Goal: Task Accomplishment & Management: Complete application form

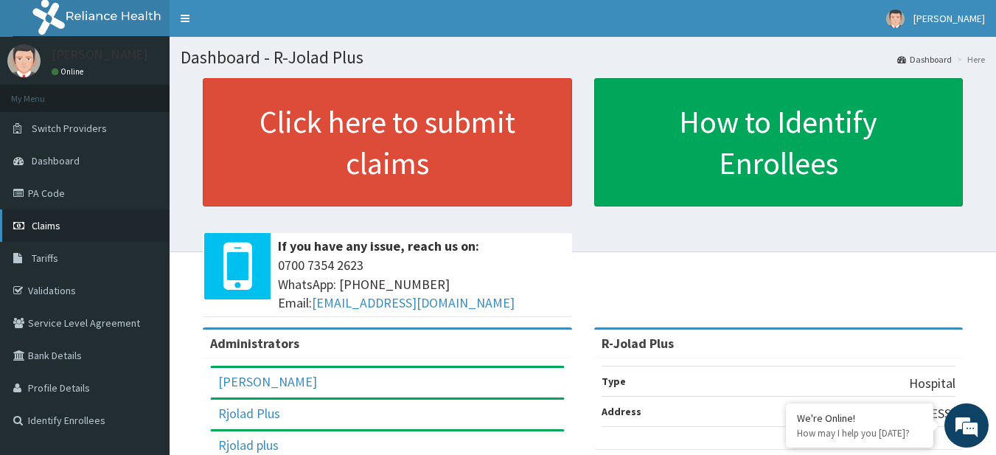
click at [88, 233] on link "Claims" at bounding box center [85, 225] width 170 height 32
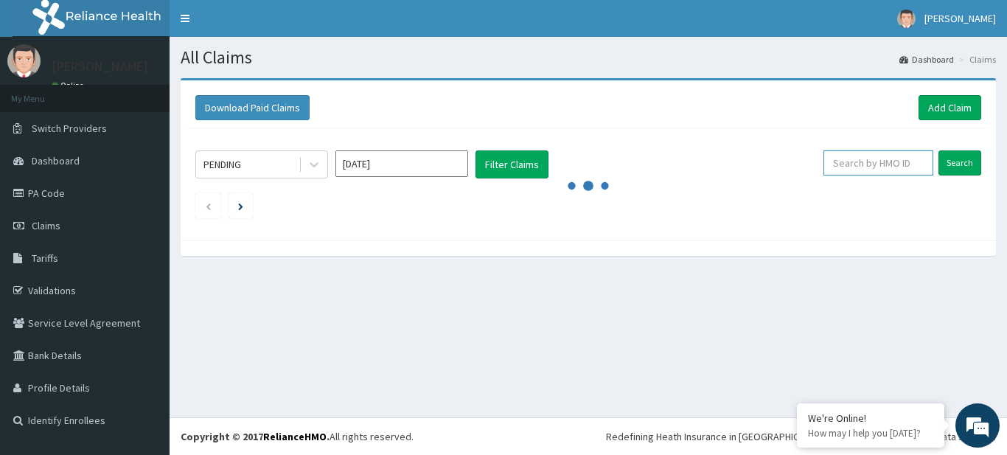
click at [883, 164] on input "text" at bounding box center [878, 162] width 110 height 25
paste input "cua/10019/c"
type input "cua/10019/c"
click at [966, 159] on input "Search" at bounding box center [959, 162] width 43 height 25
click at [946, 329] on div "All Claims Dashboard Claims Download Paid Claims Add Claim × Note you can only …" at bounding box center [588, 227] width 837 height 380
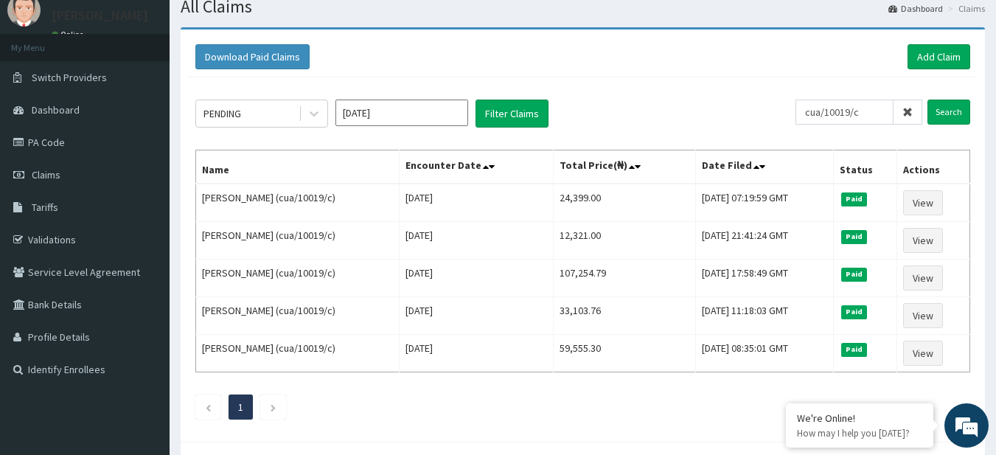
scroll to position [47, 0]
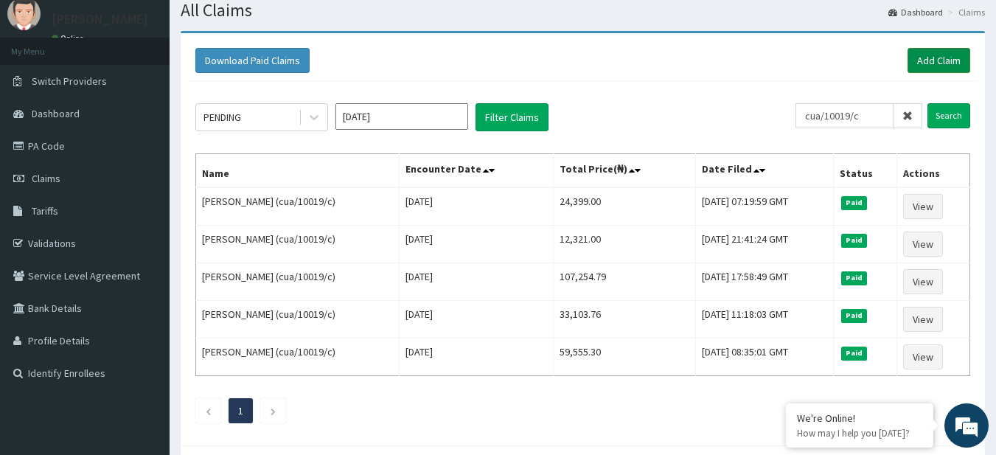
click at [949, 61] on link "Add Claim" at bounding box center [938, 60] width 63 height 25
click at [927, 66] on link "Add Claim" at bounding box center [938, 60] width 63 height 25
click at [955, 54] on link "Add Claim" at bounding box center [938, 60] width 63 height 25
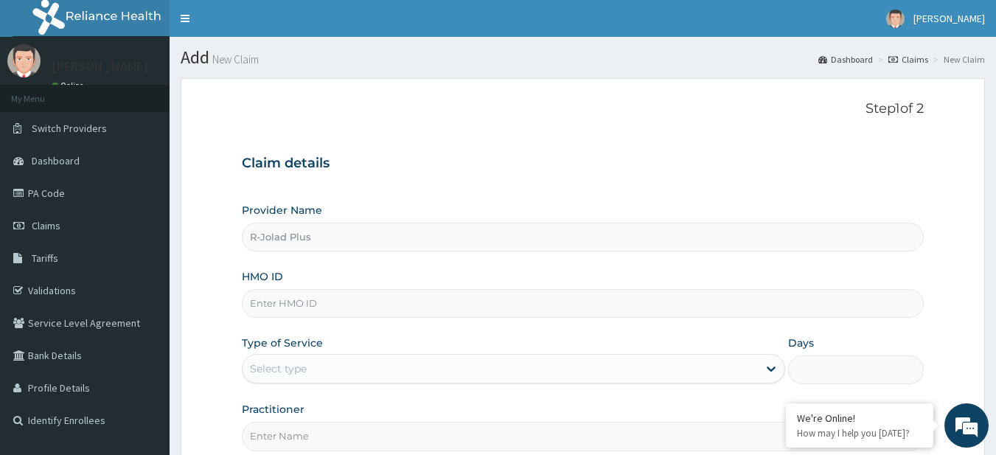
click at [371, 308] on input "HMO ID" at bounding box center [583, 303] width 683 height 29
paste input "AAJ/10086/A"
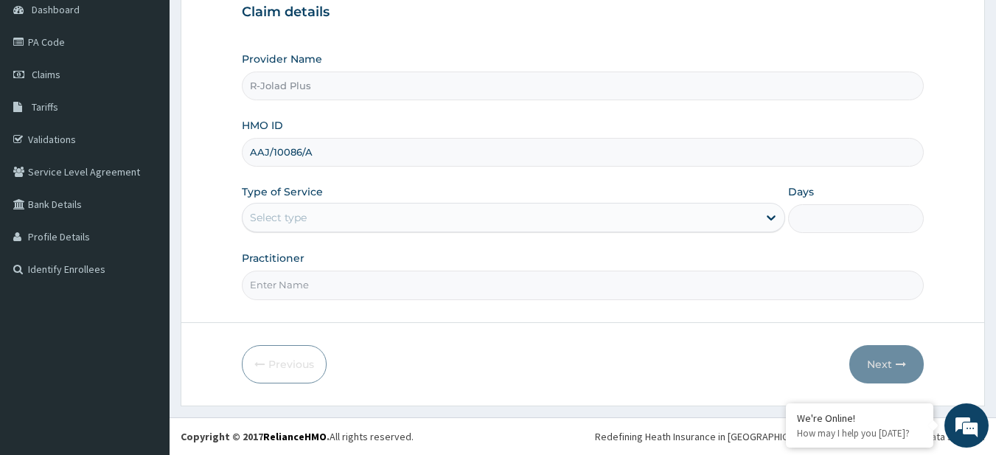
type input "AAJ/10086/A"
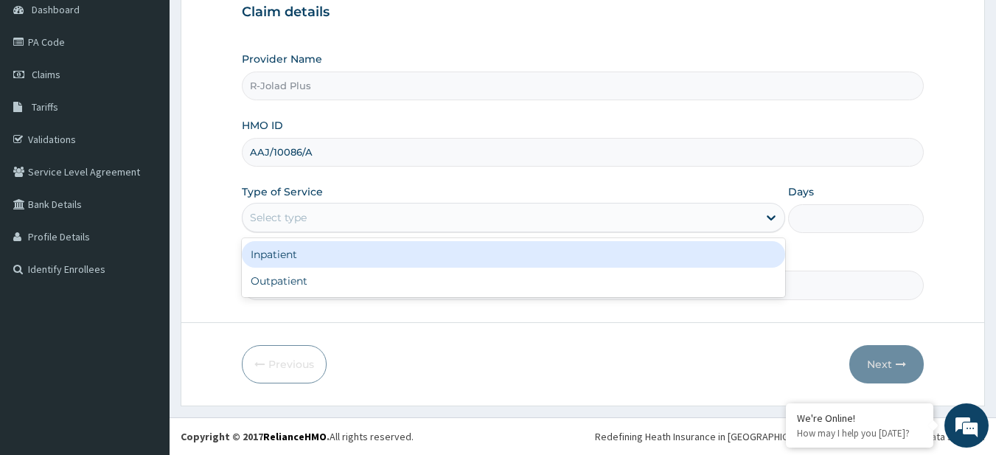
drag, startPoint x: 428, startPoint y: 209, endPoint x: 319, endPoint y: 304, distance: 143.7
click at [319, 304] on form "Step 1 of 2 Claim details Provider Name R-Jolad Plus HMO ID AAJ/10086/A Type of…" at bounding box center [583, 166] width 804 height 478
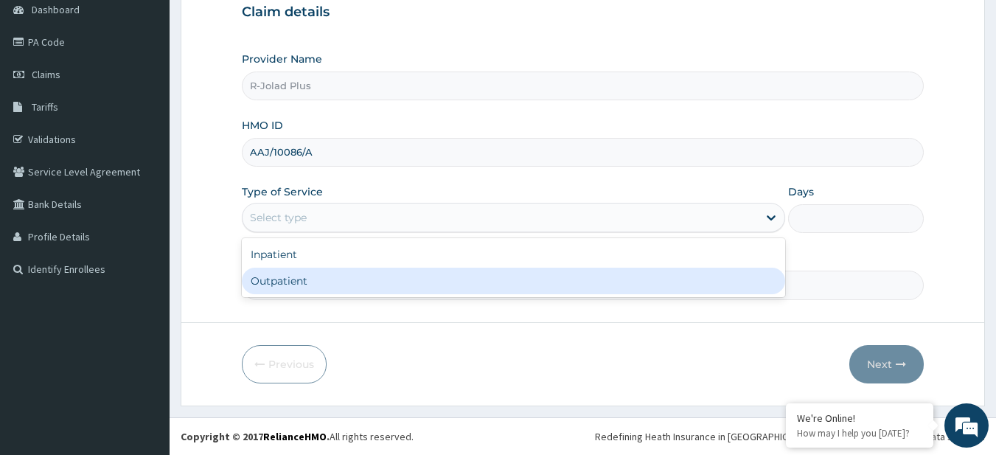
click at [313, 285] on div "Outpatient" at bounding box center [513, 281] width 543 height 27
type input "1"
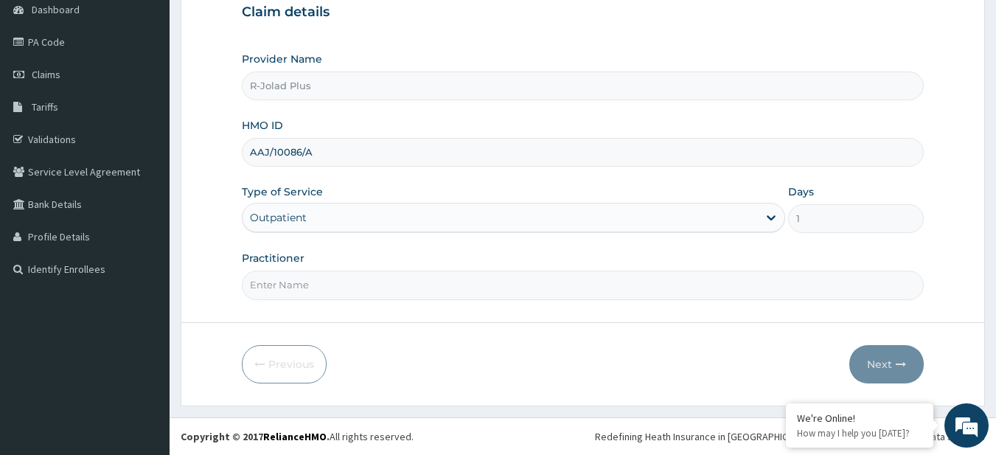
click at [324, 289] on input "Practitioner" at bounding box center [583, 285] width 683 height 29
type input "DR AFOLABI"
click at [887, 378] on button "Next" at bounding box center [886, 364] width 74 height 38
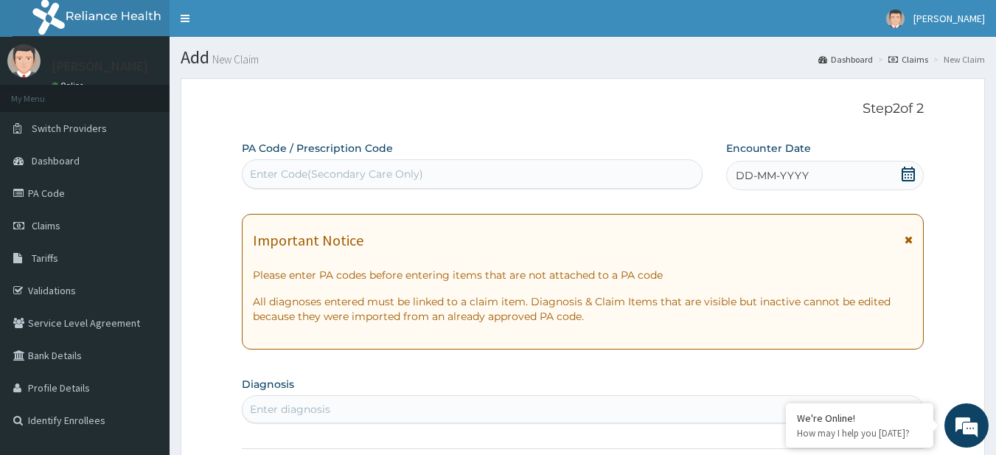
click at [350, 164] on div "Enter Code(Secondary Care Only)" at bounding box center [473, 174] width 460 height 24
paste input "PA/BD8BCC"
type input "PA/BD8BCC"
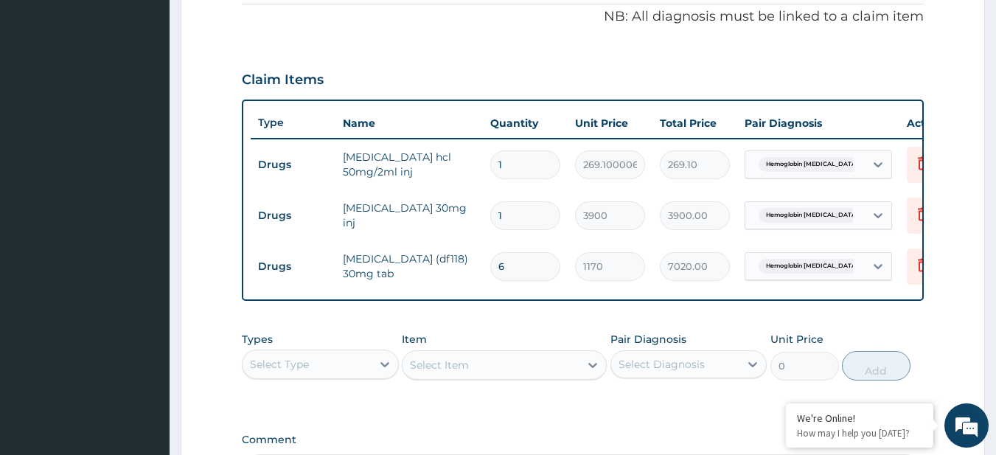
scroll to position [463, 0]
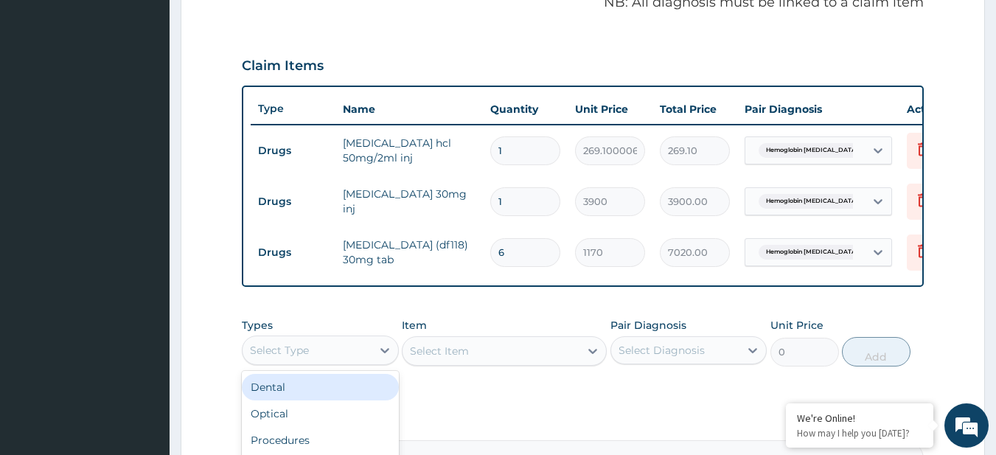
click at [352, 362] on div "Select Type" at bounding box center [307, 350] width 129 height 24
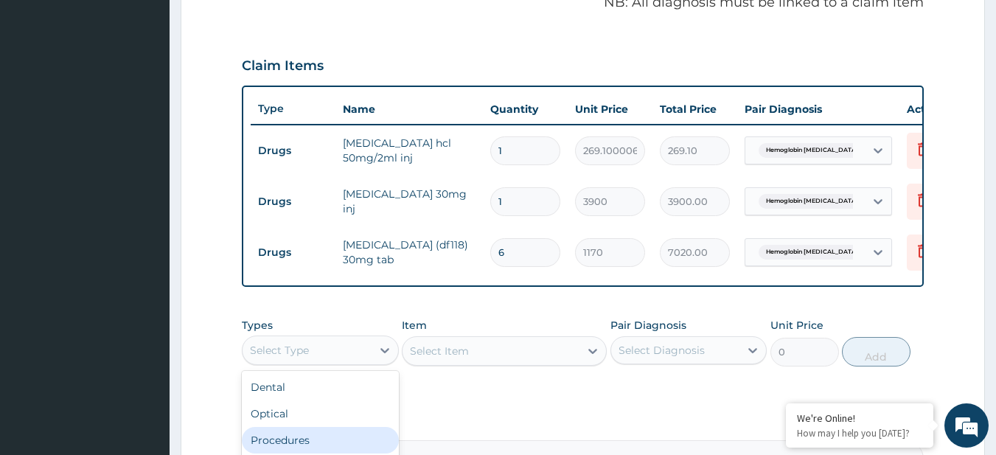
click at [342, 449] on div "Procedures" at bounding box center [320, 440] width 157 height 27
click at [495, 355] on div "Select Item" at bounding box center [504, 350] width 205 height 29
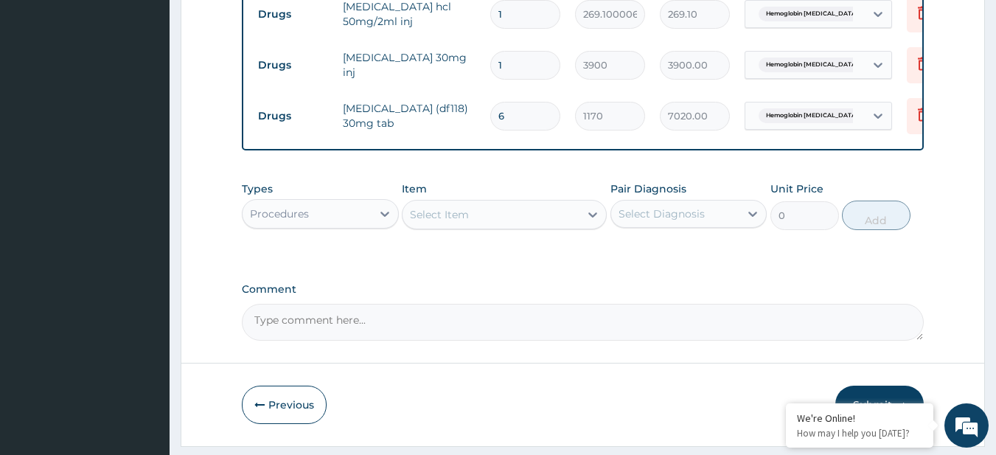
scroll to position [605, 0]
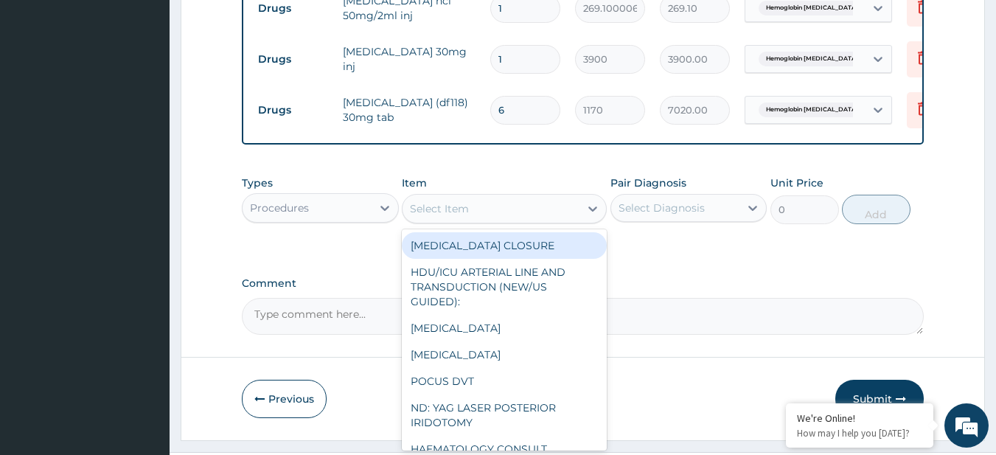
click at [495, 220] on div "Select Item" at bounding box center [490, 209] width 177 height 24
paste input "General Consultation (initial) FBC - (FULL BLOOD COUNT with platelet and red ce…"
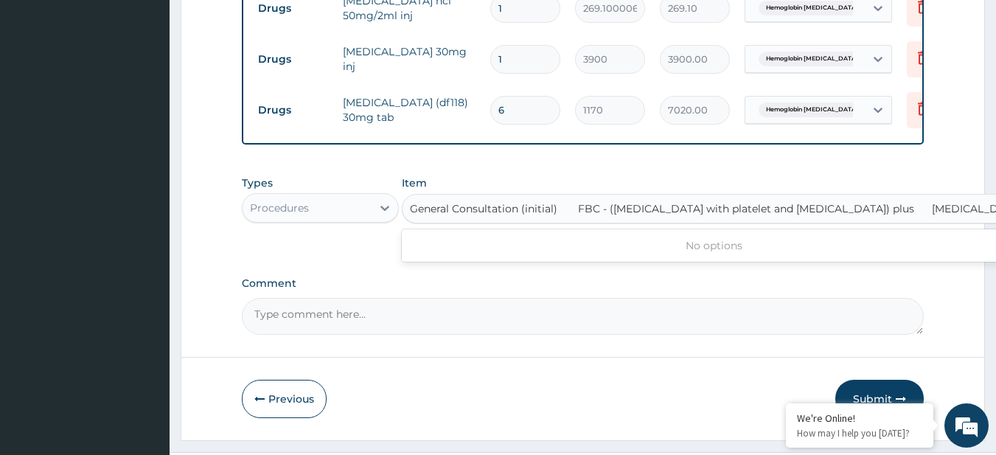
scroll to position [0, 2]
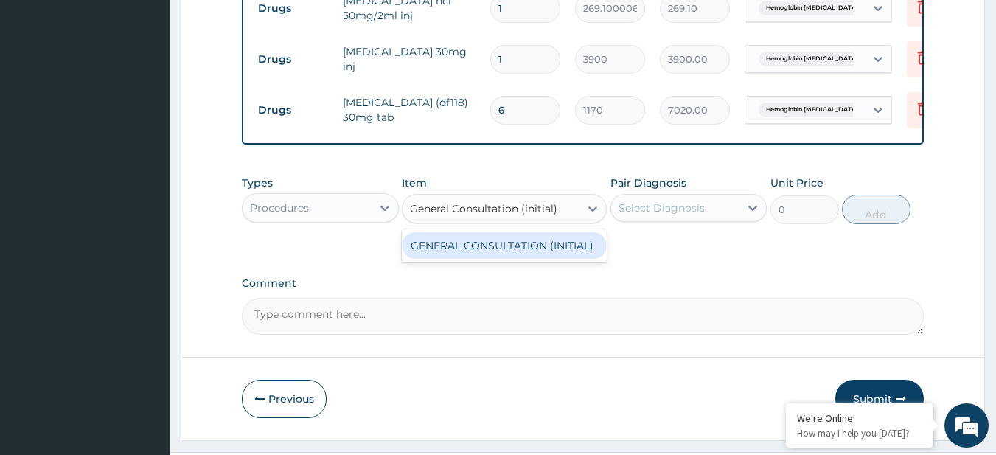
type input "General Consultation (initial)"
click at [530, 259] on div "GENERAL CONSULTATION (INITIAL)" at bounding box center [504, 245] width 205 height 27
type input "10800"
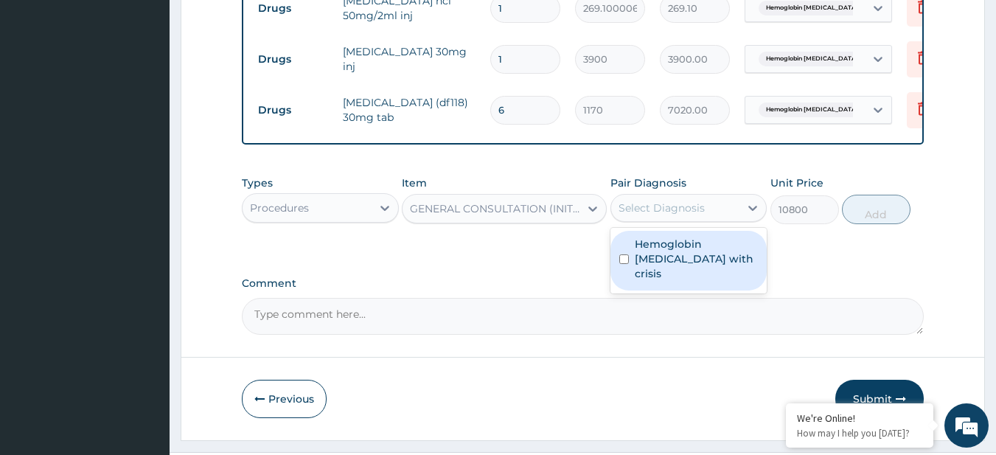
click at [660, 222] on div "Select Diagnosis" at bounding box center [688, 208] width 157 height 28
click at [669, 283] on div "Hemoglobin SS disease with crisis" at bounding box center [688, 261] width 157 height 60
checkbox input "true"
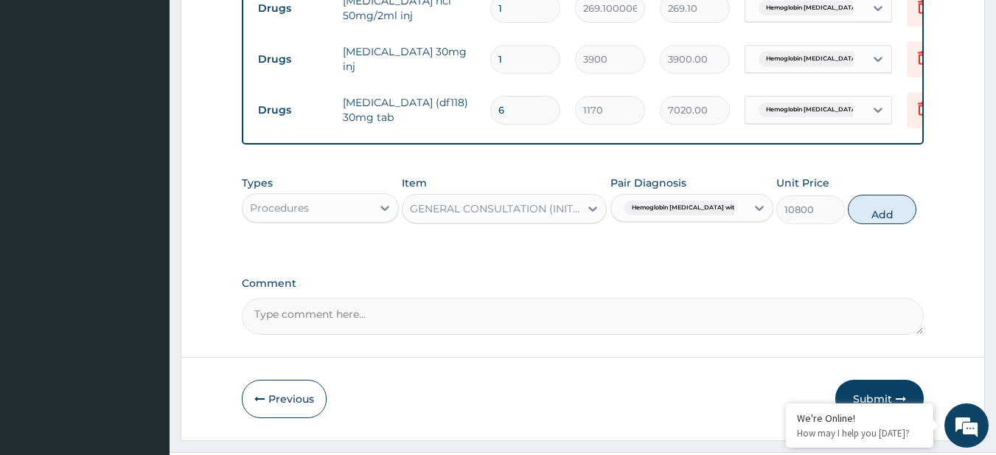
click at [886, 231] on div "Types Procedures Item GENERAL CONSULTATION (INITIAL) Pair Diagnosis Hemoglobin …" at bounding box center [583, 199] width 683 height 63
click at [882, 224] on button "Add" at bounding box center [882, 209] width 69 height 29
type input "0"
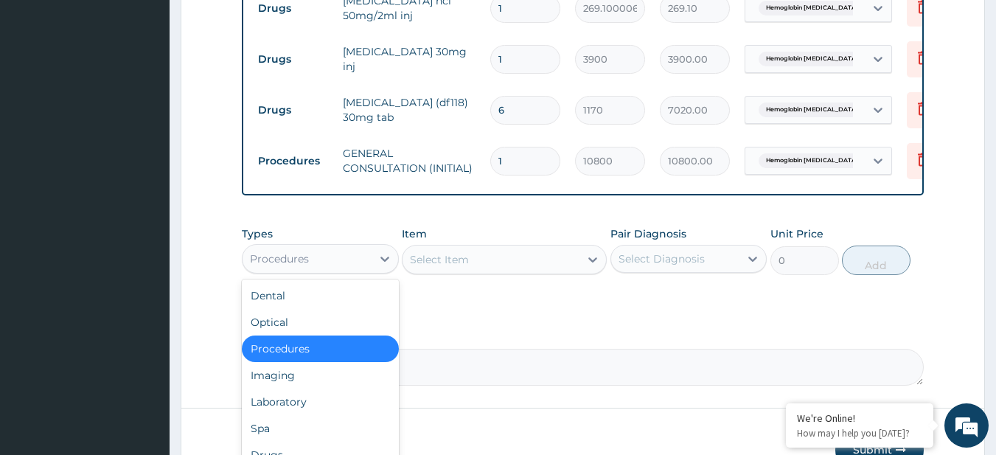
click at [264, 271] on div "Procedures" at bounding box center [307, 259] width 129 height 24
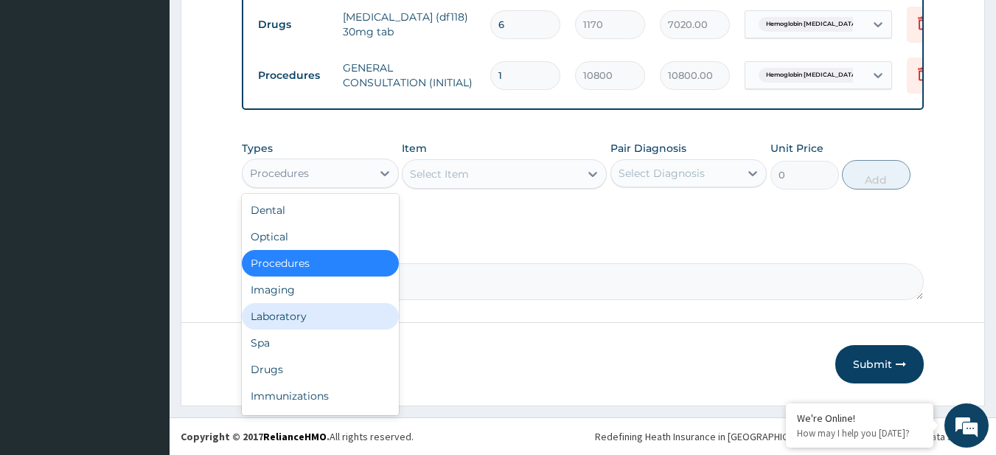
click at [279, 314] on div "Laboratory" at bounding box center [320, 316] width 157 height 27
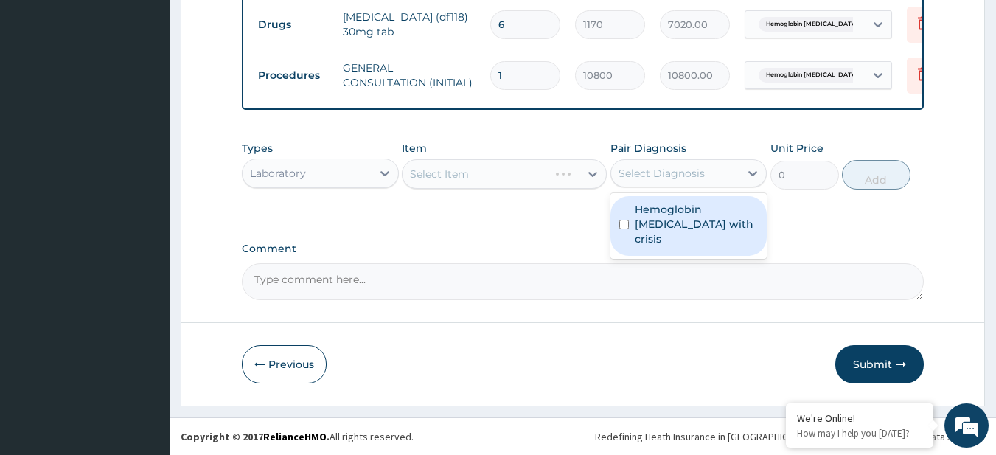
click at [688, 176] on div "Select Diagnosis" at bounding box center [661, 173] width 86 height 15
click at [694, 199] on div "Hemoglobin SS disease with crisis" at bounding box center [688, 226] width 157 height 60
checkbox input "true"
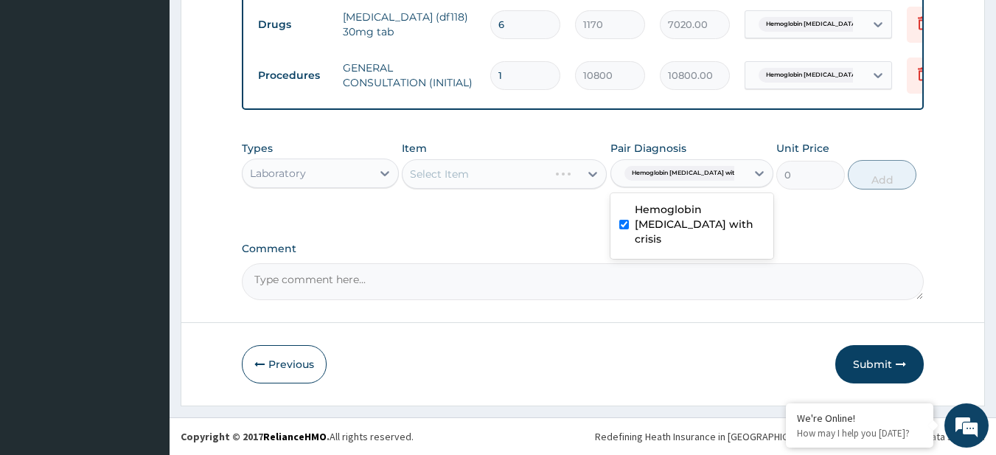
click at [534, 167] on div "Select Item" at bounding box center [504, 173] width 205 height 29
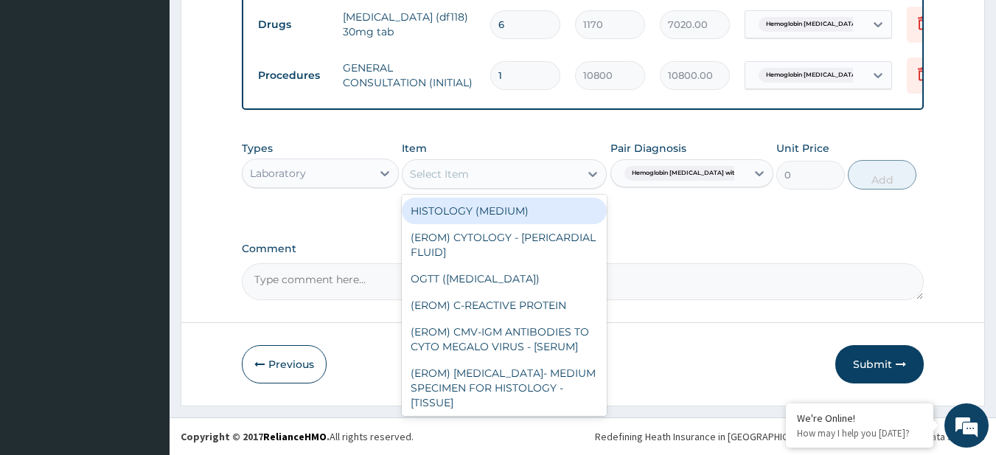
click at [534, 167] on div "Select Item" at bounding box center [490, 174] width 177 height 24
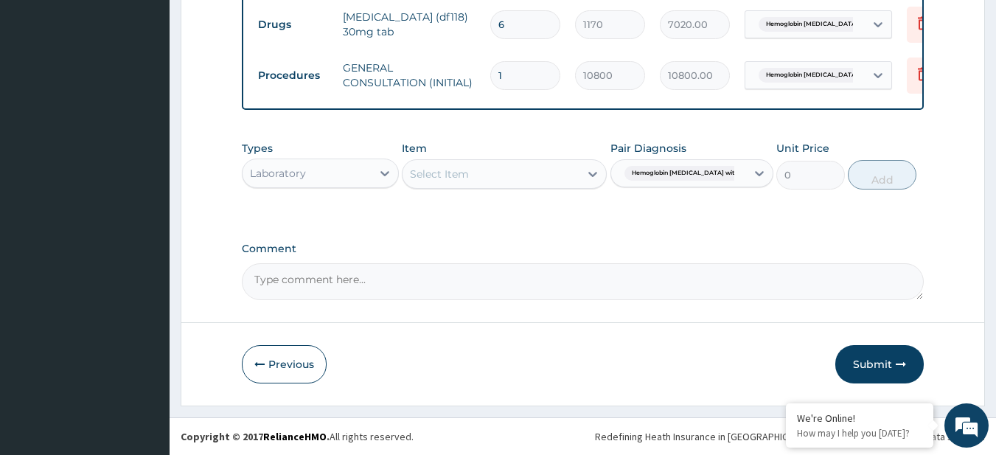
paste input "FBC - (FULL BLOOD COUNT with platelet and red cell indices) plus MALARIA PARASI…"
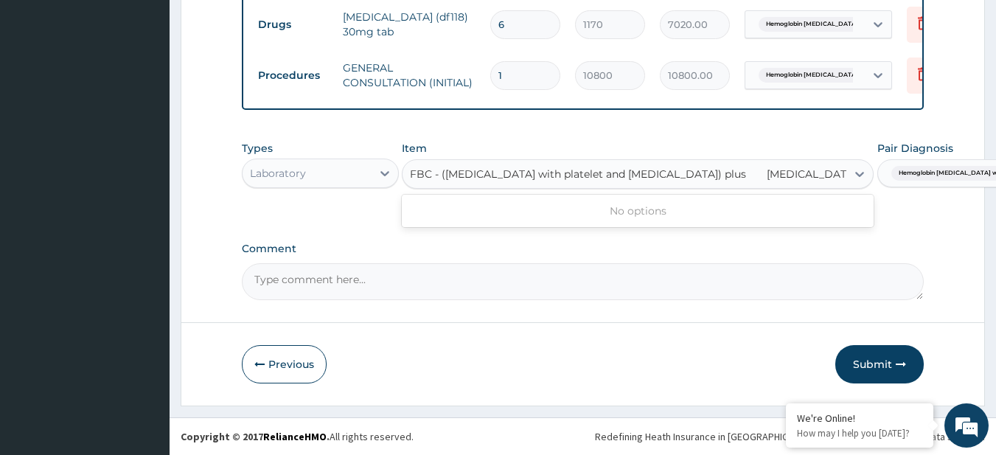
scroll to position [0, 19]
type input "FBC - (FULL BLOOD COUNT with platelet and red cell indices) plus"
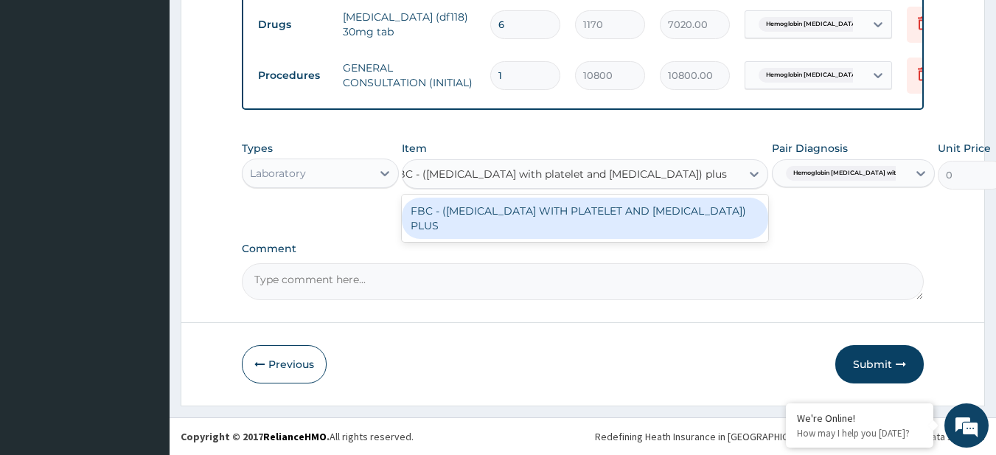
click at [558, 203] on div "FBC - (FULL BLOOD COUNT WITH PLATELET AND RED CELL INDICES) PLUS" at bounding box center [585, 218] width 366 height 41
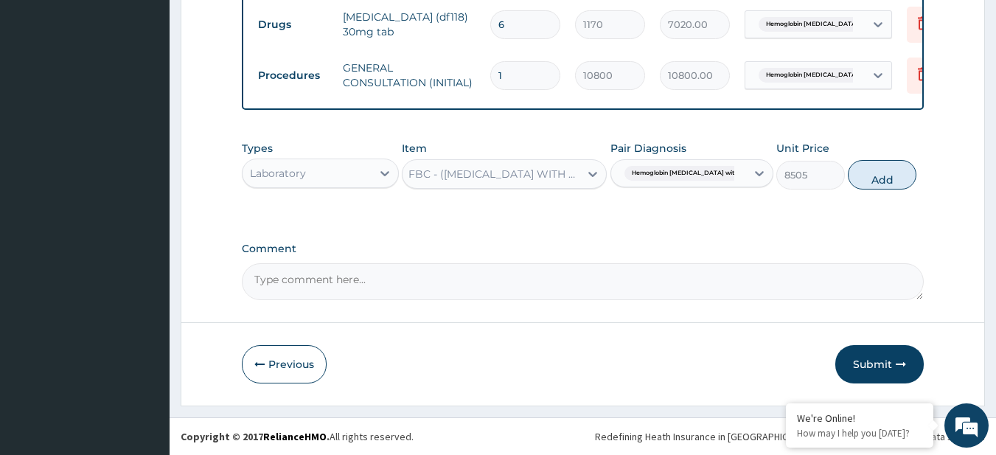
scroll to position [0, 1]
click at [874, 178] on button "Add" at bounding box center [882, 174] width 69 height 29
type input "0"
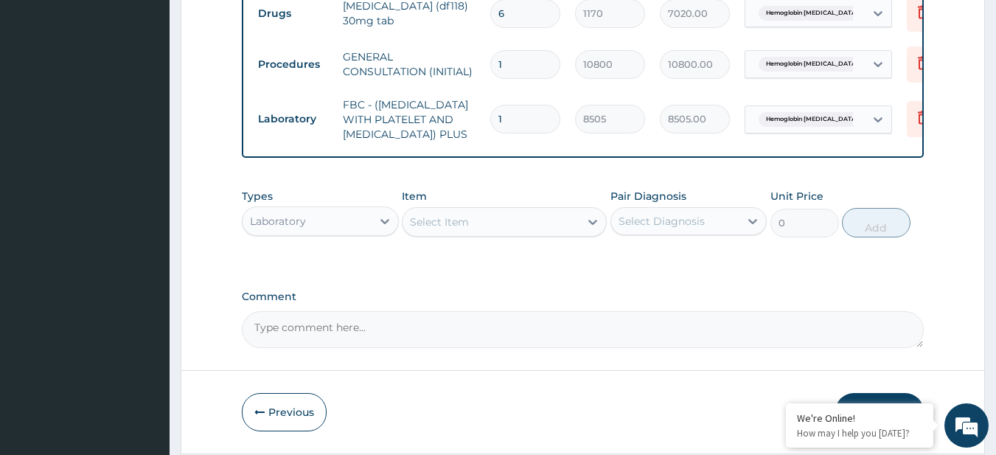
scroll to position [0, 0]
click at [440, 229] on div "Select Item" at bounding box center [439, 222] width 59 height 15
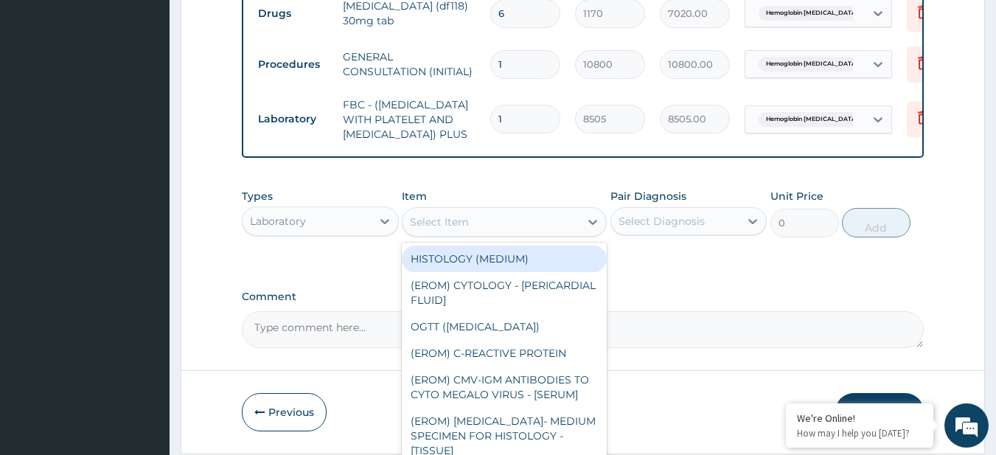
paste input "MALARIA PARASITE"
type input "MALARIA PARASITE"
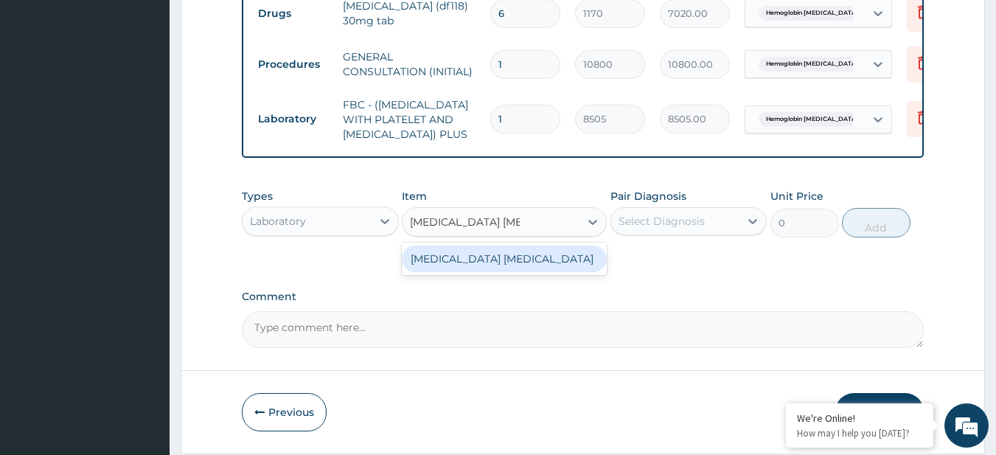
click at [462, 272] on div "MALARIA PARASITE" at bounding box center [504, 258] width 205 height 27
type input "4050"
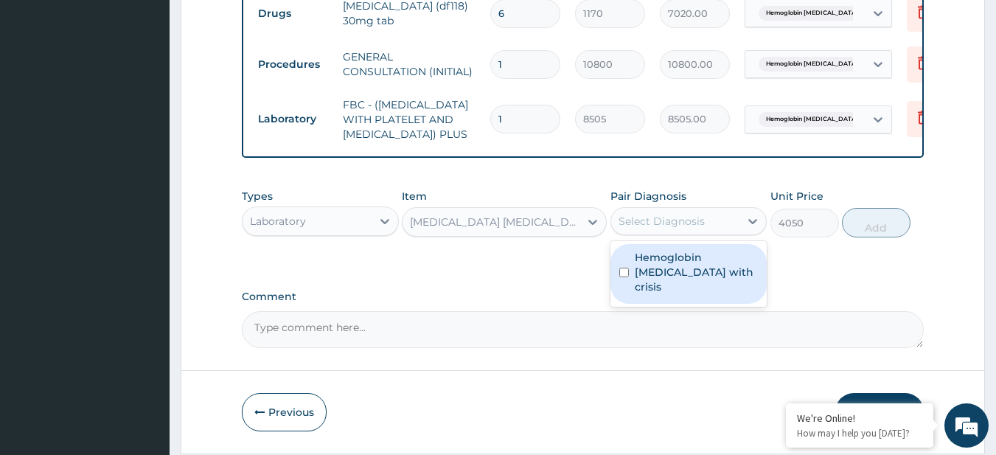
drag, startPoint x: 667, startPoint y: 251, endPoint x: 676, endPoint y: 289, distance: 39.3
click at [676, 235] on div "option Hemoglobin SS disease with crisis, selected. option Hemoglobin SS diseas…" at bounding box center [688, 221] width 157 height 28
click at [676, 289] on label "Hemoglobin [MEDICAL_DATA] with crisis" at bounding box center [697, 272] width 124 height 44
checkbox input "true"
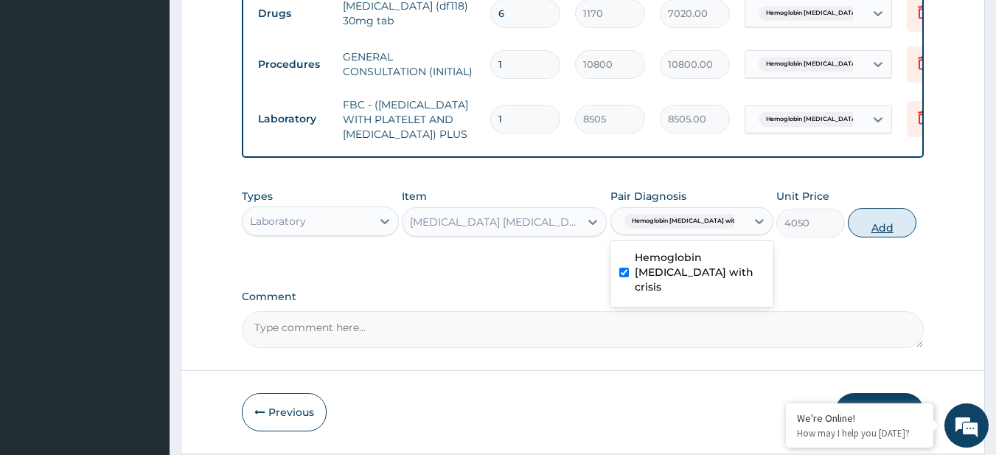
click at [865, 237] on button "Add" at bounding box center [882, 222] width 69 height 29
type input "0"
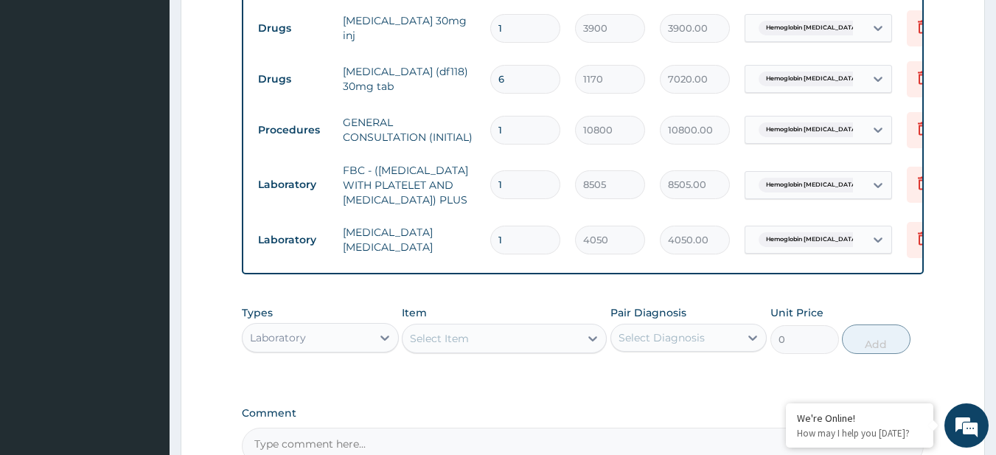
scroll to position [693, 0]
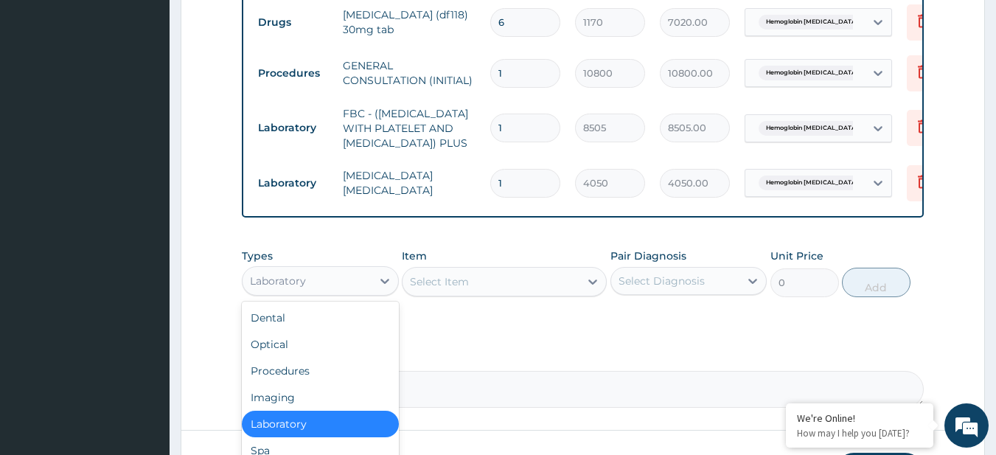
click at [371, 293] on div "Laboratory" at bounding box center [307, 281] width 129 height 24
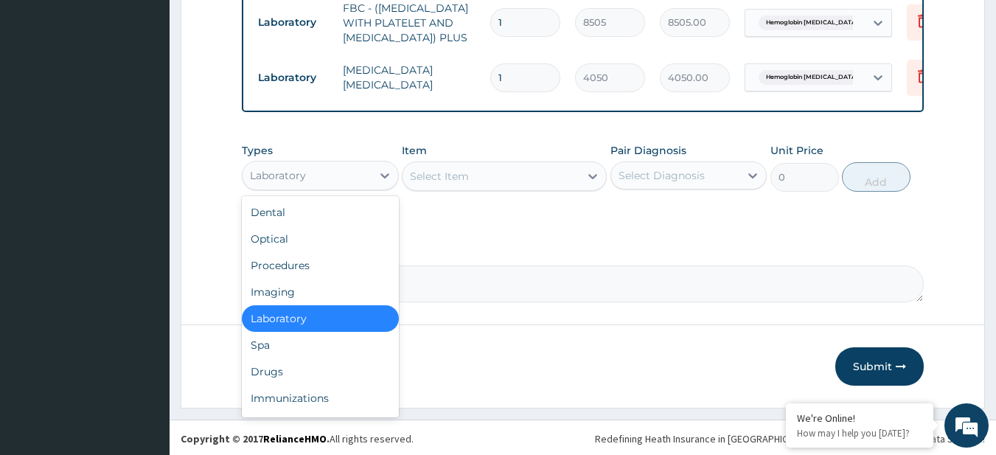
scroll to position [809, 0]
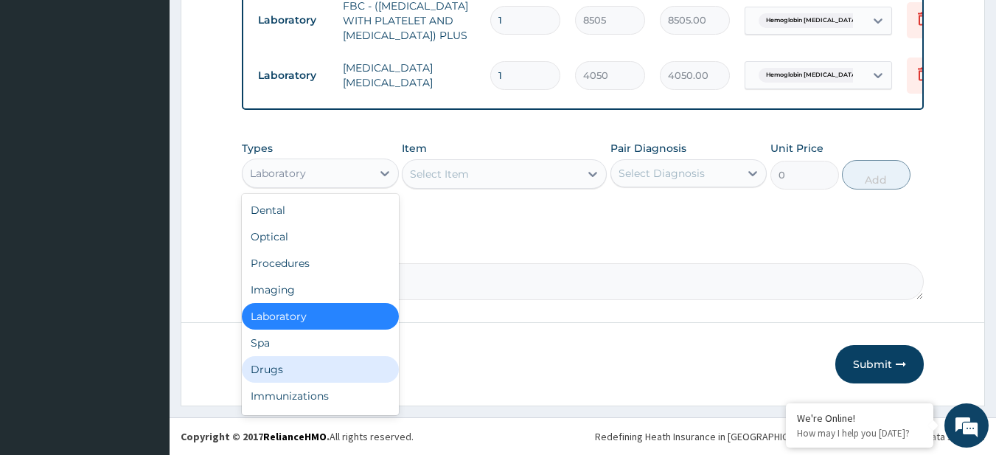
click at [329, 383] on div "Drugs" at bounding box center [320, 369] width 157 height 27
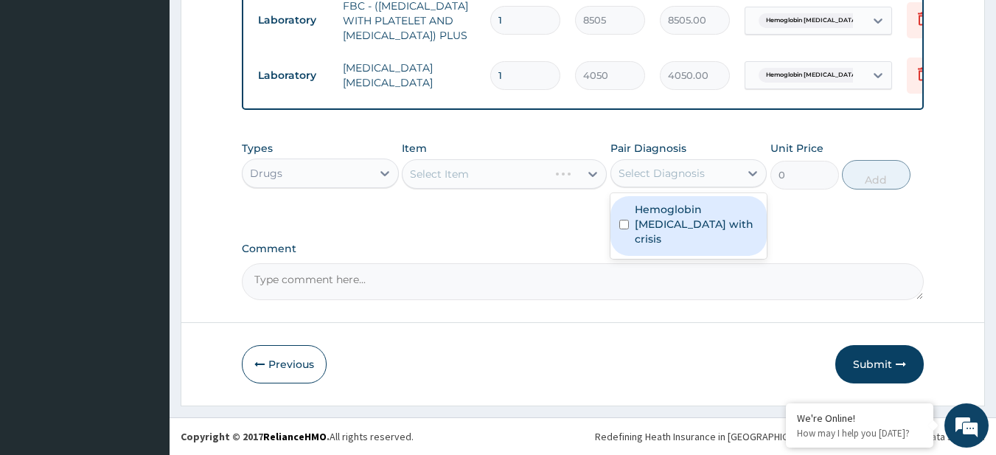
click at [691, 185] on div "Select Diagnosis" at bounding box center [675, 173] width 129 height 24
click at [680, 224] on label "Hemoglobin [MEDICAL_DATA] with crisis" at bounding box center [697, 224] width 124 height 44
checkbox input "true"
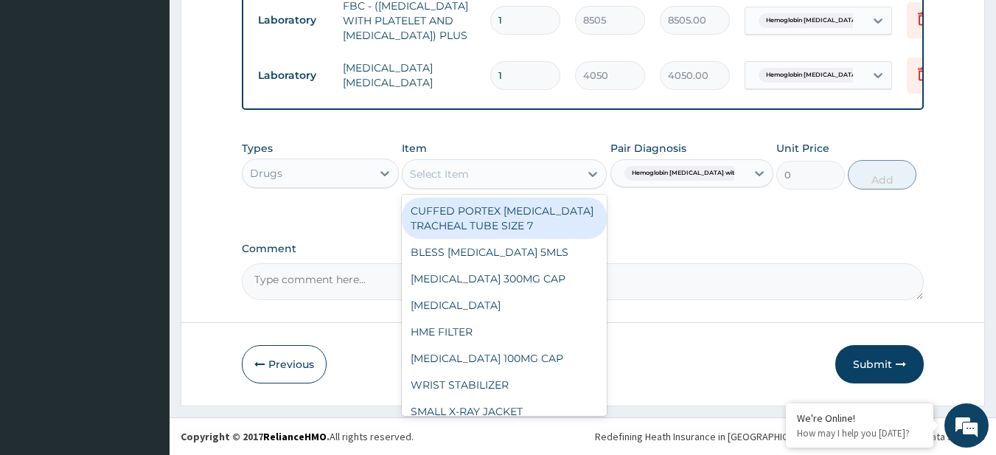
click at [494, 186] on div "Select Item" at bounding box center [490, 174] width 177 height 24
paste input "[MEDICAL_DATA] [MEDICAL_DATA] 80/480MG TAB X6 (FIDSON)"
type input "[MEDICAL_DATA] [MEDICAL_DATA] 80/480MG TAB X6 (FIDSON)"
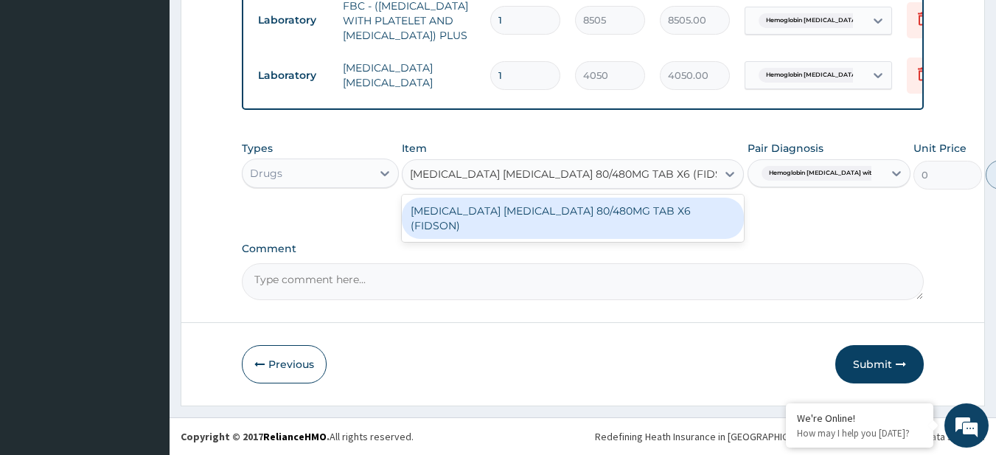
scroll to position [0, 19]
click at [514, 221] on div "[MEDICAL_DATA] [MEDICAL_DATA] 80/480MG TAB X6 (FIDSON)" at bounding box center [573, 218] width 342 height 41
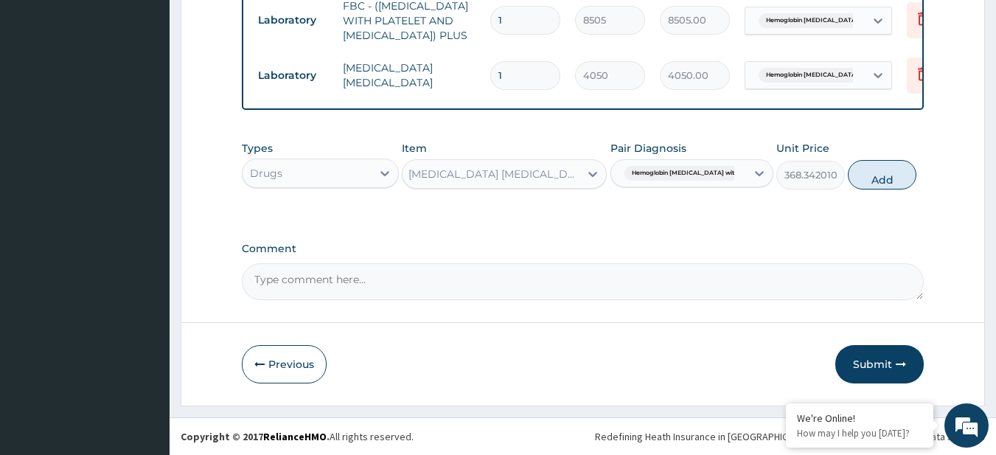
scroll to position [0, 1]
click at [885, 182] on button "Add" at bounding box center [882, 174] width 69 height 29
type input "0"
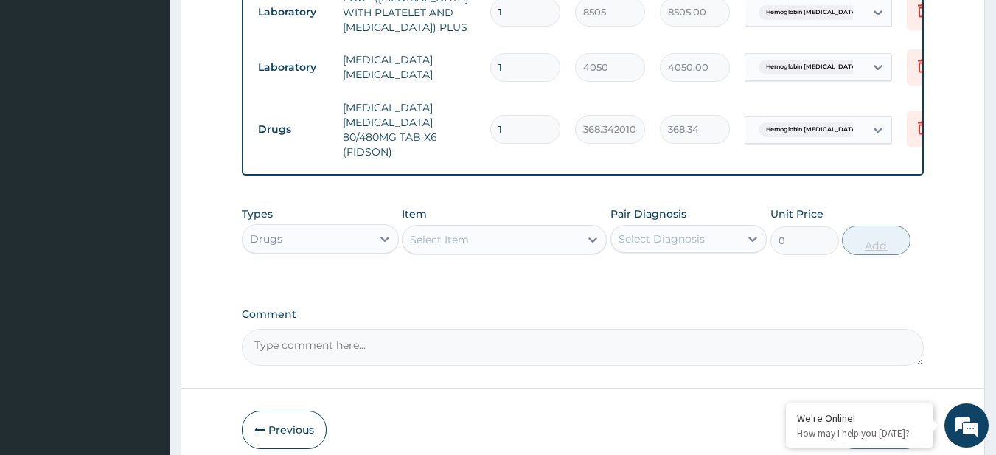
scroll to position [0, 0]
type input "2"
type input "736.68"
type input "3"
type input "1105.03"
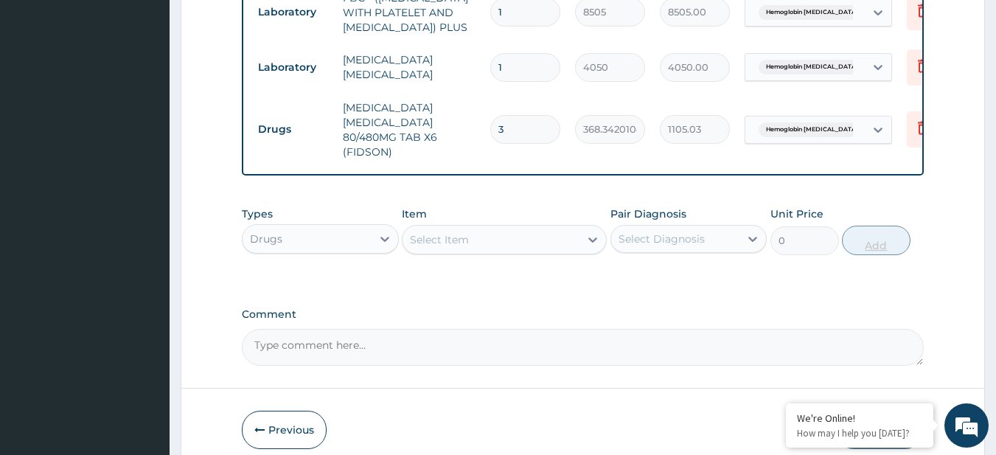
type input "4"
type input "1473.37"
type input "5"
type input "1841.71"
type input "6"
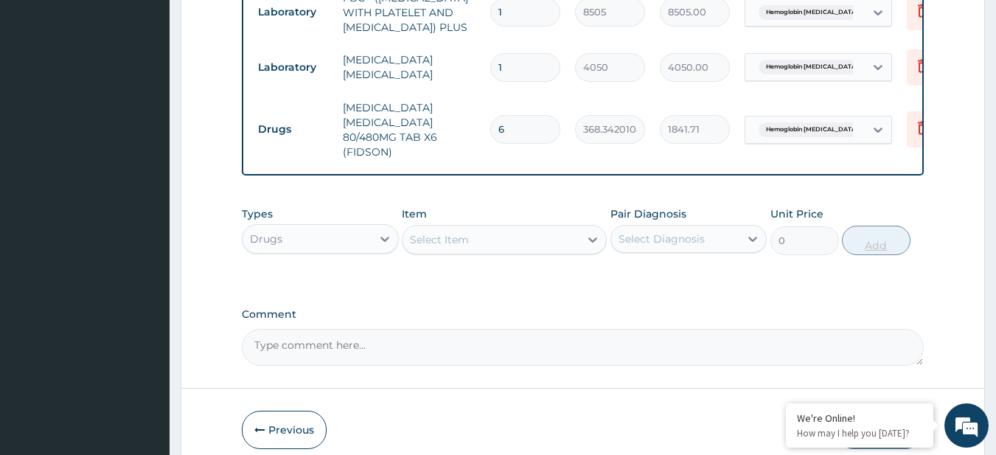
type input "2210.05"
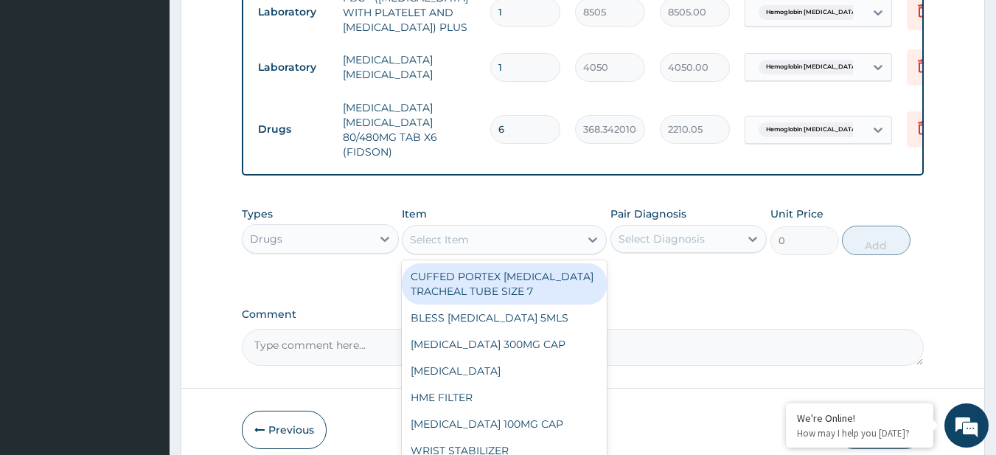
click at [467, 247] on div "Select Item" at bounding box center [439, 239] width 59 height 15
paste input "NEEDLE & SYRINGE 5ML (HMA MEDICAL LTD)"
type input "NEEDLE & SYRINGE 5ML (HMA MEDICAL LTD)"
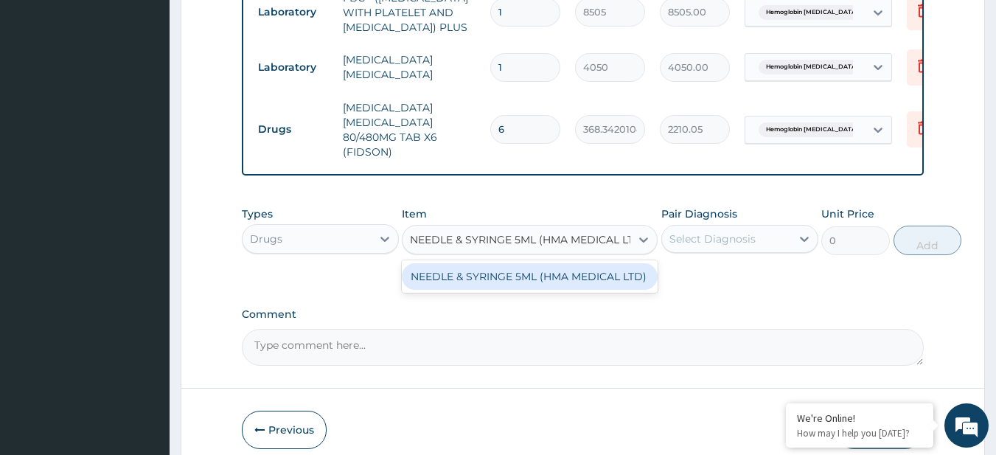
scroll to position [0, 18]
click at [486, 290] on div "NEEDLE & SYRINGE 5ML (HMA MEDICAL LTD)" at bounding box center [530, 276] width 256 height 27
type input "220"
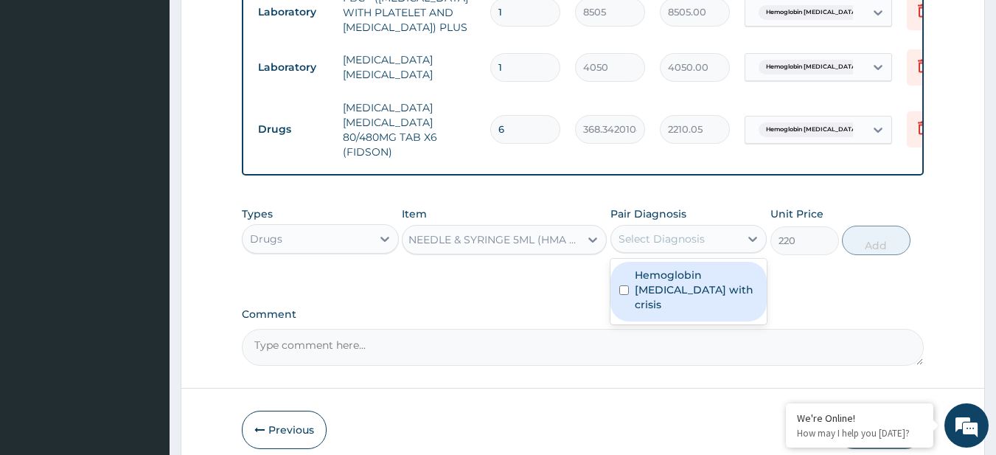
drag, startPoint x: 669, startPoint y: 271, endPoint x: 676, endPoint y: 307, distance: 36.9
click at [676, 253] on div "option Hemoglobin SS disease with crisis, selected. option Hemoglobin SS diseas…" at bounding box center [688, 239] width 157 height 28
click at [676, 307] on label "Hemoglobin [MEDICAL_DATA] with crisis" at bounding box center [697, 290] width 124 height 44
checkbox input "true"
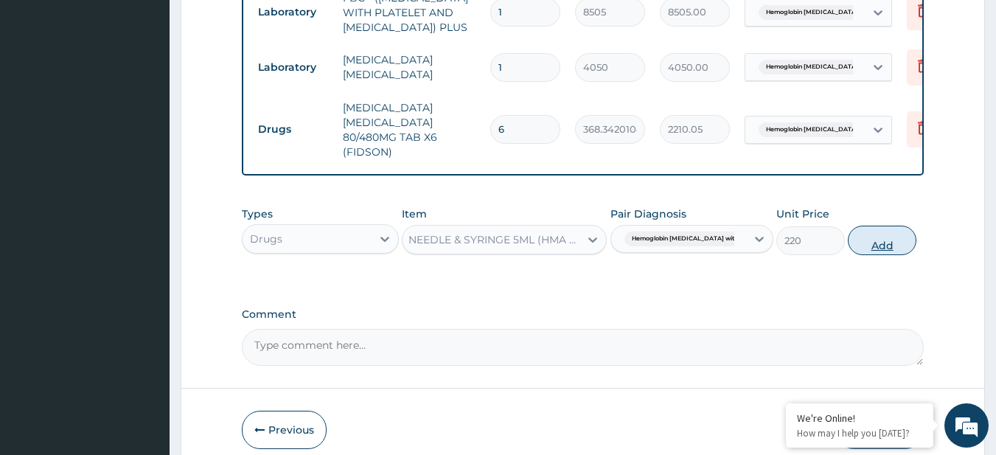
click at [880, 255] on button "Add" at bounding box center [882, 240] width 69 height 29
type input "0"
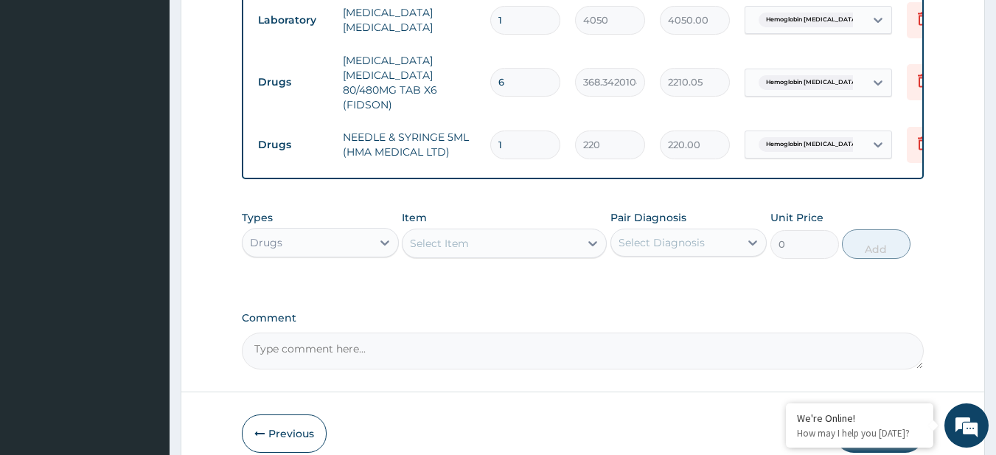
scroll to position [873, 0]
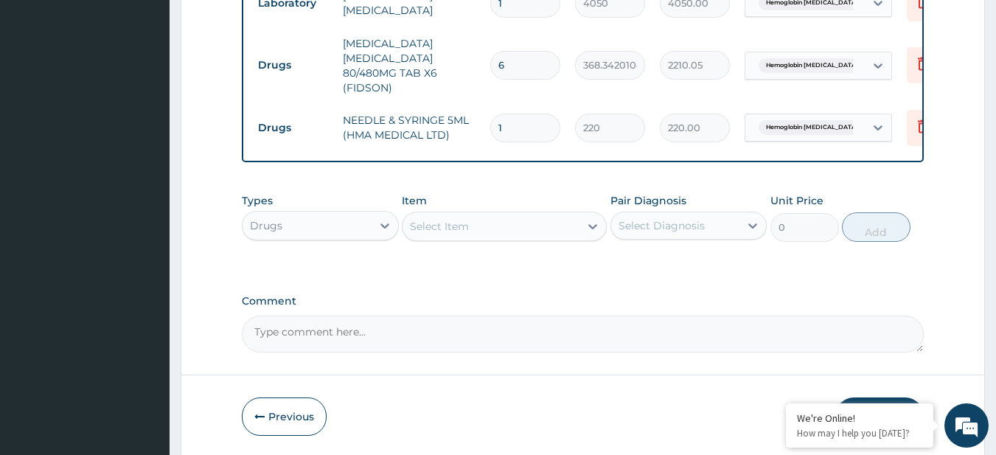
click at [520, 142] on input "1" at bounding box center [525, 128] width 70 height 29
type input "2"
type input "440.00"
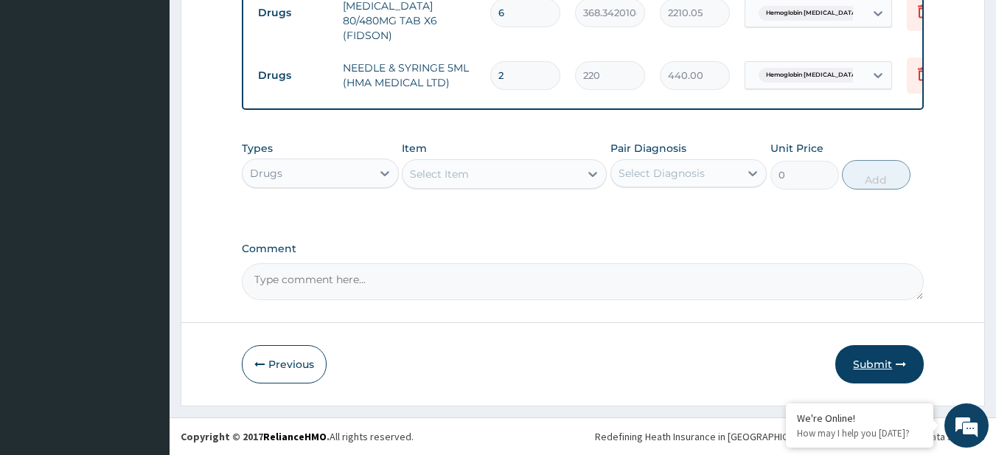
click at [896, 361] on icon "button" at bounding box center [901, 364] width 10 height 10
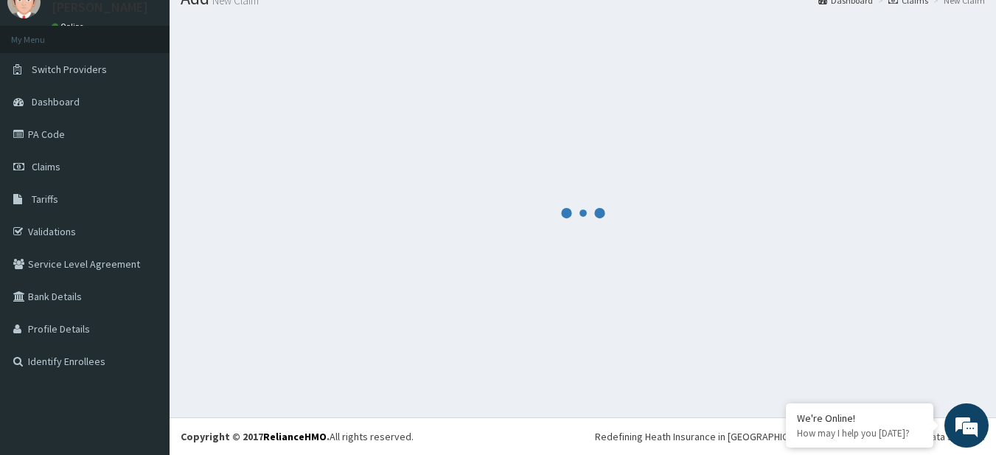
scroll to position [59, 0]
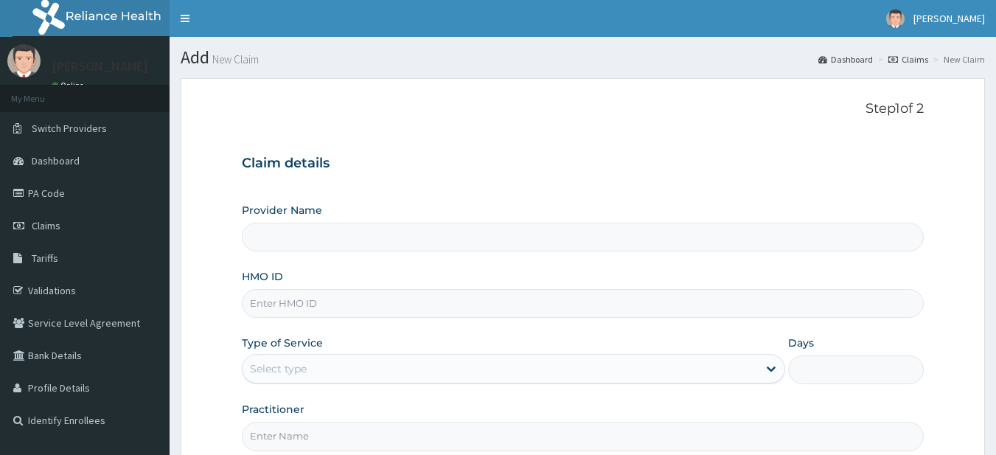
type input "R-Jolad Plus"
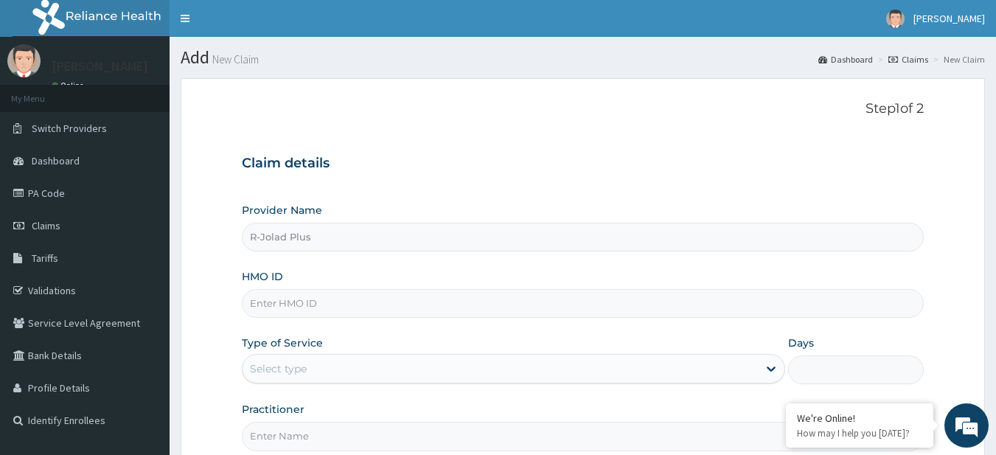
click at [324, 305] on input "HMO ID" at bounding box center [583, 303] width 683 height 29
paste input "ABP/10125/A"
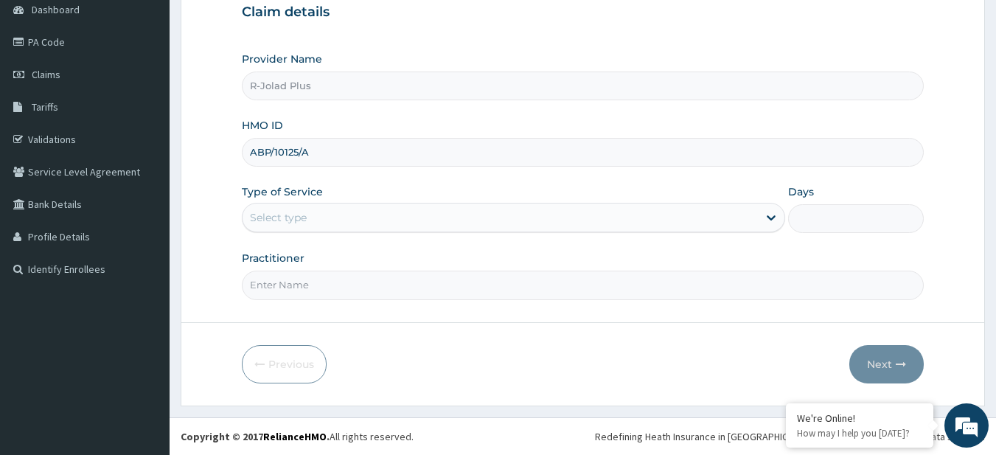
type input "ABP/10125/A"
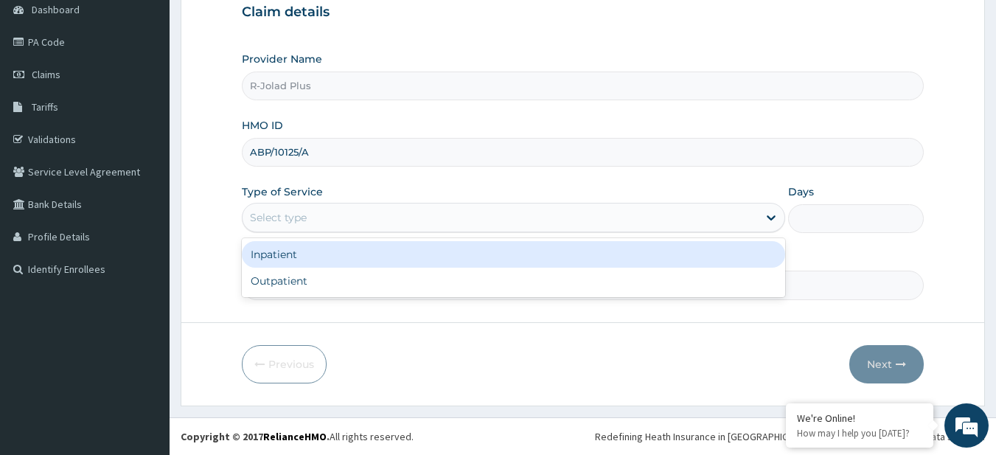
click at [339, 215] on div "Select type" at bounding box center [500, 218] width 515 height 24
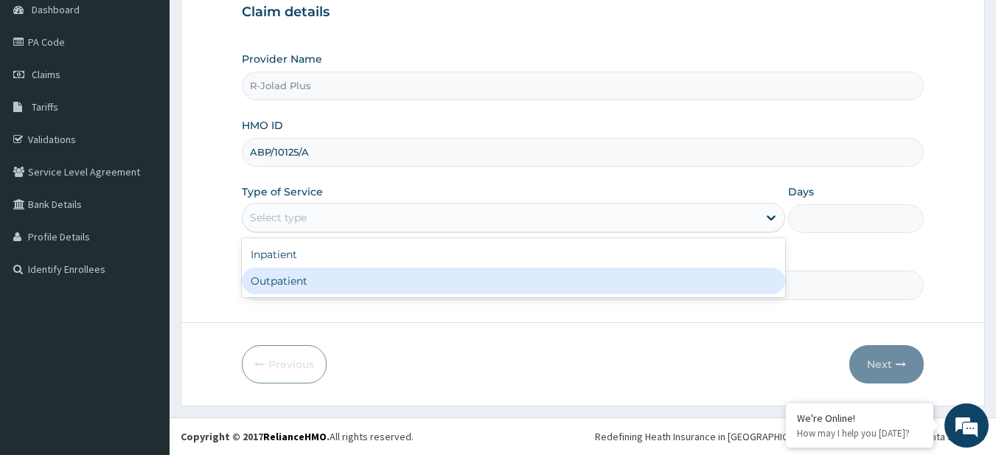
click at [352, 287] on div "Outpatient" at bounding box center [513, 281] width 543 height 27
type input "1"
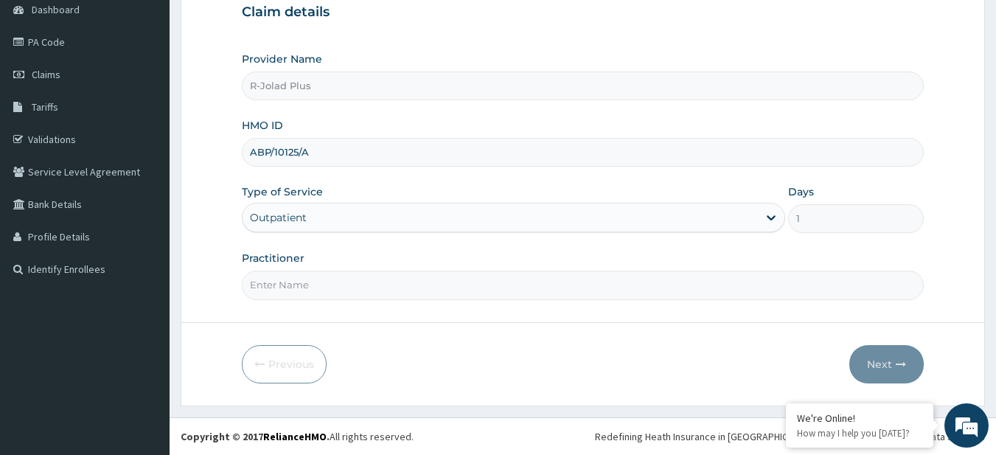
click at [352, 287] on input "Practitioner" at bounding box center [583, 285] width 683 height 29
type input "DR BUNMI"
click at [884, 349] on button "Next" at bounding box center [886, 364] width 74 height 38
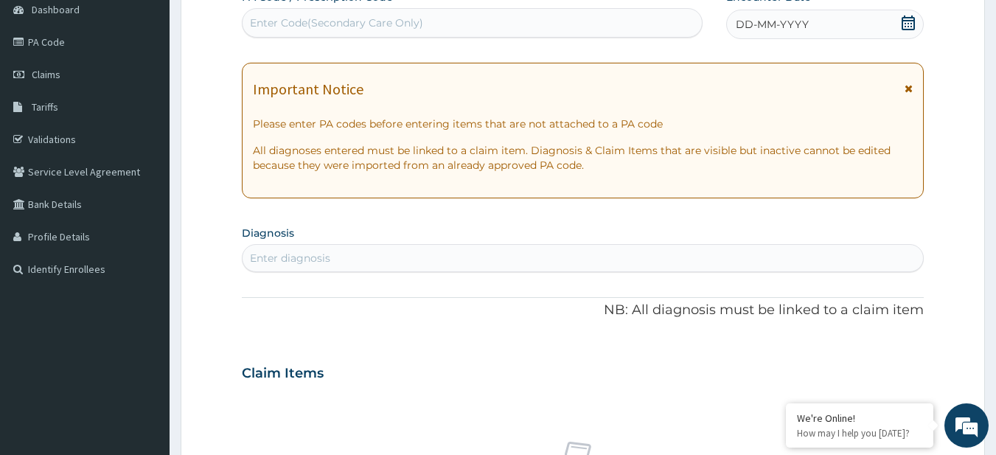
click at [360, 24] on div "Enter Code(Secondary Care Only)" at bounding box center [336, 22] width 173 height 15
paste input "PA/E6A4B8"
type input "PA/E6A4B8"
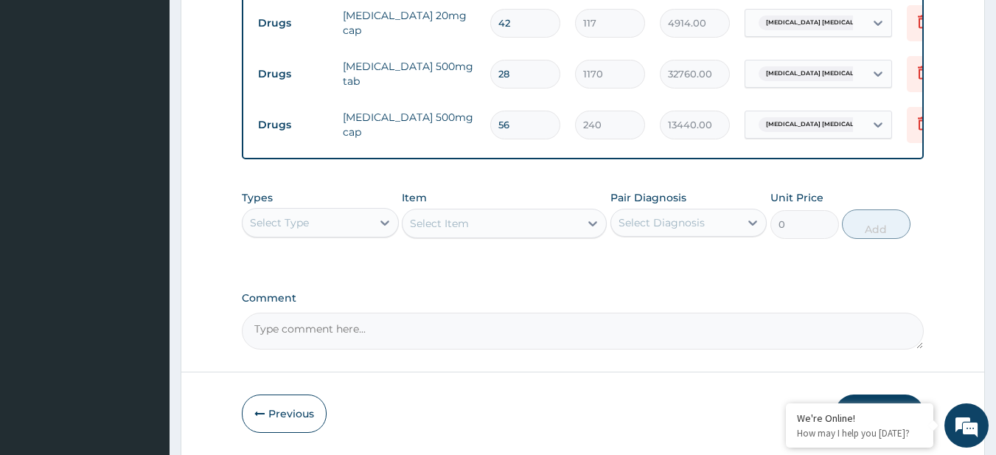
scroll to position [651, 0]
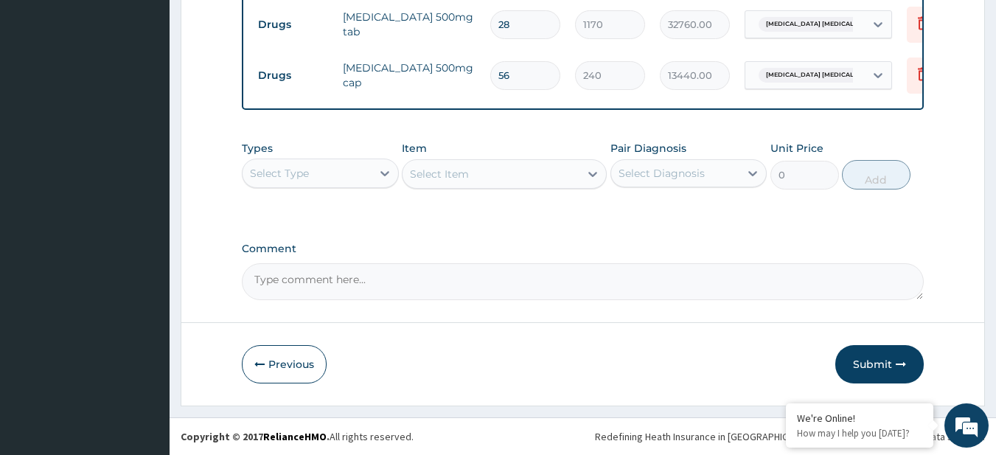
click at [351, 170] on div "Select Type" at bounding box center [307, 173] width 129 height 24
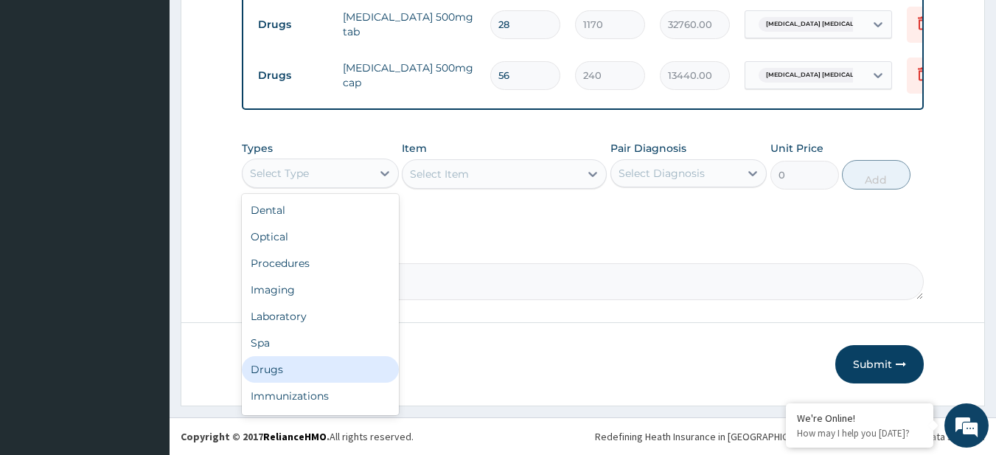
click at [322, 374] on div "Drugs" at bounding box center [320, 369] width 157 height 27
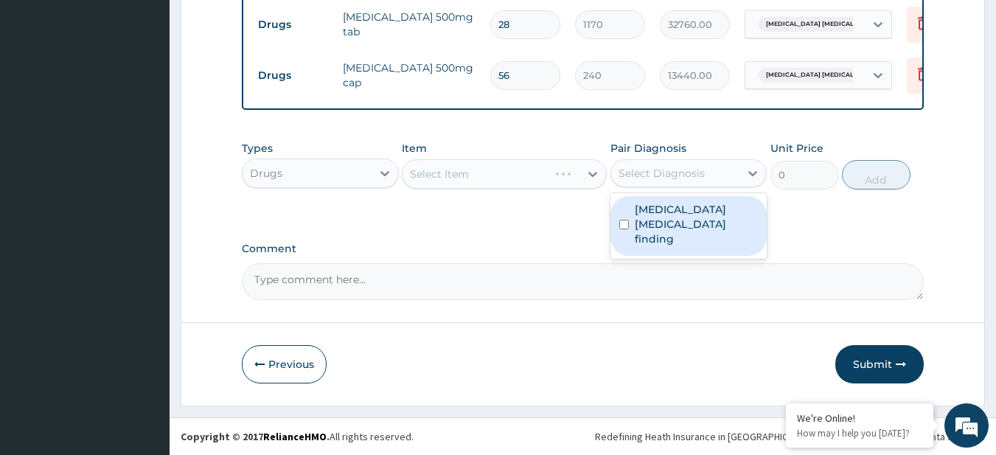
drag, startPoint x: 694, startPoint y: 167, endPoint x: 679, endPoint y: 201, distance: 37.3
click at [679, 187] on div "option Helicobacter blood test finding focused, 1 of 1. 1 result available. Use…" at bounding box center [688, 173] width 157 height 28
click at [679, 202] on label "Helicobacter blood test finding" at bounding box center [697, 224] width 124 height 44
checkbox input "true"
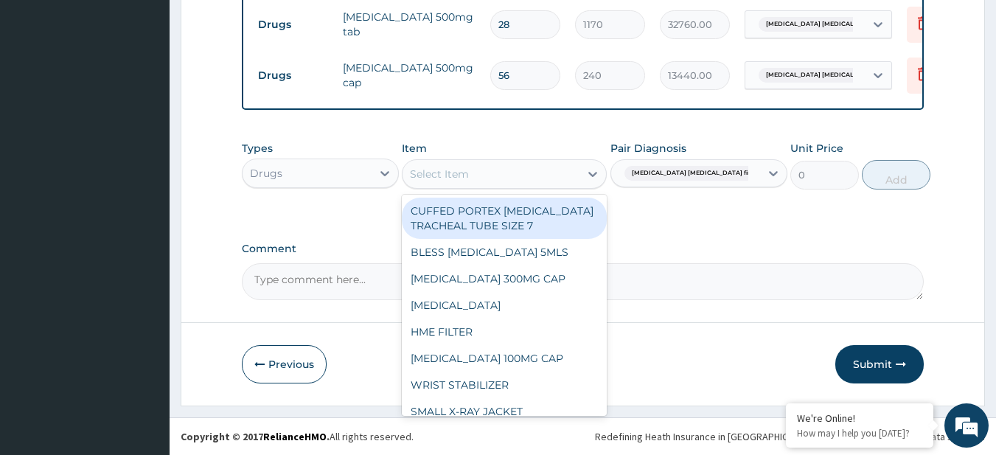
click at [501, 180] on div "Select Item" at bounding box center [490, 174] width 177 height 24
paste input "PARACETAMOL 500MG TAB x 1000"
type input "PARACETAMOL 500MG TAB x 1000"
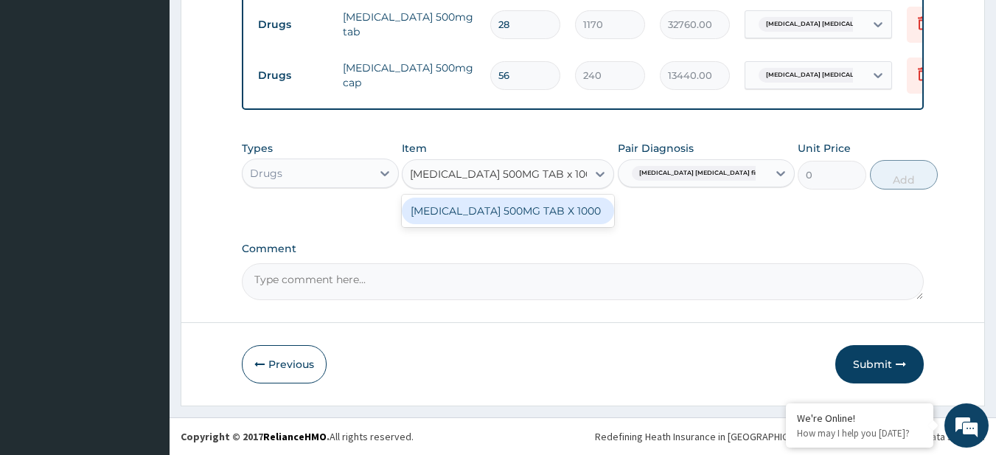
scroll to position [0, 19]
click at [521, 208] on div "[MEDICAL_DATA] 500MG TAB X 1000" at bounding box center [508, 211] width 212 height 27
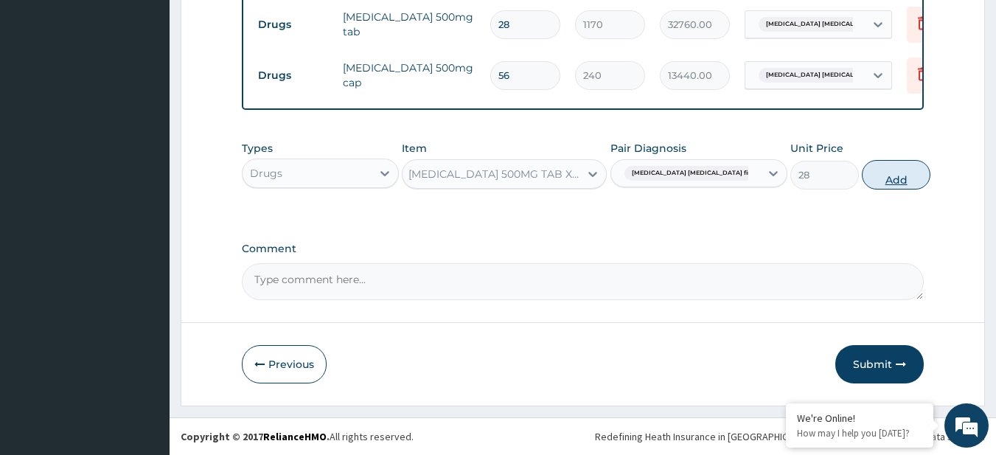
click at [896, 174] on button "Add" at bounding box center [896, 174] width 69 height 29
type input "0"
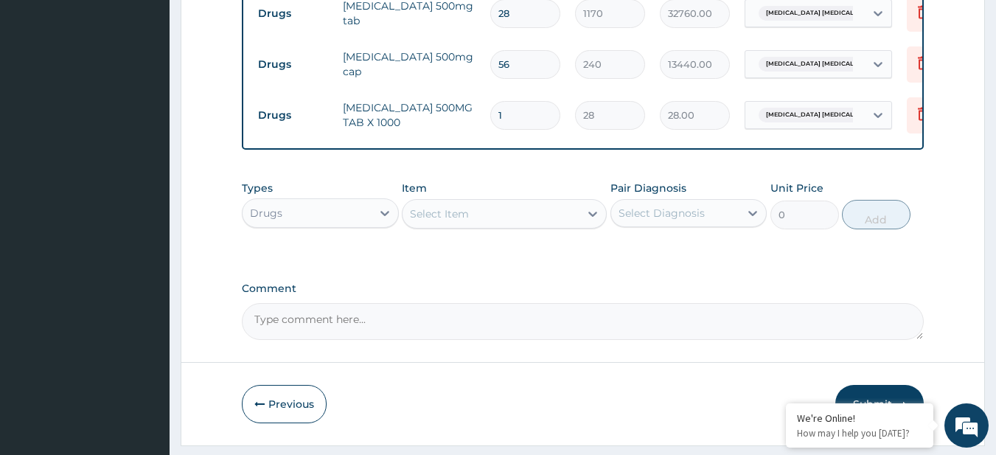
type input "18"
type input "504.00"
type input "18"
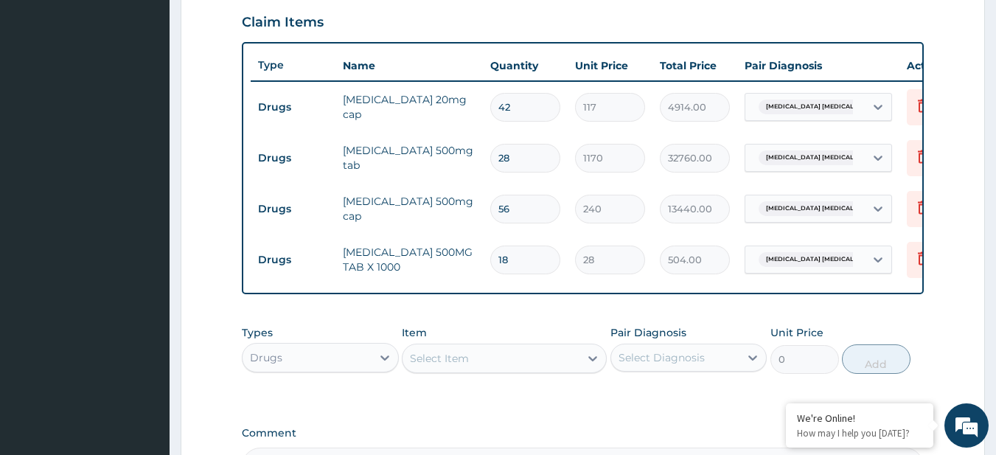
scroll to position [702, 0]
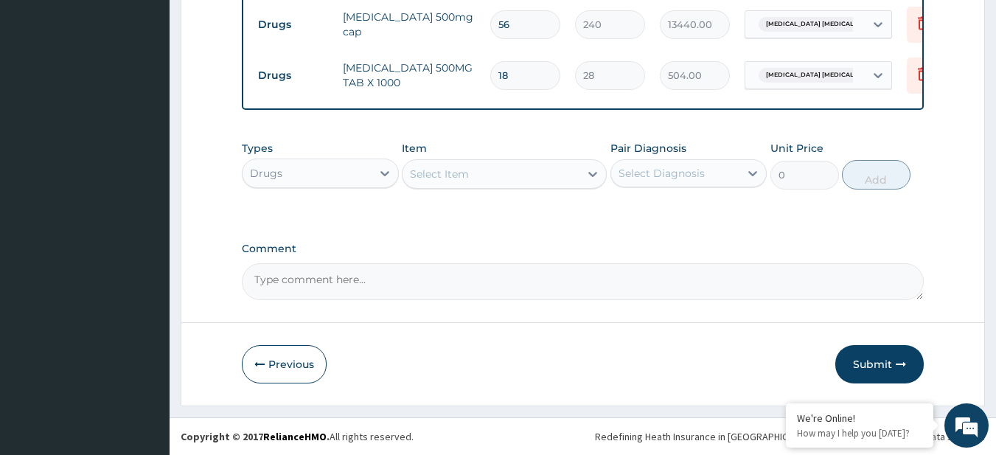
click at [879, 355] on button "Submit" at bounding box center [879, 364] width 88 height 38
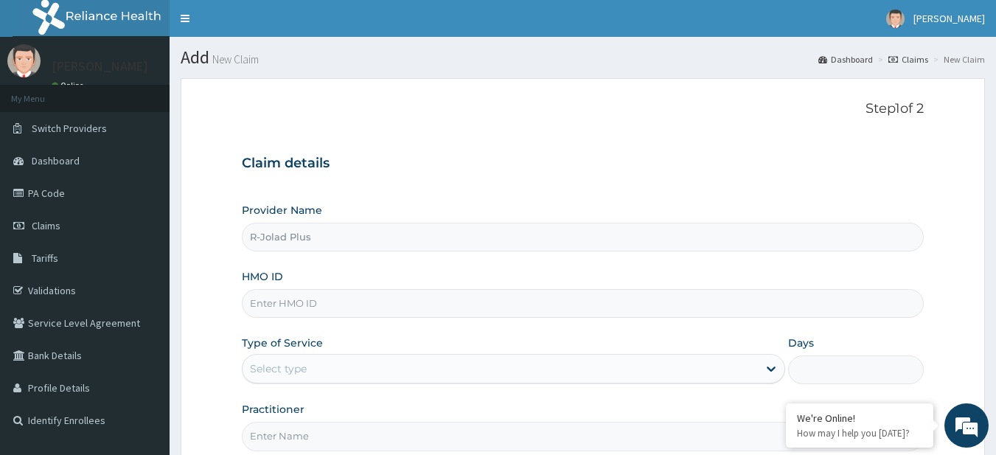
click at [360, 302] on input "HMO ID" at bounding box center [583, 303] width 683 height 29
paste input "SNK/10030/B"
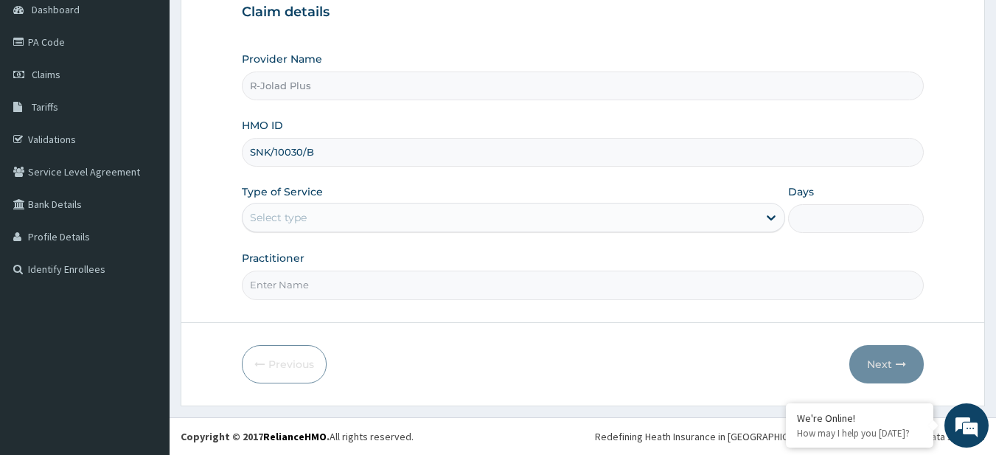
type input "SNK/10030/B"
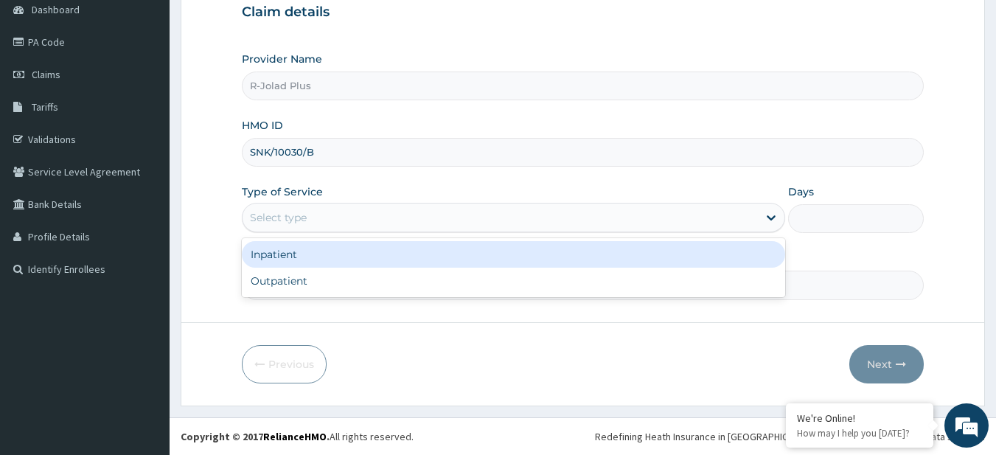
drag, startPoint x: 277, startPoint y: 207, endPoint x: 293, endPoint y: 281, distance: 75.5
click at [293, 232] on div "option Inpatient focused, 1 of 2. 2 results available. Use Up and Down to choos…" at bounding box center [513, 217] width 543 height 29
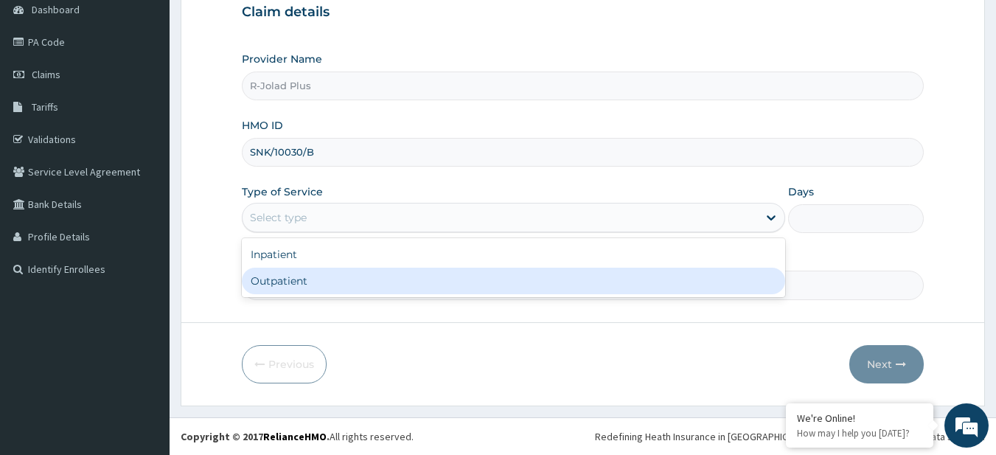
click at [293, 281] on div "Outpatient" at bounding box center [513, 281] width 543 height 27
type input "1"
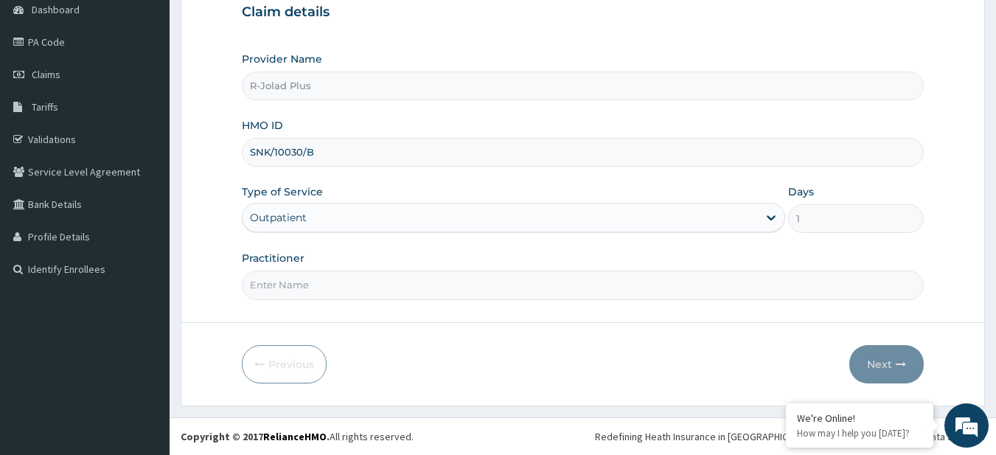
drag, startPoint x: 293, startPoint y: 281, endPoint x: 362, endPoint y: 318, distance: 78.2
click at [362, 318] on form "Step 1 of 2 Claim details Provider Name R-Jolad Plus HMO ID SNK/10030/B Type of…" at bounding box center [583, 166] width 804 height 478
type input "DR BUNMI"
click at [886, 360] on button "Next" at bounding box center [886, 364] width 74 height 38
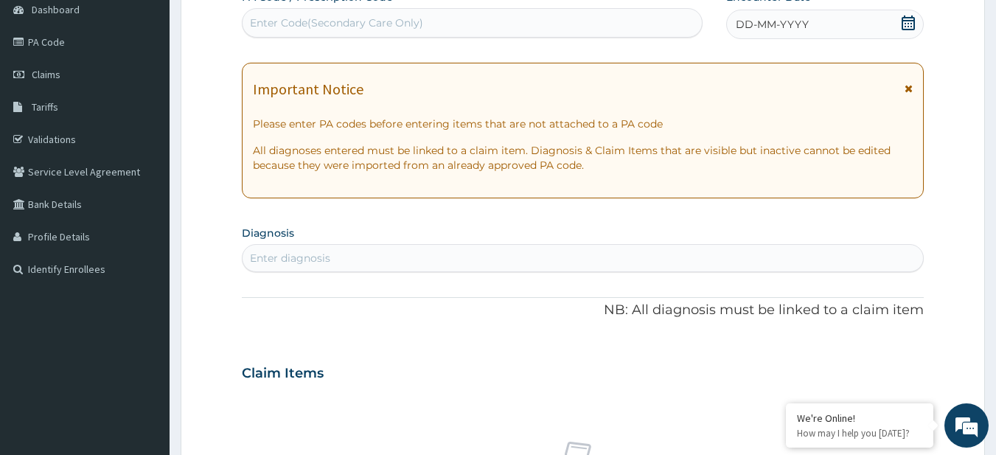
click at [332, 253] on div "Enter diagnosis" at bounding box center [583, 258] width 681 height 24
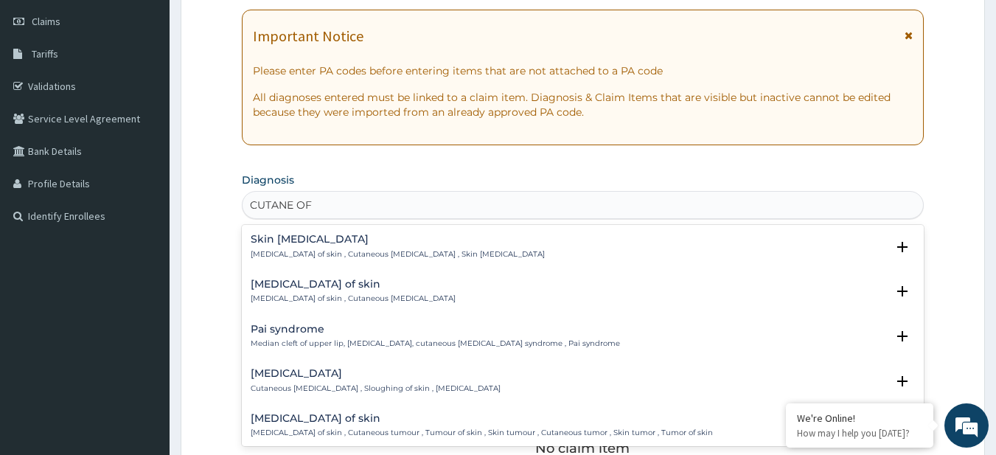
scroll to position [203, 0]
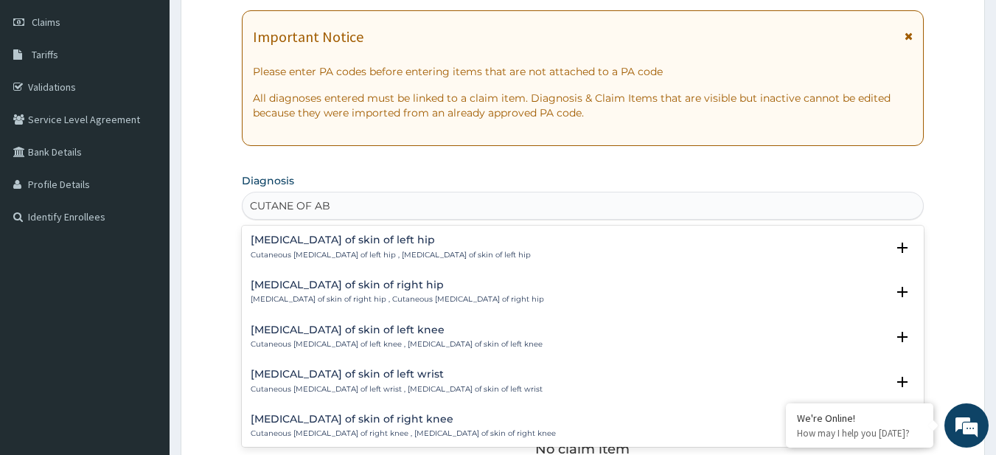
type input "CUTANE OF ABS"
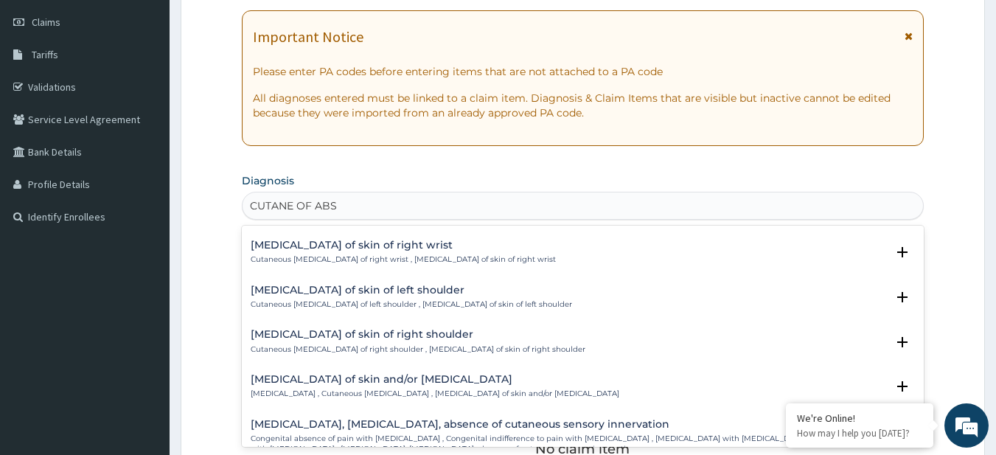
scroll to position [332, 0]
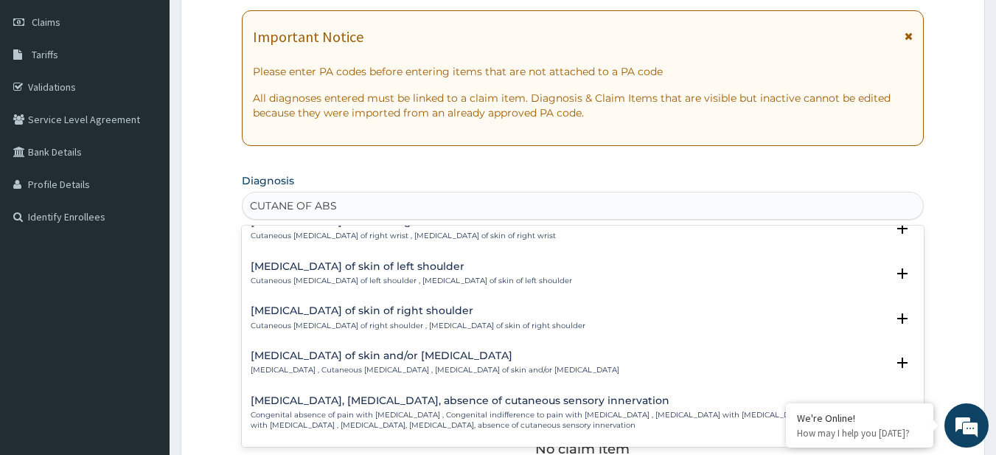
click at [342, 363] on div "Abscess of skin and/or subcutaneous tissue Skin abscess , Cutaneous abscess , A…" at bounding box center [435, 363] width 369 height 26
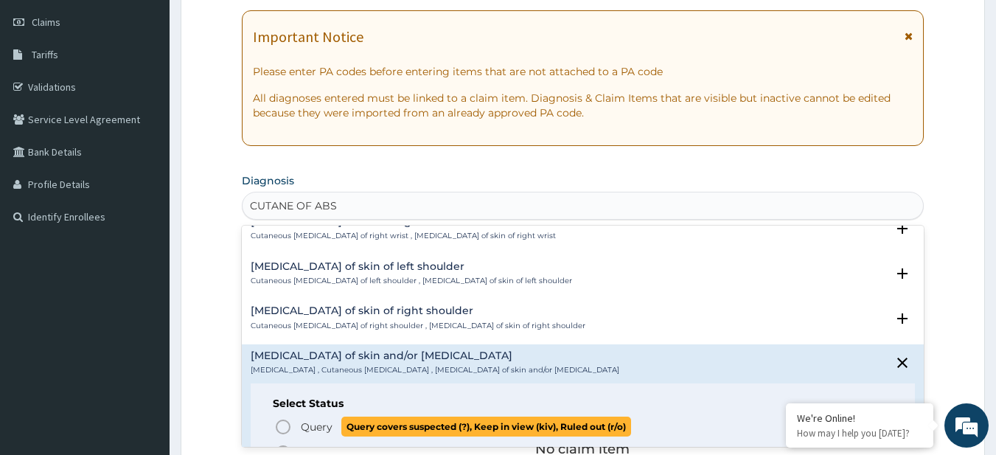
click at [338, 421] on p "Query Query covers suspected (?), Keep in view (kiv), Ruled out (r/o)" at bounding box center [465, 426] width 332 height 20
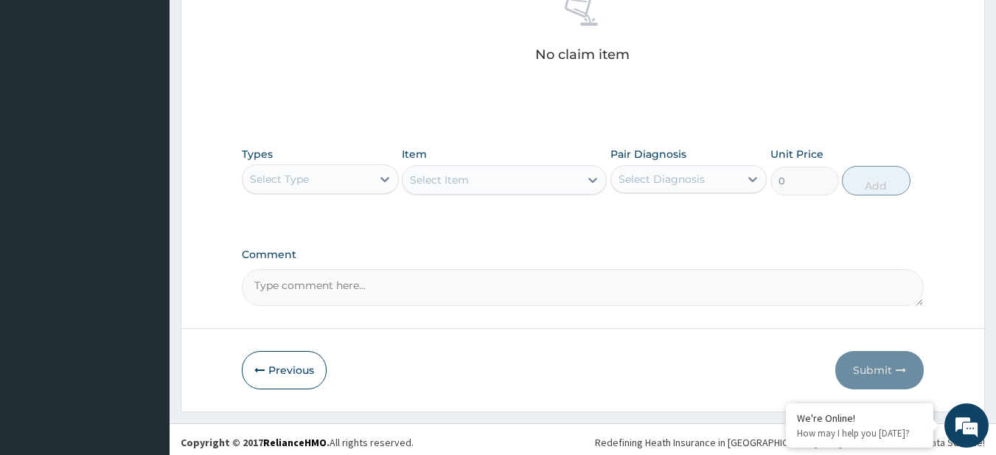
scroll to position [608, 0]
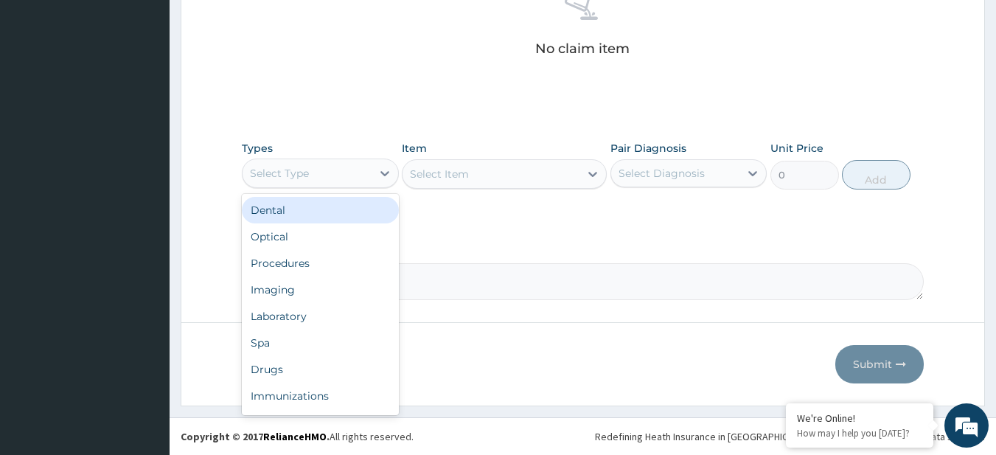
drag, startPoint x: 313, startPoint y: 160, endPoint x: 309, endPoint y: 259, distance: 99.6
click at [309, 188] on div "option Dental focused, 1 of 10. 10 results available. Use Up and Down to choose…" at bounding box center [320, 172] width 157 height 29
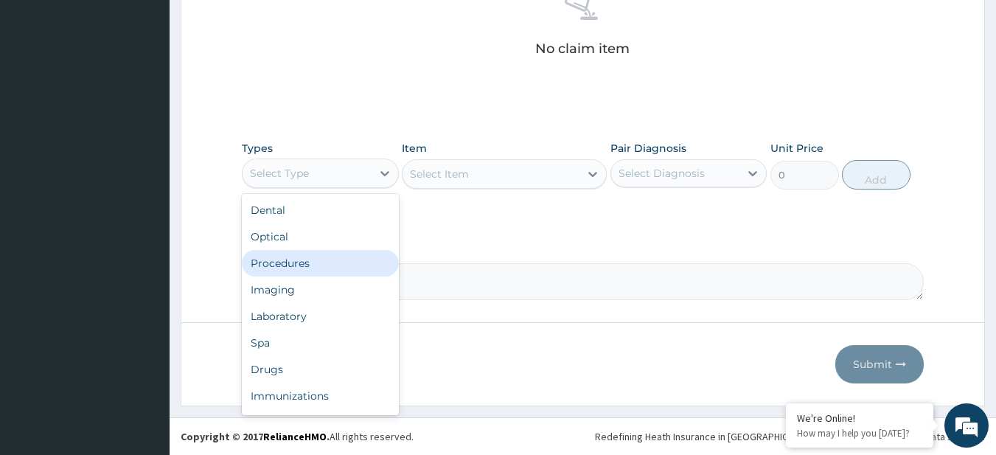
click at [309, 259] on div "Procedures" at bounding box center [320, 263] width 157 height 27
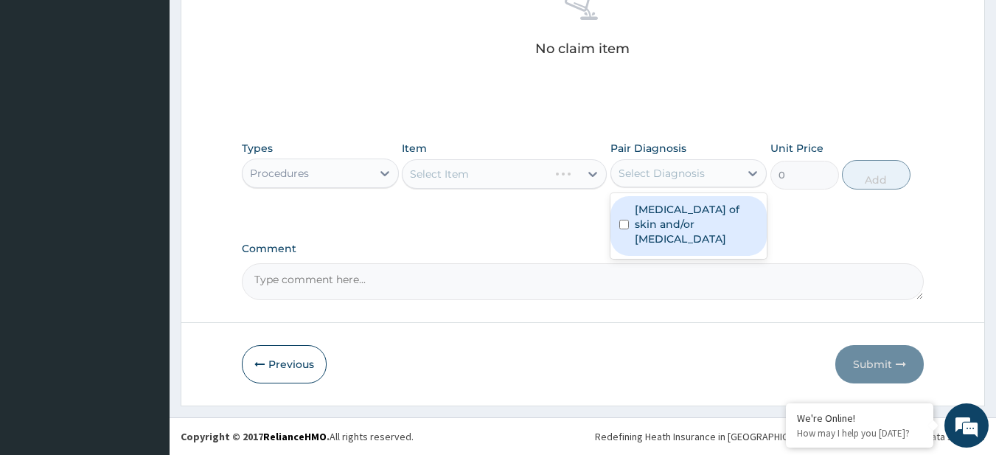
drag, startPoint x: 711, startPoint y: 176, endPoint x: 703, endPoint y: 215, distance: 39.8
click at [703, 187] on div "option Abscess of skin and/or subcutaneous tissue focused, 1 of 1. 1 result ava…" at bounding box center [688, 173] width 157 height 28
click at [703, 215] on label "Abscess of skin and/or subcutaneous tissue" at bounding box center [697, 224] width 124 height 44
checkbox input "true"
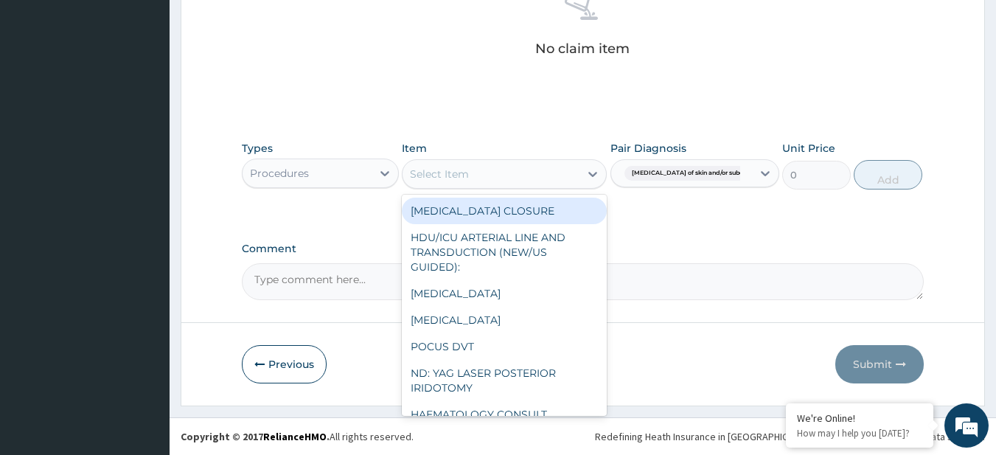
click at [460, 175] on div "Select Item" at bounding box center [439, 174] width 59 height 15
paste input "General Consultation (initial) FBC - (FULL BLOOD COUNT with platelet and red ce…"
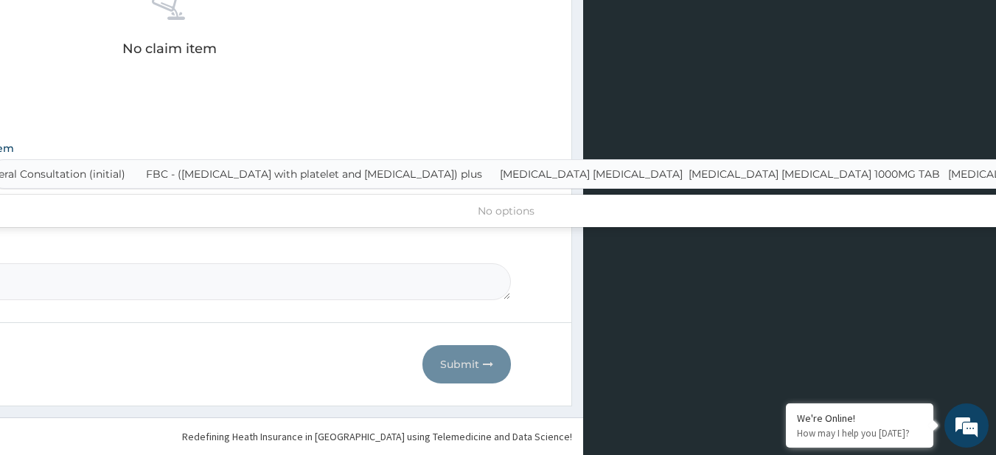
type input "General Consultation (initial)"
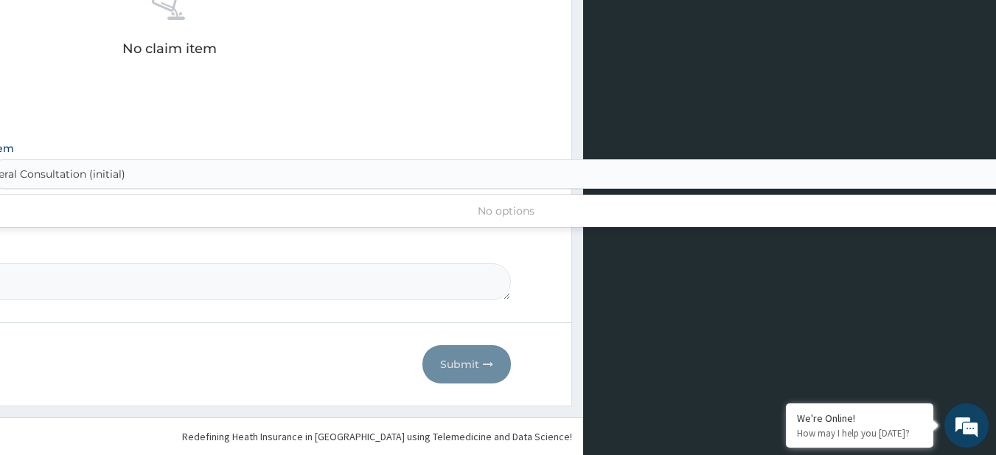
scroll to position [0, 0]
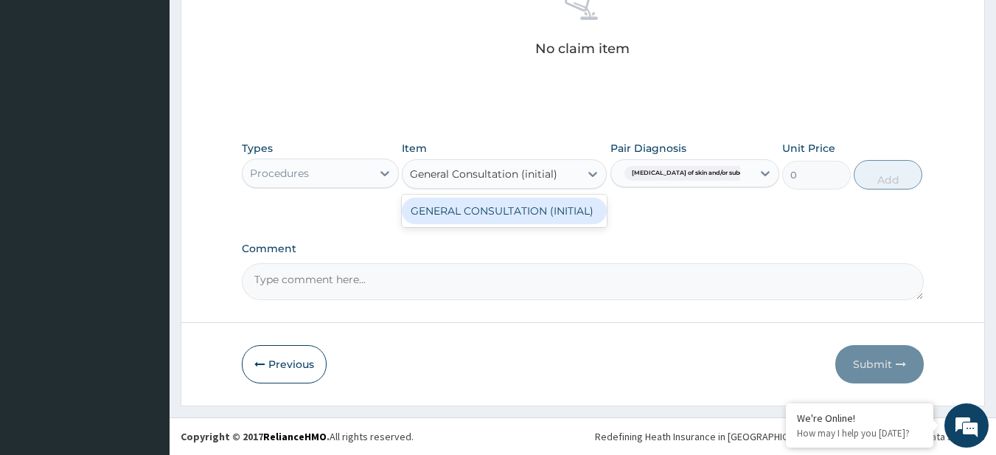
click at [479, 205] on div "GENERAL CONSULTATION (INITIAL)" at bounding box center [504, 211] width 205 height 27
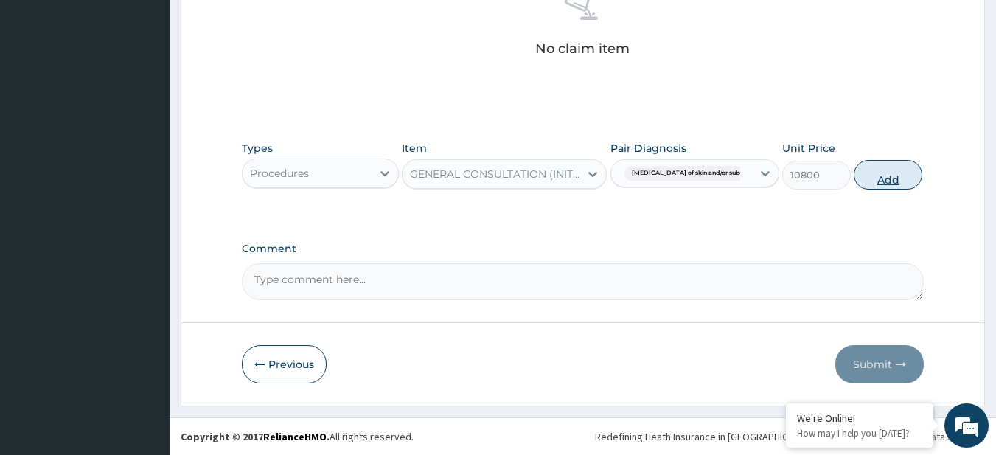
click at [872, 163] on button "Add" at bounding box center [888, 174] width 69 height 29
type input "0"
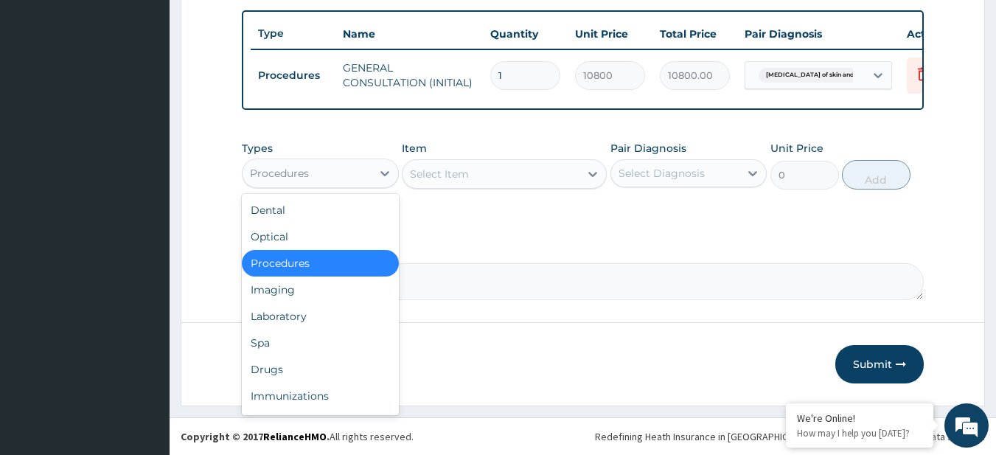
click at [343, 184] on div "Procedures" at bounding box center [307, 173] width 129 height 24
click at [332, 325] on div "Laboratory" at bounding box center [320, 316] width 157 height 27
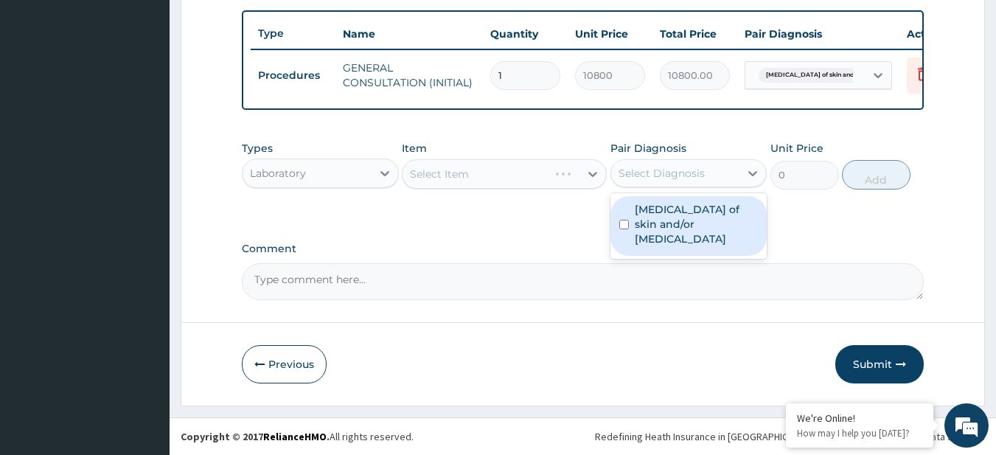
drag, startPoint x: 717, startPoint y: 172, endPoint x: 709, endPoint y: 222, distance: 50.0
click at [709, 187] on div "option Abscess of skin and/or subcutaneous tissue, selected. option Abscess of …" at bounding box center [688, 173] width 157 height 28
click at [709, 222] on label "Abscess of skin and/or subcutaneous tissue" at bounding box center [697, 224] width 124 height 44
checkbox input "true"
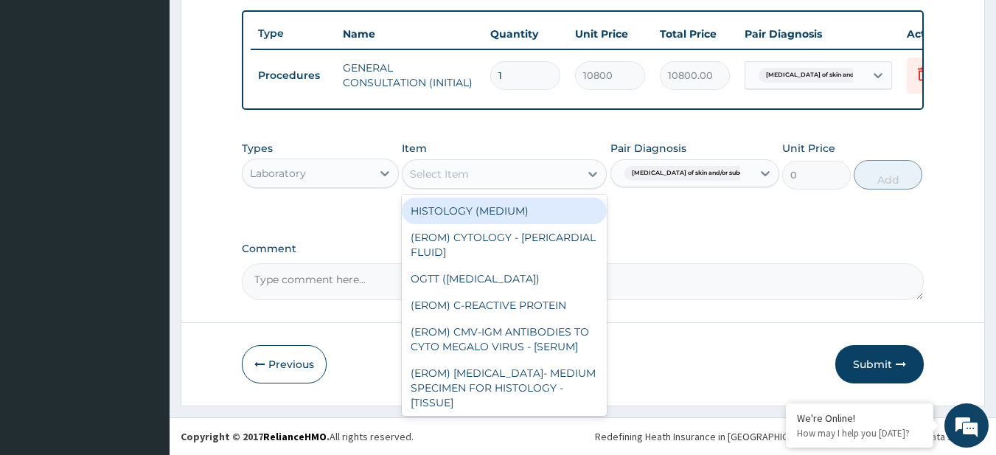
click at [467, 172] on div "Select Item" at bounding box center [439, 174] width 59 height 15
paste input "FBC - (FULL BLOOD COUNT with platelet and red cell indices) plus MALARIA PARASI…"
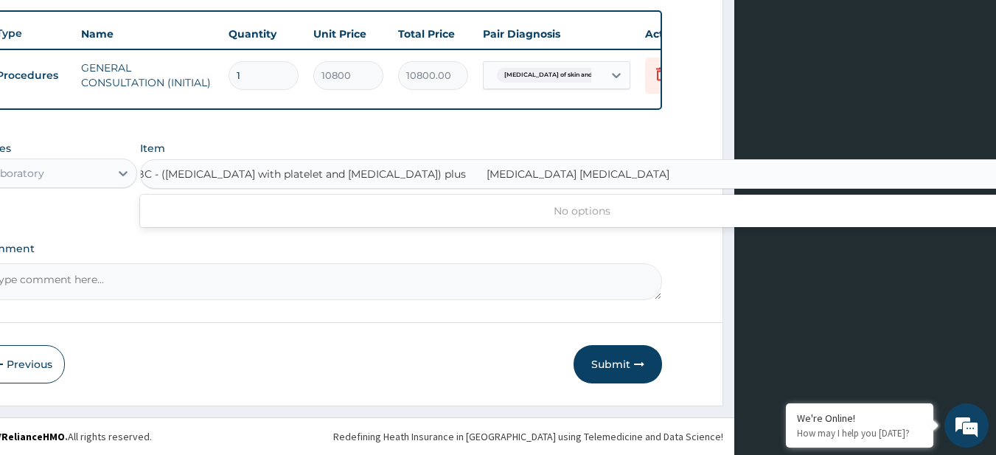
scroll to position [0, 184]
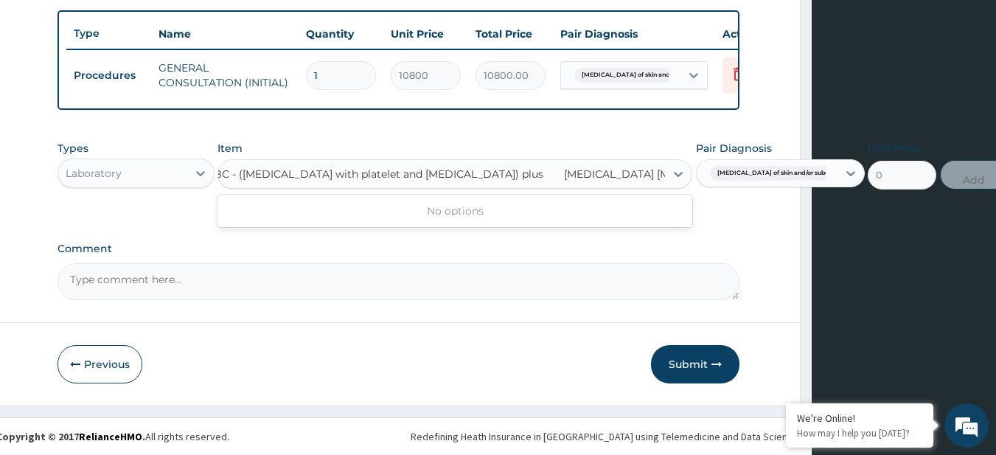
type input "FBC - (FULL BLOOD COUNT with platelet and red cell indices) plus"
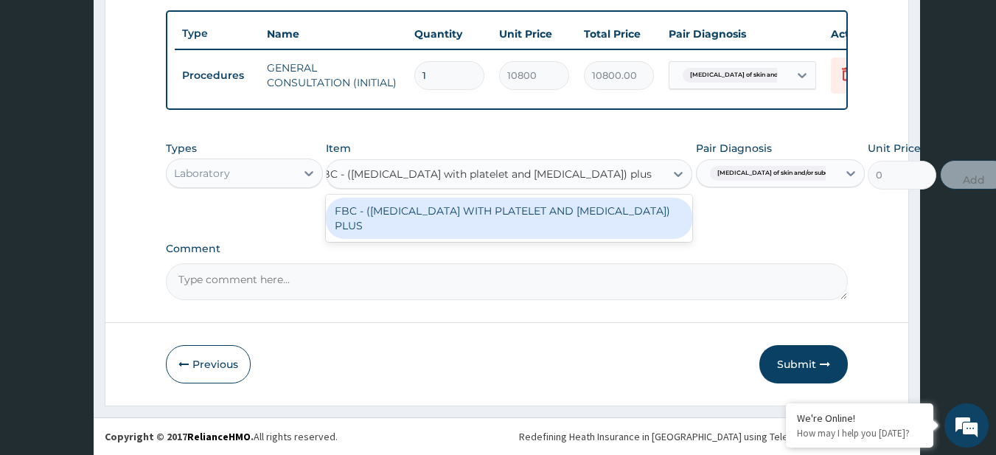
click at [493, 225] on div "FBC - (FULL BLOOD COUNT WITH PLATELET AND RED CELL INDICES) PLUS" at bounding box center [509, 218] width 366 height 41
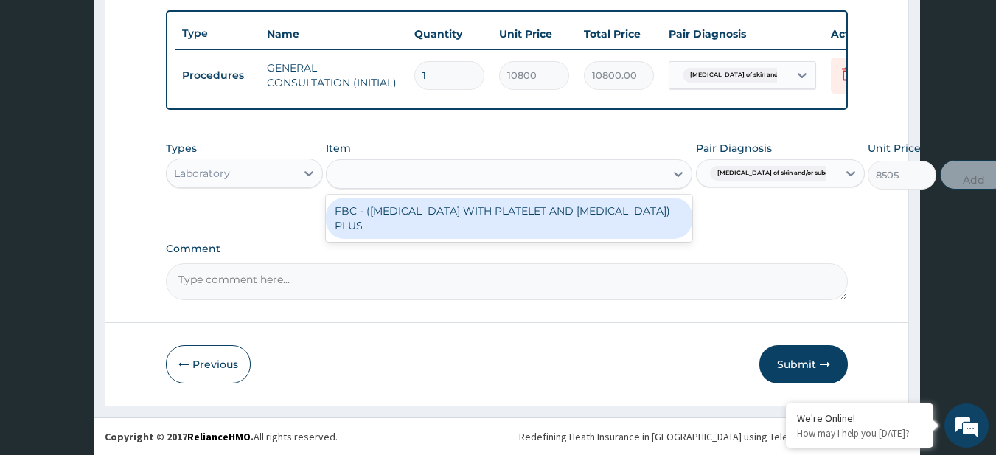
scroll to position [0, 0]
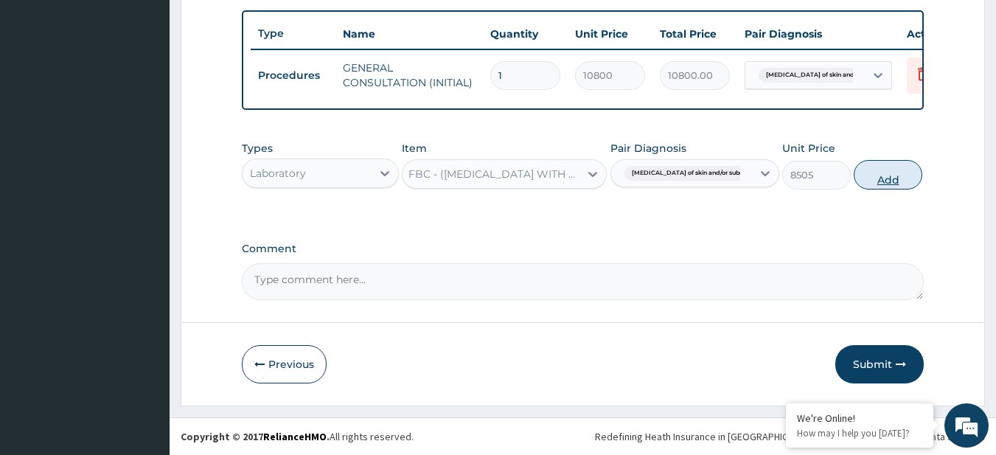
click at [888, 169] on button "Add" at bounding box center [888, 174] width 69 height 29
type input "0"
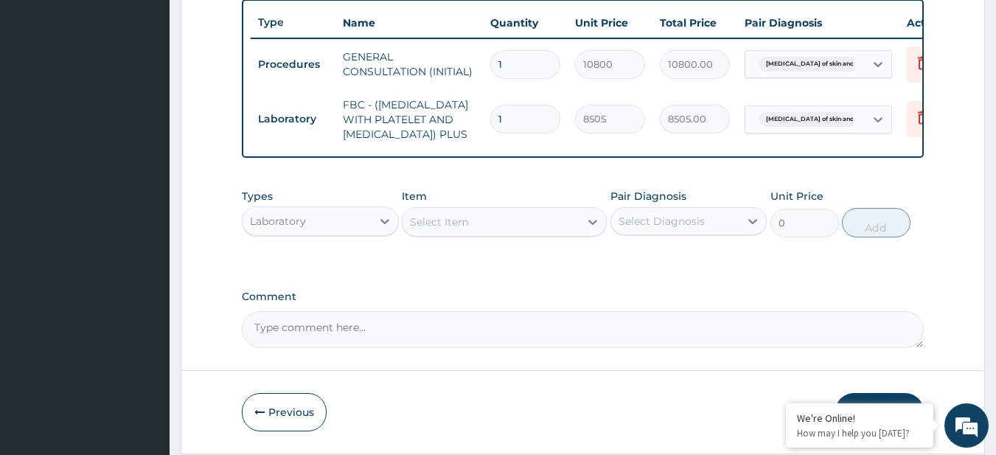
click at [522, 234] on div "Select Item" at bounding box center [490, 222] width 177 height 24
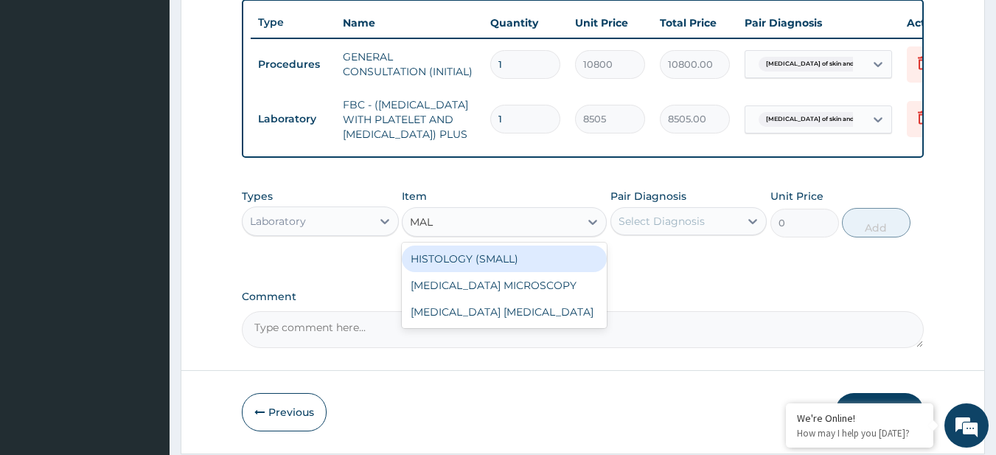
type input "MALA"
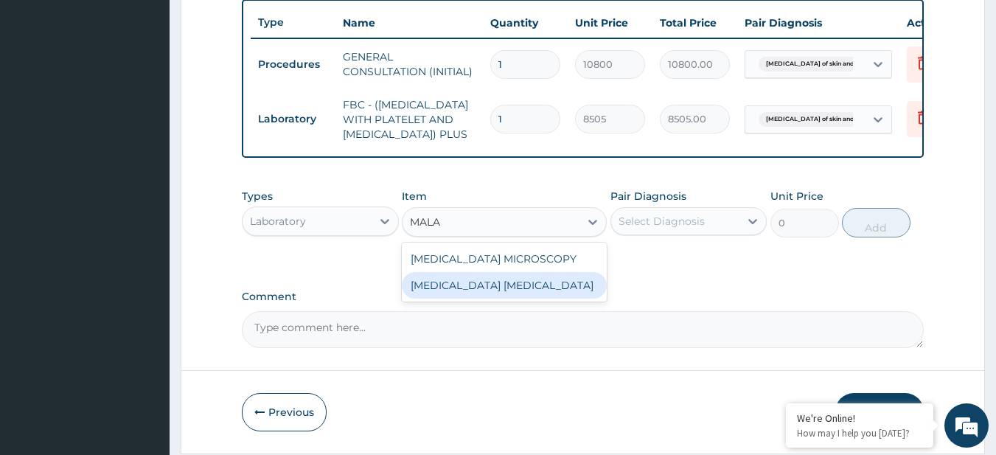
click at [540, 299] on div "MALARIA PARASITE" at bounding box center [504, 285] width 205 height 27
type input "4050"
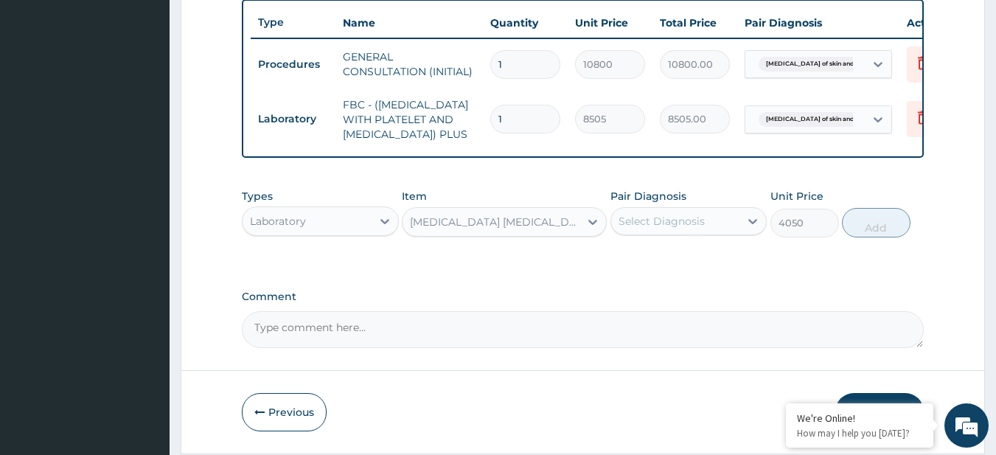
click at [723, 233] on div "Select Diagnosis" at bounding box center [675, 221] width 129 height 24
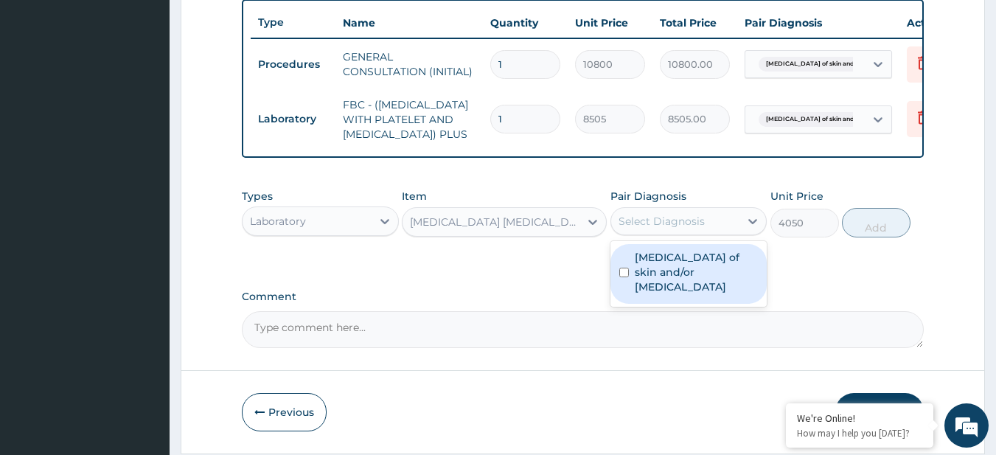
click at [725, 293] on label "Abscess of skin and/or subcutaneous tissue" at bounding box center [697, 272] width 124 height 44
checkbox input "true"
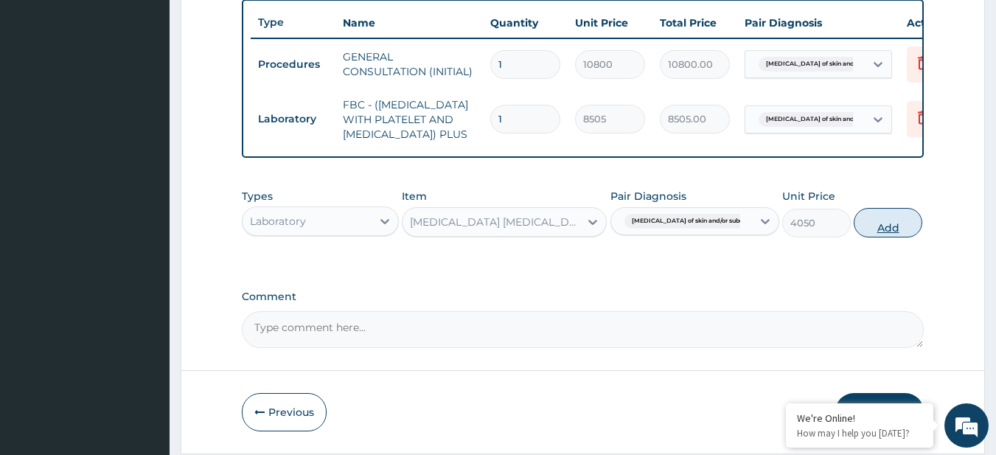
click at [899, 237] on button "Add" at bounding box center [888, 222] width 69 height 29
type input "0"
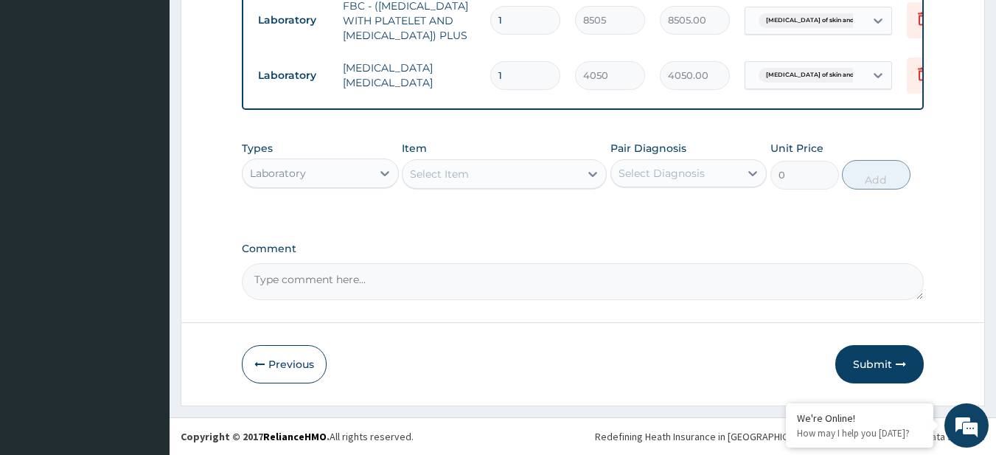
scroll to position [662, 0]
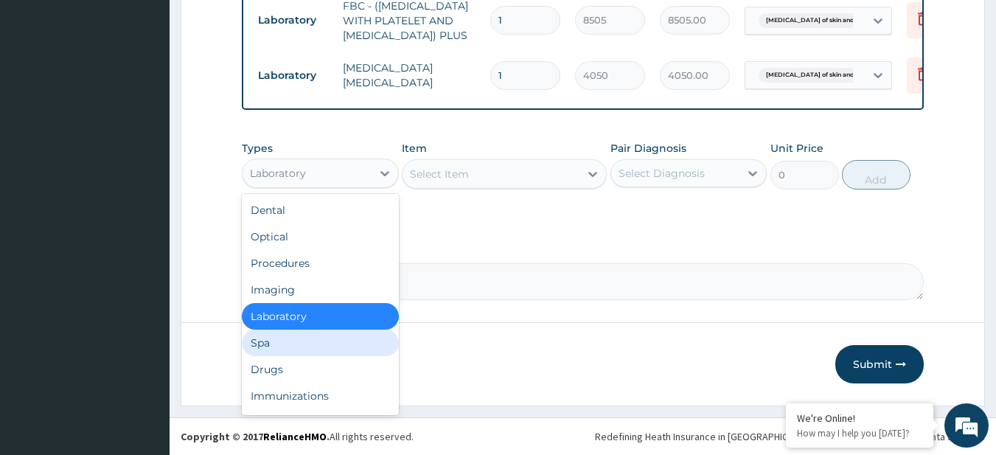
drag, startPoint x: 252, startPoint y: 195, endPoint x: 267, endPoint y: 369, distance: 174.6
click at [267, 188] on div "option Laboratory, selected. option Spa focused, 6 of 10. 10 results available.…" at bounding box center [320, 172] width 157 height 29
click at [267, 369] on div "Drugs" at bounding box center [320, 369] width 157 height 27
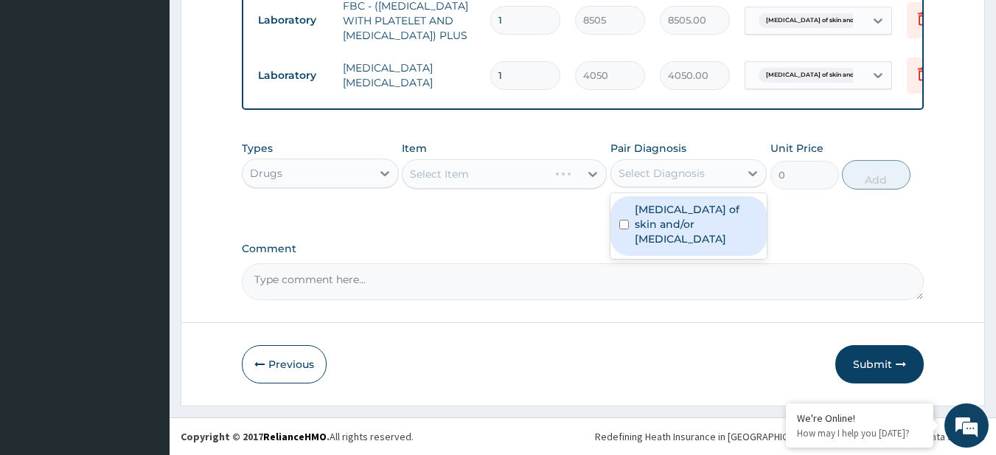
click at [686, 181] on div "Select Diagnosis" at bounding box center [661, 173] width 86 height 15
click at [666, 245] on div "Abscess of skin and/or subcutaneous tissue" at bounding box center [688, 226] width 157 height 60
checkbox input "true"
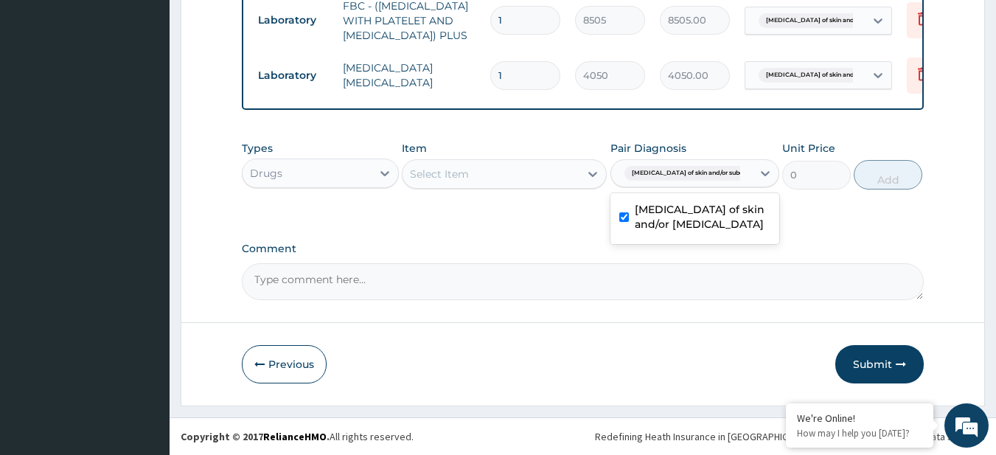
click at [459, 176] on div "Select Item" at bounding box center [490, 174] width 177 height 24
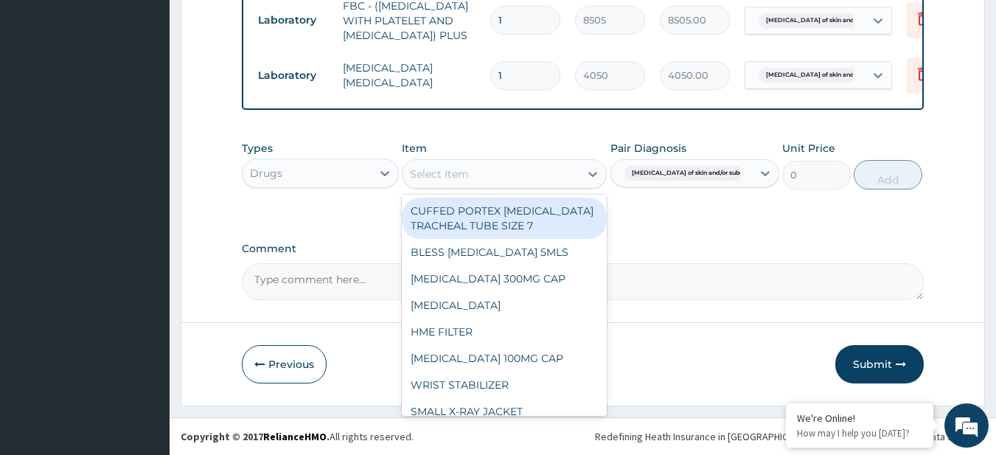
paste input "AMOXICILLIN CLAVULANIC ACID 1000MG TAB DICLOFENAC 50MG TAB"
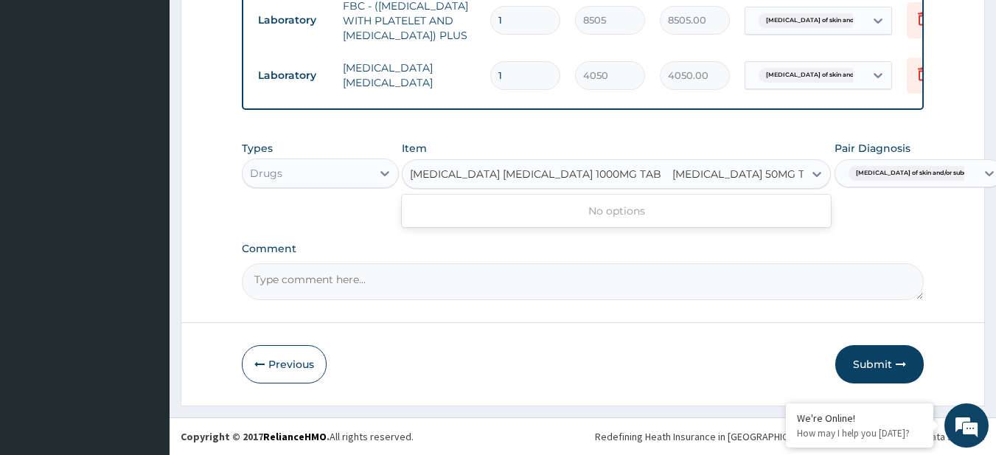
scroll to position [0, 18]
type input "AMOXICILLIN CLAVULANIC ACID 1000MG TAB"
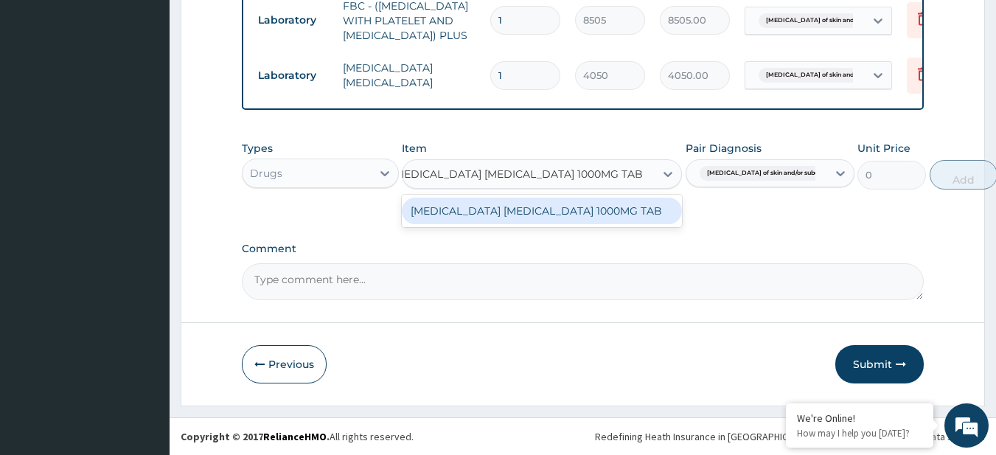
click at [471, 211] on div "AMOXICILLIN CLAVULANIC ACID 1000MG TAB" at bounding box center [542, 211] width 280 height 27
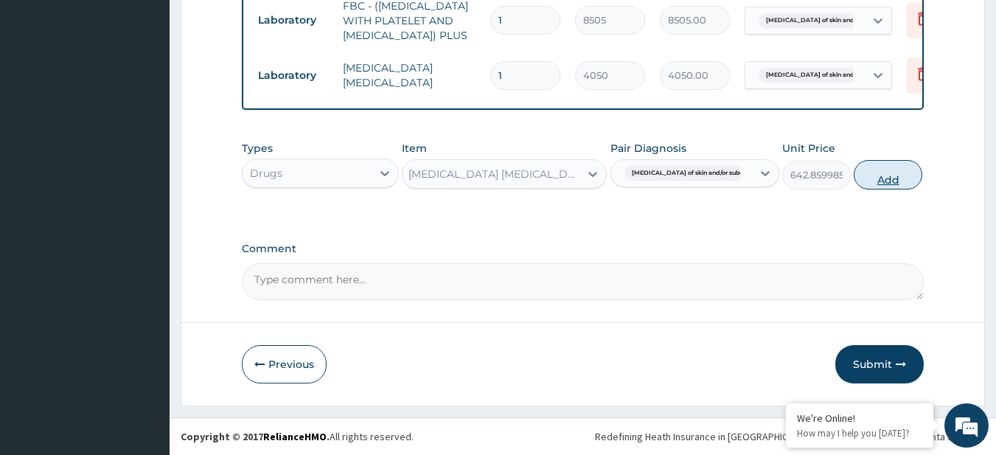
click at [885, 189] on button "Add" at bounding box center [888, 174] width 69 height 29
type input "0"
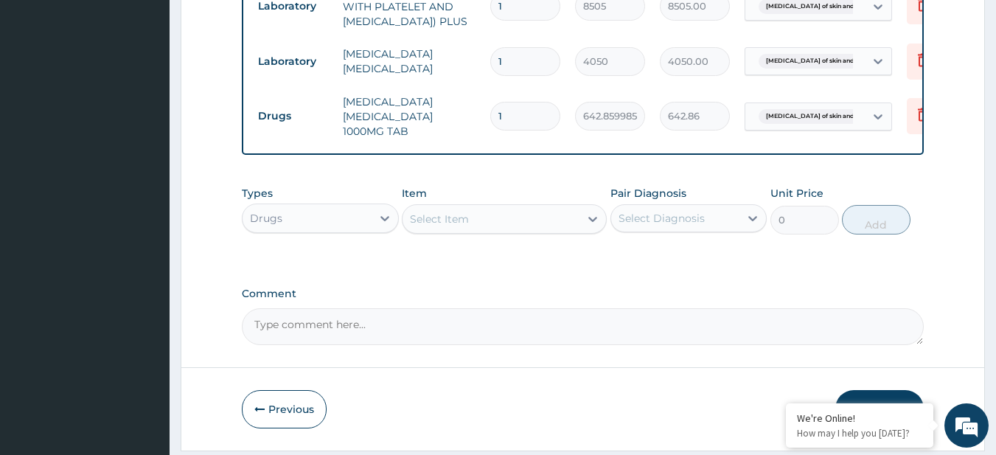
click at [493, 231] on div "Select Item" at bounding box center [490, 219] width 177 height 24
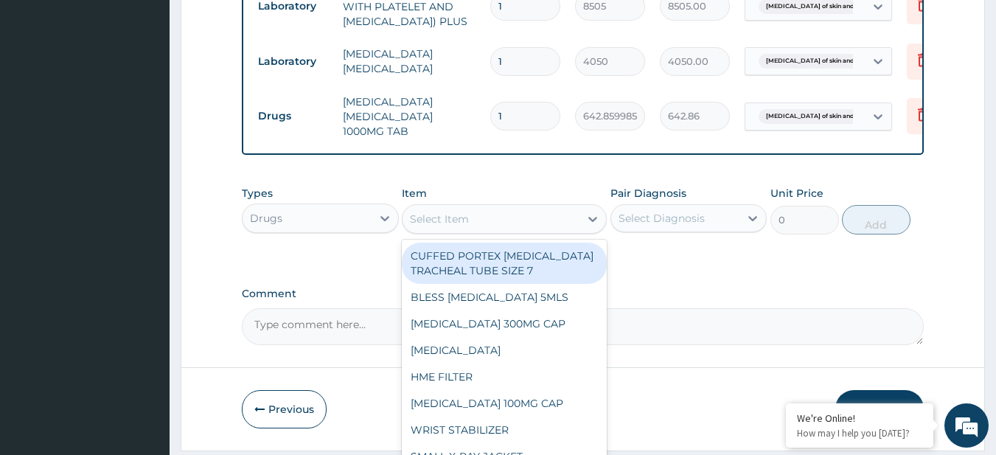
paste input "DICLOFENAC 50MG TAB"
type input "DICLOFENAC 50MG TAB"
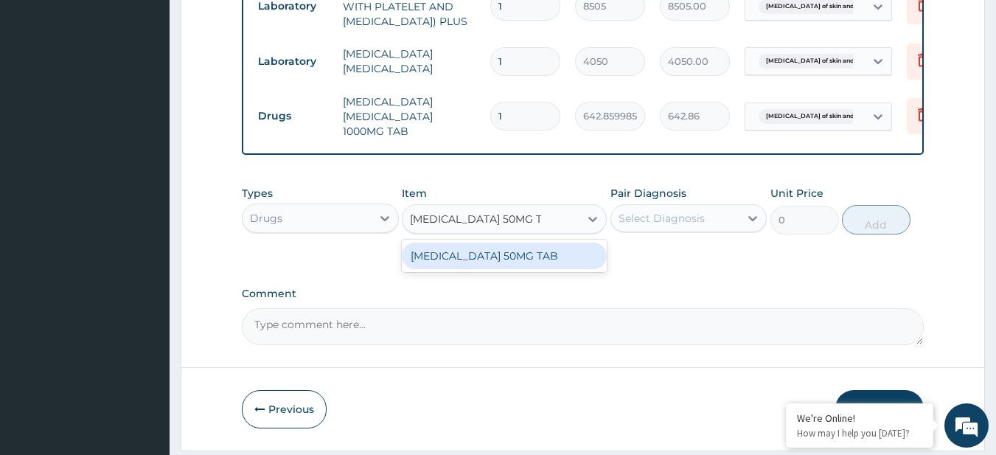
click at [529, 269] on div "DICLOFENAC 50MG TAB" at bounding box center [504, 256] width 205 height 27
type input "44"
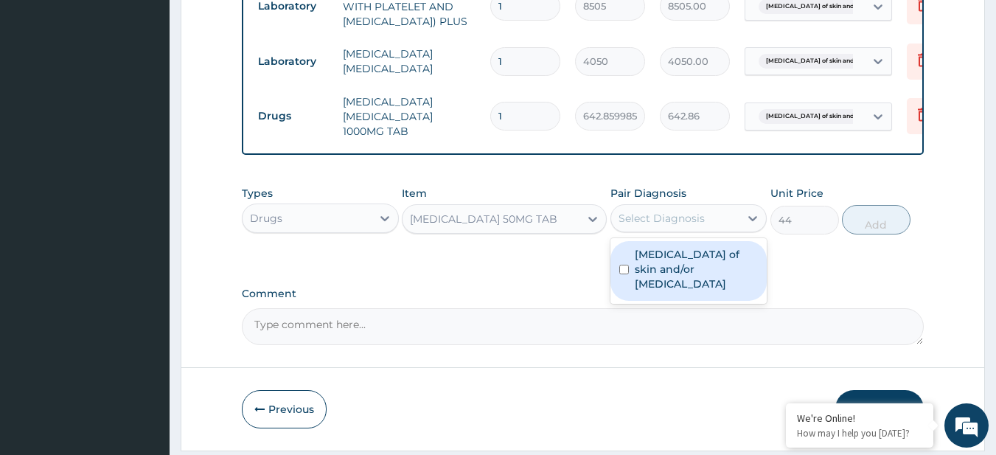
drag, startPoint x: 715, startPoint y: 232, endPoint x: 701, endPoint y: 293, distance: 62.8
click at [701, 232] on div "option Abscess of skin and/or subcutaneous tissue, selected. option Abscess of …" at bounding box center [688, 218] width 157 height 28
click at [701, 291] on label "Abscess of skin and/or subcutaneous tissue" at bounding box center [697, 269] width 124 height 44
checkbox input "true"
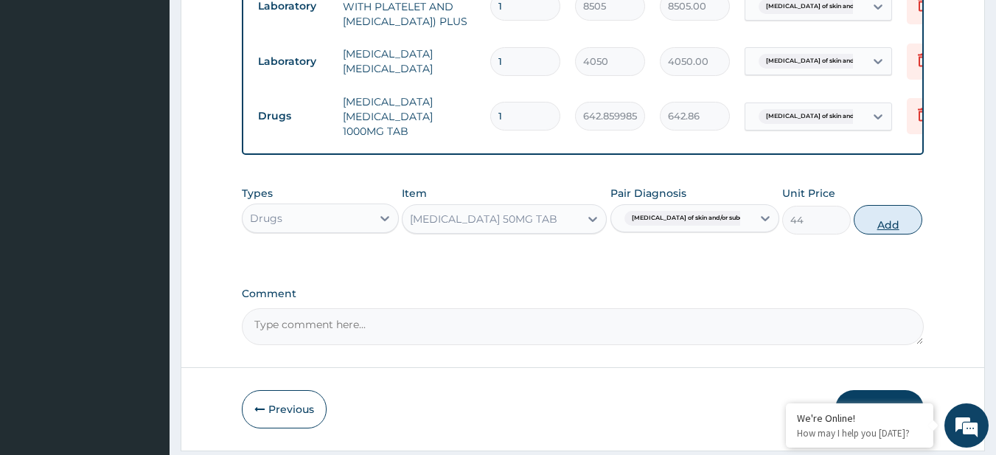
click at [906, 234] on button "Add" at bounding box center [888, 219] width 69 height 29
type input "0"
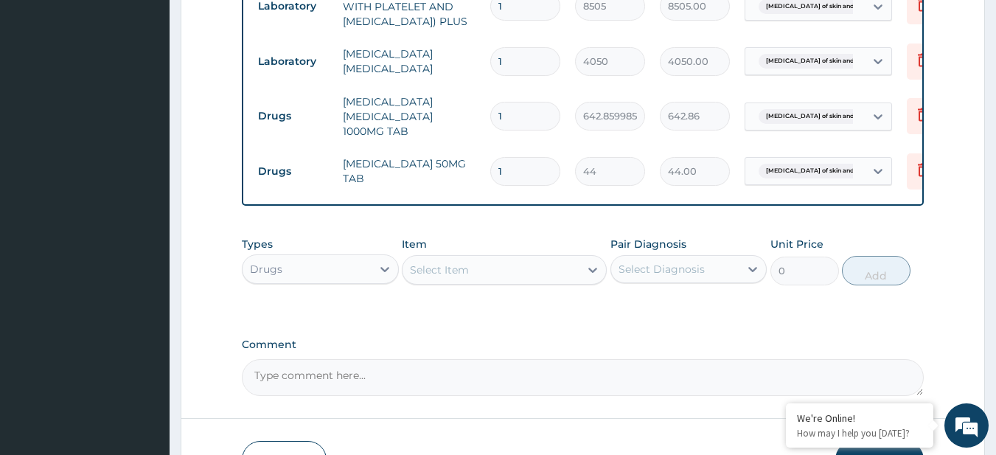
click at [513, 130] on input "1" at bounding box center [525, 116] width 70 height 29
type input "14"
type input "9000.04"
type input "14"
click at [515, 186] on input "1" at bounding box center [525, 171] width 70 height 29
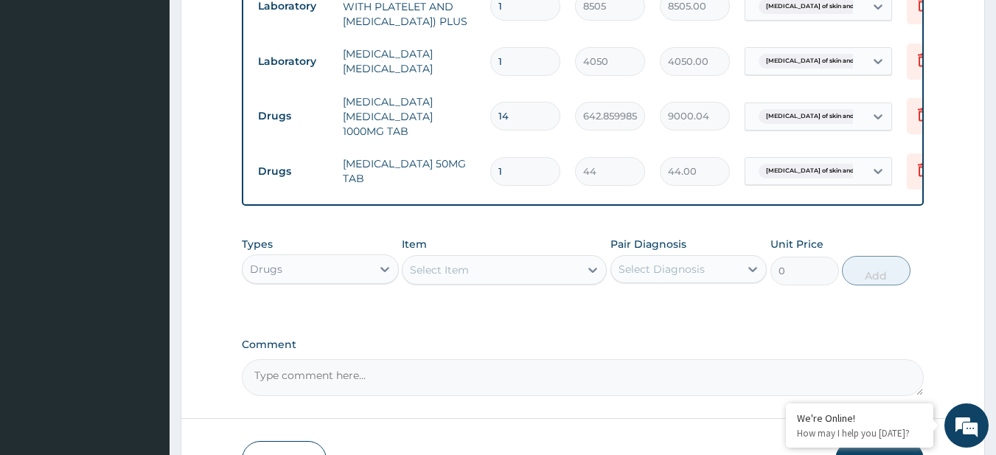
type input "10"
type input "440.00"
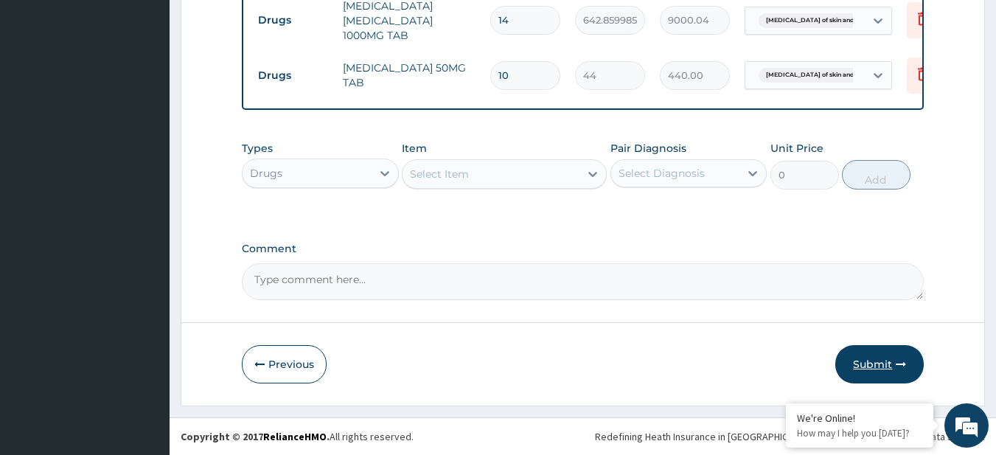
type input "10"
click at [899, 362] on icon "button" at bounding box center [901, 364] width 10 height 10
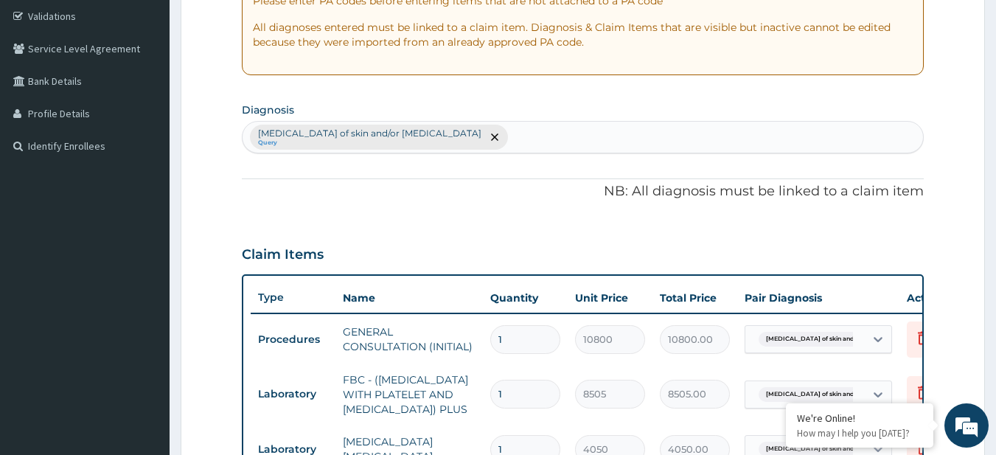
scroll to position [0, 0]
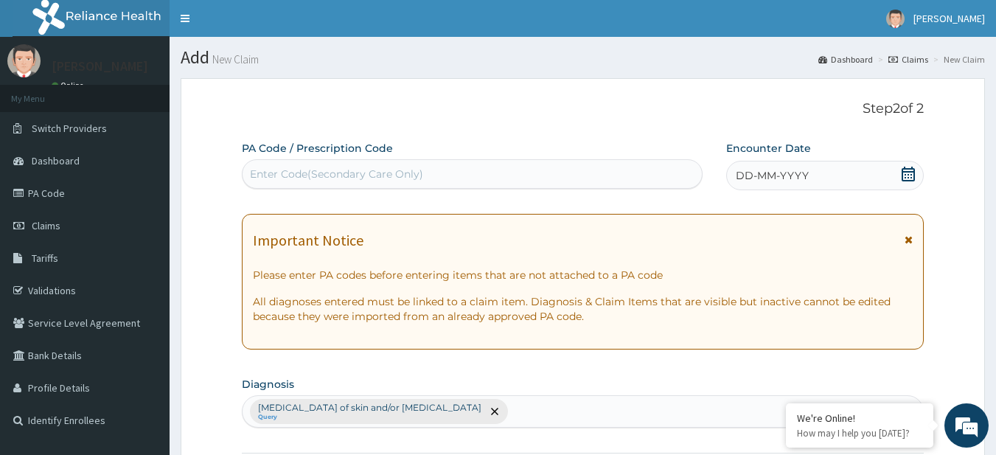
click at [914, 178] on icon at bounding box center [907, 174] width 13 height 15
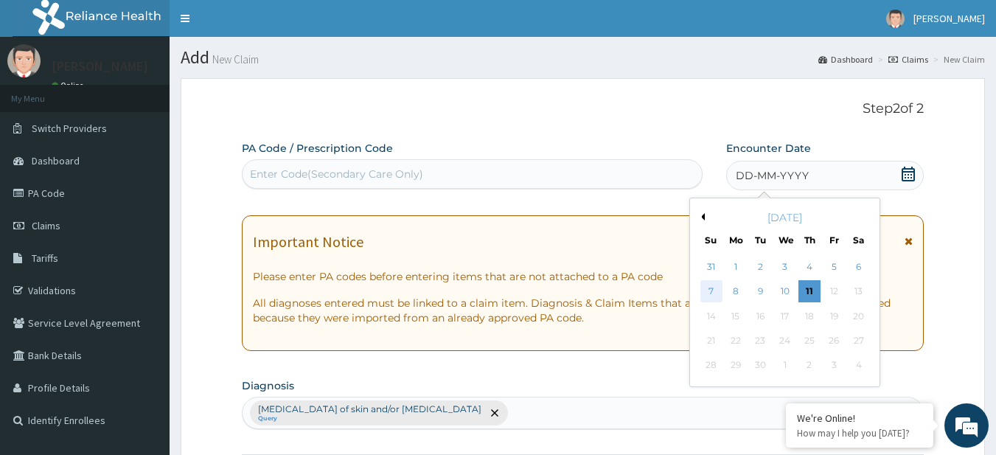
click at [714, 287] on div "7" at bounding box center [711, 292] width 22 height 22
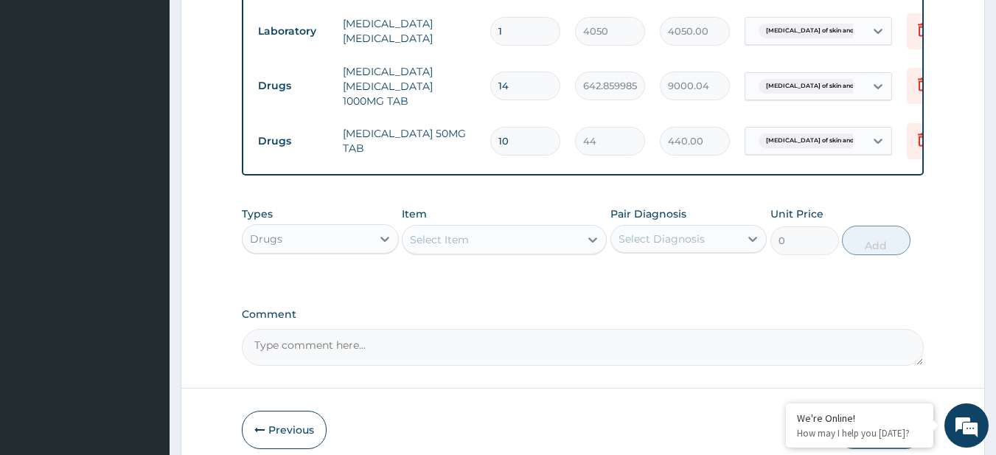
scroll to position [784, 0]
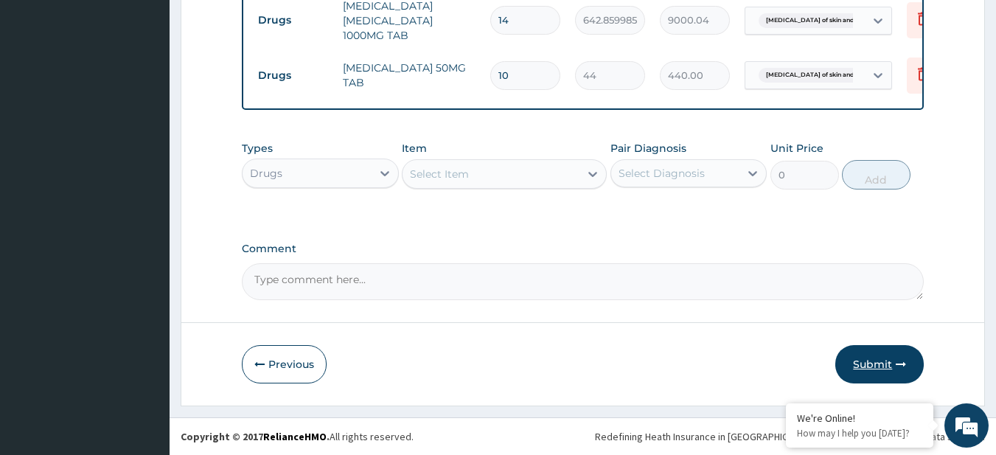
click at [886, 365] on button "Submit" at bounding box center [879, 364] width 88 height 38
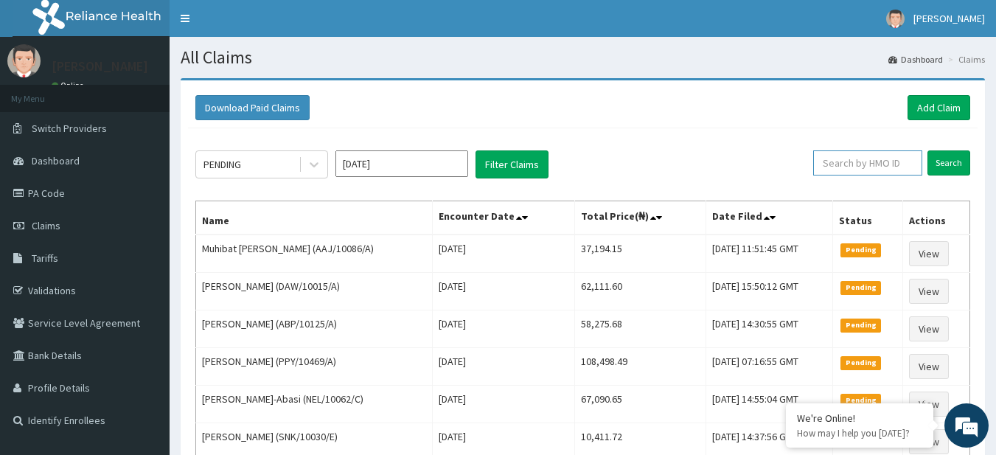
click at [890, 161] on input "text" at bounding box center [867, 162] width 109 height 25
paste input "AAJ/10086/A"
type input "AAJ/10086/A"
click at [939, 167] on input "Search" at bounding box center [948, 162] width 43 height 25
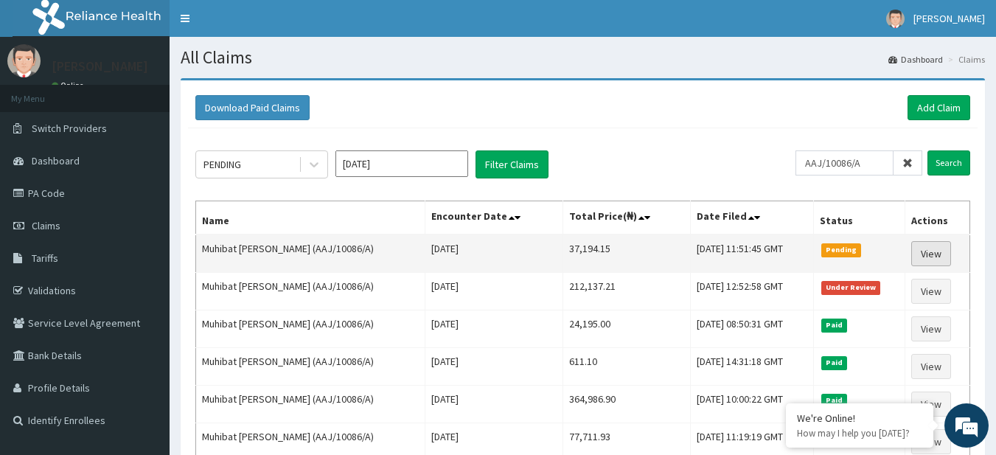
click at [931, 253] on link "View" at bounding box center [931, 253] width 40 height 25
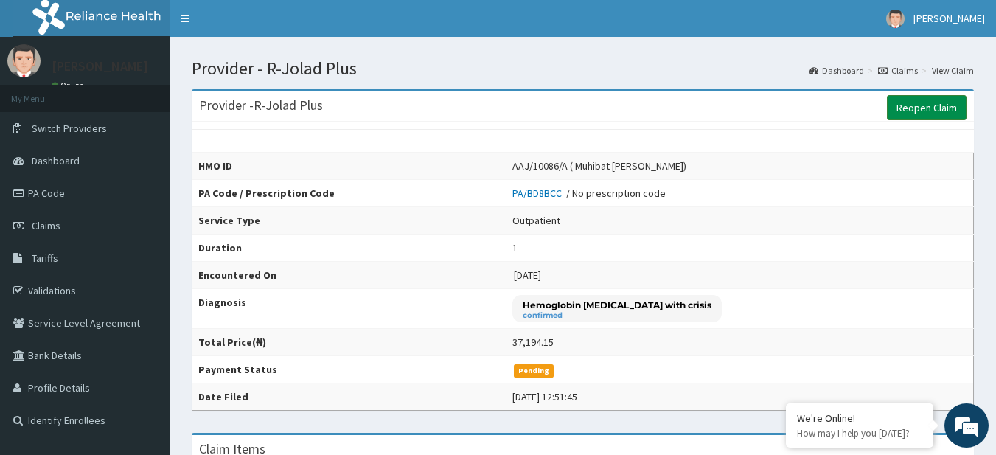
click at [902, 115] on link "Reopen Claim" at bounding box center [927, 107] width 80 height 25
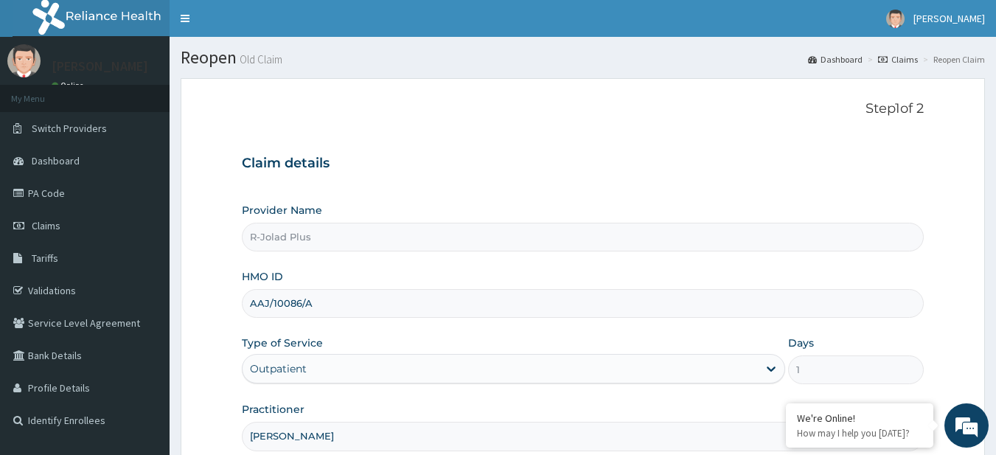
scroll to position [151, 0]
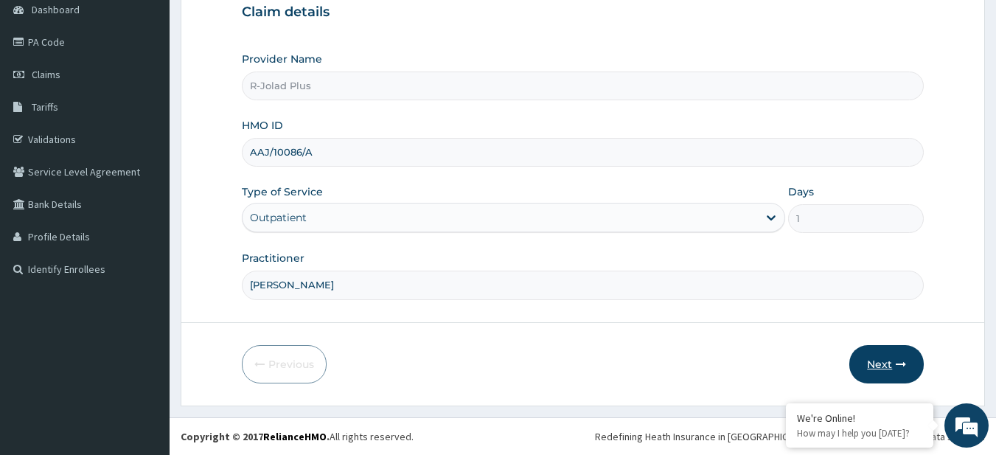
click at [875, 362] on button "Next" at bounding box center [886, 364] width 74 height 38
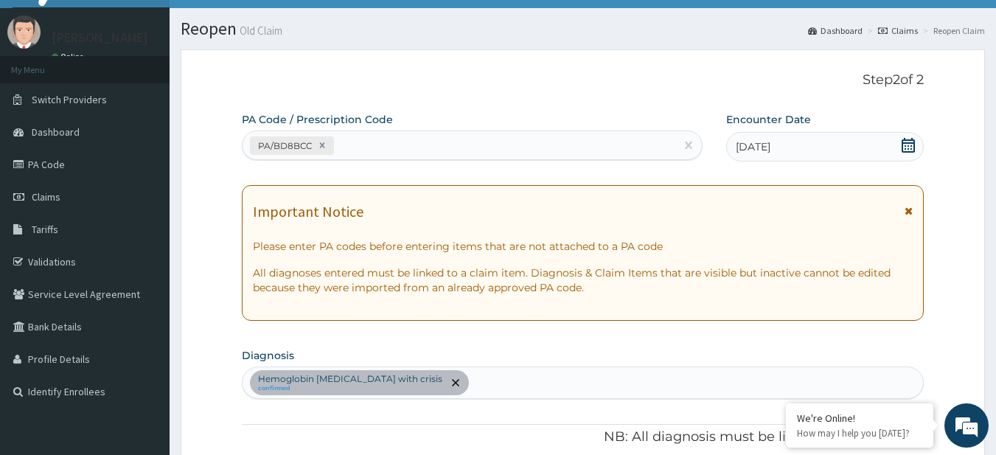
scroll to position [0, 0]
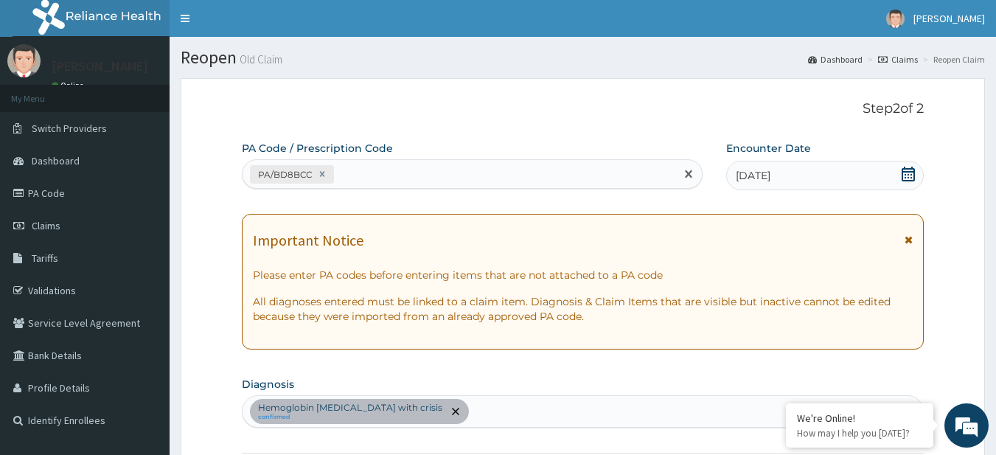
click at [373, 168] on div "PA/BD8BCC" at bounding box center [459, 174] width 433 height 24
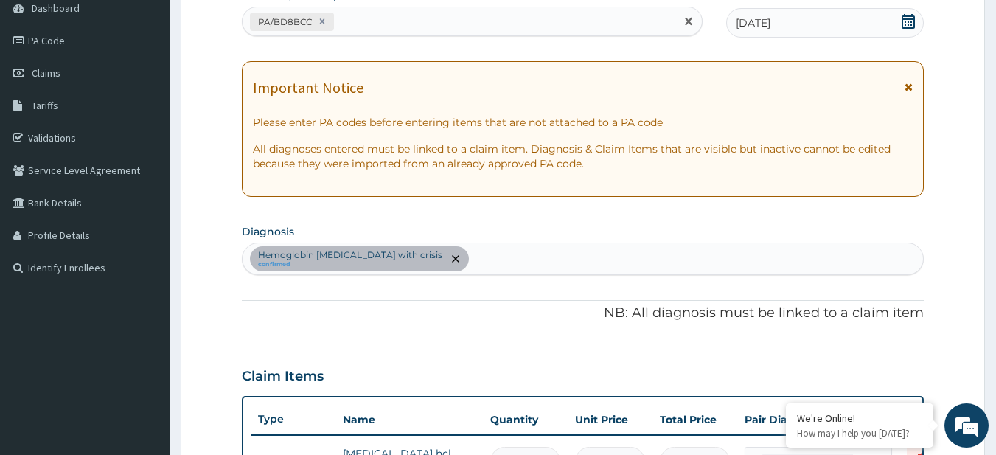
scroll to position [137, 0]
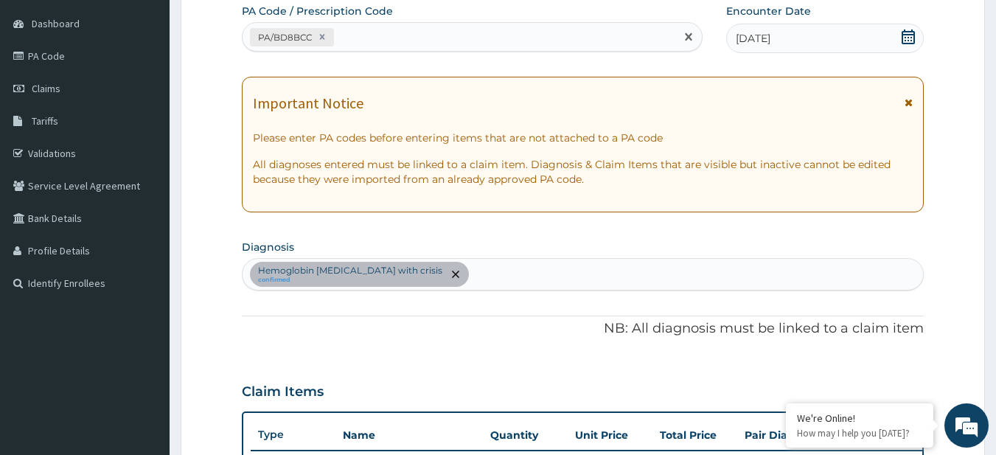
click at [534, 286] on div "Hemoglobin SS disease with crisis confirmed" at bounding box center [583, 274] width 681 height 31
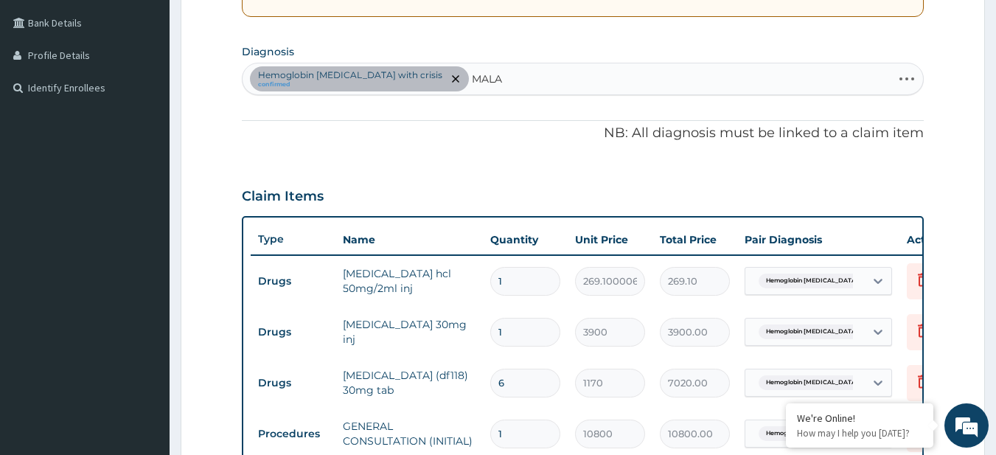
scroll to position [326, 0]
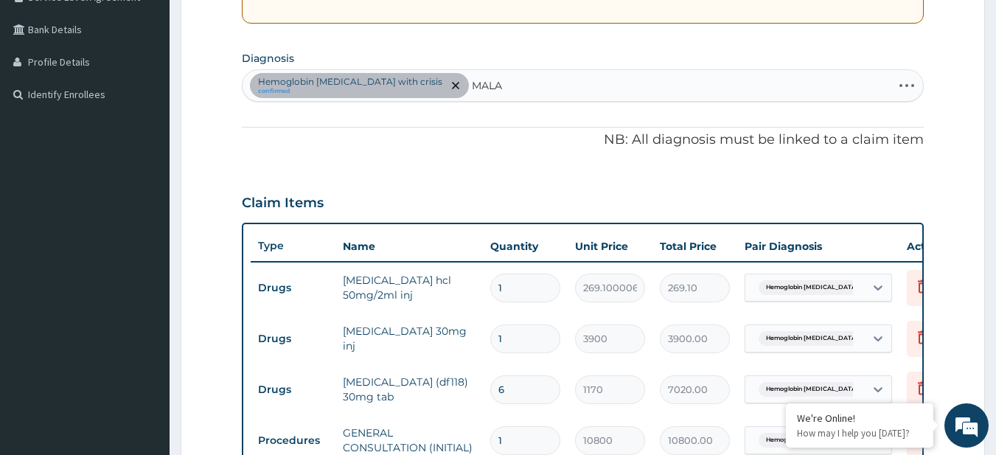
type input "MALA"
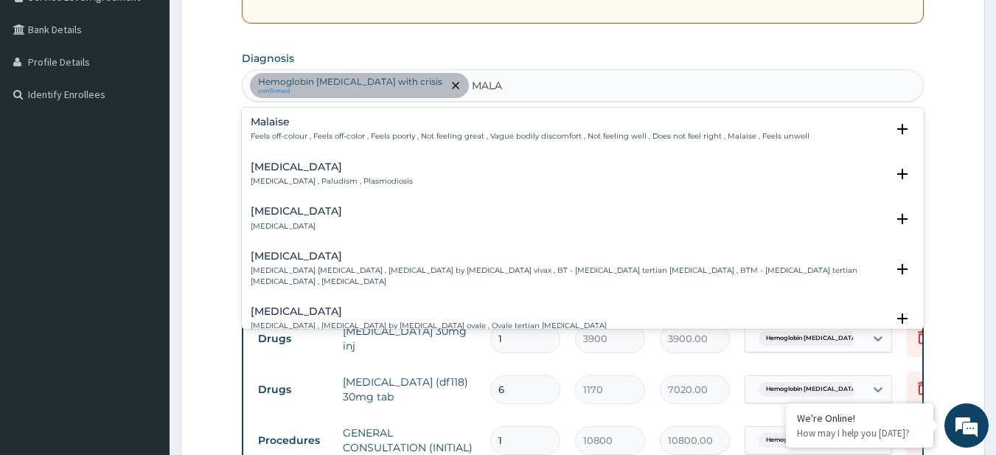
click at [392, 184] on div "Malaria Malaria , Paludism , Plasmodiosis" at bounding box center [583, 174] width 665 height 26
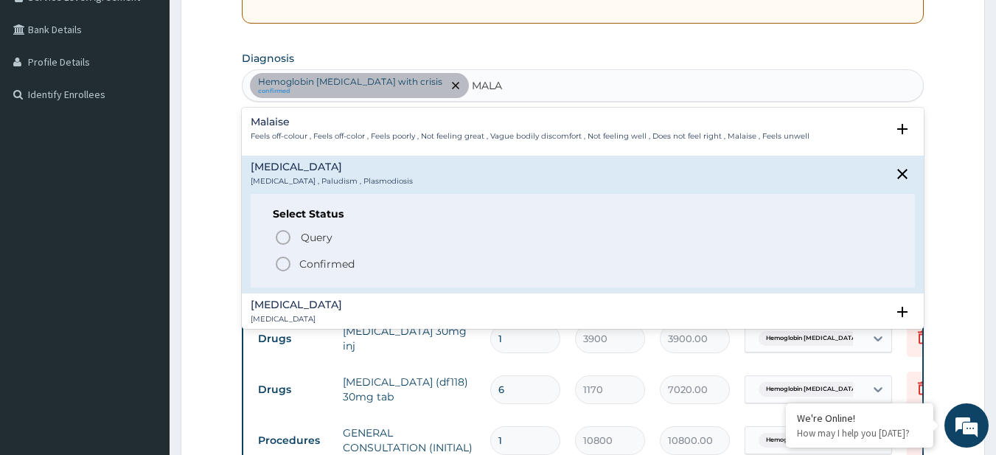
click at [392, 184] on div "Malaria Malaria , Paludism , Plasmodiosis" at bounding box center [583, 174] width 665 height 26
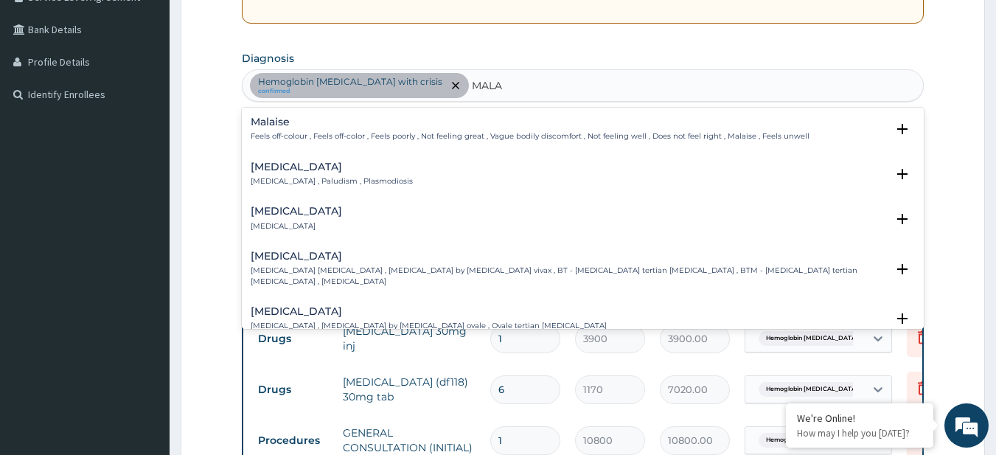
click at [294, 171] on h4 "Malaria" at bounding box center [332, 166] width 162 height 11
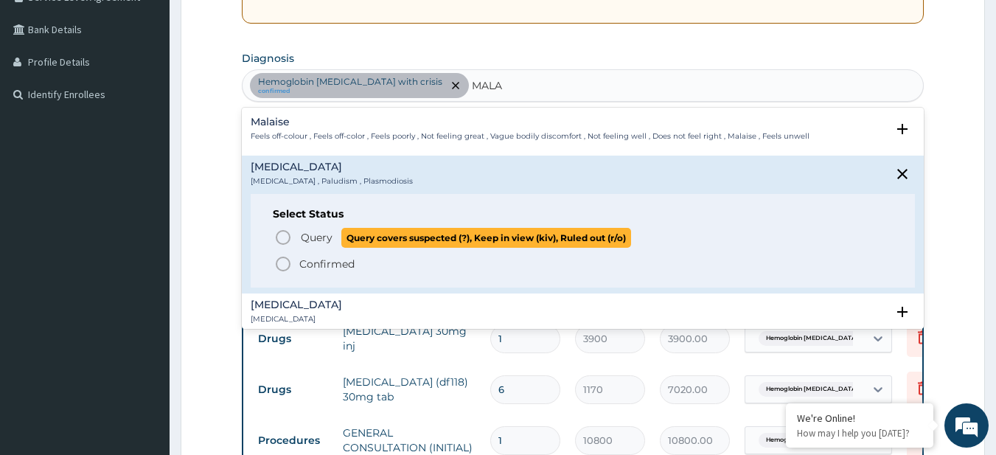
click at [321, 233] on span "Query" at bounding box center [317, 237] width 32 height 15
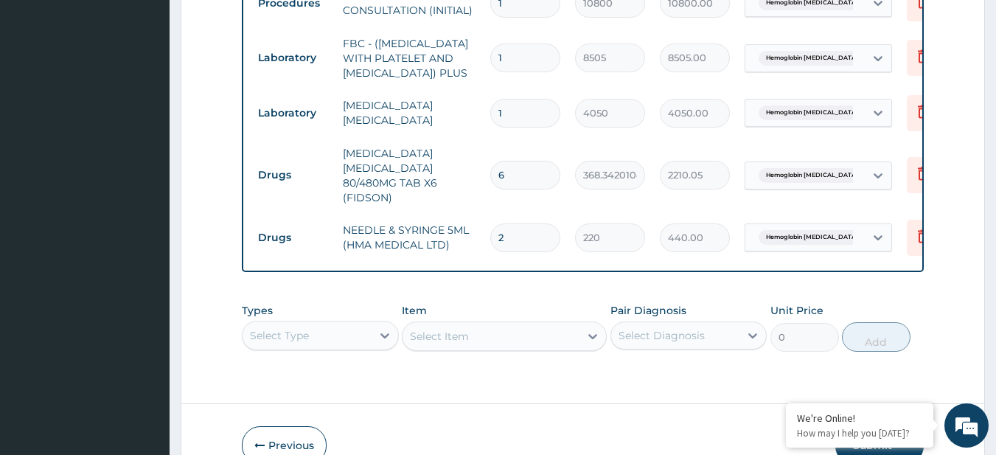
scroll to position [756, 0]
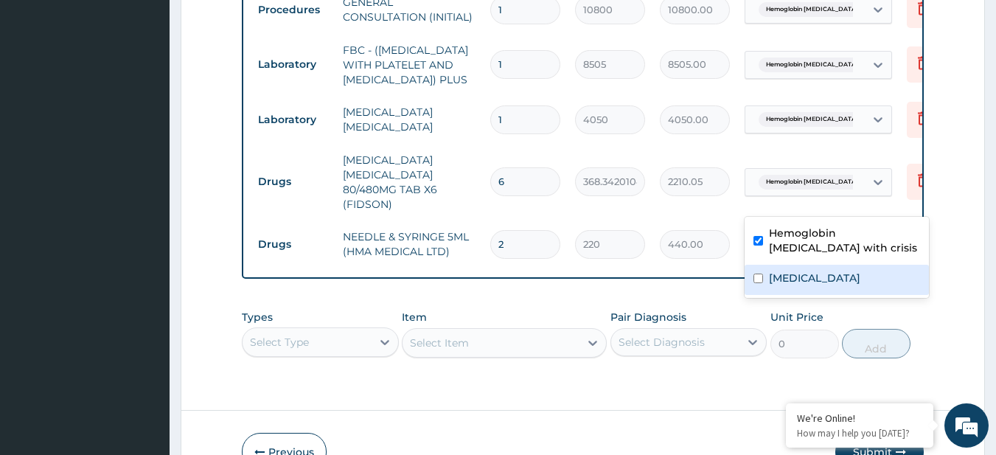
drag, startPoint x: 790, startPoint y: 192, endPoint x: 793, endPoint y: 301, distance: 108.4
click at [793, 279] on div "Type Name Quantity Unit Price Total Price Pair Diagnosis Actions Drugs prometha…" at bounding box center [583, 35] width 683 height 486
click at [794, 278] on label "Malaria" at bounding box center [814, 278] width 91 height 15
checkbox input "true"
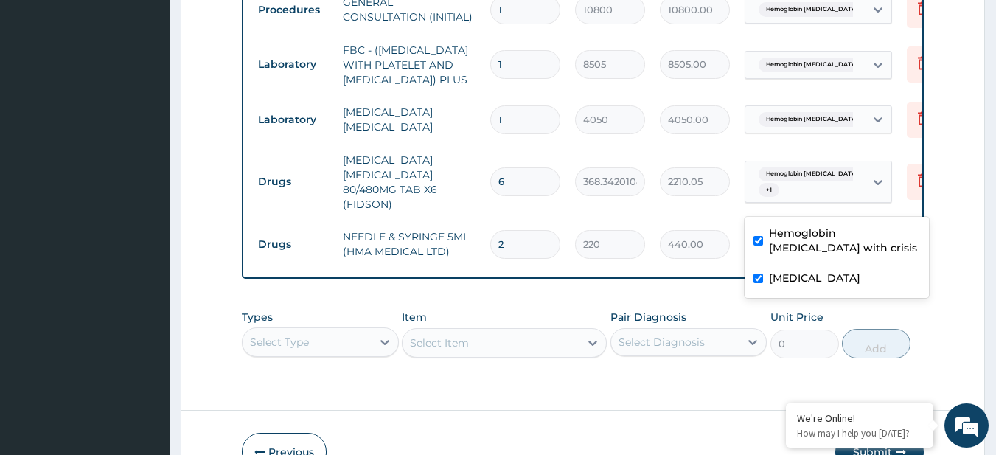
scroll to position [665, 0]
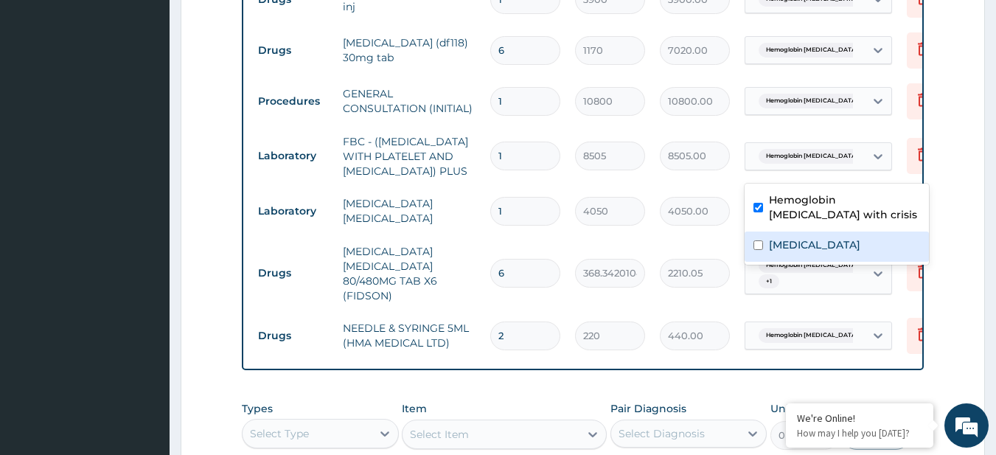
drag, startPoint x: 765, startPoint y: 169, endPoint x: 792, endPoint y: 236, distance: 72.4
click at [792, 236] on div "Malaria" at bounding box center [836, 246] width 184 height 30
checkbox input "true"
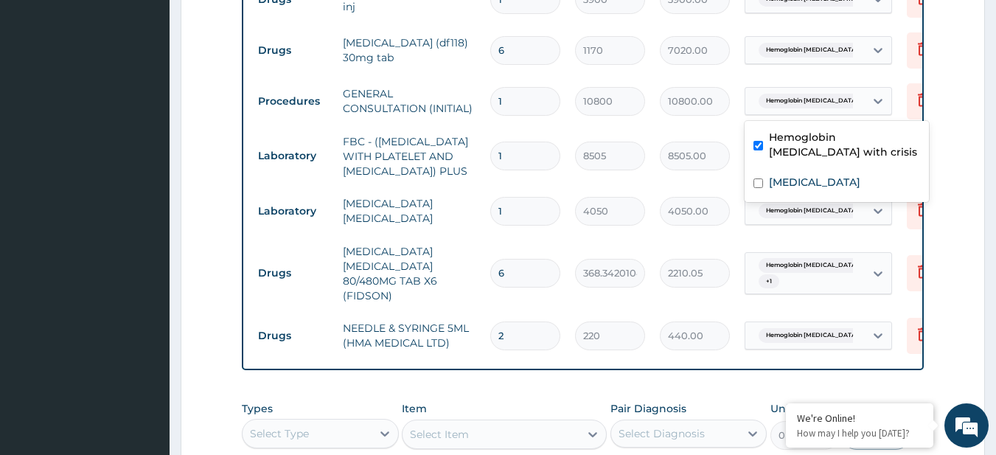
click at [824, 104] on span "Hemoglobin SS disease with cri..." at bounding box center [825, 101] width 134 height 15
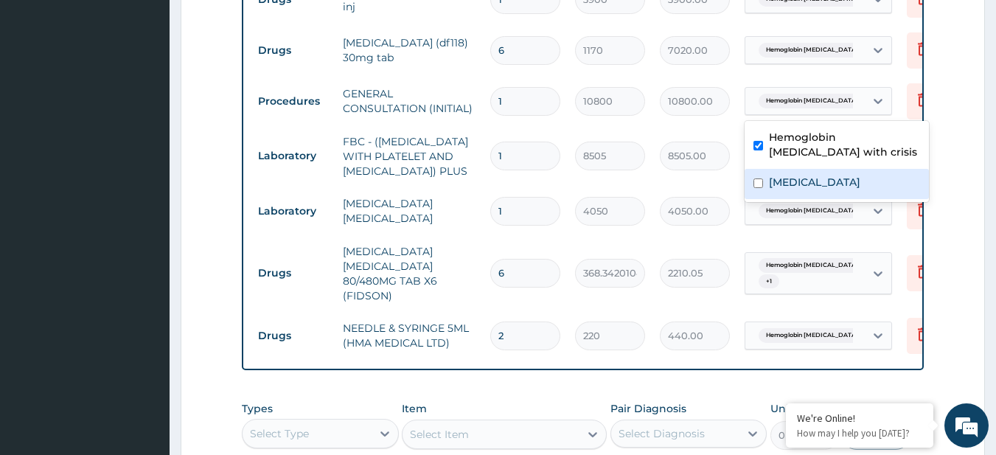
click at [811, 178] on div "Malaria" at bounding box center [836, 184] width 184 height 30
checkbox input "true"
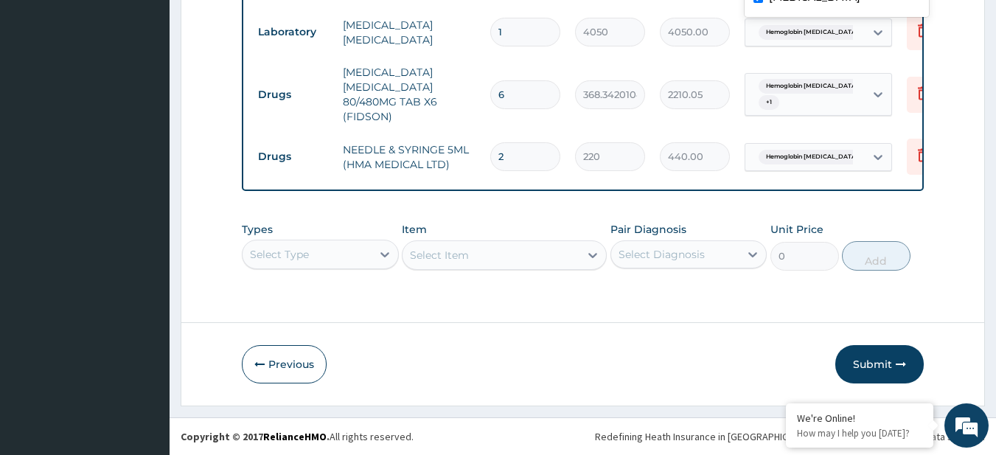
scroll to position [876, 0]
click at [916, 361] on button "Submit" at bounding box center [879, 364] width 88 height 38
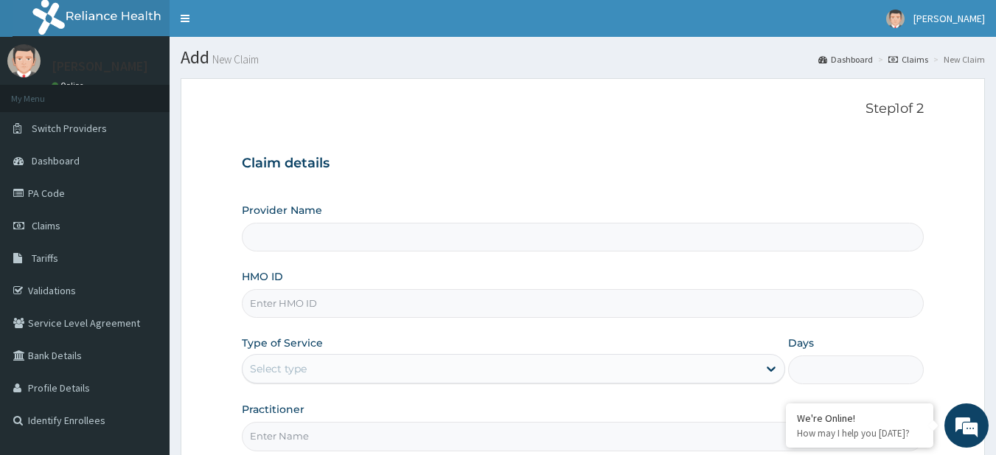
type input "R-Jolad Plus"
click at [391, 297] on input "HMO ID" at bounding box center [583, 303] width 683 height 29
paste input "WML/10141/B"
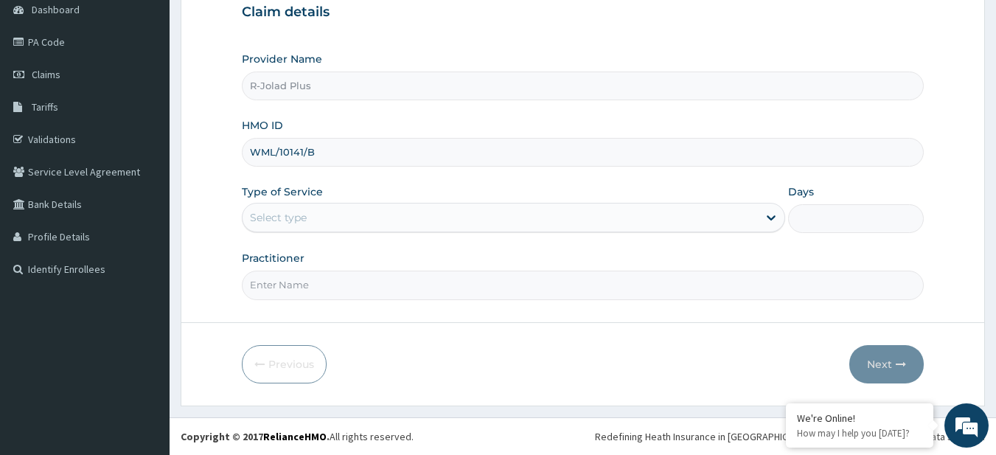
type input "WML/10141/B"
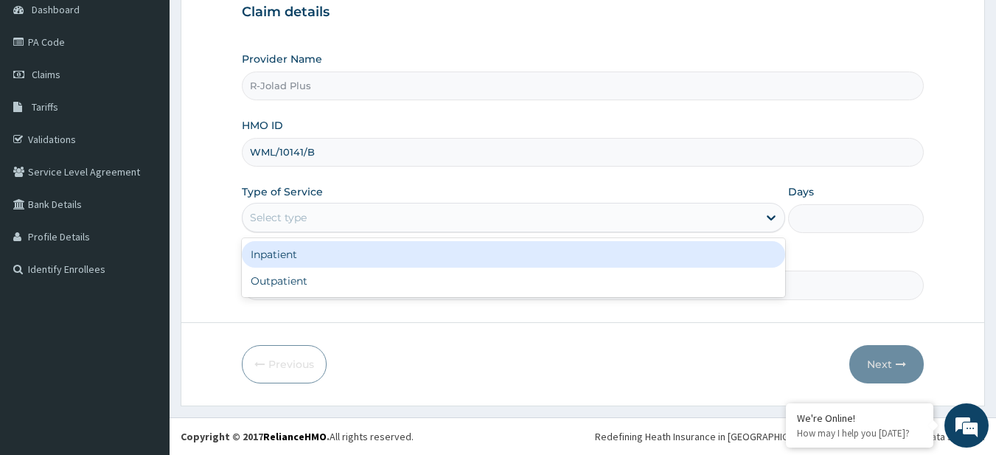
click at [358, 210] on div "Select type" at bounding box center [500, 218] width 515 height 24
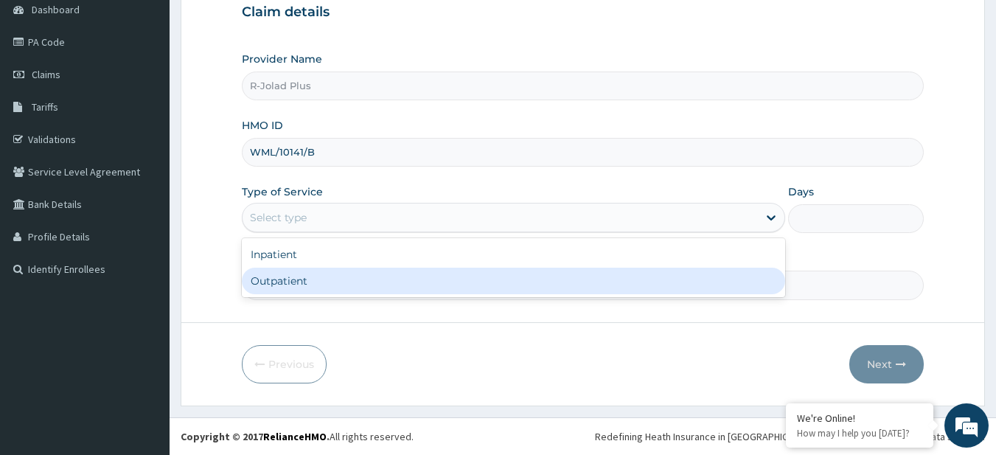
click at [330, 287] on div "Outpatient" at bounding box center [513, 281] width 543 height 27
type input "1"
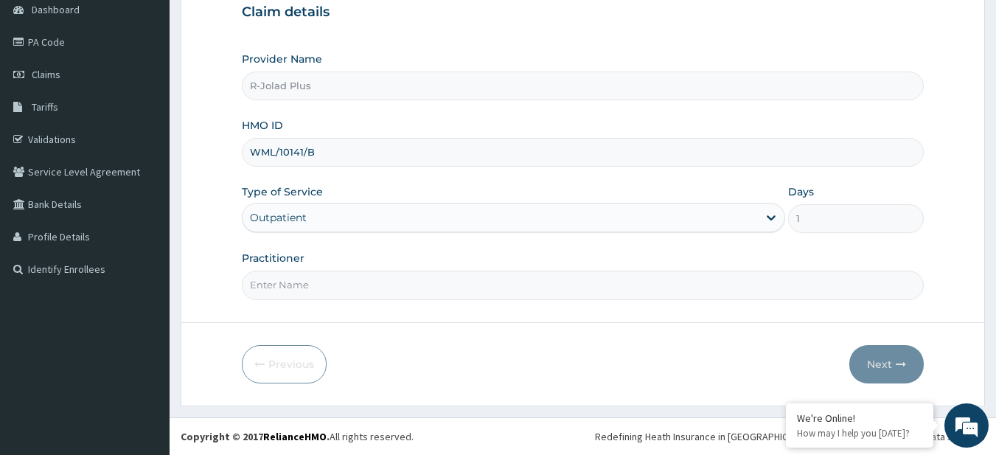
click at [330, 287] on input "Practitioner" at bounding box center [583, 285] width 683 height 29
type input "DR [PERSON_NAME]"
click at [893, 372] on button "Next" at bounding box center [886, 364] width 74 height 38
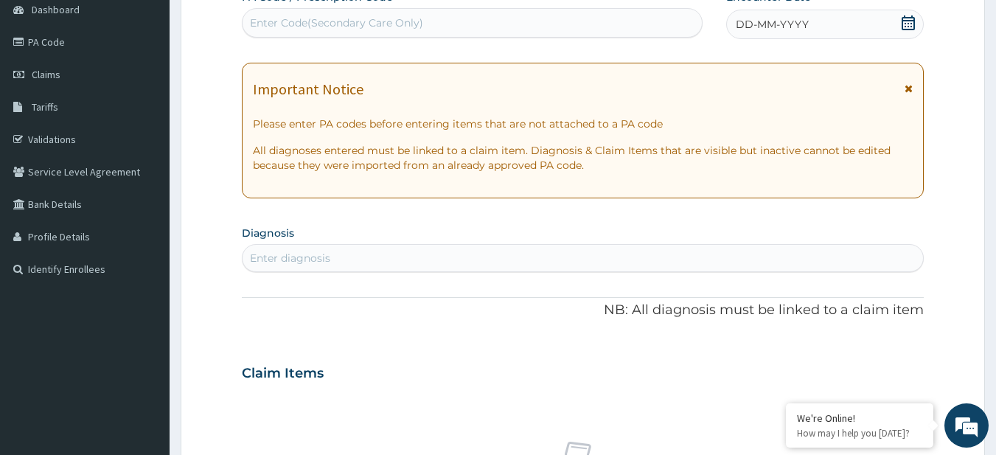
click at [297, 262] on div "Enter diagnosis" at bounding box center [290, 258] width 80 height 15
type input "MALA"
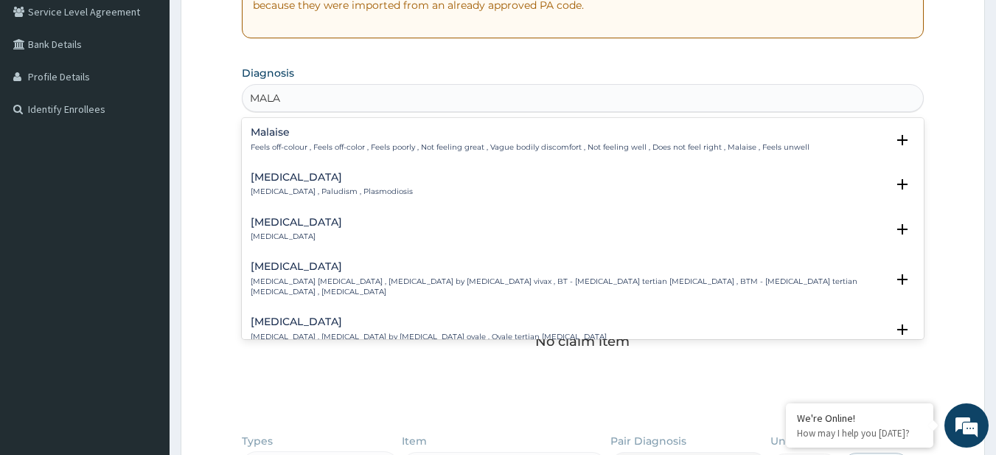
scroll to position [312, 0]
click at [311, 187] on p "[MEDICAL_DATA] , Paludism , Plasmodiosis" at bounding box center [332, 191] width 162 height 10
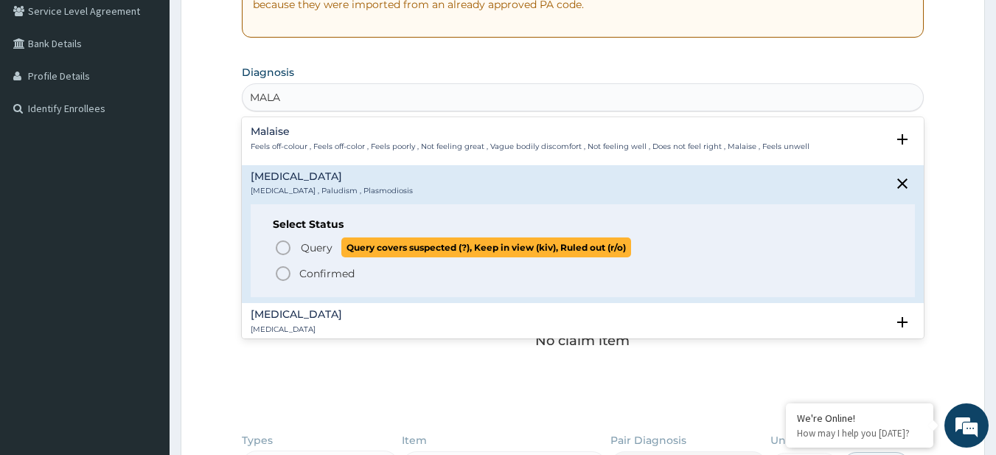
click at [335, 241] on p "Query Query covers suspected (?), Keep in view (kiv), Ruled out (r/o)" at bounding box center [465, 247] width 332 height 20
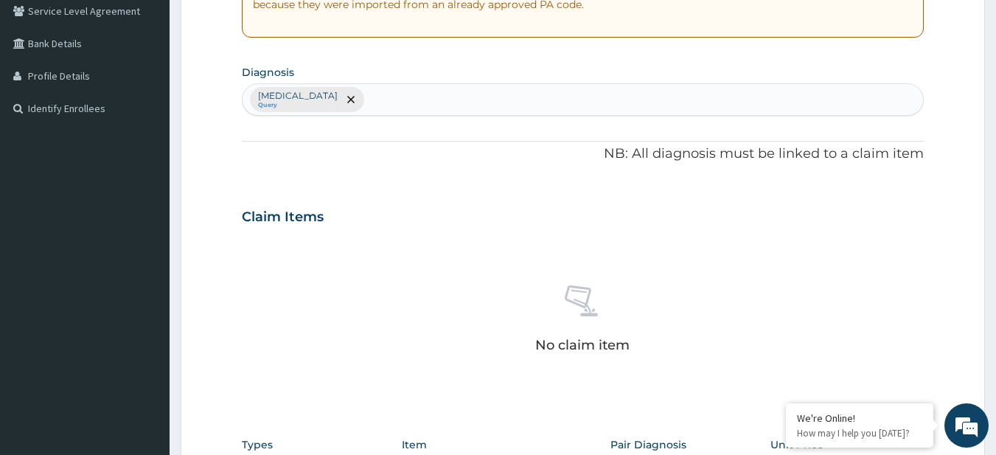
click at [437, 102] on div "[MEDICAL_DATA] Query" at bounding box center [583, 99] width 681 height 31
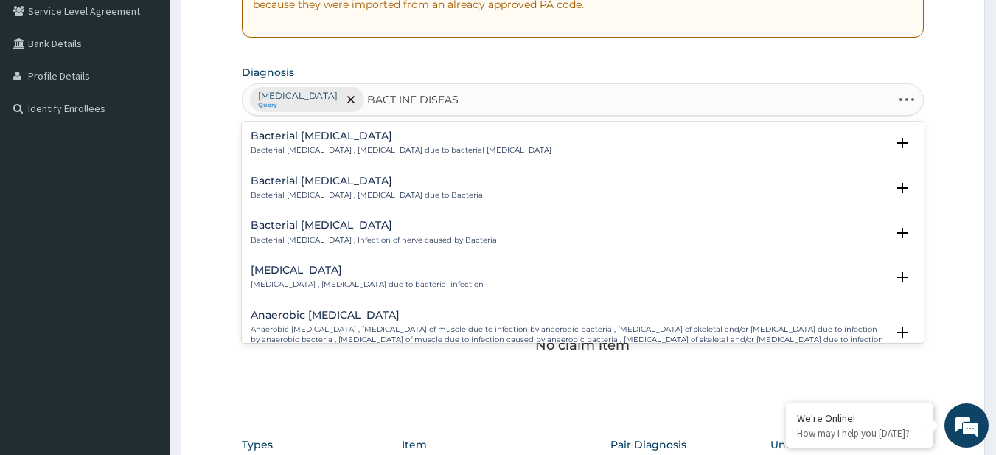
type input "BACT INF DISEASE"
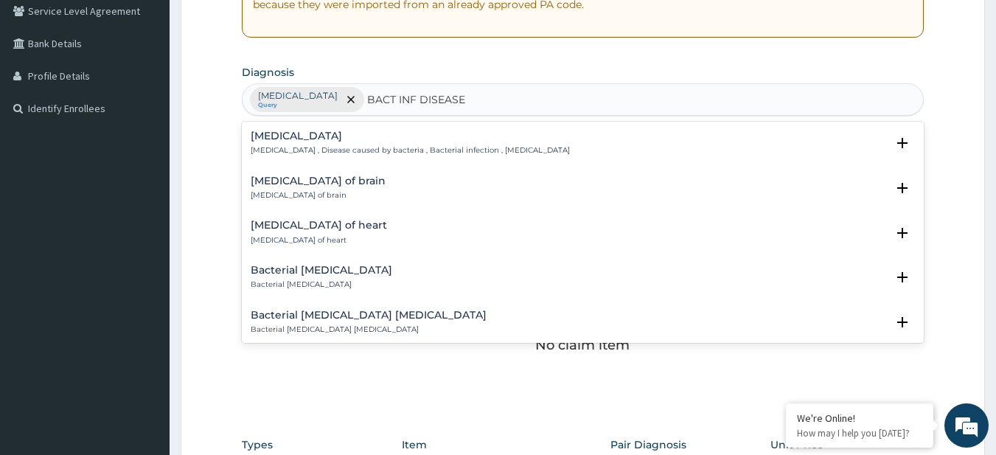
click at [385, 139] on h4 "[MEDICAL_DATA]" at bounding box center [410, 135] width 319 height 11
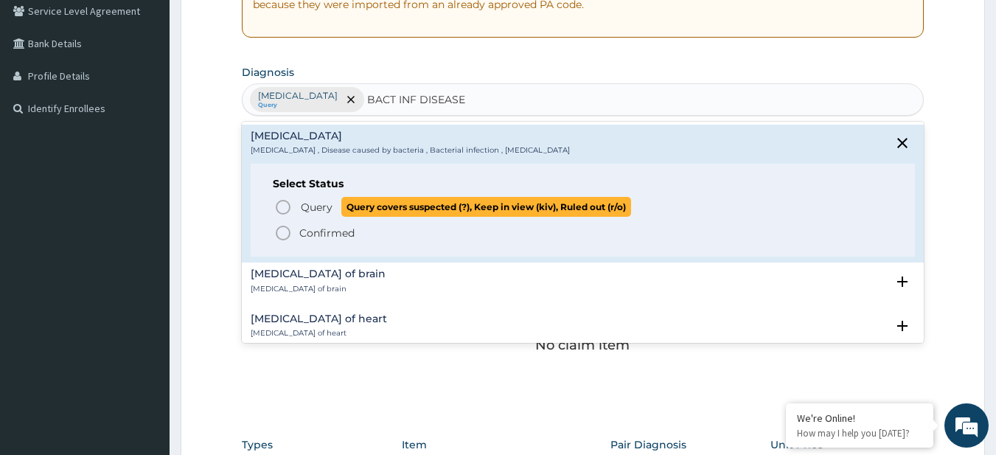
click at [341, 216] on span "Query covers suspected (?), Keep in view (kiv), Ruled out (r/o)" at bounding box center [486, 207] width 290 height 20
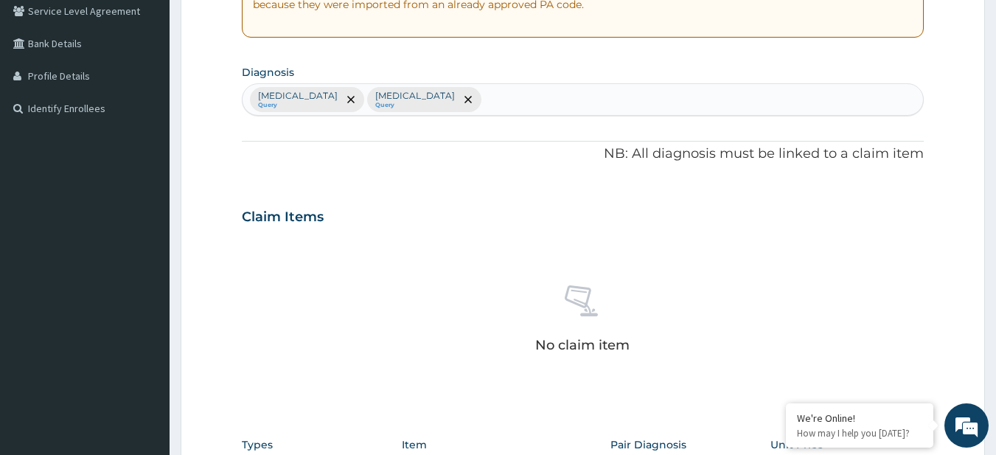
scroll to position [608, 0]
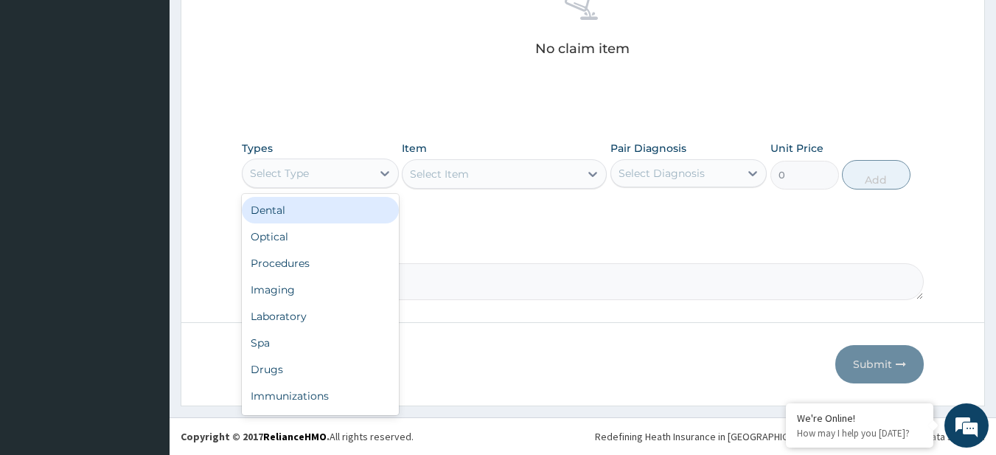
click at [262, 172] on div "Select Type" at bounding box center [279, 173] width 59 height 15
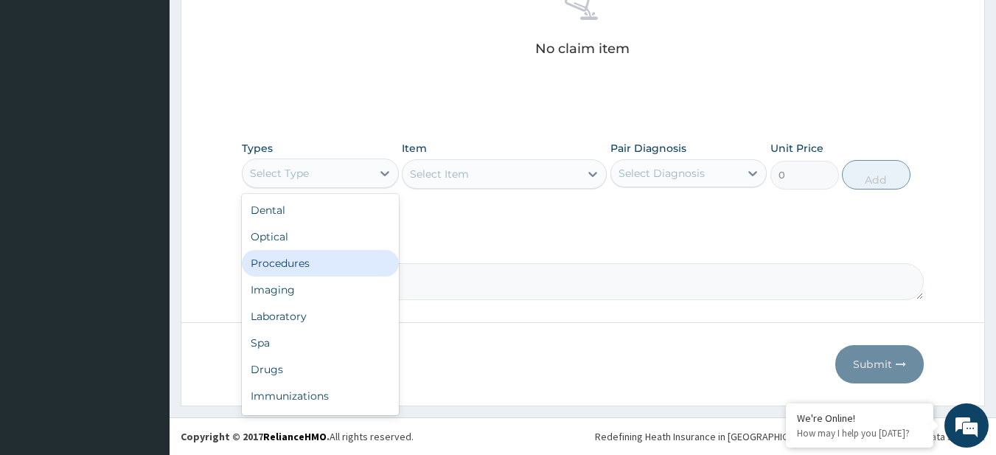
click at [286, 251] on div "Procedures" at bounding box center [320, 263] width 157 height 27
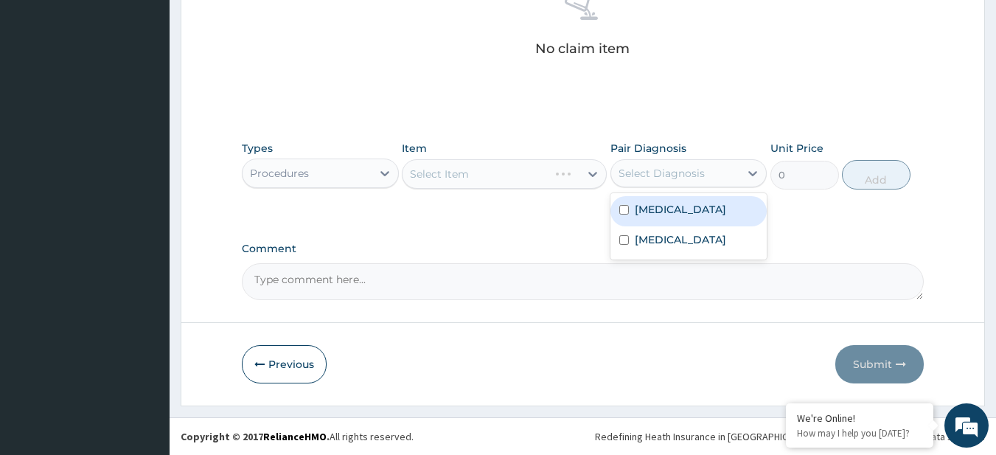
drag, startPoint x: 652, startPoint y: 177, endPoint x: 663, endPoint y: 224, distance: 48.6
click at [663, 187] on div "option Malaria focused, 1 of 2. 2 results available. Use Up and Down to choose …" at bounding box center [688, 173] width 157 height 28
click at [663, 224] on div "Malaria" at bounding box center [688, 211] width 157 height 30
checkbox input "true"
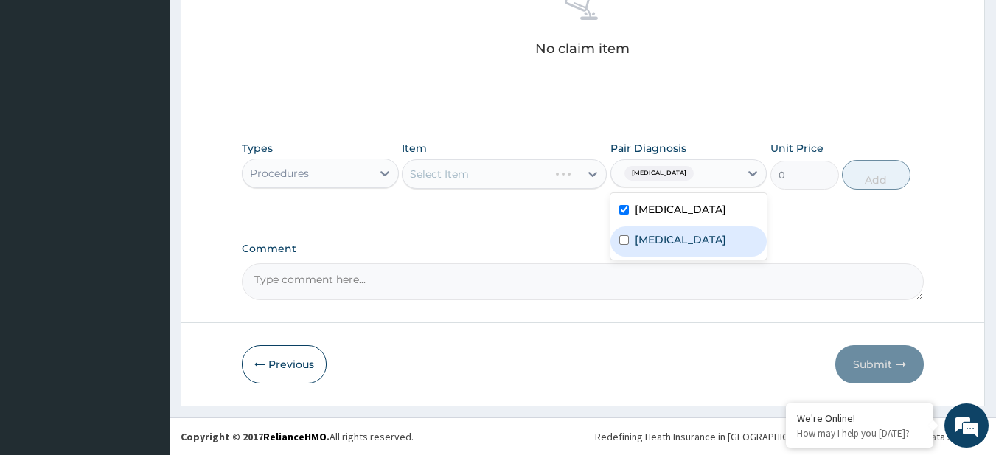
click at [666, 247] on label "Bacterial infectious disease" at bounding box center [680, 239] width 91 height 15
checkbox input "true"
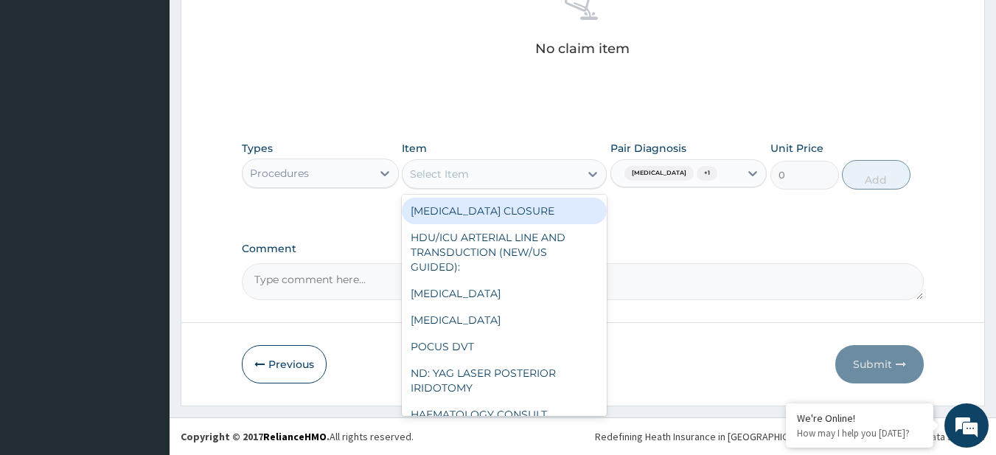
click at [438, 173] on div "Select Item" at bounding box center [439, 174] width 59 height 15
paste input "General Consultation (initial) MALARIA PARASITE FBC - (FULL BLOOD COUNT with pl…"
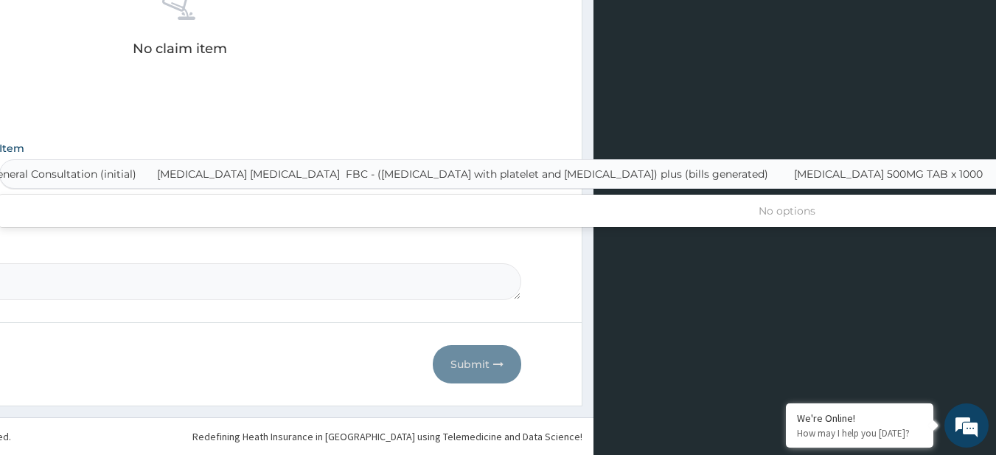
scroll to position [0, 7]
type input "General Consultation (initial)"
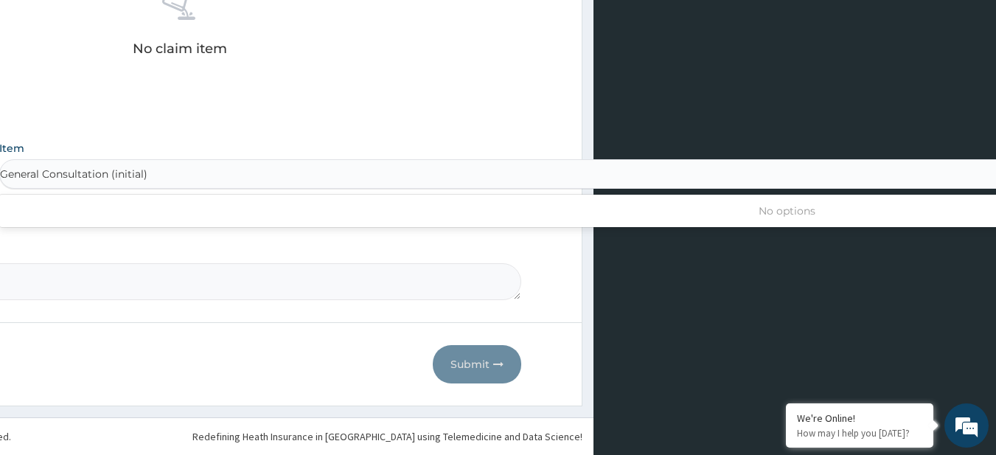
scroll to position [0, 0]
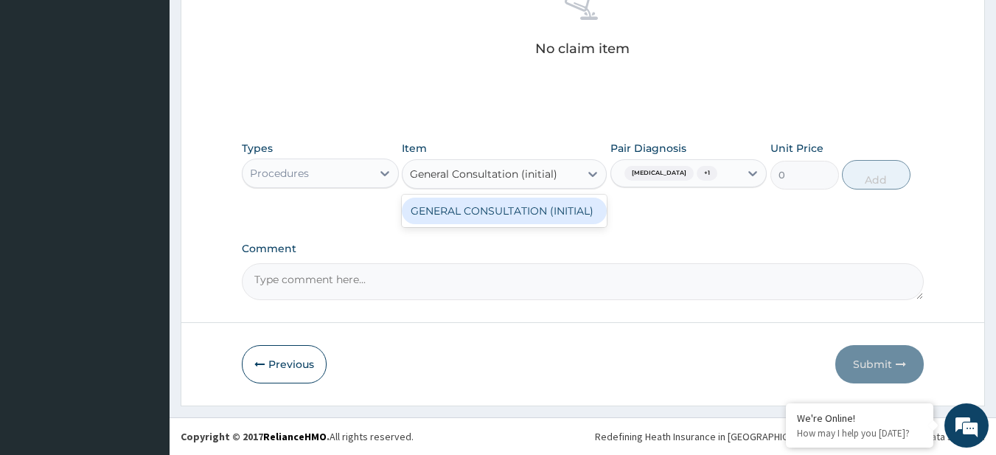
click at [453, 214] on div "GENERAL CONSULTATION (INITIAL)" at bounding box center [504, 211] width 205 height 27
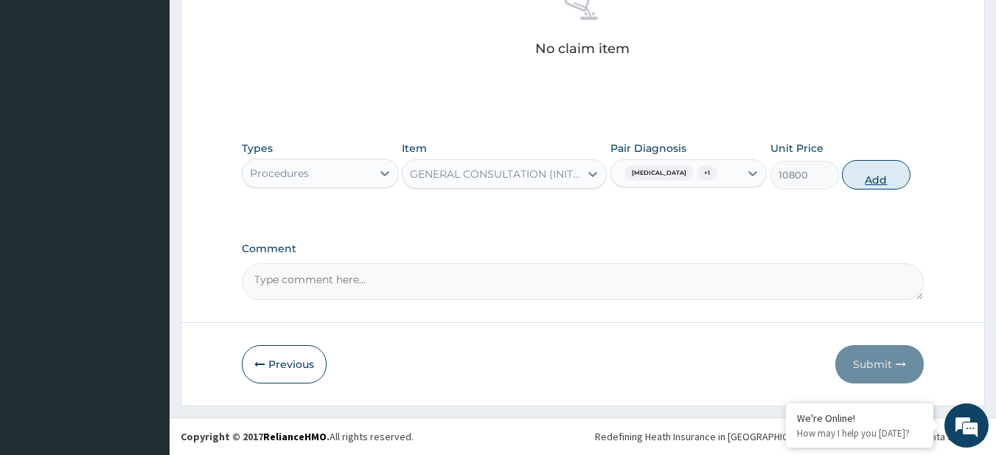
click at [891, 178] on button "Add" at bounding box center [876, 174] width 69 height 29
type input "0"
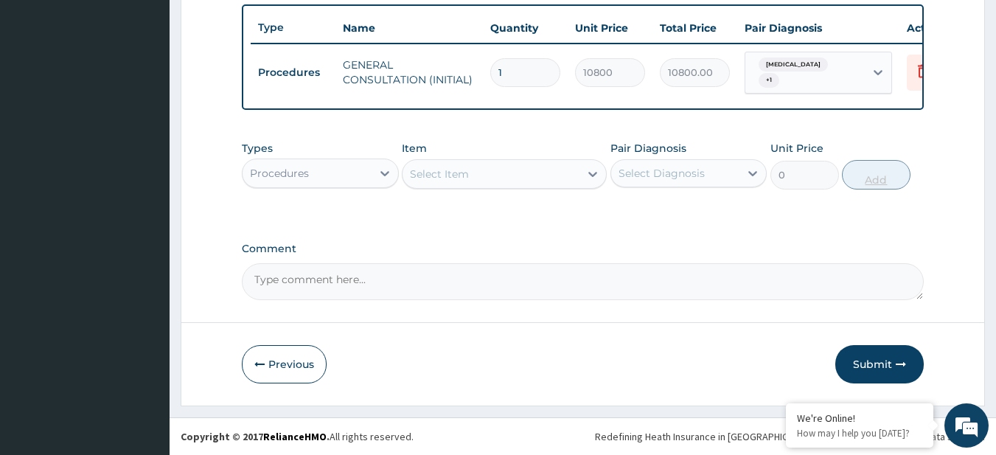
scroll to position [549, 0]
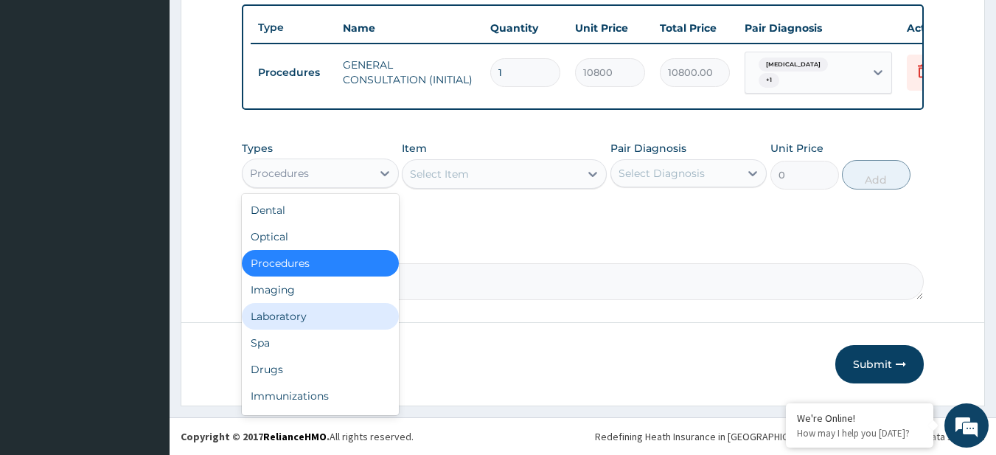
drag, startPoint x: 351, startPoint y: 172, endPoint x: 338, endPoint y: 325, distance: 153.2
click at [338, 188] on div "option Procedures, selected. option Laboratory focused, 5 of 10. 10 results ava…" at bounding box center [320, 172] width 157 height 29
click at [338, 325] on div "Laboratory" at bounding box center [320, 316] width 157 height 27
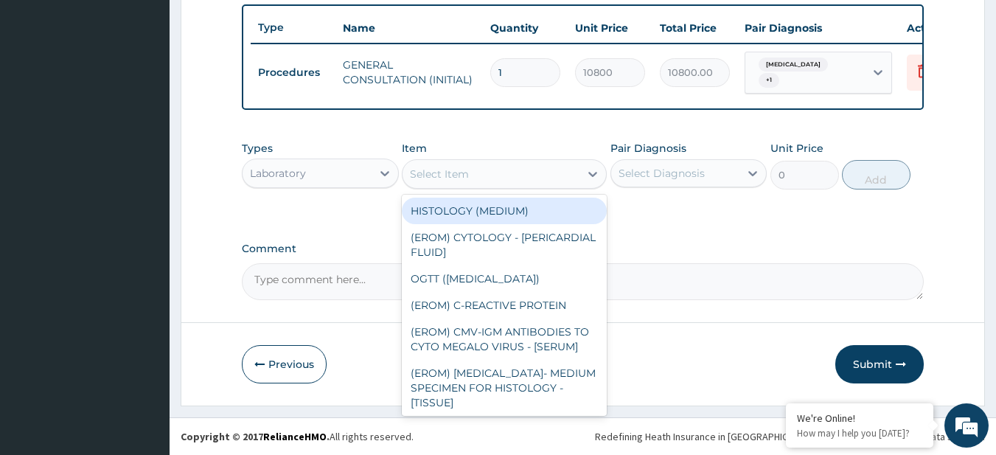
click at [464, 179] on div "Select Item" at bounding box center [439, 174] width 59 height 15
paste input "MALARIA PARASITE FBC - (FULL BLOOD COUNT with platelet and red cell indices) pl…"
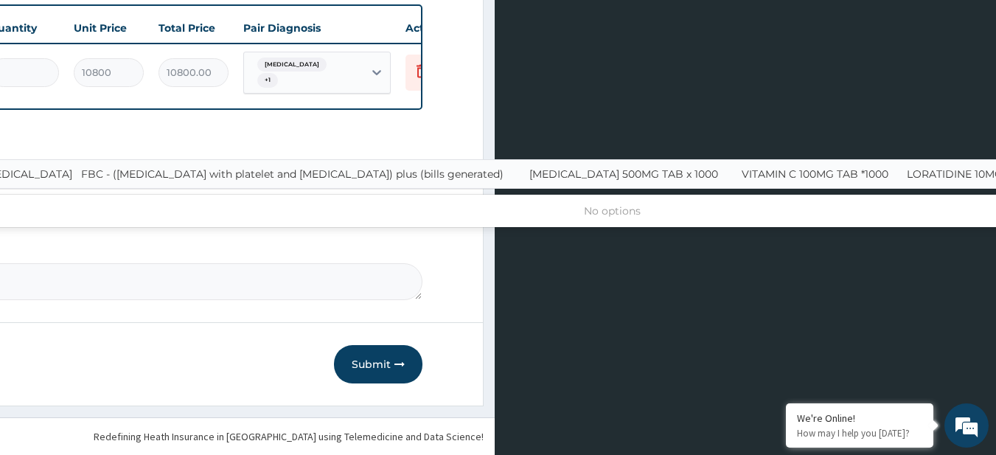
scroll to position [0, 7]
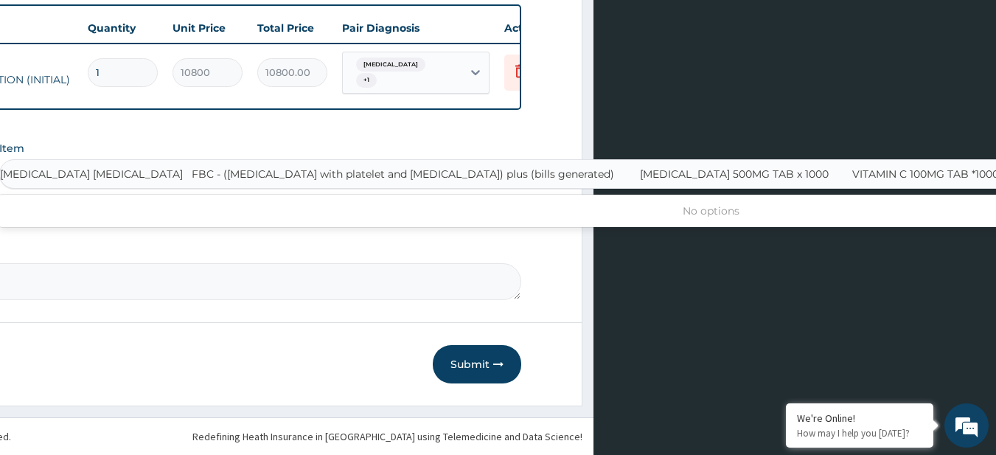
type input "MALARIA PARASITE"
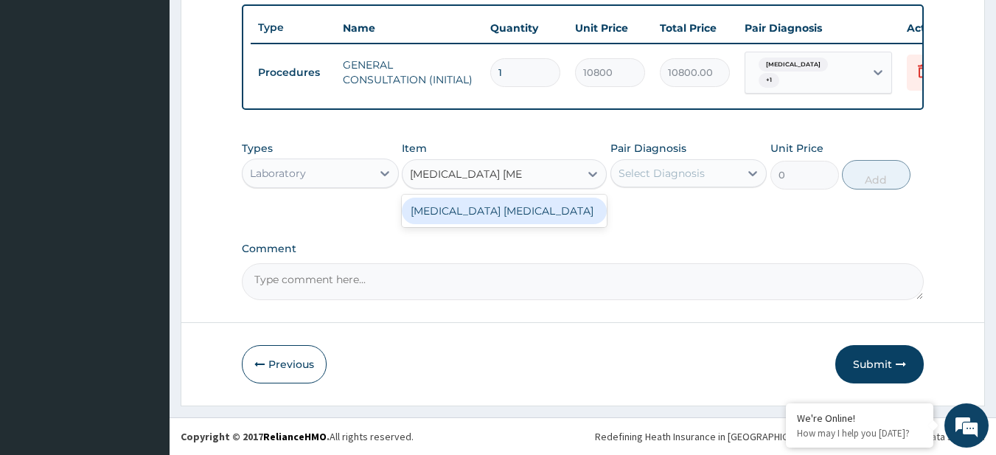
scroll to position [0, 0]
click at [512, 212] on div "MALARIA PARASITE" at bounding box center [504, 211] width 205 height 27
type input "4050"
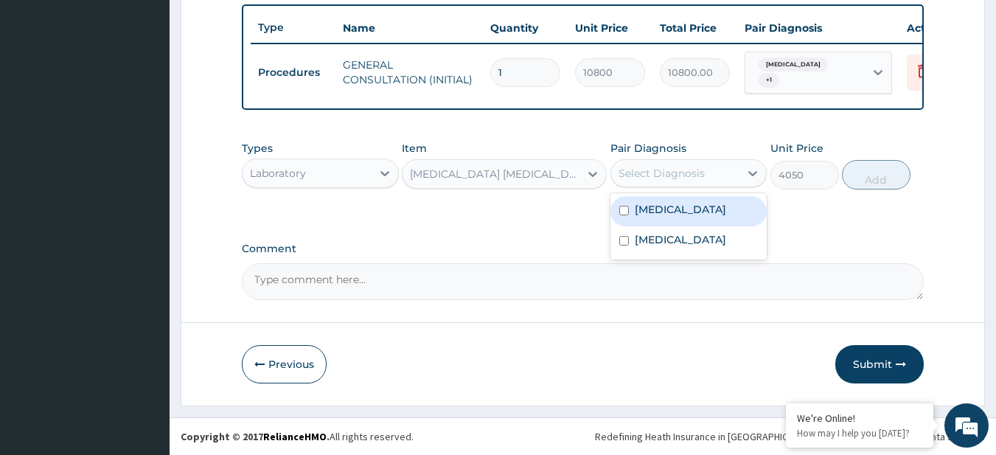
click at [643, 177] on div "Select Diagnosis" at bounding box center [661, 173] width 86 height 15
click at [649, 200] on div "Malaria" at bounding box center [688, 211] width 157 height 30
checkbox input "true"
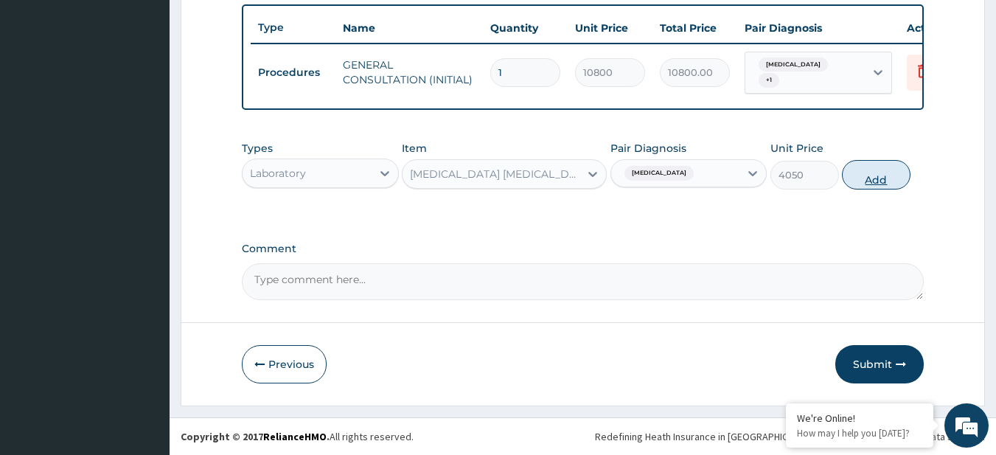
click at [876, 173] on button "Add" at bounding box center [876, 174] width 69 height 29
type input "0"
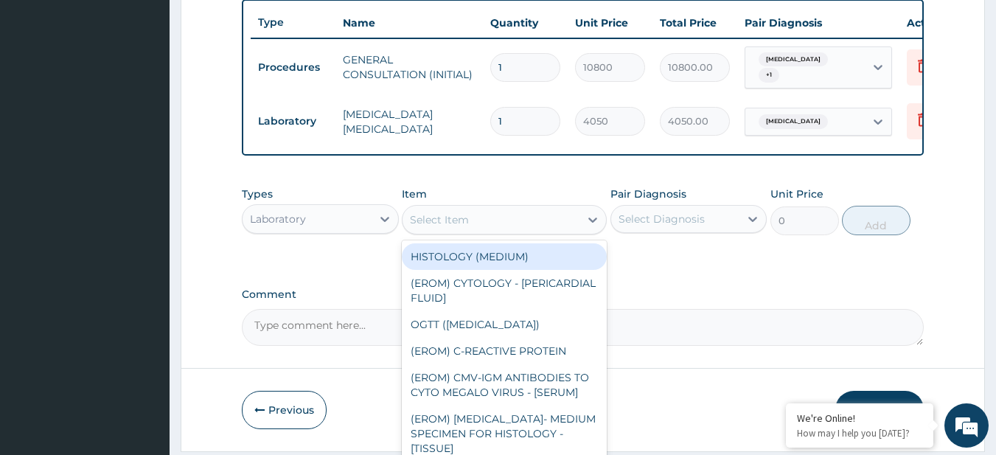
click at [433, 217] on div "Select Item" at bounding box center [439, 219] width 59 height 15
paste input "FBC - (FULL BLOOD COUNT with platelet and red cell indices) plus (bills generat…"
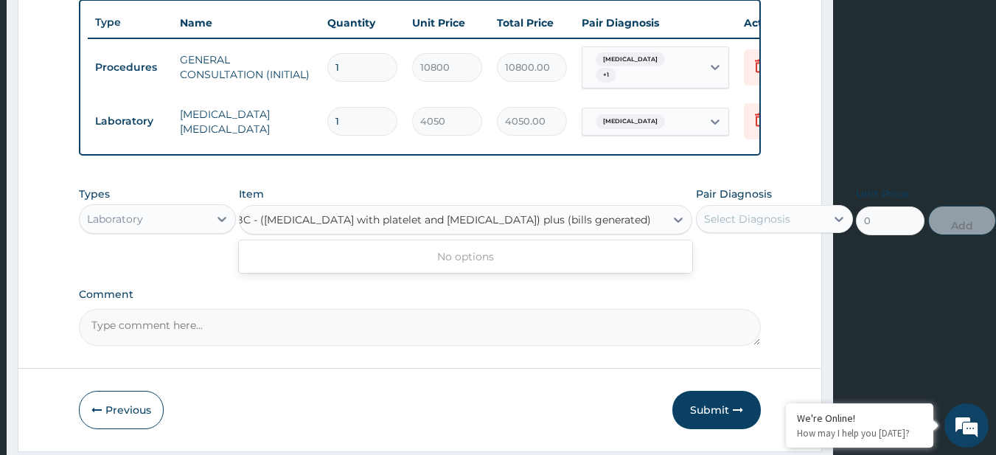
scroll to position [0, 163]
type input "FBC - (FULL BLOOD COUNT with platelet and red cell indices) plus"
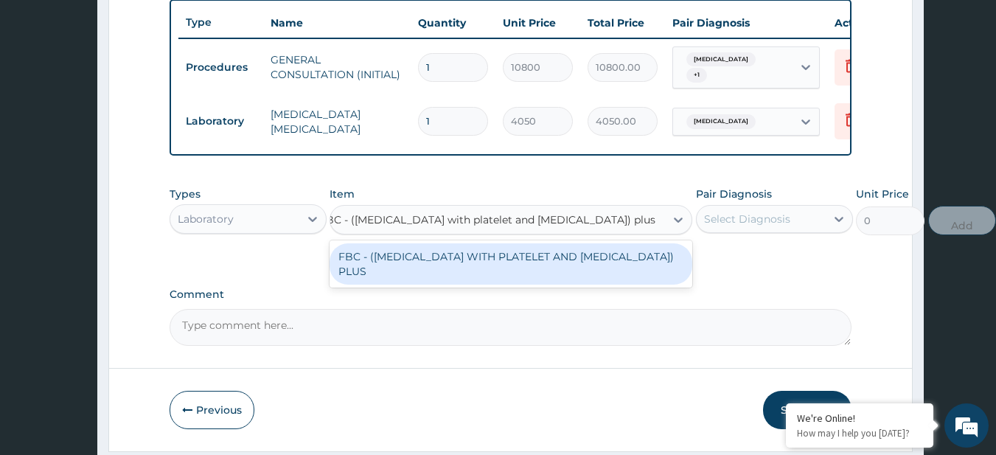
scroll to position [0, 72]
click at [468, 276] on div "FBC - (FULL BLOOD COUNT WITH PLATELET AND RED CELL INDICES) PLUS" at bounding box center [510, 263] width 363 height 41
type input "8505"
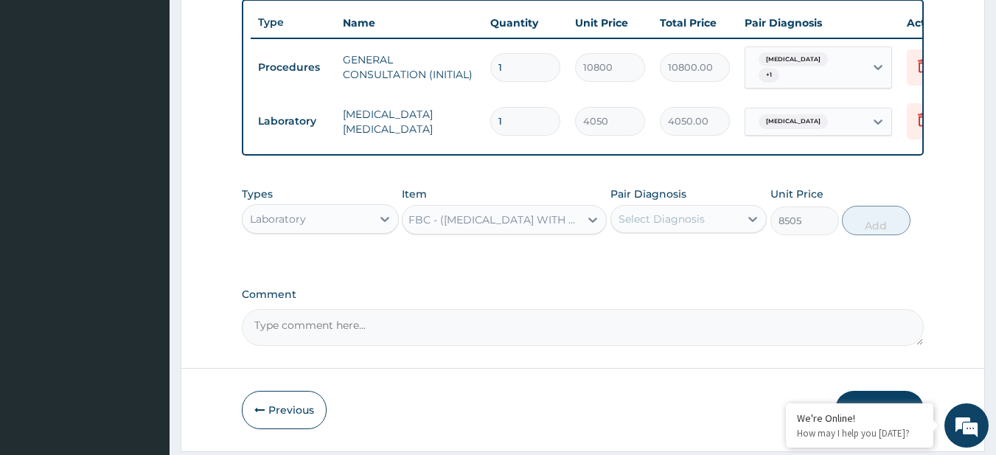
scroll to position [0, 0]
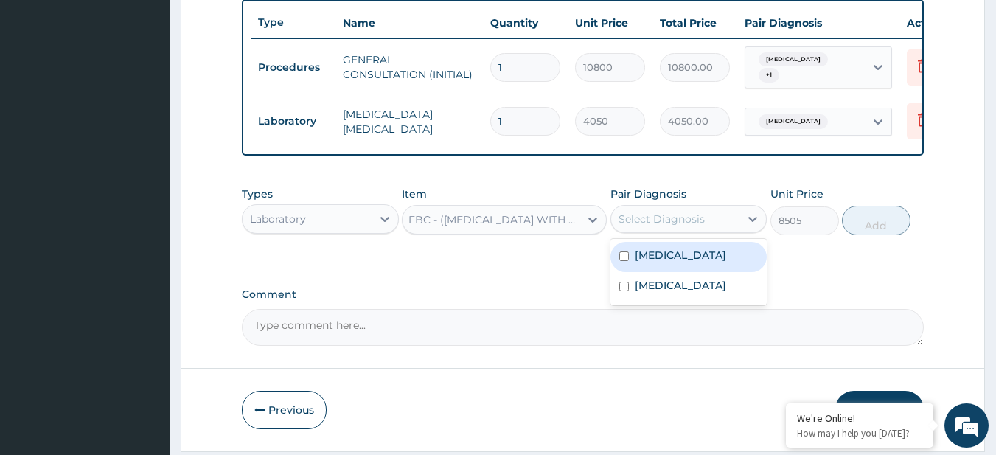
click at [672, 224] on div "Select Diagnosis" at bounding box center [661, 219] width 86 height 15
click at [705, 257] on div "Malaria" at bounding box center [688, 257] width 157 height 30
checkbox input "true"
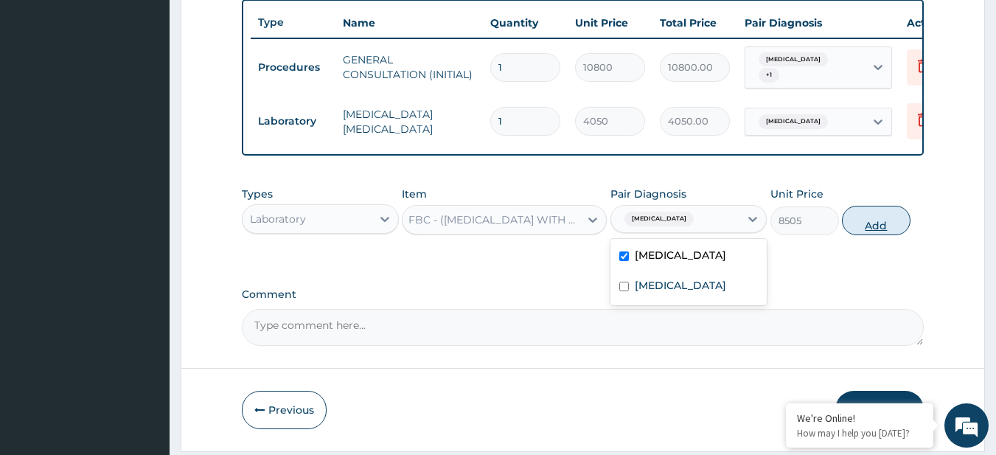
click at [868, 235] on button "Add" at bounding box center [876, 220] width 69 height 29
type input "0"
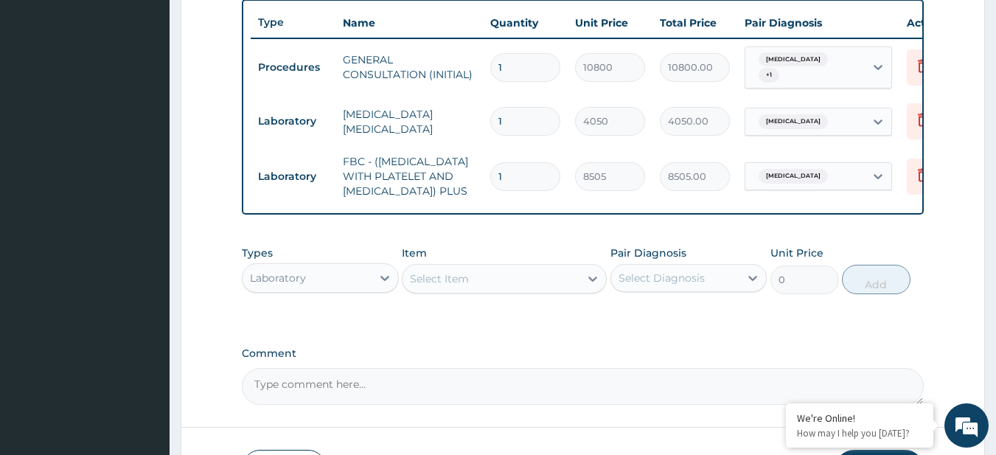
scroll to position [674, 0]
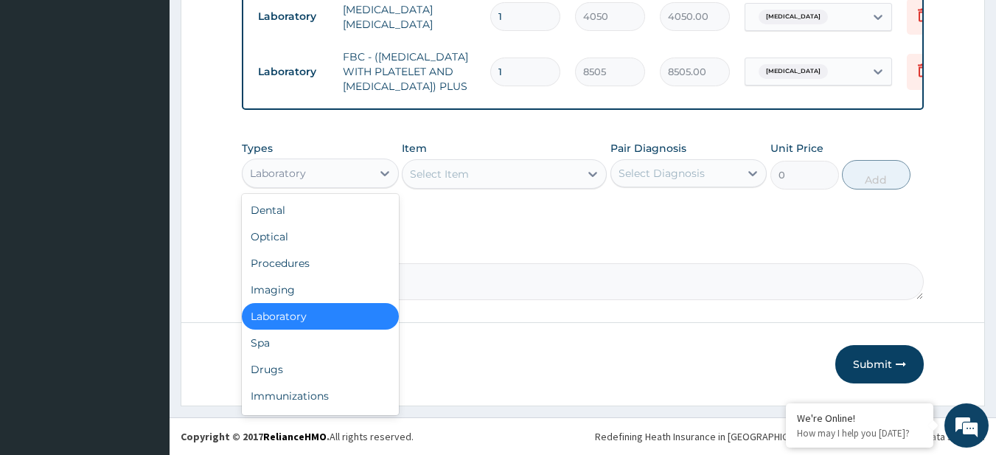
click at [338, 165] on div "Laboratory" at bounding box center [307, 173] width 129 height 24
click at [340, 364] on div "Drugs" at bounding box center [320, 369] width 157 height 27
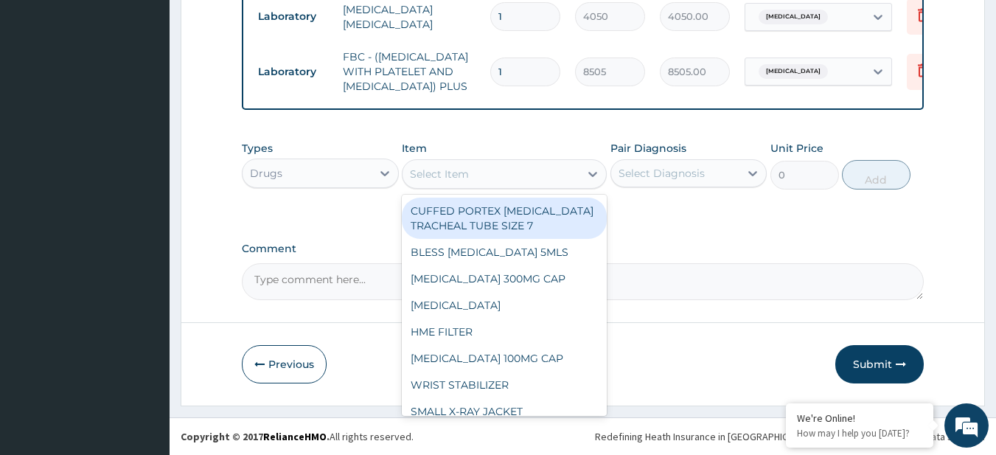
drag, startPoint x: 544, startPoint y: 176, endPoint x: 513, endPoint y: 185, distance: 32.2
click at [513, 185] on div "Select Item" at bounding box center [490, 174] width 177 height 24
paste input "PARACETAMOL 500MG TAB x 1000 VITAMIN C 100MG TAB *1000 LORATIDINE 10MG TAB COUG…"
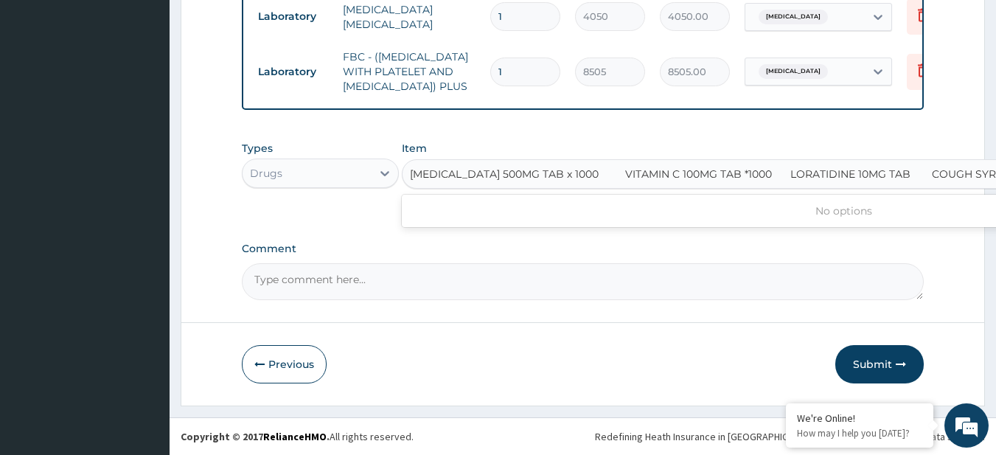
scroll to position [0, 262]
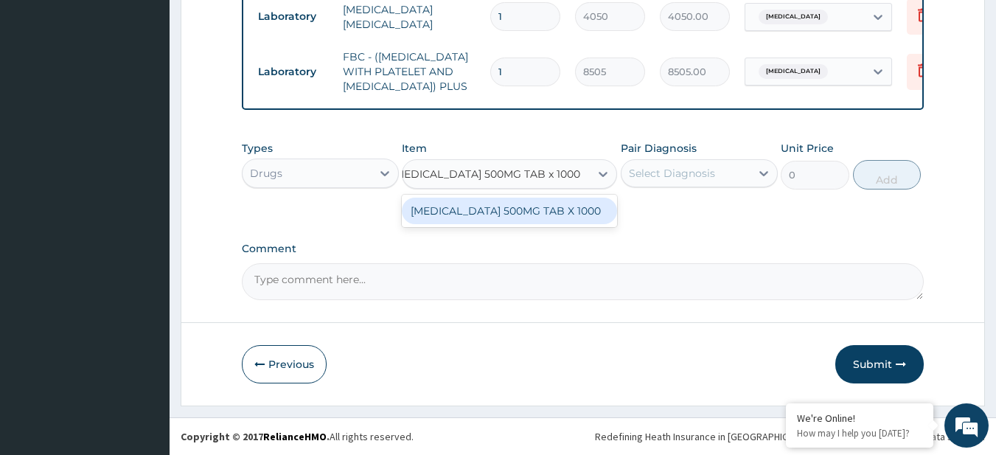
type input "PARACETAMOL 500MG TAB x 1000"
click at [579, 221] on div "PARACETAMOL 500MG TAB X 1000" at bounding box center [509, 211] width 215 height 27
type input "28"
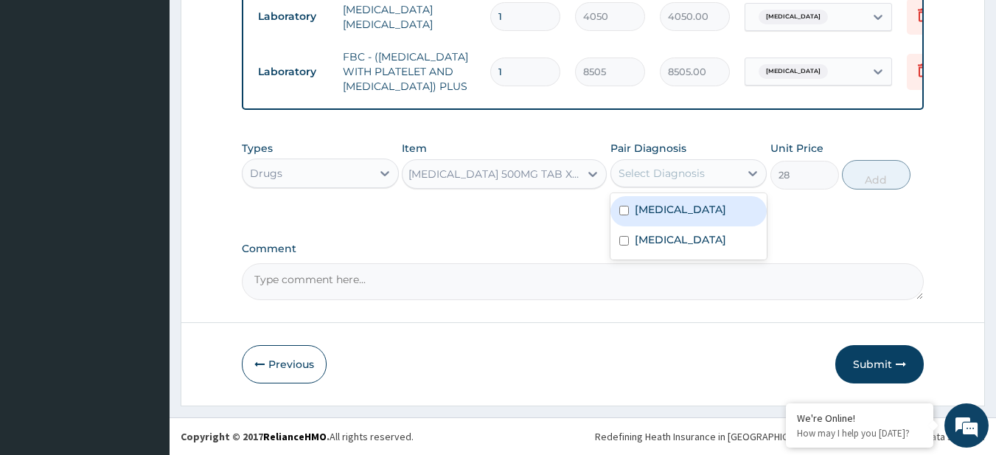
click at [702, 182] on div "Select Diagnosis" at bounding box center [675, 173] width 129 height 24
click at [687, 217] on div "Malaria" at bounding box center [688, 211] width 157 height 30
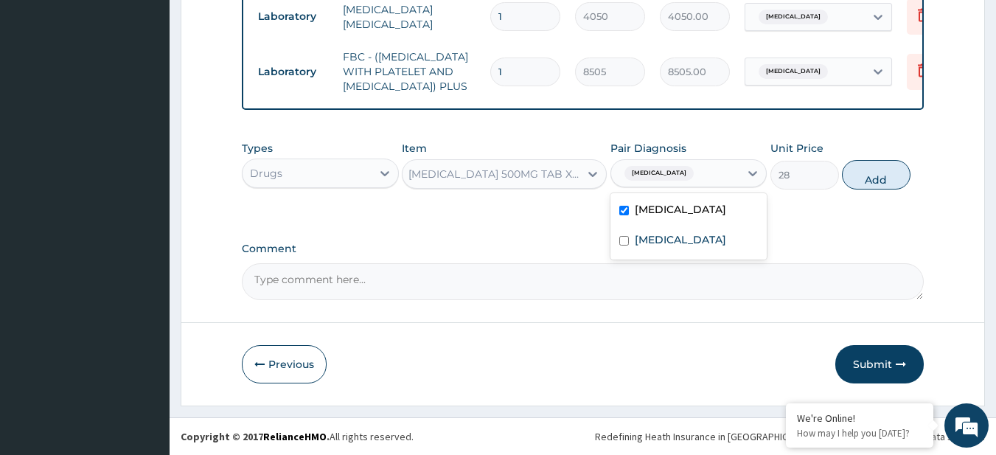
checkbox input "true"
click at [862, 184] on button "Add" at bounding box center [876, 174] width 69 height 29
type input "0"
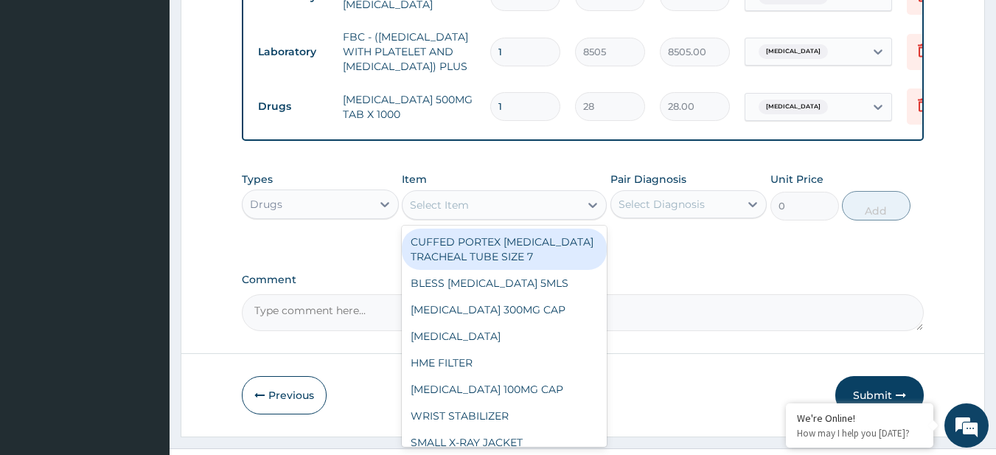
click at [531, 217] on div "Select Item" at bounding box center [490, 205] width 177 height 24
paste input "VITAMIN C 100MG TAB *1000 LORATIDINE 10MG TAB COUGH SYRUP ADULT (M&B) CIPROFLOX…"
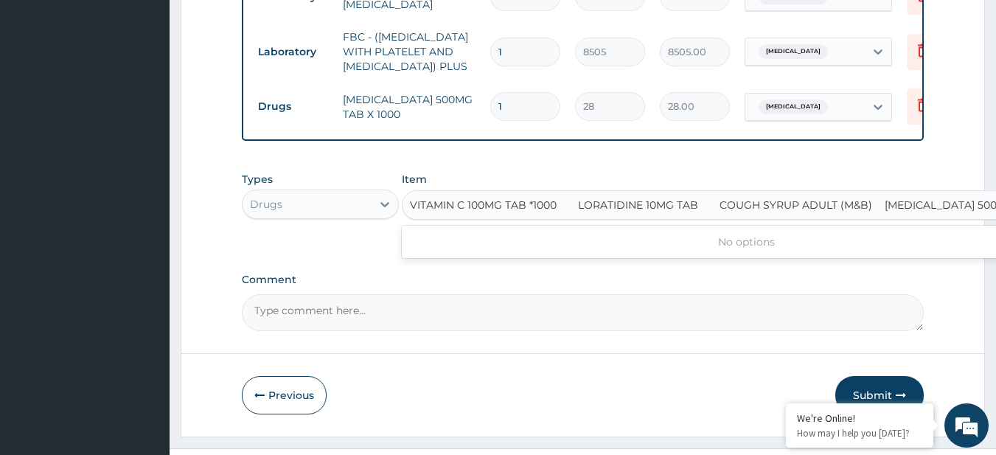
scroll to position [0, 67]
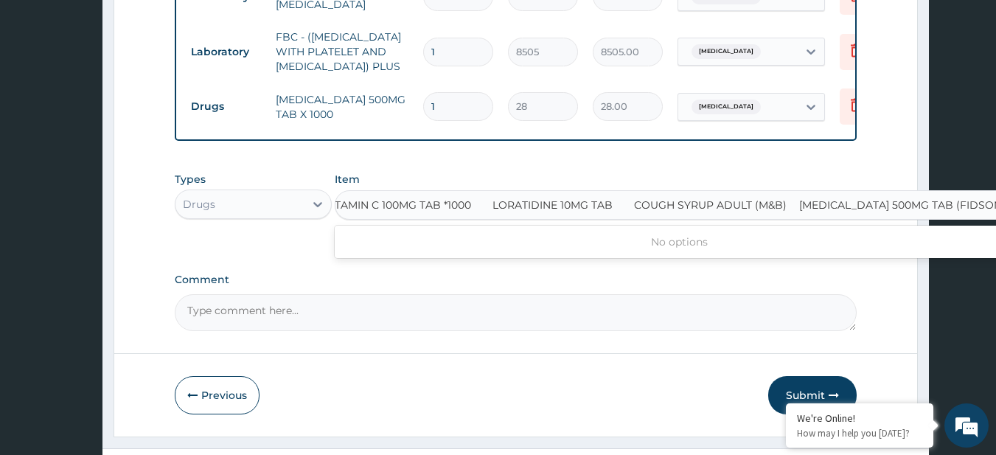
type input "VITAMIN C 100MG TAB *1000"
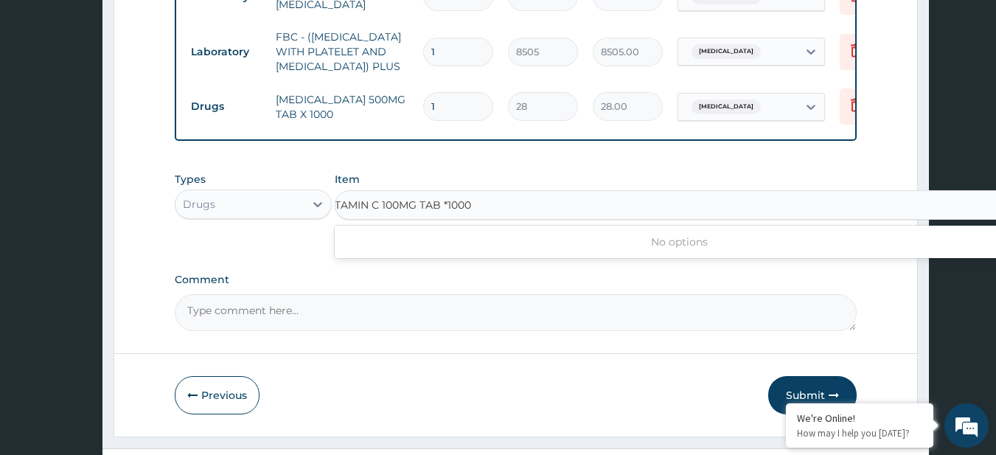
scroll to position [0, 0]
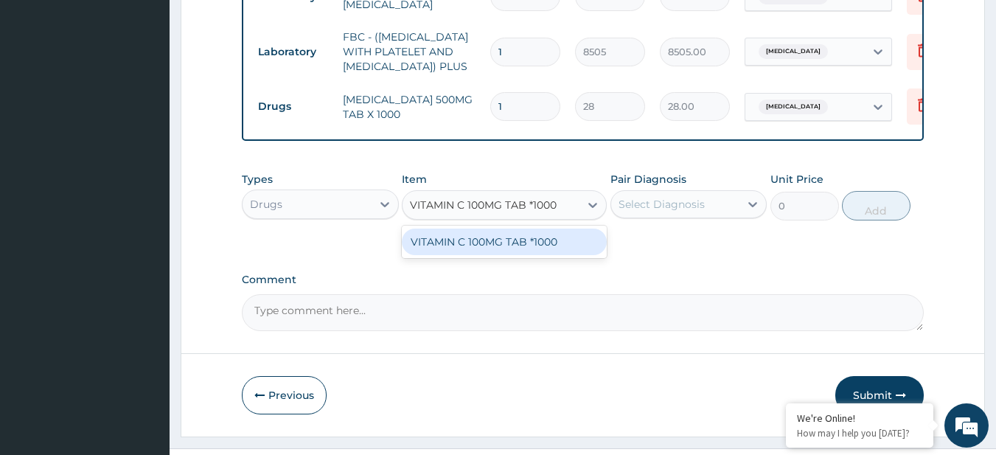
click at [557, 255] on div "VITAMIN C 100MG TAB *1000" at bounding box center [504, 242] width 205 height 27
type input "7.275000095367432"
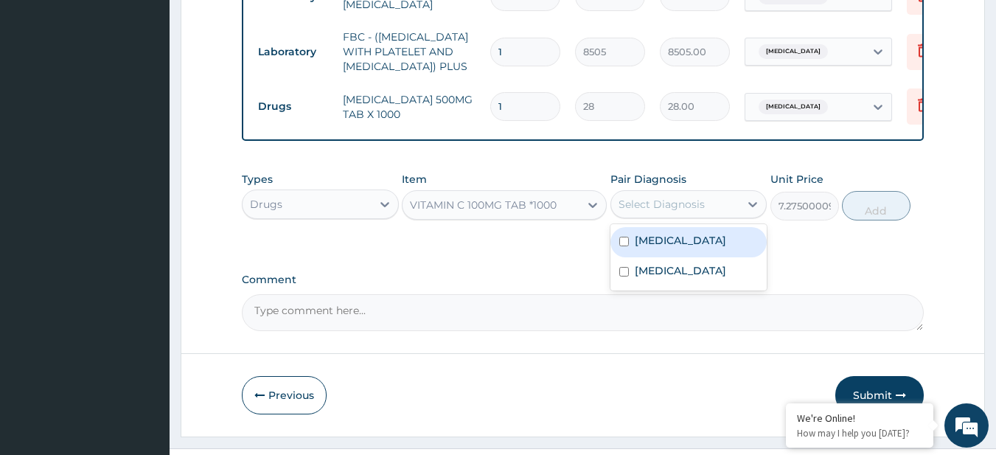
click at [645, 212] on div "Select Diagnosis" at bounding box center [661, 204] width 86 height 15
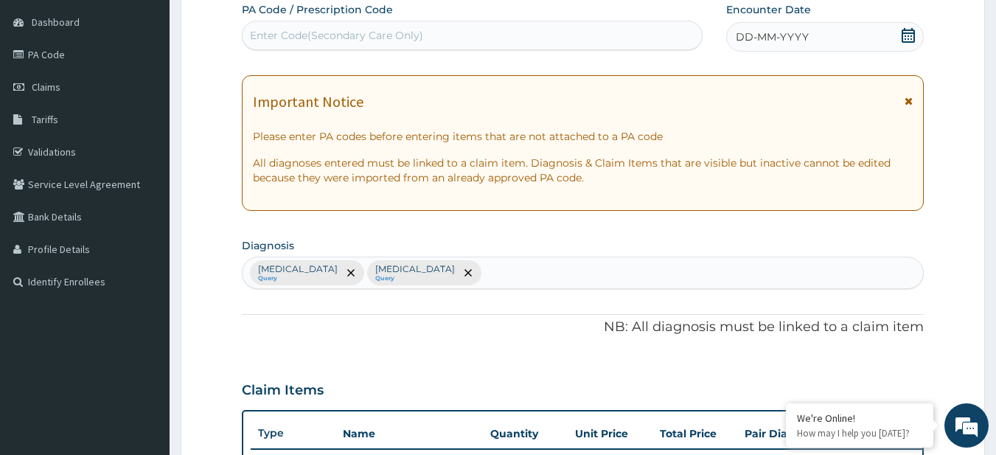
scroll to position [145, 0]
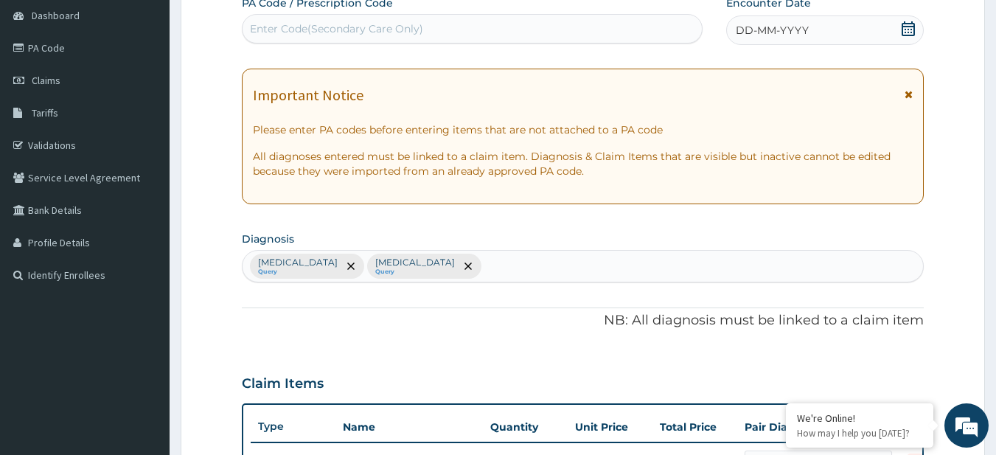
click at [498, 276] on div "Malaria Query Bacterial infectious disease Query" at bounding box center [583, 266] width 681 height 31
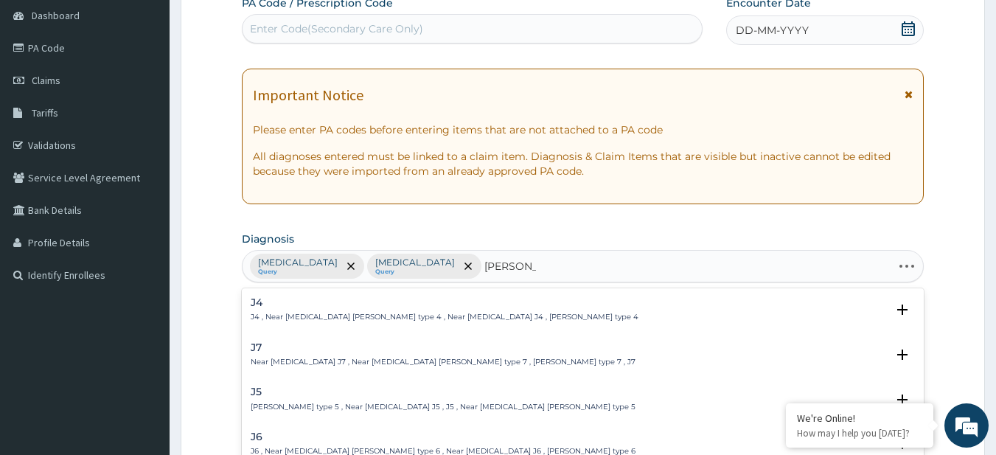
type input "AC UPP RES"
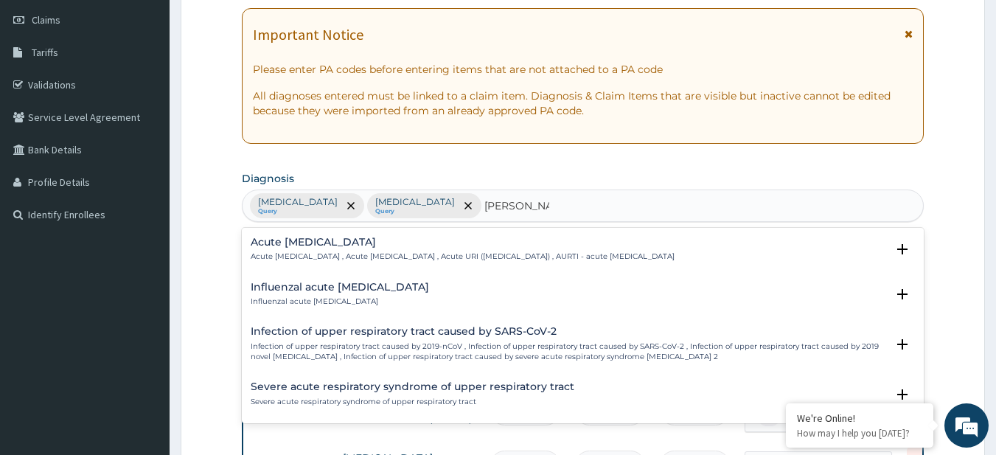
scroll to position [206, 0]
click at [408, 248] on div "Acute upper respiratory infection Acute upper respiratory infection , Acute upp…" at bounding box center [463, 249] width 424 height 26
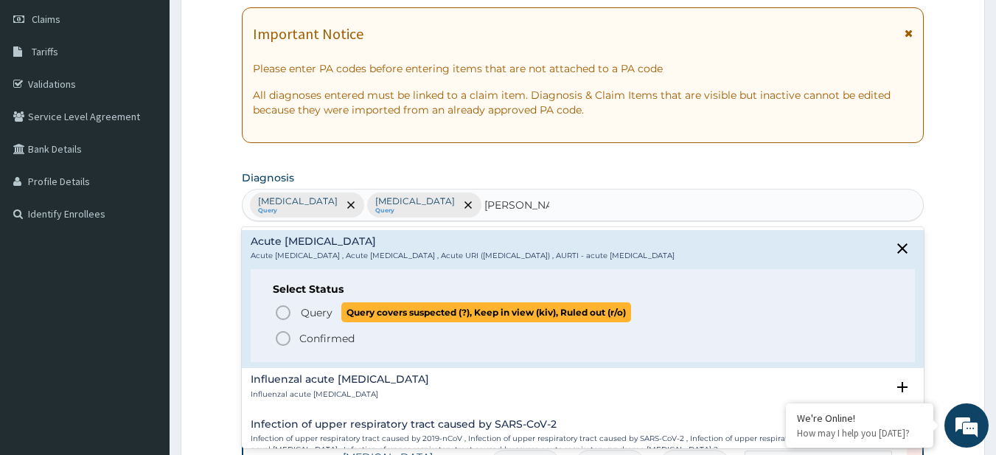
click at [406, 307] on span "Query covers suspected (?), Keep in view (kiv), Ruled out (r/o)" at bounding box center [486, 312] width 290 height 20
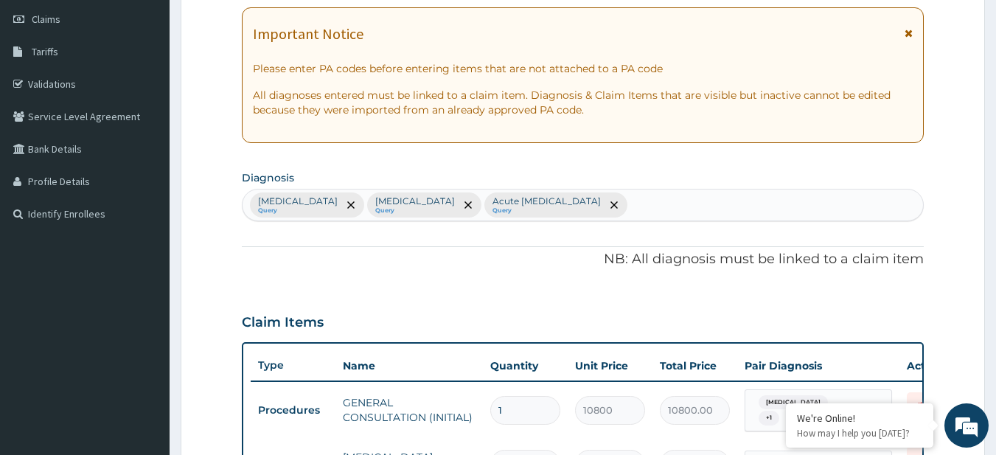
scroll to position [0, 0]
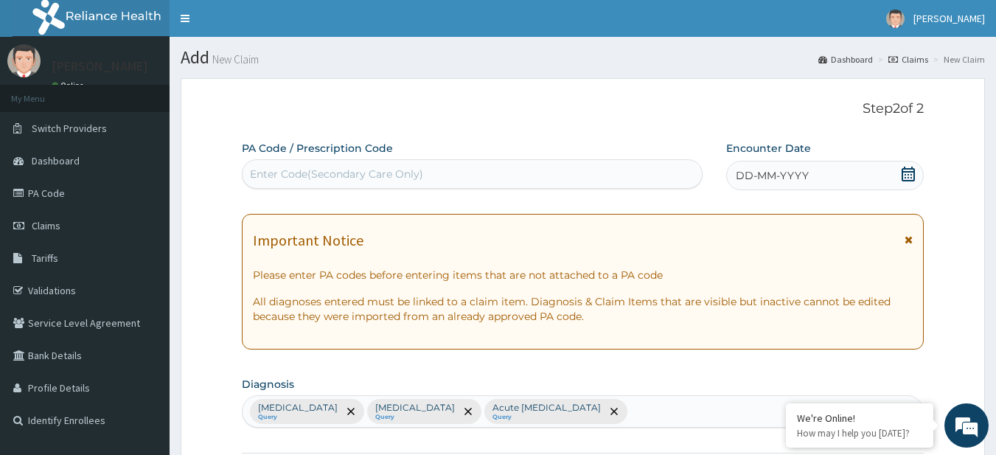
click at [902, 164] on div "DD-MM-YYYY" at bounding box center [825, 175] width 198 height 29
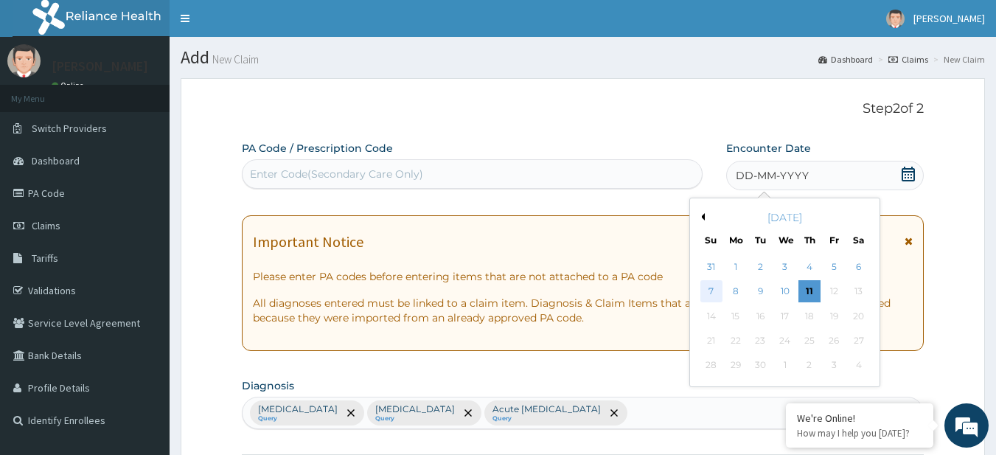
click at [719, 290] on div "7" at bounding box center [711, 292] width 22 height 22
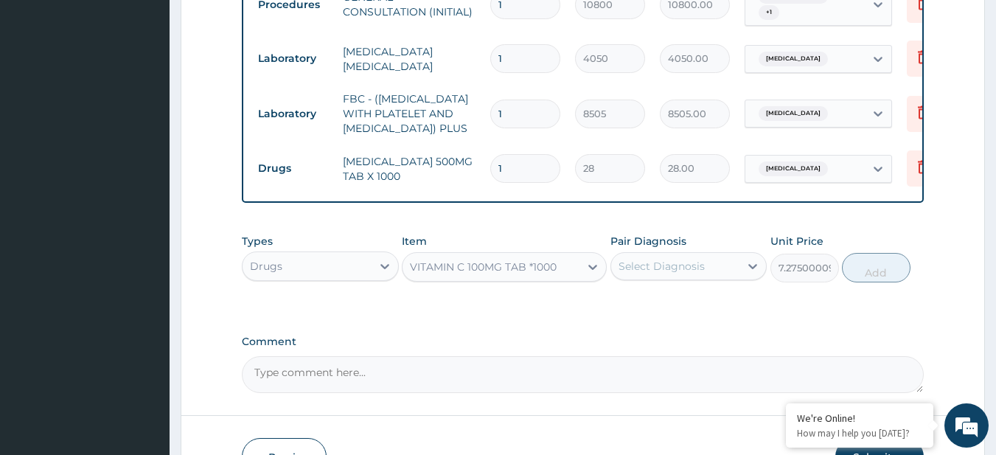
scroll to position [725, 0]
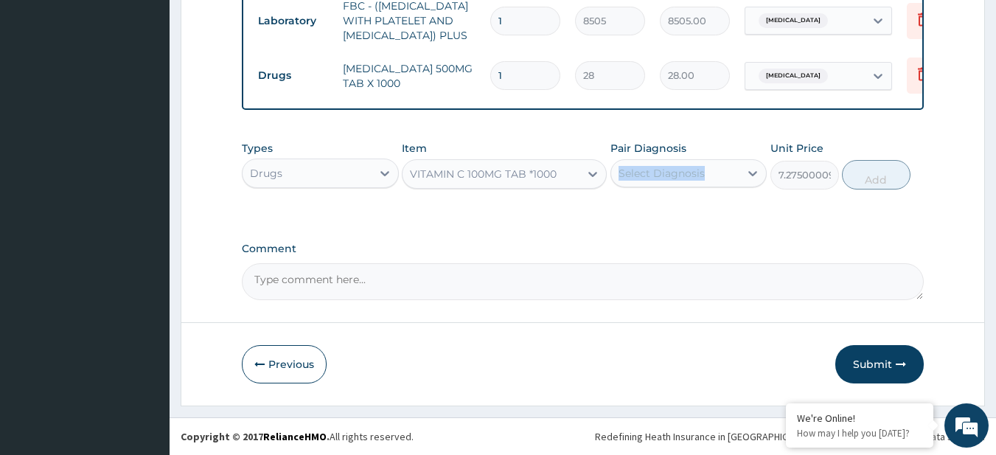
drag, startPoint x: 721, startPoint y: 156, endPoint x: 691, endPoint y: 175, distance: 35.2
click at [691, 175] on div "Pair Diagnosis Select Diagnosis" at bounding box center [688, 165] width 157 height 49
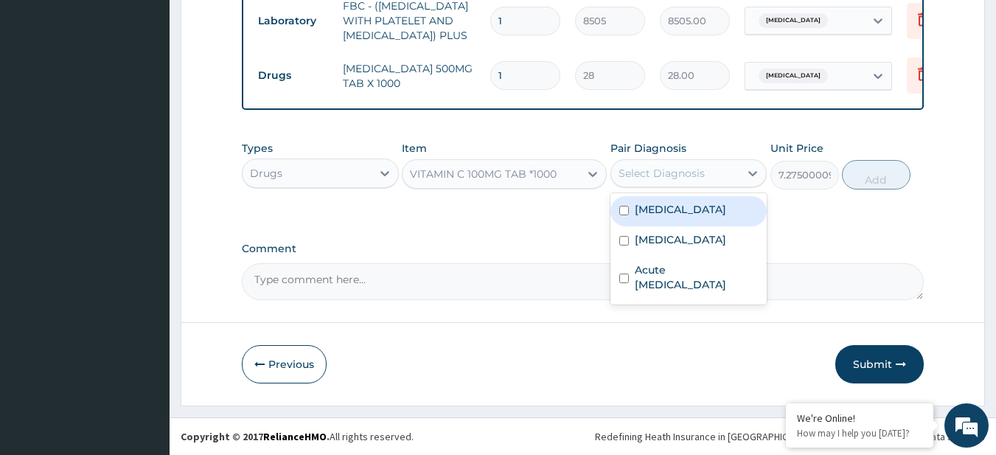
click at [691, 175] on div "Select Diagnosis" at bounding box center [661, 173] width 86 height 15
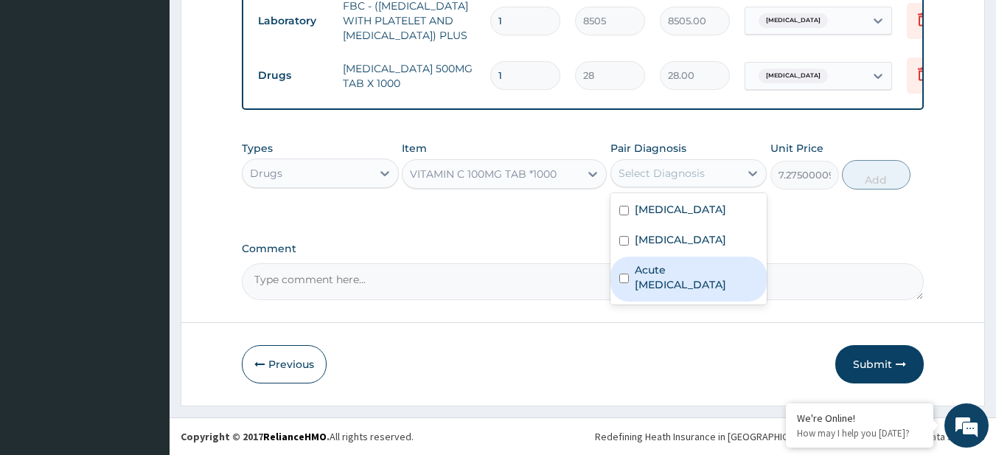
click at [686, 286] on label "Acute upper respiratory infection" at bounding box center [697, 276] width 124 height 29
checkbox input "true"
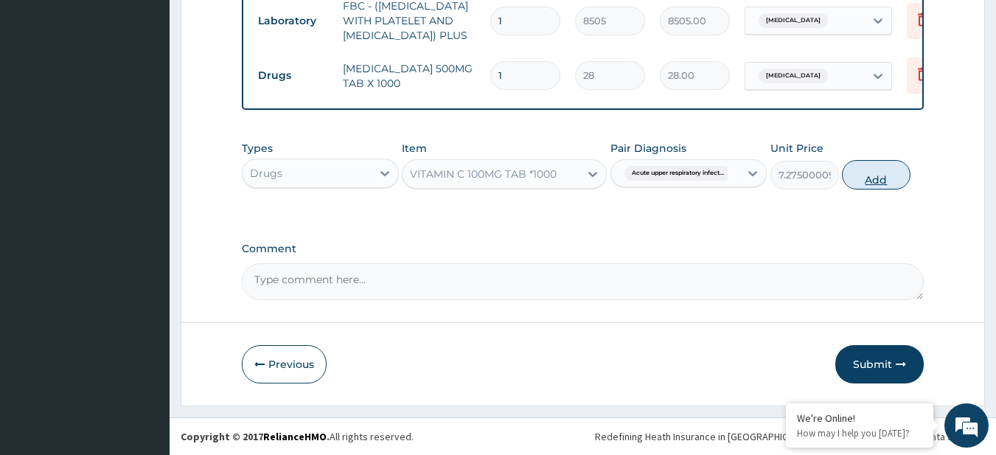
drag, startPoint x: 957, startPoint y: 164, endPoint x: 881, endPoint y: 170, distance: 76.2
click at [881, 170] on button "Add" at bounding box center [876, 174] width 69 height 29
type input "0"
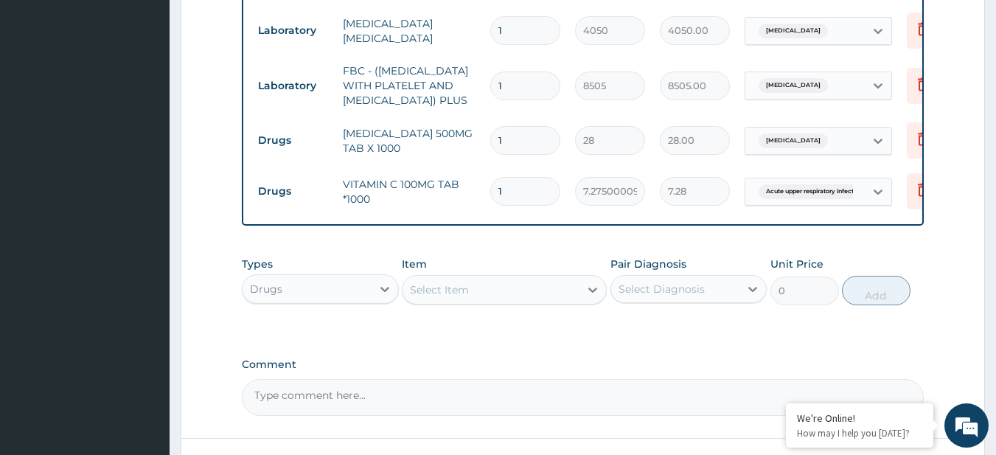
scroll to position [638, 0]
click at [781, 88] on span "Malaria" at bounding box center [792, 87] width 69 height 15
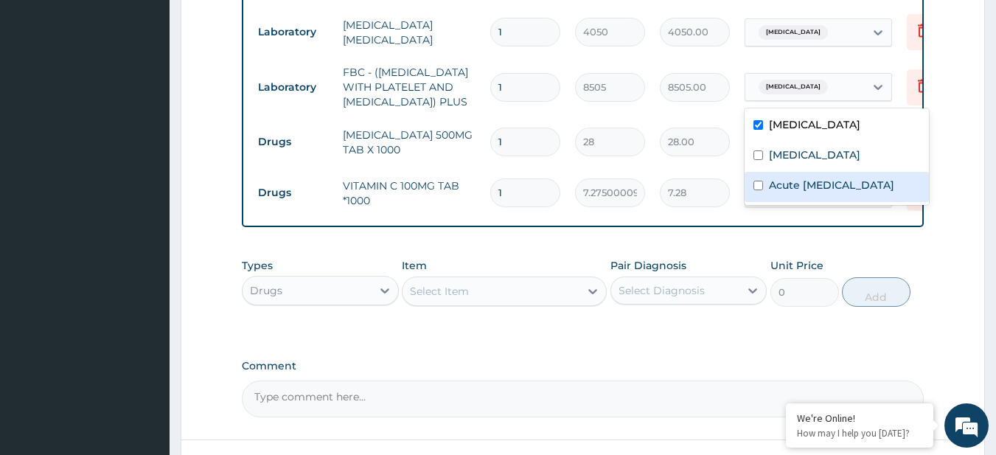
click at [776, 172] on div "Acute upper respiratory infection" at bounding box center [836, 187] width 184 height 30
checkbox input "true"
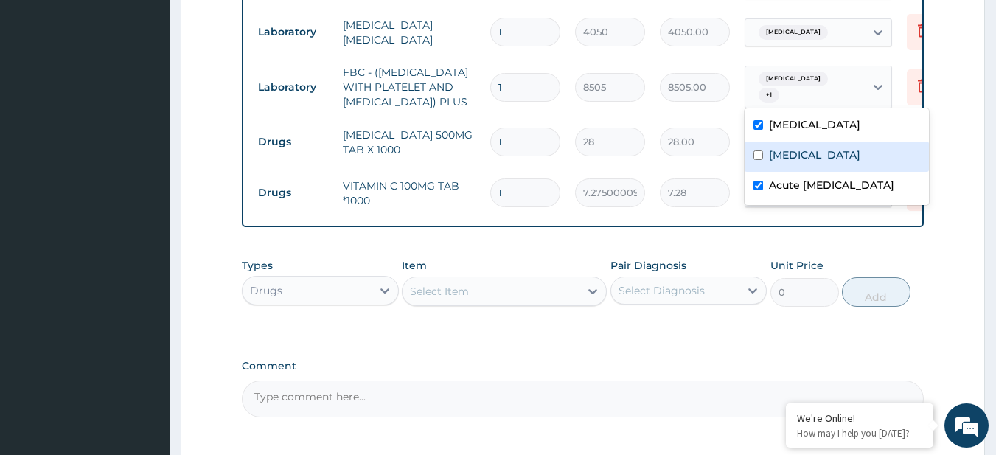
click at [775, 164] on div "Bacterial infectious disease" at bounding box center [836, 157] width 184 height 30
checkbox input "true"
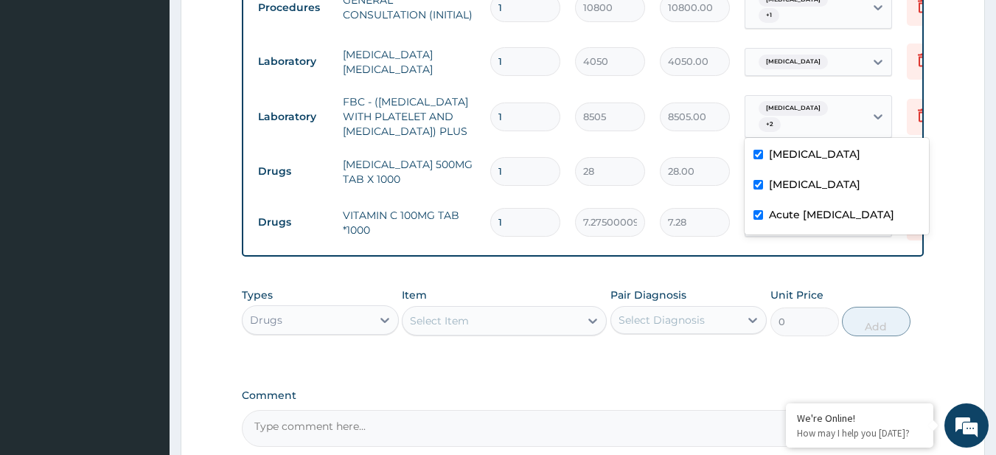
scroll to position [611, 0]
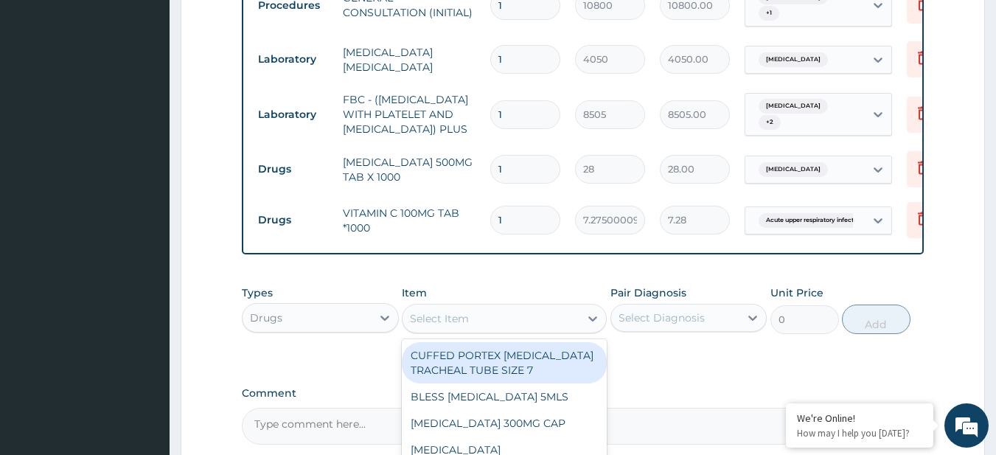
click at [461, 326] on div "Select Item" at bounding box center [439, 318] width 59 height 15
paste input "LORATIDINE 10MG TAB COUGH SYRUP ADULT (M&B) CIPROFLOXACIN 500MG TAB (FIDSON)"
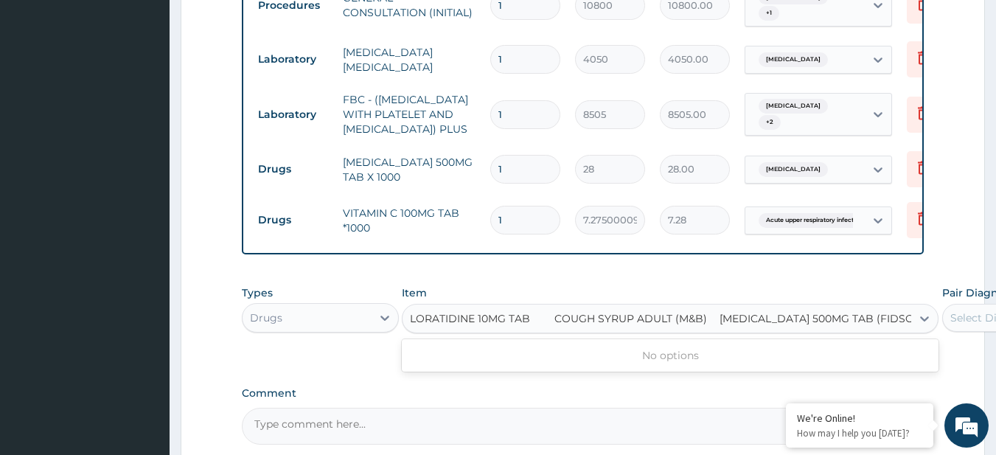
scroll to position [0, 19]
type input "LORATIDINE 10MG TAB"
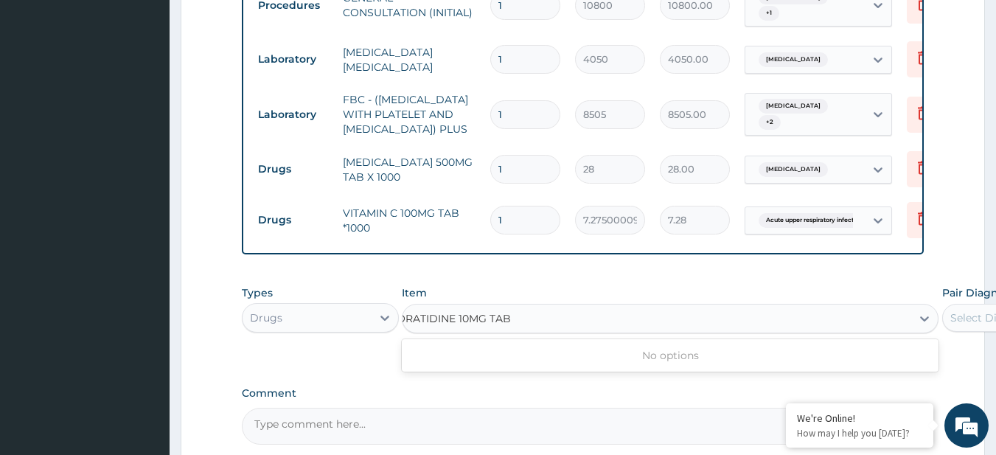
scroll to position [0, 0]
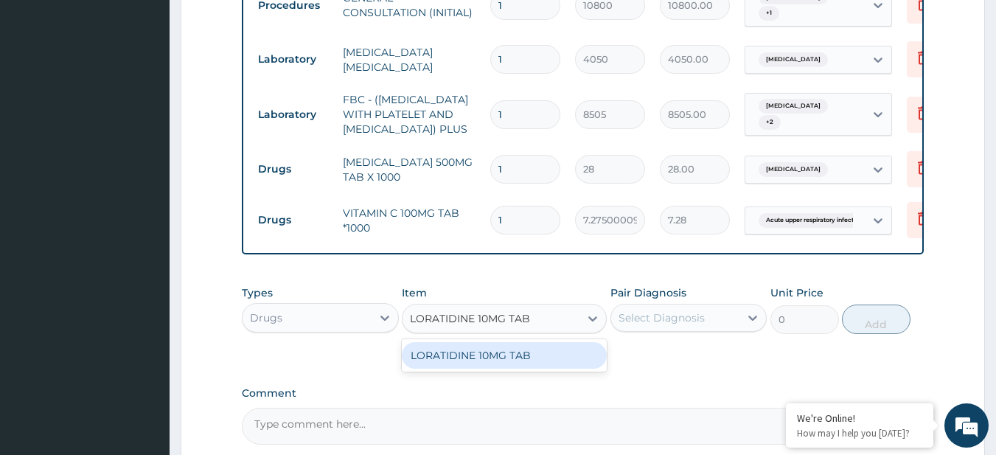
click at [600, 369] on div "LORATIDINE 10MG TAB" at bounding box center [504, 355] width 205 height 27
type input "46.79999923706055"
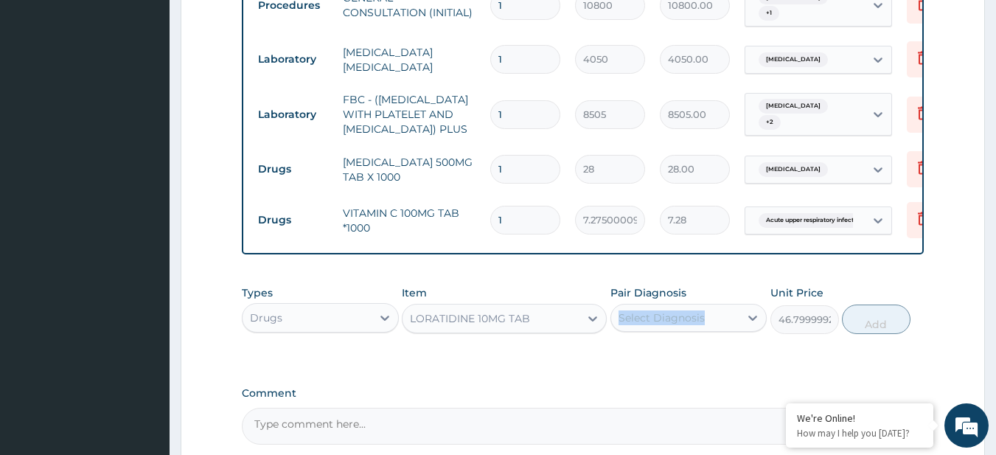
drag, startPoint x: 744, startPoint y: 309, endPoint x: 714, endPoint y: 327, distance: 36.0
click at [714, 327] on div "Pair Diagnosis Select Diagnosis" at bounding box center [688, 309] width 157 height 49
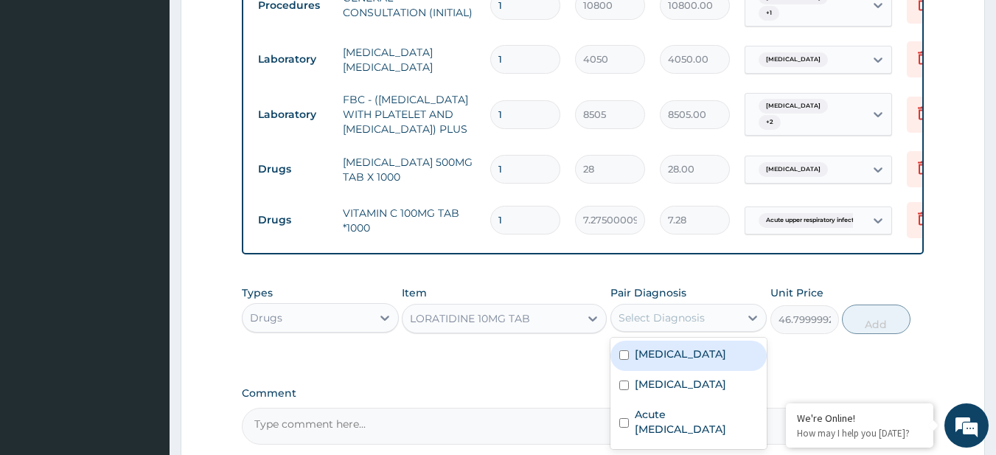
click at [714, 327] on div "Select Diagnosis" at bounding box center [675, 318] width 129 height 24
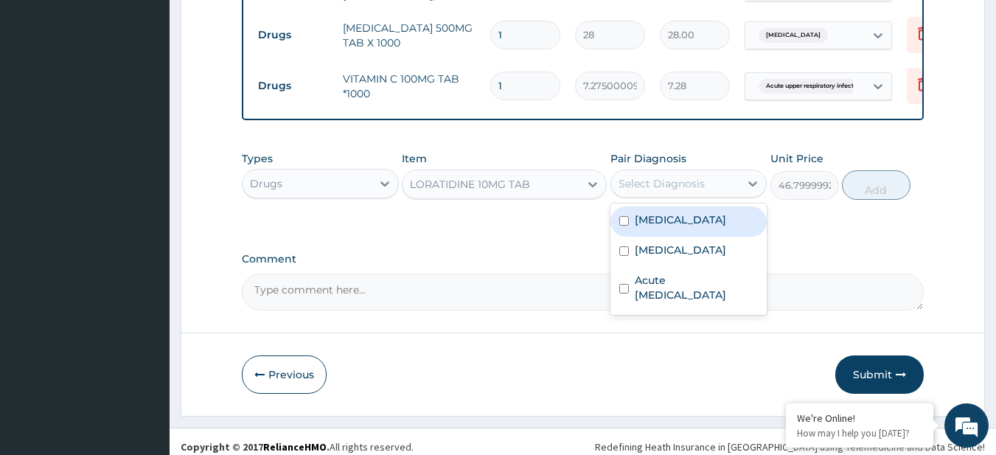
scroll to position [746, 0]
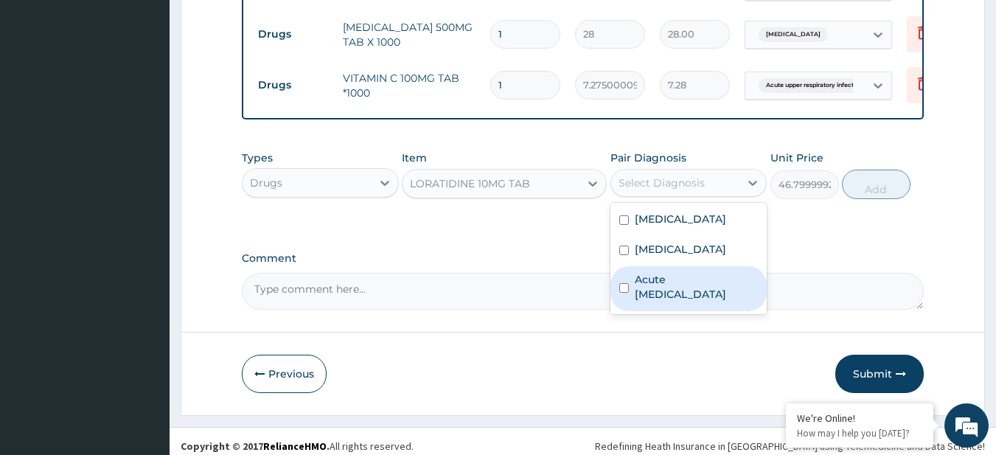
click at [693, 301] on label "Acute upper respiratory infection" at bounding box center [697, 286] width 124 height 29
checkbox input "true"
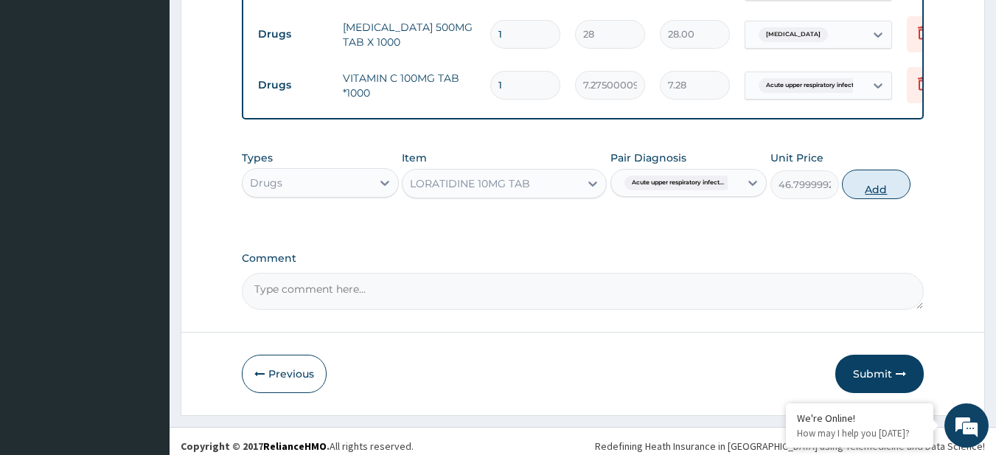
click at [853, 199] on button "Add" at bounding box center [876, 184] width 69 height 29
type input "0"
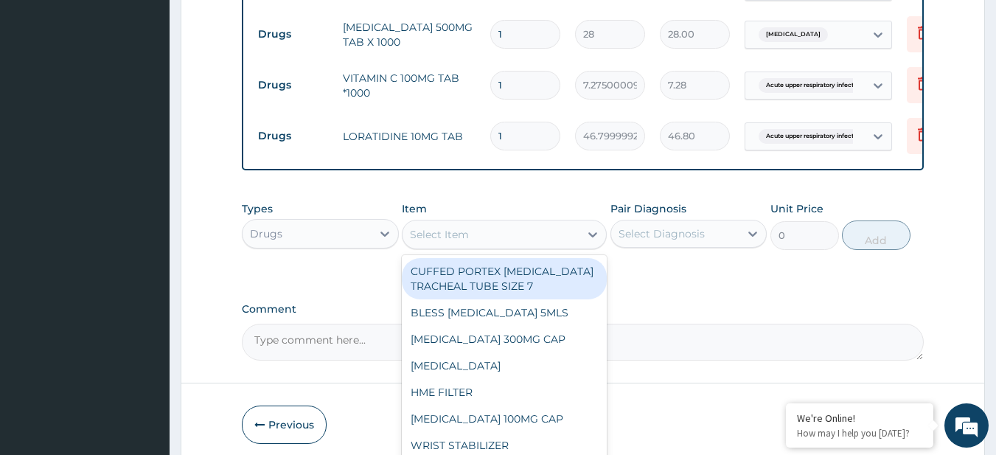
click at [463, 242] on div "Select Item" at bounding box center [439, 234] width 59 height 15
paste input "COUGH SYRUP ADULT (M&B) CIPROFLOXACIN 500MG TAB (FIDSON)"
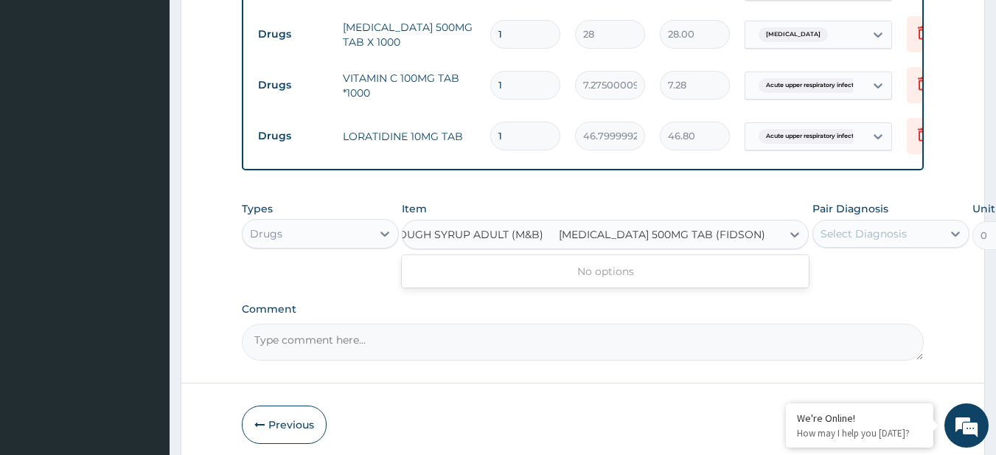
type input "COUGH SYRUP ADULT (M&B)"
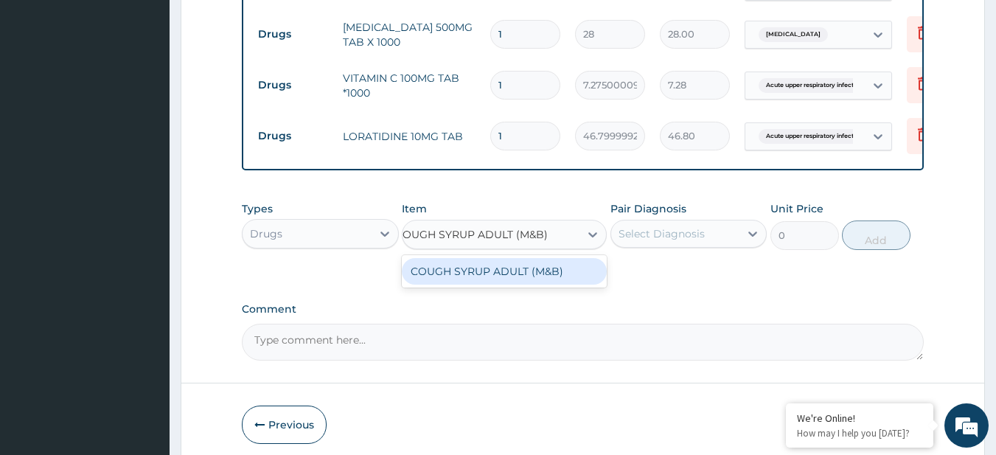
click at [523, 285] on div "COUGH SYRUP ADULT (M&B)" at bounding box center [504, 271] width 205 height 27
type input "1500"
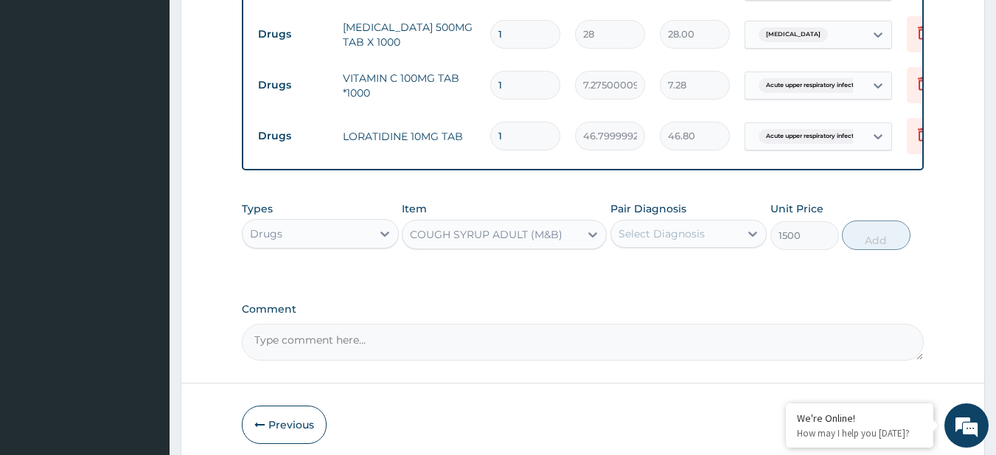
scroll to position [0, 0]
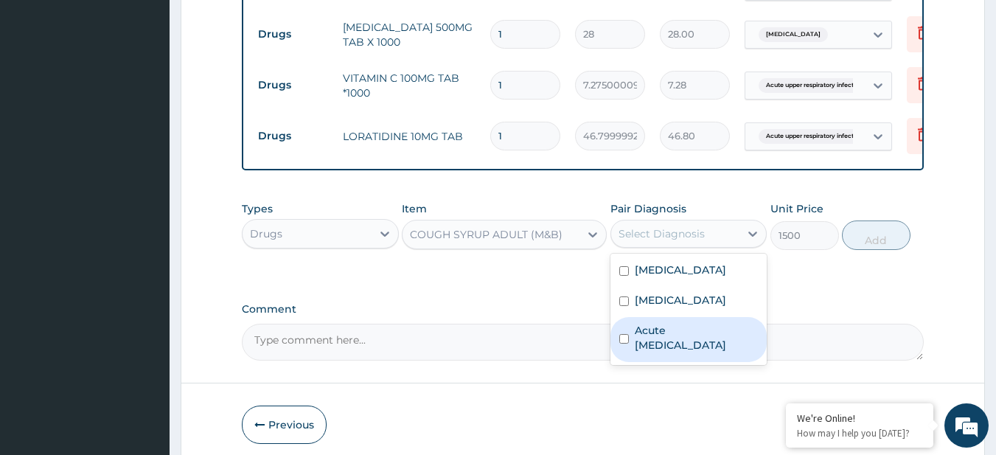
drag, startPoint x: 655, startPoint y: 257, endPoint x: 680, endPoint y: 380, distance: 125.8
click at [680, 248] on div "option Acute upper respiratory infection, selected. option Acute upper respirat…" at bounding box center [688, 234] width 157 height 28
click at [680, 352] on label "Acute upper respiratory infection" at bounding box center [697, 337] width 124 height 29
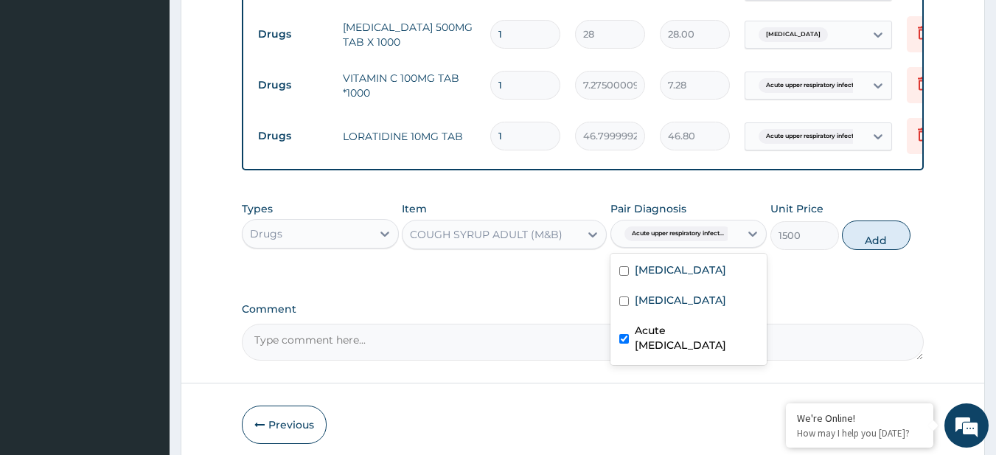
checkbox input "true"
click at [857, 257] on div "Types Drugs Item COUGH SYRUP ADULT (M&B) Pair Diagnosis option Acute upper resp…" at bounding box center [583, 225] width 683 height 63
click at [863, 250] on button "Add" at bounding box center [876, 234] width 69 height 29
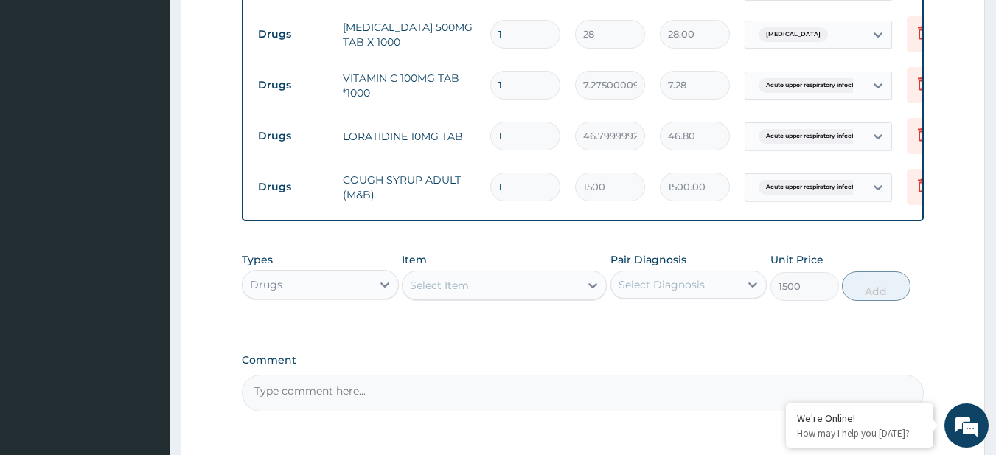
type input "0"
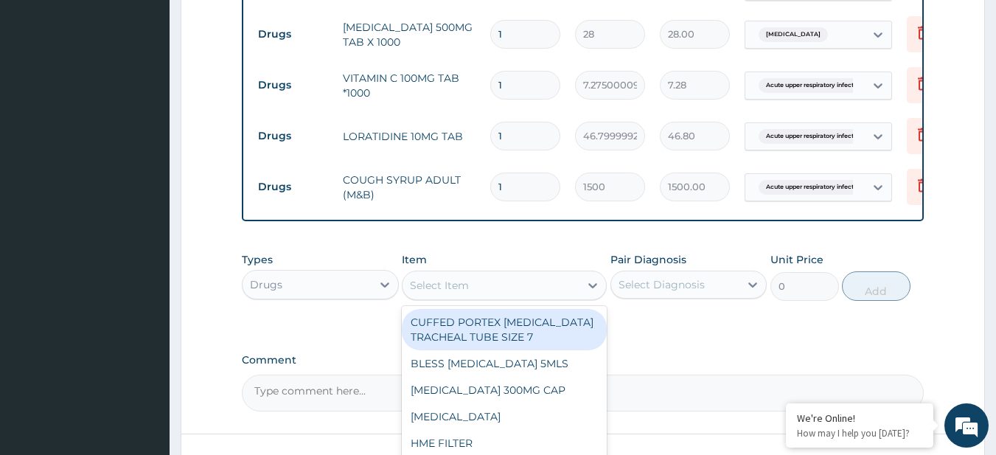
click at [441, 296] on div "Select Item" at bounding box center [490, 285] width 177 height 24
paste input "CIPROFLOXACIN 500MG TAB (FIDSON)"
type input "CIPROFLOXACIN 500MG TAB (FIDSON)"
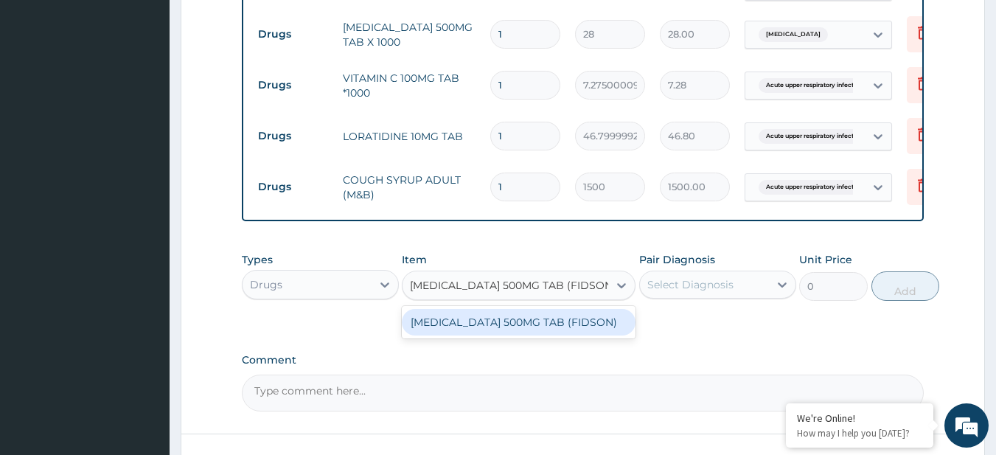
scroll to position [0, 19]
click at [478, 335] on div "CIPROFLOXACIN 500MG TAB (FIDSON)" at bounding box center [519, 322] width 234 height 27
type input "156"
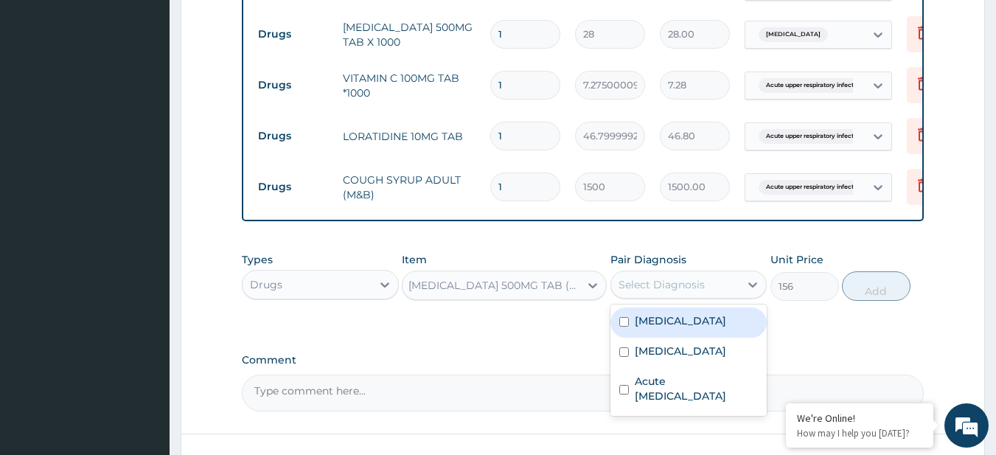
click at [666, 292] on div "Select Diagnosis" at bounding box center [661, 284] width 86 height 15
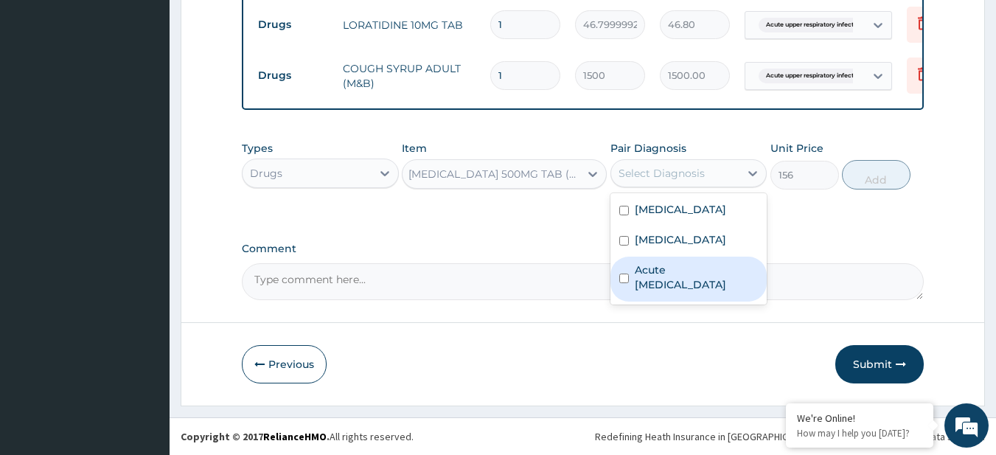
click at [695, 277] on label "Acute upper respiratory infection" at bounding box center [697, 276] width 124 height 29
checkbox input "true"
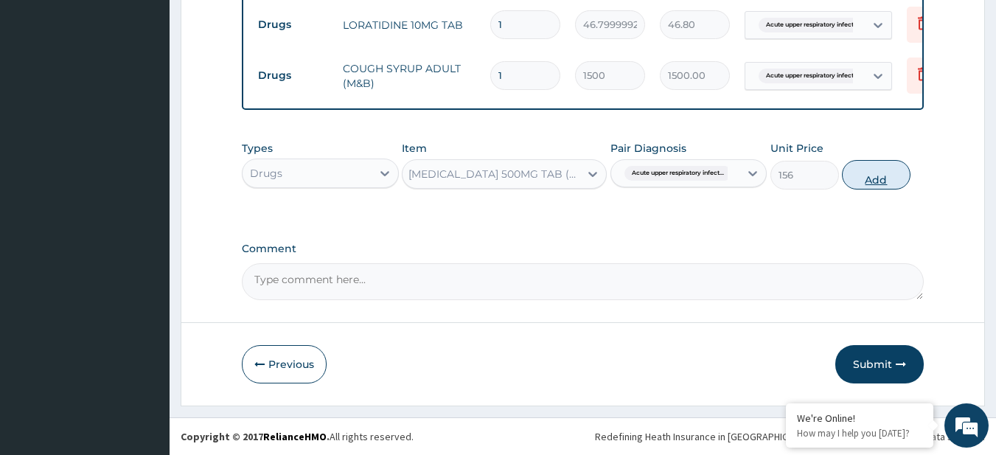
click at [866, 166] on button "Add" at bounding box center [876, 174] width 69 height 29
type input "0"
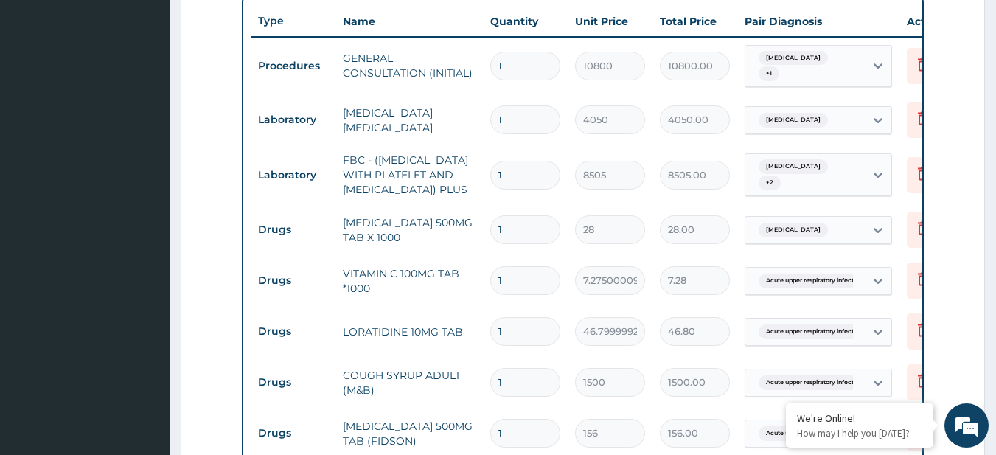
scroll to position [548, 0]
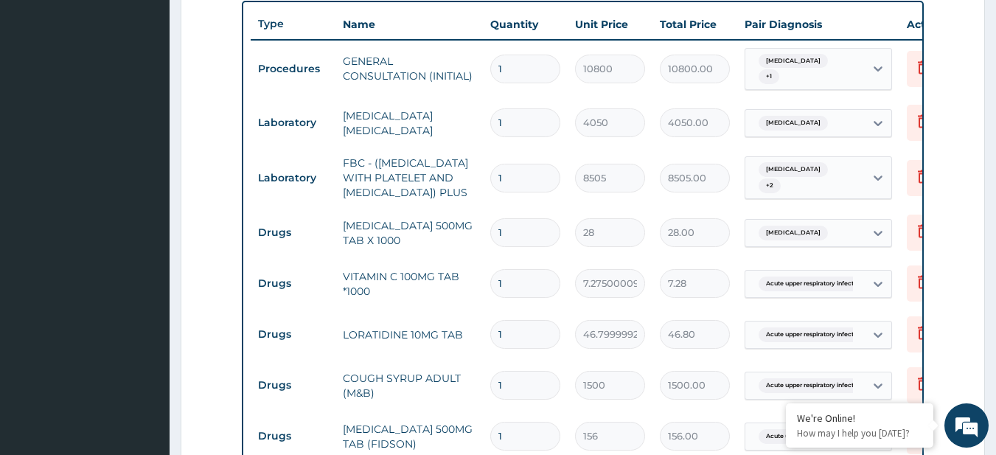
click at [520, 240] on input "1" at bounding box center [525, 232] width 70 height 29
type input "18"
type input "504.00"
type input "18"
click at [529, 293] on input "1" at bounding box center [525, 283] width 70 height 29
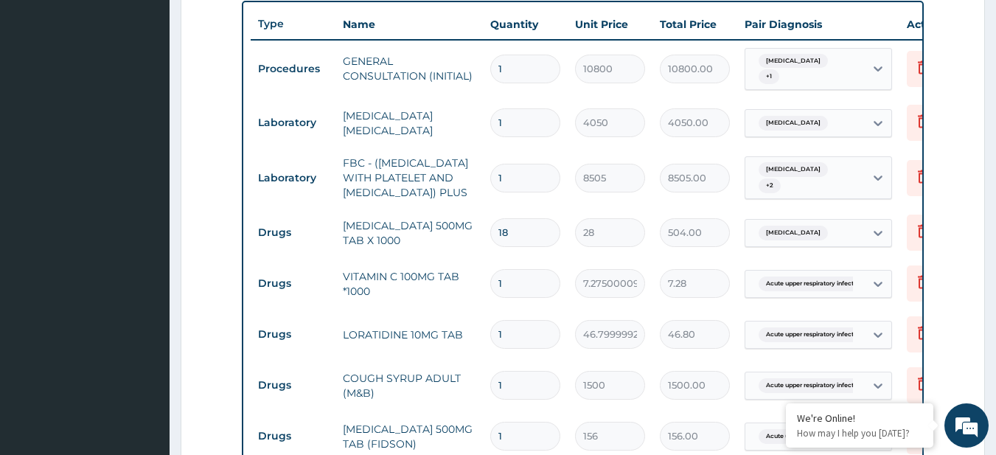
type input "15"
type input "109.13"
type input "15"
click at [534, 347] on input "1" at bounding box center [525, 334] width 70 height 29
type input "10"
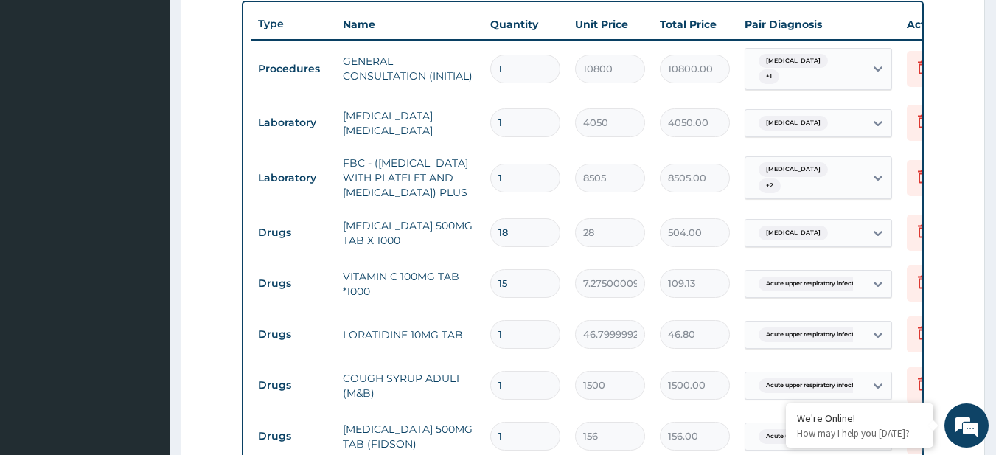
type input "468.00"
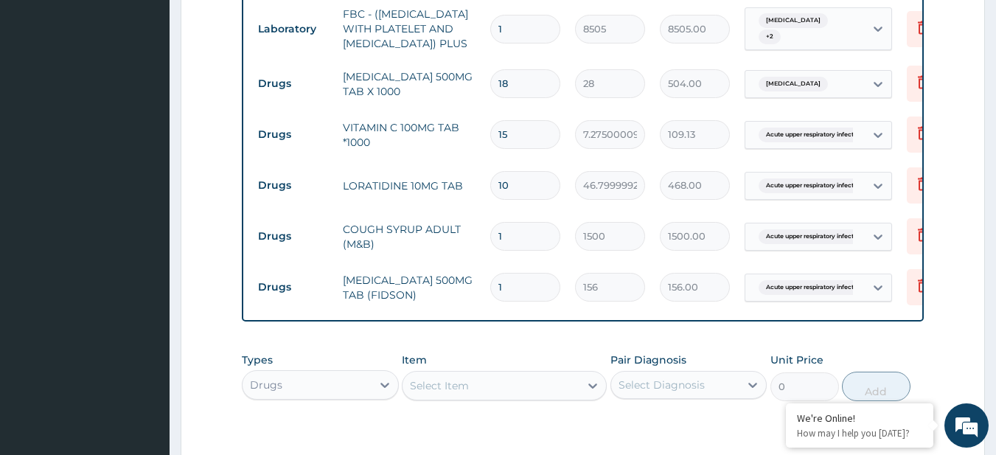
scroll to position [700, 0]
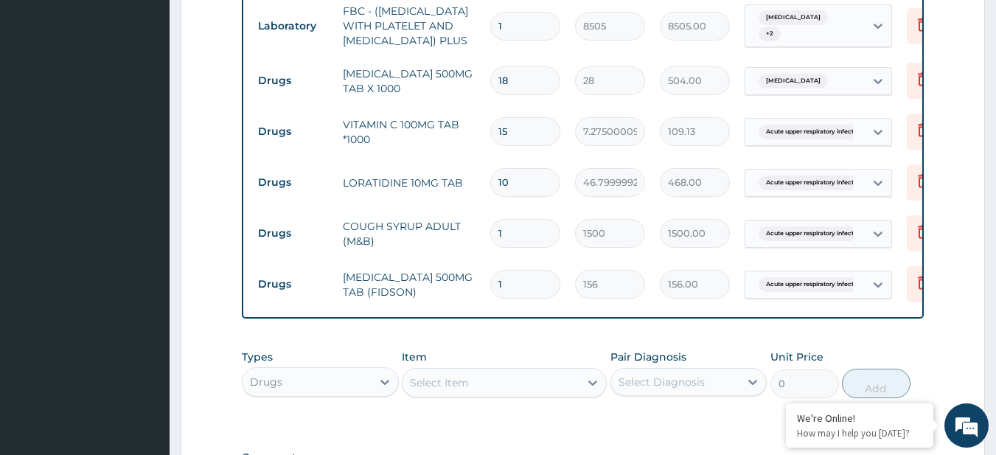
type input "10"
click at [506, 294] on input "1" at bounding box center [525, 284] width 70 height 29
type input "10"
type input "1560.00"
type input "10"
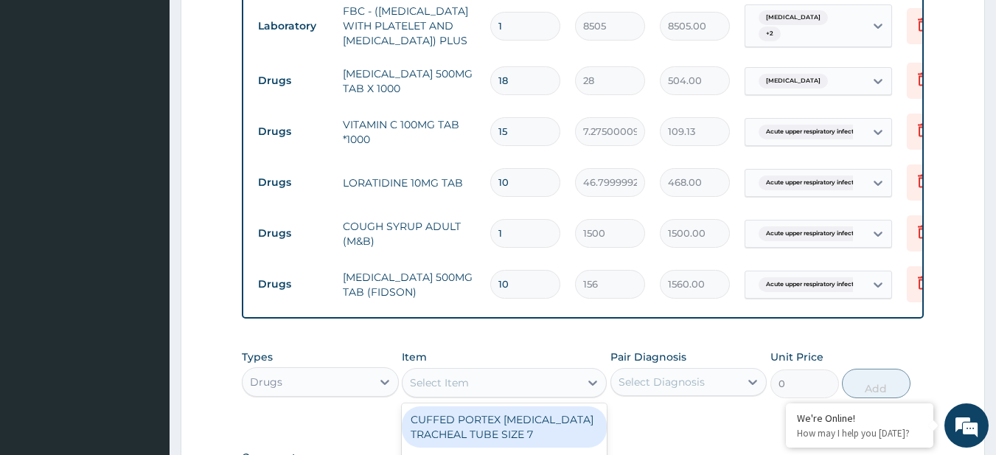
click at [541, 387] on div "Select Item" at bounding box center [504, 382] width 205 height 29
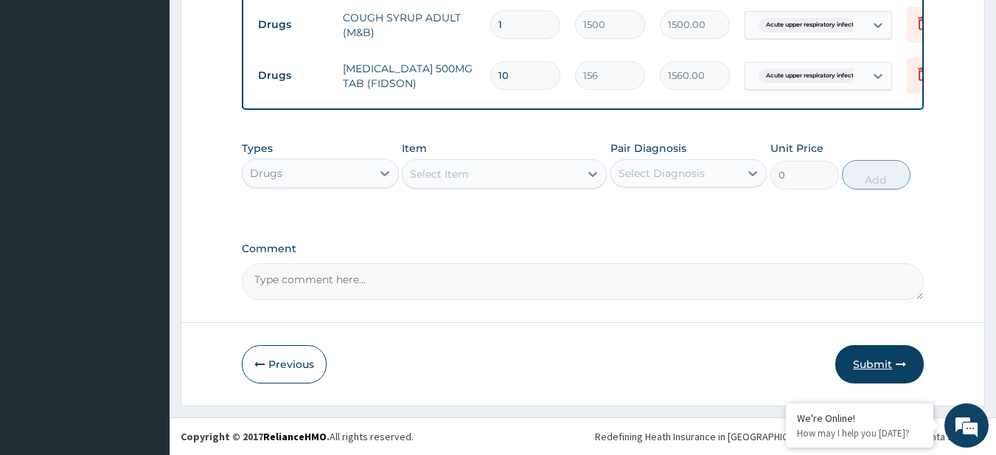
click at [901, 357] on button "Submit" at bounding box center [879, 364] width 88 height 38
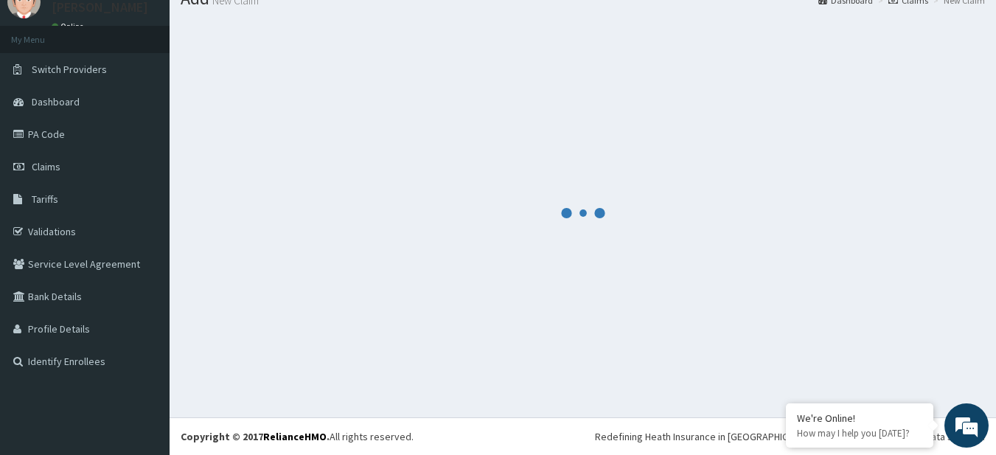
scroll to position [59, 0]
click at [613, 330] on div at bounding box center [583, 212] width 804 height 386
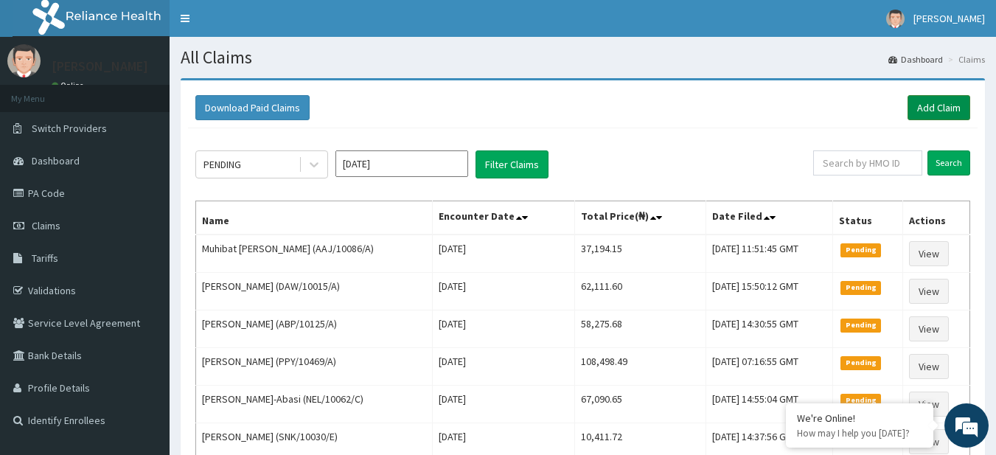
click at [937, 102] on link "Add Claim" at bounding box center [938, 107] width 63 height 25
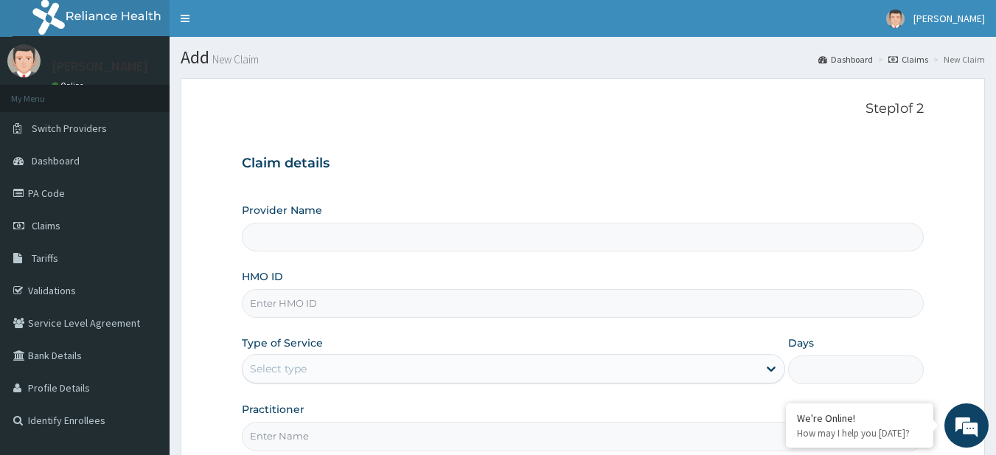
type input "R-Jolad Plus"
click at [436, 307] on input "HMO ID" at bounding box center [583, 303] width 683 height 29
paste input "[DEMOGRAPHIC_DATA]/10187/A"
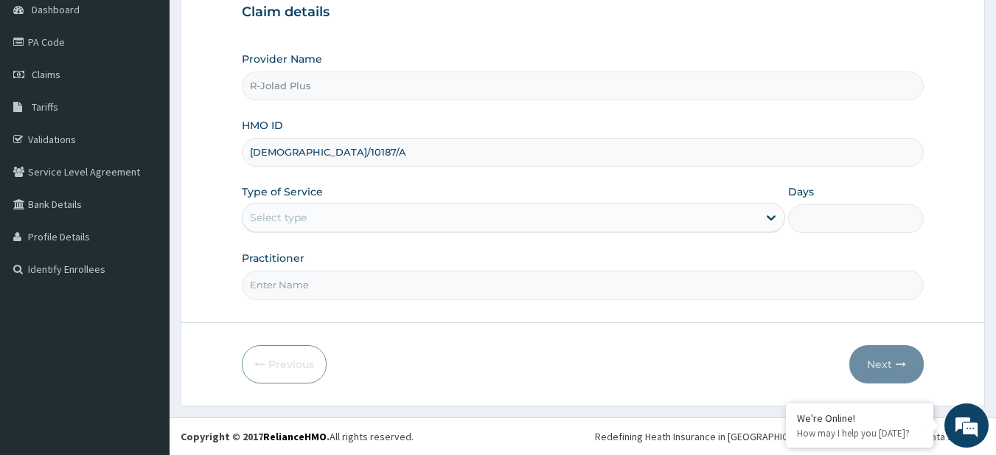
type input "[DEMOGRAPHIC_DATA]/10187/A"
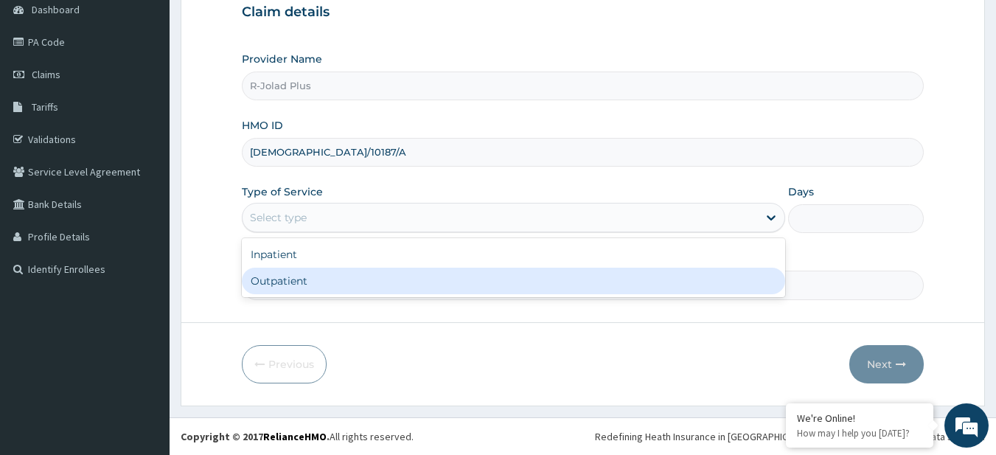
drag, startPoint x: 290, startPoint y: 226, endPoint x: 296, endPoint y: 287, distance: 62.3
click at [296, 232] on div "option Outpatient focused, 2 of 2. 2 results available. Use Up and Down to choo…" at bounding box center [513, 217] width 543 height 29
click at [296, 287] on div "Outpatient" at bounding box center [513, 281] width 543 height 27
type input "1"
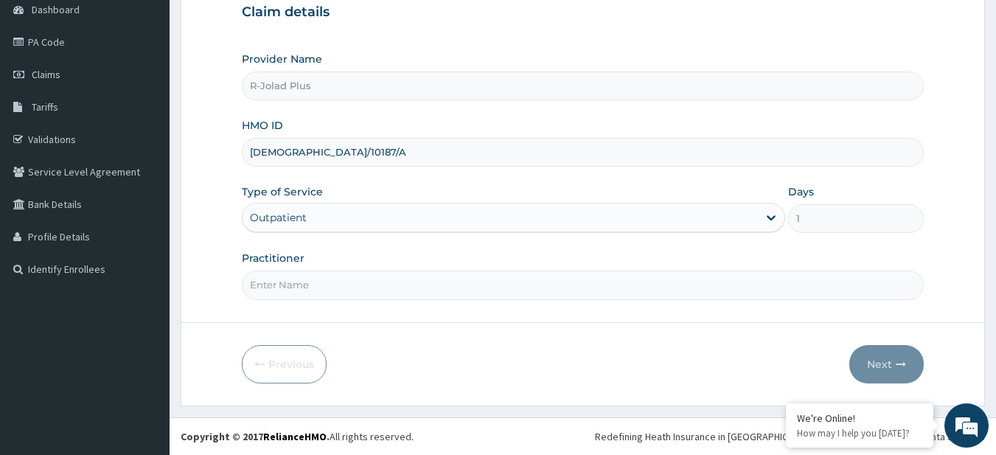
click at [296, 287] on input "Practitioner" at bounding box center [583, 285] width 683 height 29
type input "DR HALIMA"
click at [893, 368] on button "Next" at bounding box center [886, 364] width 74 height 38
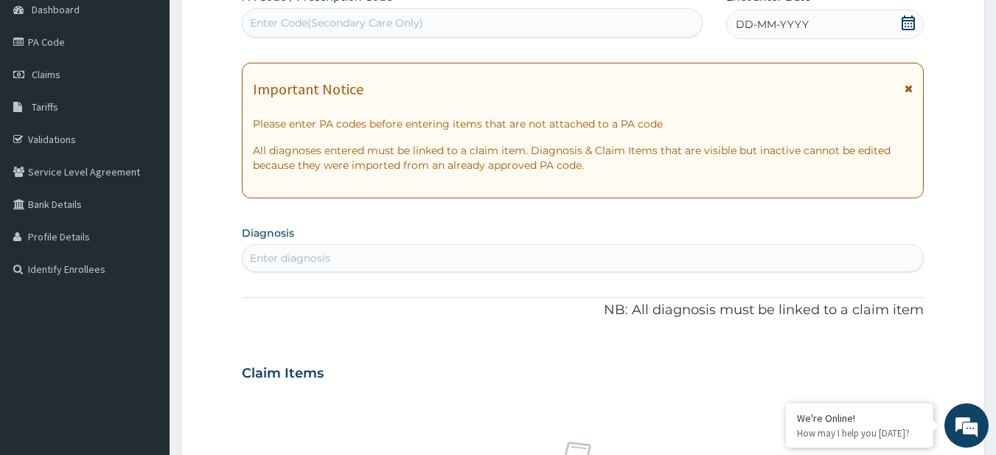
click at [405, 250] on div "Enter diagnosis" at bounding box center [583, 258] width 681 height 24
type input "AC LARYN"
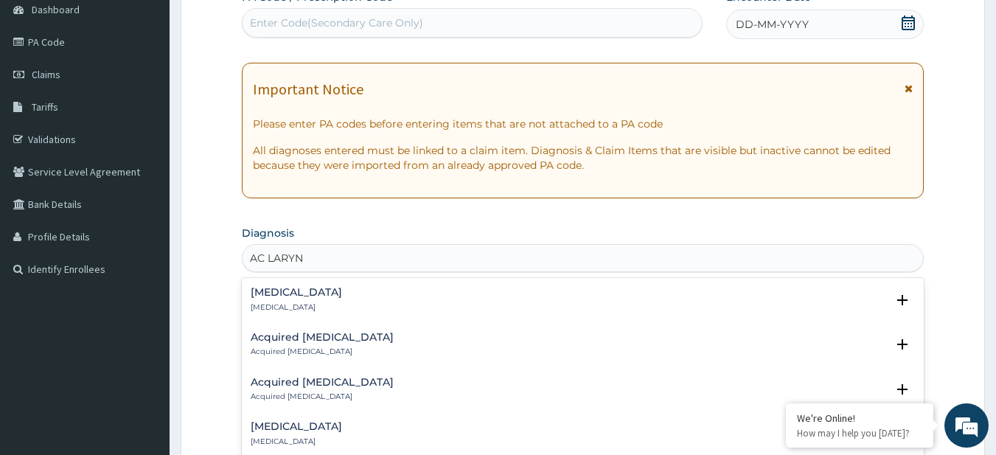
click at [337, 295] on div "Acute laryngitis Acute laryngitis" at bounding box center [583, 300] width 665 height 26
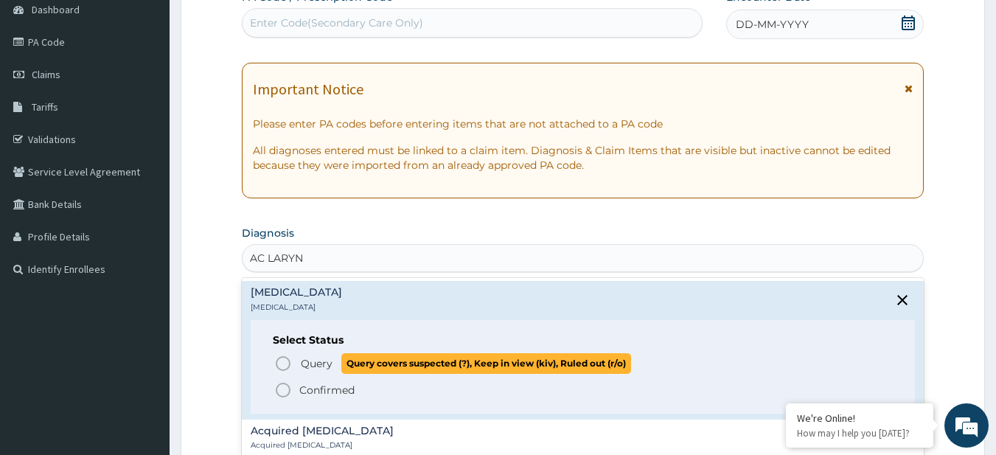
click at [314, 372] on p "Query Query covers suspected (?), Keep in view (kiv), Ruled out (r/o)" at bounding box center [465, 363] width 332 height 20
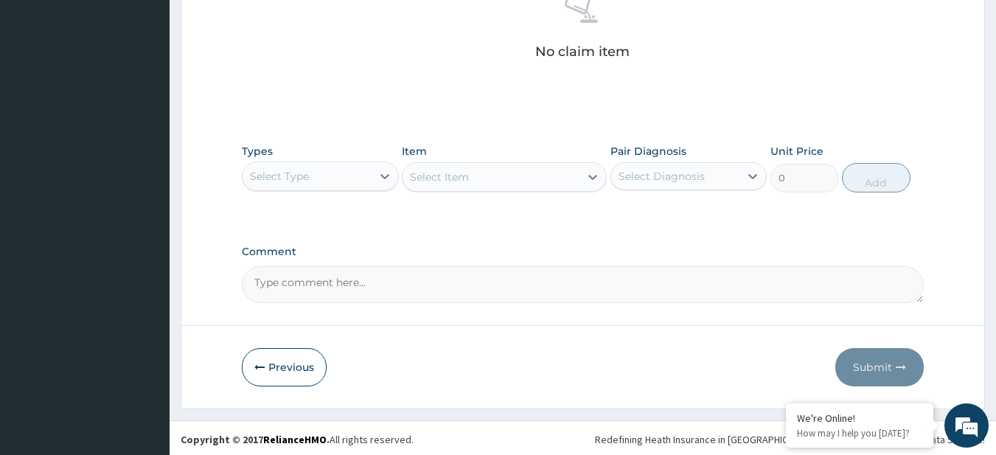
scroll to position [608, 0]
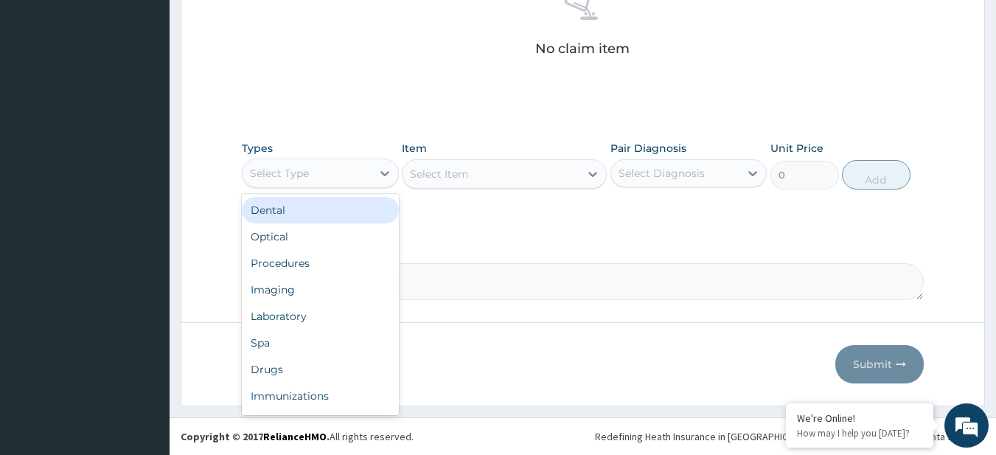
drag, startPoint x: 376, startPoint y: 162, endPoint x: 322, endPoint y: 262, distance: 113.8
click at [322, 188] on div "option Dental focused, 1 of 10. 10 results available. Use Up and Down to choose…" at bounding box center [320, 172] width 157 height 29
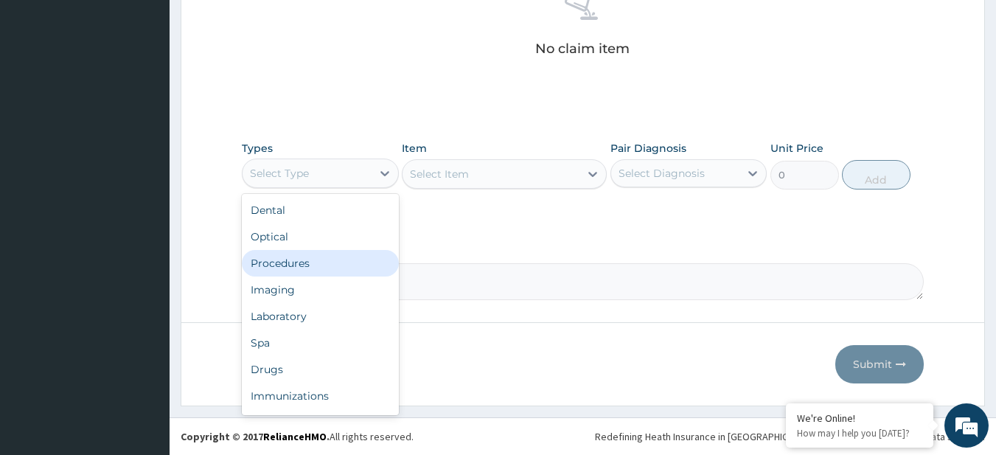
click at [322, 262] on div "Procedures" at bounding box center [320, 263] width 157 height 27
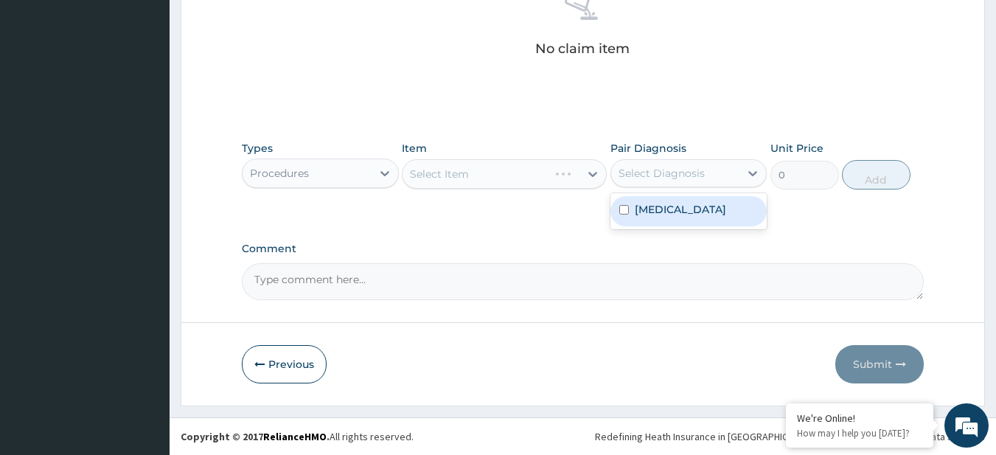
click at [680, 174] on div "Select Diagnosis" at bounding box center [661, 173] width 86 height 15
click at [685, 204] on label "Acute laryngitis" at bounding box center [680, 209] width 91 height 15
checkbox input "true"
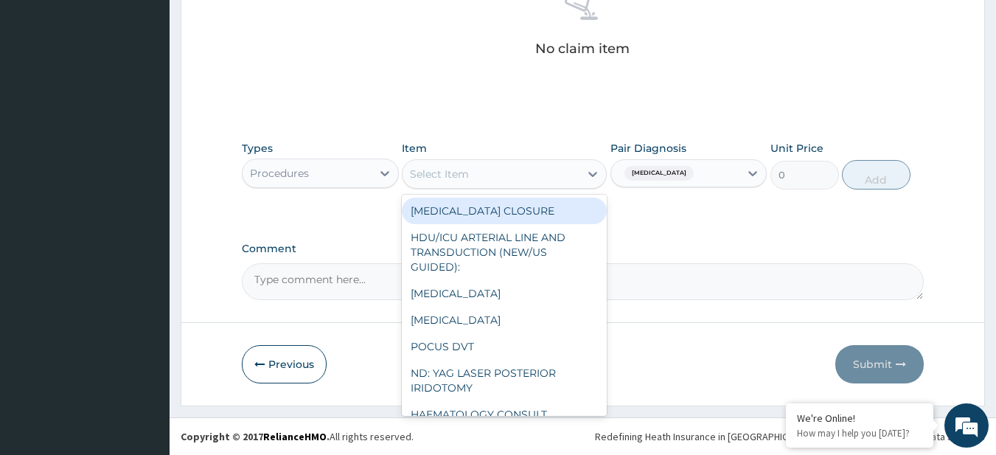
click at [532, 172] on div "Select Item" at bounding box center [490, 174] width 177 height 24
paste input "General Consultation (initial)"
type input "General Consultation (initial)"
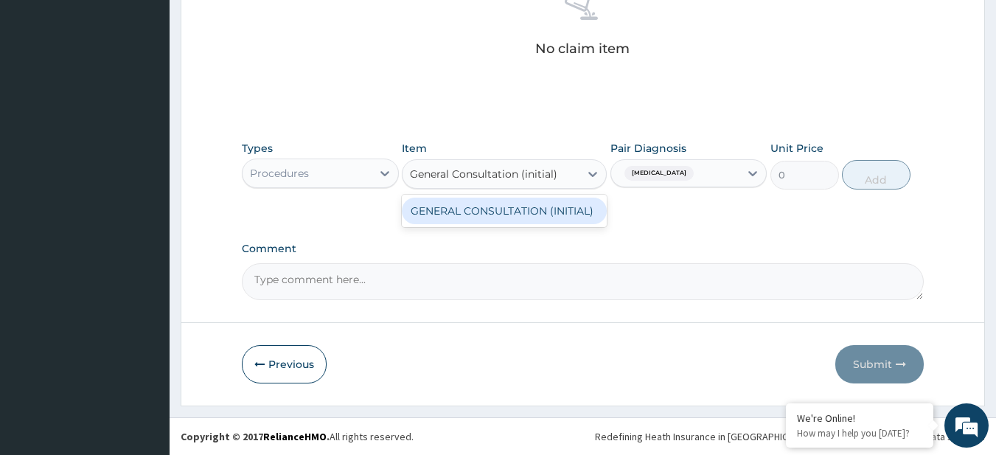
click at [560, 217] on div "GENERAL CONSULTATION (INITIAL)" at bounding box center [504, 211] width 205 height 27
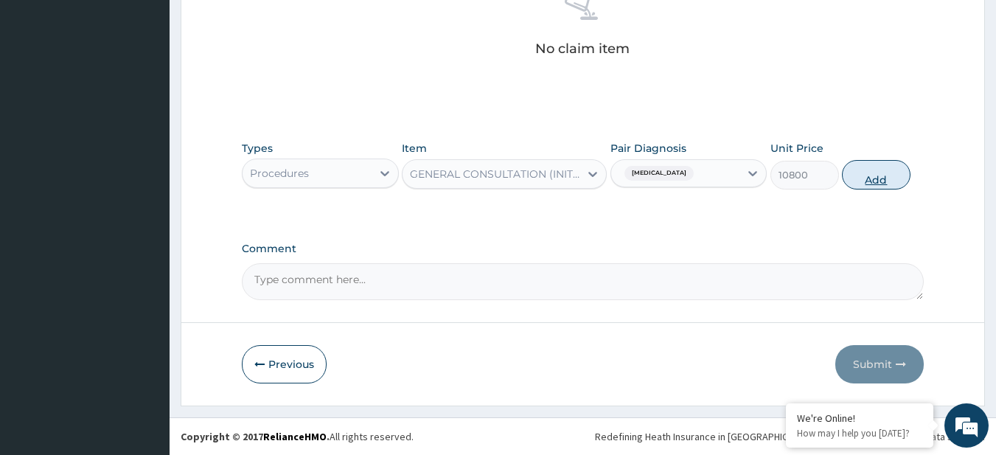
click at [876, 170] on button "Add" at bounding box center [876, 174] width 69 height 29
type input "0"
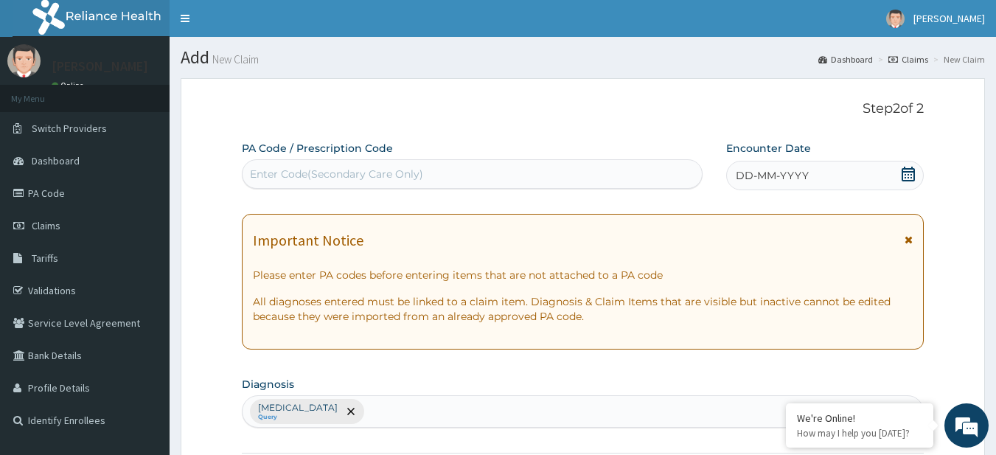
scroll to position [1, 0]
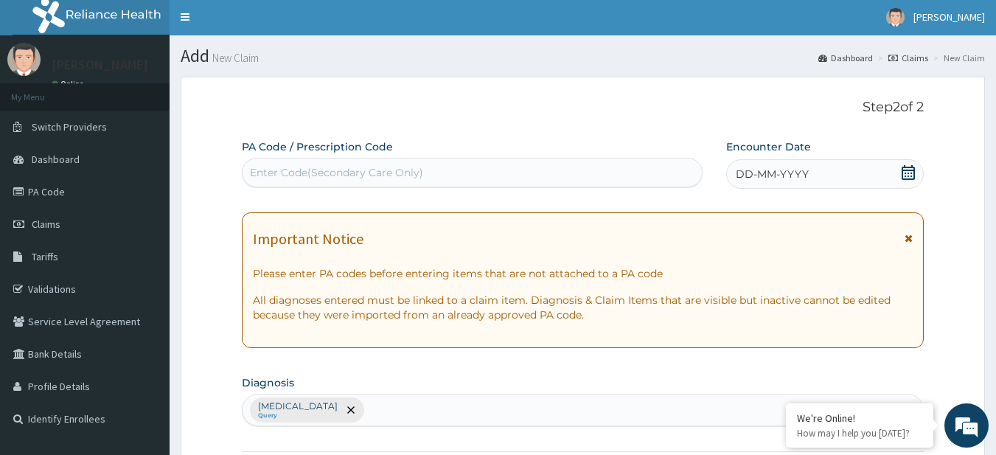
click at [907, 181] on span at bounding box center [908, 174] width 15 height 18
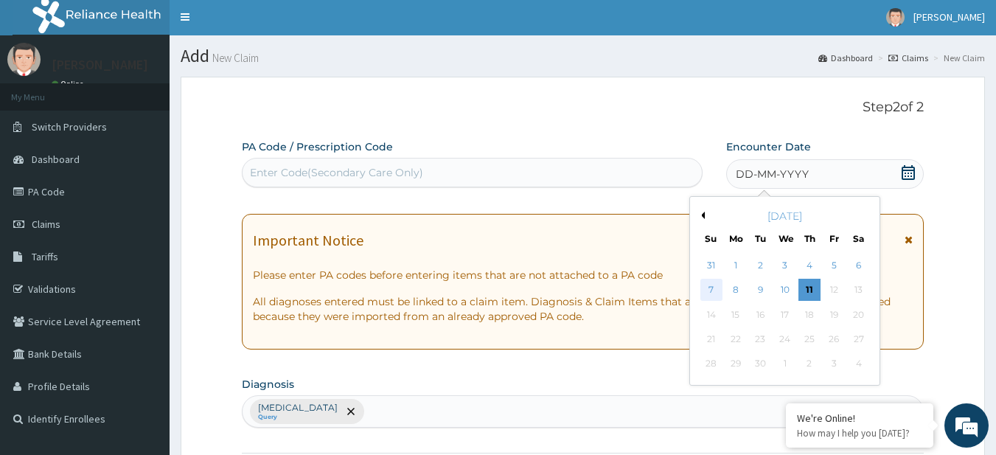
click at [712, 288] on div "7" at bounding box center [711, 290] width 22 height 22
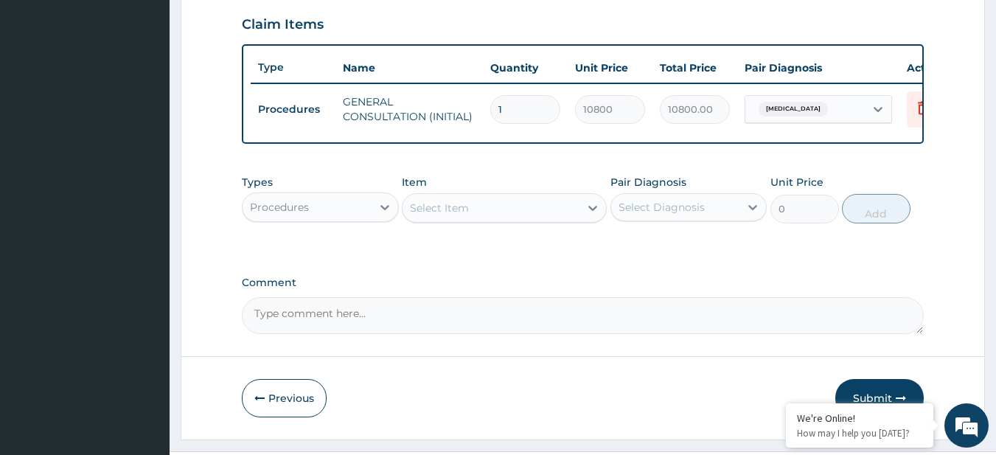
scroll to position [549, 0]
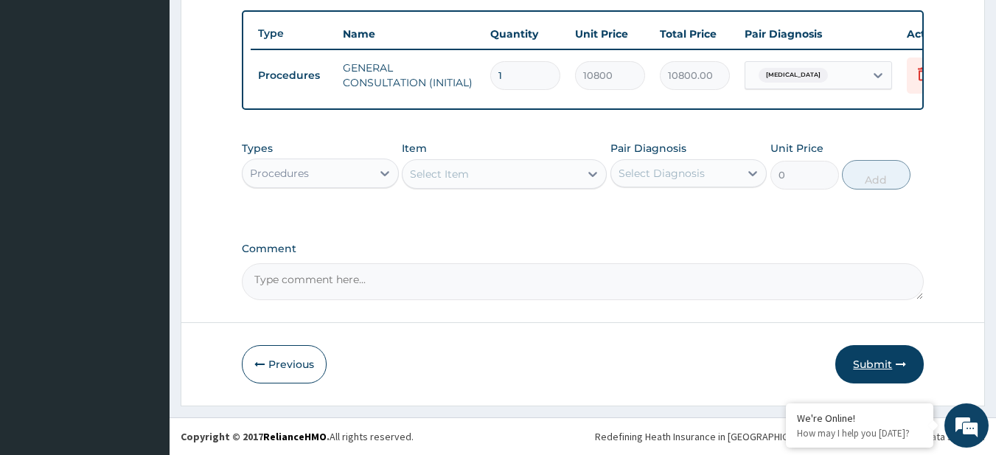
click at [857, 359] on button "Submit" at bounding box center [879, 364] width 88 height 38
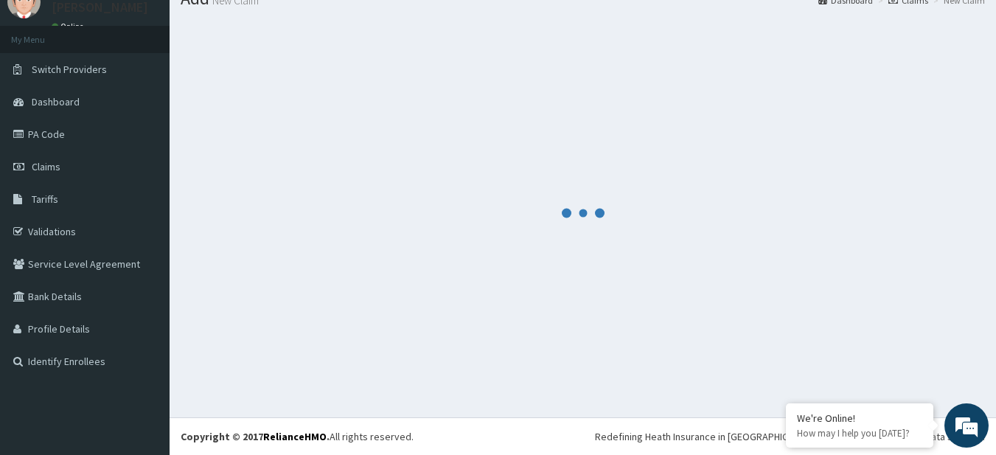
scroll to position [59, 0]
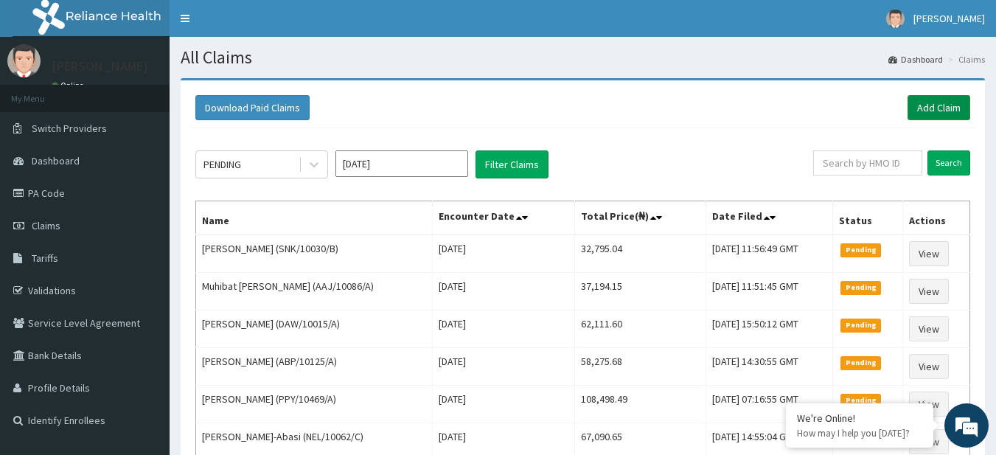
click at [920, 119] on link "Add Claim" at bounding box center [938, 107] width 63 height 25
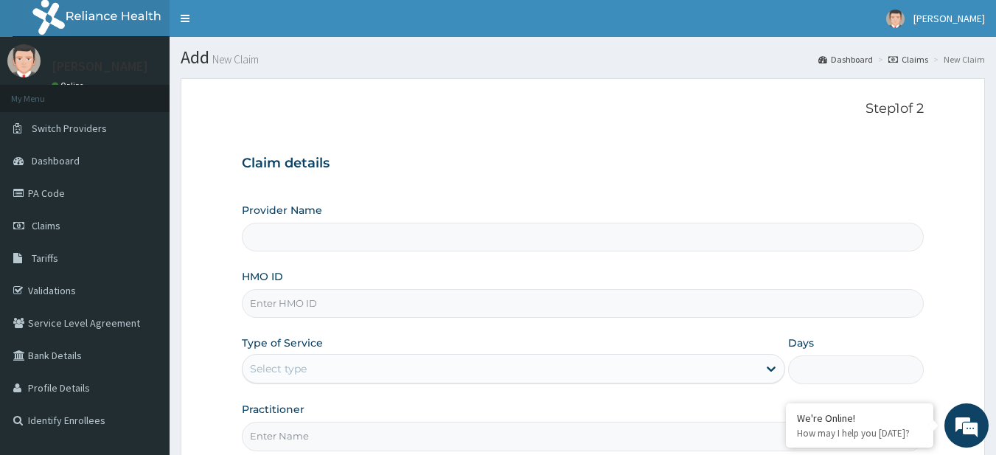
type input "R-Jolad Plus"
click at [337, 311] on input "HMO ID" at bounding box center [583, 303] width 683 height 29
paste input "DER/10043/C"
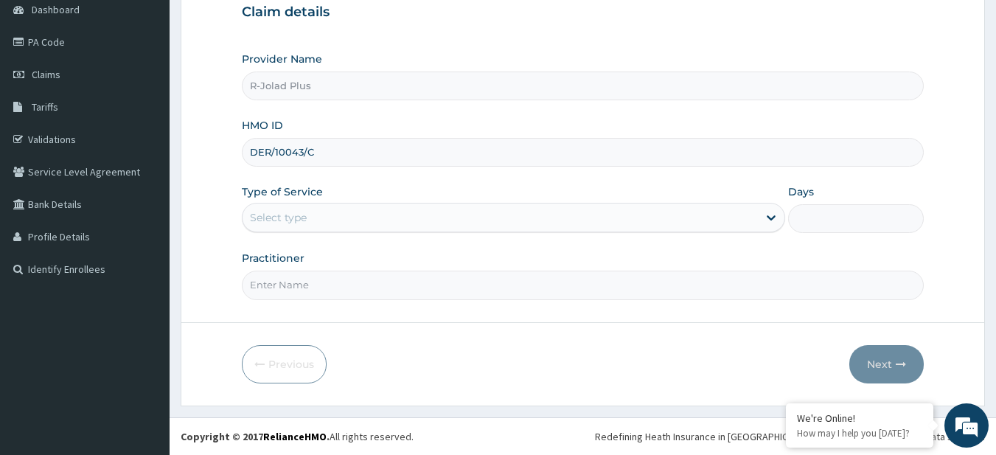
type input "DER/10043/C"
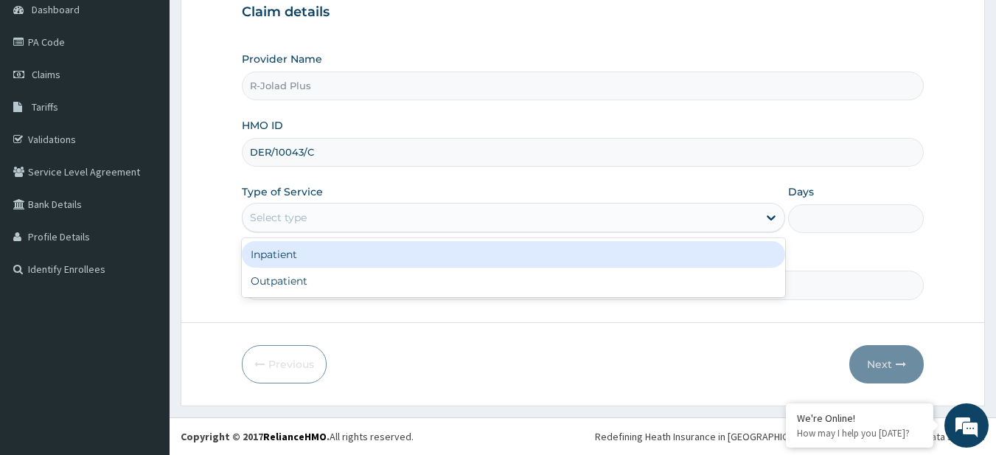
drag, startPoint x: 329, startPoint y: 217, endPoint x: 329, endPoint y: 264, distance: 46.4
click at [329, 232] on div "option Inpatient focused, 1 of 2. 2 results available. Use Up and Down to choos…" at bounding box center [513, 217] width 543 height 29
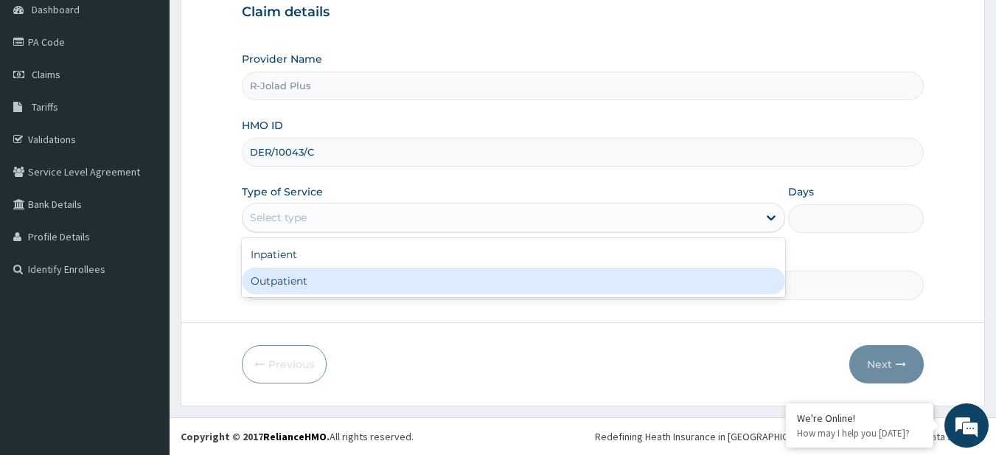
click at [340, 283] on div "Outpatient" at bounding box center [513, 281] width 543 height 27
type input "1"
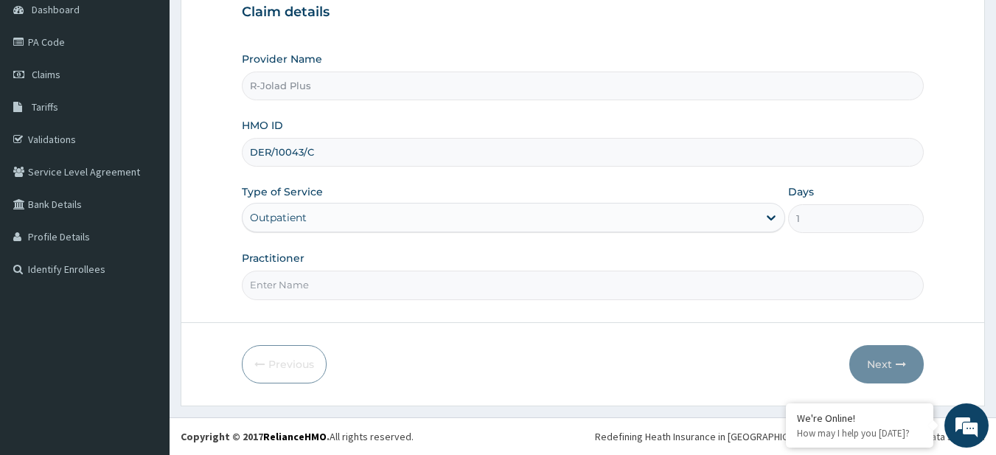
click at [340, 283] on input "Practitioner" at bounding box center [583, 285] width 683 height 29
type input "DR [PERSON_NAME]"
click at [913, 362] on button "Next" at bounding box center [886, 364] width 74 height 38
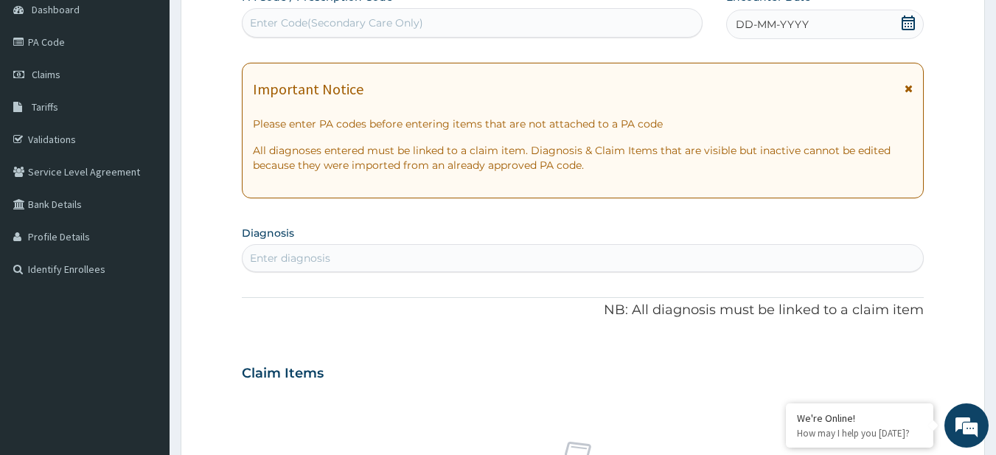
click at [308, 259] on div "Enter diagnosis" at bounding box center [290, 258] width 80 height 15
type input "MALA"
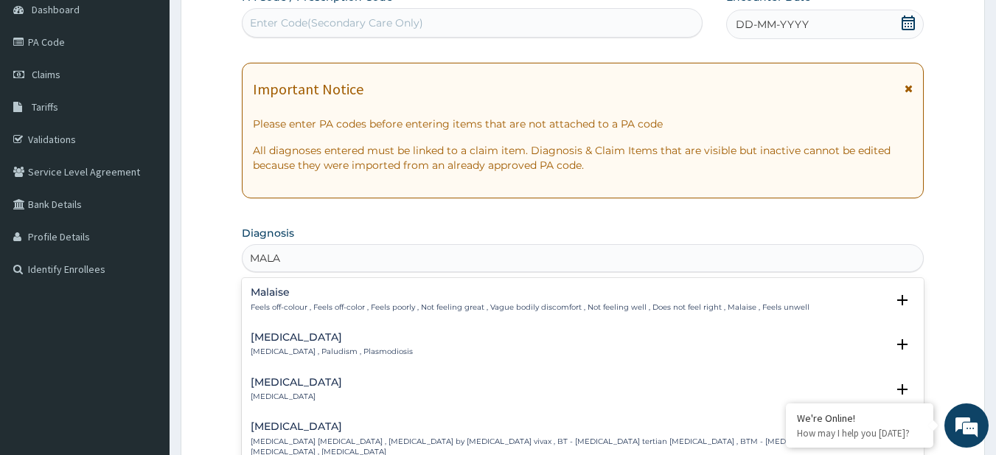
click at [299, 329] on div "Malaria Malaria , Paludism , Plasmodiosis Select Status Query Query covers susp…" at bounding box center [583, 348] width 683 height 45
click at [299, 334] on h4 "Malaria" at bounding box center [332, 337] width 162 height 11
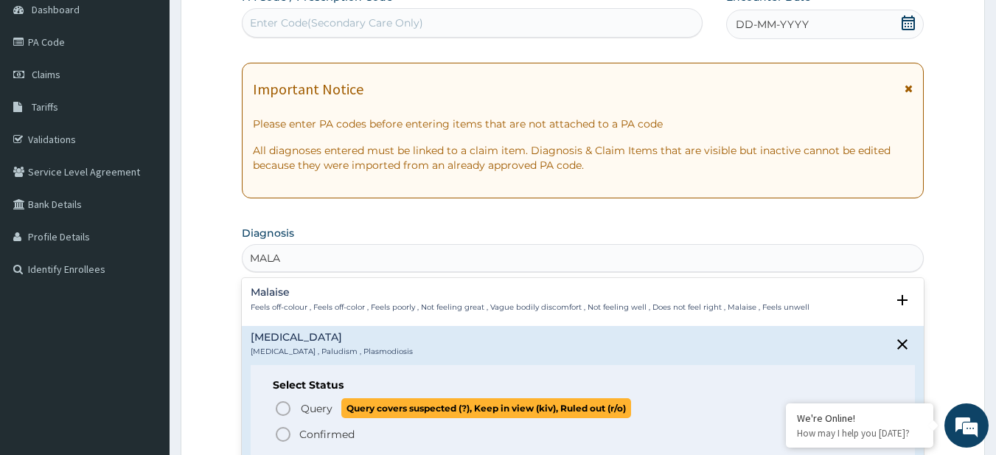
click at [375, 408] on span "Query covers suspected (?), Keep in view (kiv), Ruled out (r/o)" at bounding box center [486, 408] width 290 height 20
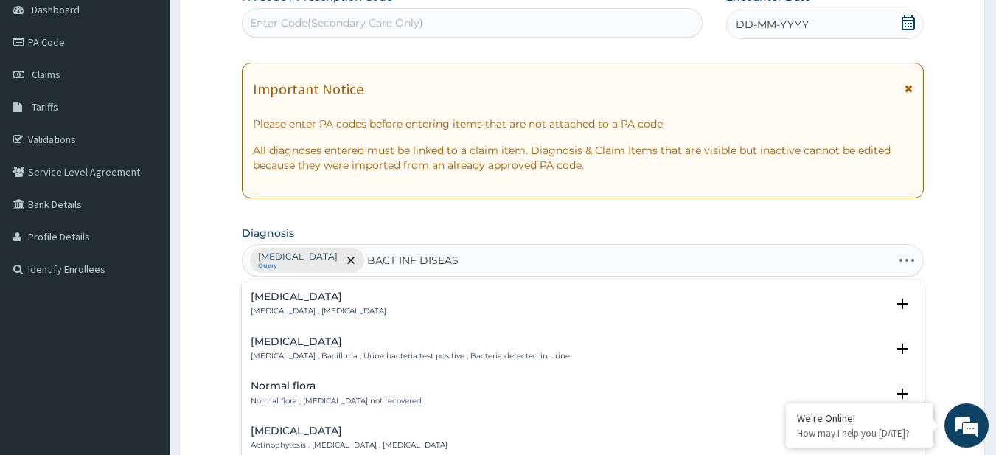
type input "BACT INF DISEASE"
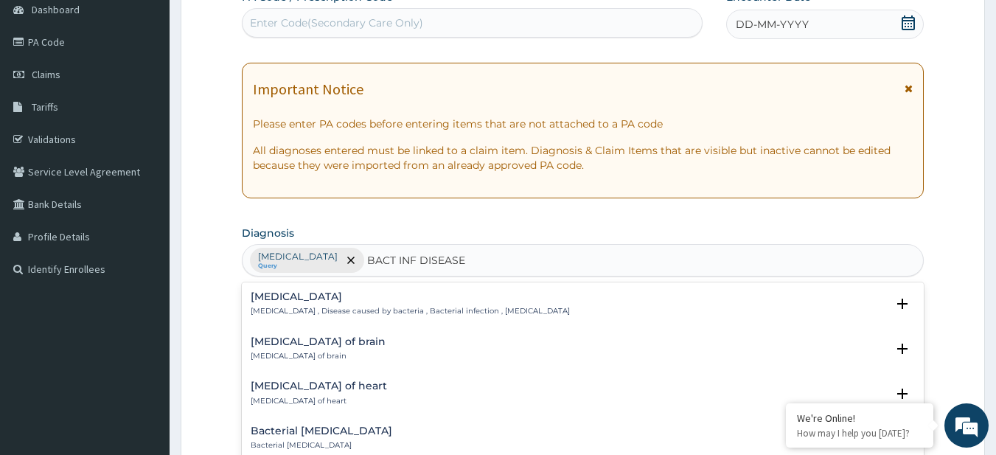
click at [379, 299] on h4 "Bacterial infectious disease" at bounding box center [410, 296] width 319 height 11
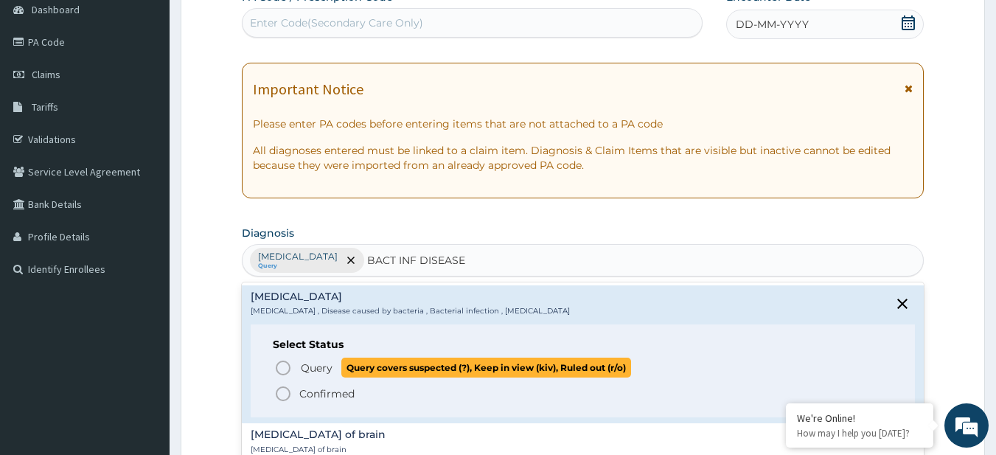
click at [377, 376] on span "Query covers suspected (?), Keep in view (kiv), Ruled out (r/o)" at bounding box center [486, 368] width 290 height 20
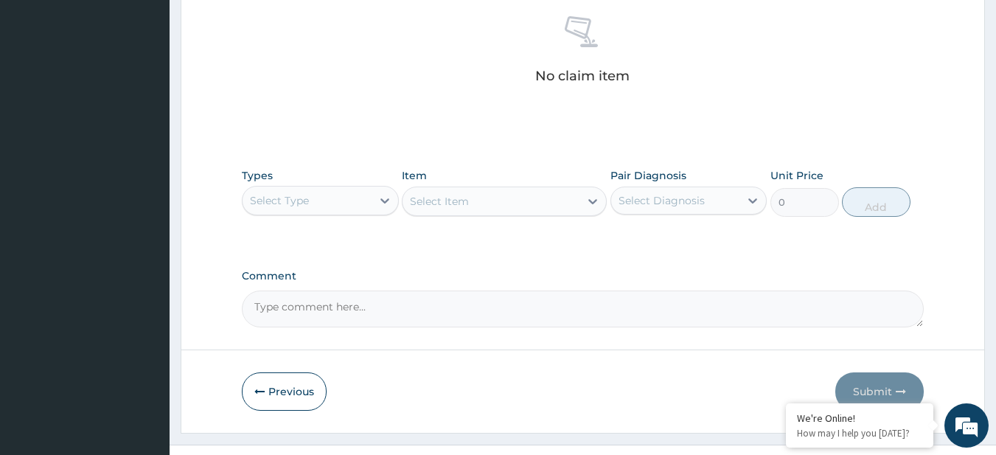
scroll to position [582, 0]
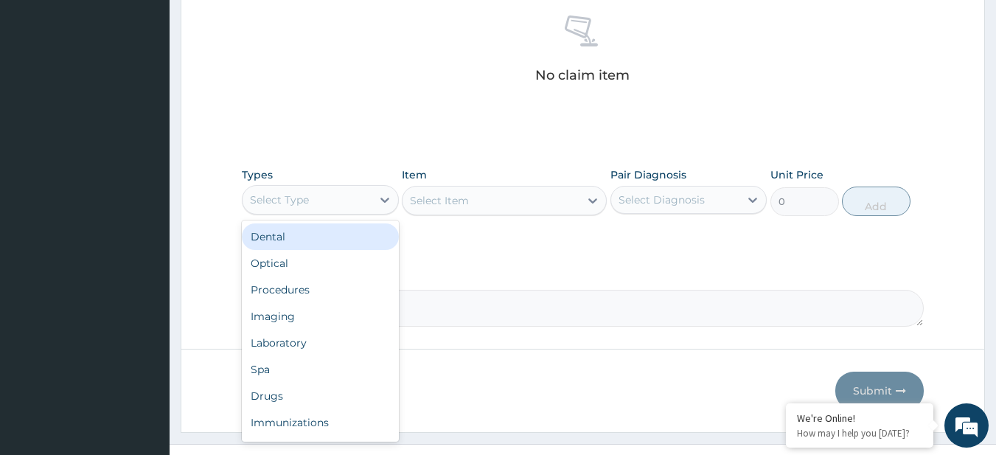
click at [315, 185] on div "Select Type" at bounding box center [320, 199] width 157 height 29
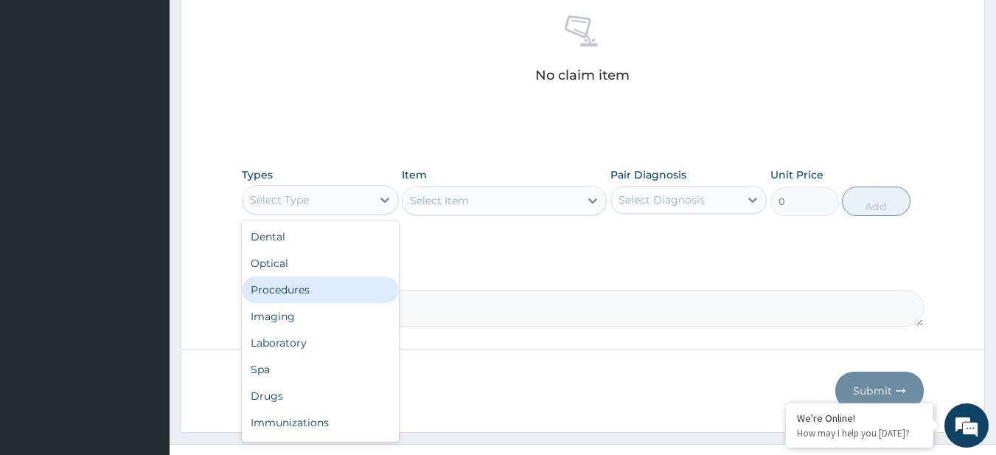
click at [318, 299] on div "Procedures" at bounding box center [320, 289] width 157 height 27
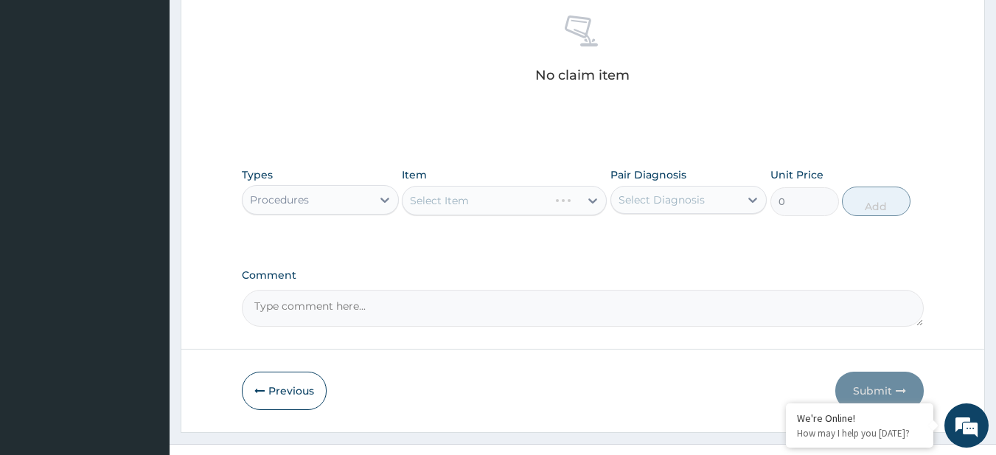
click at [456, 200] on div "Select Item" at bounding box center [504, 200] width 205 height 29
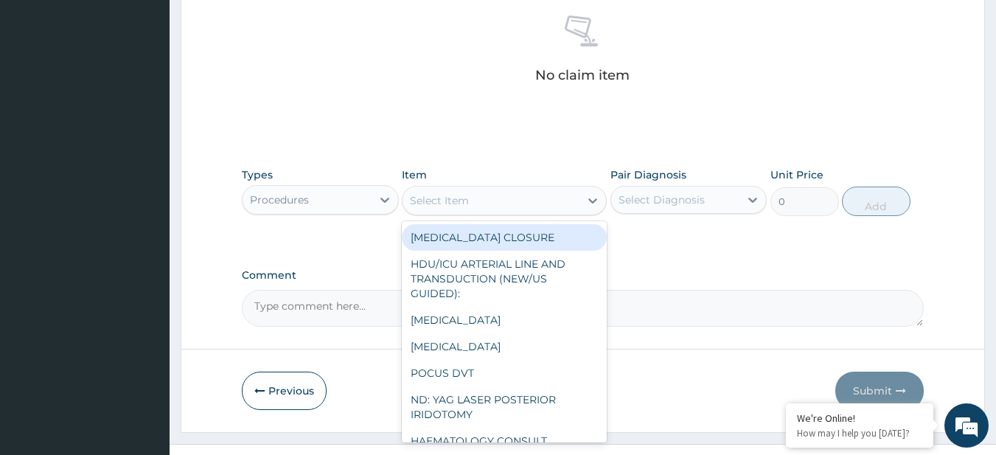
click at [483, 198] on div "Select Item" at bounding box center [490, 201] width 177 height 24
paste input "General Consultation (initial) MALARIA PARASITE FBC - (FULL BLOOD COUNT with pl…"
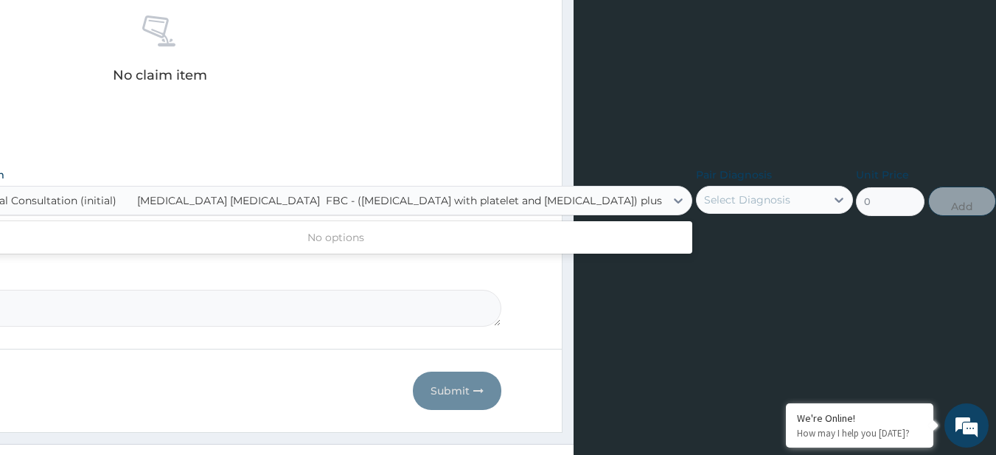
scroll to position [0, 422]
type input "General Consultation (initial)"
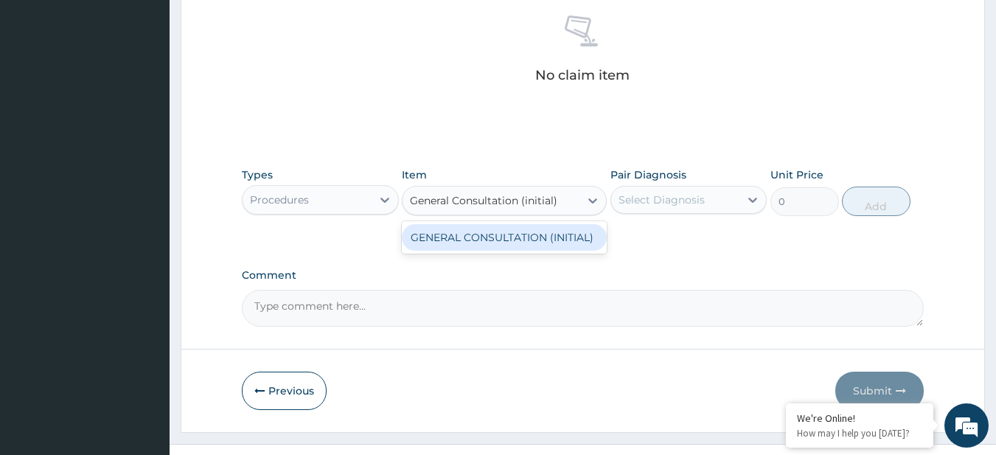
scroll to position [0, 0]
click at [516, 244] on div "GENERAL CONSULTATION (INITIAL)" at bounding box center [504, 237] width 205 height 27
type input "10800"
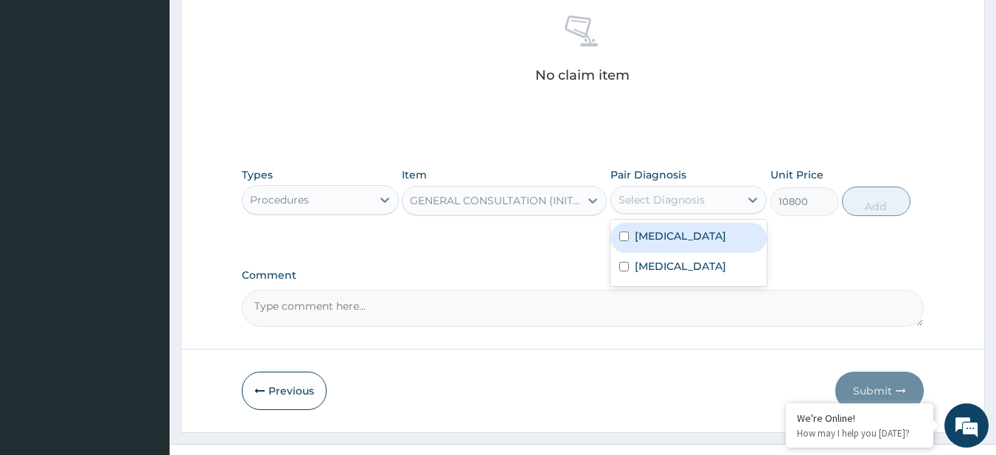
click at [731, 206] on div "Select Diagnosis" at bounding box center [675, 200] width 129 height 24
click at [734, 235] on div "[MEDICAL_DATA]" at bounding box center [688, 238] width 157 height 30
checkbox input "true"
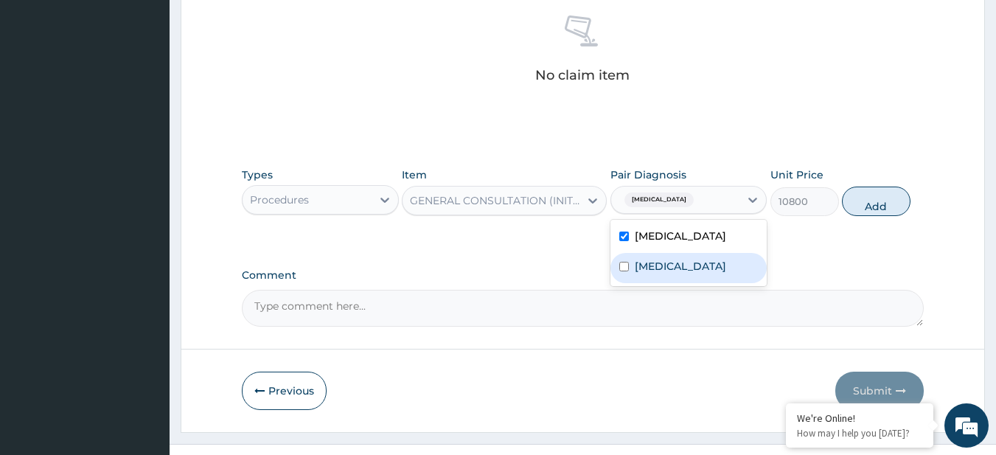
click at [726, 261] on label "[MEDICAL_DATA]" at bounding box center [680, 266] width 91 height 15
checkbox input "true"
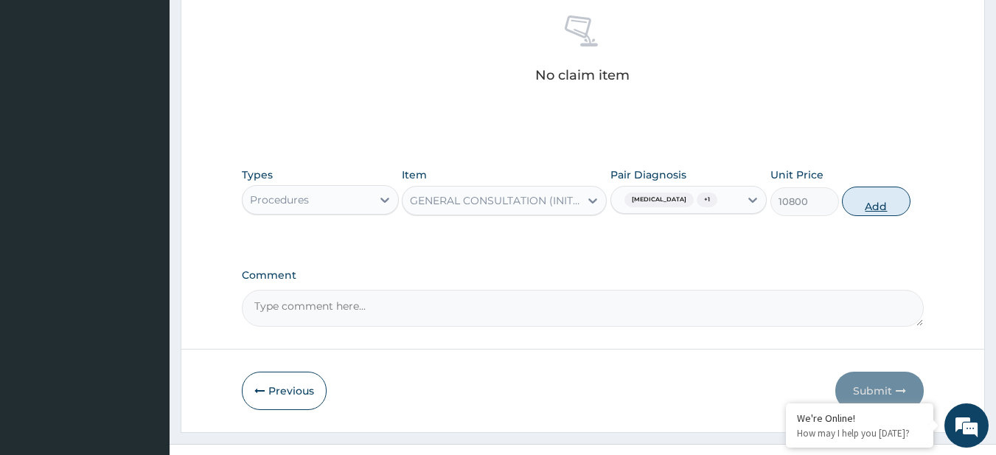
click at [895, 211] on button "Add" at bounding box center [876, 200] width 69 height 29
type input "0"
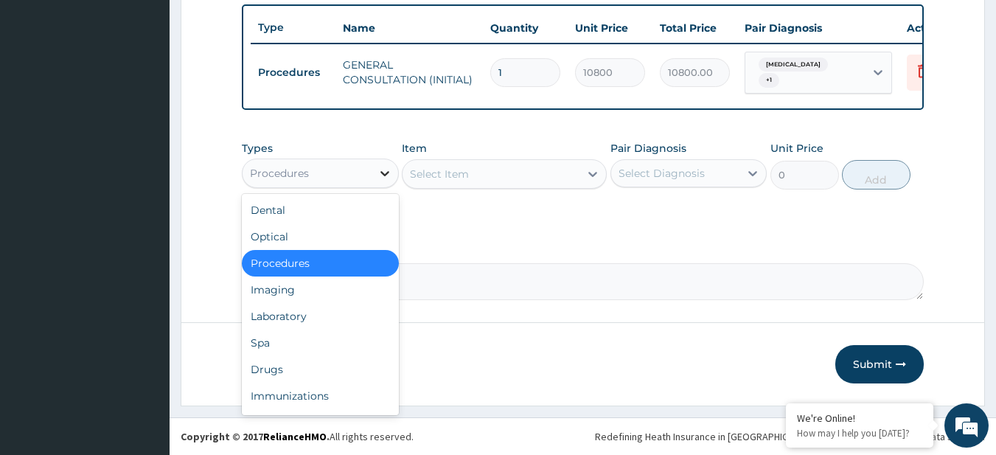
click at [380, 184] on div at bounding box center [385, 173] width 27 height 27
click at [346, 313] on div "Laboratory" at bounding box center [320, 316] width 157 height 27
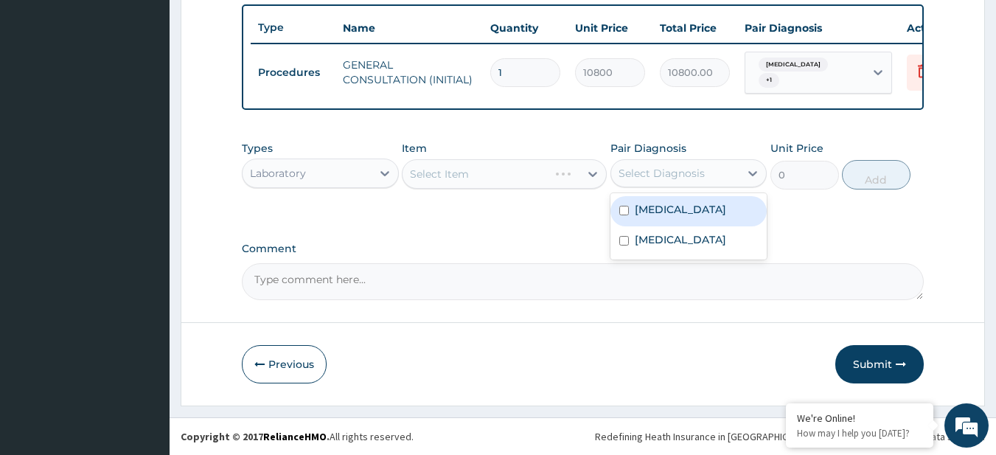
drag, startPoint x: 664, startPoint y: 179, endPoint x: 670, endPoint y: 212, distance: 33.0
click at [670, 187] on div "option Bacterial infectious disease, selected. option Malaria focused, 1 of 2. …" at bounding box center [688, 173] width 157 height 28
click at [670, 212] on label "[MEDICAL_DATA]" at bounding box center [680, 209] width 91 height 15
checkbox input "true"
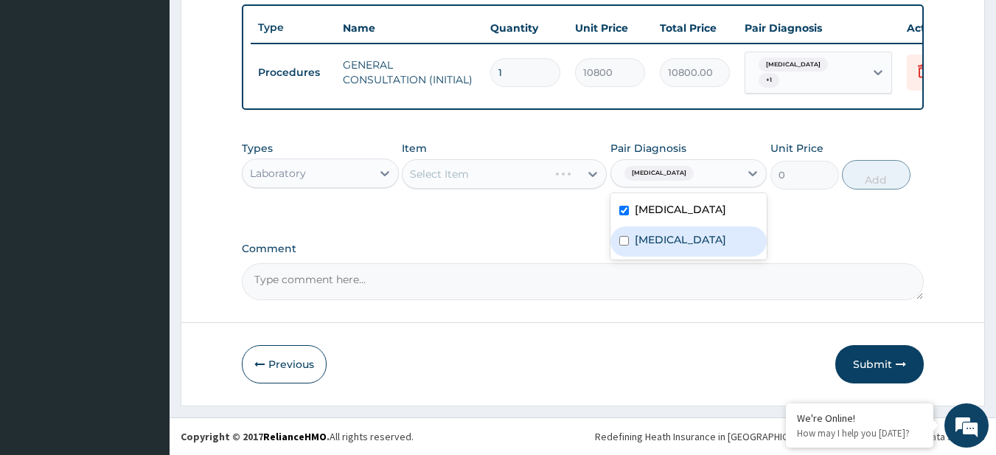
click at [671, 247] on label "[MEDICAL_DATA]" at bounding box center [680, 239] width 91 height 15
checkbox input "true"
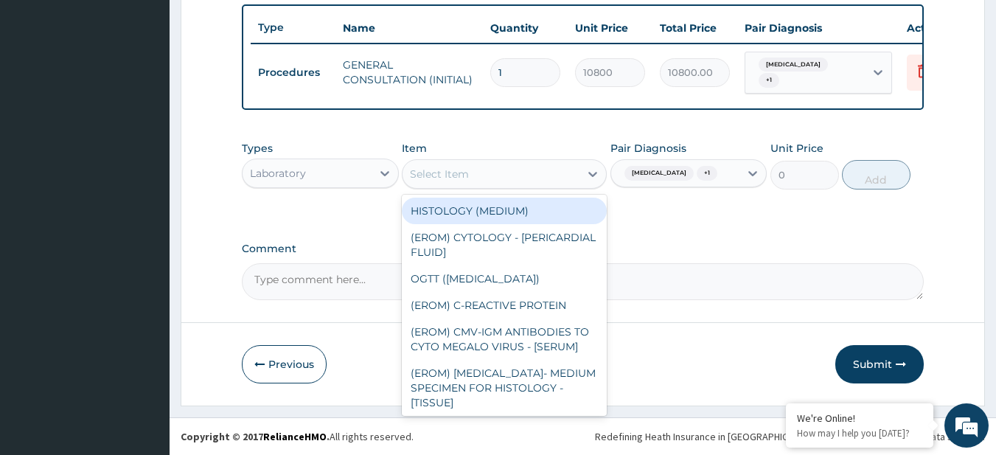
click at [458, 163] on div "Select Item" at bounding box center [490, 174] width 177 height 24
type input "FBC"
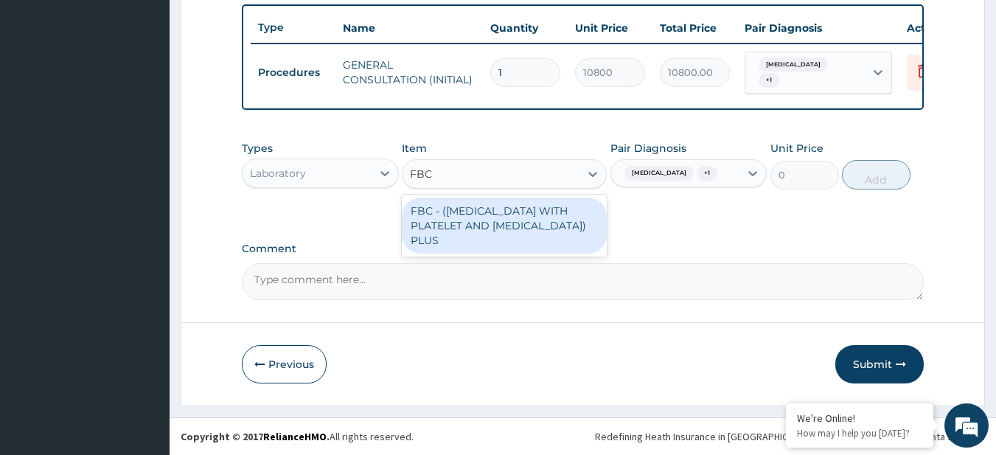
click at [475, 211] on div "FBC - ([MEDICAL_DATA] WITH PLATELET AND [MEDICAL_DATA]) PLUS" at bounding box center [504, 226] width 205 height 56
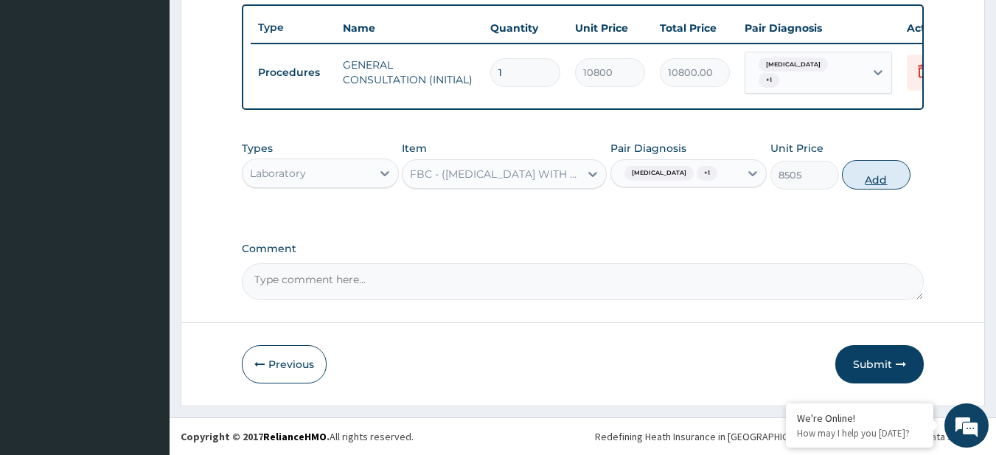
click at [868, 172] on button "Add" at bounding box center [876, 174] width 69 height 29
type input "0"
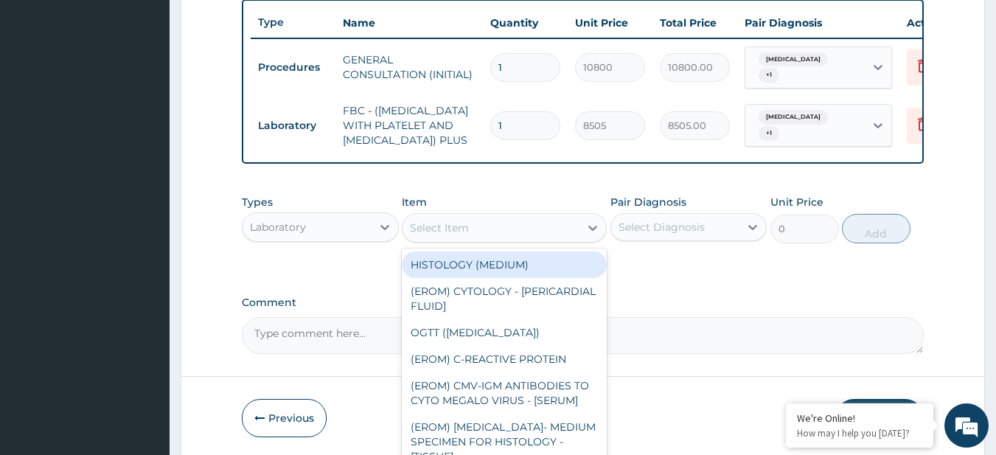
click at [459, 235] on div "Select Item" at bounding box center [439, 227] width 59 height 15
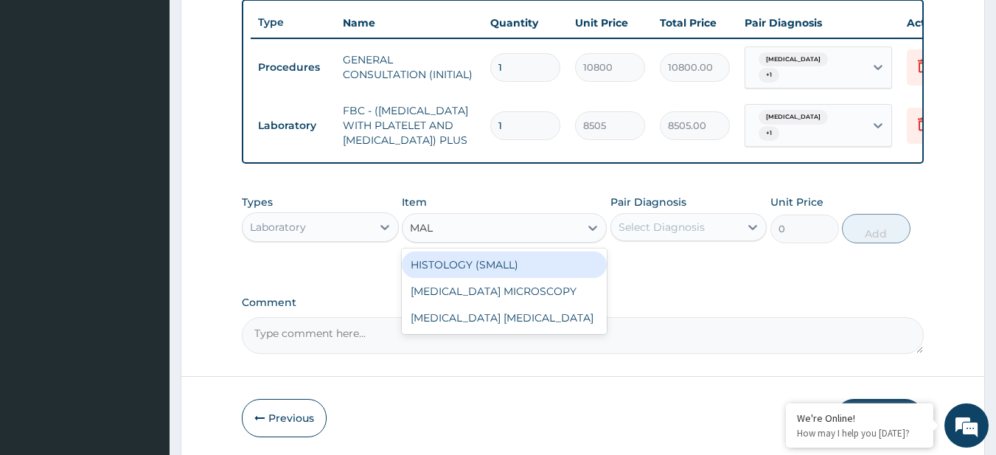
type input "MALA"
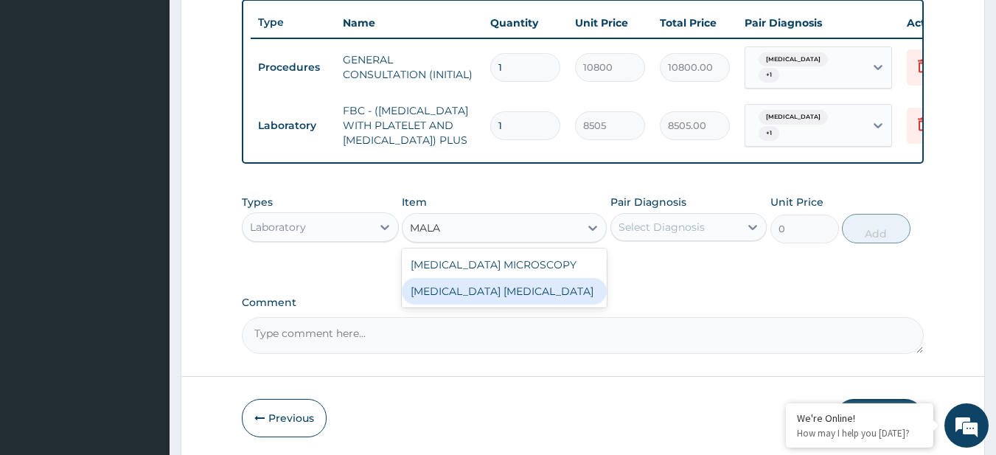
click at [486, 304] on div "[MEDICAL_DATA] [MEDICAL_DATA]" at bounding box center [504, 291] width 205 height 27
type input "4050"
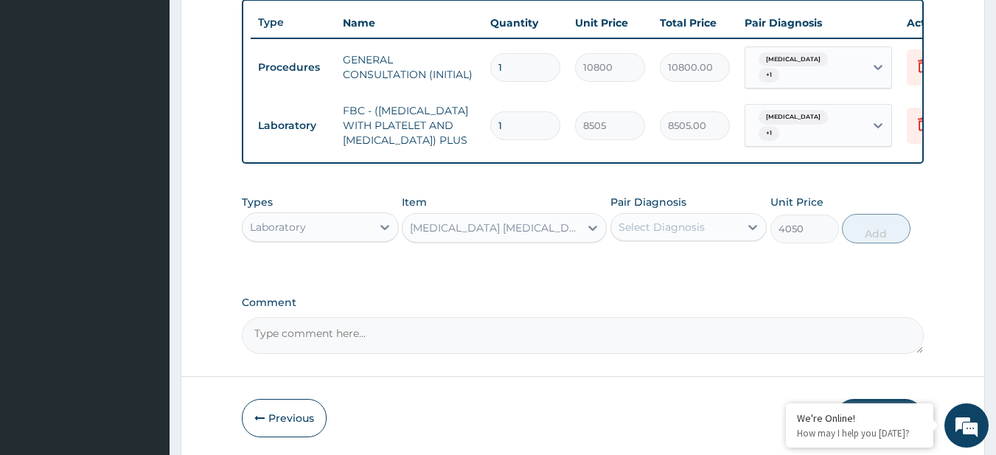
click at [678, 234] on div "Select Diagnosis" at bounding box center [661, 227] width 86 height 15
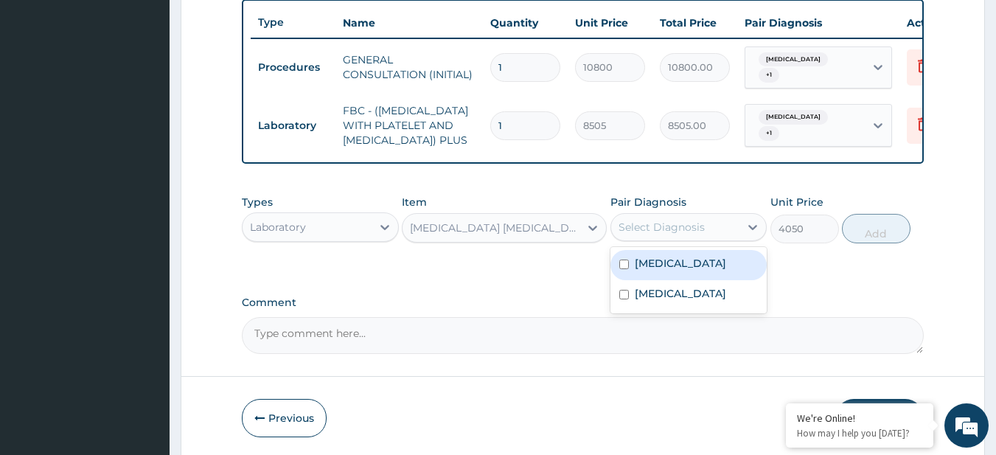
click at [680, 280] on div "[MEDICAL_DATA]" at bounding box center [688, 265] width 157 height 30
checkbox input "true"
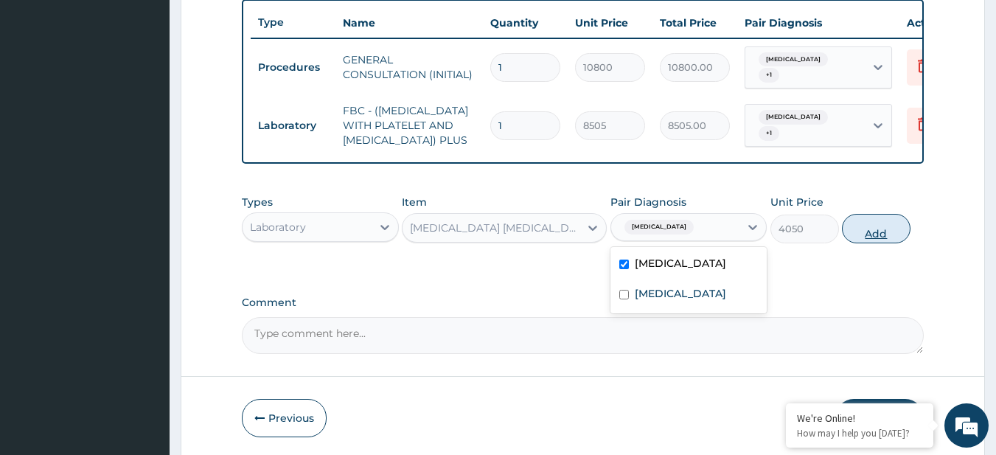
click at [882, 243] on button "Add" at bounding box center [876, 228] width 69 height 29
type input "0"
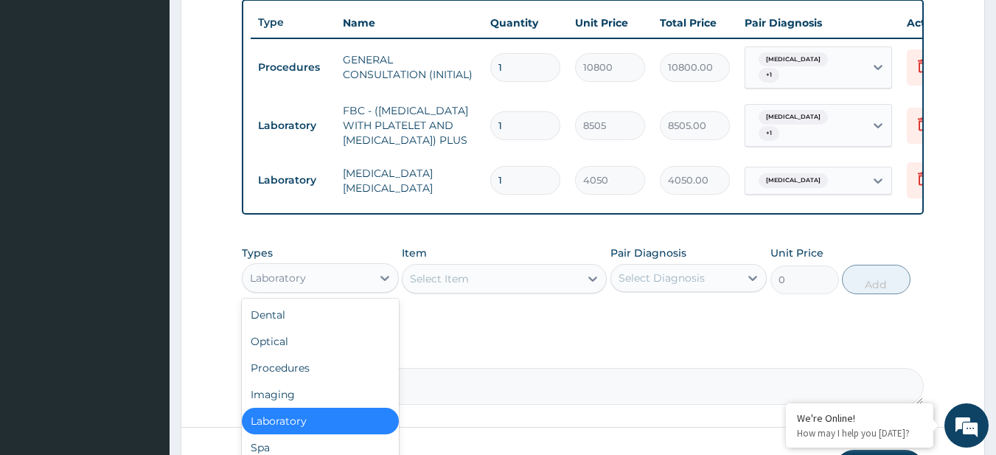
click at [314, 290] on div "Laboratory" at bounding box center [307, 278] width 129 height 24
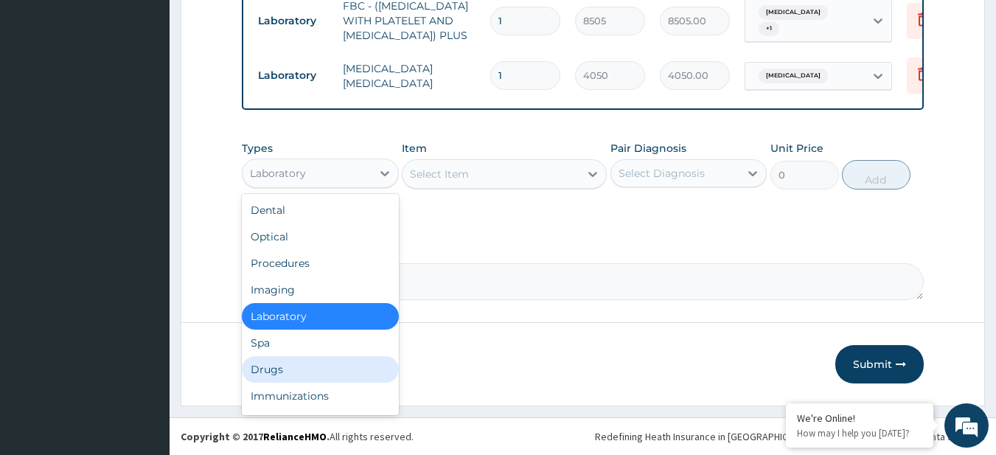
click at [294, 370] on div "Drugs" at bounding box center [320, 369] width 157 height 27
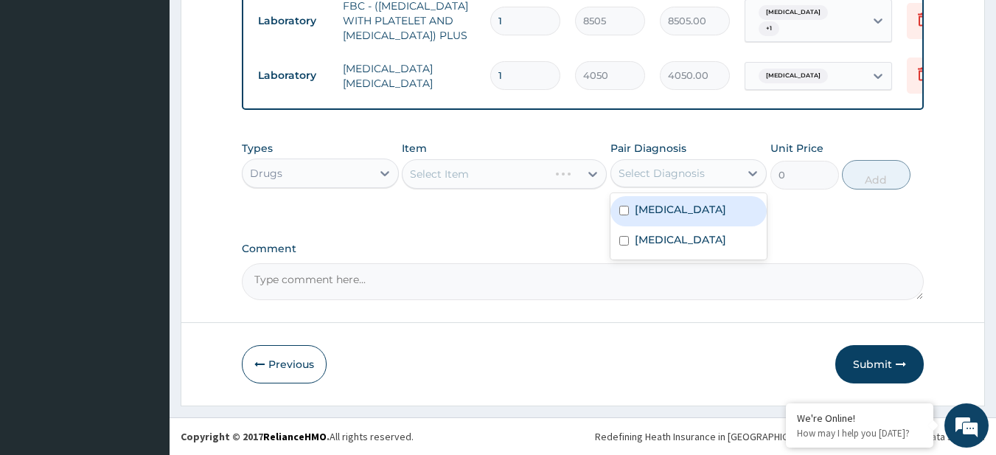
drag, startPoint x: 693, startPoint y: 180, endPoint x: 705, endPoint y: 233, distance: 54.4
click at [705, 187] on div "option Malaria, selected. option Malaria focused, 1 of 2. 2 results available. …" at bounding box center [688, 173] width 157 height 28
click at [701, 214] on div "[MEDICAL_DATA]" at bounding box center [688, 211] width 157 height 30
checkbox input "true"
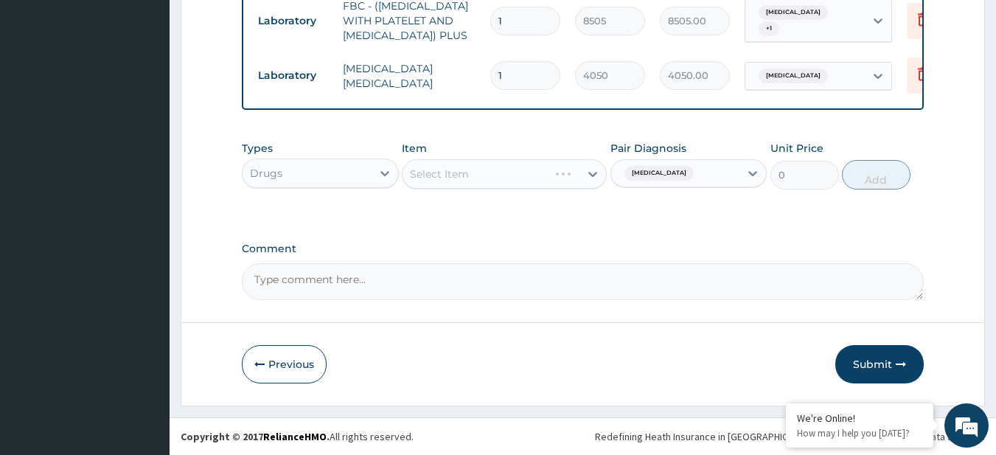
click at [545, 177] on div "Select Item" at bounding box center [504, 173] width 205 height 29
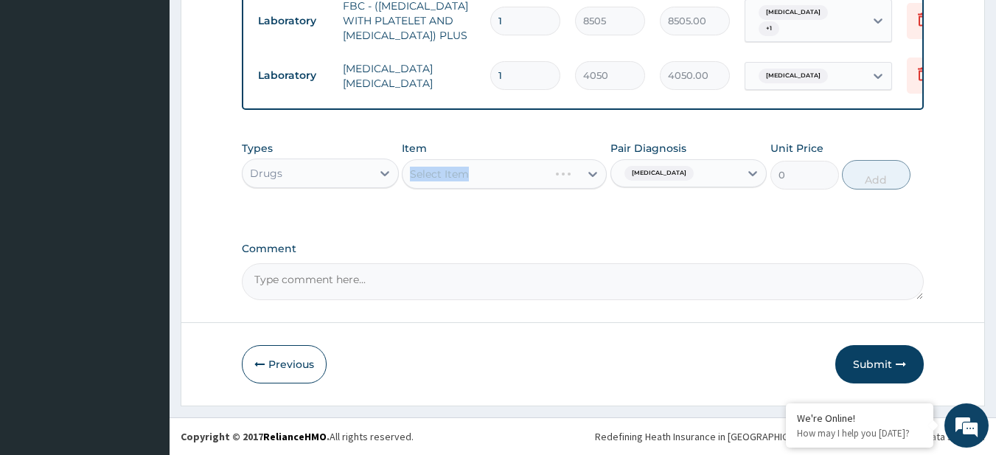
click at [545, 177] on div "Select Item" at bounding box center [504, 173] width 205 height 29
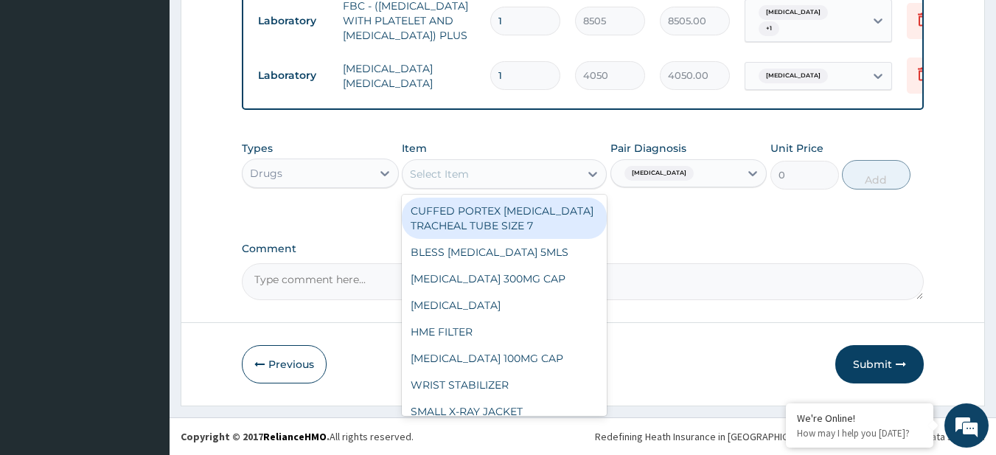
click at [545, 177] on div "Select Item" at bounding box center [490, 174] width 177 height 24
paste input "PARACETAMOL 125MG/5ML SYRUP (M&B) COUGH SYRUP CHILDREN (FIDSON) VITAMIN C 125MG…"
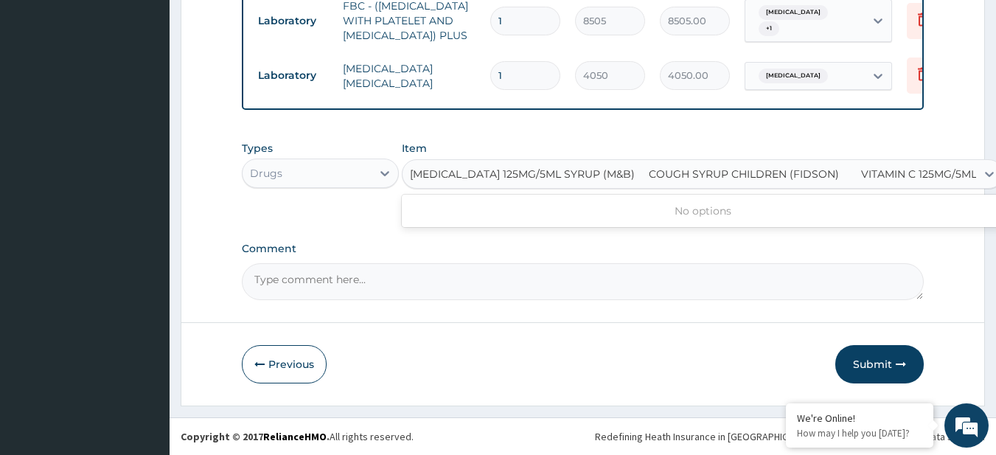
scroll to position [0, 19]
type input "PARACETAMOL 125MG/5ML SYRUP (M&B)"
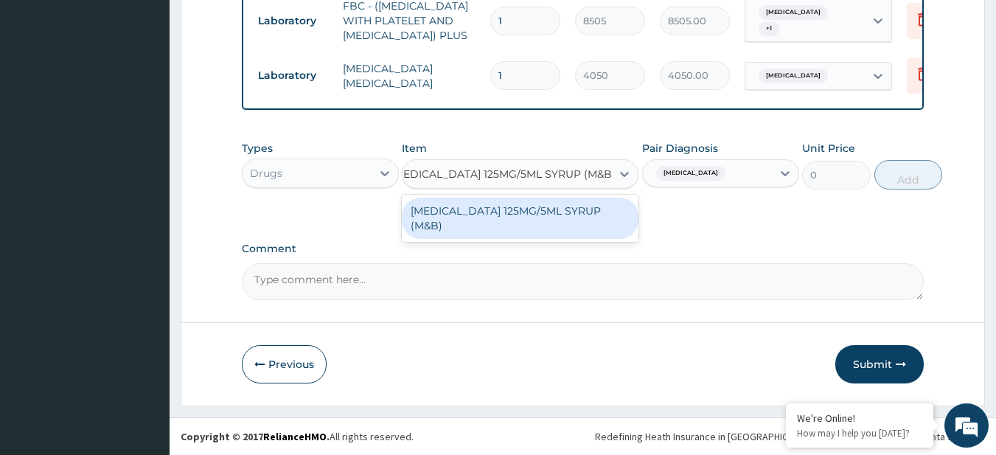
click at [559, 200] on div "PARACETAMOL 125MG/5ML SYRUP (M&B)" at bounding box center [520, 218] width 237 height 41
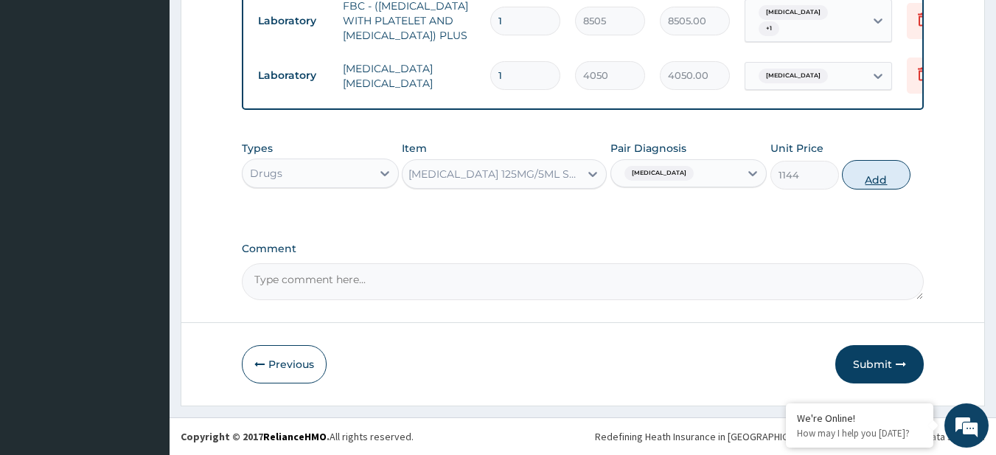
click at [850, 179] on button "Add" at bounding box center [876, 174] width 69 height 29
type input "0"
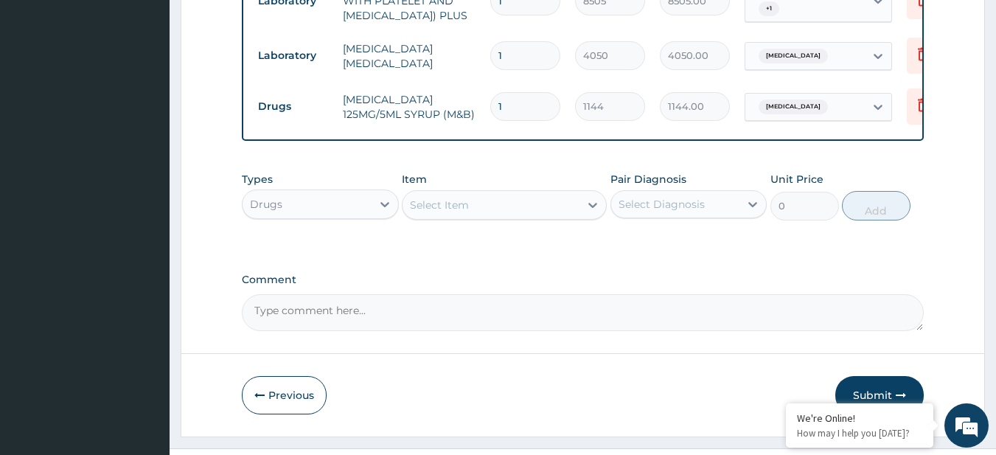
scroll to position [0, 0]
drag, startPoint x: 505, startPoint y: 209, endPoint x: 509, endPoint y: 221, distance: 13.3
click at [509, 220] on div "Item Select Item" at bounding box center [504, 196] width 205 height 49
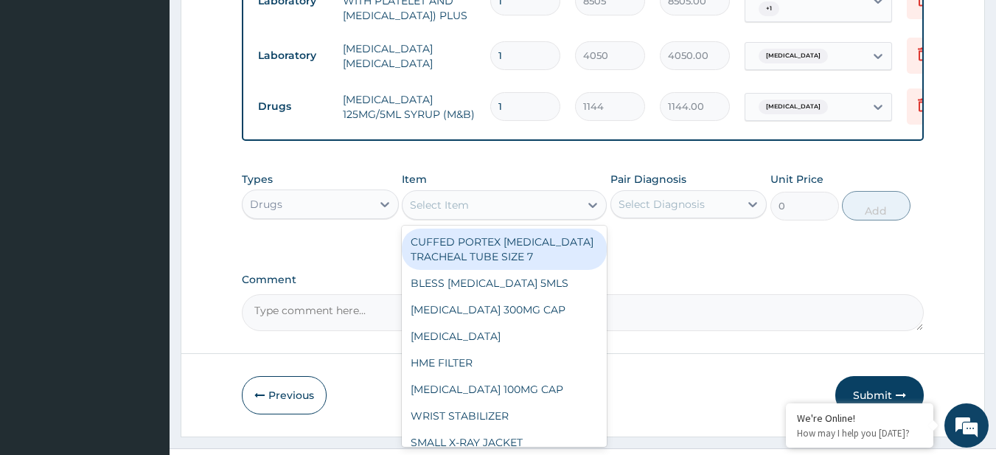
click at [509, 217] on div "Select Item" at bounding box center [490, 205] width 177 height 24
paste input "COUGH SYRUP CHILDREN (FIDSON) VITAMIN C 125MG/5ML SYRUP"
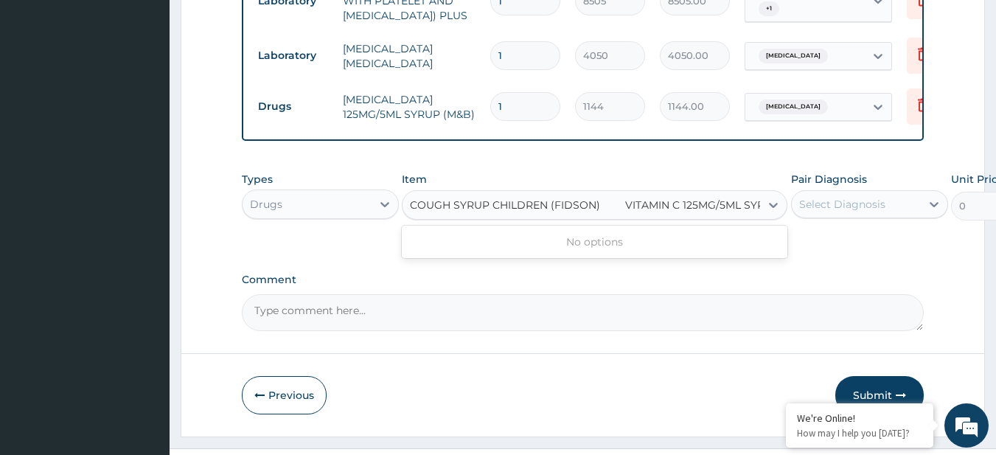
scroll to position [0, 18]
type input "COUGH SYRUP CHILDREN (FIDSON)"
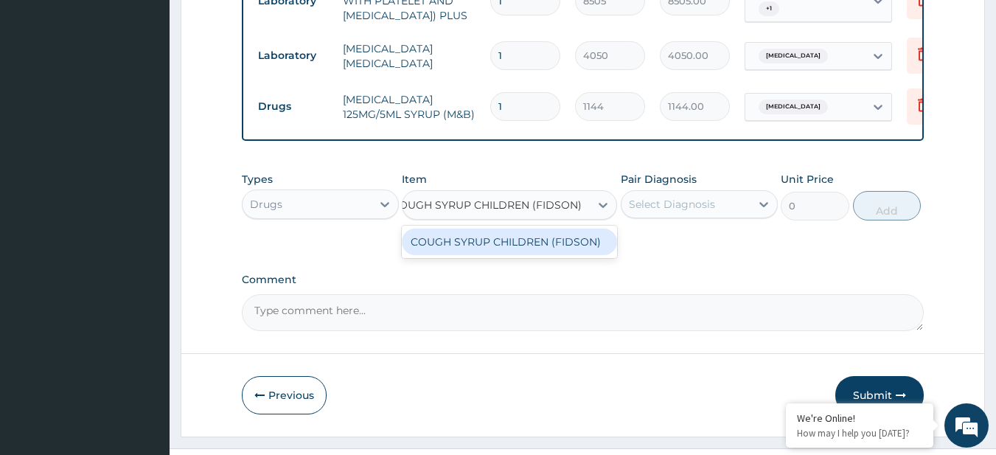
click at [524, 254] on div "COUGH SYRUP CHILDREN (FIDSON)" at bounding box center [509, 242] width 215 height 27
type input "1500"
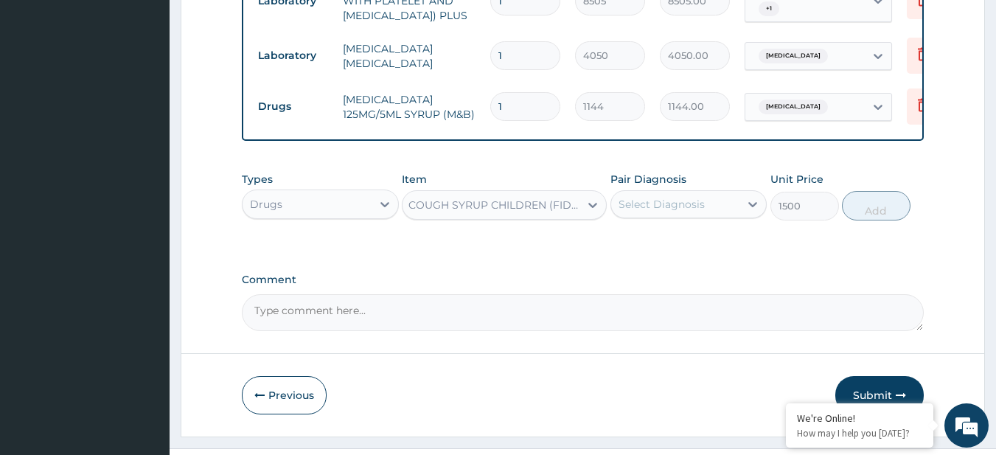
scroll to position [0, 1]
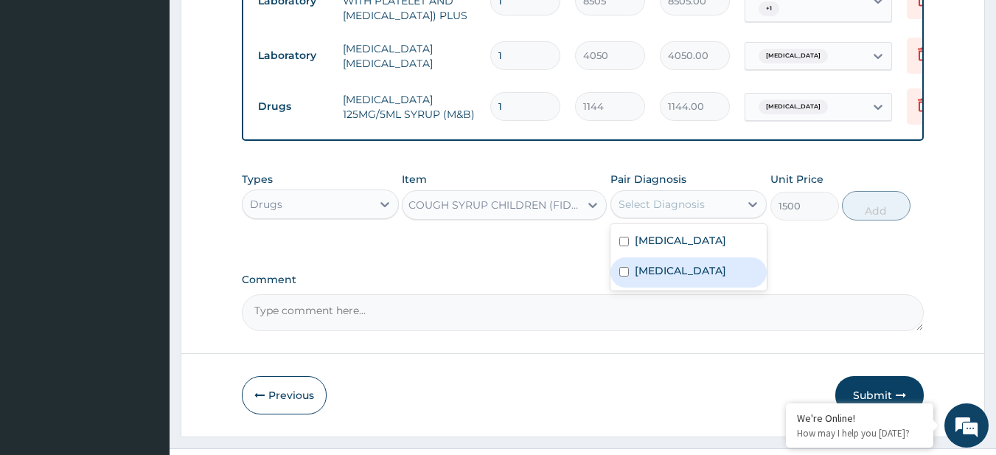
drag, startPoint x: 672, startPoint y: 229, endPoint x: 686, endPoint y: 285, distance: 57.0
click at [686, 218] on div "option Malaria, selected. option Bacterial infectious disease focused, 2 of 2. …" at bounding box center [688, 204] width 157 height 28
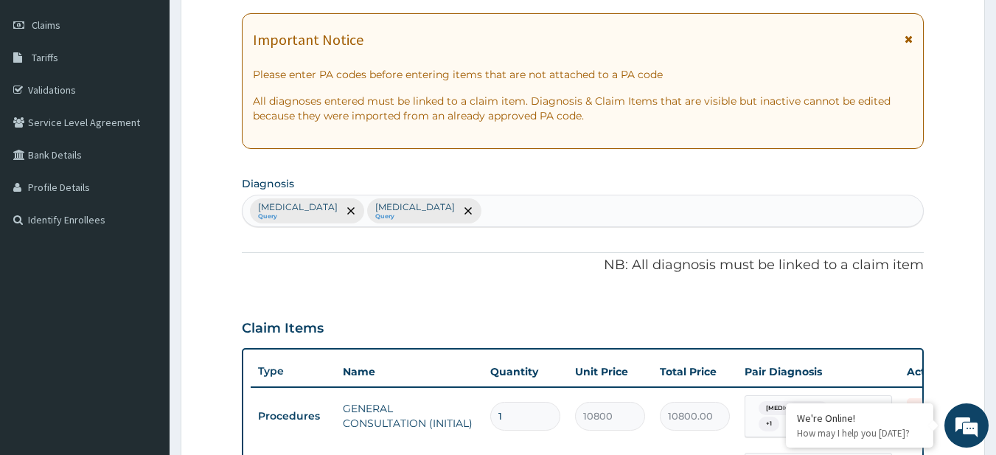
scroll to position [135, 0]
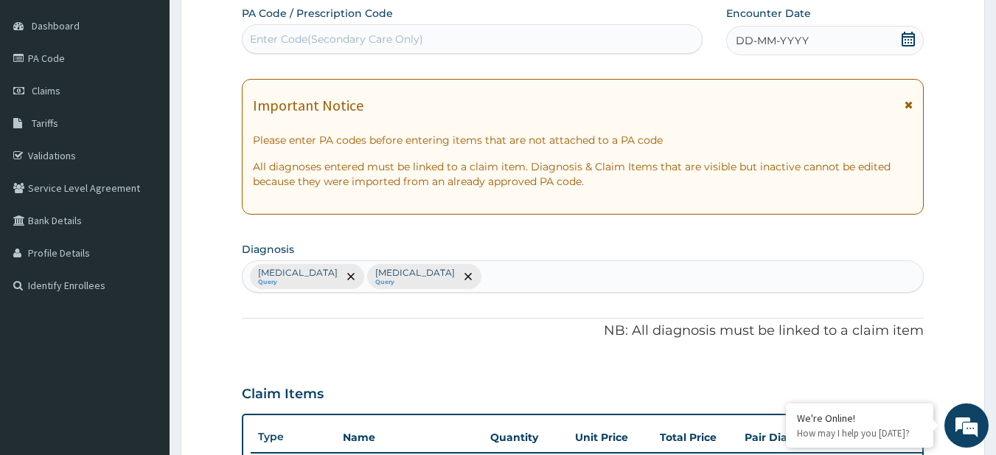
click at [538, 279] on div "[MEDICAL_DATA] Query [MEDICAL_DATA] Query" at bounding box center [583, 276] width 681 height 31
type input "[PERSON_NAME] RES"
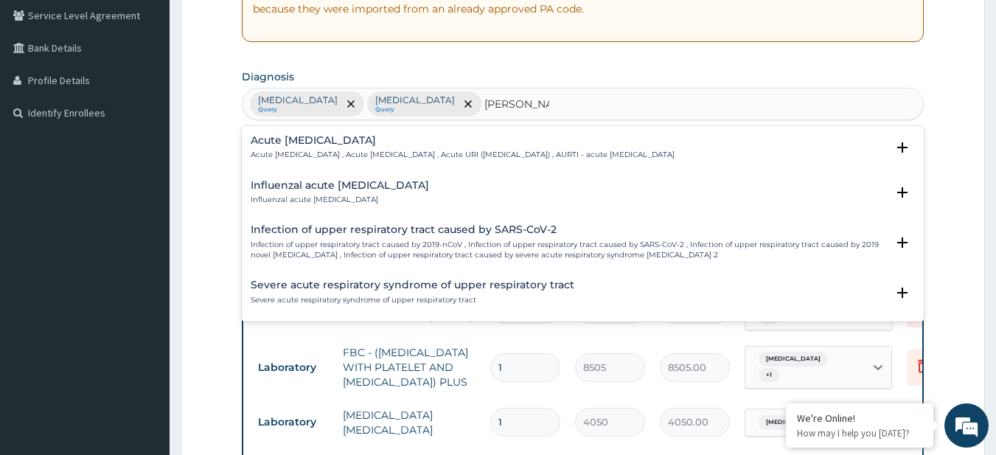
scroll to position [318, 0]
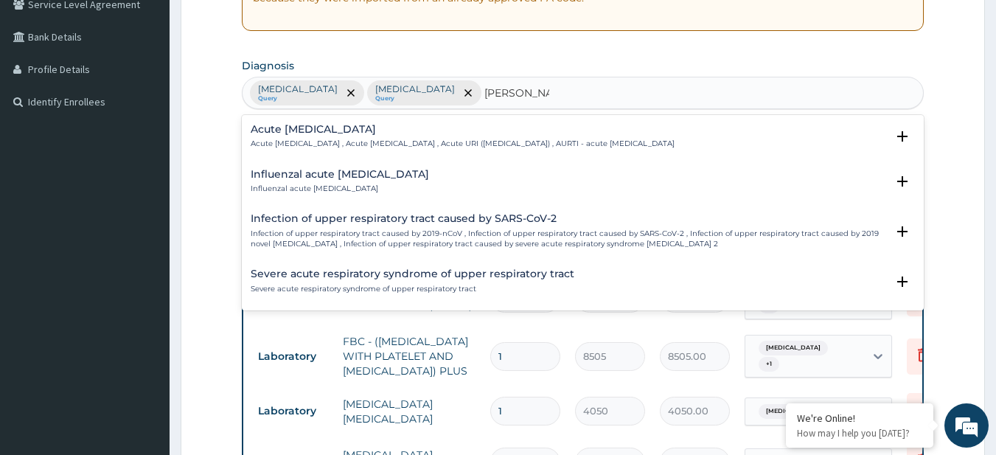
click at [330, 128] on h4 "Acute [MEDICAL_DATA]" at bounding box center [463, 129] width 424 height 11
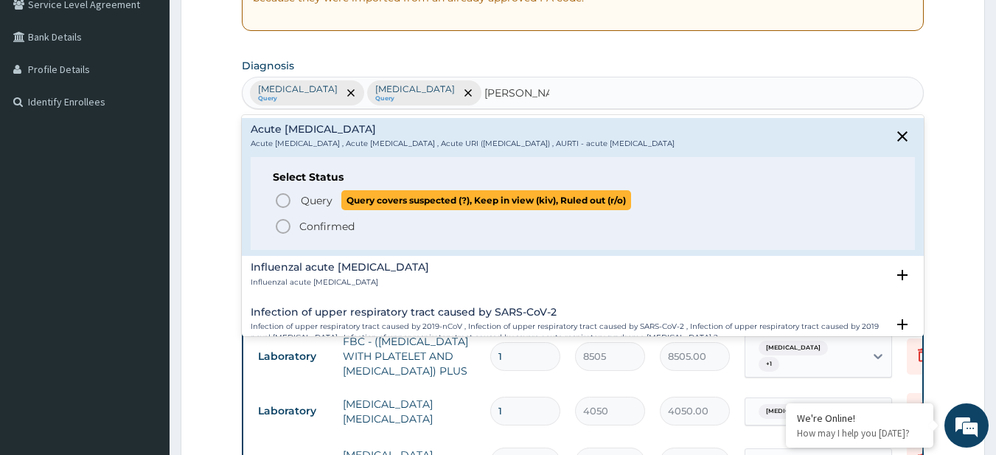
drag, startPoint x: 324, startPoint y: 185, endPoint x: 322, endPoint y: 198, distance: 13.5
click at [322, 198] on div "Select Status Query Query covers suspected (?), Keep in view (kiv), Ruled out (…" at bounding box center [583, 204] width 665 height 94
click at [322, 198] on span "Query" at bounding box center [317, 200] width 32 height 15
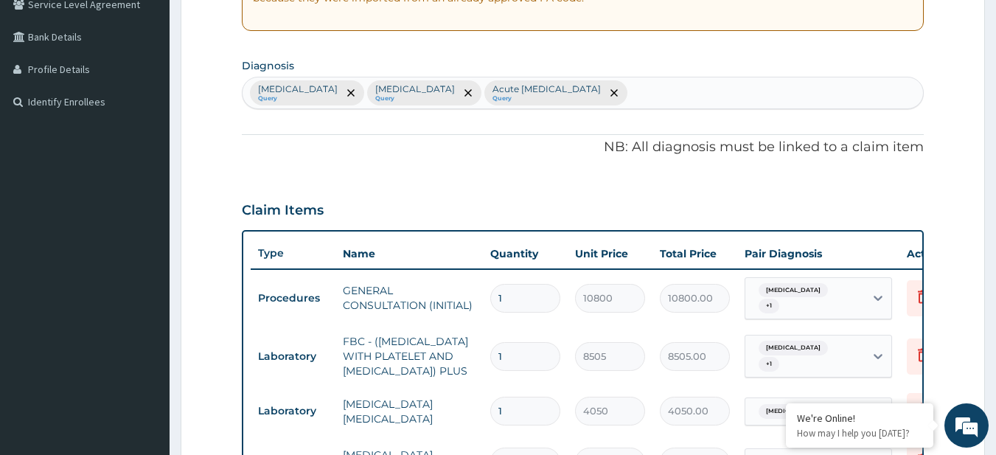
scroll to position [725, 0]
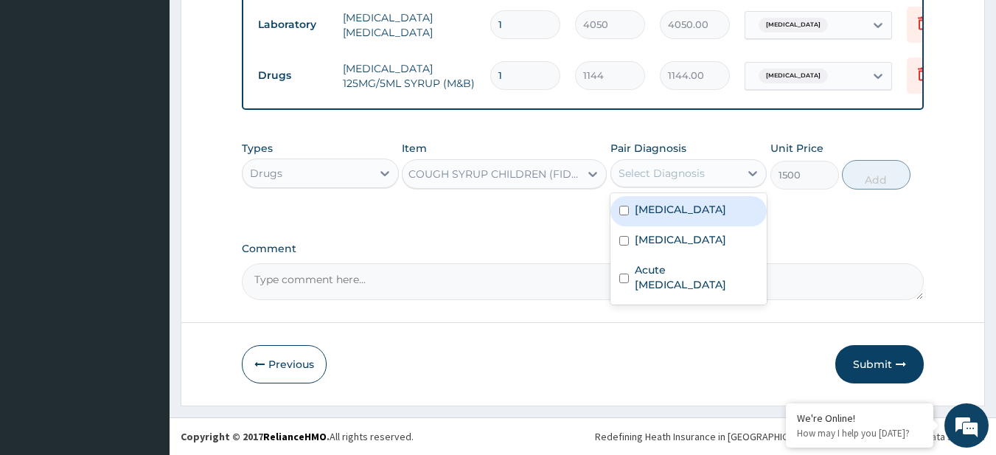
click at [702, 159] on div "Select Diagnosis" at bounding box center [688, 173] width 157 height 28
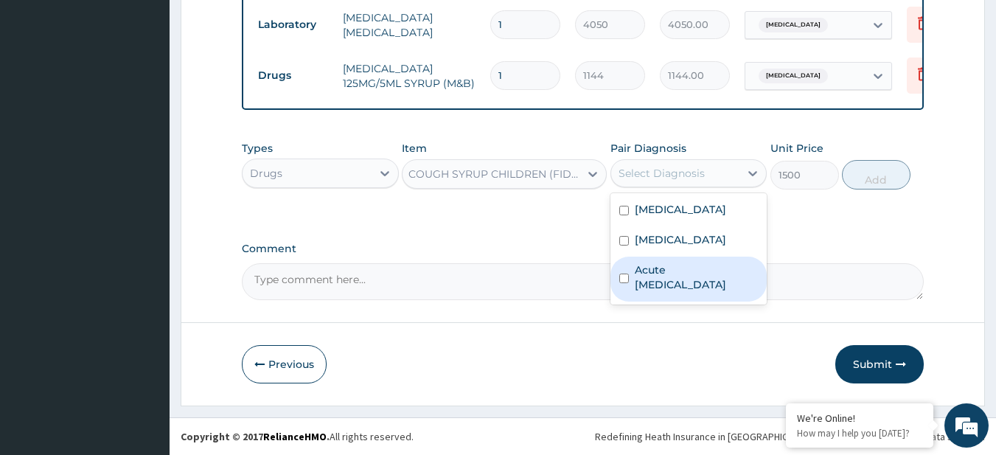
click at [699, 290] on label "Acute [MEDICAL_DATA]" at bounding box center [697, 276] width 124 height 29
checkbox input "true"
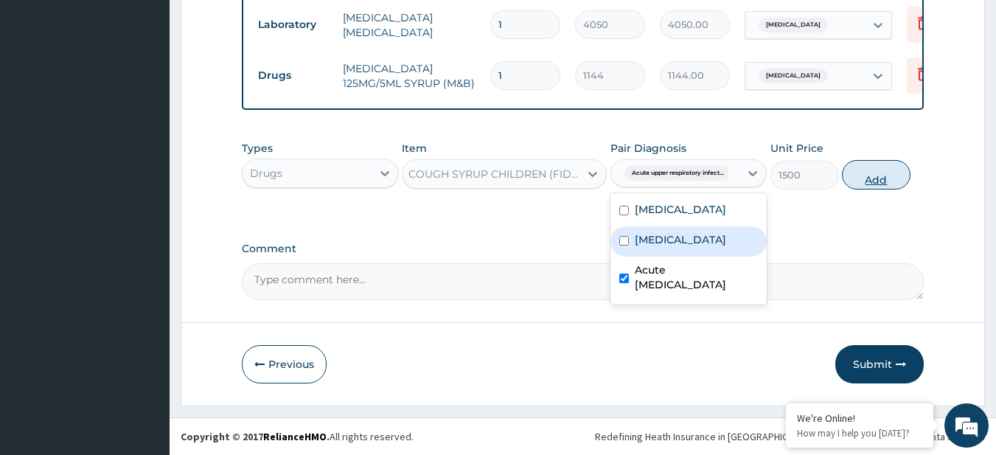
click at [852, 178] on button "Add" at bounding box center [876, 174] width 69 height 29
type input "0"
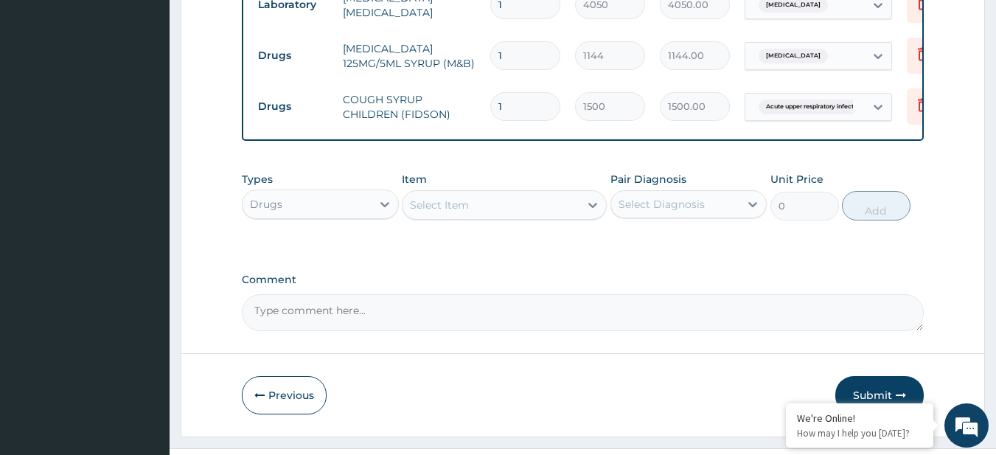
scroll to position [0, 0]
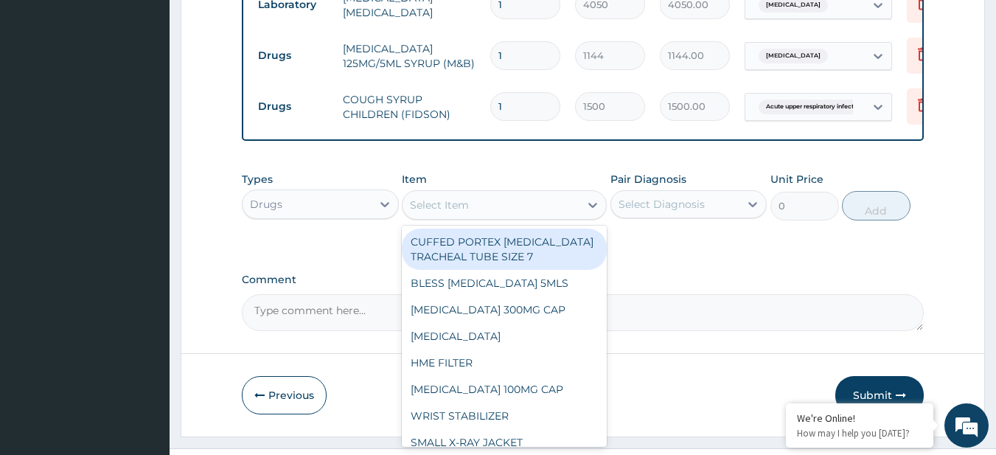
click at [430, 212] on div "Select Item" at bounding box center [439, 205] width 59 height 15
paste input "VITAMIN C 125MG/5ML SYRUP"
type input "VITAMIN C 125MG/5ML SYRUP"
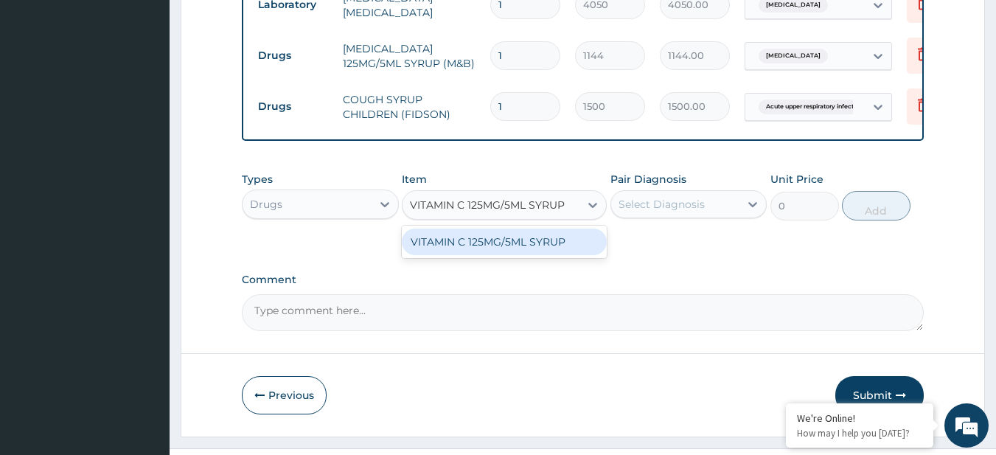
scroll to position [0, 4]
click at [470, 255] on div "VITAMIN C 125MG/5ML SYRUP" at bounding box center [504, 242] width 205 height 27
type input "1400"
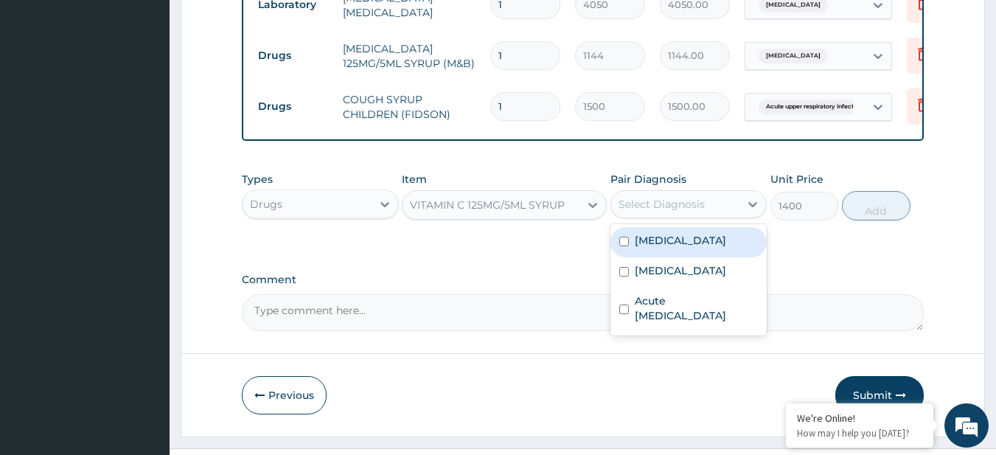
click at [671, 212] on div "Select Diagnosis" at bounding box center [661, 204] width 86 height 15
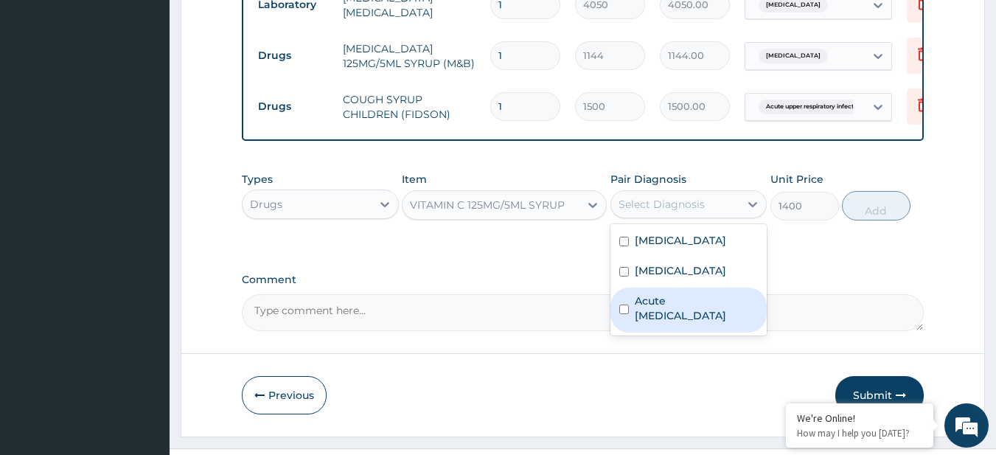
click at [696, 323] on label "Acute [MEDICAL_DATA]" at bounding box center [697, 307] width 124 height 29
checkbox input "true"
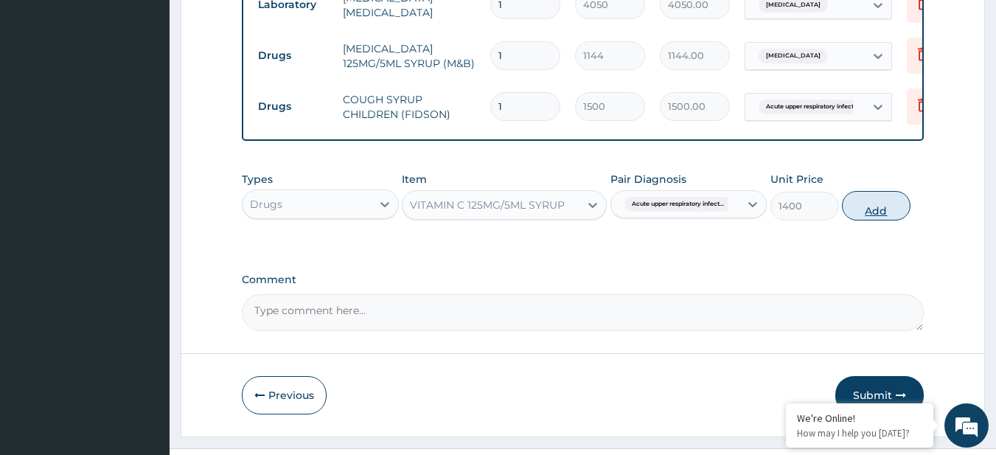
click at [898, 220] on button "Add" at bounding box center [876, 205] width 69 height 29
type input "0"
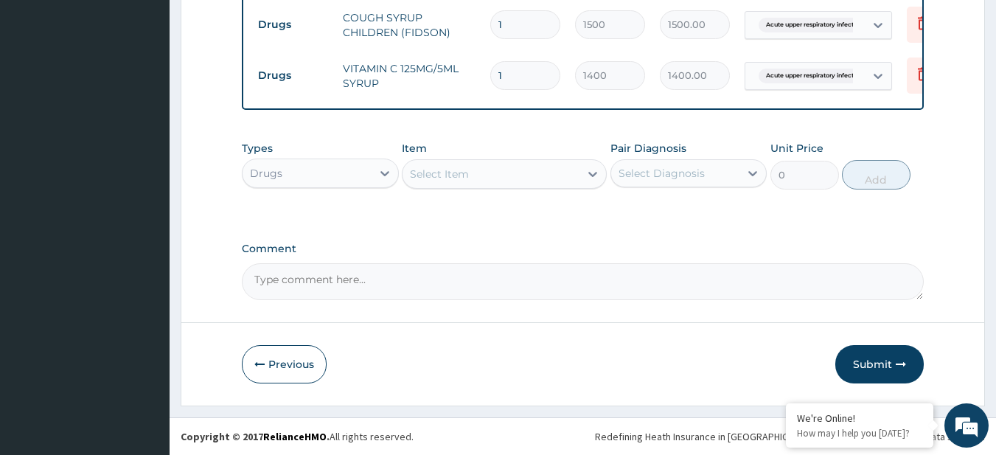
scroll to position [826, 0]
click at [870, 369] on button "Submit" at bounding box center [879, 364] width 88 height 38
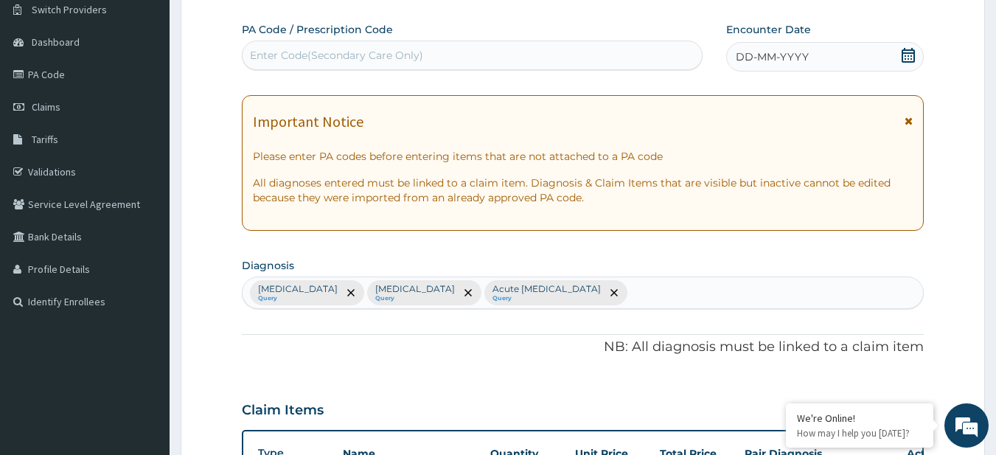
scroll to position [0, 0]
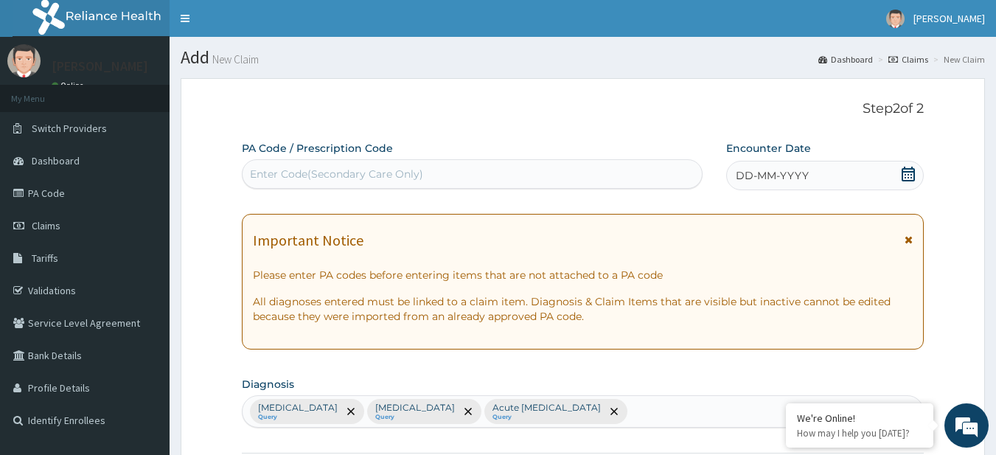
click at [902, 167] on icon at bounding box center [908, 174] width 15 height 15
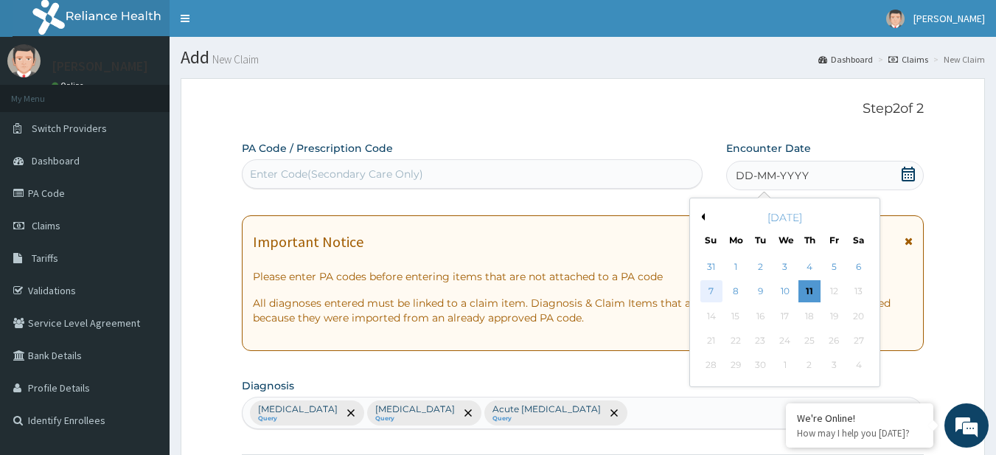
click at [716, 283] on div "7" at bounding box center [711, 292] width 22 height 22
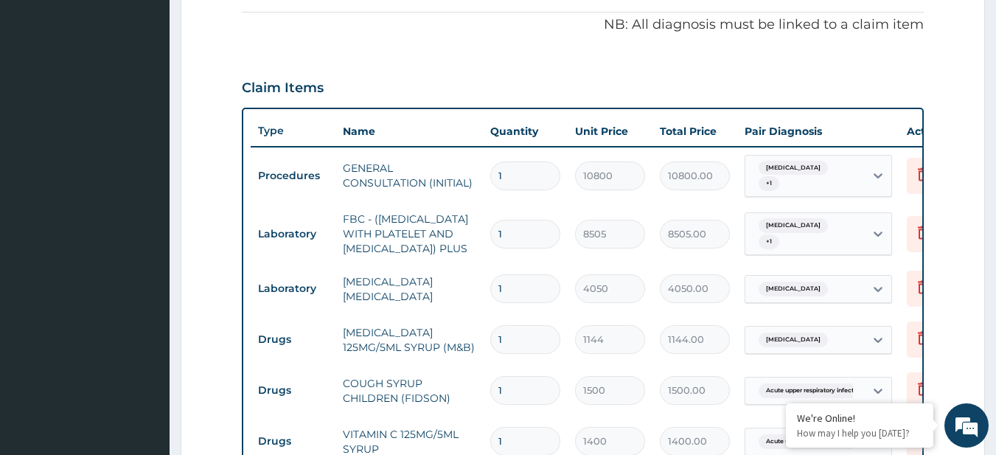
scroll to position [826, 0]
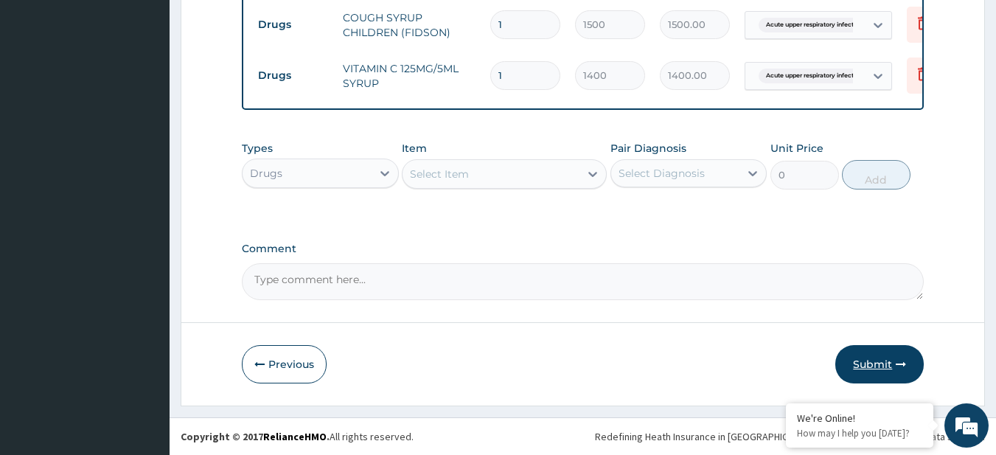
click at [906, 374] on button "Submit" at bounding box center [879, 364] width 88 height 38
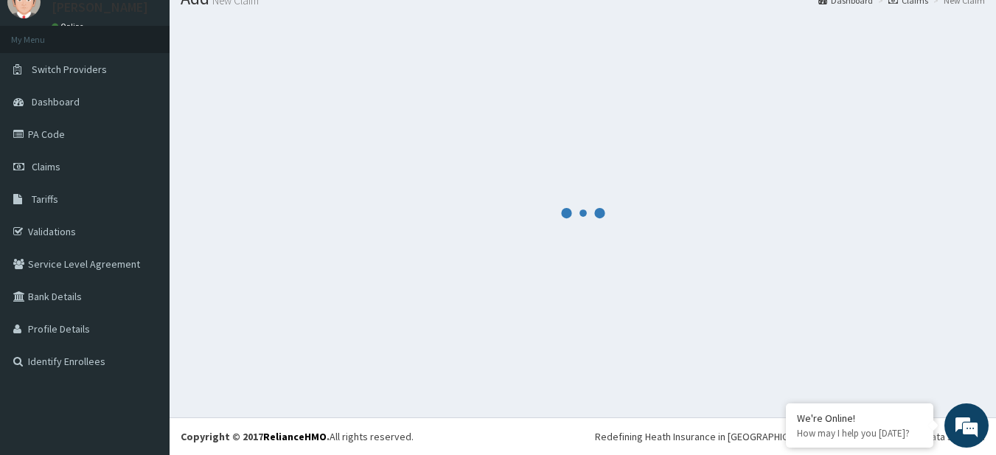
scroll to position [59, 0]
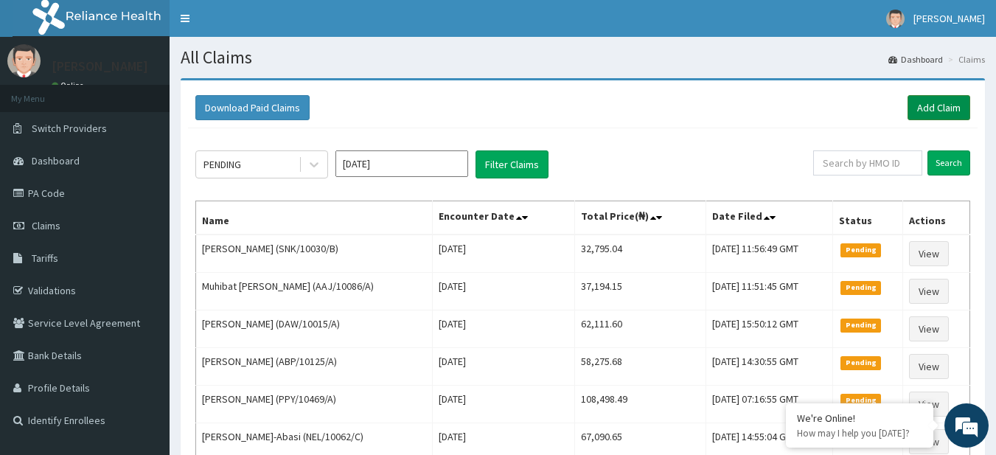
click at [927, 108] on link "Add Claim" at bounding box center [938, 107] width 63 height 25
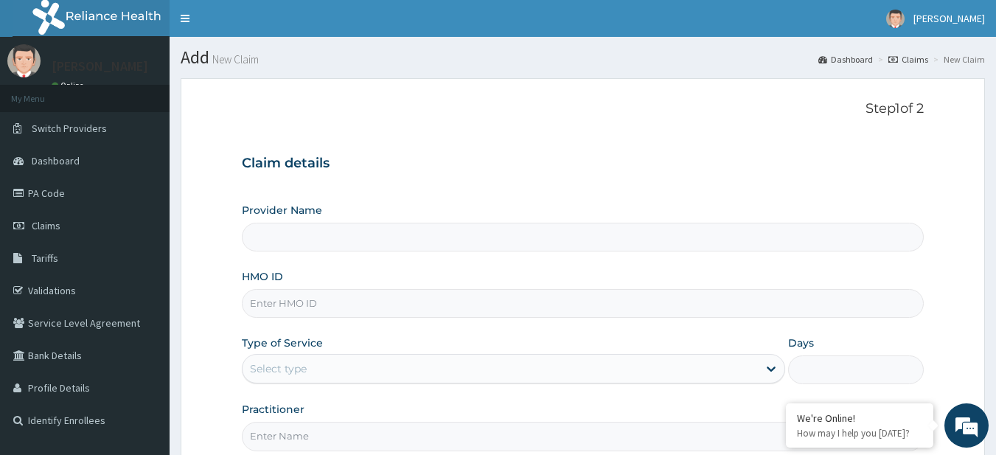
type input "R-Jolad Plus"
click at [341, 297] on input "HMO ID" at bounding box center [583, 303] width 683 height 29
paste input "DER/10043/D"
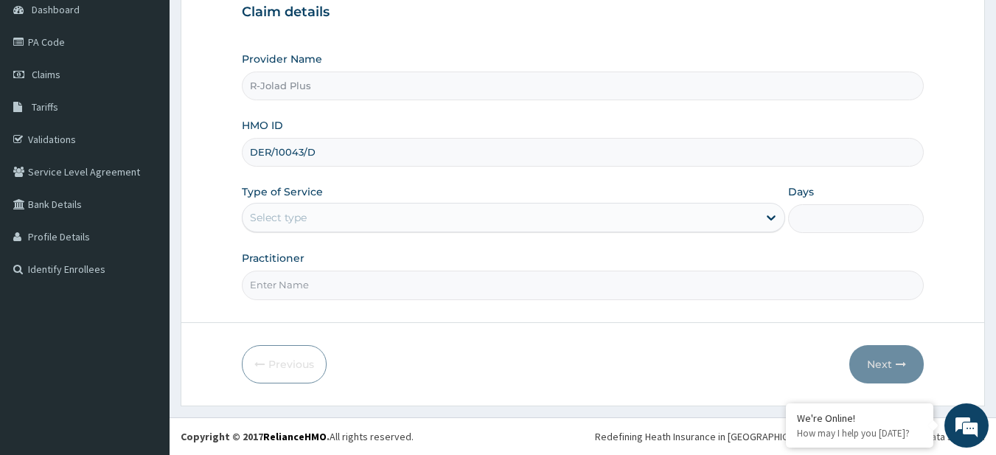
type input "DER/10043/D"
click at [270, 220] on div "Select type" at bounding box center [278, 217] width 57 height 15
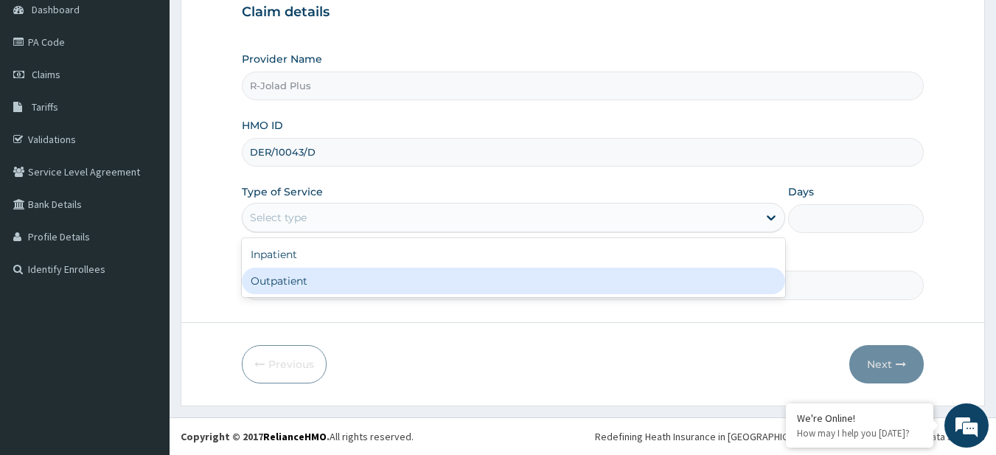
click at [283, 271] on div "Outpatient" at bounding box center [513, 281] width 543 height 27
type input "1"
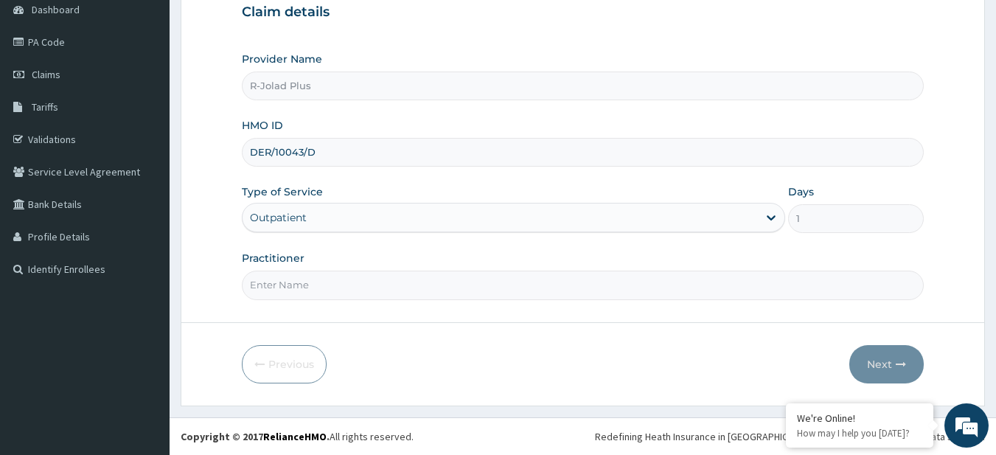
click at [283, 271] on input "Practitioner" at bounding box center [583, 285] width 683 height 29
type input "DR BUNMI"
click at [857, 352] on button "Next" at bounding box center [886, 364] width 74 height 38
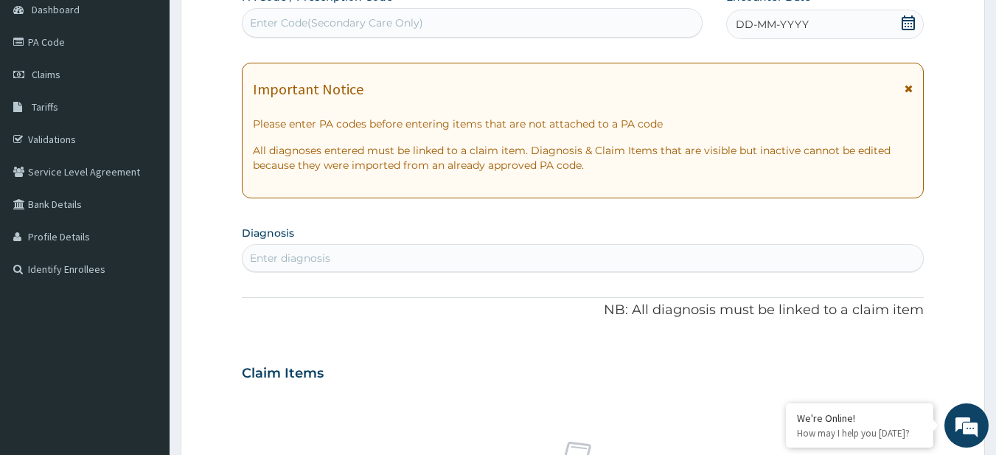
click at [350, 259] on div "Enter diagnosis" at bounding box center [583, 258] width 681 height 24
type input "MALA"
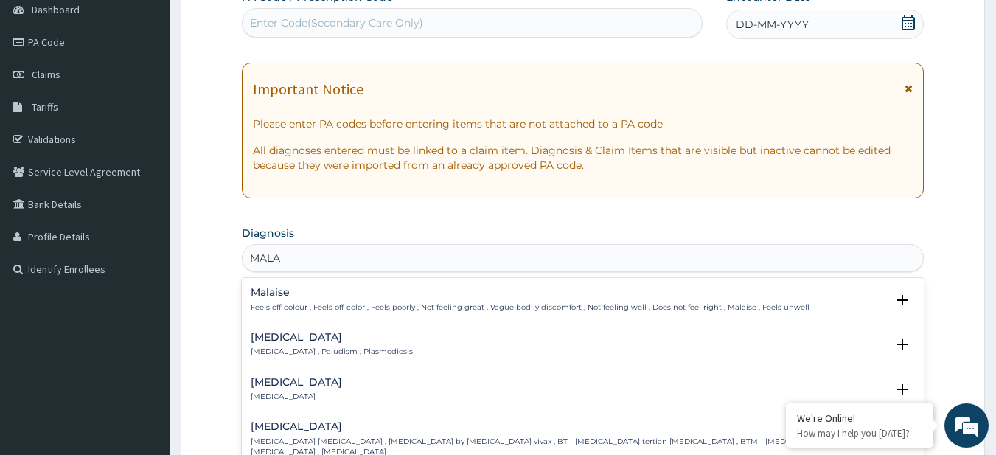
click at [348, 346] on div "Malaria Malaria , Paludism , Plasmodiosis" at bounding box center [332, 345] width 162 height 26
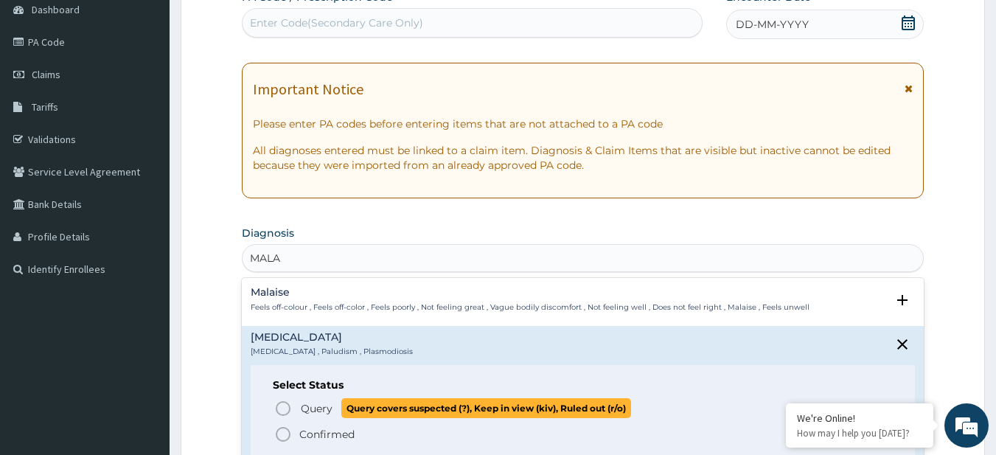
click at [343, 403] on span "Query covers suspected (?), Keep in view (kiv), Ruled out (r/o)" at bounding box center [486, 408] width 290 height 20
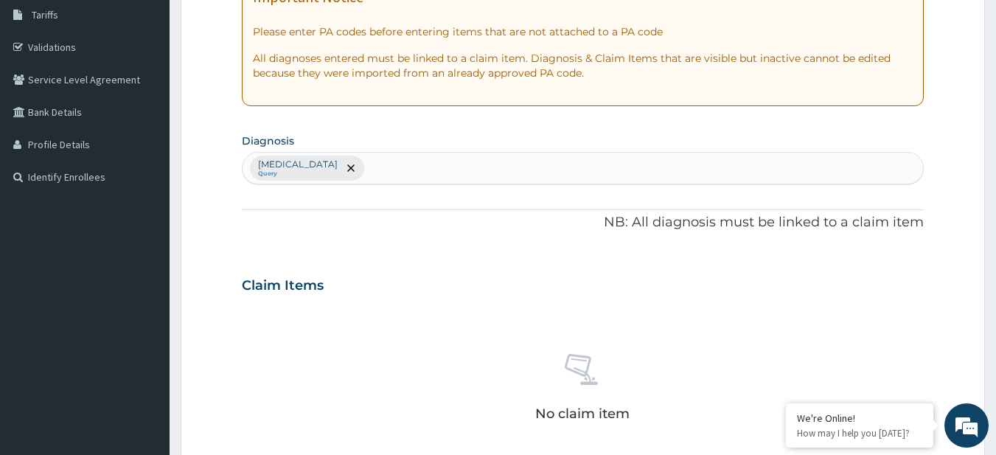
scroll to position [244, 0]
type input "BACT INF DISEASE"
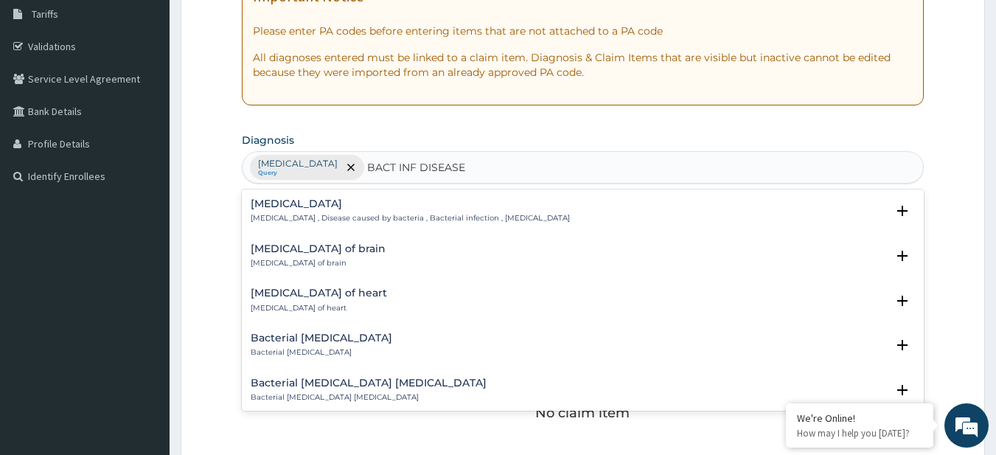
click at [391, 212] on div "Bacterial infectious disease Bacterial infectious disease , Disease caused by b…" at bounding box center [410, 211] width 319 height 26
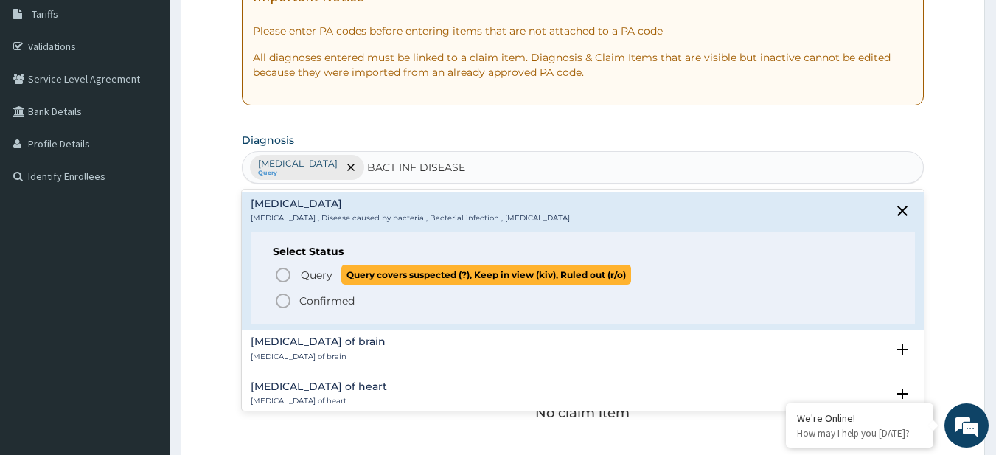
click at [394, 273] on span "Query covers suspected (?), Keep in view (kiv), Ruled out (r/o)" at bounding box center [486, 275] width 290 height 20
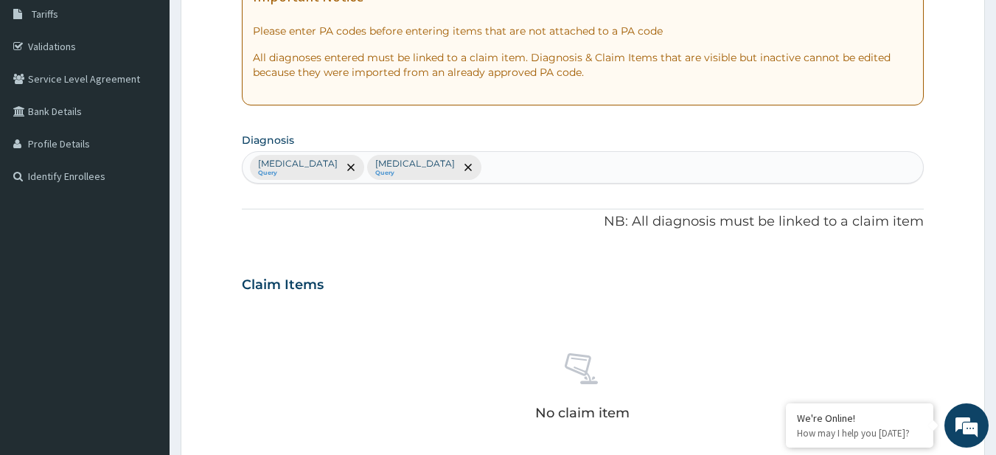
scroll to position [608, 0]
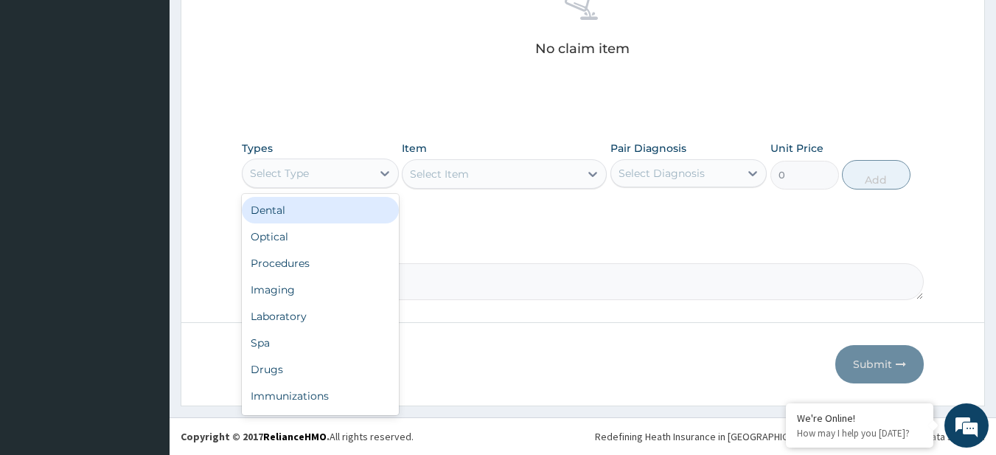
click at [315, 169] on div "Select Type" at bounding box center [307, 173] width 129 height 24
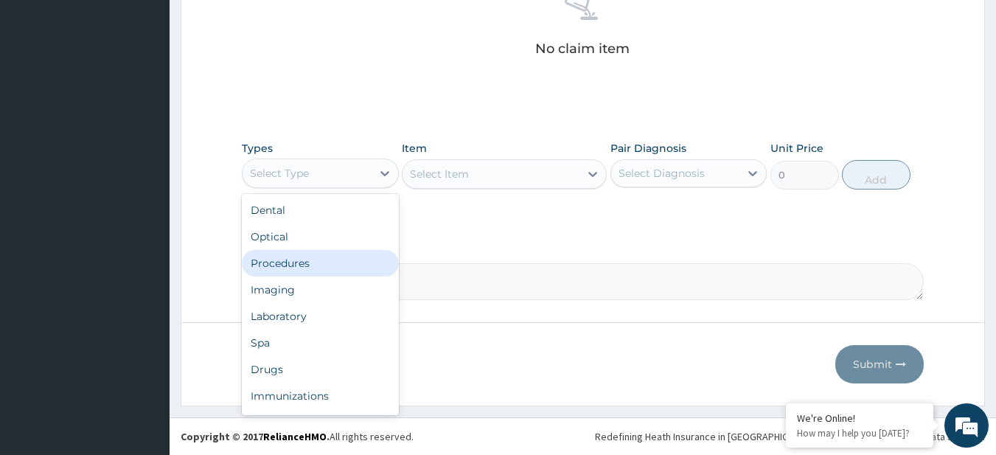
click at [337, 272] on div "Procedures" at bounding box center [320, 263] width 157 height 27
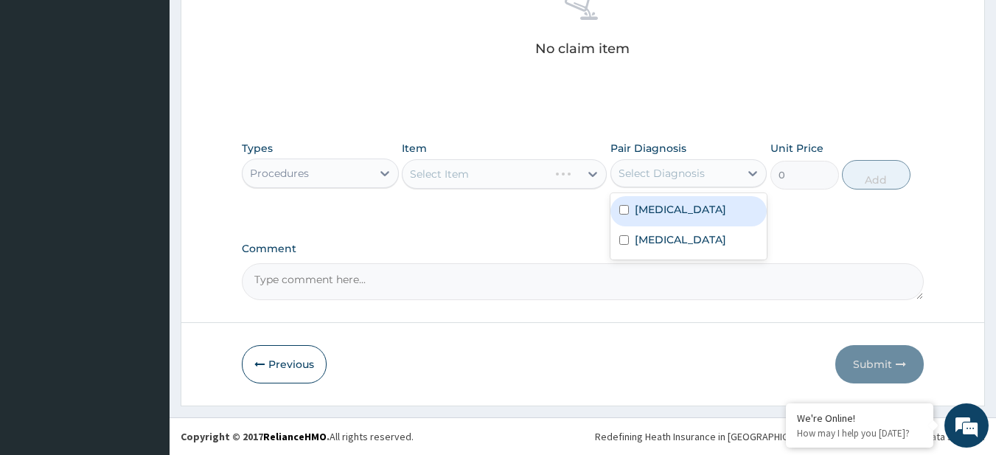
click at [697, 184] on div "Select Diagnosis" at bounding box center [675, 173] width 129 height 24
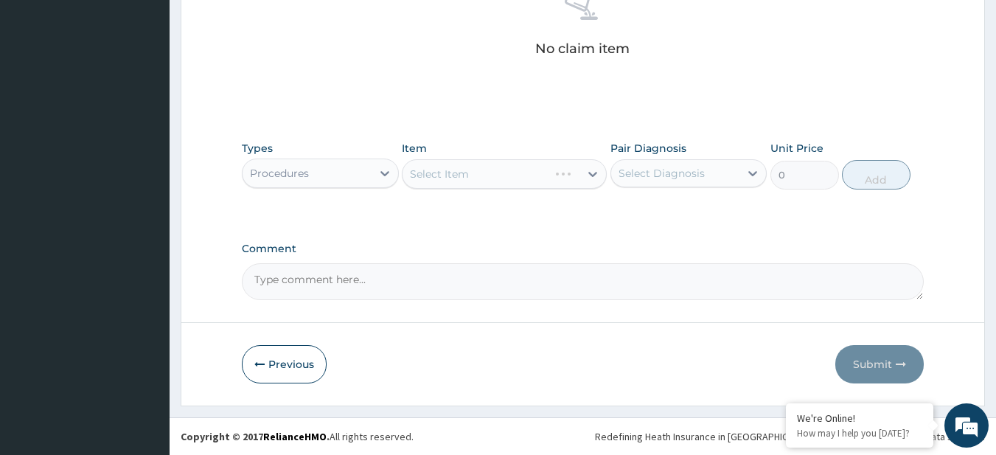
drag, startPoint x: 698, startPoint y: 209, endPoint x: 663, endPoint y: 224, distance: 37.9
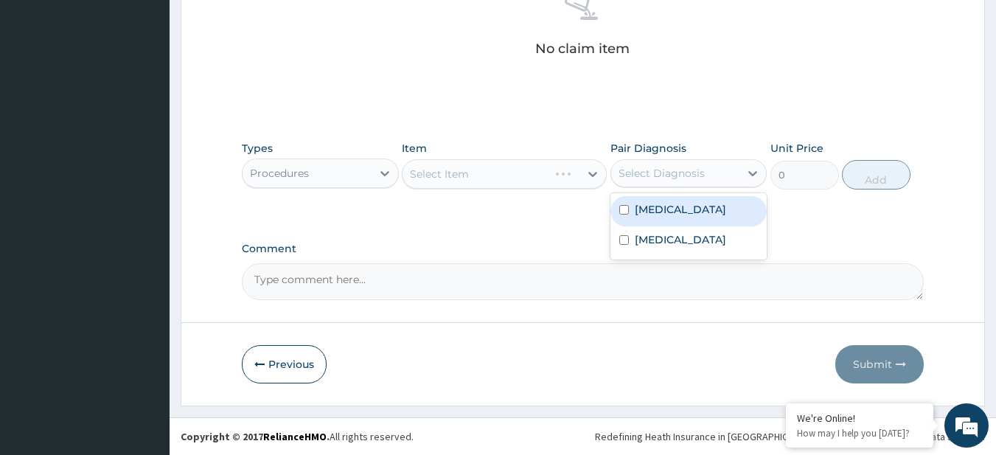
drag, startPoint x: 668, startPoint y: 178, endPoint x: 677, endPoint y: 224, distance: 46.5
click at [677, 187] on div "option Malaria focused, 1 of 2. 2 results available. Use Up and Down to choose …" at bounding box center [688, 173] width 157 height 28
click at [677, 224] on div "Malaria" at bounding box center [688, 211] width 157 height 30
checkbox input "true"
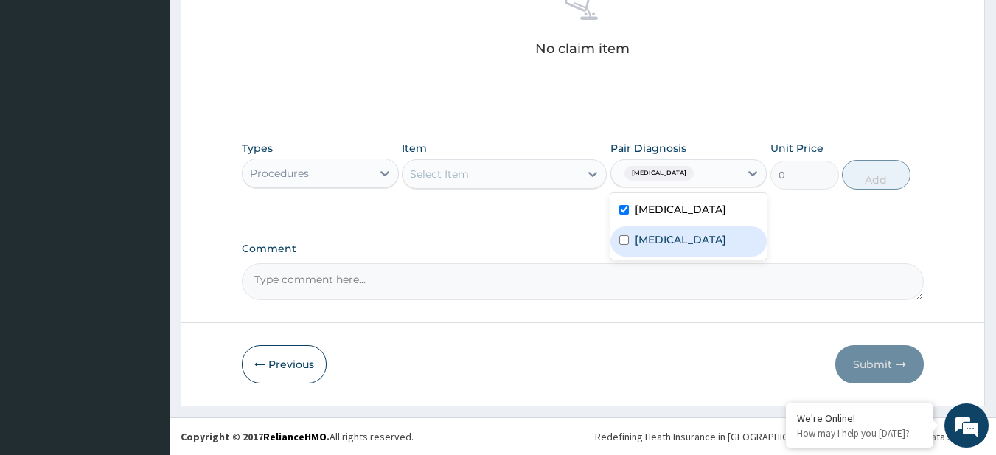
click at [690, 247] on label "Bacterial infectious disease" at bounding box center [680, 239] width 91 height 15
checkbox input "true"
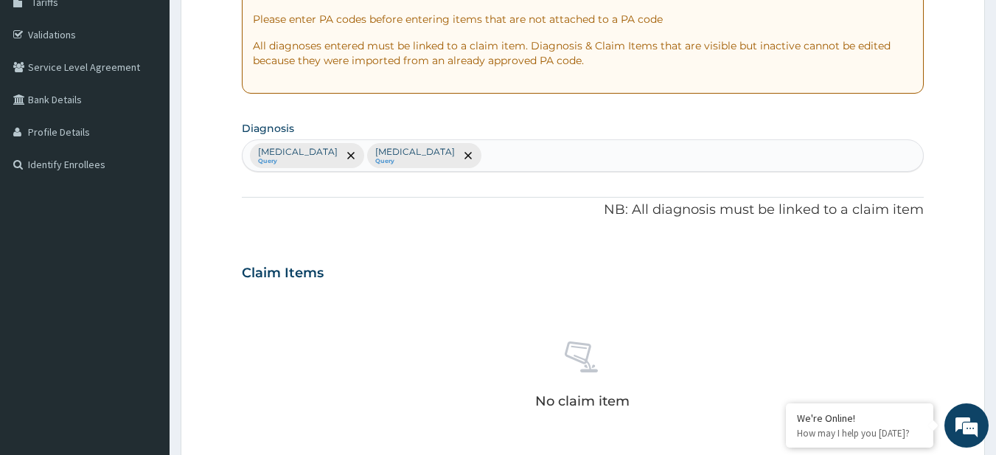
scroll to position [251, 0]
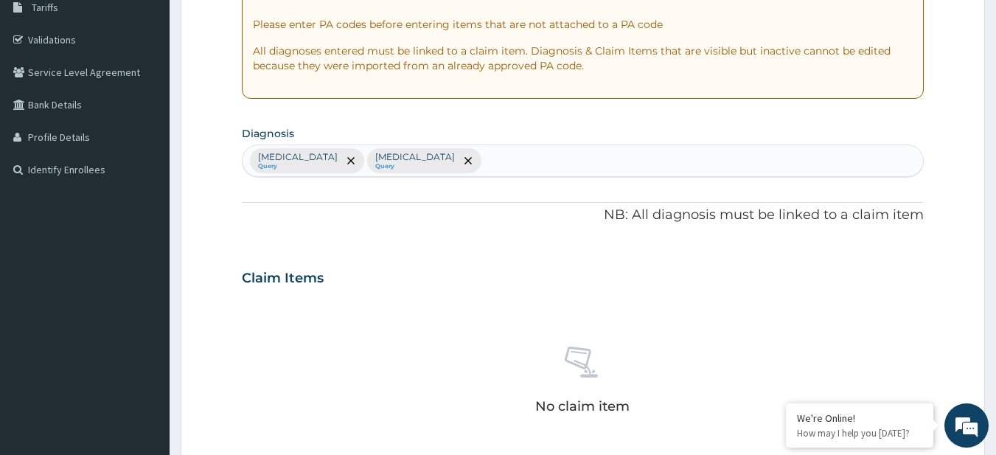
click at [493, 175] on div "Malaria Query Bacterial infectious disease Query" at bounding box center [583, 160] width 681 height 31
type input "AC UPP RES"
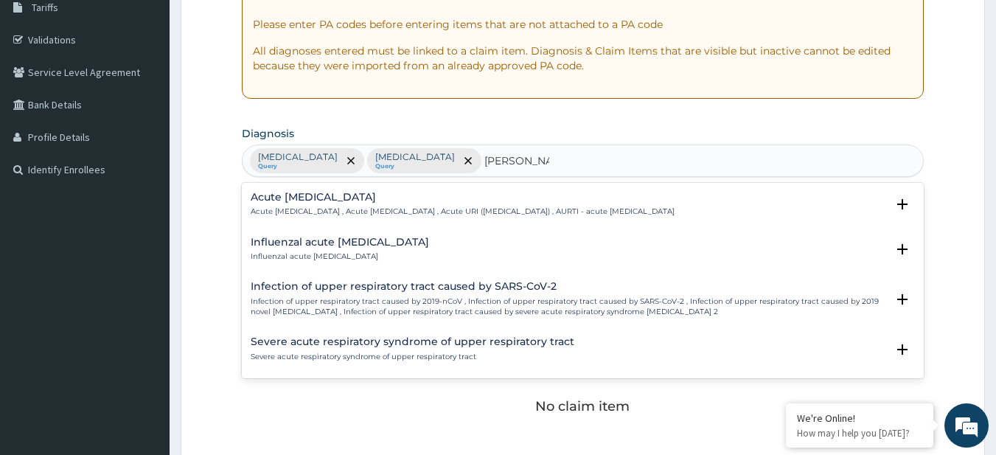
click at [342, 201] on h4 "Acute upper respiratory infection" at bounding box center [463, 197] width 424 height 11
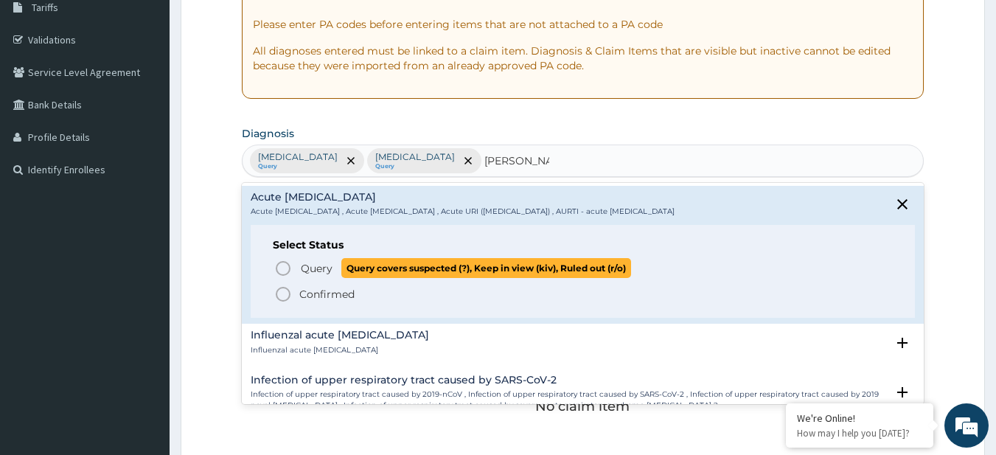
click at [360, 272] on span "Query covers suspected (?), Keep in view (kiv), Ruled out (r/o)" at bounding box center [486, 268] width 290 height 20
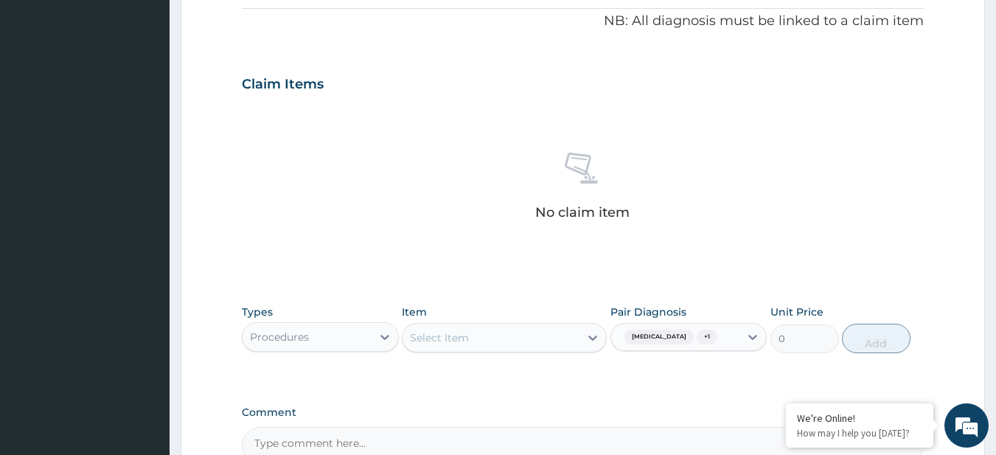
scroll to position [445, 0]
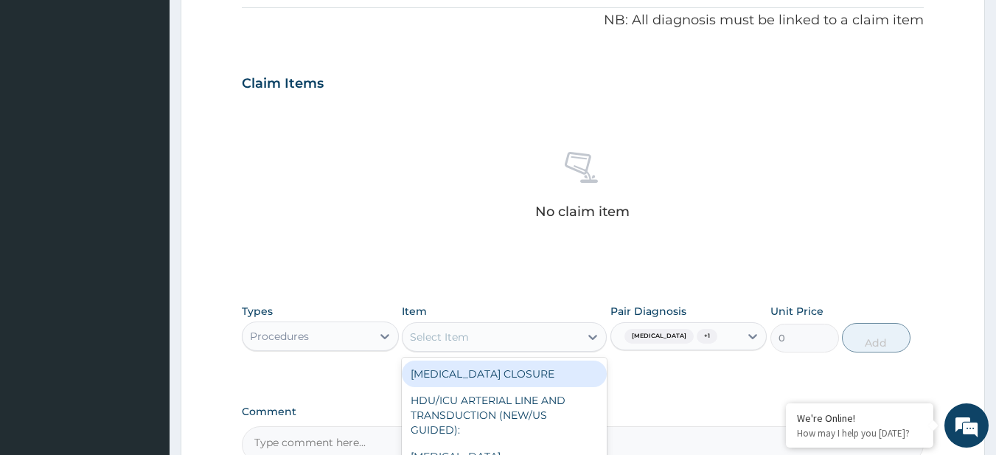
click at [446, 329] on div "Select Item" at bounding box center [439, 336] width 59 height 15
paste input "General Consultation (initial) MALARIA PARASITE FBC - (FULL BLOOD COUNT with pl…"
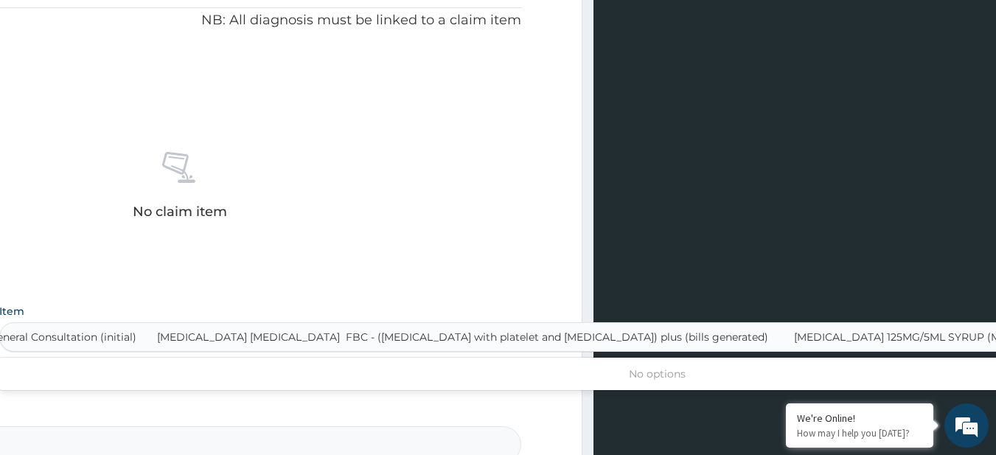
scroll to position [0, 7]
type input "General Consultation (initial)"
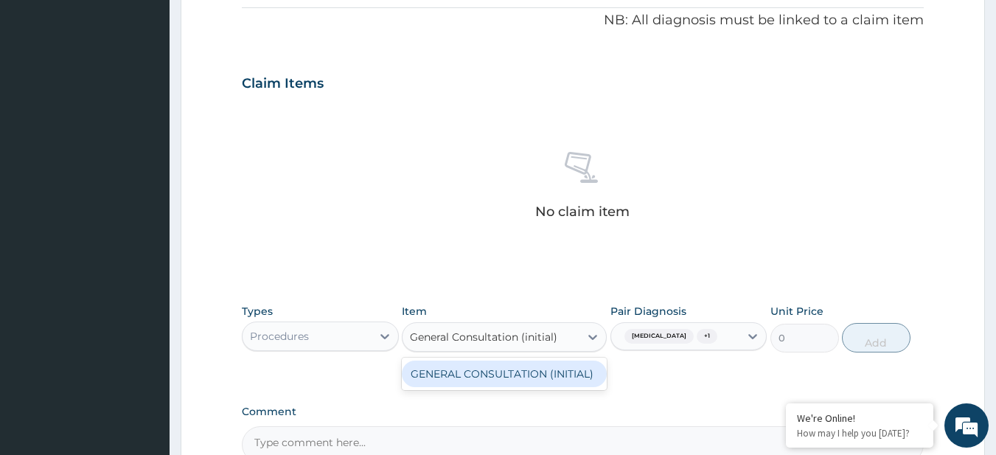
scroll to position [0, 0]
click at [470, 367] on div "GENERAL CONSULTATION (INITIAL)" at bounding box center [504, 373] width 205 height 27
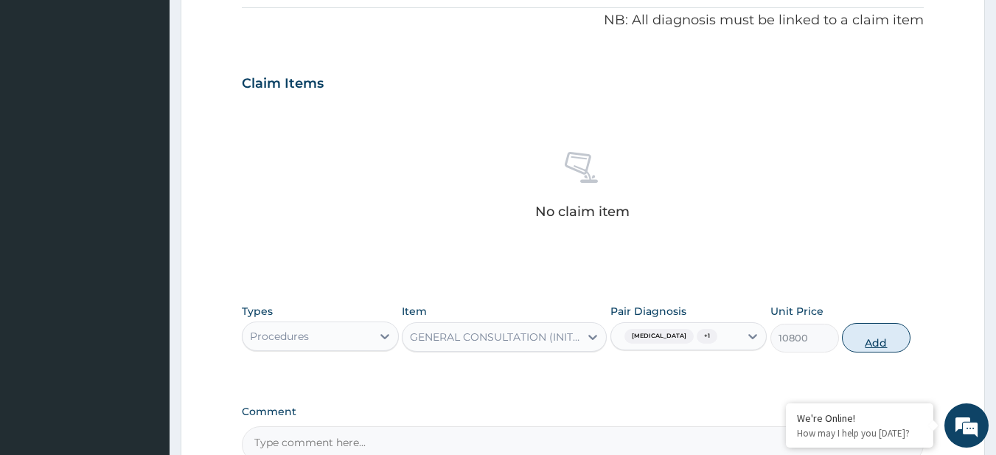
click at [890, 350] on button "Add" at bounding box center [876, 337] width 69 height 29
type input "0"
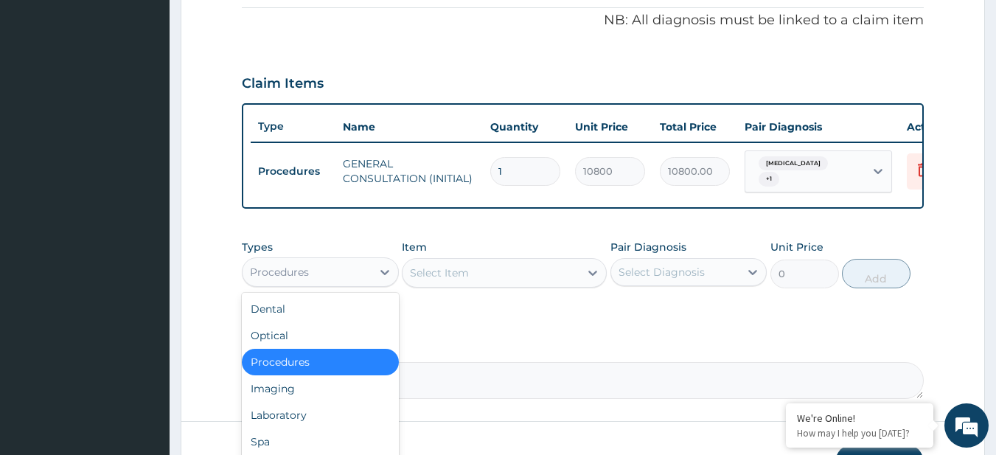
click at [286, 276] on div "Procedures" at bounding box center [279, 272] width 59 height 15
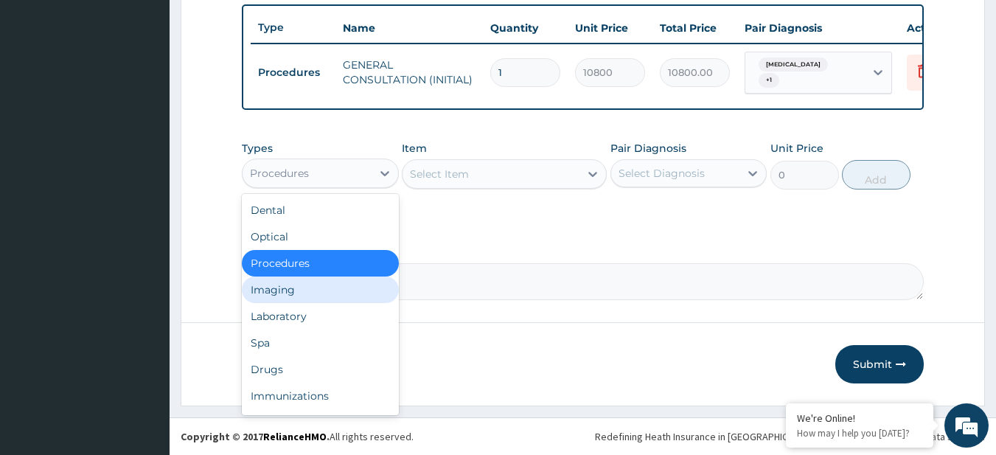
drag, startPoint x: 348, startPoint y: 297, endPoint x: 354, endPoint y: 316, distance: 20.1
click at [354, 316] on div "Dental Optical Procedures Imaging Laboratory Spa Drugs Immunizations Others Gym" at bounding box center [320, 304] width 157 height 221
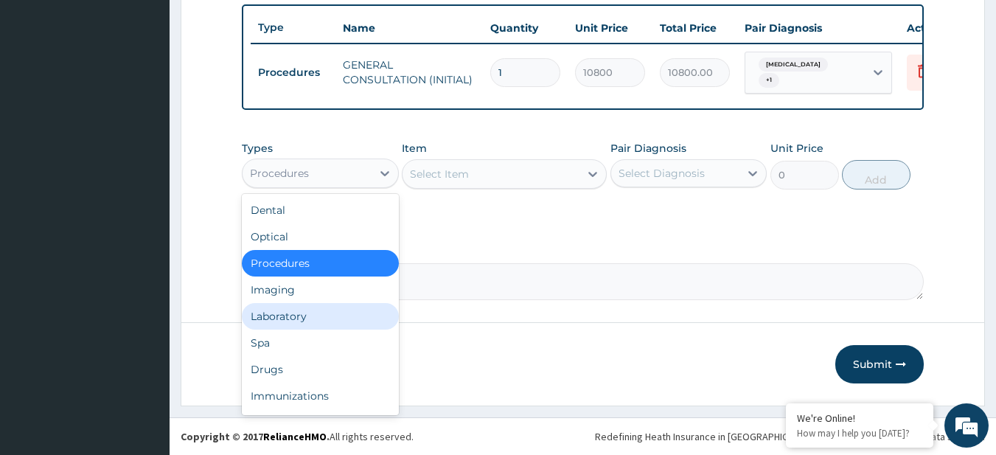
click at [354, 316] on div "Laboratory" at bounding box center [320, 316] width 157 height 27
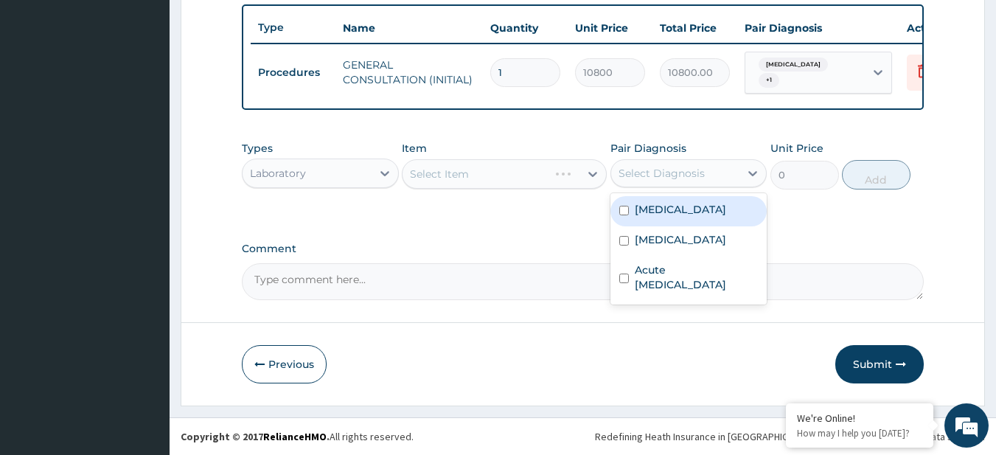
click at [652, 173] on div "Select Diagnosis" at bounding box center [661, 173] width 86 height 15
click at [664, 215] on label "Malaria" at bounding box center [680, 209] width 91 height 15
checkbox input "true"
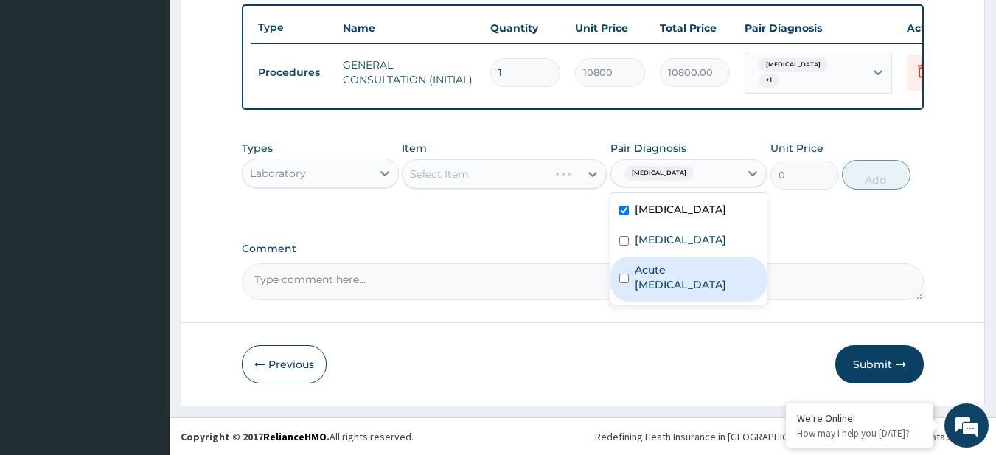
drag, startPoint x: 670, startPoint y: 237, endPoint x: 674, endPoint y: 301, distance: 65.0
click at [674, 301] on div "Malaria Bacterial infectious disease Acute upper respiratory infection" at bounding box center [688, 248] width 157 height 111
click at [674, 292] on label "Acute upper respiratory infection" at bounding box center [697, 276] width 124 height 29
checkbox input "true"
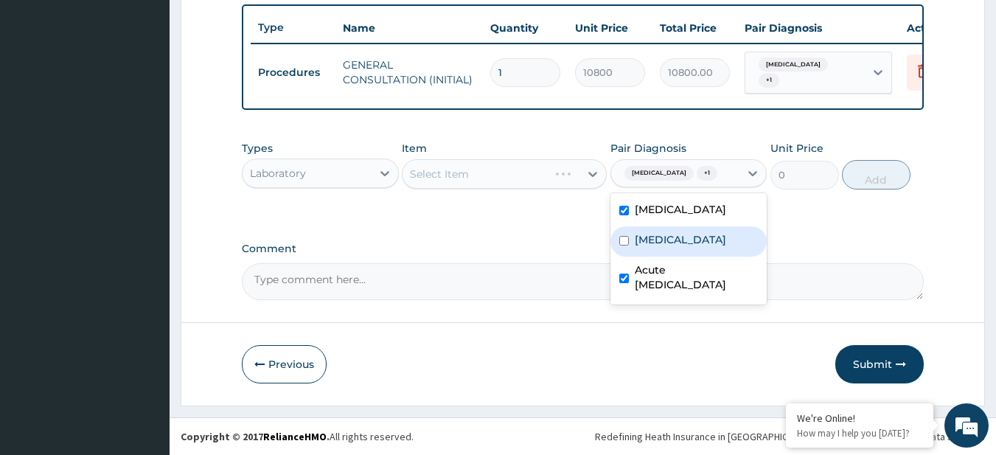
click at [646, 247] on label "Bacterial infectious disease" at bounding box center [680, 239] width 91 height 15
checkbox input "true"
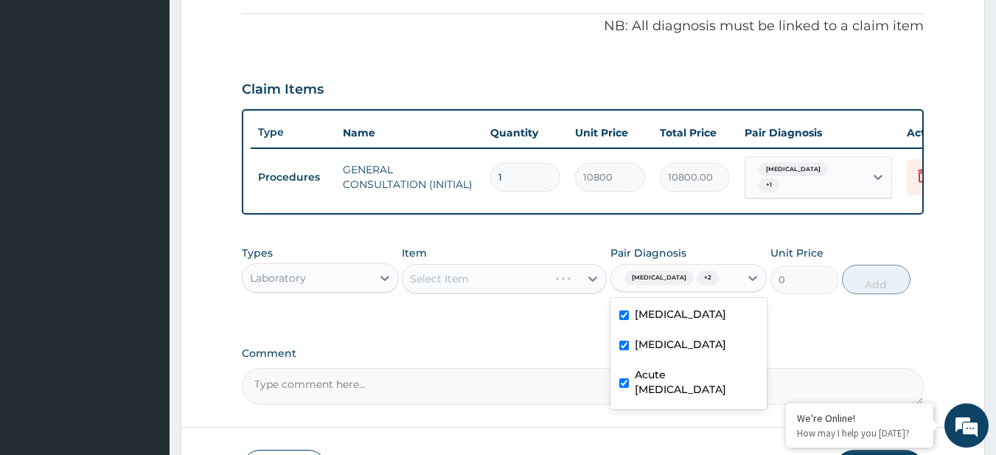
scroll to position [440, 0]
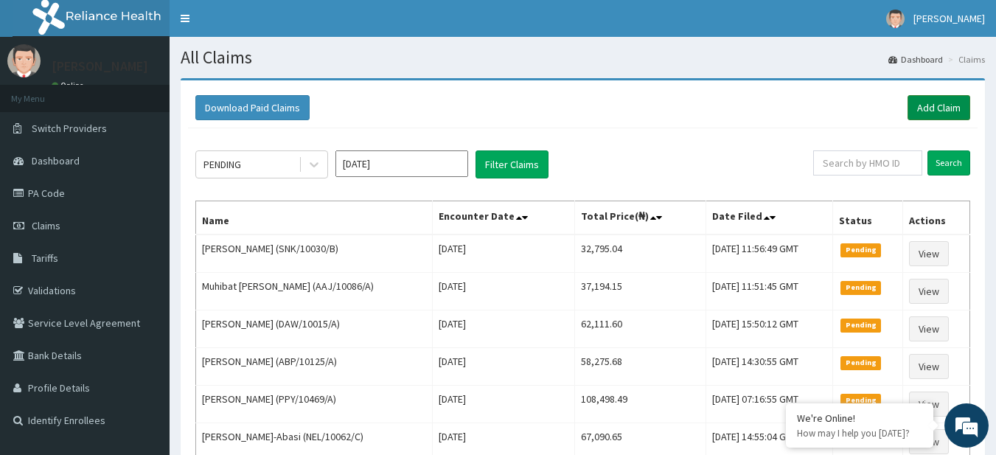
click at [917, 115] on link "Add Claim" at bounding box center [938, 107] width 63 height 25
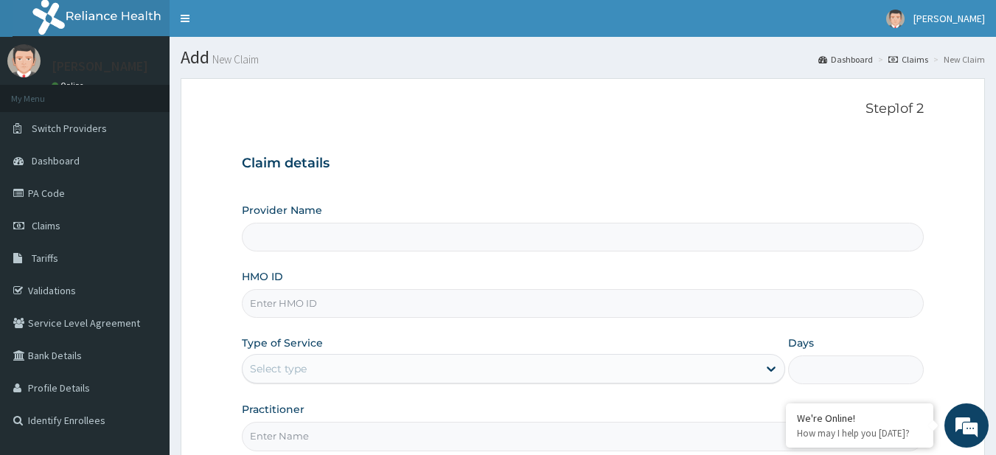
type input "R-Jolad Plus"
click at [312, 302] on input "HMO ID" at bounding box center [583, 303] width 683 height 29
paste input "DER/10043/D"
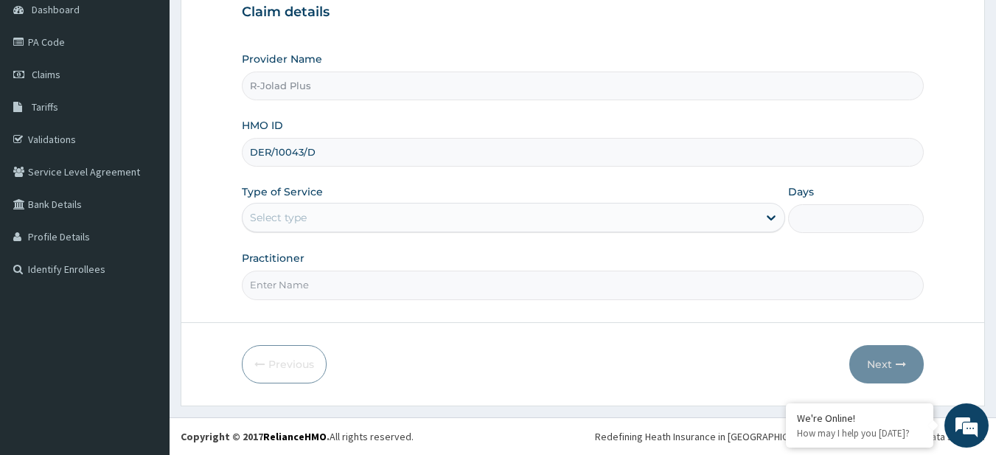
type input "DER/10043/D"
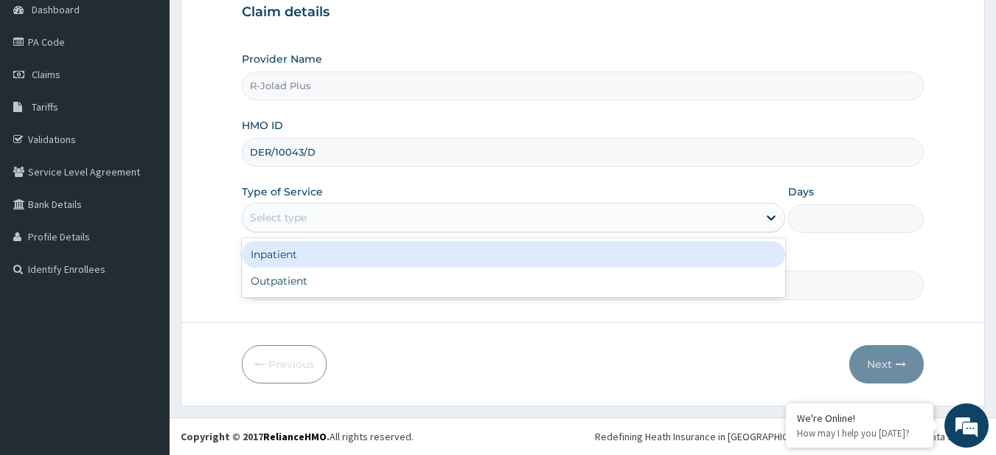
drag, startPoint x: 320, startPoint y: 221, endPoint x: 321, endPoint y: 290, distance: 68.6
click at [321, 232] on div "option Inpatient focused, 1 of 2. 2 results available. Use Up and Down to choos…" at bounding box center [513, 217] width 543 height 29
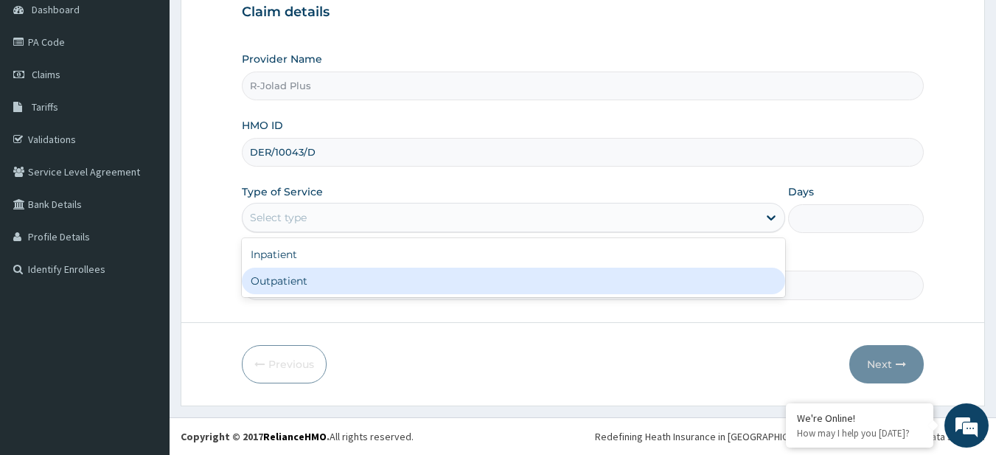
click at [321, 290] on div "Outpatient" at bounding box center [513, 281] width 543 height 27
type input "1"
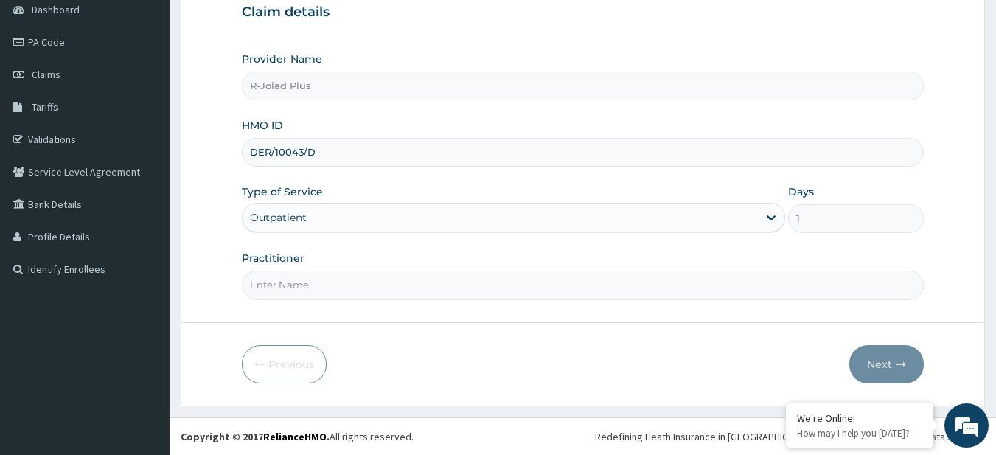
click at [321, 290] on input "Practitioner" at bounding box center [583, 285] width 683 height 29
type input "DR [PERSON_NAME]"
click at [887, 358] on button "Next" at bounding box center [886, 364] width 74 height 38
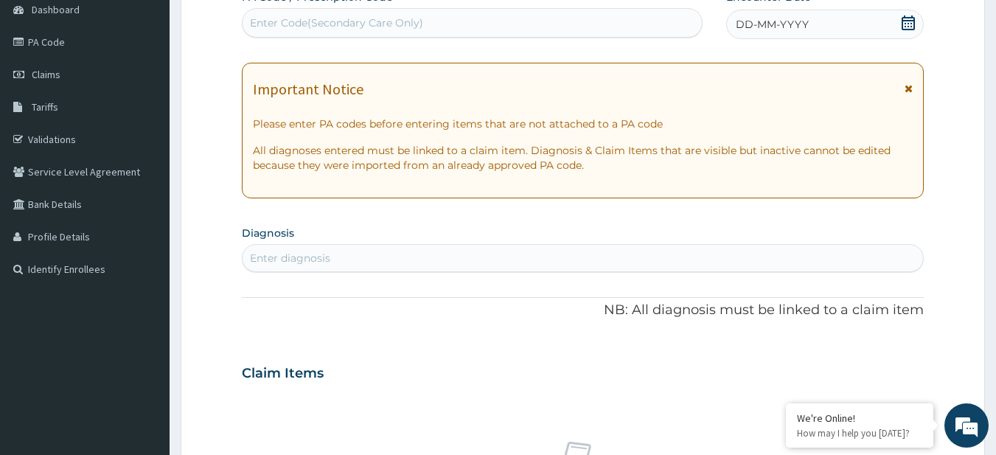
scroll to position [0, 0]
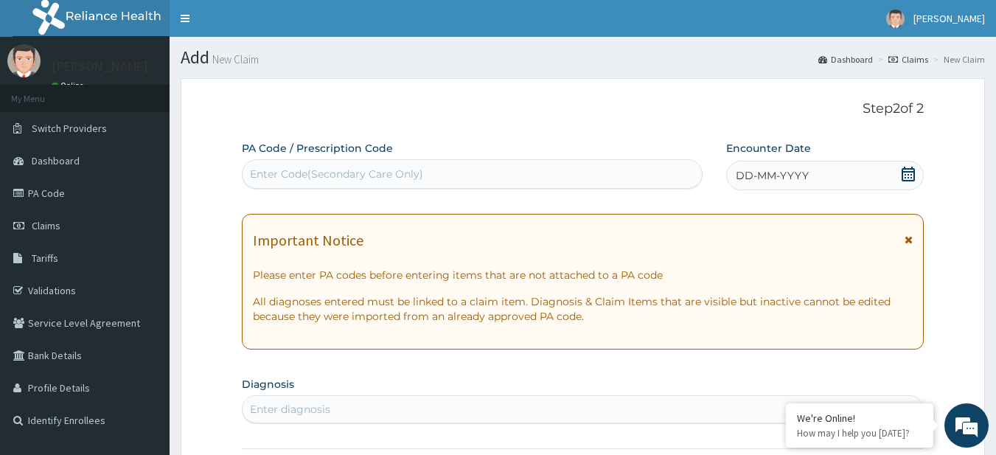
drag, startPoint x: 909, startPoint y: 178, endPoint x: 833, endPoint y: 174, distance: 76.0
click at [833, 174] on div "DD-MM-YYYY" at bounding box center [825, 175] width 198 height 29
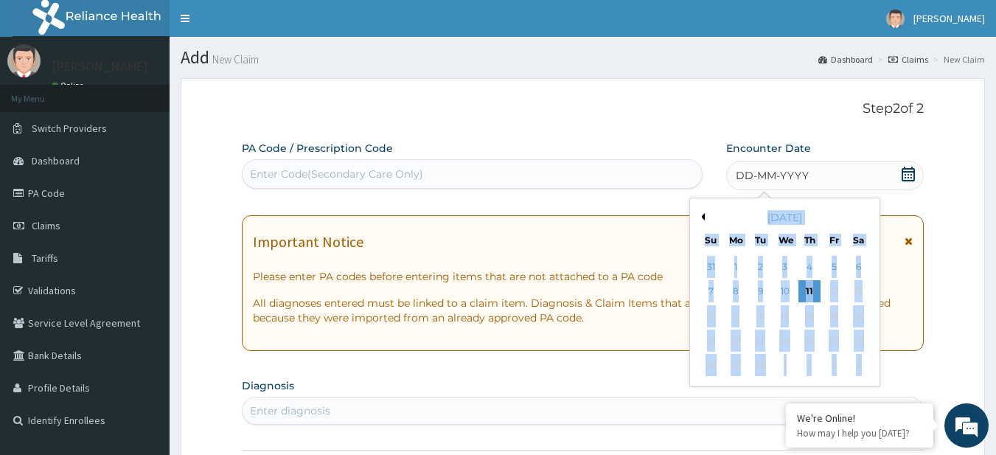
click at [833, 174] on div "DD-MM-YYYY" at bounding box center [825, 175] width 198 height 29
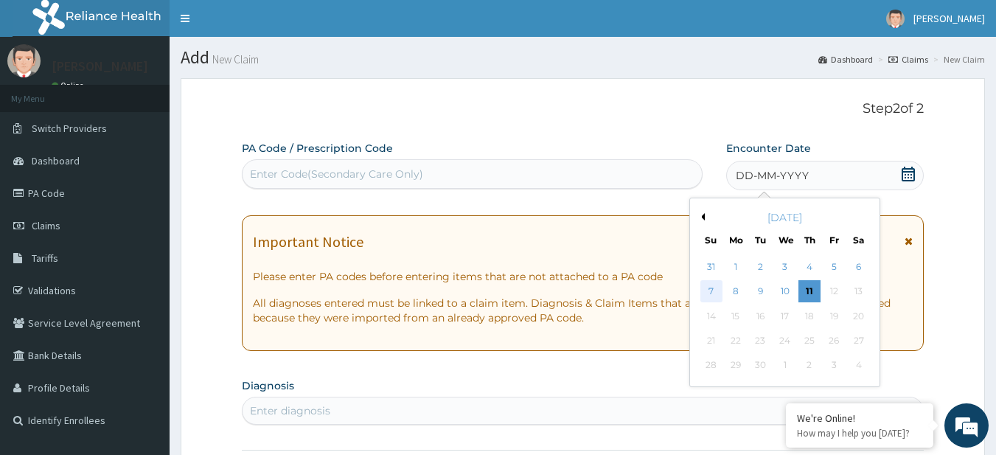
click at [712, 291] on div "7" at bounding box center [711, 292] width 22 height 22
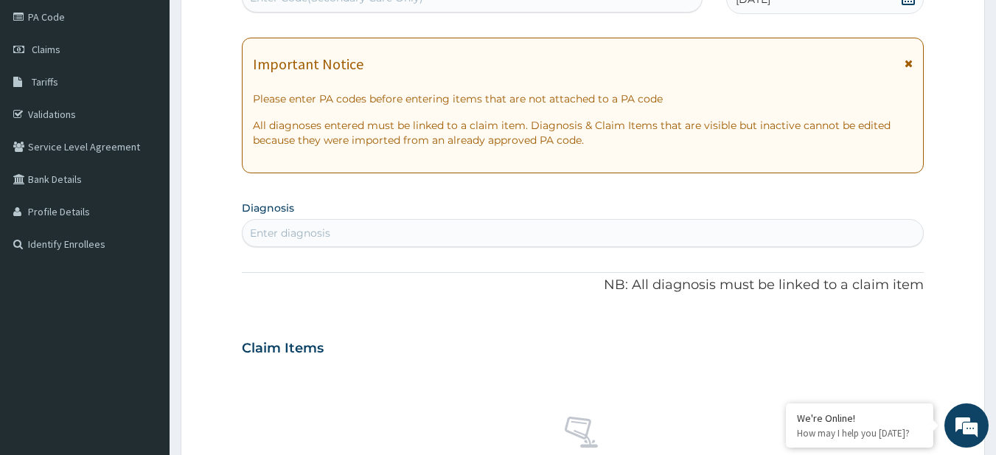
scroll to position [179, 0]
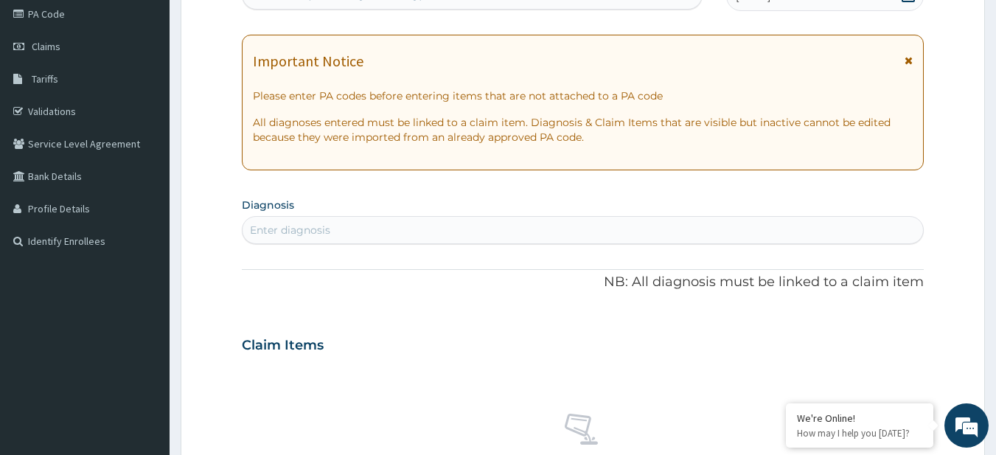
click at [282, 229] on div "Enter diagnosis" at bounding box center [290, 230] width 80 height 15
type input "MALA"
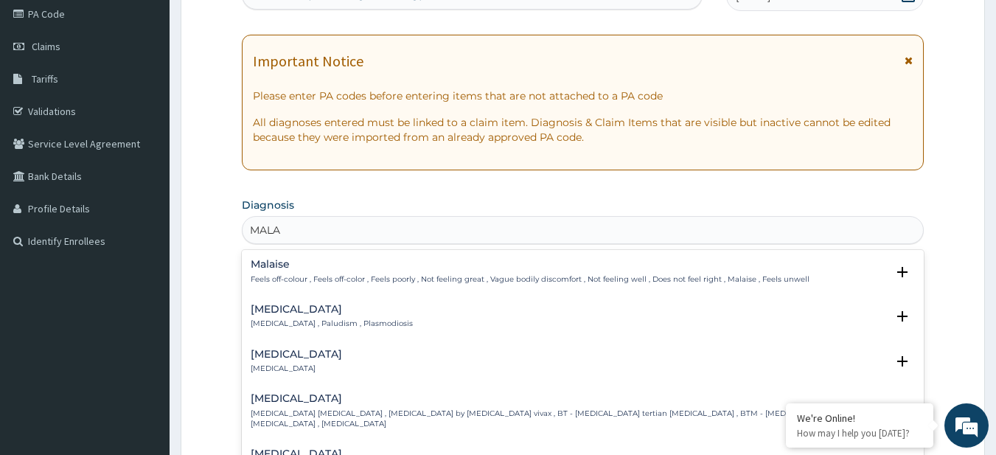
click at [313, 324] on p "[MEDICAL_DATA] , Paludism , Plasmodiosis" at bounding box center [332, 323] width 162 height 10
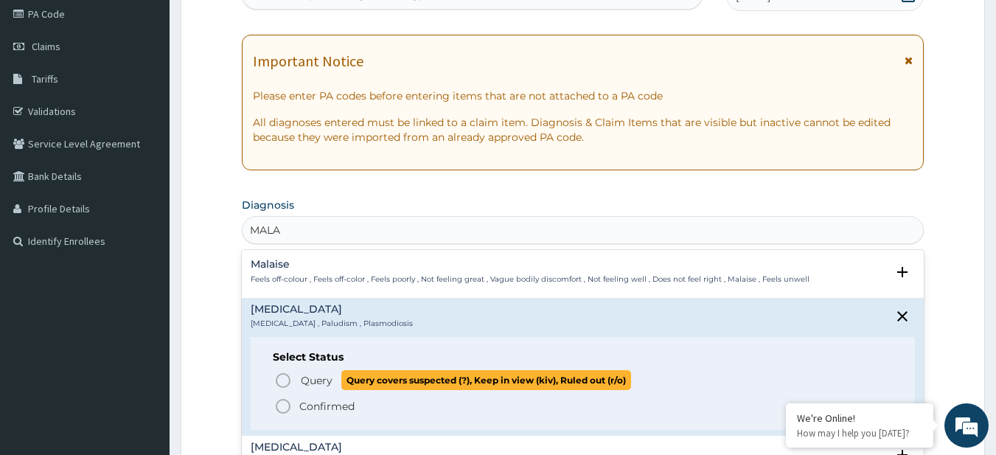
click at [345, 390] on span "Query covers suspected (?), Keep in view (kiv), Ruled out (r/o)" at bounding box center [486, 380] width 290 height 20
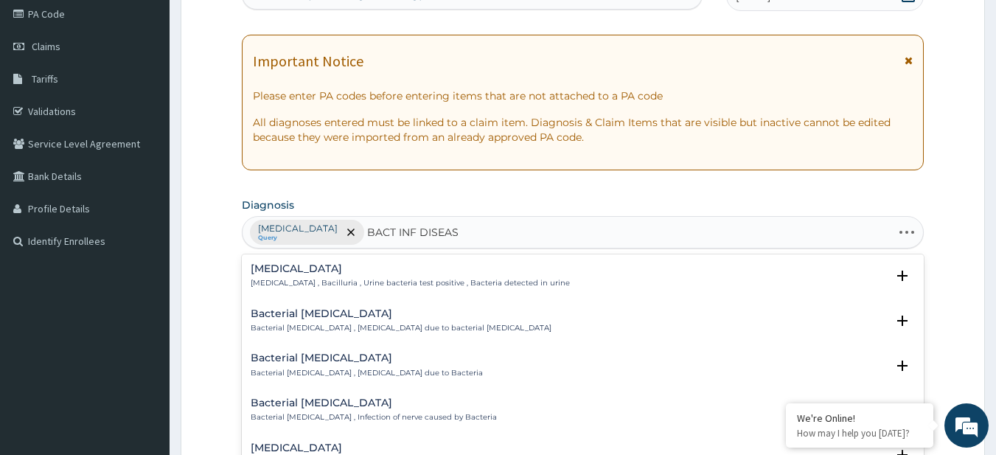
type input "BACT INF DISEASE"
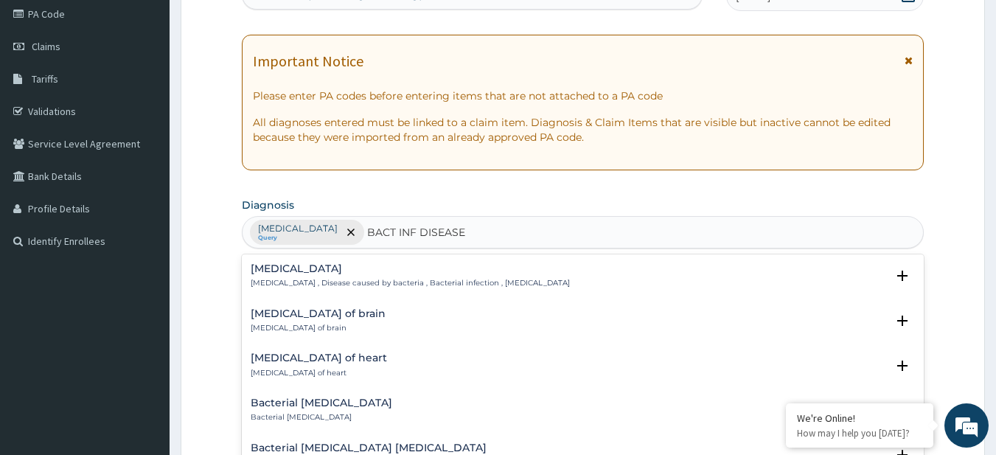
click at [329, 266] on h4 "[MEDICAL_DATA]" at bounding box center [410, 268] width 319 height 11
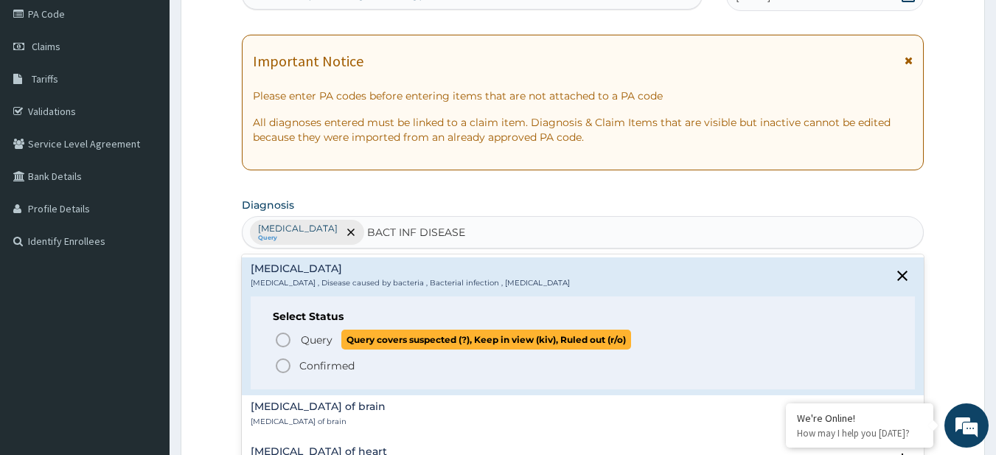
click at [352, 335] on span "Query covers suspected (?), Keep in view (kiv), Ruled out (r/o)" at bounding box center [486, 339] width 290 height 20
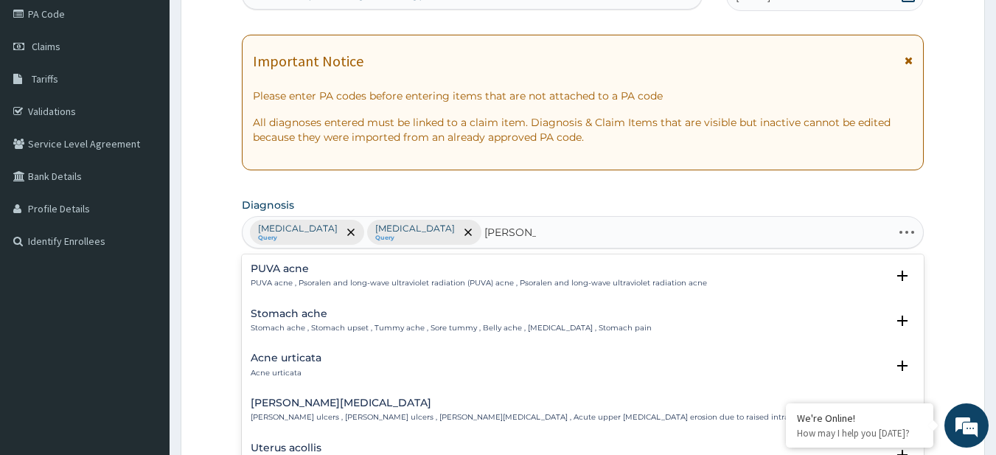
type input "[PERSON_NAME] RES"
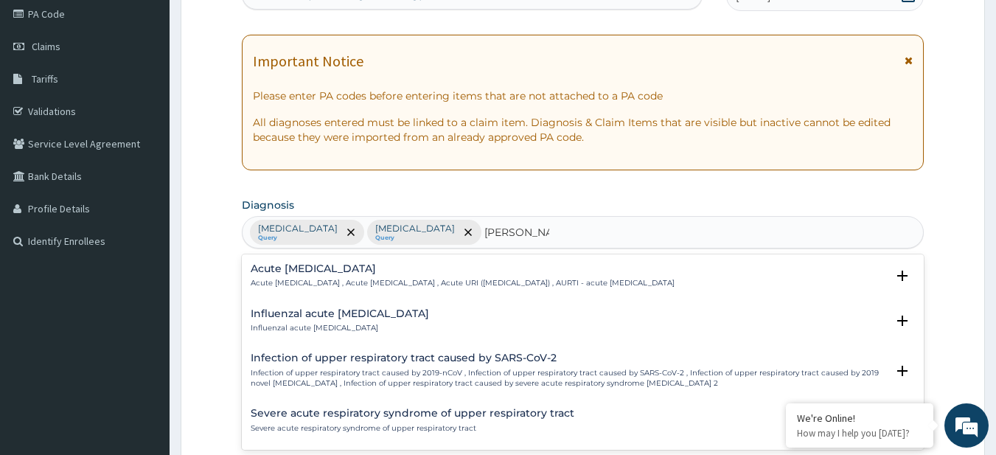
click at [411, 273] on h4 "Acute [MEDICAL_DATA]" at bounding box center [463, 268] width 424 height 11
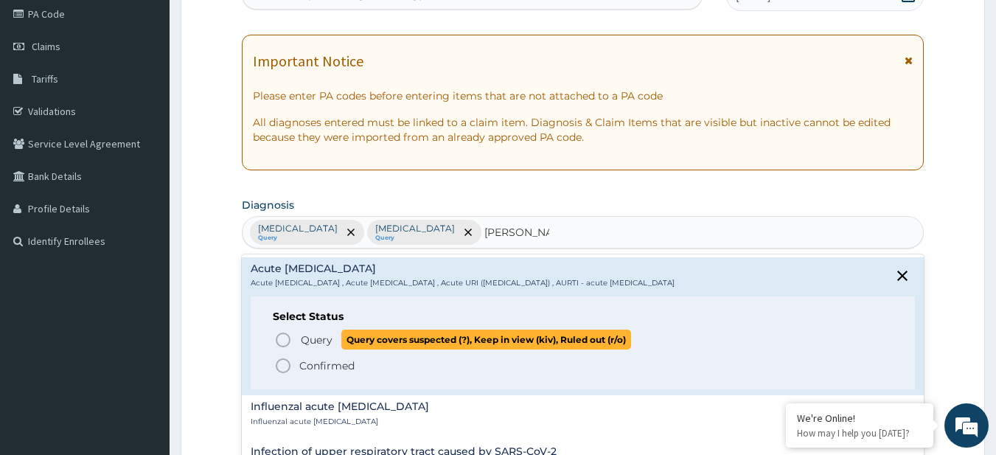
click at [408, 343] on span "Query covers suspected (?), Keep in view (kiv), Ruled out (r/o)" at bounding box center [486, 339] width 290 height 20
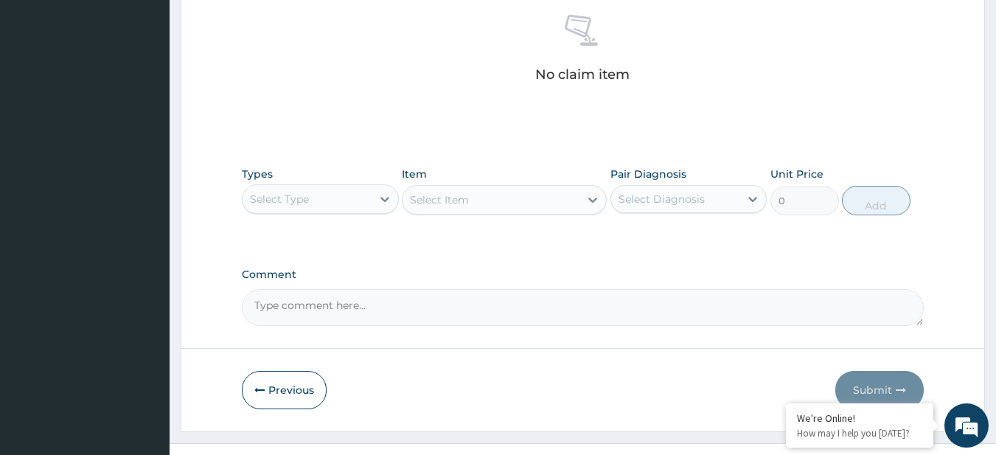
scroll to position [608, 0]
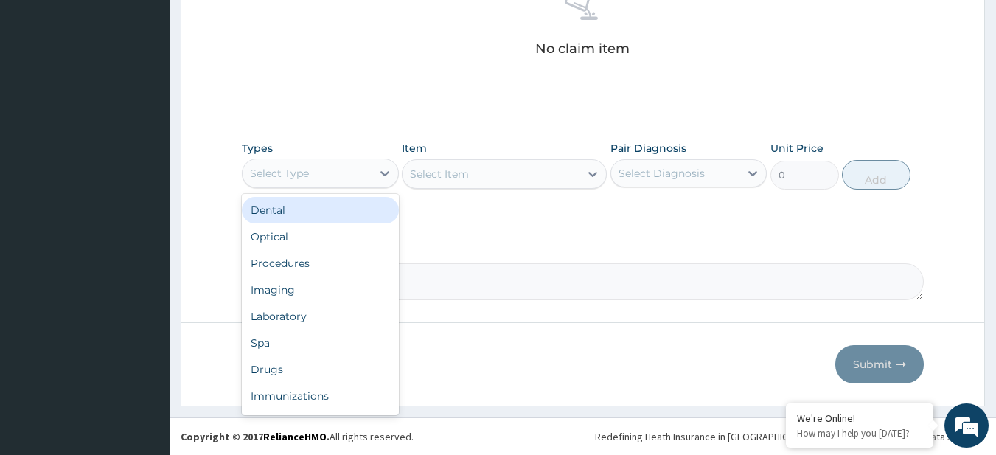
click at [295, 174] on div "Select Type" at bounding box center [279, 173] width 59 height 15
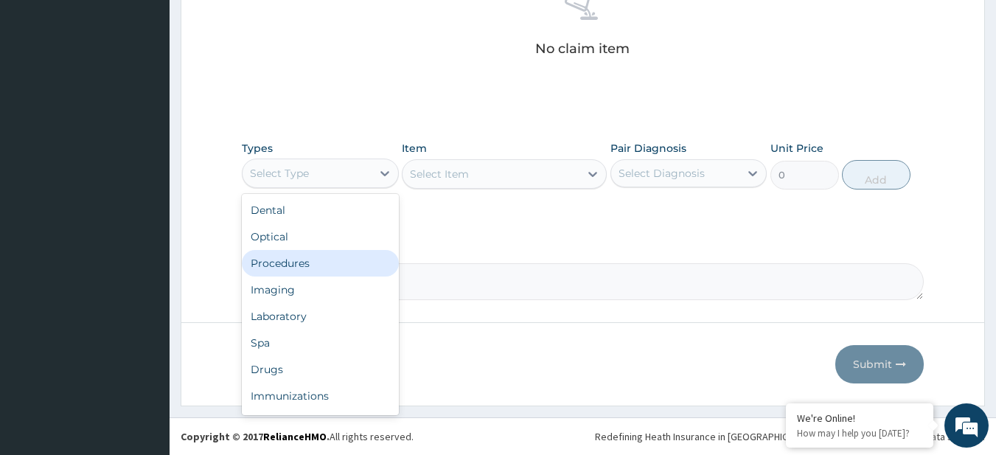
click at [335, 265] on div "Procedures" at bounding box center [320, 263] width 157 height 27
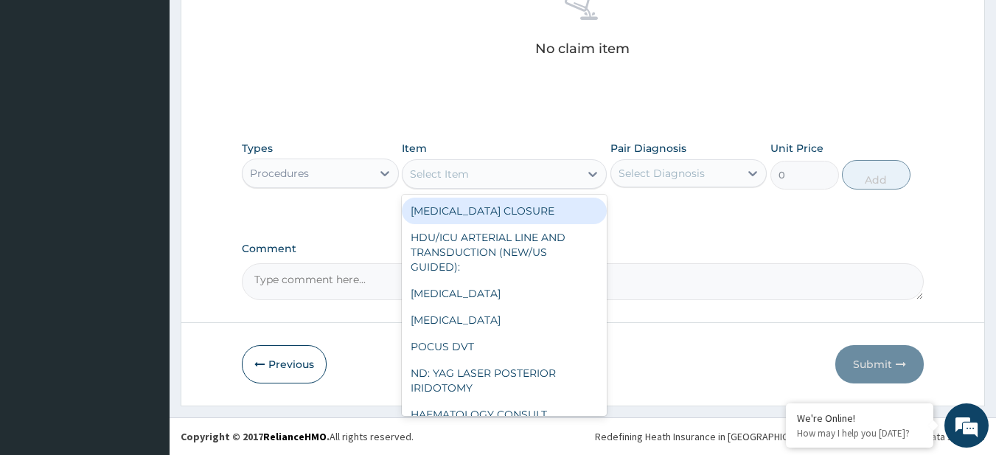
click at [573, 181] on div "Select Item" at bounding box center [490, 174] width 177 height 24
paste input "General Consultation (initial) [MEDICAL_DATA] [MEDICAL_DATA] FBC - ([MEDICAL_DA…"
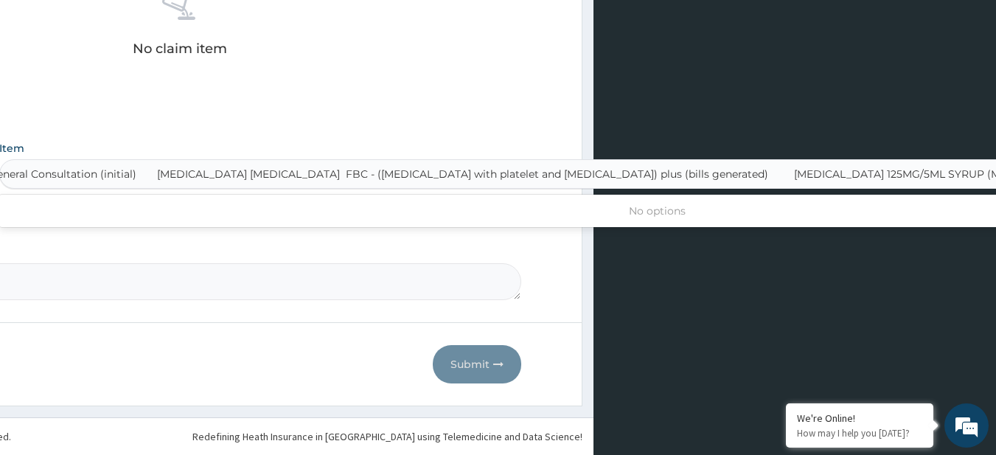
scroll to position [0, 7]
type input "General Consultation (initial)"
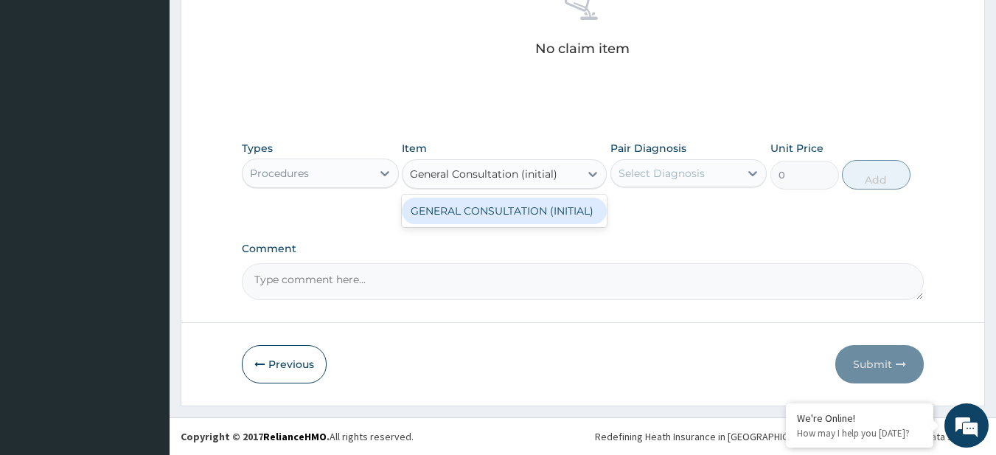
scroll to position [0, 0]
click at [581, 201] on div "GENERAL CONSULTATION (INITIAL)" at bounding box center [504, 211] width 205 height 27
type input "10800"
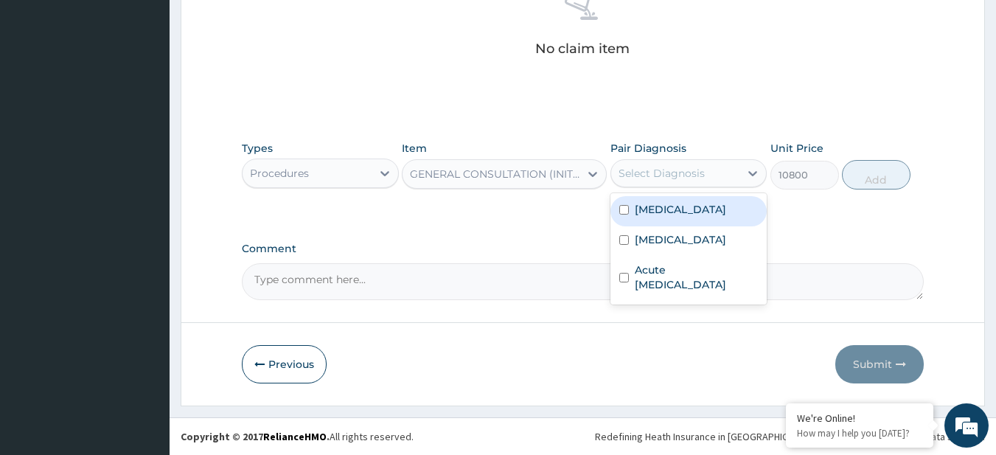
drag, startPoint x: 669, startPoint y: 171, endPoint x: 675, endPoint y: 213, distance: 42.5
click at [675, 187] on div "option Malaria focused, 1 of 3. 3 results available. Use Up and Down to choose …" at bounding box center [688, 173] width 157 height 28
click at [675, 213] on div "Malaria" at bounding box center [688, 211] width 157 height 30
checkbox input "true"
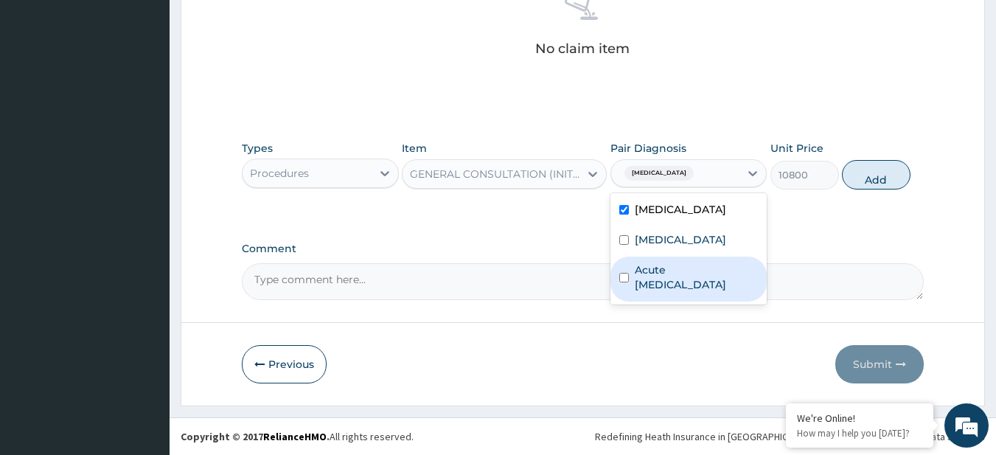
drag, startPoint x: 682, startPoint y: 233, endPoint x: 685, endPoint y: 273, distance: 39.9
click at [685, 273] on div "Malaria Bacterial infectious disease Acute upper respiratory infection" at bounding box center [688, 248] width 157 height 111
click at [686, 281] on label "Acute upper respiratory infection" at bounding box center [697, 276] width 124 height 29
checkbox input "true"
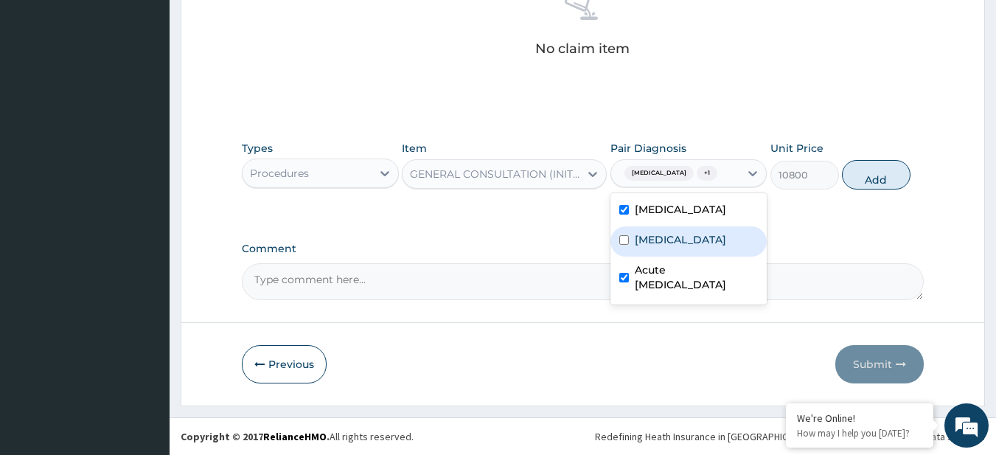
click at [683, 247] on label "Bacterial infectious disease" at bounding box center [680, 239] width 91 height 15
checkbox input "true"
click at [893, 168] on button "Add" at bounding box center [876, 174] width 69 height 29
type input "0"
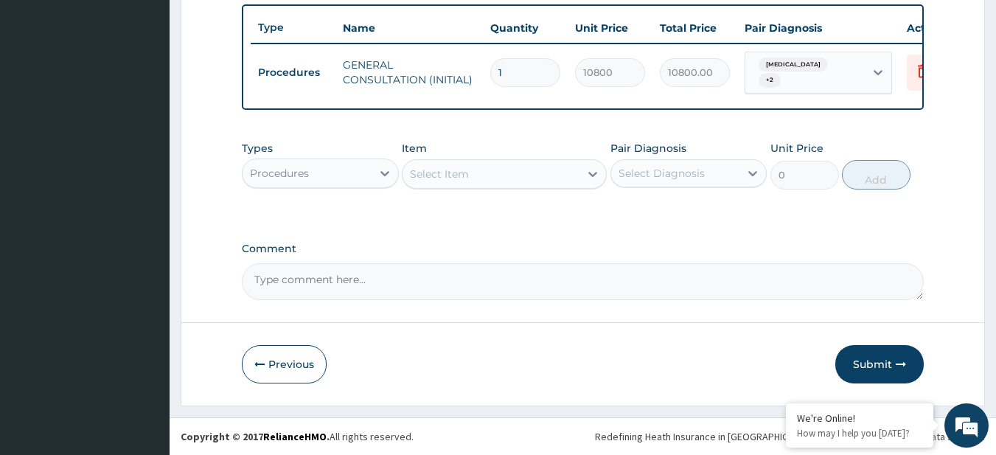
scroll to position [549, 0]
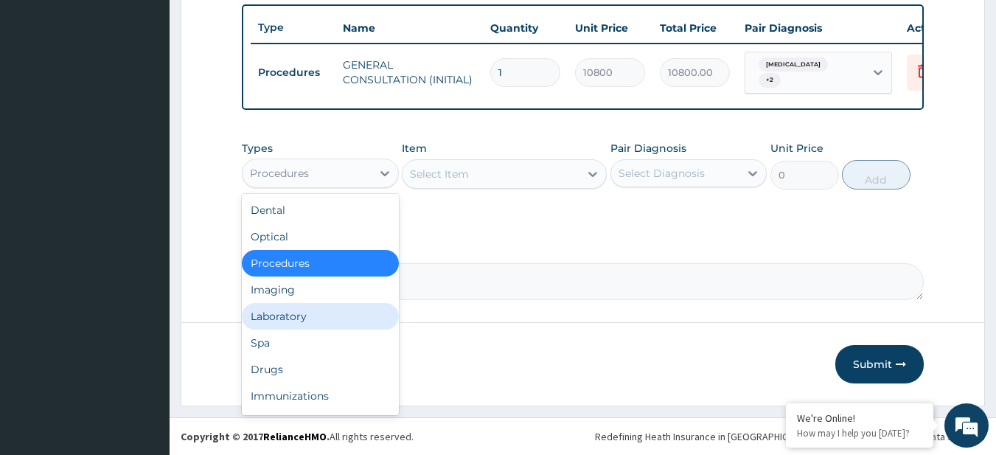
drag, startPoint x: 293, startPoint y: 167, endPoint x: 314, endPoint y: 313, distance: 148.2
click at [314, 188] on div "option Procedures, selected. option Laboratory focused, 5 of 10. 10 results ava…" at bounding box center [320, 172] width 157 height 29
click at [314, 313] on div "Laboratory" at bounding box center [320, 316] width 157 height 27
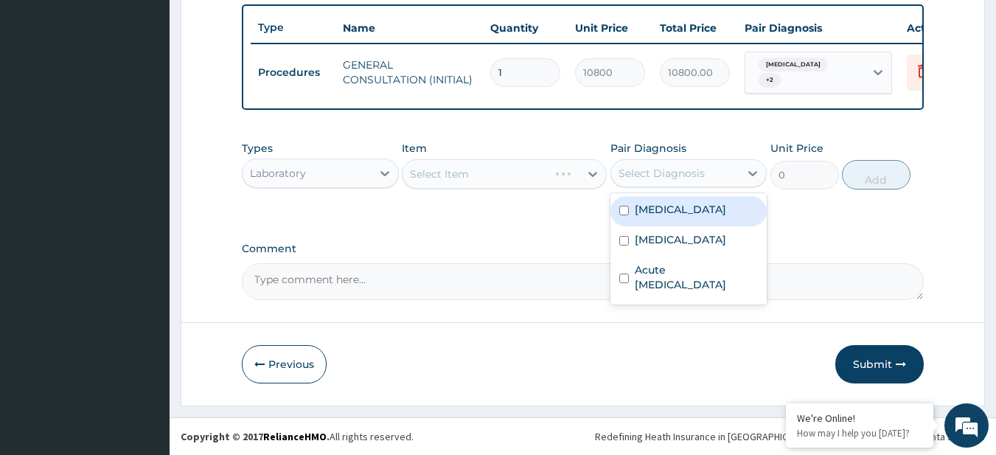
click at [654, 163] on div "Select Diagnosis" at bounding box center [675, 173] width 129 height 24
click at [670, 206] on label "Malaria" at bounding box center [680, 209] width 91 height 15
checkbox input "true"
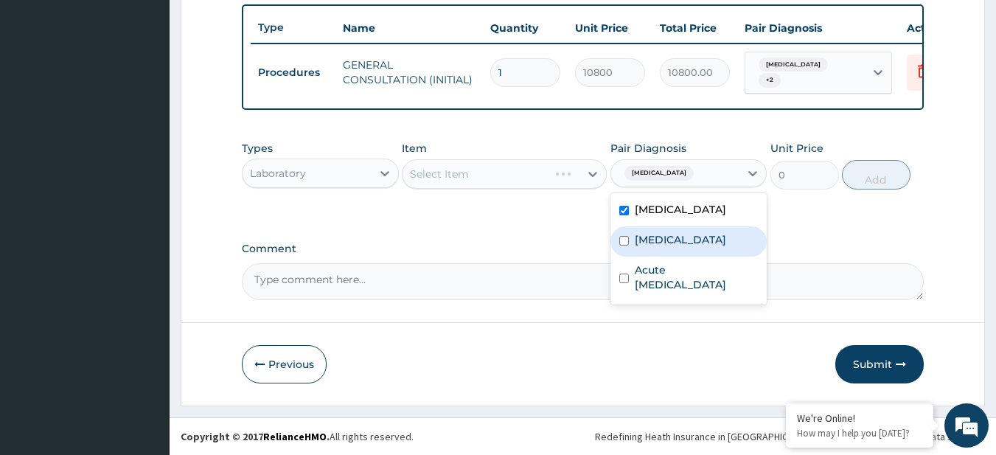
click at [682, 247] on label "Bacterial infectious disease" at bounding box center [680, 239] width 91 height 15
checkbox input "true"
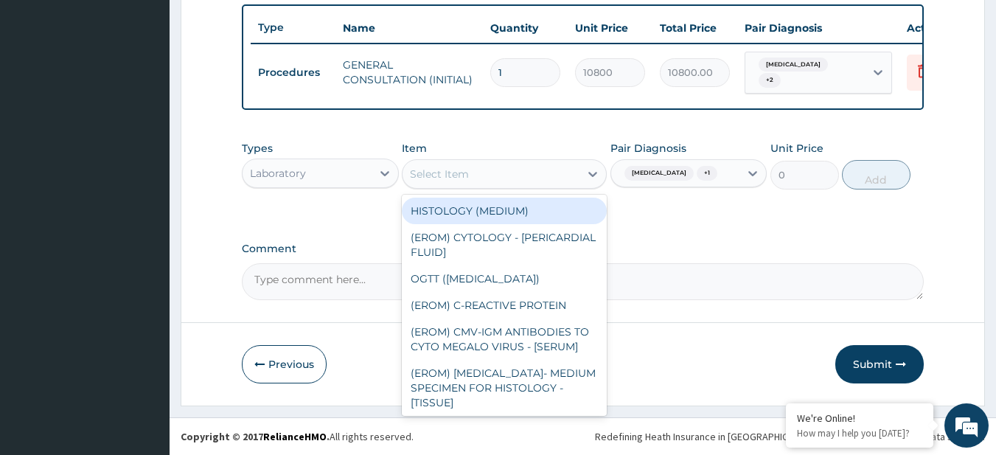
click at [492, 181] on div "Select Item" at bounding box center [490, 174] width 177 height 24
paste input "MALARIA PARASITE FBC - (FULL BLOOD COUNT with platelet and red cell indices) pl…"
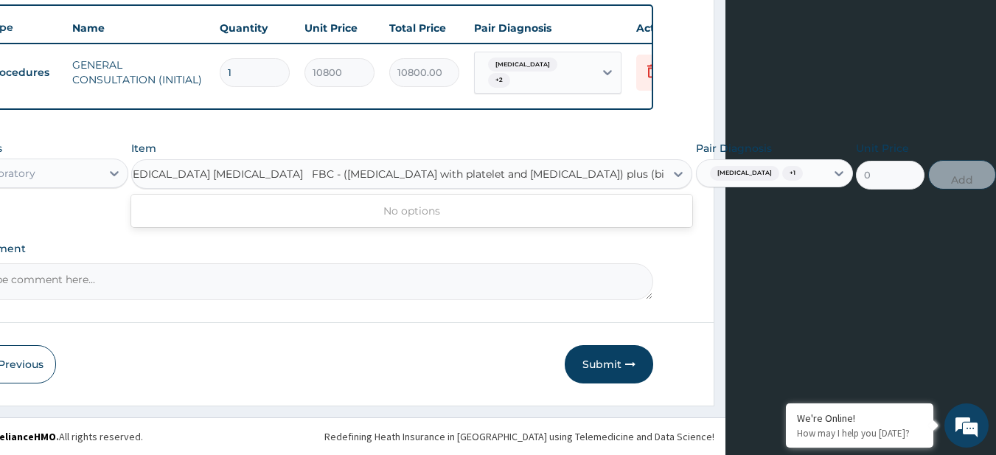
scroll to position [0, 271]
type input "MALARIA PARASITE"
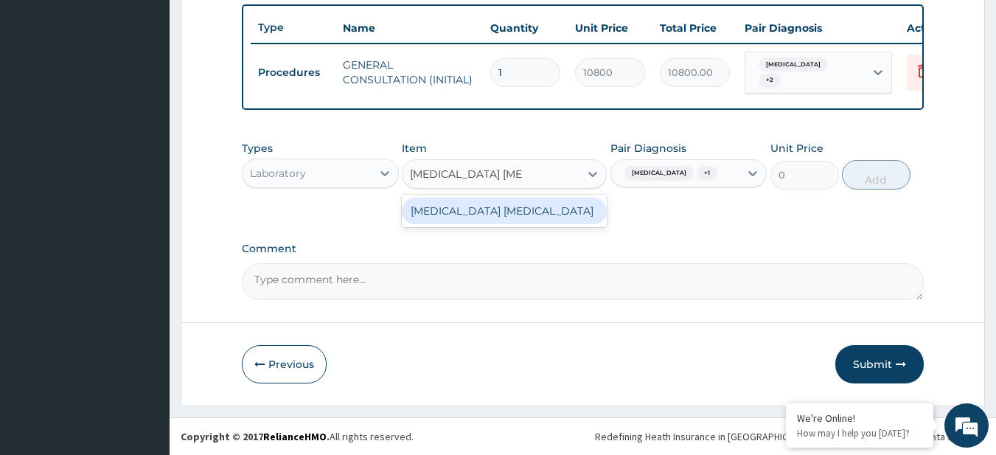
scroll to position [0, 0]
click at [508, 204] on div "MALARIA PARASITE" at bounding box center [504, 211] width 205 height 27
type input "4050"
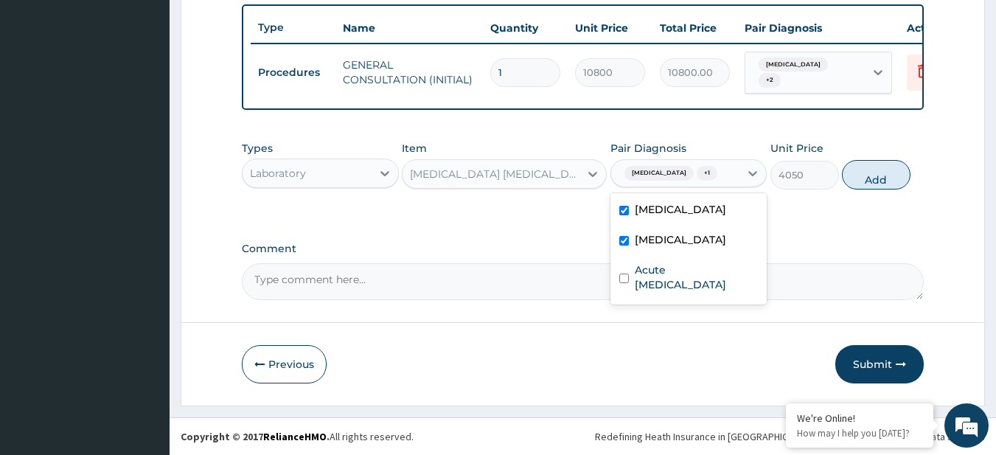
click at [686, 185] on div "Malaria + 1" at bounding box center [675, 173] width 129 height 25
click at [701, 243] on label "Bacterial infectious disease" at bounding box center [680, 239] width 91 height 15
checkbox input "false"
click at [852, 181] on button "Add" at bounding box center [876, 174] width 69 height 29
type input "0"
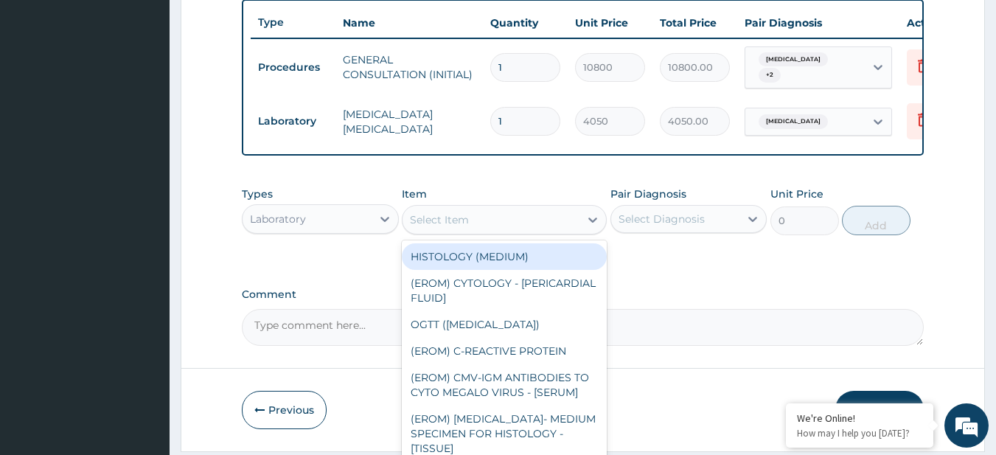
click at [432, 216] on div "Select Item" at bounding box center [490, 220] width 177 height 24
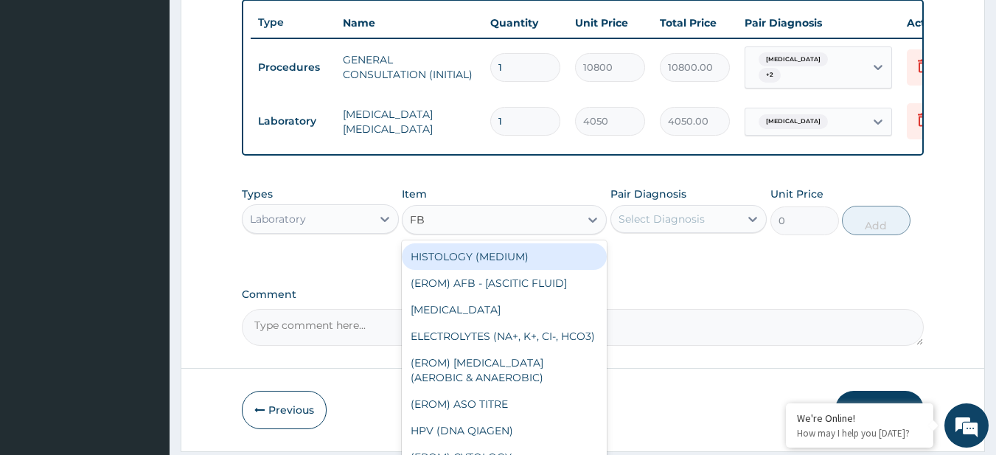
type input "FBC"
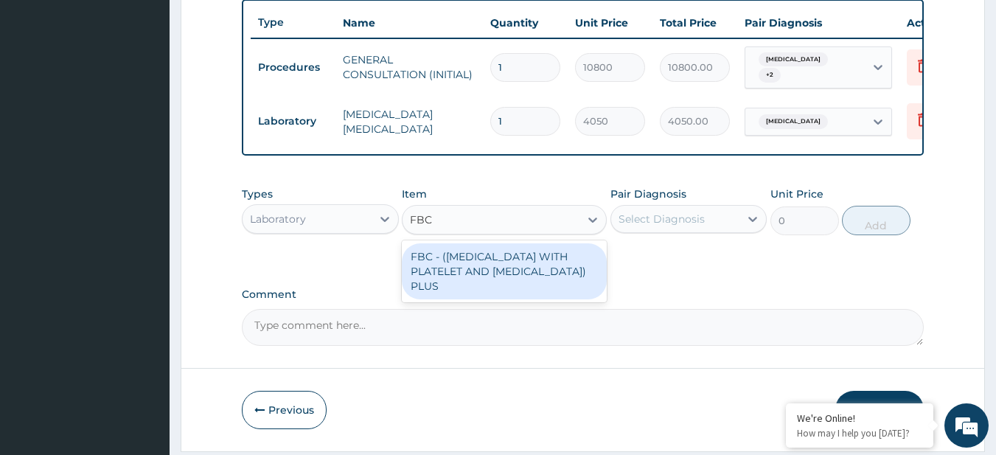
click at [489, 271] on div "FBC - (FULL BLOOD COUNT WITH PLATELET AND RED CELL INDICES) PLUS" at bounding box center [504, 271] width 205 height 56
type input "8505"
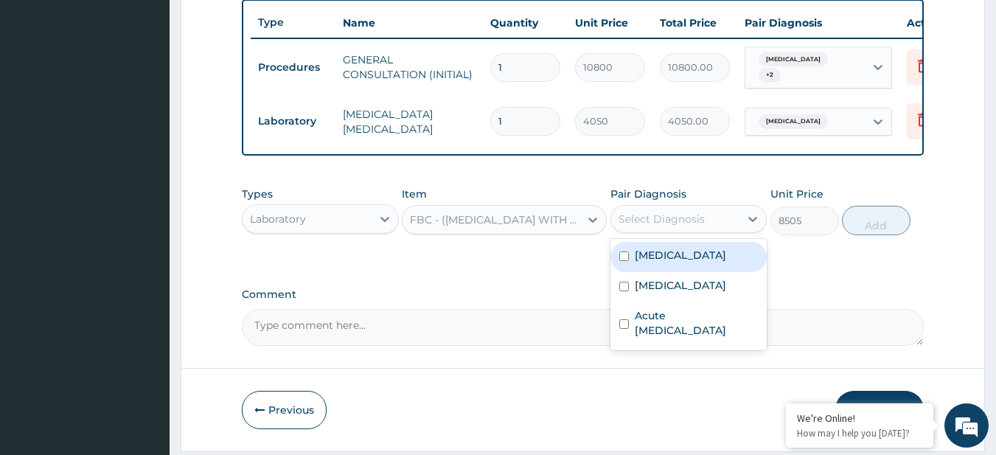
drag, startPoint x: 647, startPoint y: 229, endPoint x: 668, endPoint y: 293, distance: 66.7
click at [668, 233] on div "option Bacterial infectious disease, deselected. option Malaria focused, 1 of 3…" at bounding box center [688, 219] width 157 height 28
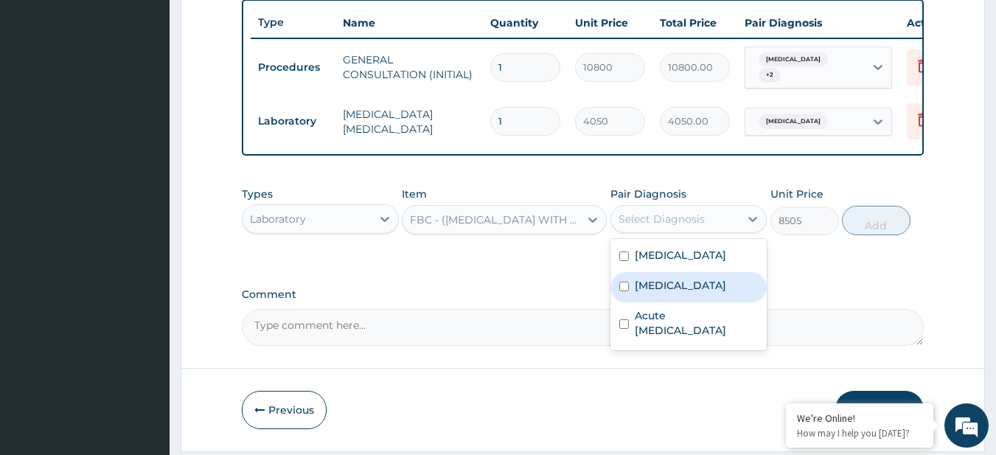
click at [668, 293] on label "Bacterial infectious disease" at bounding box center [680, 285] width 91 height 15
checkbox input "true"
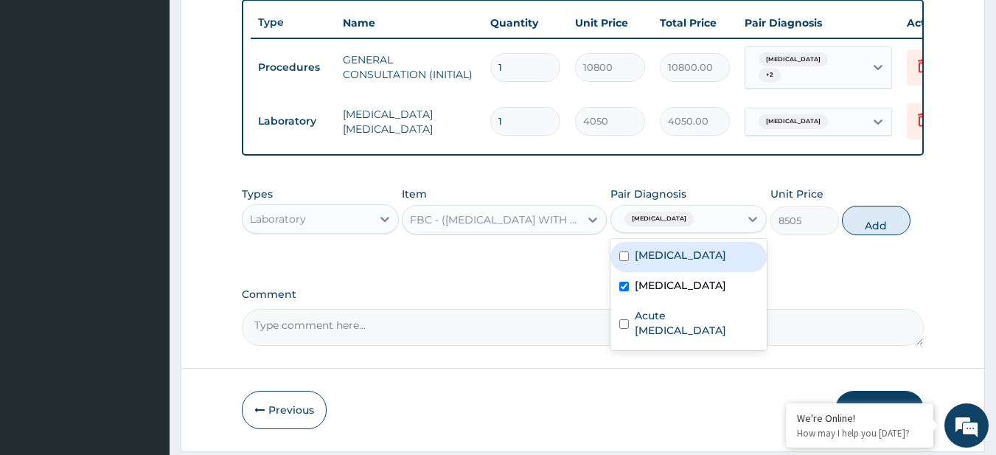
click at [664, 270] on div "Malaria" at bounding box center [688, 257] width 157 height 30
checkbox input "true"
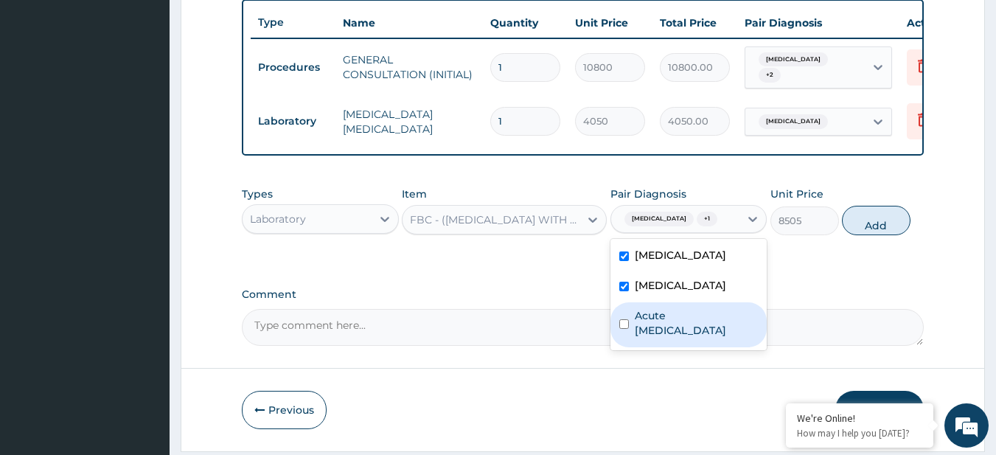
click at [714, 338] on label "Acute upper respiratory infection" at bounding box center [697, 322] width 124 height 29
checkbox input "true"
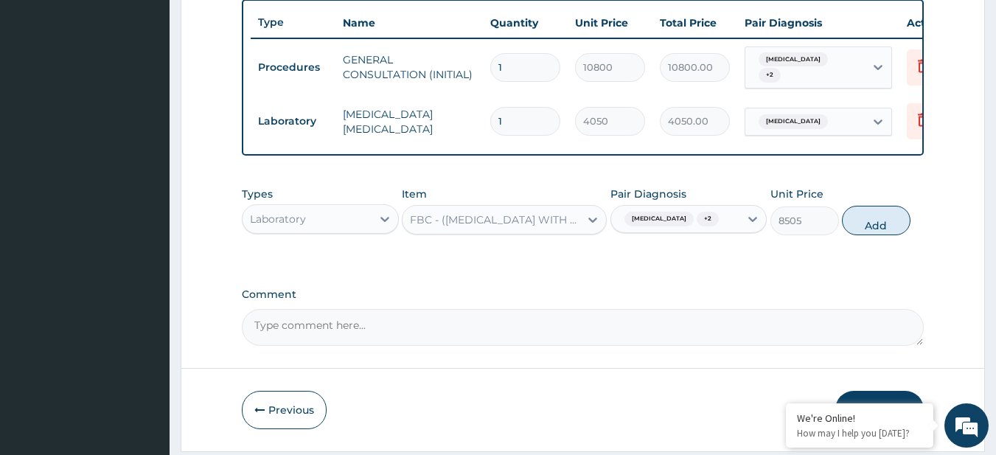
click at [869, 220] on div "Types Laboratory Item FBC - (FULL BLOOD COUNT WITH PLATELET AND RED CELL INDICE…" at bounding box center [583, 210] width 683 height 63
click at [866, 229] on button "Add" at bounding box center [876, 220] width 69 height 29
type input "0"
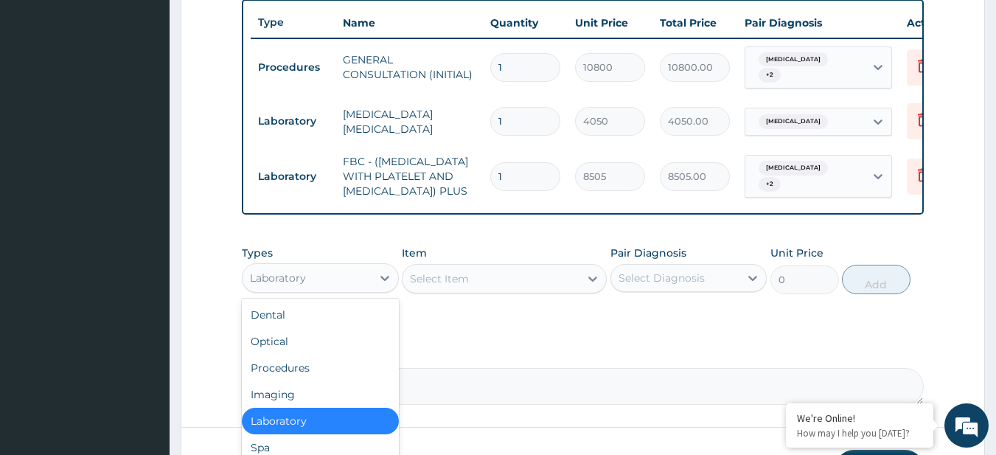
click at [333, 290] on div "Laboratory" at bounding box center [307, 278] width 129 height 24
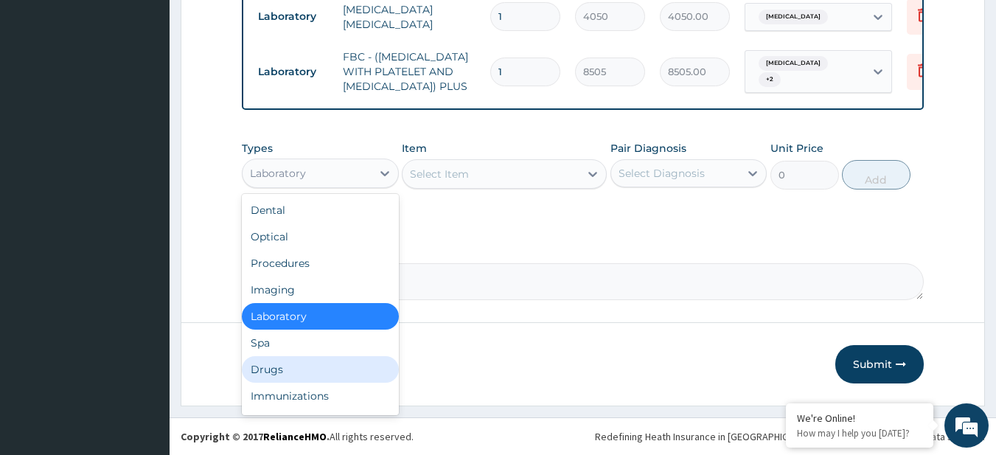
click at [301, 373] on div "Drugs" at bounding box center [320, 369] width 157 height 27
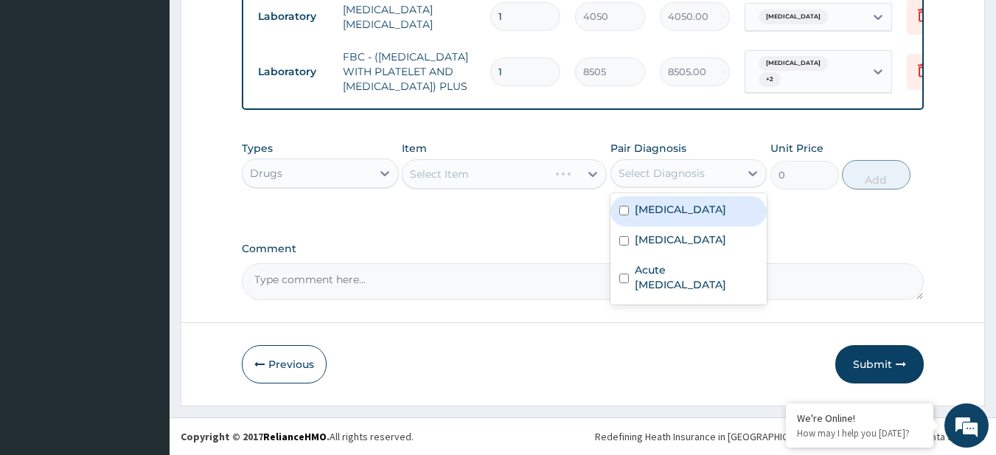
click at [643, 174] on div "Select Diagnosis" at bounding box center [661, 173] width 86 height 15
click at [658, 202] on label "Malaria" at bounding box center [680, 209] width 91 height 15
checkbox input "true"
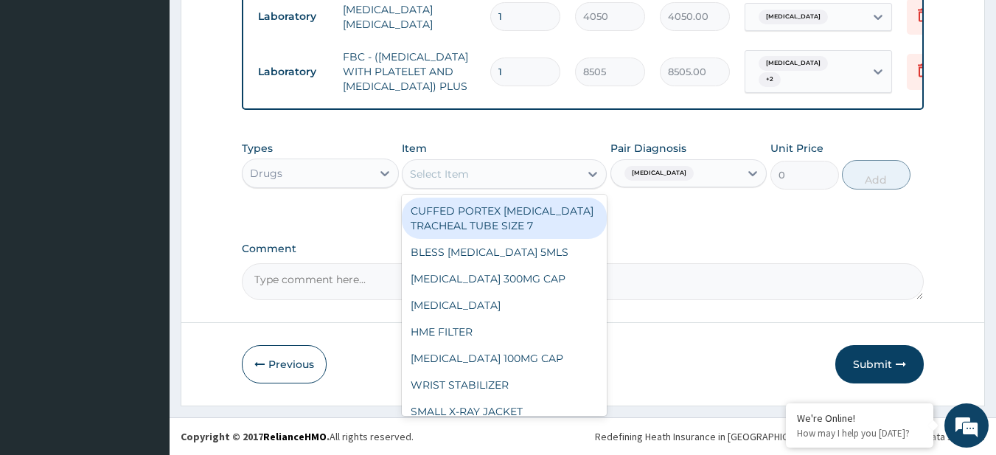
click at [494, 173] on div "Select Item" at bounding box center [490, 174] width 177 height 24
paste input "PARACETAMOL 125MG/5ML SYRUP (M&B) COUGH SYRUP CHILDREN (FIDSON) VITAMIN C 125MG…"
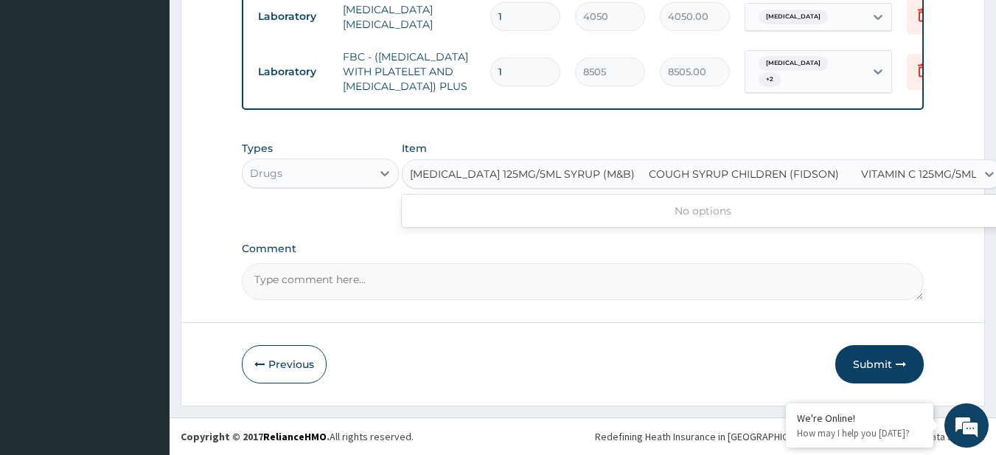
scroll to position [0, 19]
type input "PARACETAMOL 125MG/5ML SYRUP (M&B)"
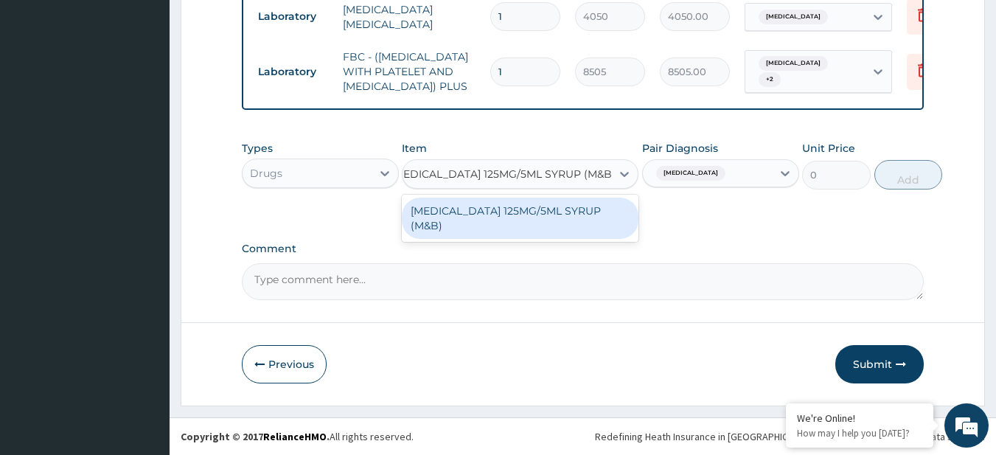
click at [498, 206] on div "PARACETAMOL 125MG/5ML SYRUP (M&B)" at bounding box center [520, 218] width 237 height 41
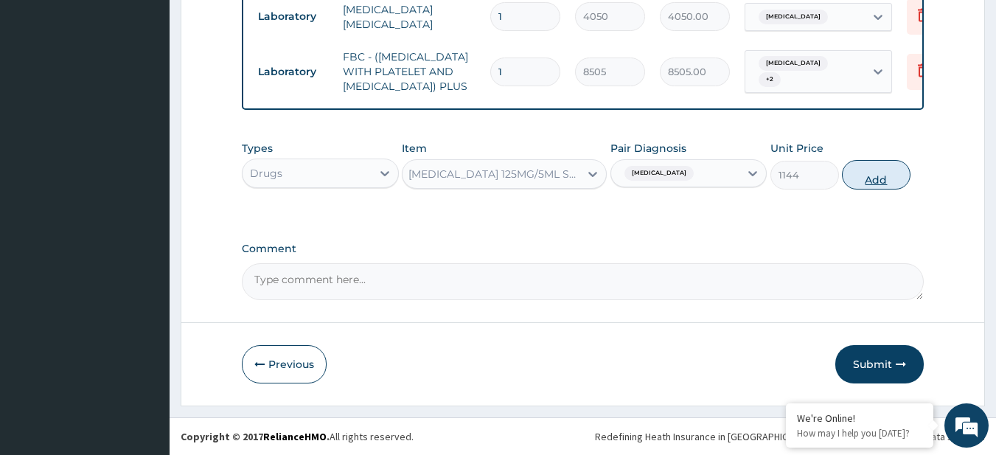
click at [887, 160] on button "Add" at bounding box center [876, 174] width 69 height 29
type input "0"
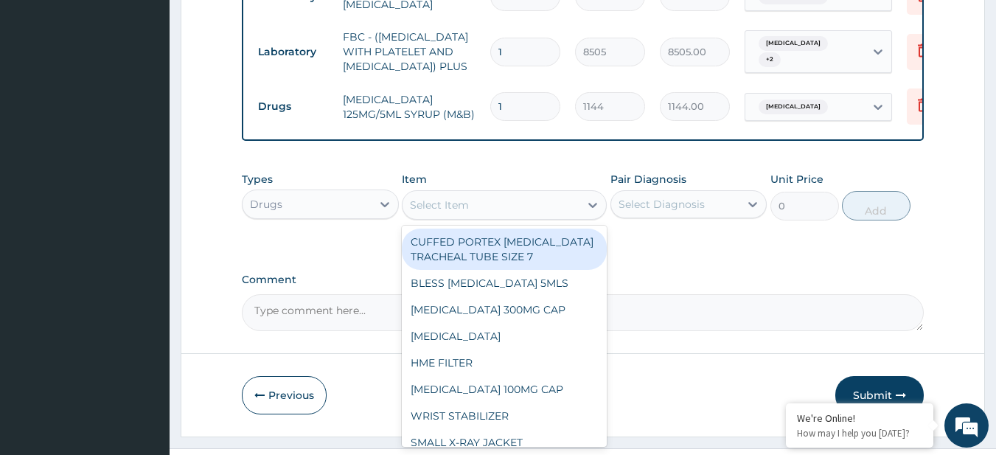
click at [449, 212] on div "Select Item" at bounding box center [439, 205] width 59 height 15
paste input "COUGH SYRUP CHILDREN (FIDSON) VITAMIN C 125MG/5ML SYRUP"
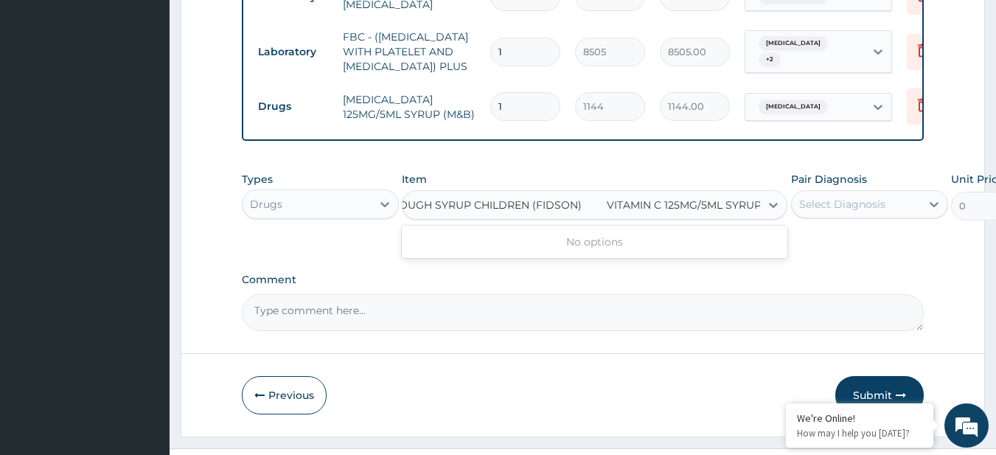
type input "COUGH SYRUP CHILDREN (FIDSON)"
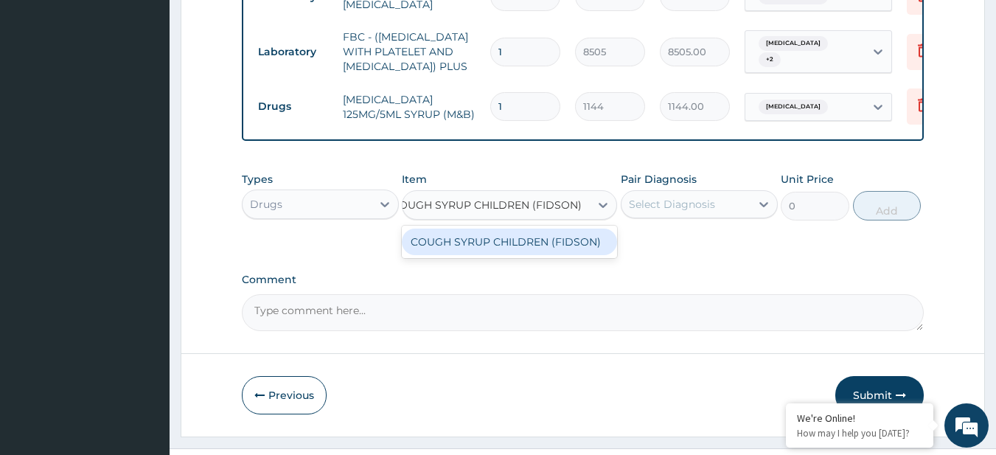
click at [497, 255] on div "COUGH SYRUP CHILDREN (FIDSON)" at bounding box center [509, 242] width 215 height 27
type input "1500"
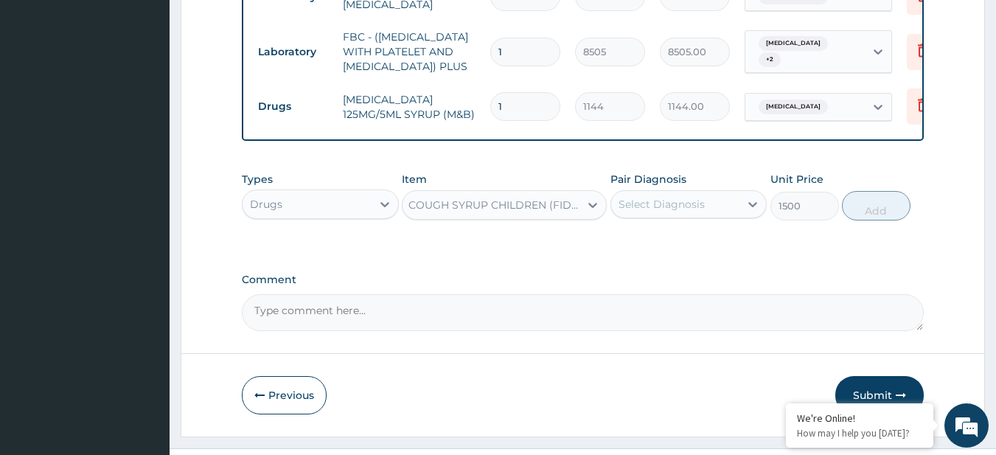
scroll to position [0, 1]
click at [703, 207] on div "Pair Diagnosis Select Diagnosis" at bounding box center [688, 196] width 157 height 49
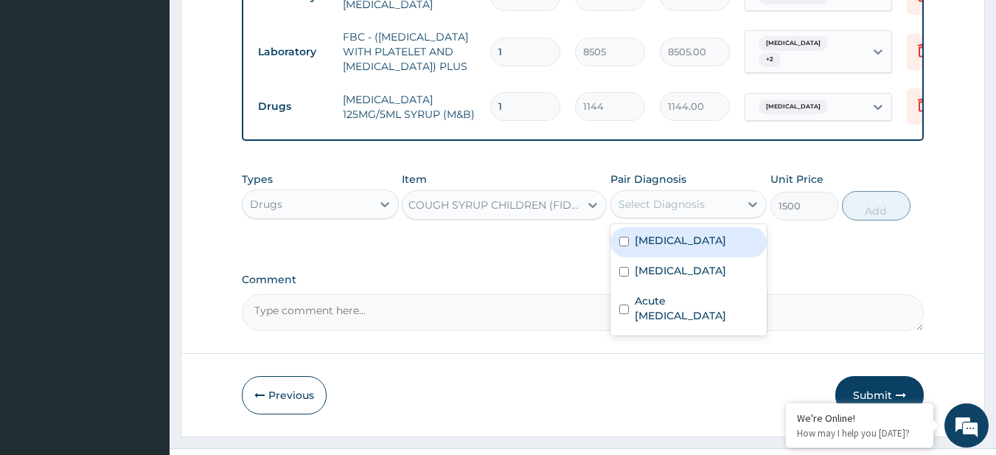
click at [707, 216] on div "Select Diagnosis" at bounding box center [675, 204] width 129 height 24
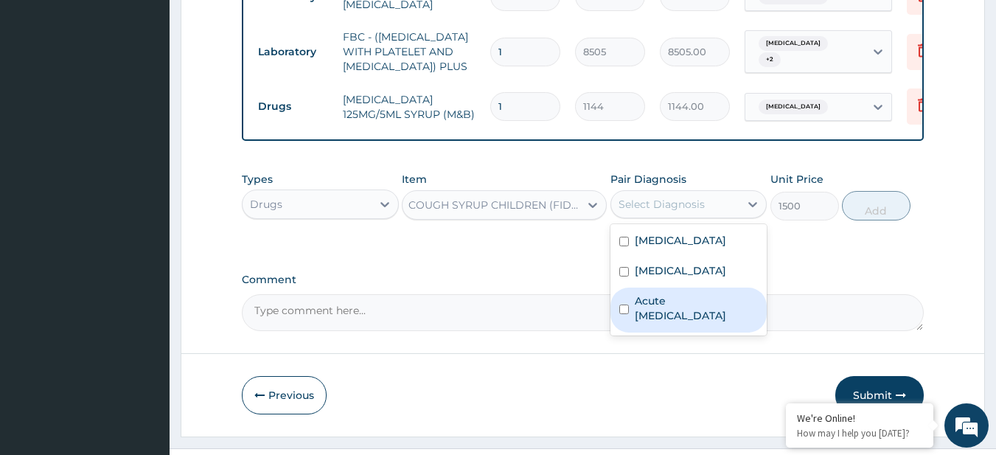
click at [721, 323] on label "Acute upper respiratory infection" at bounding box center [697, 307] width 124 height 29
checkbox input "true"
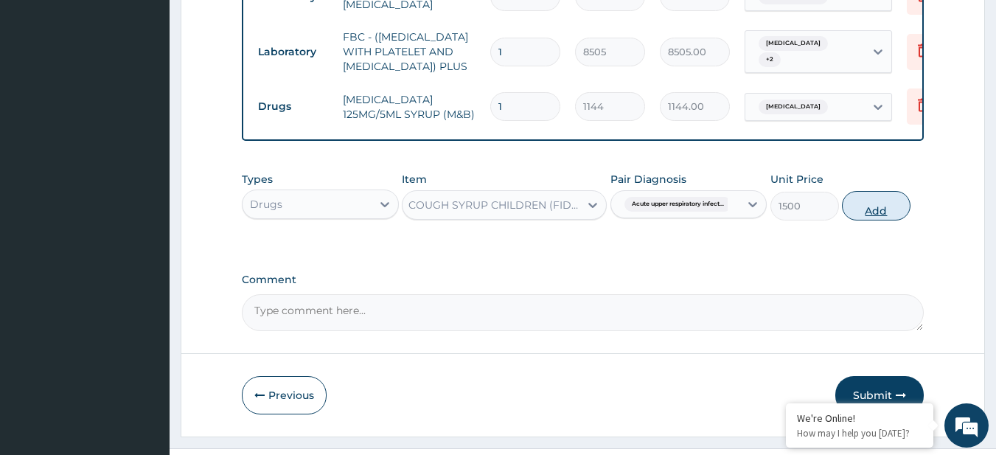
click at [881, 210] on button "Add" at bounding box center [876, 205] width 69 height 29
type input "0"
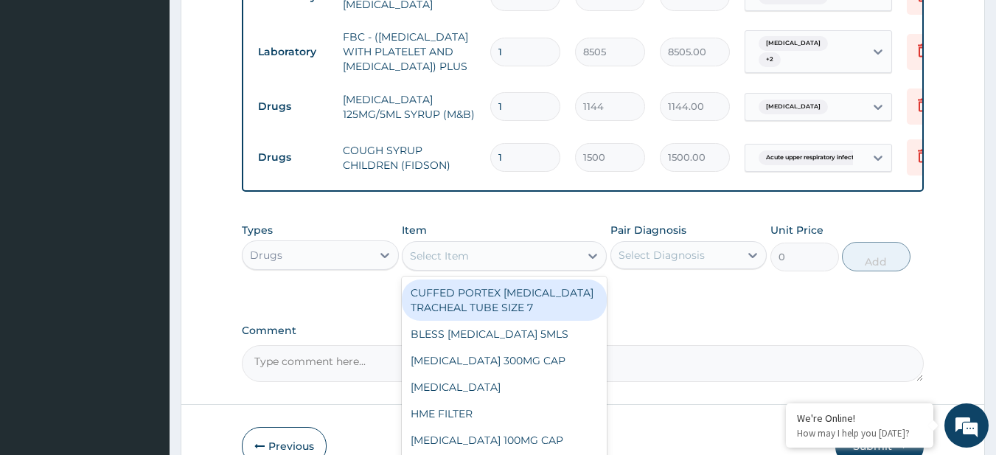
click at [523, 268] on div "Select Item" at bounding box center [490, 256] width 177 height 24
paste input "VITAMIN C 125MG/5ML SYRUP"
type input "VITAMIN C 125MG/5ML SYRUP"
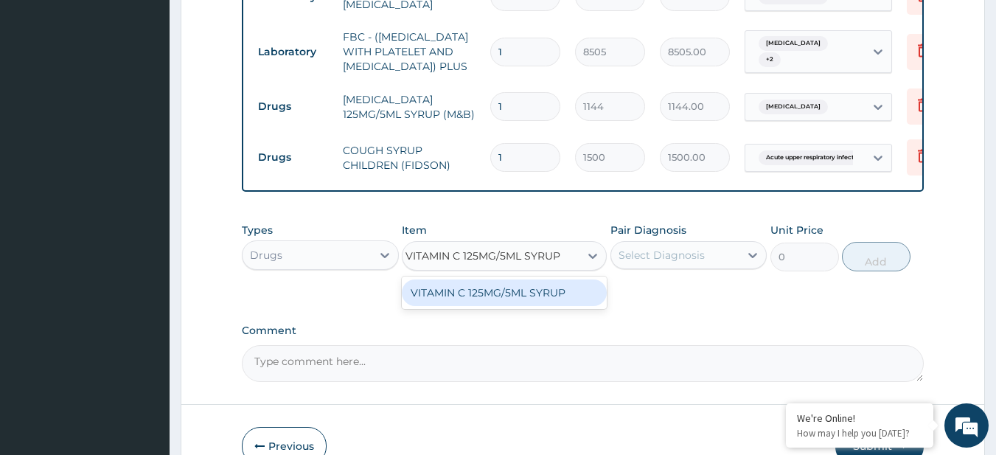
click at [562, 306] on div "VITAMIN C 125MG/5ML SYRUP" at bounding box center [504, 292] width 205 height 27
type input "1400"
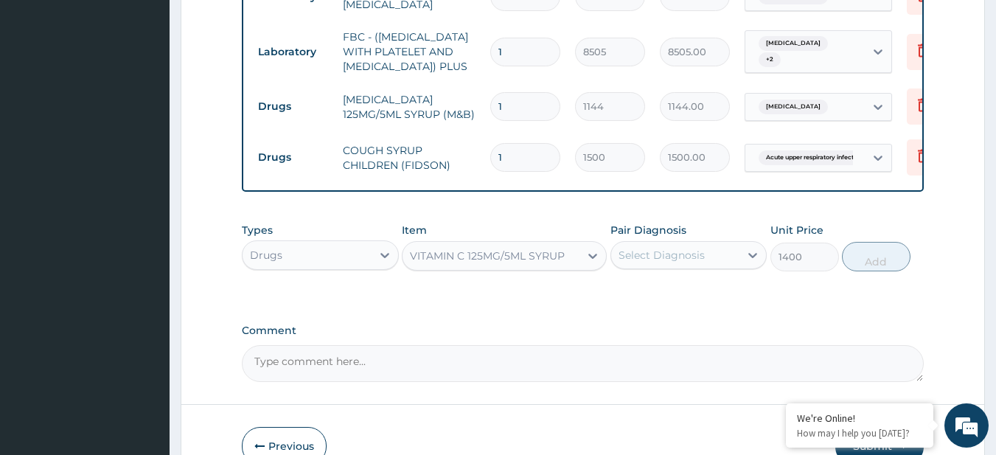
scroll to position [0, 0]
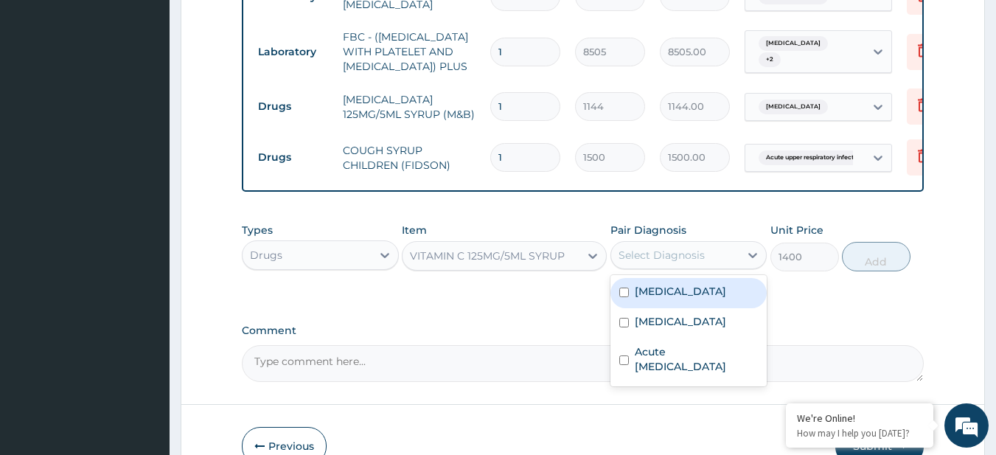
click at [708, 267] on div "Select Diagnosis" at bounding box center [675, 255] width 129 height 24
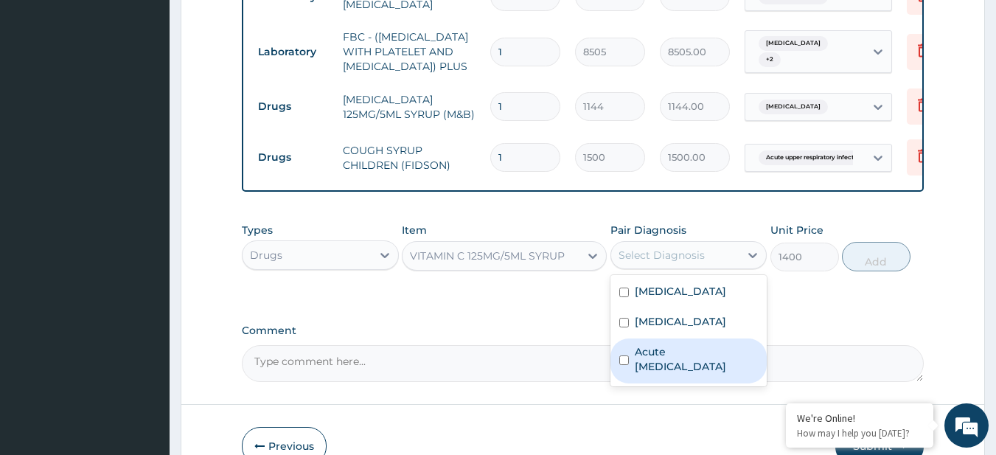
click at [714, 374] on label "Acute upper respiratory infection" at bounding box center [697, 358] width 124 height 29
checkbox input "true"
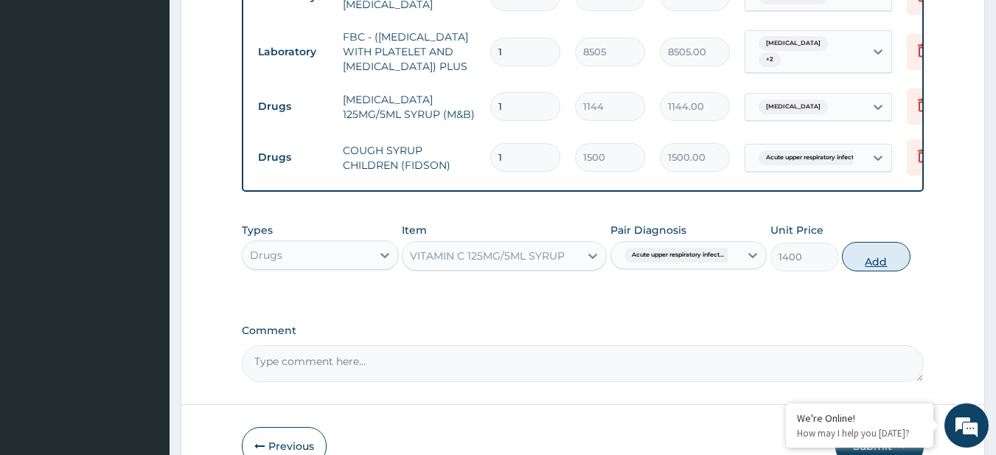
click at [870, 271] on button "Add" at bounding box center [876, 256] width 69 height 29
type input "0"
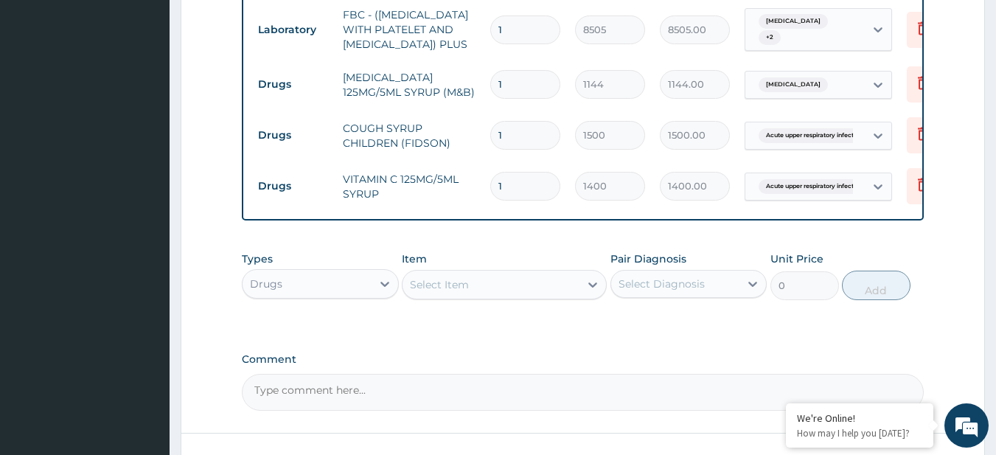
scroll to position [826, 0]
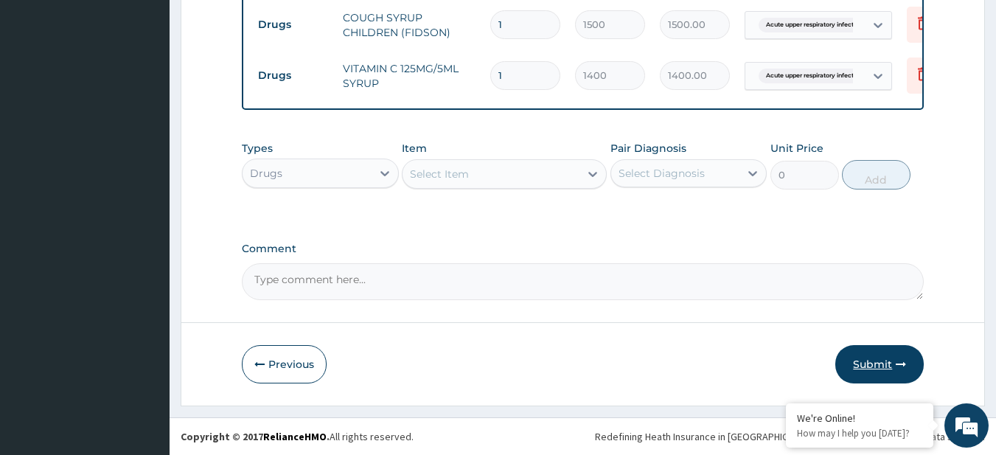
click at [892, 376] on button "Submit" at bounding box center [879, 364] width 88 height 38
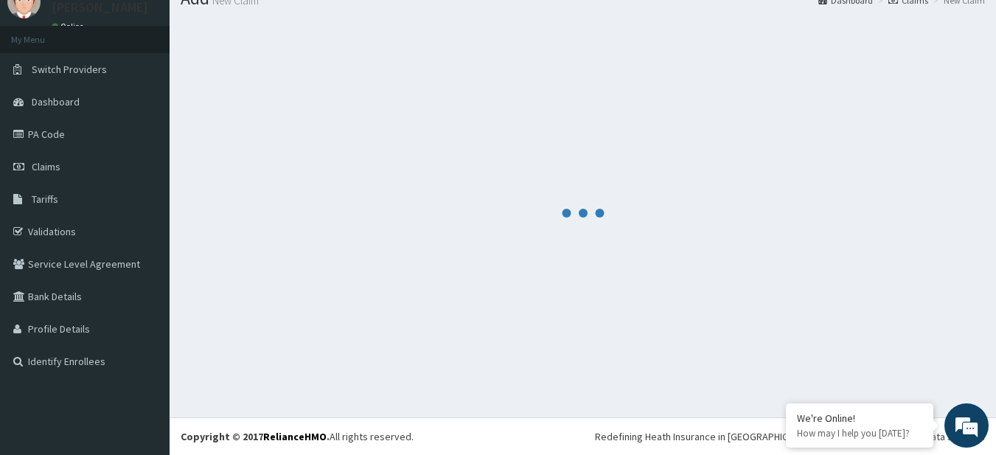
scroll to position [59, 0]
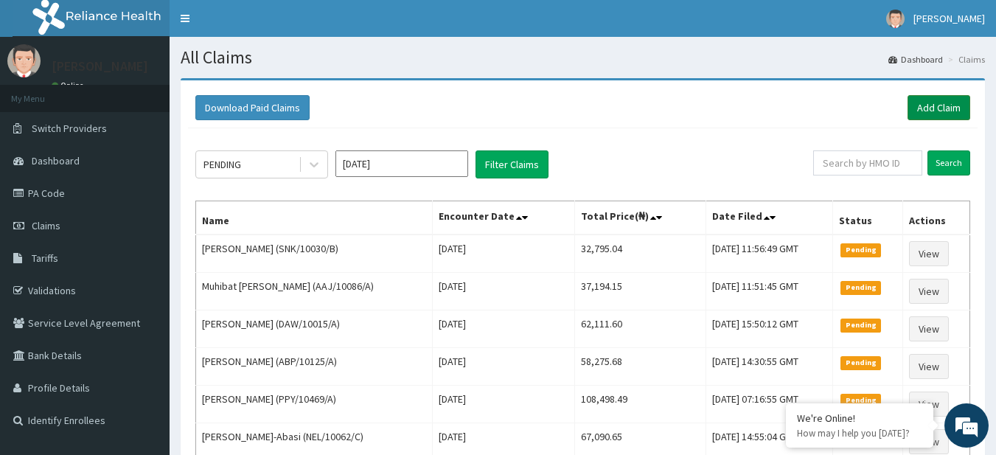
click at [939, 113] on link "Add Claim" at bounding box center [938, 107] width 63 height 25
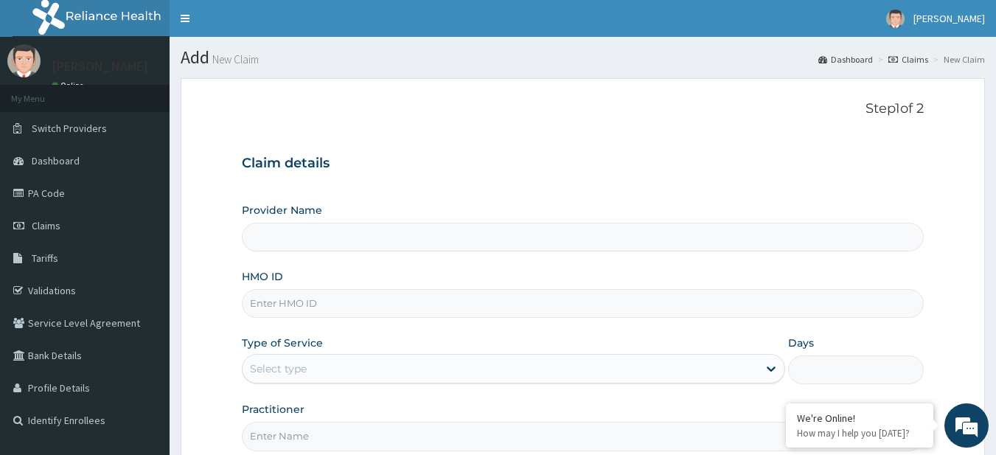
type input "R-Jolad Plus"
click at [316, 299] on input "HMO ID" at bounding box center [583, 303] width 683 height 29
paste input "SBL/10422/A"
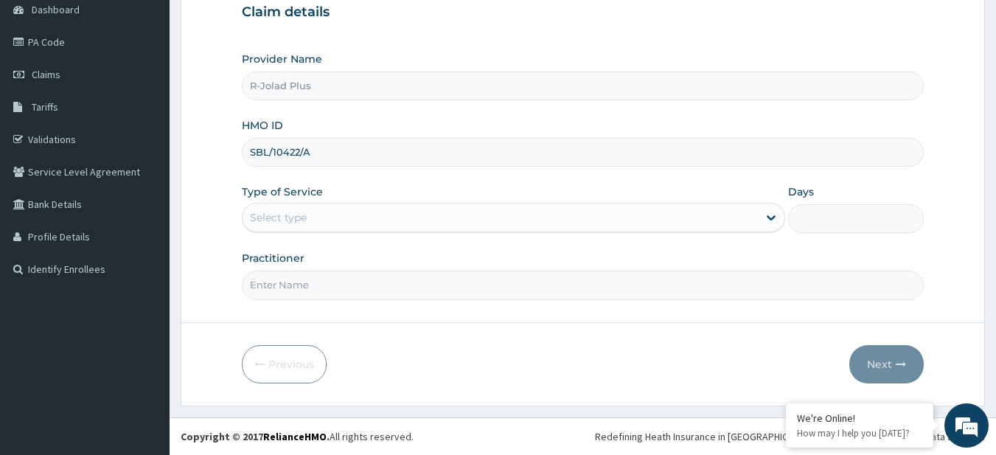
type input "SBL/10422/A"
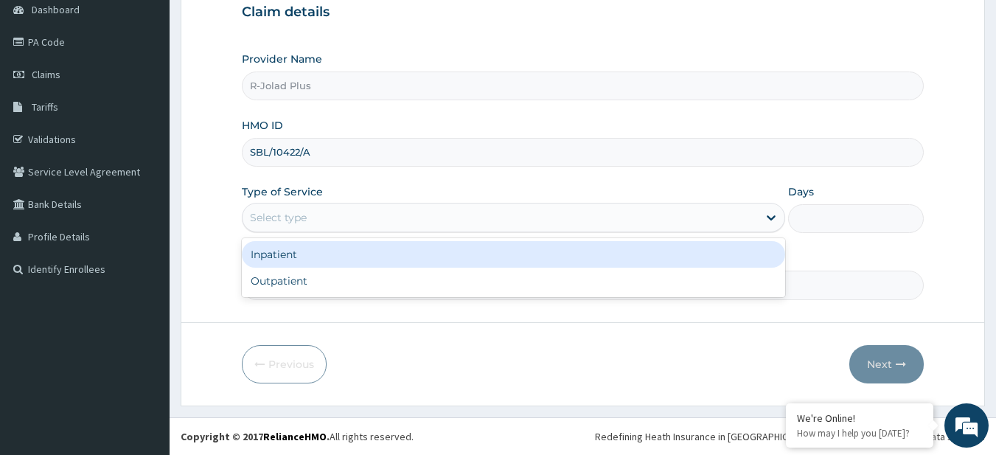
click at [270, 220] on div "Select type" at bounding box center [278, 217] width 57 height 15
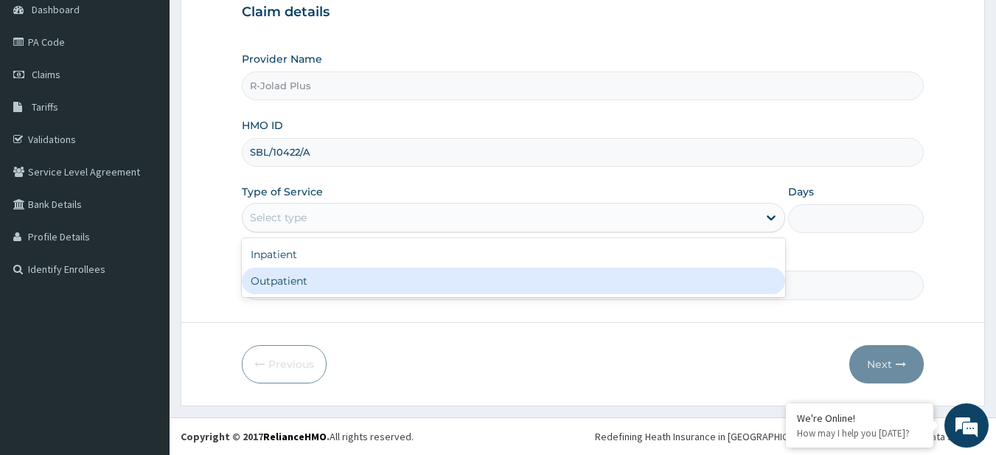
click at [295, 287] on div "Outpatient" at bounding box center [513, 281] width 543 height 27
type input "1"
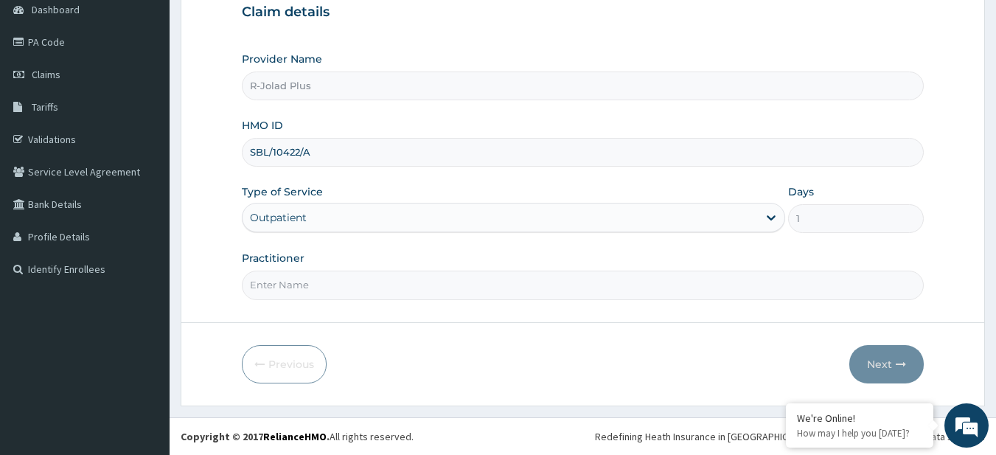
click at [295, 287] on input "Practitioner" at bounding box center [583, 285] width 683 height 29
type input "[PERSON_NAME]"
click at [905, 360] on icon "button" at bounding box center [901, 364] width 10 height 10
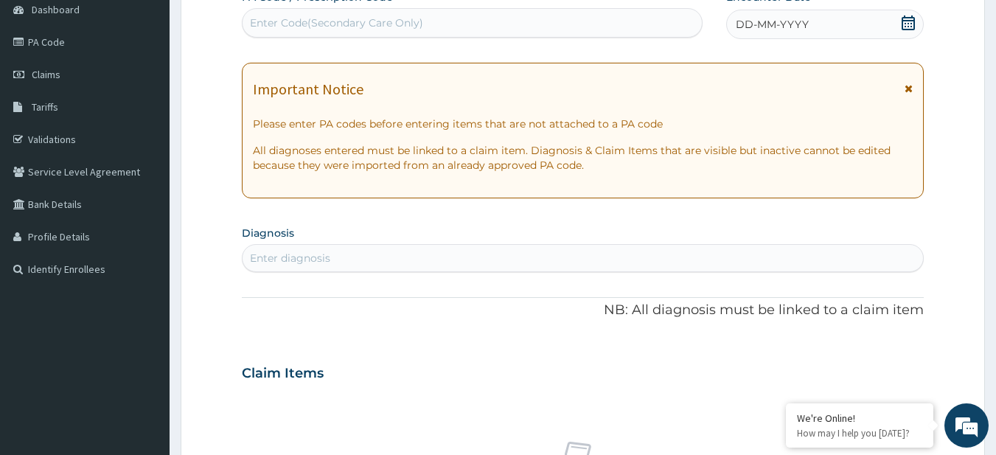
scroll to position [0, 0]
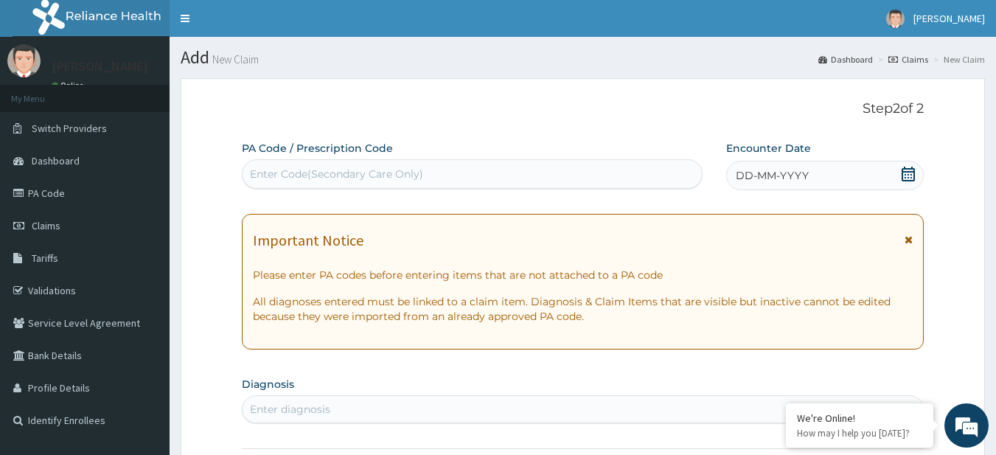
click at [395, 168] on div "Enter Code(Secondary Care Only)" at bounding box center [336, 174] width 173 height 15
paste input "PA/6EFA2C"
type input "PA/6EFA2C"
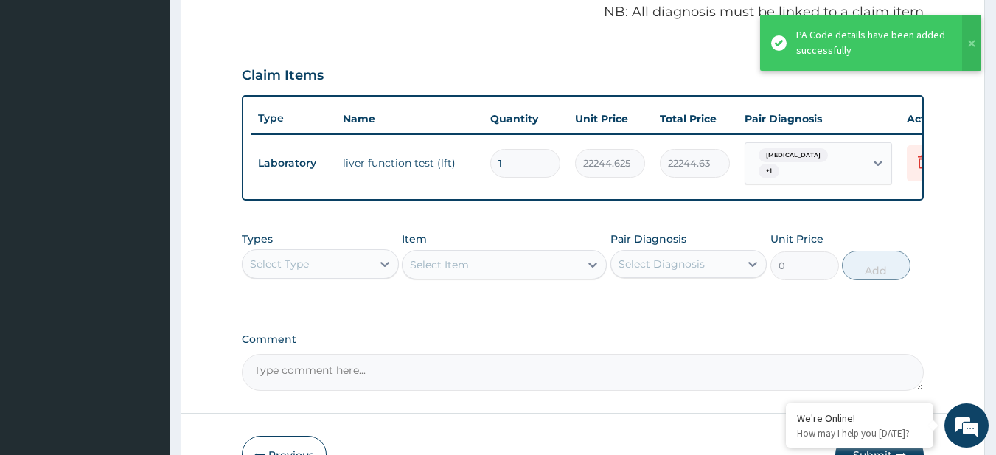
scroll to position [455, 0]
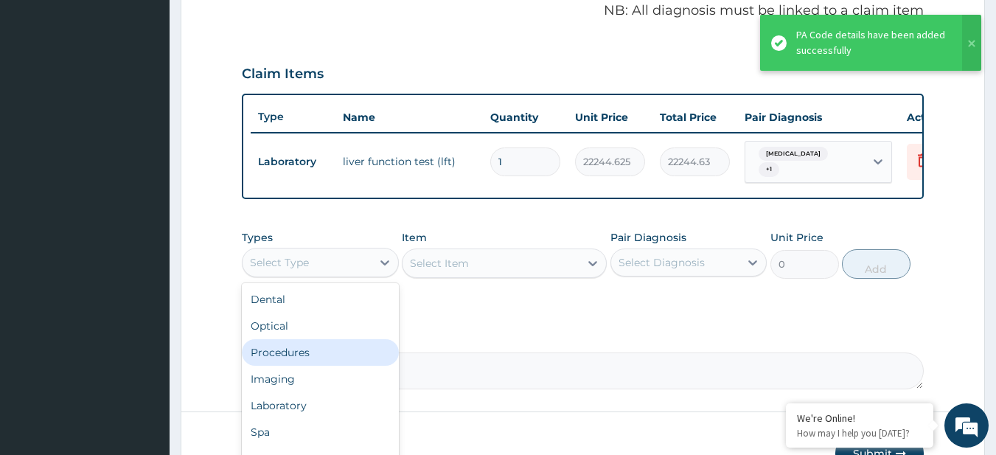
drag, startPoint x: 313, startPoint y: 274, endPoint x: 332, endPoint y: 361, distance: 88.9
click at [332, 277] on div "option Procedures focused, 3 of 10. 10 results available. Use Up and Down to ch…" at bounding box center [320, 262] width 157 height 29
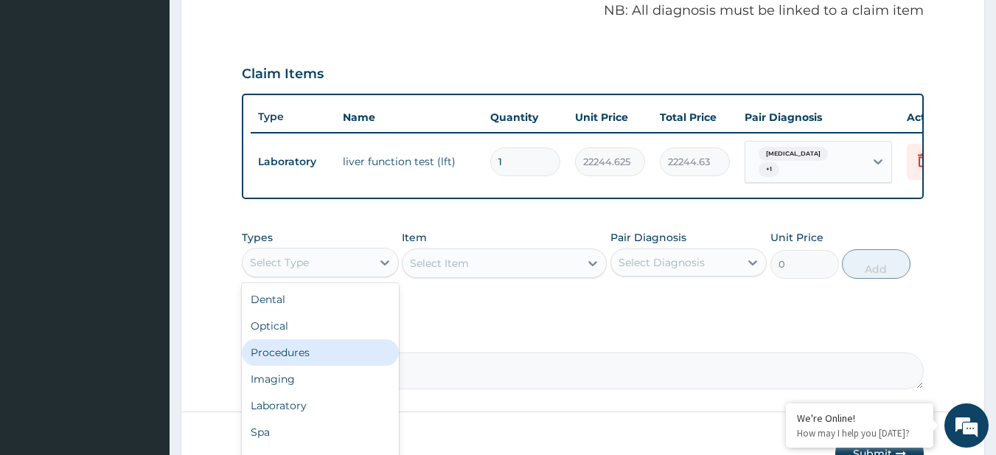
click at [332, 361] on div "Procedures" at bounding box center [320, 352] width 157 height 27
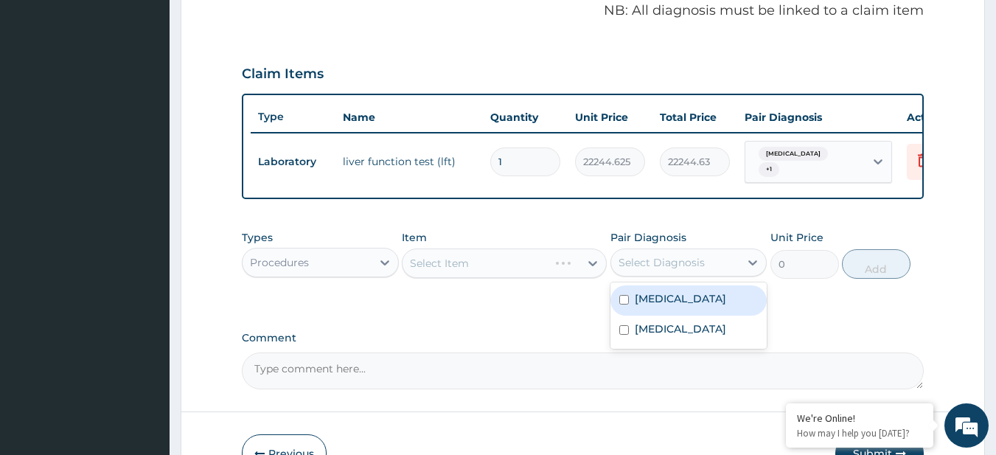
drag, startPoint x: 717, startPoint y: 268, endPoint x: 718, endPoint y: 314, distance: 45.7
click at [718, 276] on div "option [MEDICAL_DATA] focused, 1 of 2. 2 results available. Use Up and Down to …" at bounding box center [688, 262] width 157 height 28
click at [718, 314] on div "[MEDICAL_DATA]" at bounding box center [688, 300] width 157 height 30
checkbox input "true"
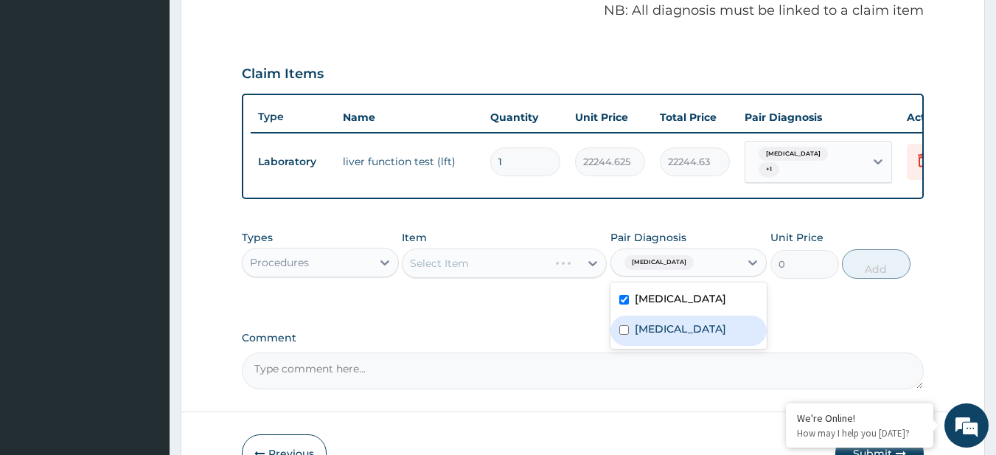
click at [705, 346] on div "[MEDICAL_DATA]" at bounding box center [688, 330] width 157 height 30
checkbox input "true"
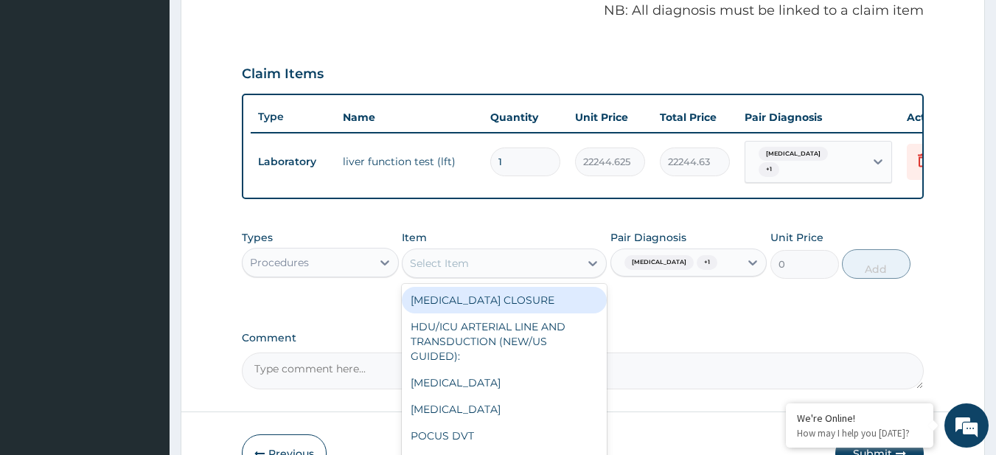
click at [504, 273] on div "Select Item" at bounding box center [490, 263] width 177 height 24
paste input "General Consultation (initial)"
type input "General Consultation (initial)"
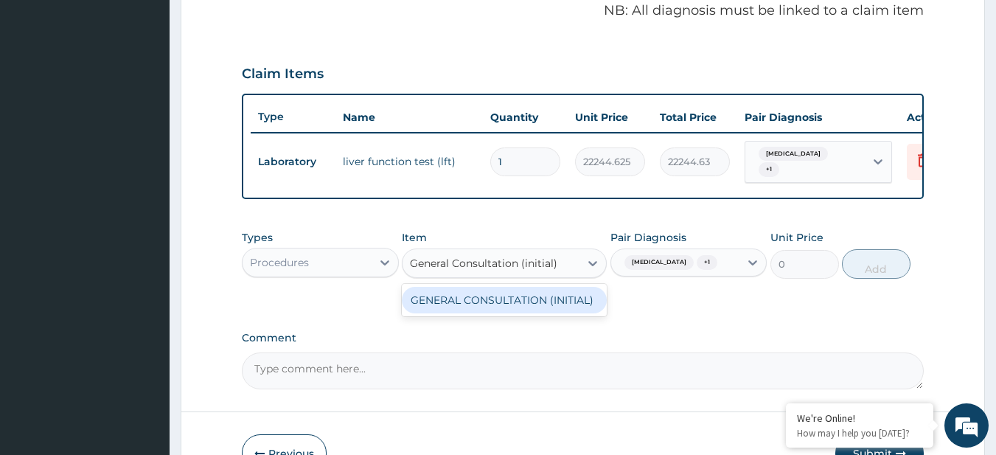
click at [523, 305] on div "GENERAL CONSULTATION (INITIAL)" at bounding box center [504, 300] width 205 height 27
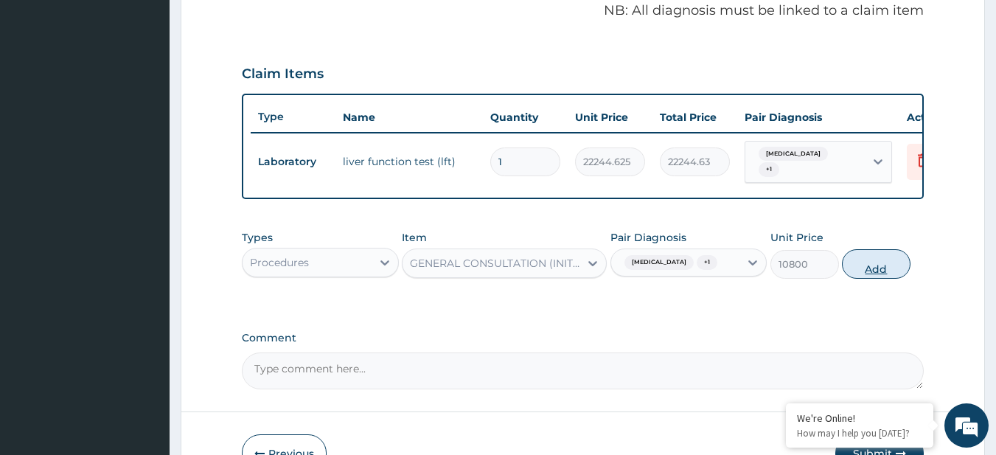
click at [876, 266] on button "Add" at bounding box center [876, 263] width 69 height 29
type input "0"
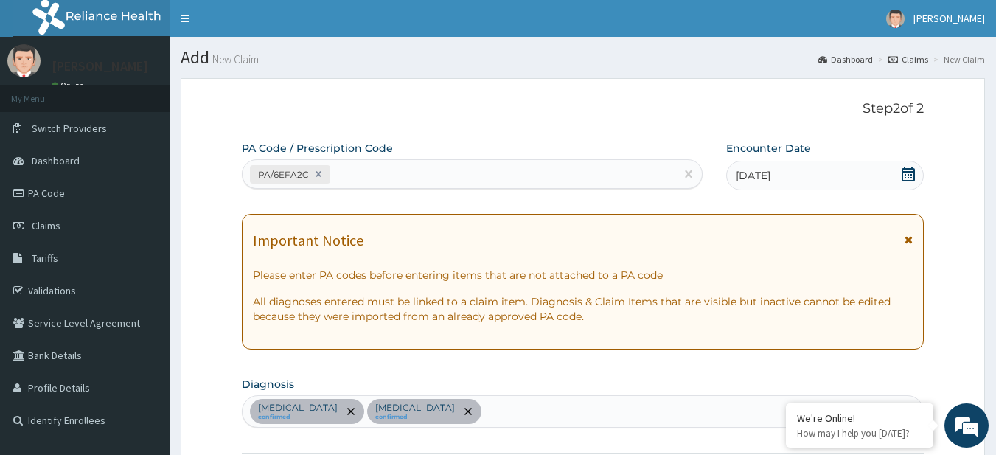
scroll to position [600, 0]
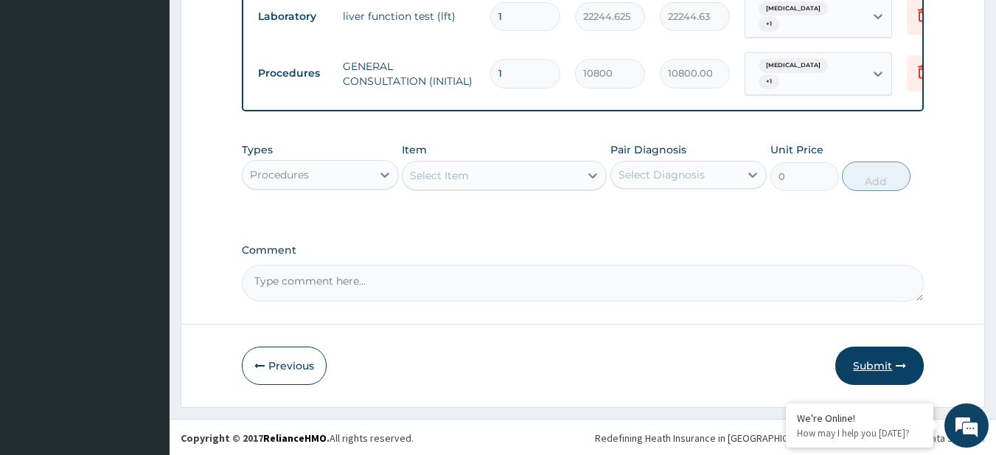
click at [855, 377] on button "Submit" at bounding box center [879, 365] width 88 height 38
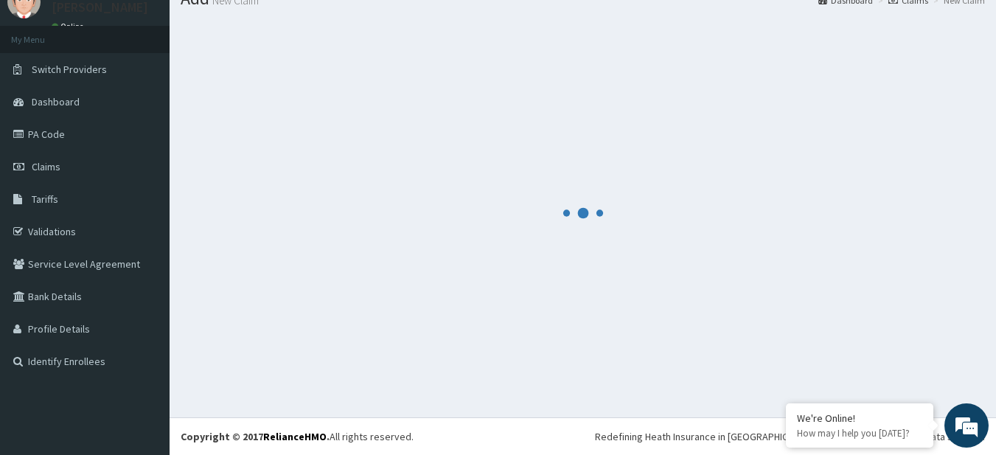
click at [534, 453] on footer "Redefining Heath Insurance in [GEOGRAPHIC_DATA] using Telemedicine and Data Sci…" at bounding box center [583, 436] width 826 height 38
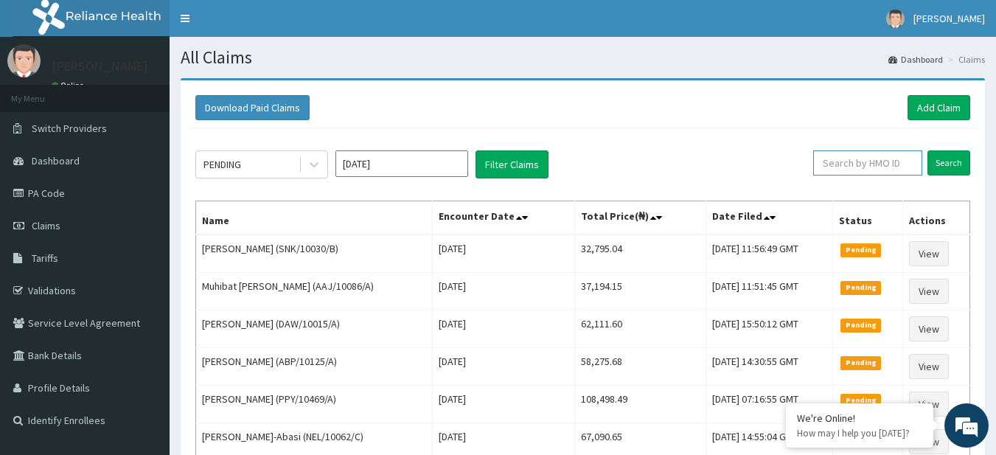
click at [857, 169] on input "text" at bounding box center [867, 162] width 109 height 25
paste input "DER/10043/D"
click at [952, 158] on input "Search" at bounding box center [948, 162] width 43 height 25
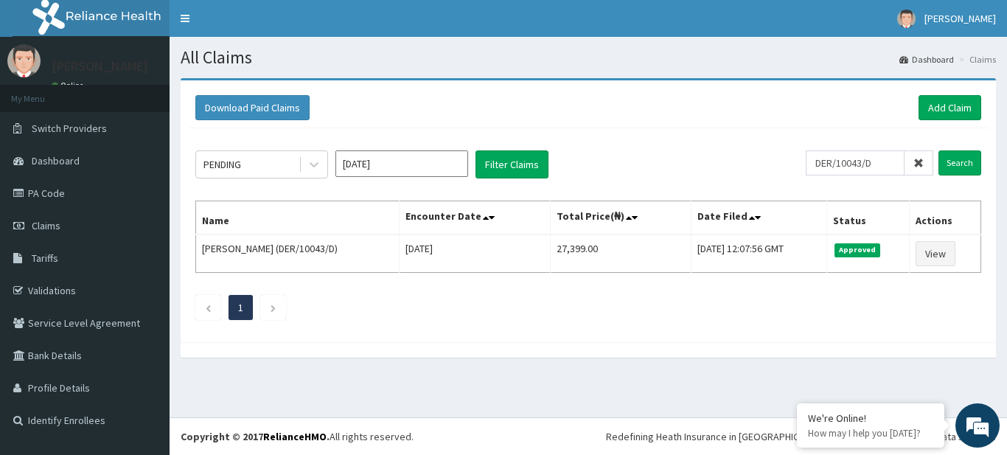
click at [531, 451] on footer "Redefining Heath Insurance in [GEOGRAPHIC_DATA] using Telemedicine and Data Sci…" at bounding box center [588, 436] width 837 height 38
click at [879, 167] on input "DER/10043/D" at bounding box center [855, 162] width 99 height 25
paste input "C"
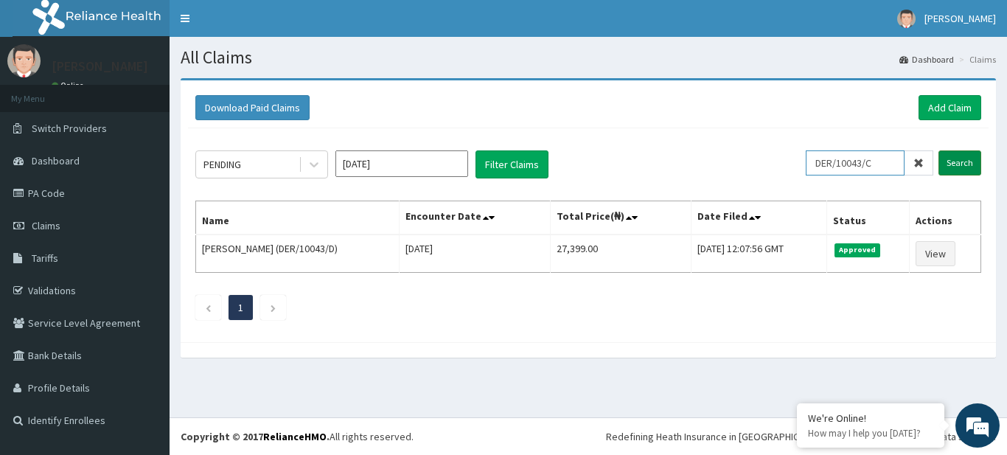
type input "DER/10043/C"
click at [941, 164] on input "Search" at bounding box center [959, 162] width 43 height 25
click at [941, 120] on link "Add Claim" at bounding box center [949, 107] width 63 height 25
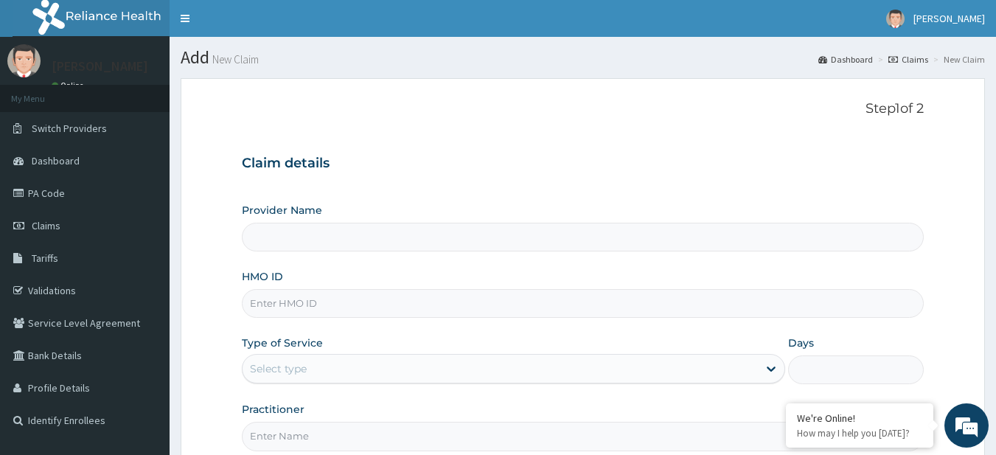
type input "R-Jolad Plus"
click at [307, 308] on input "HMO ID" at bounding box center [583, 303] width 683 height 29
paste input "RSJ/10046/D"
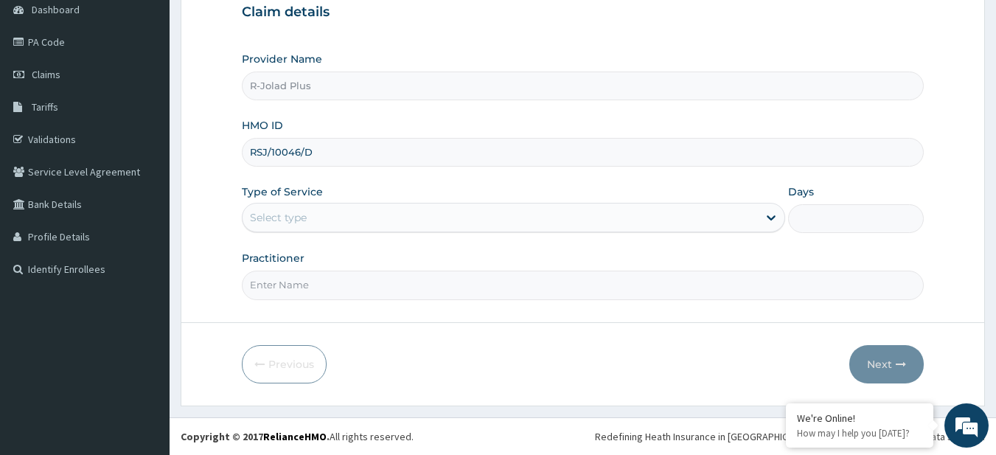
type input "RSJ/10046/D"
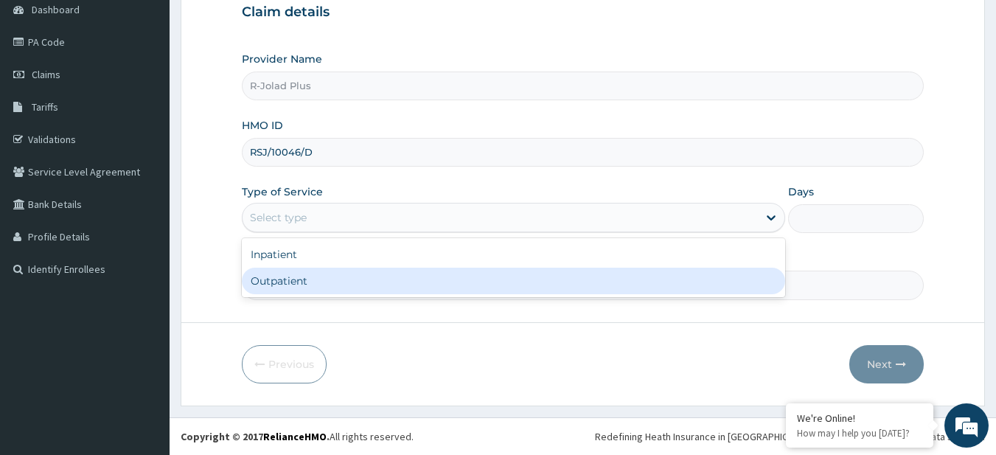
drag, startPoint x: 314, startPoint y: 220, endPoint x: 317, endPoint y: 296, distance: 75.2
click at [317, 232] on div "option Outpatient focused, 2 of 2. 2 results available. Use Up and Down to choo…" at bounding box center [513, 217] width 543 height 29
click at [317, 296] on div "Inpatient Outpatient" at bounding box center [513, 267] width 543 height 59
click at [307, 279] on div "Outpatient" at bounding box center [513, 281] width 543 height 27
type input "1"
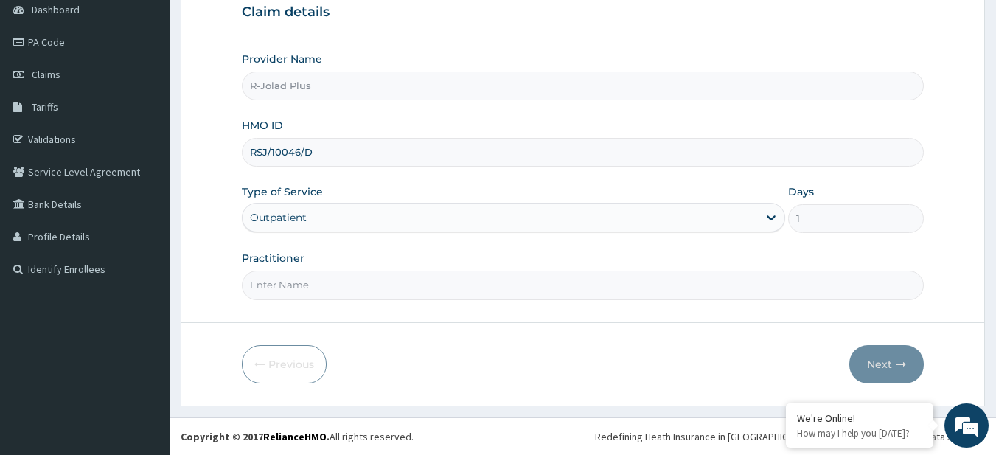
click at [318, 280] on input "Practitioner" at bounding box center [583, 285] width 683 height 29
type input "DR [PERSON_NAME]"
click at [865, 358] on button "Next" at bounding box center [886, 364] width 74 height 38
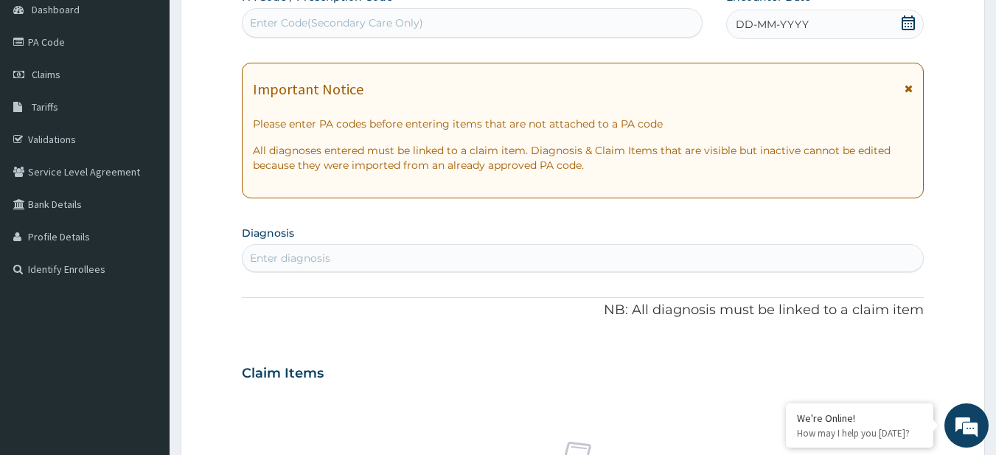
scroll to position [0, 0]
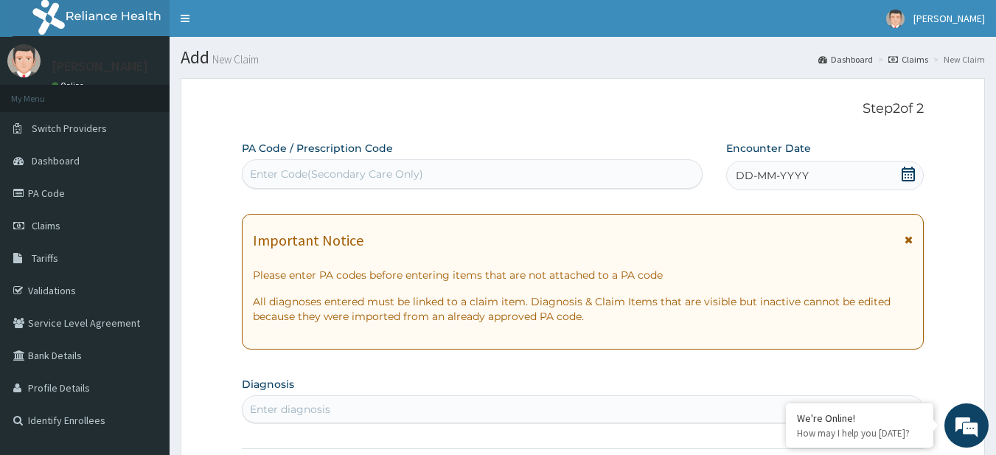
click at [360, 178] on div "Enter Code(Secondary Care Only)" at bounding box center [336, 174] width 173 height 15
paste input "PA/81D106"
type input "PA/81D106"
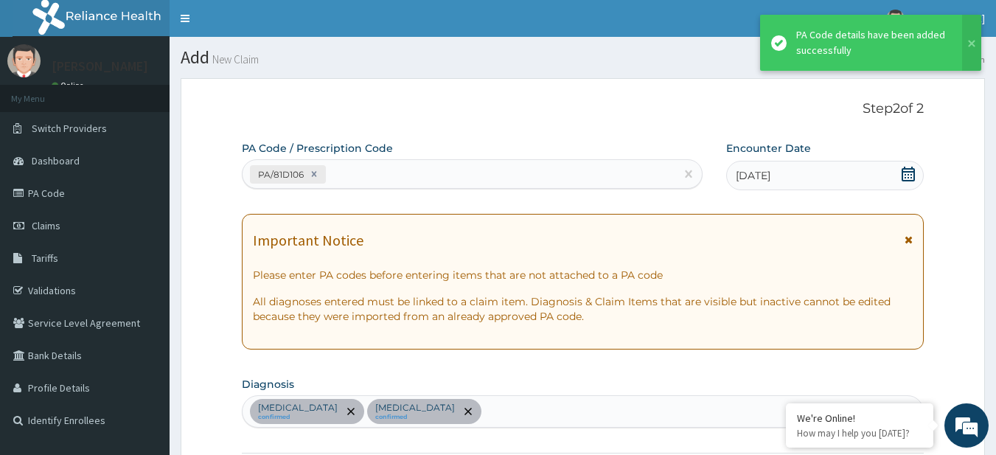
scroll to position [547, 0]
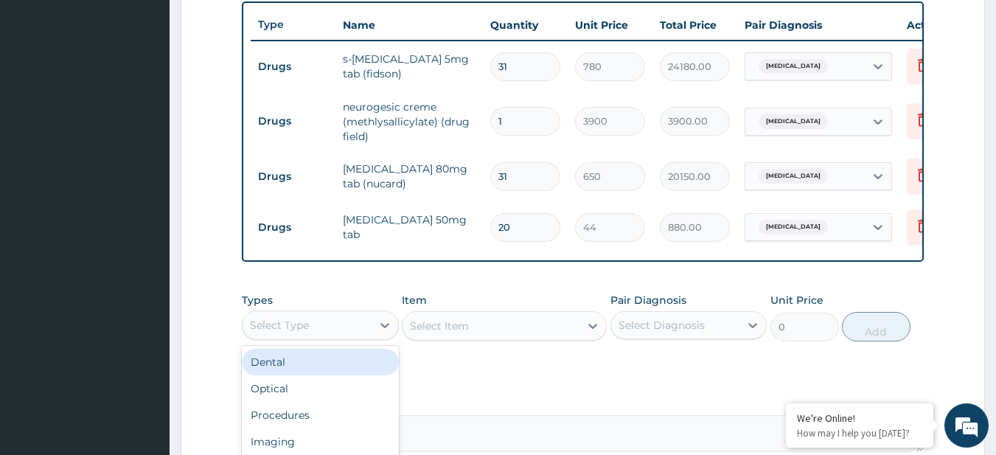
click at [344, 334] on div "Select Type" at bounding box center [307, 325] width 129 height 24
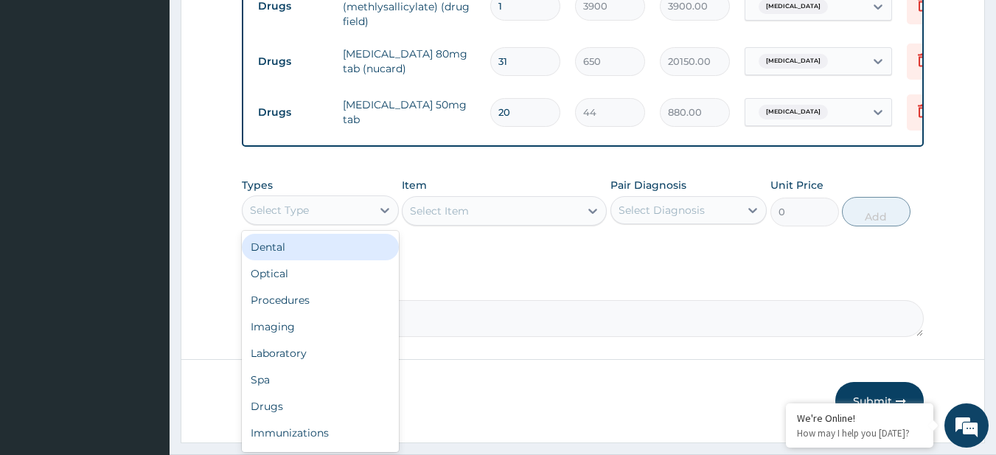
scroll to position [663, 0]
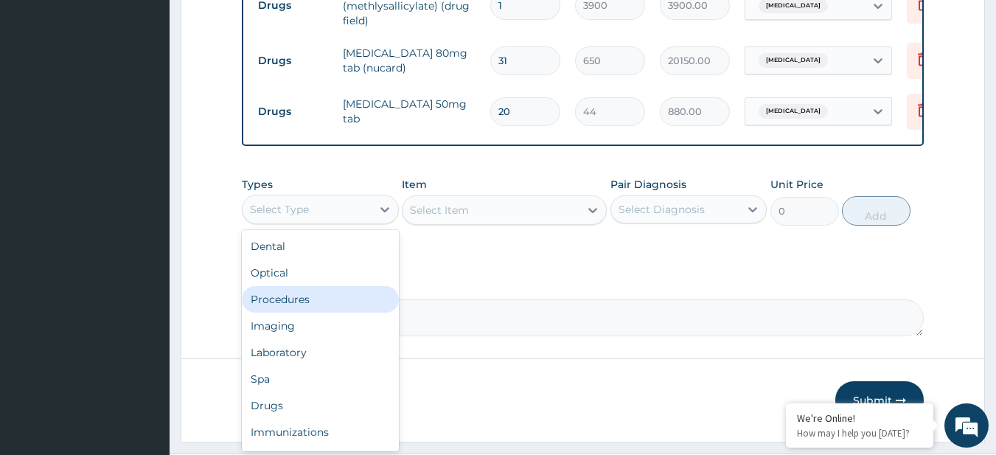
click at [321, 313] on div "Procedures" at bounding box center [320, 299] width 157 height 27
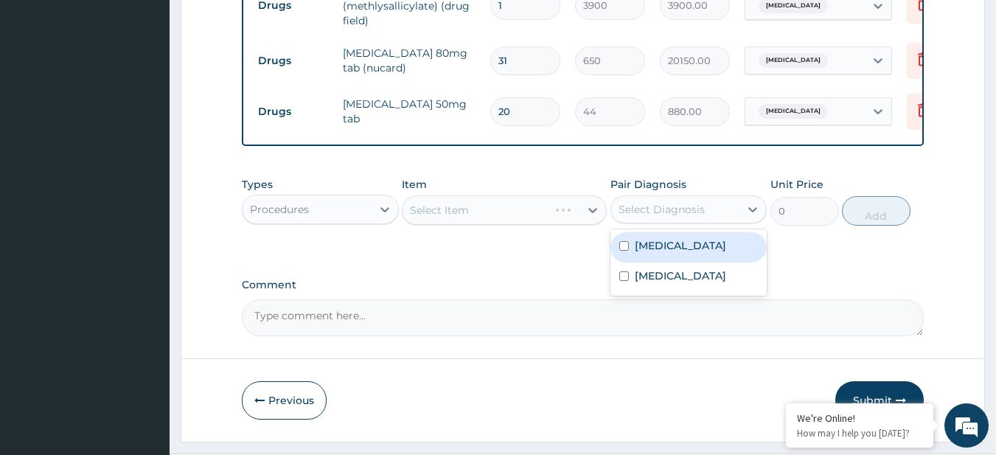
click at [707, 221] on div "Select Diagnosis" at bounding box center [675, 210] width 129 height 24
click at [649, 262] on div "[MEDICAL_DATA]" at bounding box center [688, 247] width 157 height 30
checkbox input "true"
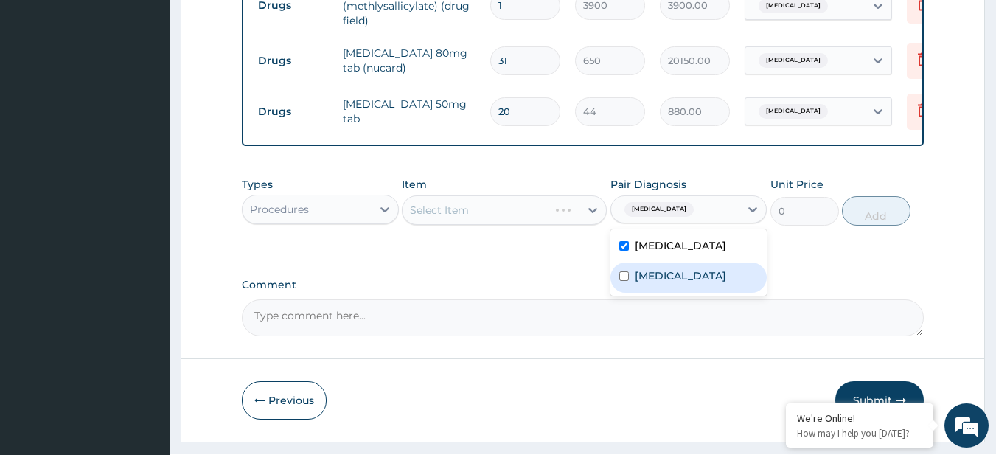
click at [680, 293] on div "[MEDICAL_DATA]" at bounding box center [688, 277] width 157 height 30
checkbox input "true"
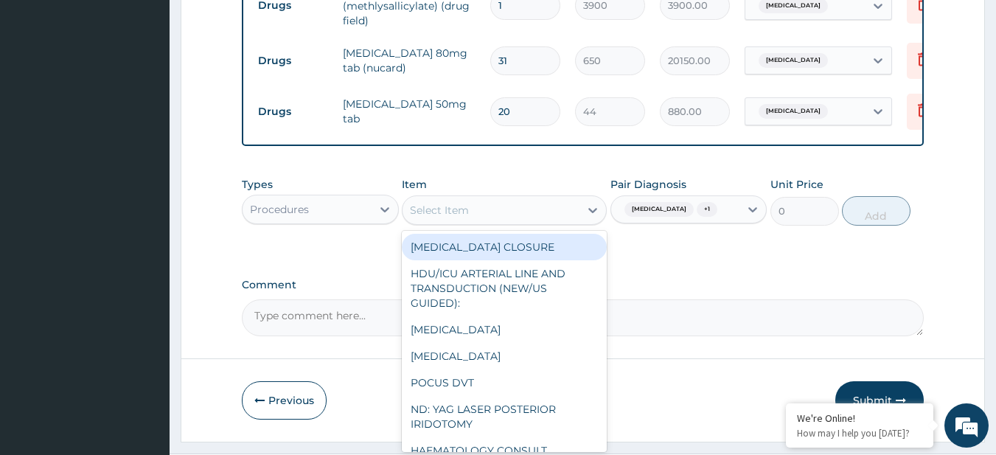
click at [520, 210] on div "Select Item" at bounding box center [490, 210] width 177 height 24
paste input "General Consultation (initial)"
type input "General Consultation (initial)"
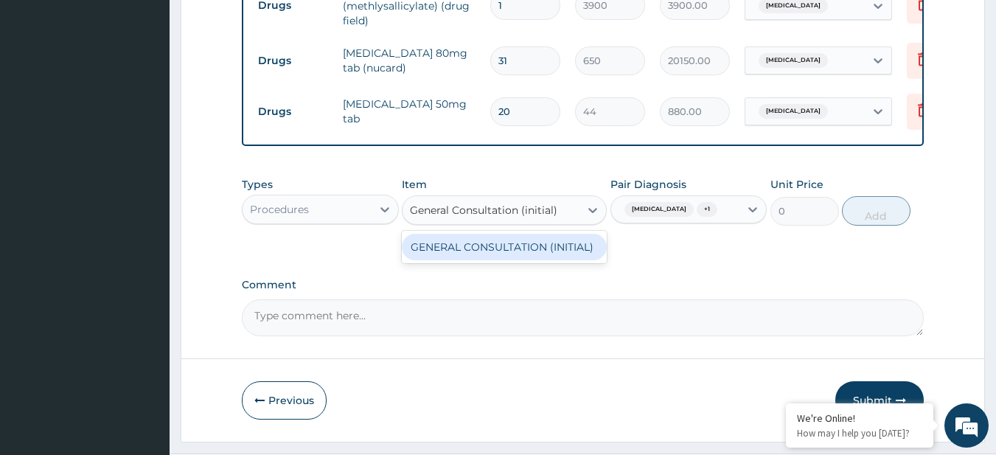
click at [567, 256] on div "GENERAL CONSULTATION (INITIAL)" at bounding box center [504, 247] width 205 height 27
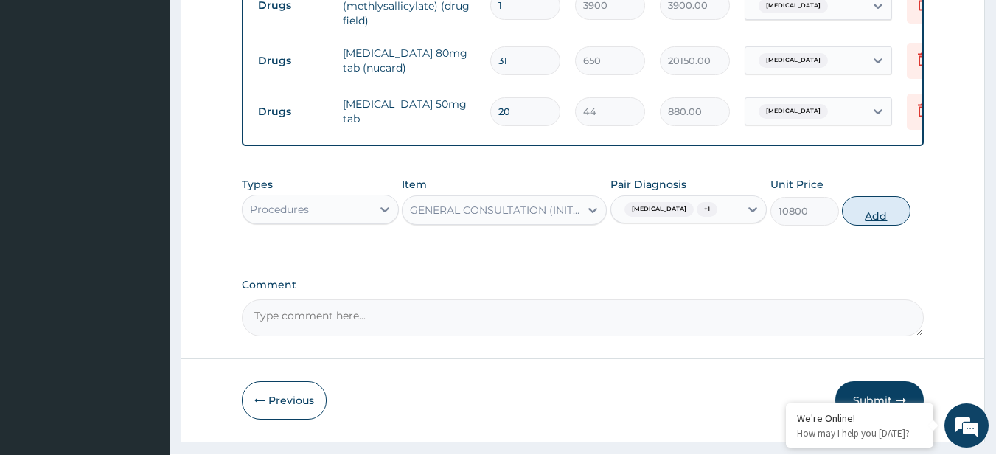
click at [862, 226] on button "Add" at bounding box center [876, 210] width 69 height 29
type input "0"
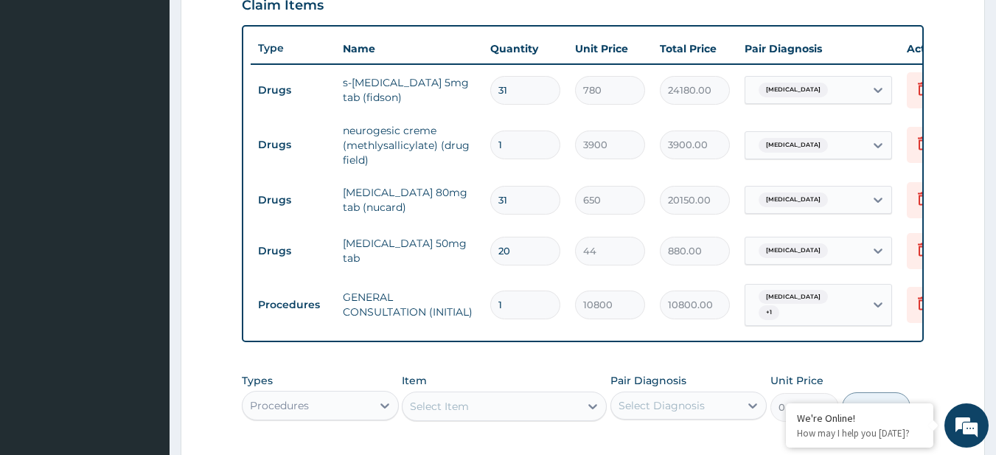
scroll to position [521, 0]
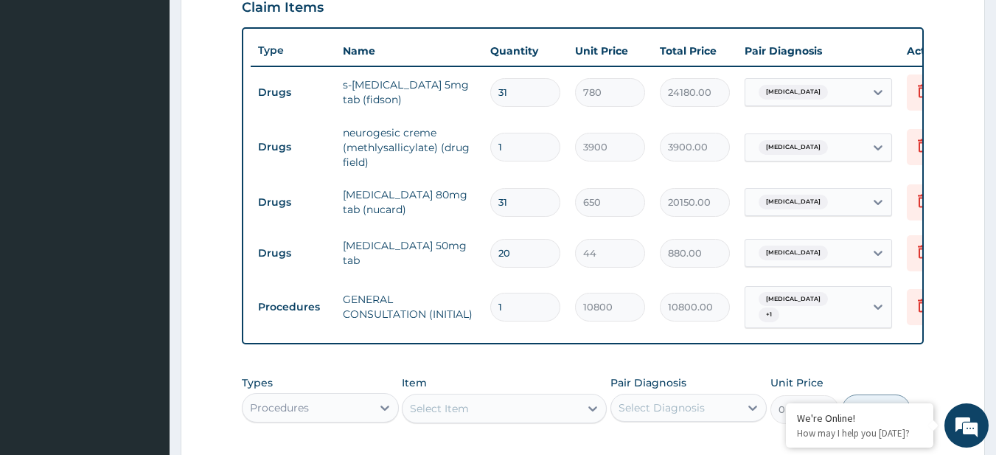
click at [517, 198] on input "31" at bounding box center [525, 202] width 70 height 29
type input "1"
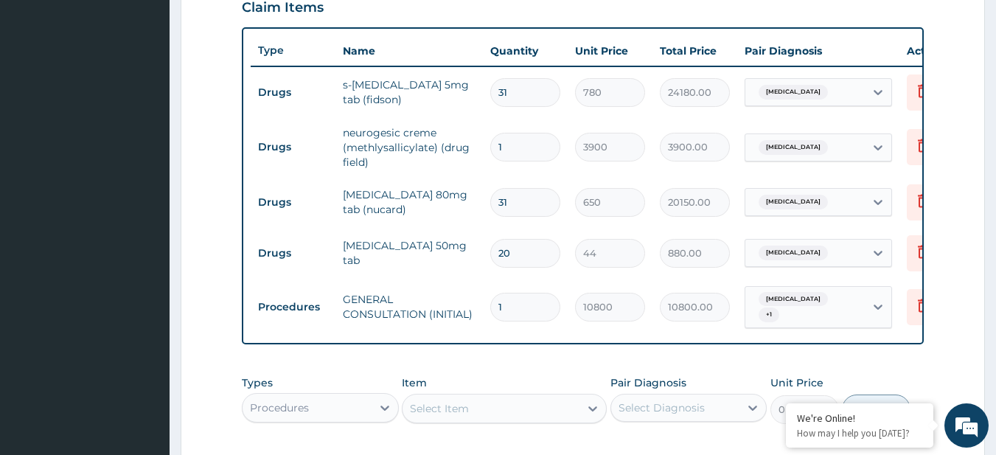
type input "650.00"
type input "14"
type input "9100.00"
type input "14"
click at [512, 101] on input "31" at bounding box center [525, 92] width 70 height 29
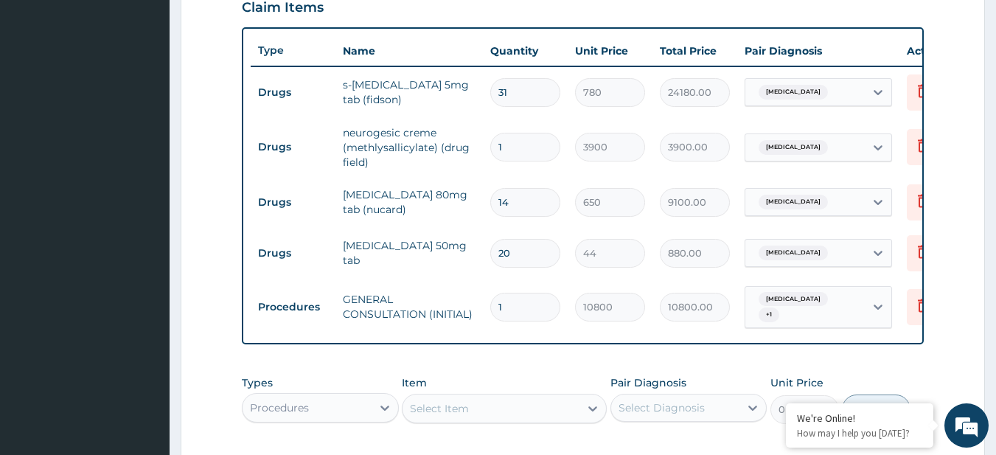
click at [512, 101] on input "31" at bounding box center [525, 92] width 70 height 29
type input "1"
type input "780.00"
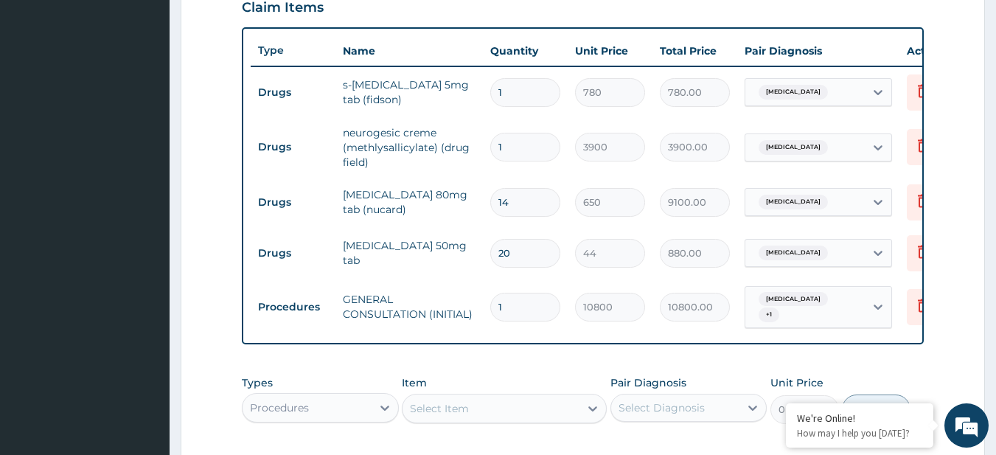
click at [512, 101] on input "1" at bounding box center [525, 92] width 70 height 29
type input "14"
type input "10920.00"
type input "14"
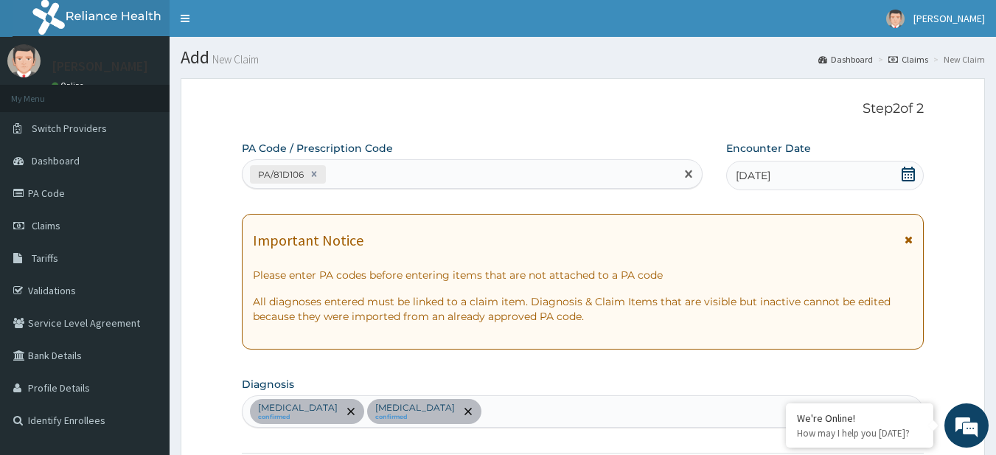
click at [425, 175] on div "PA/81D106" at bounding box center [459, 174] width 433 height 24
paste input "PA/F81307"
type input "PA/F81307"
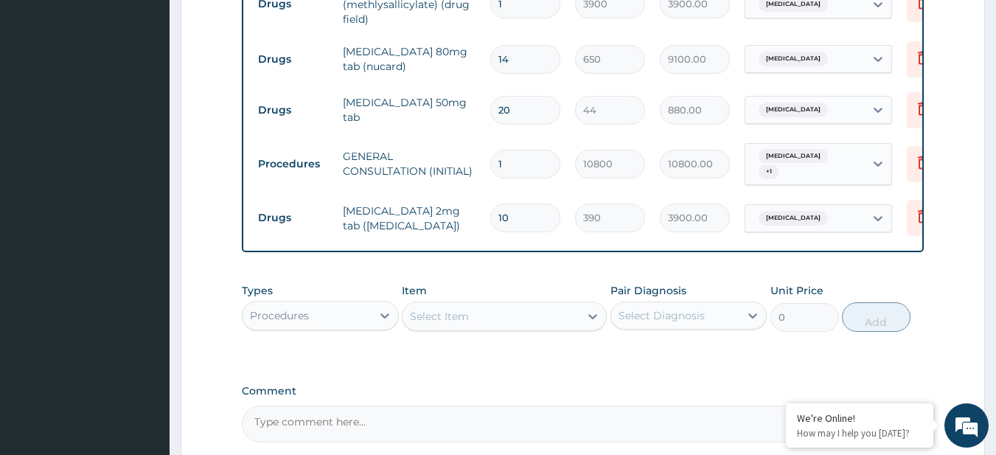
scroll to position [817, 0]
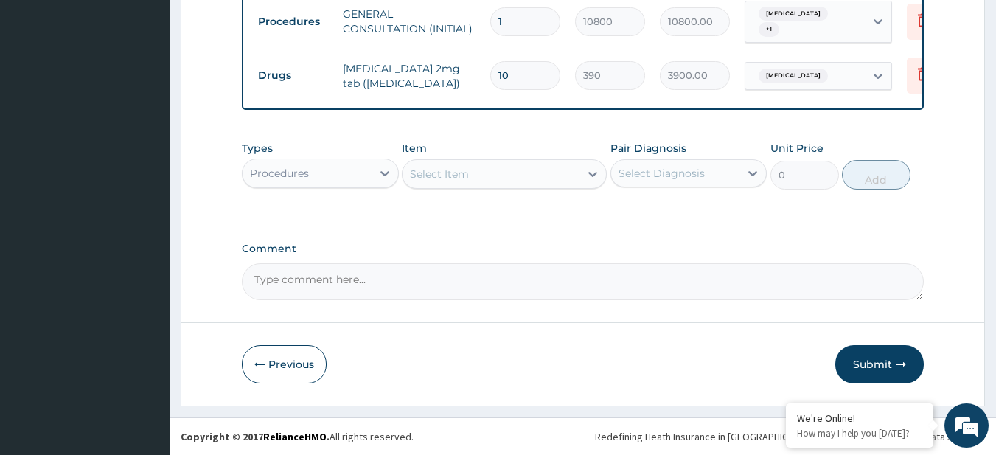
click at [907, 356] on button "Submit" at bounding box center [879, 364] width 88 height 38
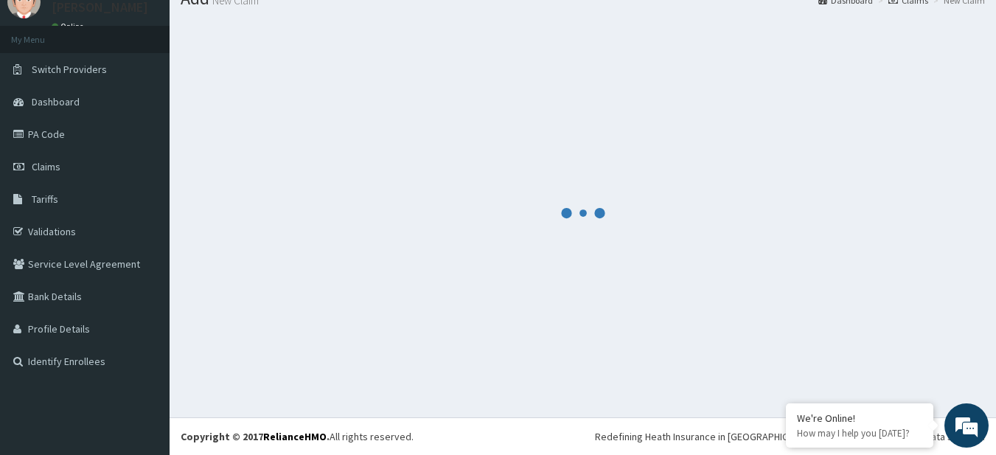
scroll to position [59, 0]
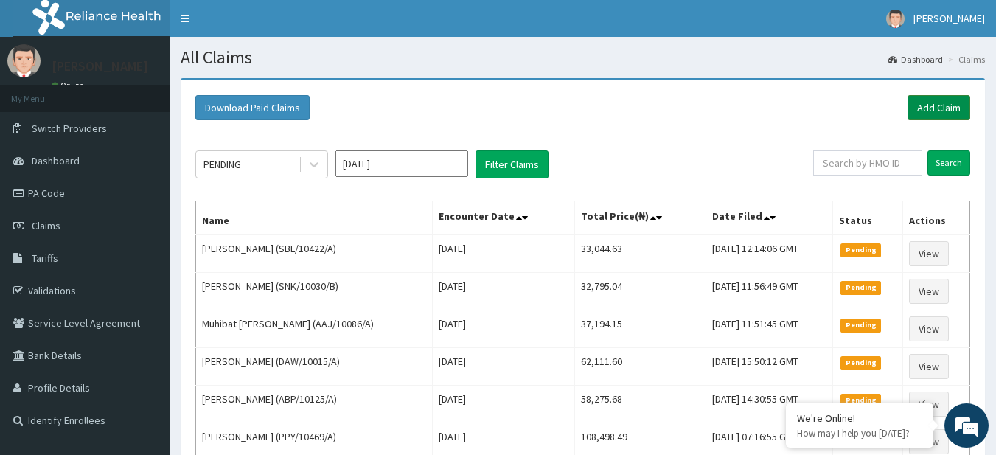
click at [912, 109] on link "Add Claim" at bounding box center [938, 107] width 63 height 25
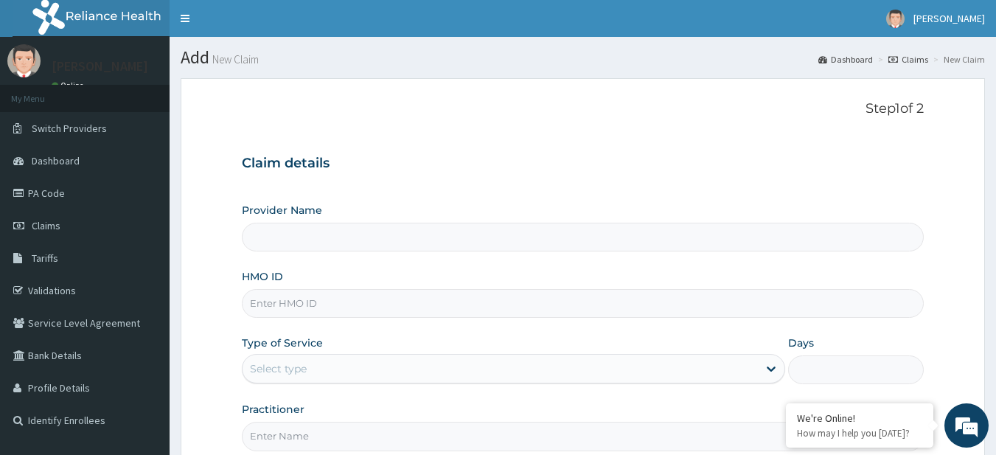
type input "R-Jolad Plus"
click at [375, 296] on input "HMO ID" at bounding box center [583, 303] width 683 height 29
paste input "OPN/10040/A"
type input "OPN/10040/A"
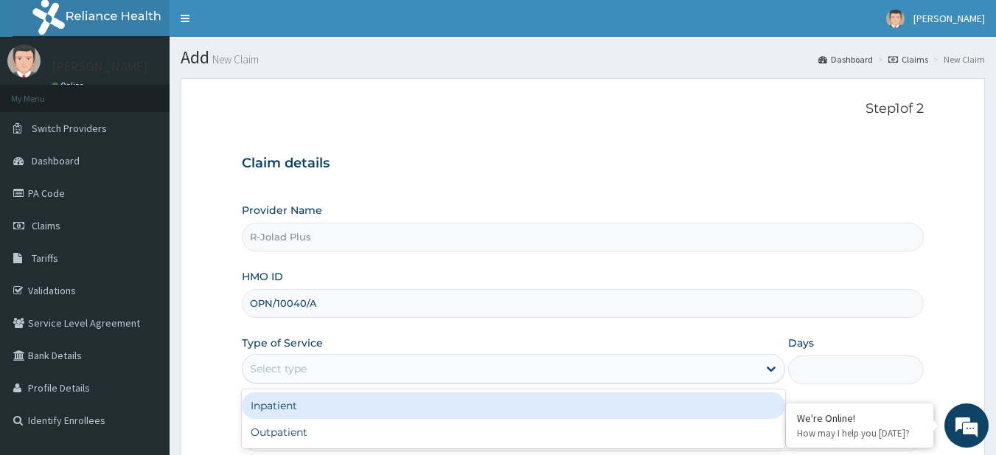
click at [332, 365] on div "Select type" at bounding box center [500, 369] width 515 height 24
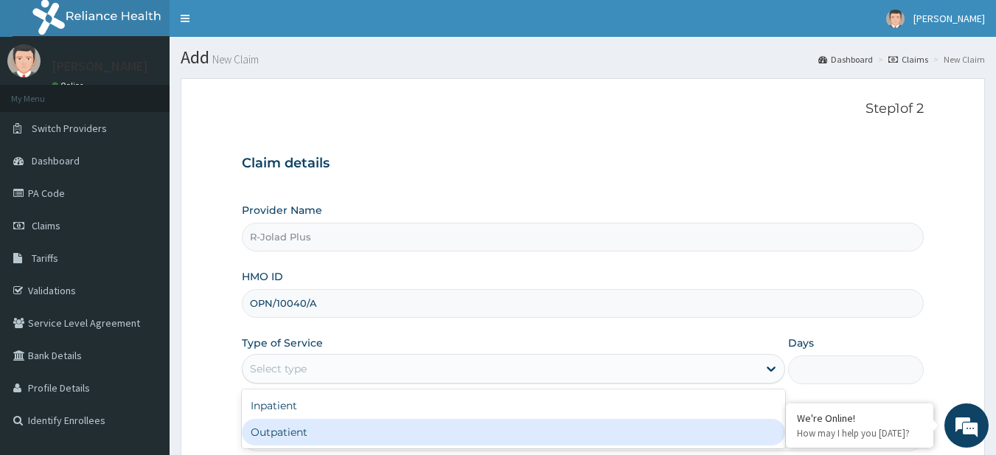
click at [336, 436] on div "Outpatient" at bounding box center [513, 432] width 543 height 27
type input "1"
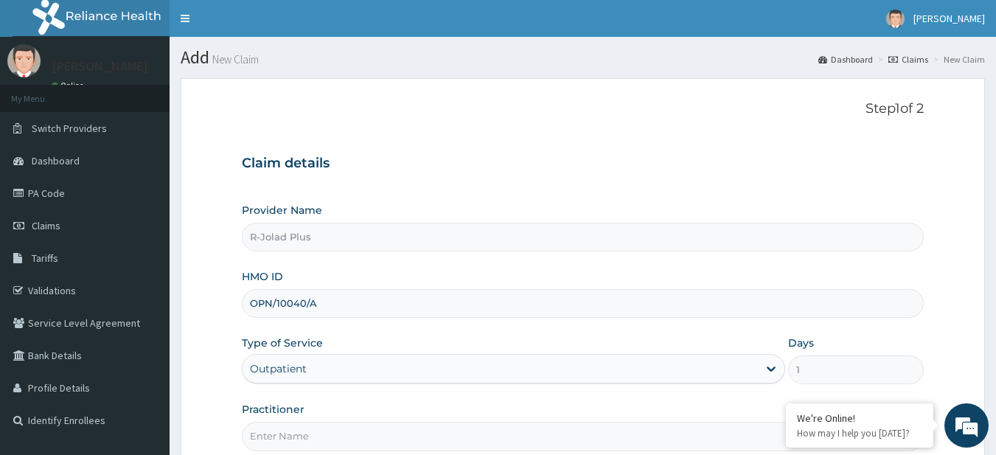
scroll to position [151, 0]
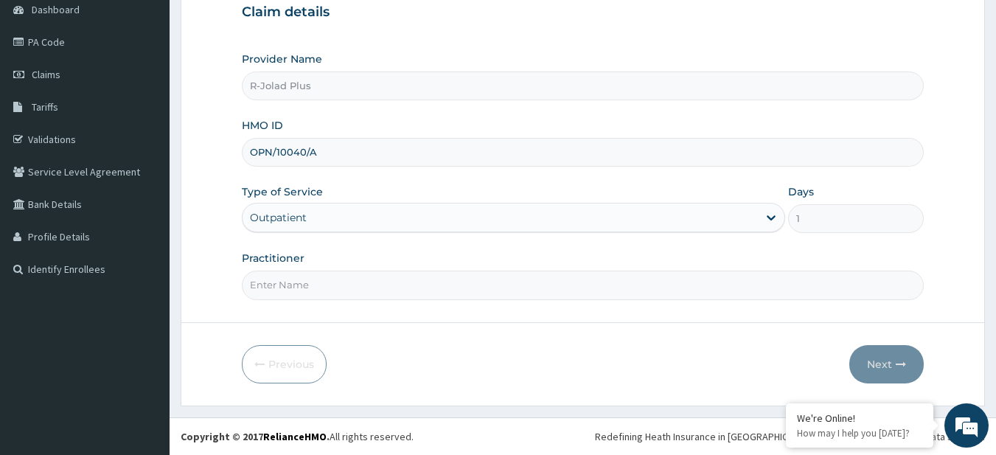
click at [301, 283] on input "Practitioner" at bounding box center [583, 285] width 683 height 29
type input "DR AFOLABI"
click at [896, 346] on button "Next" at bounding box center [886, 364] width 74 height 38
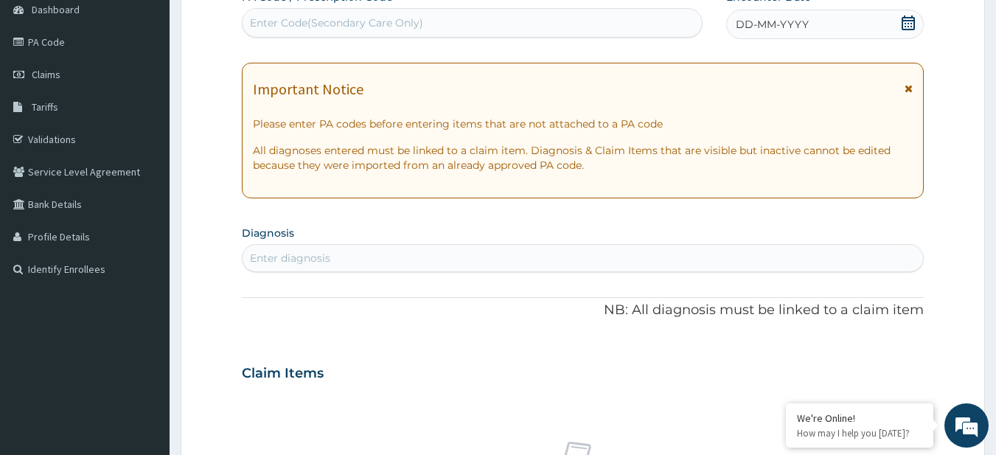
click at [332, 263] on div "Enter diagnosis" at bounding box center [583, 258] width 681 height 24
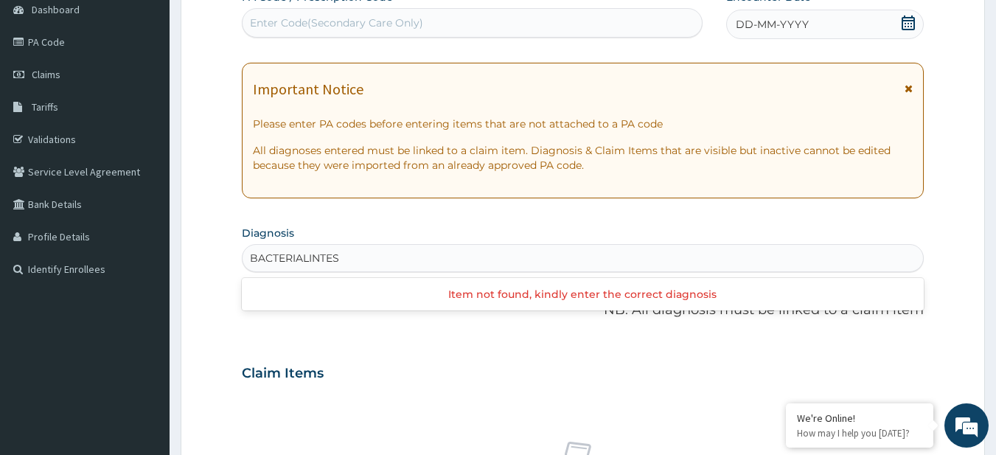
type input "BACTERIAL INTES"
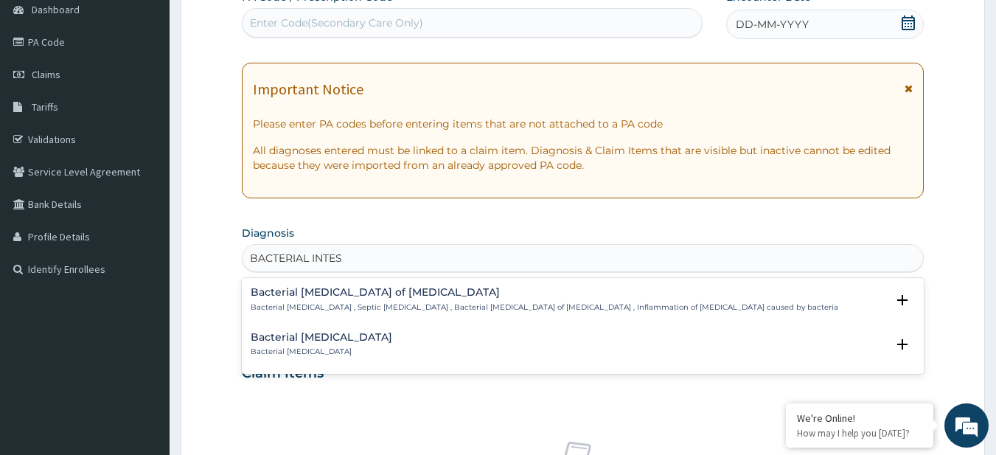
click at [349, 343] on h4 "Bacterial intestinal infectious disease" at bounding box center [322, 337] width 142 height 11
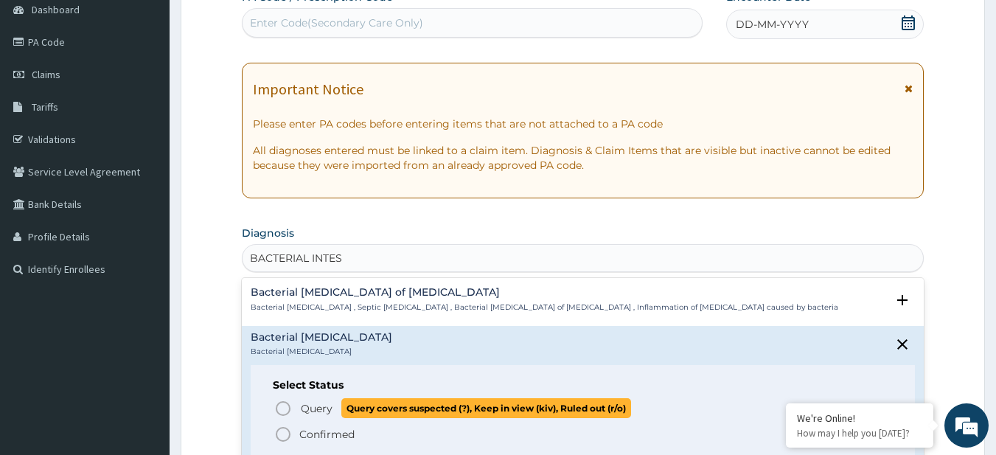
click at [341, 408] on span "Query covers suspected (?), Keep in view (kiv), Ruled out (r/o)" at bounding box center [486, 408] width 290 height 20
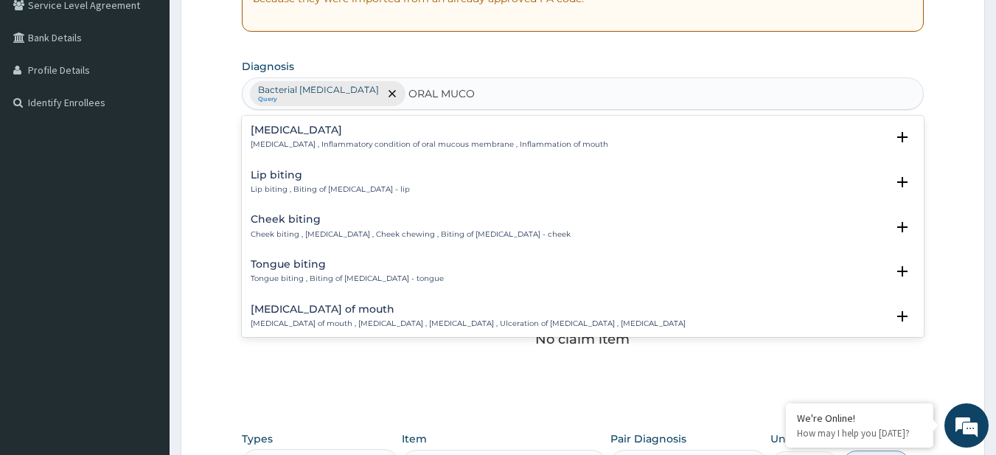
scroll to position [318, 0]
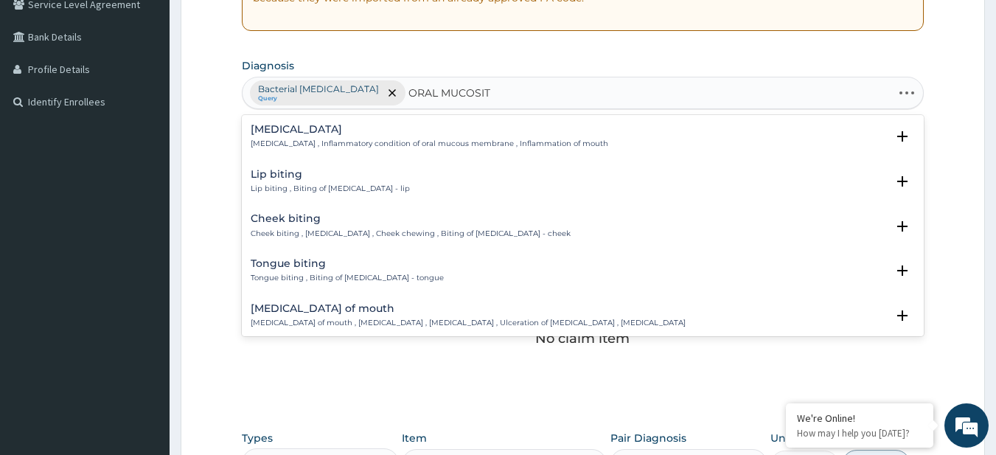
type input "ORAL MUCOSITIS"
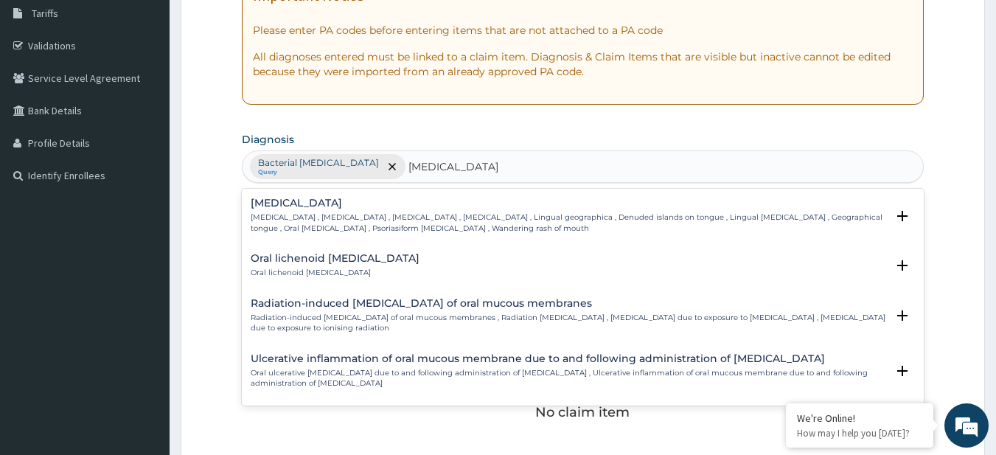
scroll to position [244, 0]
click at [307, 218] on p "Geographic tongue , Benign migratory glossitis , Glossitis areata exfoliativa ,…" at bounding box center [569, 223] width 636 height 21
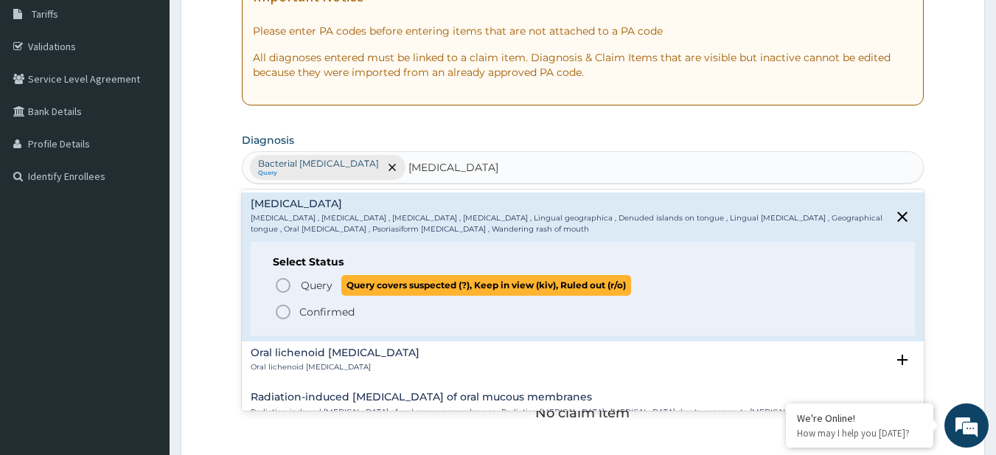
click at [335, 291] on p "Query Query covers suspected (?), Keep in view (kiv), Ruled out (r/o)" at bounding box center [465, 285] width 332 height 20
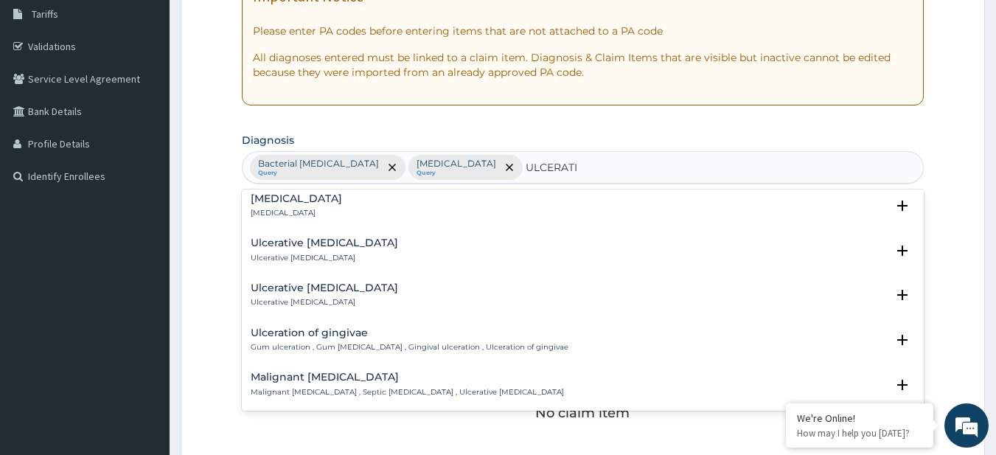
scroll to position [1376, 0]
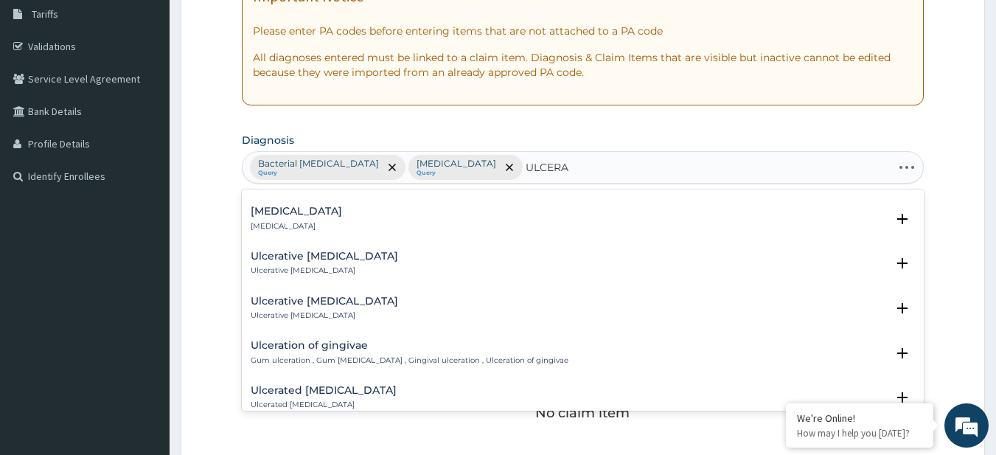
type input "ULCER"
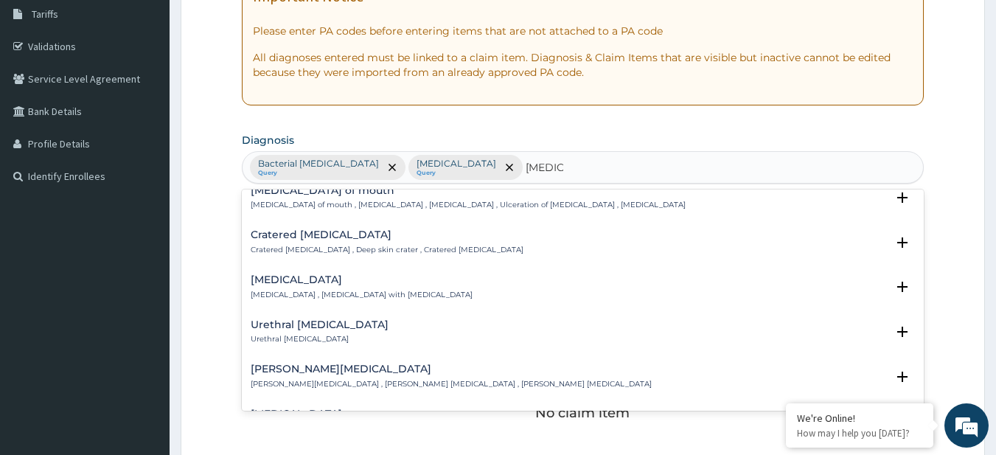
scroll to position [1356, 0]
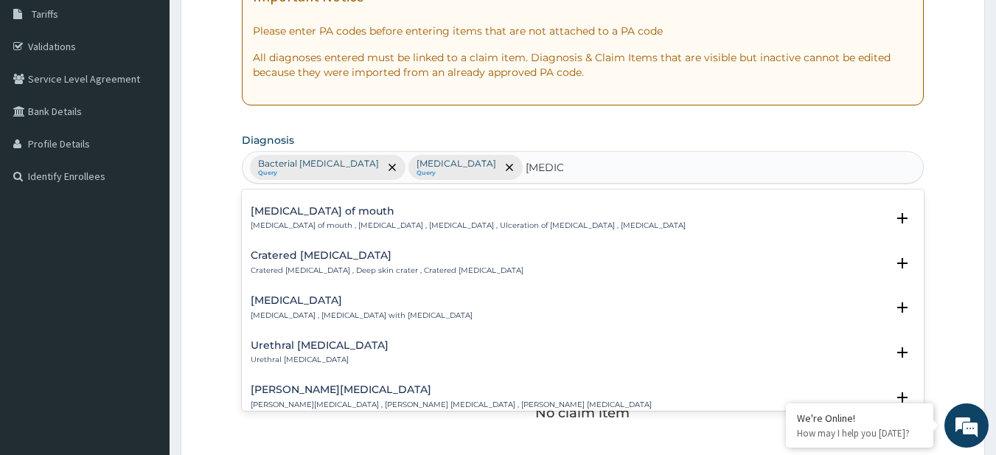
click at [292, 206] on h4 "Ulcer of mouth" at bounding box center [468, 211] width 435 height 11
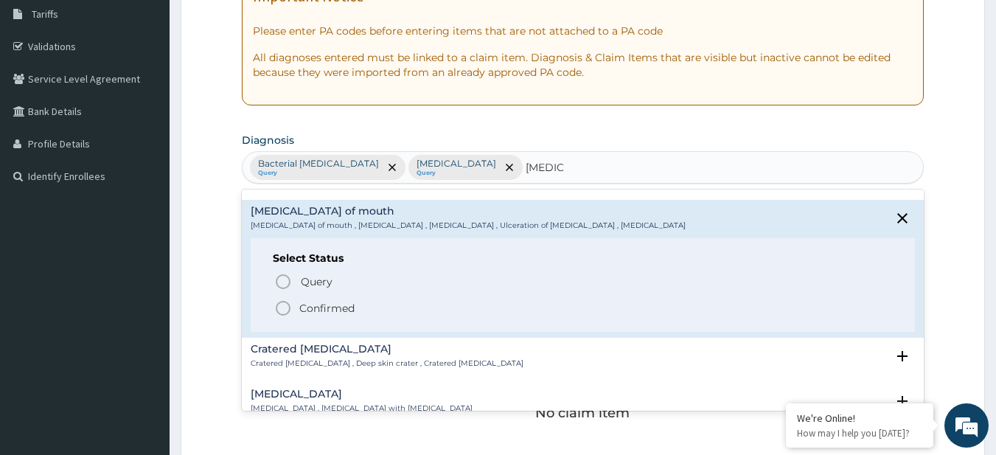
click at [311, 304] on p "Confirmed" at bounding box center [326, 308] width 55 height 15
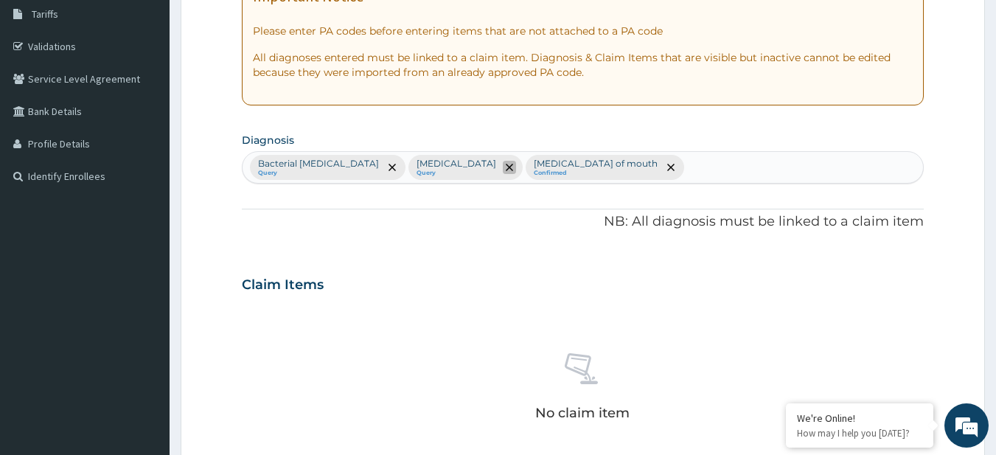
click at [516, 164] on span "remove selection option" at bounding box center [509, 167] width 13 height 13
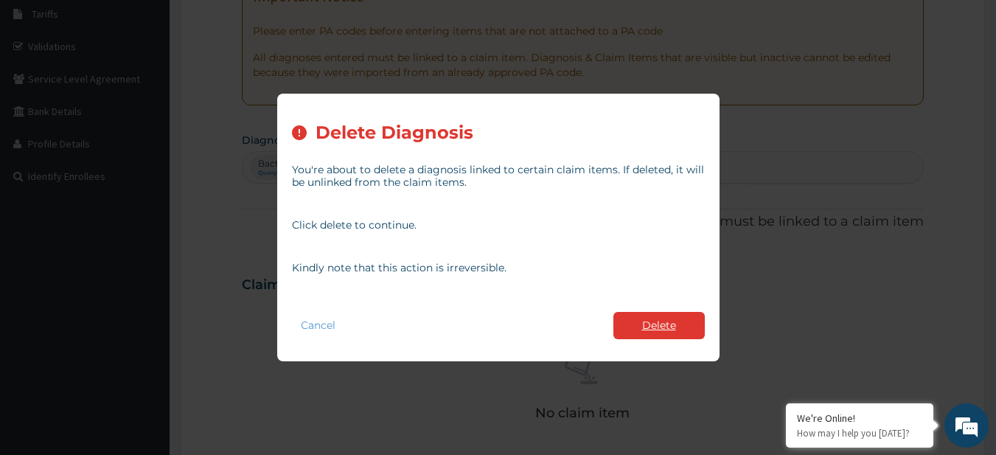
click at [644, 323] on button "Delete" at bounding box center [658, 325] width 91 height 27
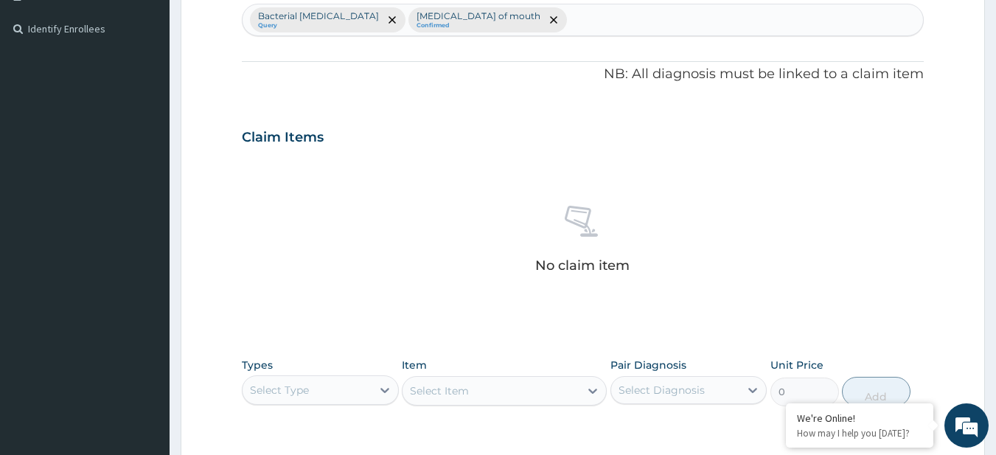
scroll to position [392, 0]
click at [350, 393] on div "Select Type" at bounding box center [307, 389] width 129 height 24
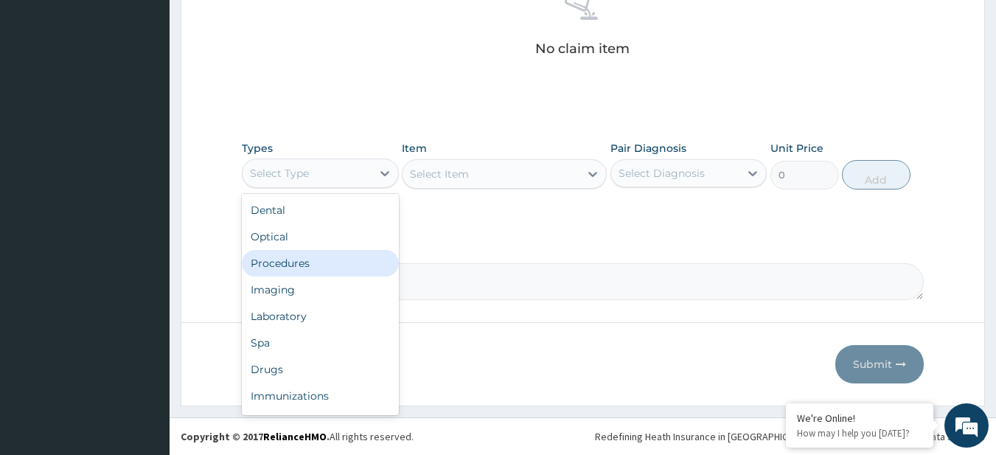
click at [300, 266] on div "Procedures" at bounding box center [320, 263] width 157 height 27
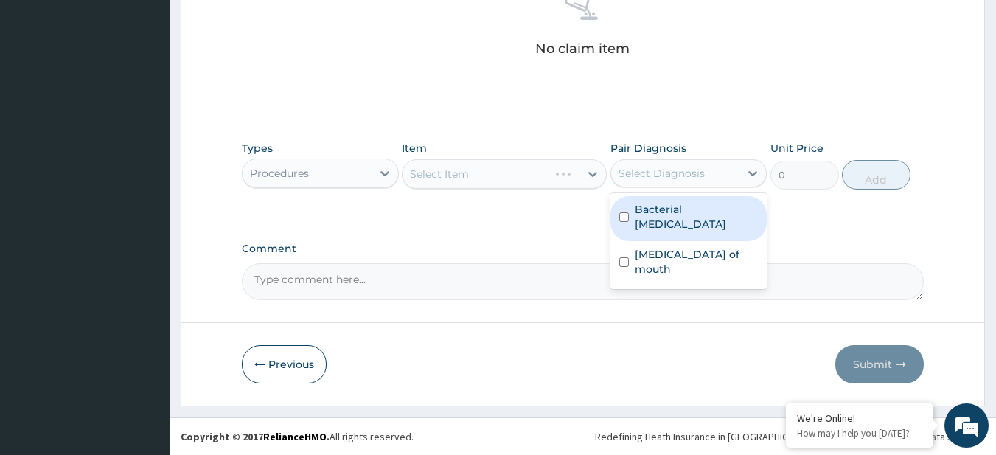
drag, startPoint x: 677, startPoint y: 170, endPoint x: 669, endPoint y: 218, distance: 48.6
click at [669, 187] on div "option Bacterial intestinal infectious disease focused, 1 of 2. 2 results avail…" at bounding box center [688, 173] width 157 height 28
click at [669, 218] on label "Bacterial intestinal infectious disease" at bounding box center [697, 216] width 124 height 29
checkbox input "true"
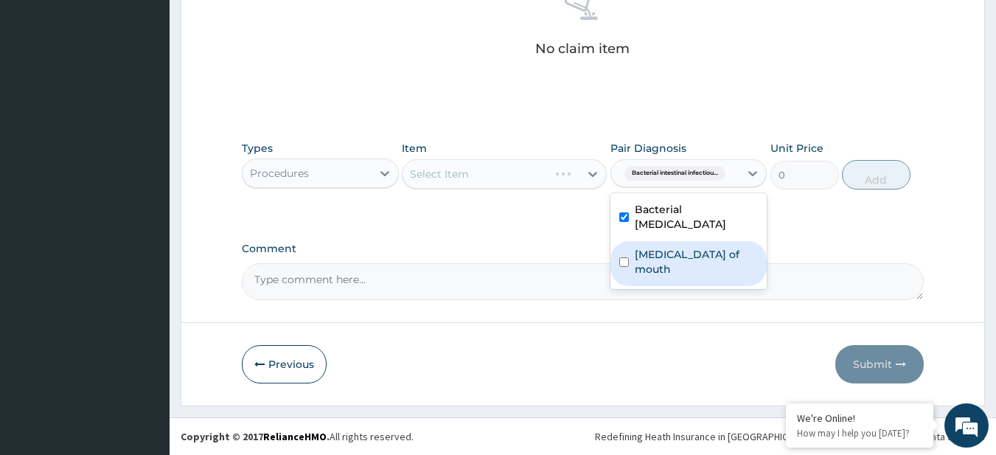
click at [668, 272] on div "Bacterial intestinal infectious disease Ulcer of mouth" at bounding box center [688, 241] width 157 height 96
click at [663, 268] on div "Ulcer of mouth" at bounding box center [688, 263] width 157 height 45
checkbox input "true"
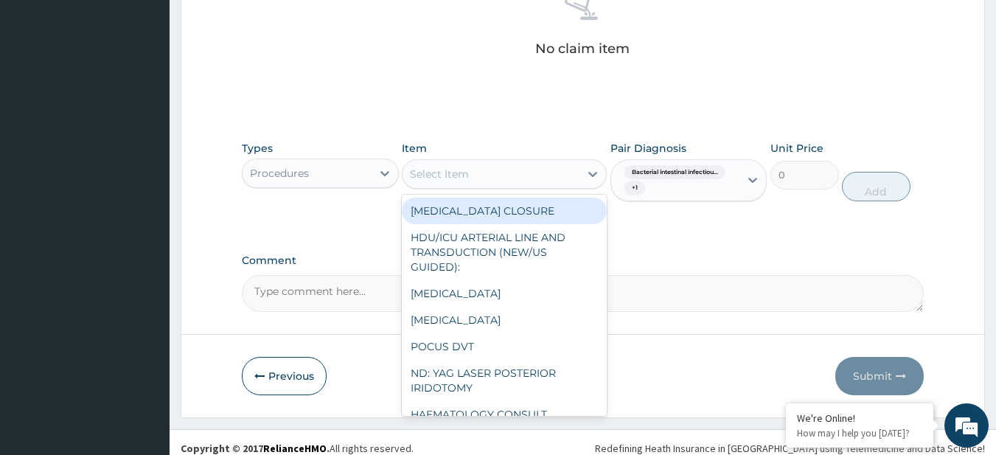
click at [515, 183] on div "Select Item" at bounding box center [490, 174] width 177 height 24
paste input "General Consultation (initial) FBC - (FULL BLOOD COUNT with platelet and red ce…"
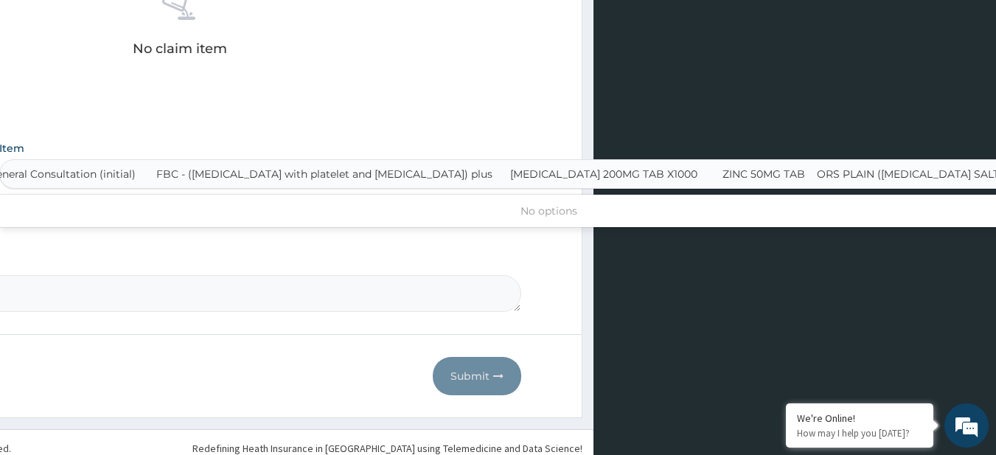
scroll to position [0, 7]
type input "General Consultation (initial)"
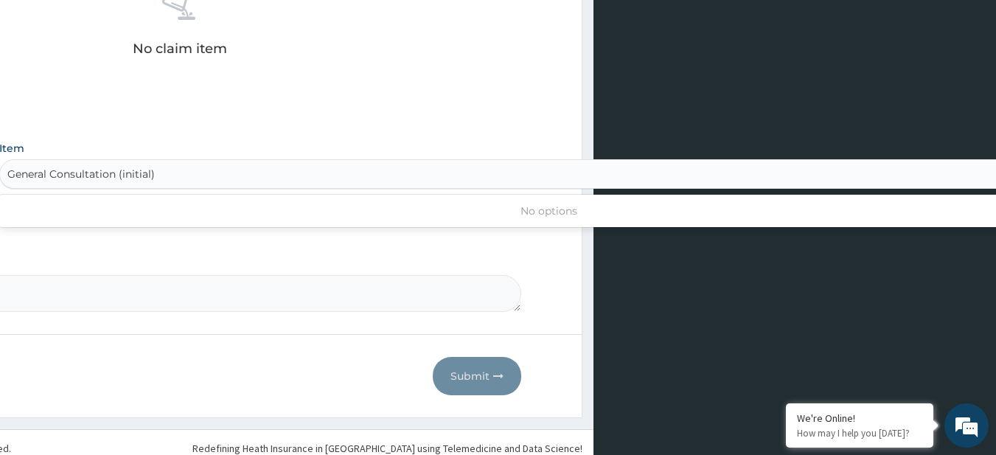
scroll to position [0, 0]
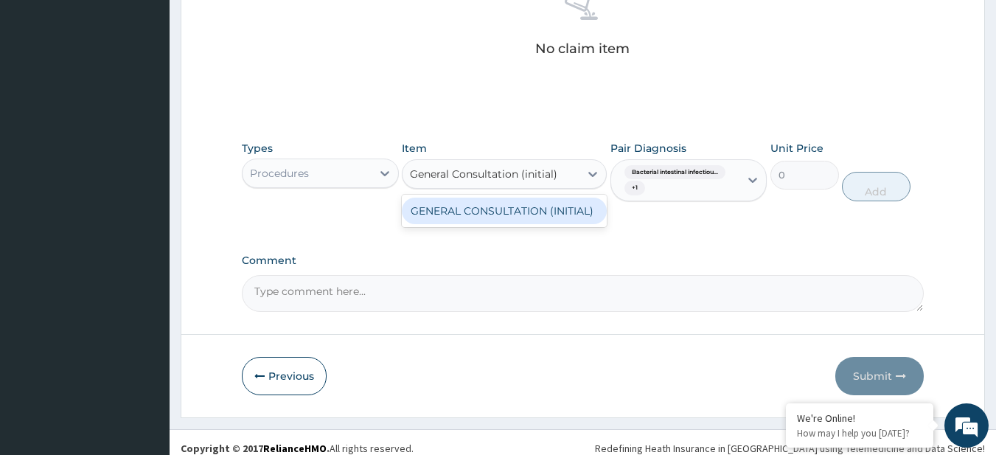
click at [519, 205] on div "GENERAL CONSULTATION (INITIAL)" at bounding box center [504, 211] width 205 height 27
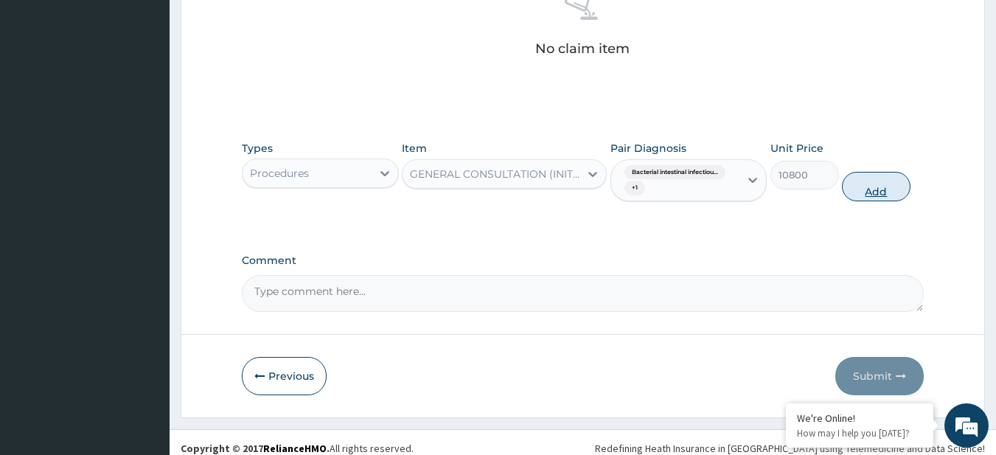
click at [851, 186] on button "Add" at bounding box center [876, 186] width 69 height 29
type input "0"
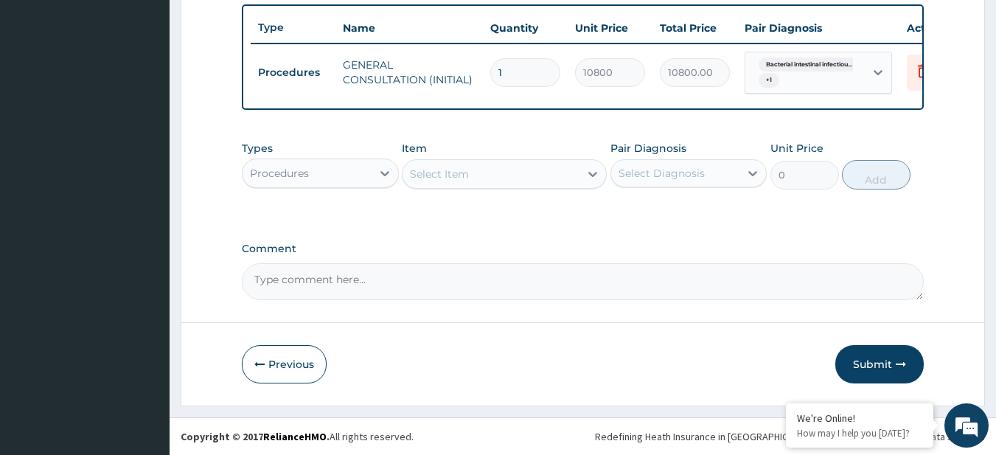
scroll to position [555, 0]
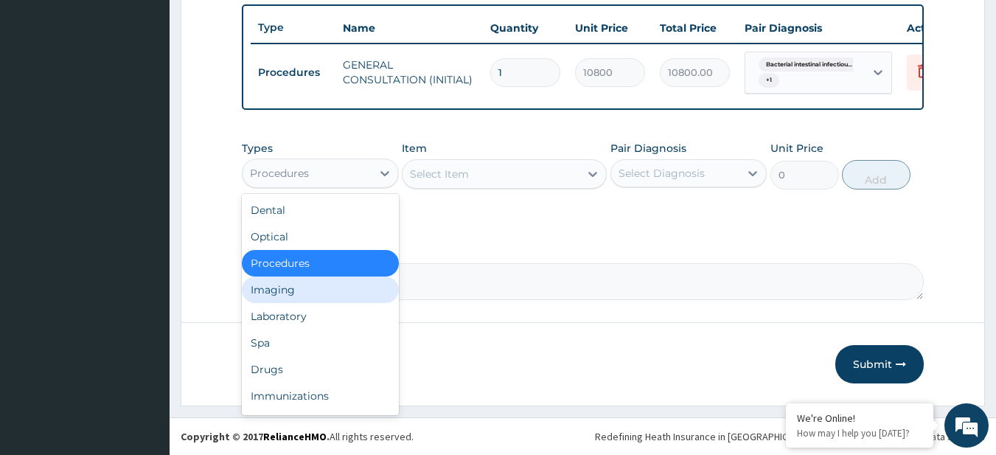
drag, startPoint x: 329, startPoint y: 176, endPoint x: 334, endPoint y: 309, distance: 132.8
click at [334, 188] on div "option Procedures, selected. option Imaging focused, 4 of 10. 10 results availa…" at bounding box center [320, 172] width 157 height 29
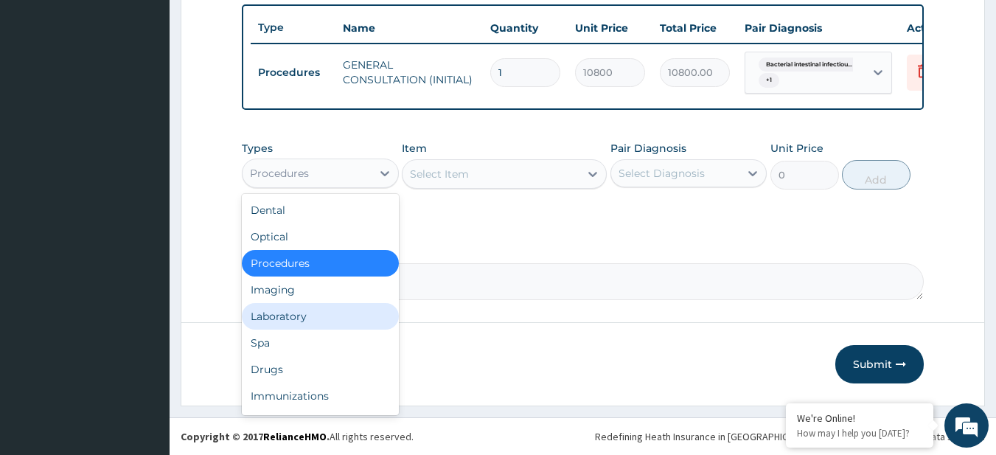
click at [334, 309] on div "Laboratory" at bounding box center [320, 316] width 157 height 27
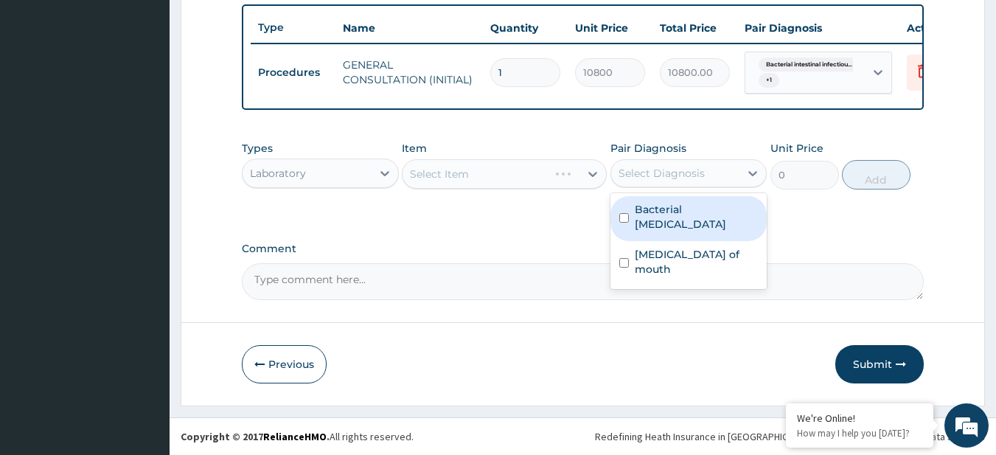
drag, startPoint x: 686, startPoint y: 178, endPoint x: 682, endPoint y: 214, distance: 36.4
click at [682, 187] on div "option Ulcer of mouth, selected. option Bacterial intestinal infectious disease…" at bounding box center [688, 173] width 157 height 28
click at [682, 214] on label "Bacterial intestinal infectious disease" at bounding box center [697, 216] width 124 height 29
checkbox input "true"
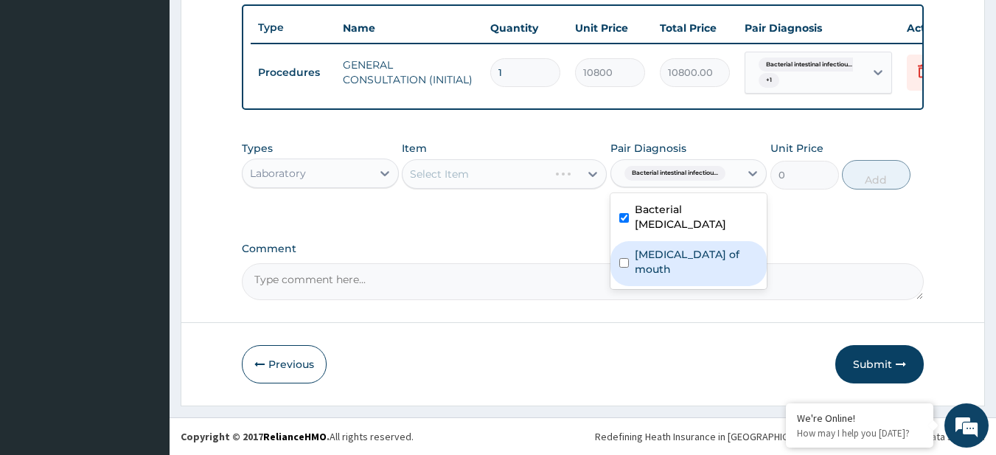
click at [694, 251] on label "Ulcer of mouth" at bounding box center [697, 261] width 124 height 29
checkbox input "true"
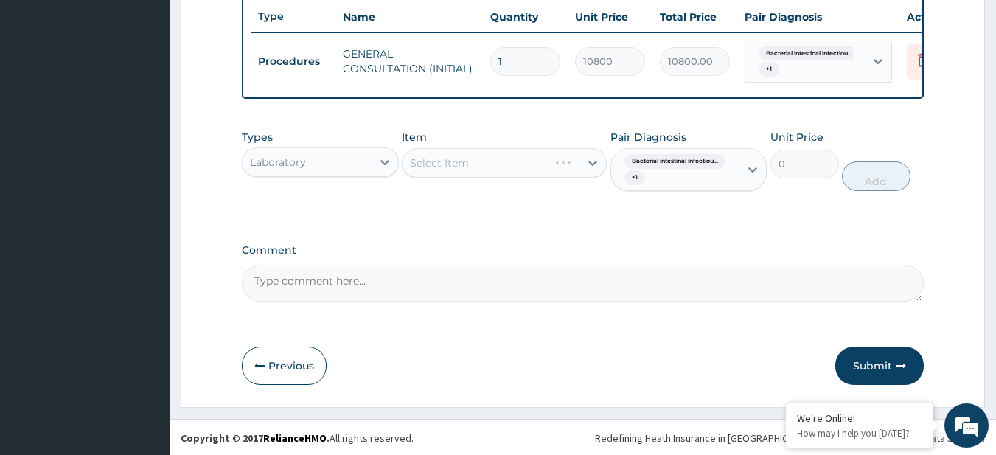
click at [478, 173] on div "Select Item" at bounding box center [504, 162] width 205 height 29
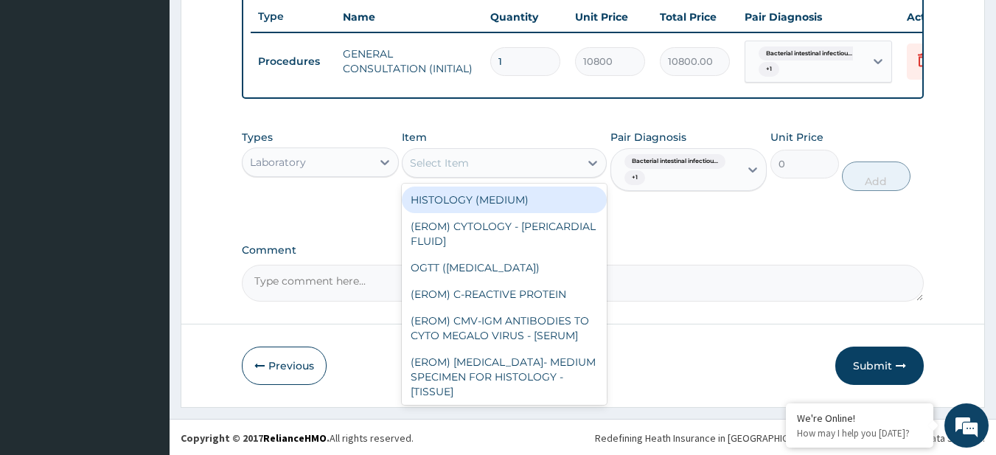
click at [484, 175] on div "Select Item" at bounding box center [490, 163] width 177 height 24
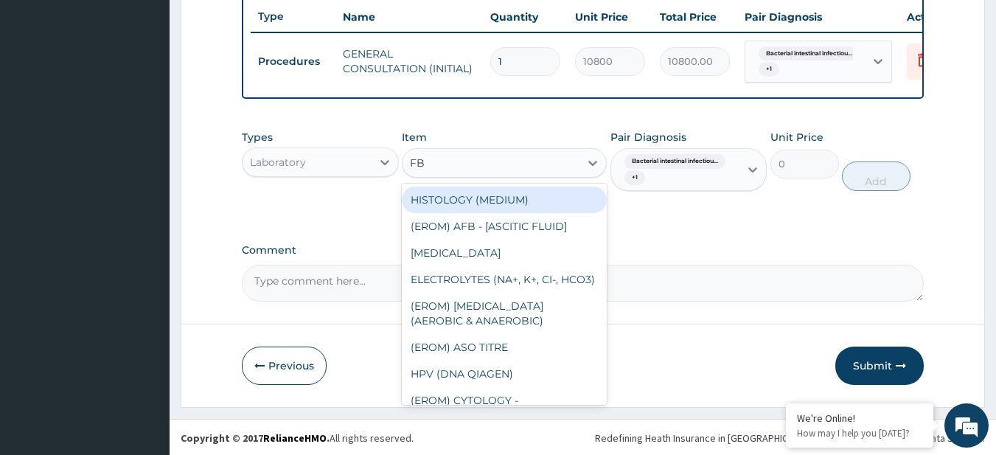
type input "FBC"
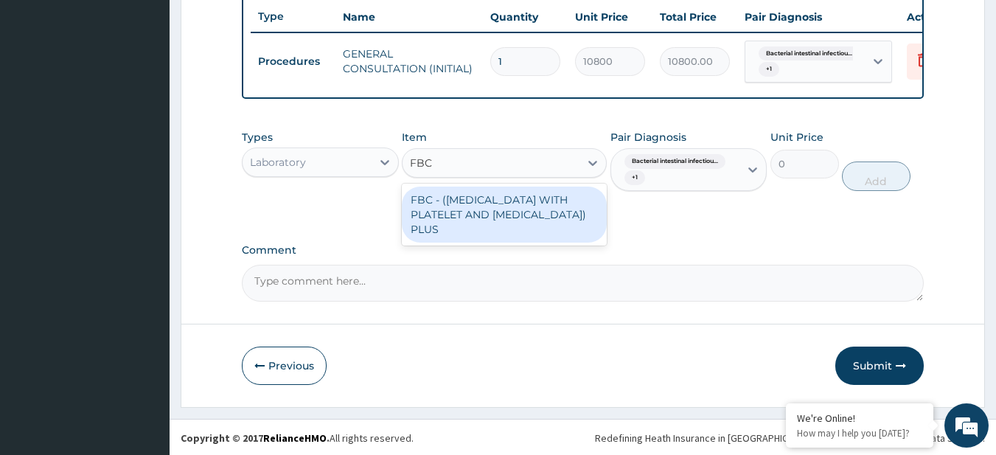
click at [499, 234] on div "FBC - (FULL BLOOD COUNT WITH PLATELET AND RED CELL INDICES) PLUS" at bounding box center [504, 214] width 205 height 56
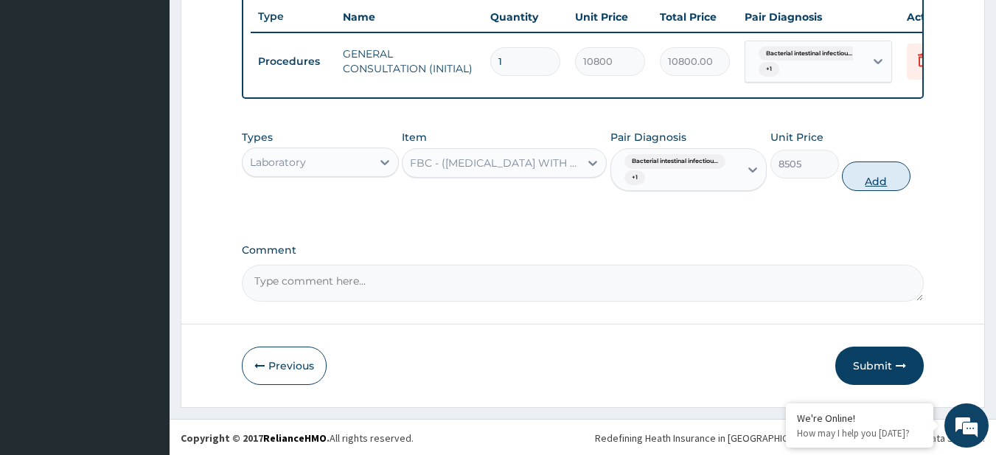
click at [873, 180] on button "Add" at bounding box center [876, 175] width 69 height 29
type input "0"
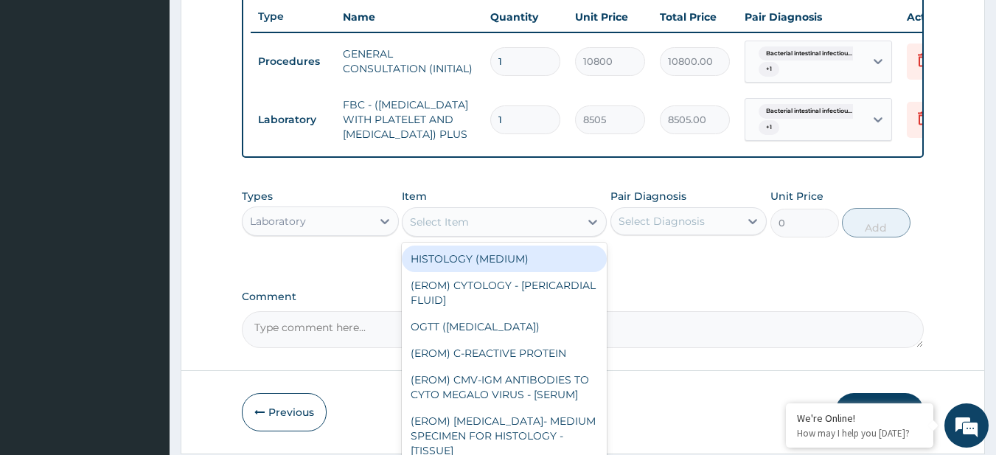
click at [453, 229] on div "Select Item" at bounding box center [439, 222] width 59 height 15
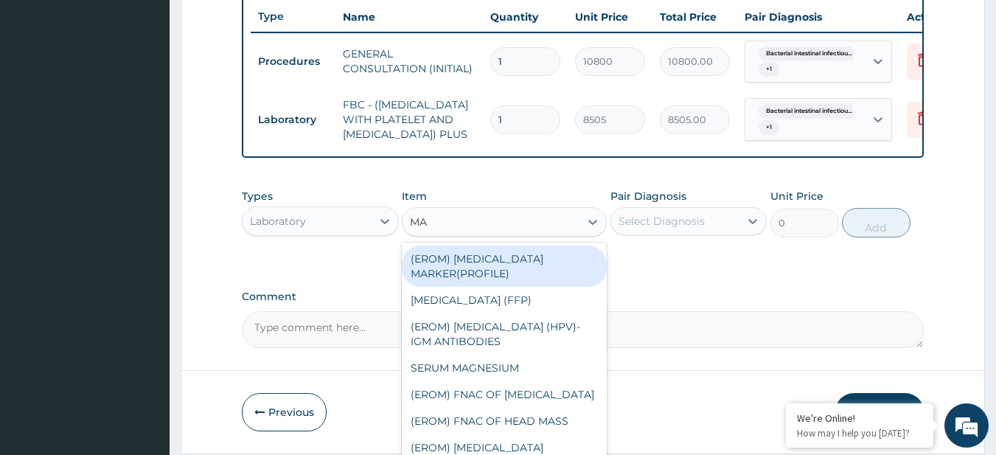
type input "MAL"
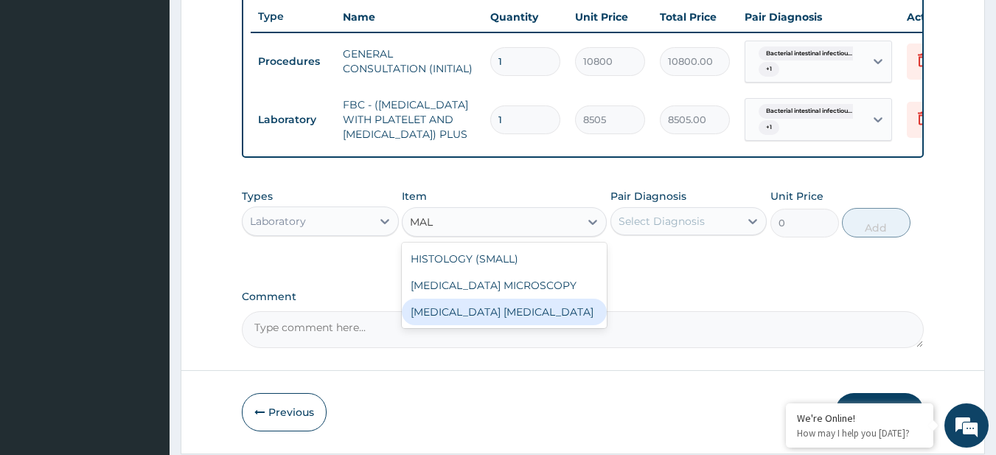
click at [473, 325] on div "[MEDICAL_DATA] [MEDICAL_DATA]" at bounding box center [504, 312] width 205 height 27
type input "4050"
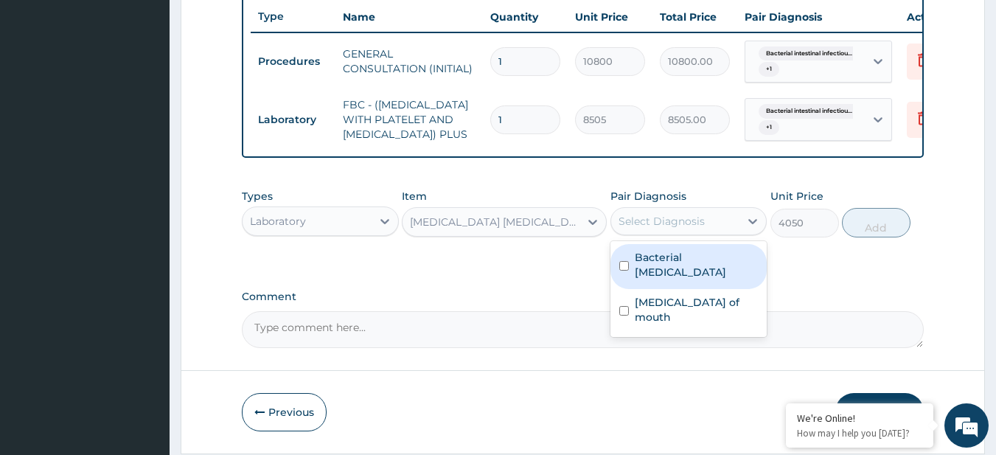
click at [646, 229] on div "Select Diagnosis" at bounding box center [661, 221] width 86 height 15
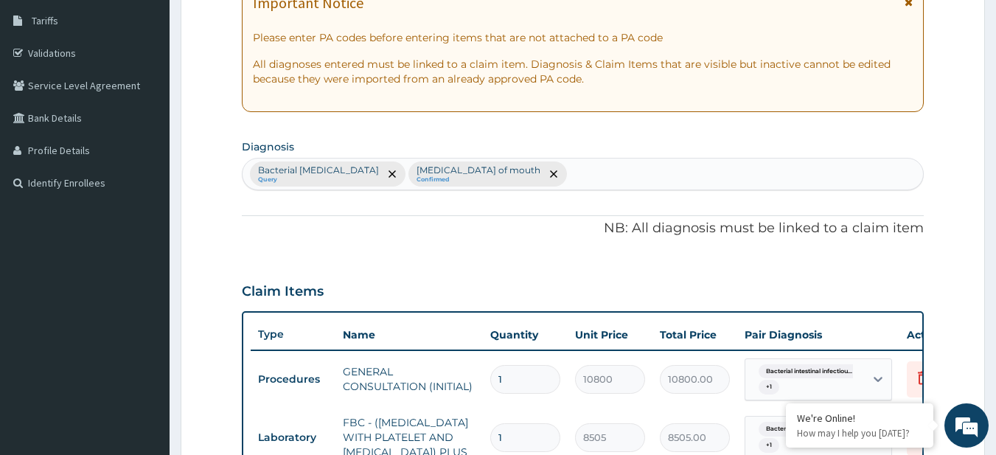
scroll to position [229, 0]
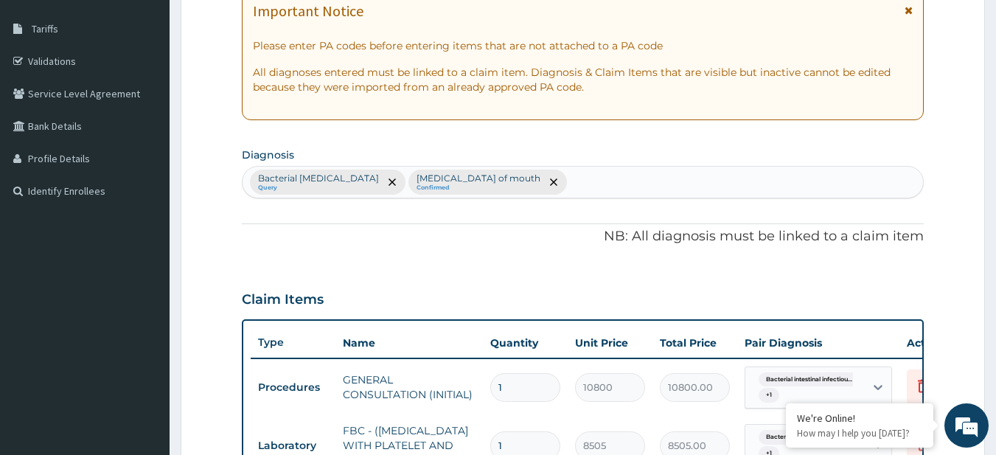
click at [595, 186] on div "Bacterial intestinal infectious disease Query Ulcer of mouth Confirmed" at bounding box center [583, 182] width 681 height 31
type input "MALA"
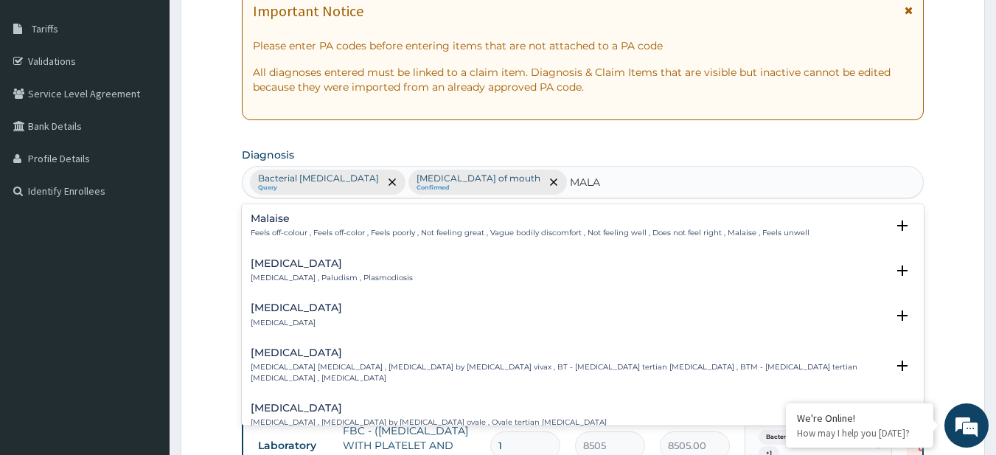
click at [313, 263] on h4 "[MEDICAL_DATA]" at bounding box center [332, 263] width 162 height 11
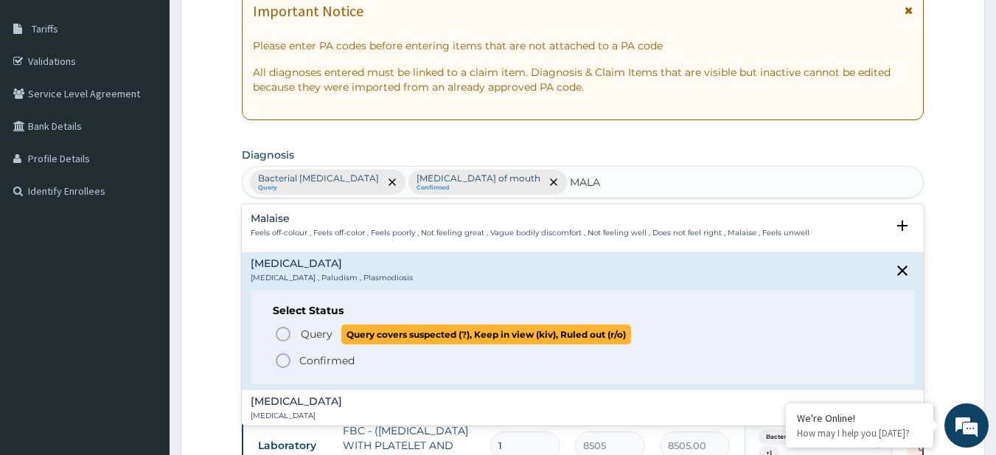
click at [324, 341] on span "Query" at bounding box center [317, 334] width 32 height 15
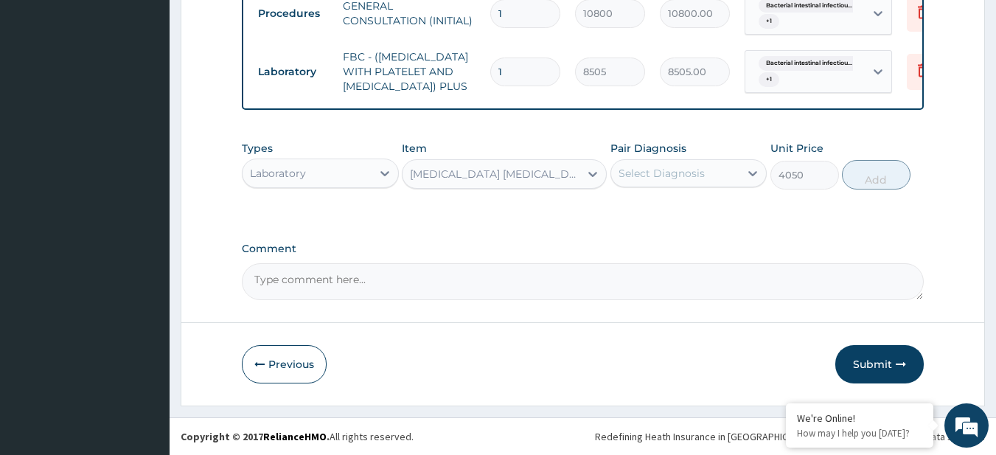
scroll to position [629, 0]
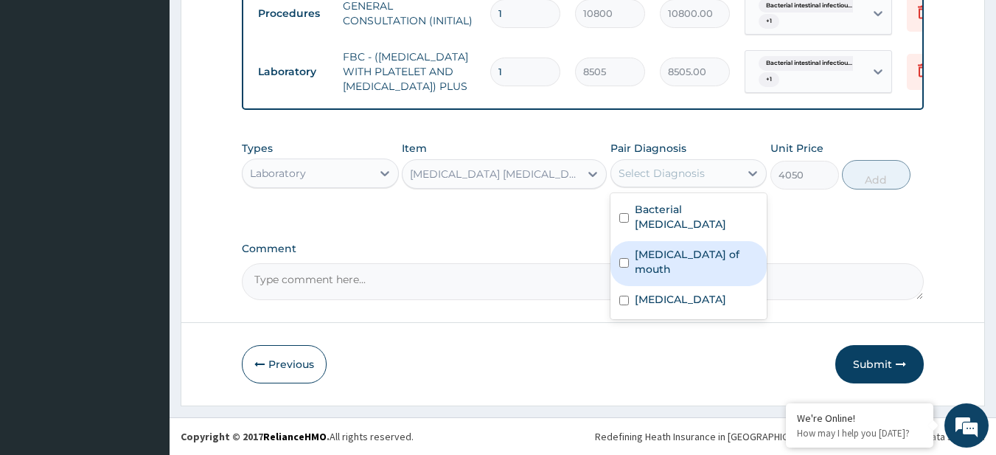
drag, startPoint x: 642, startPoint y: 172, endPoint x: 655, endPoint y: 271, distance: 100.3
click at [655, 187] on div "option Ulcer of mouth, selected. option Ulcer of mouth focused, 2 of 3. 3 resul…" at bounding box center [688, 173] width 157 height 28
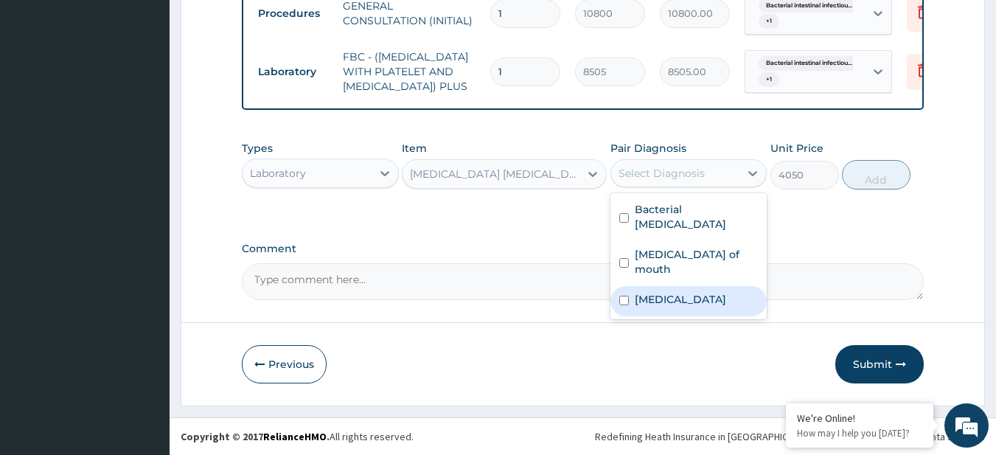
click at [655, 292] on label "[MEDICAL_DATA]" at bounding box center [680, 299] width 91 height 15
checkbox input "true"
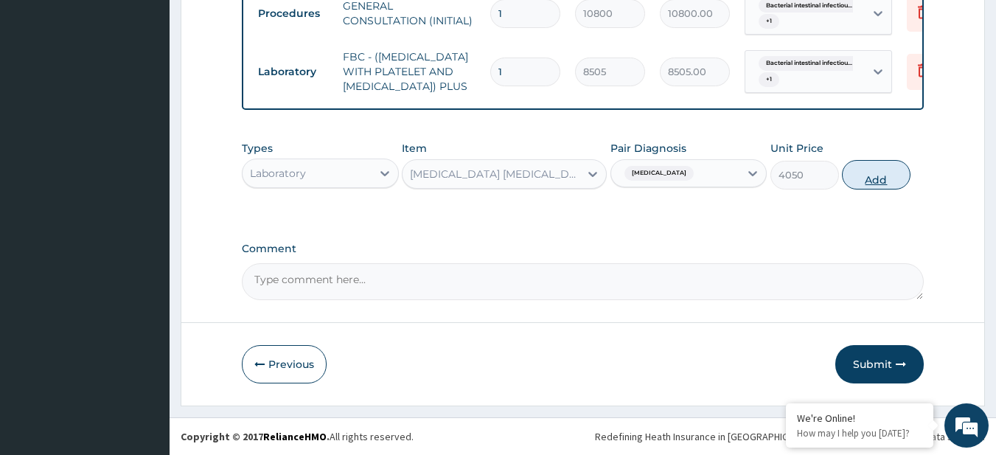
click at [884, 170] on button "Add" at bounding box center [876, 174] width 69 height 29
type input "0"
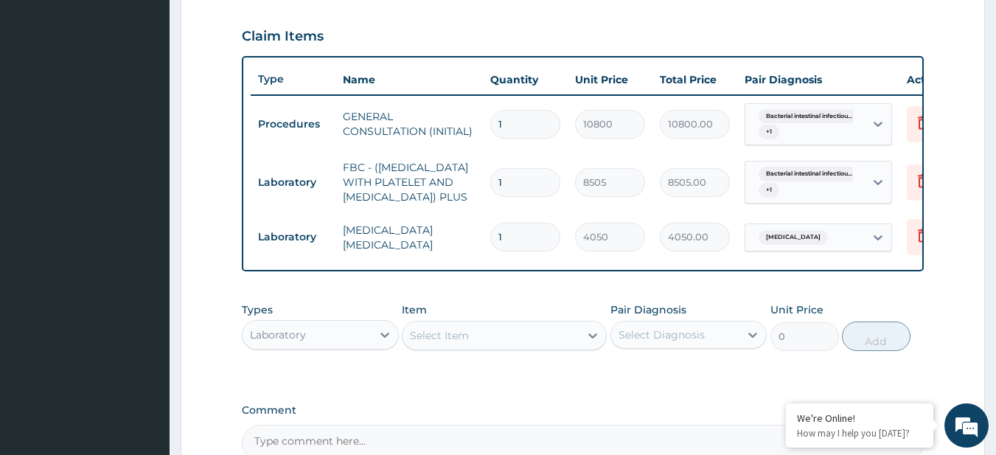
scroll to position [568, 0]
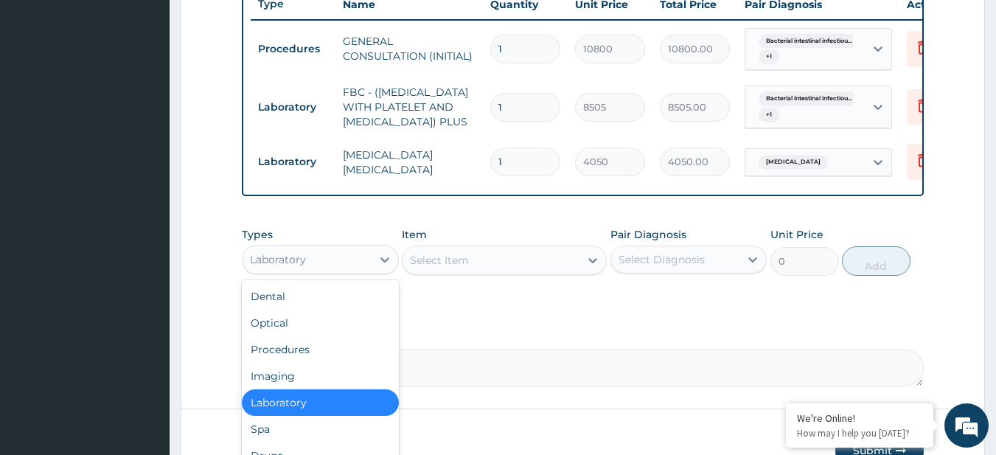
click at [250, 271] on div "Laboratory" at bounding box center [307, 260] width 129 height 24
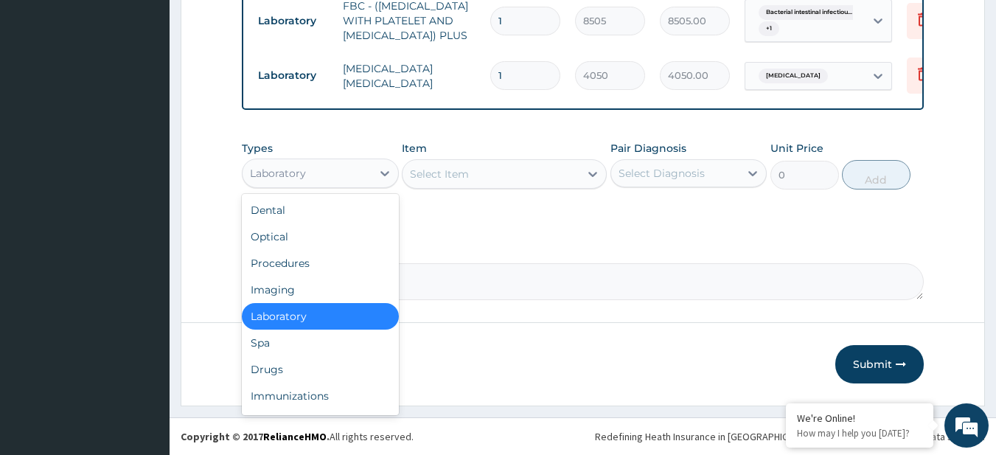
scroll to position [661, 0]
click at [278, 383] on div "Drugs" at bounding box center [320, 369] width 157 height 27
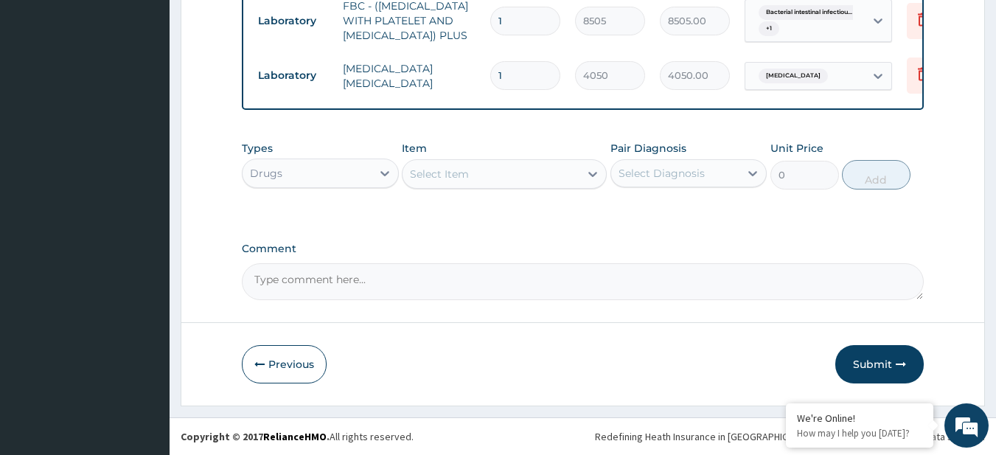
click at [456, 186] on div "Select Item" at bounding box center [490, 174] width 177 height 24
paste input "FBC - (FULL BLOOD COUNT with platelet and red cell indices) plus METRONIDAZOLE …"
type input "FBC - (FULL BLOOD COUNT with platelet and red cell indices) plus METRONIDAZOLE …"
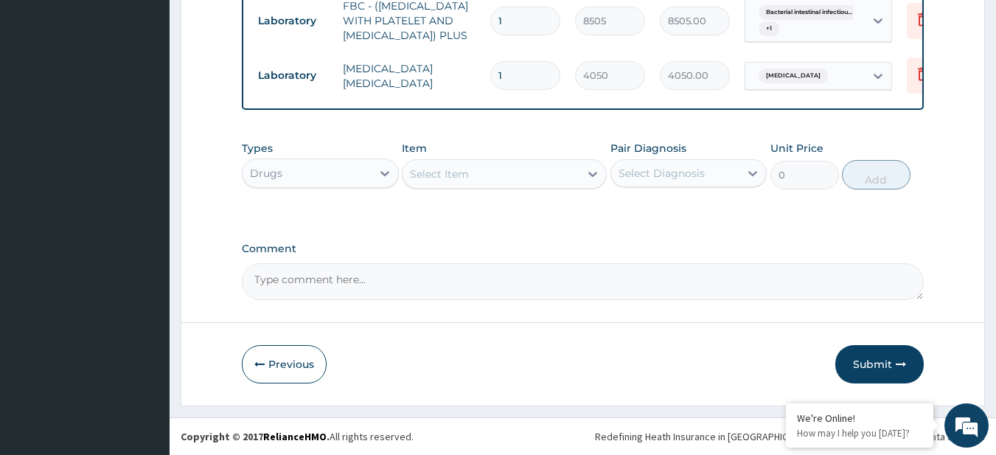
click at [290, 160] on div "Types Drugs Item Select Item Pair Diagnosis Select Diagnosis Unit Price 0 Add" at bounding box center [583, 164] width 683 height 63
click at [290, 160] on div "Types Drugs" at bounding box center [320, 165] width 157 height 49
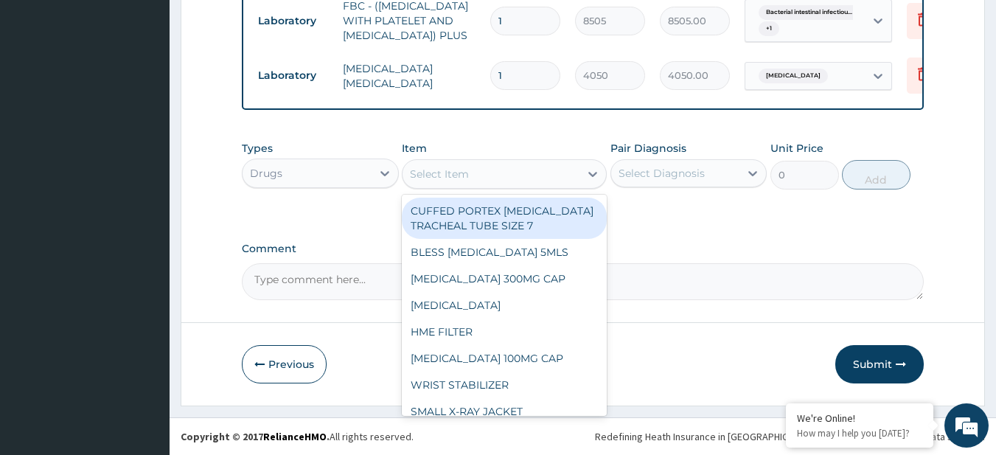
click at [423, 181] on div "Select Item" at bounding box center [439, 174] width 59 height 15
paste input "FBC - (FULL BLOOD COUNT with platelet and red cell indices) plus METRONIDAZOLE …"
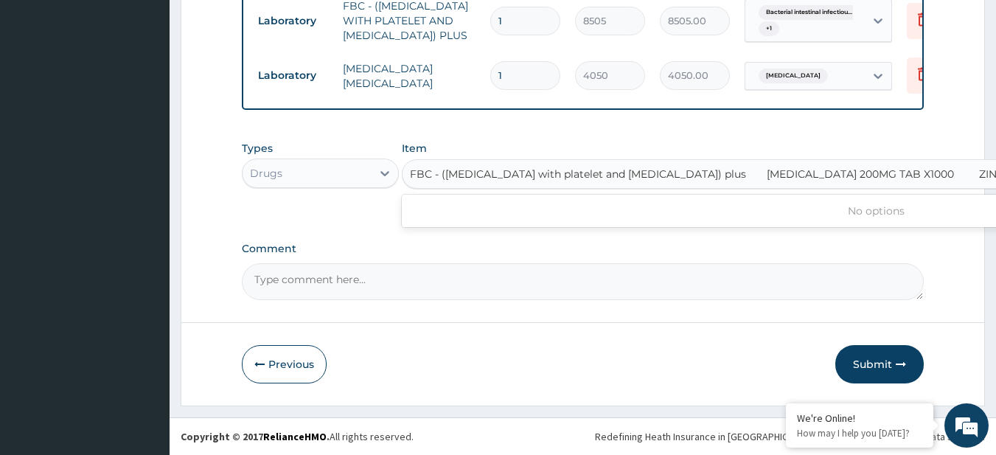
scroll to position [0, 327]
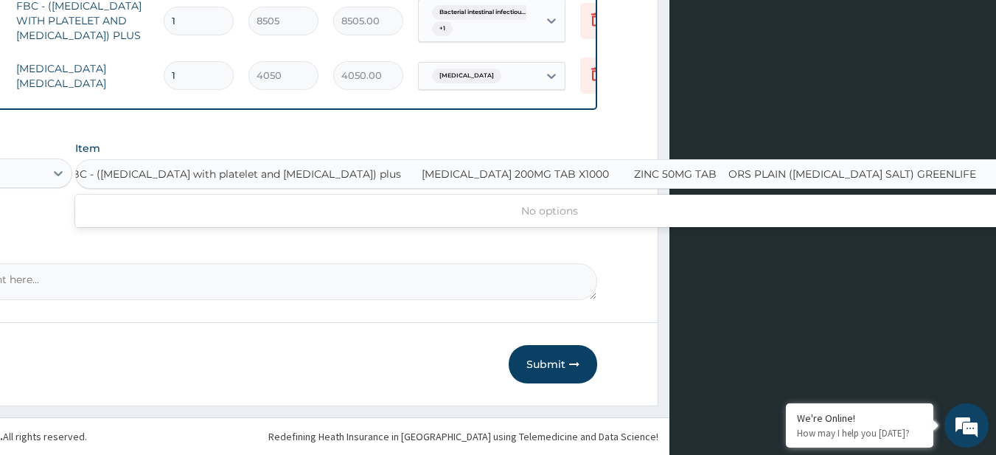
click at [423, 181] on input "FBC - (FULL BLOOD COUNT with platelet and red cell indices) plus METRONIDAZOLE …" at bounding box center [531, 174] width 932 height 15
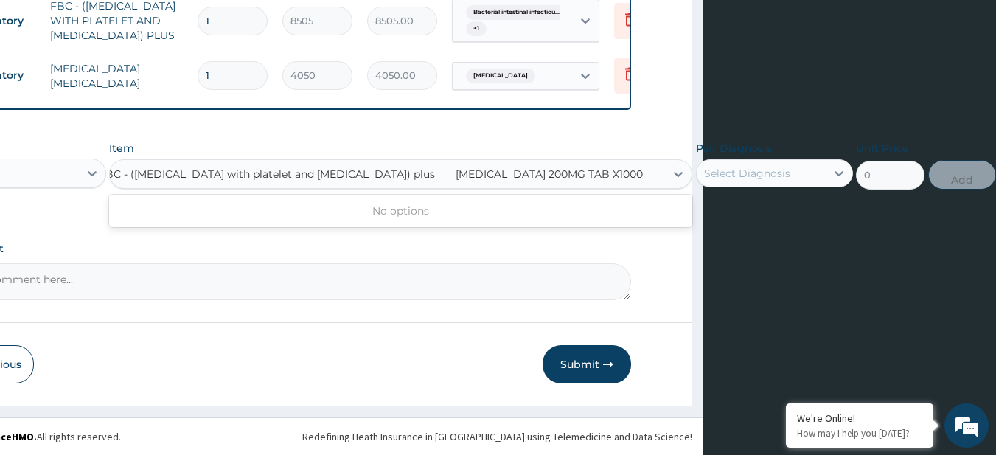
scroll to position [0, 7]
type input "[MEDICAL_DATA] 200MG TAB X1000"
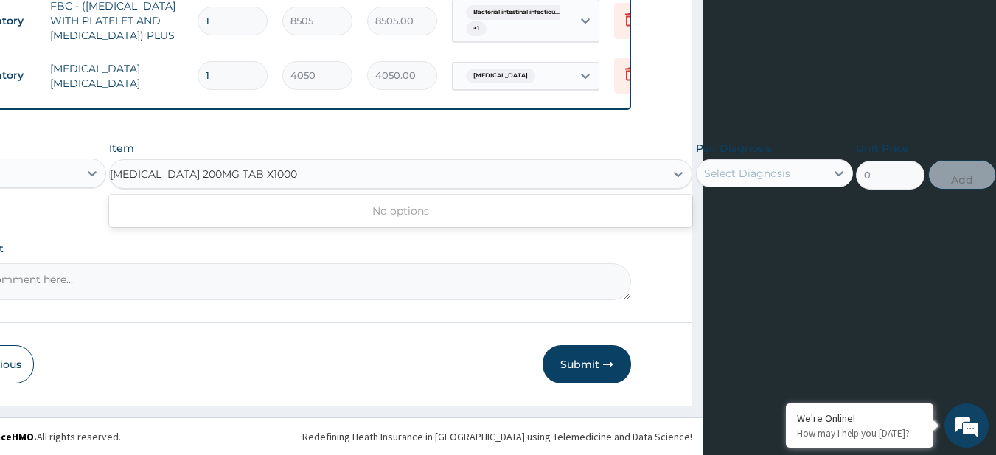
scroll to position [0, 0]
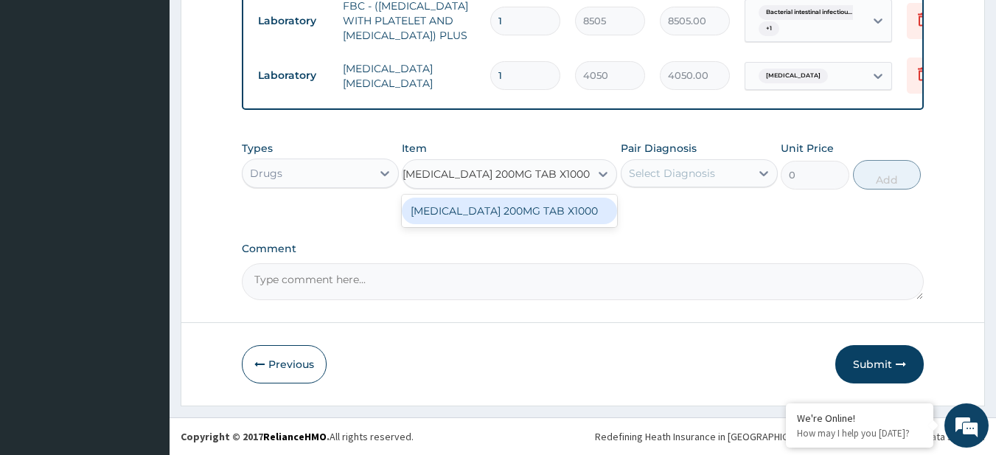
click at [459, 224] on div "[MEDICAL_DATA] 200MG TAB X1000" at bounding box center [509, 211] width 215 height 27
type input "26"
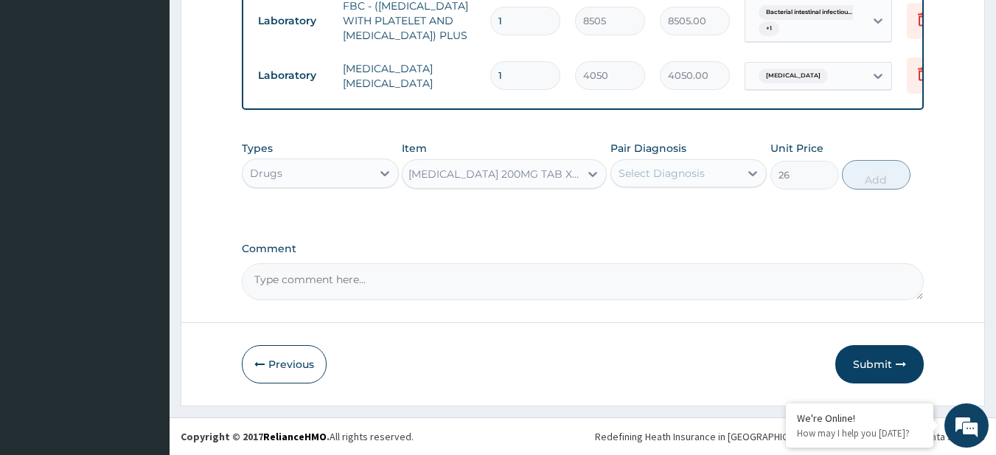
scroll to position [0, 1]
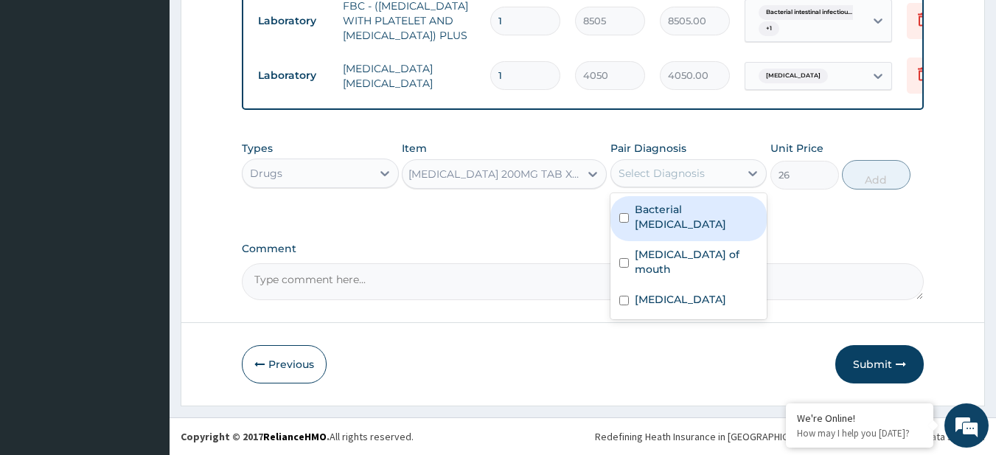
drag, startPoint x: 626, startPoint y: 199, endPoint x: 656, endPoint y: 248, distance: 57.3
click at [656, 187] on div "option Malaria, selected. option Bacterial intestinal infectious disease focuse…" at bounding box center [688, 173] width 157 height 28
click at [656, 231] on label "Bacterial intestinal infectious disease" at bounding box center [697, 216] width 124 height 29
checkbox input "true"
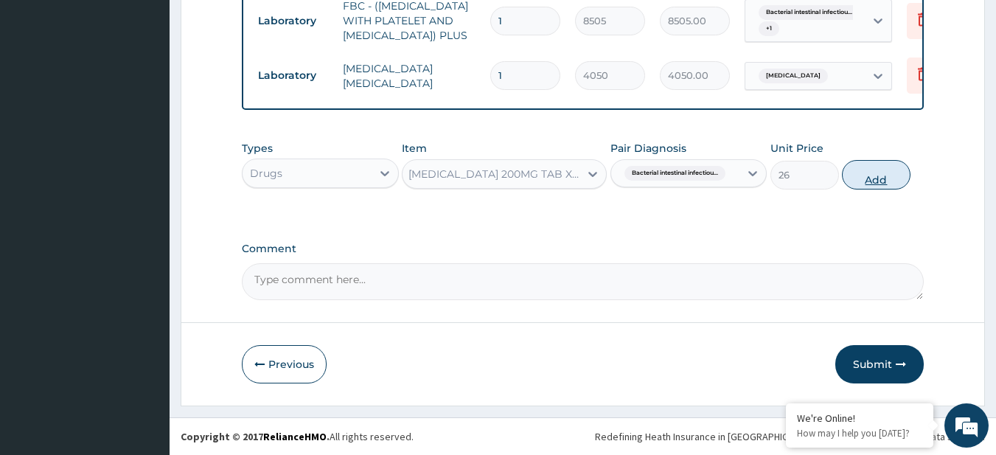
click at [861, 187] on button "Add" at bounding box center [876, 174] width 69 height 29
type input "0"
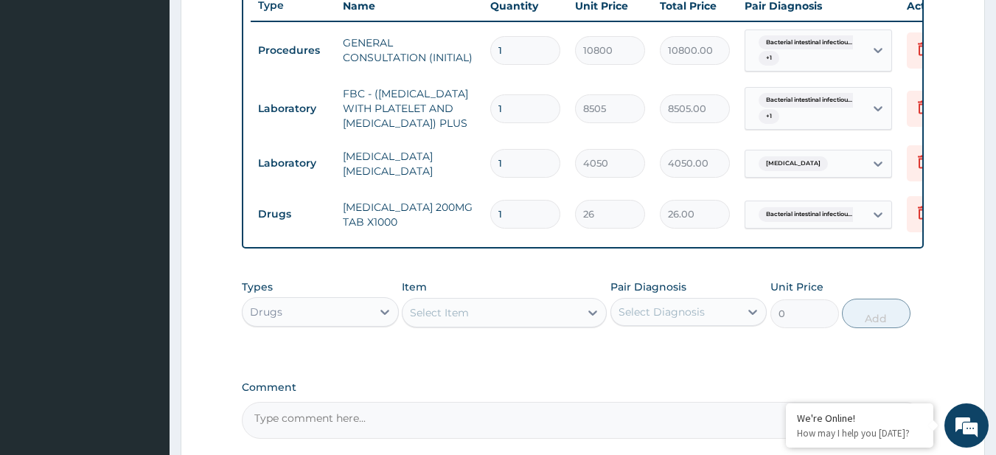
scroll to position [565, 0]
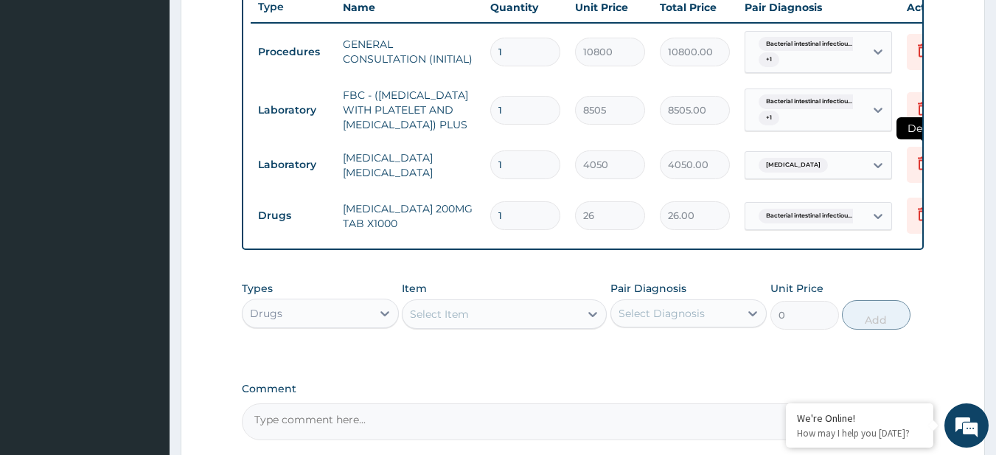
click at [911, 176] on icon at bounding box center [923, 165] width 32 height 36
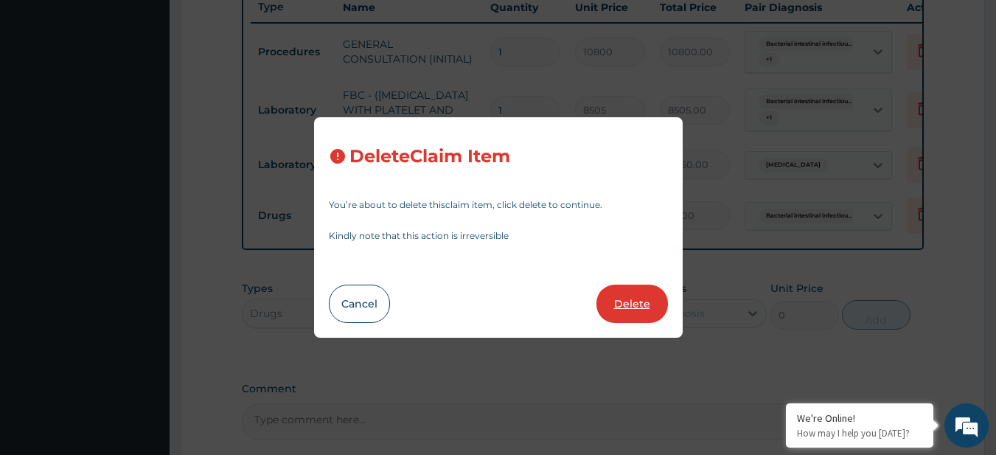
click at [635, 302] on button "Delete" at bounding box center [632, 304] width 72 height 38
type input "26"
type input "26.00"
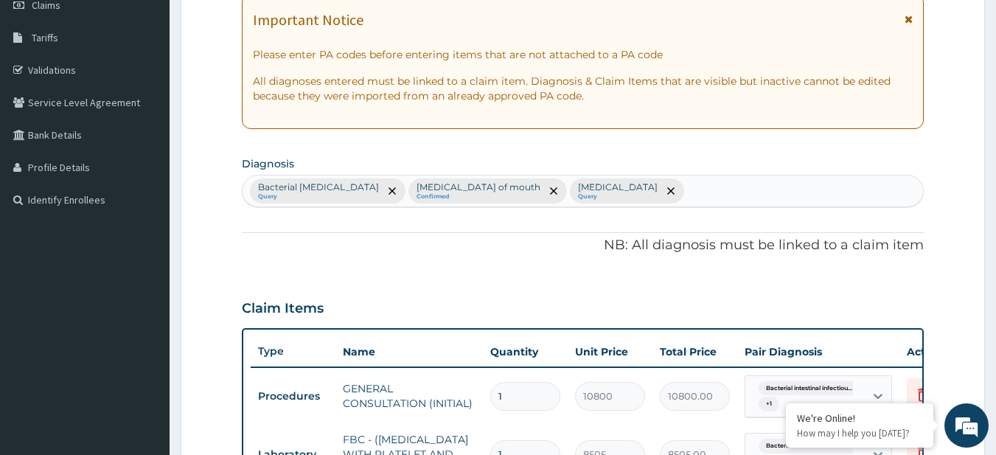
scroll to position [203, 0]
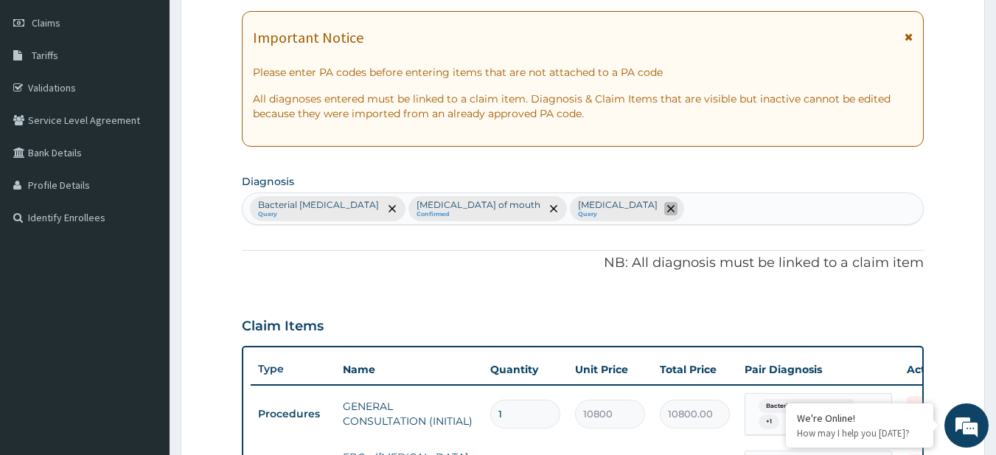
click at [664, 214] on span "remove selection option" at bounding box center [670, 208] width 13 height 13
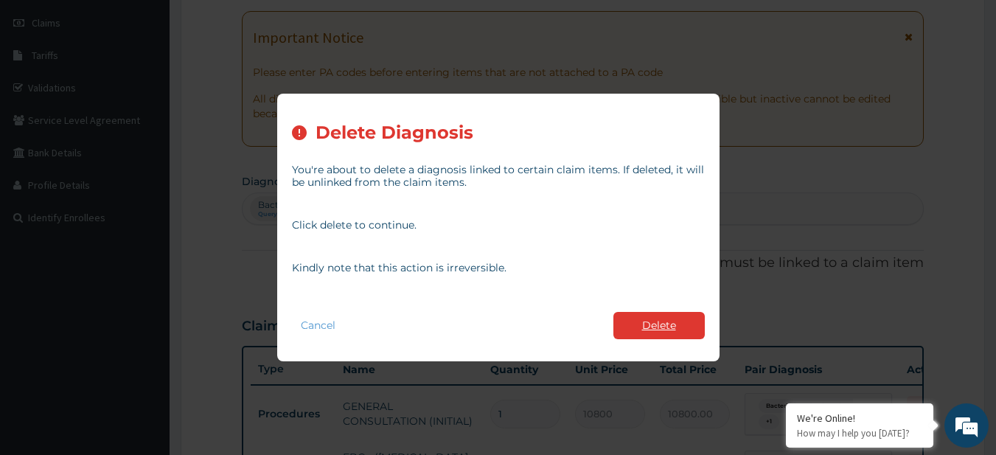
click at [624, 312] on div "Cancel Delete" at bounding box center [498, 325] width 413 height 42
click at [624, 312] on button "Delete" at bounding box center [658, 325] width 91 height 27
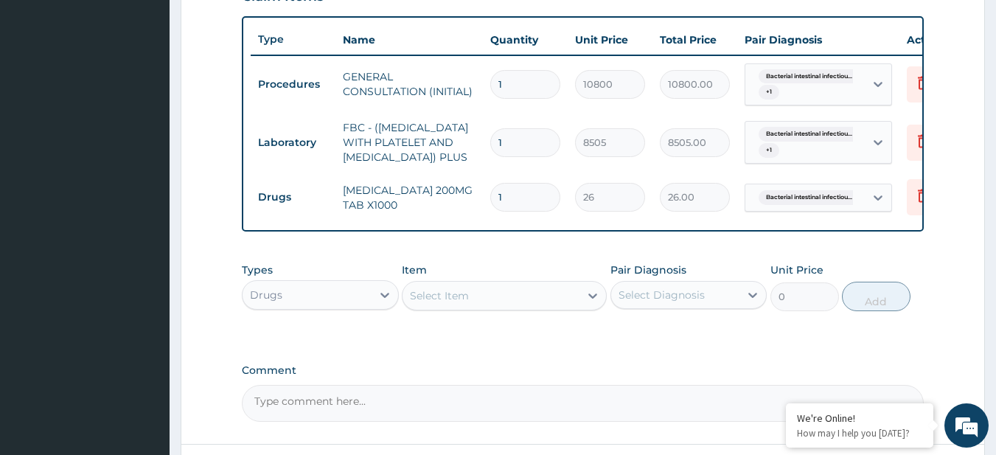
scroll to position [571, 0]
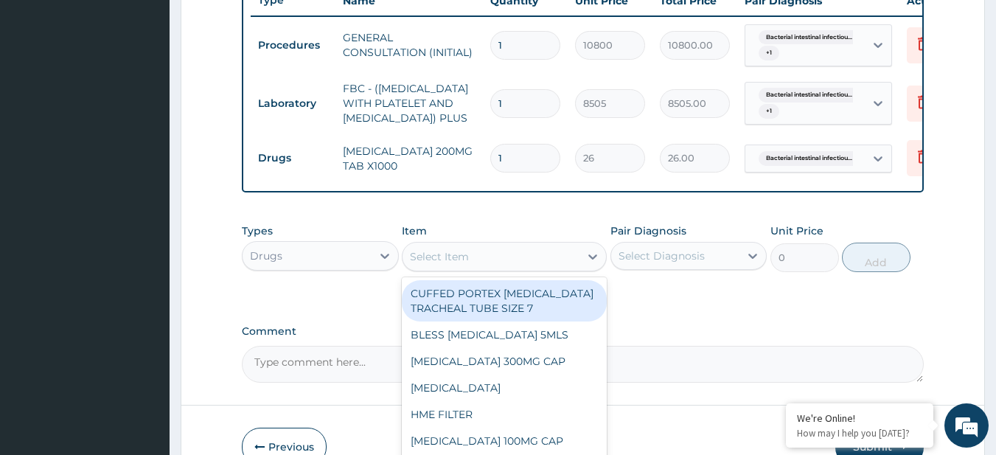
click at [457, 264] on div "Select Item" at bounding box center [439, 256] width 59 height 15
paste input "ZINC 50MG TAB ORS PLAIN (ORAL REHYDRATION SALT) GREENLIFE"
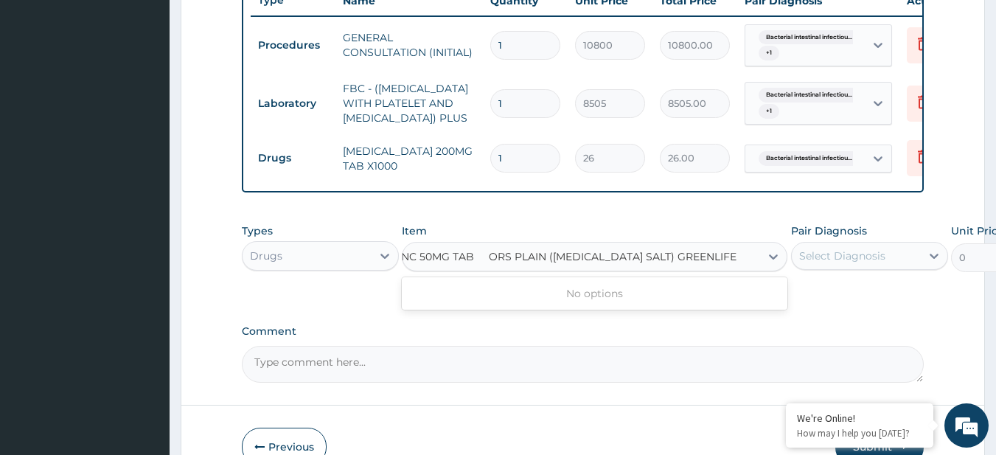
type input "ZINC 50MG TAB"
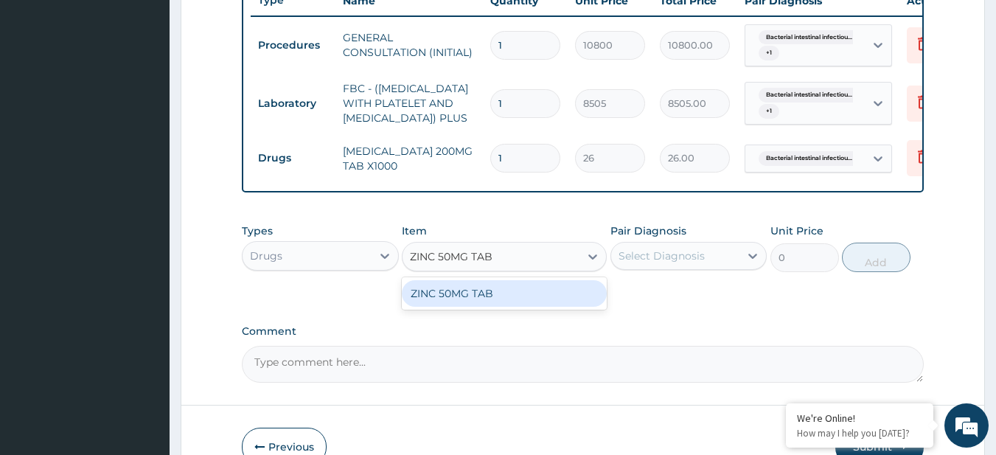
click at [465, 307] on div "ZINC 50MG TAB" at bounding box center [504, 293] width 205 height 27
type input "130"
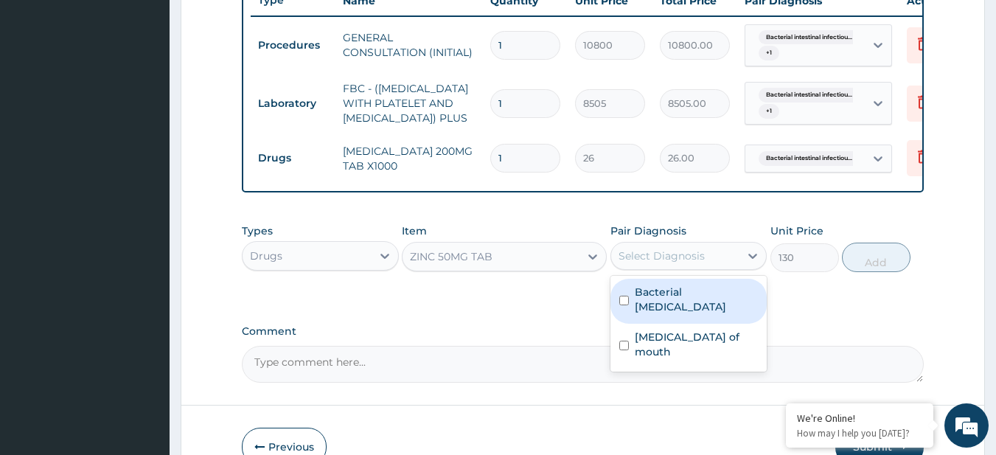
drag, startPoint x: 672, startPoint y: 286, endPoint x: 674, endPoint y: 336, distance: 50.2
click at [674, 270] on div "option Bacterial intestinal infectious disease, selected. option Bacterial inte…" at bounding box center [688, 256] width 157 height 28
click at [674, 314] on label "Bacterial intestinal infectious disease" at bounding box center [697, 299] width 124 height 29
checkbox input "true"
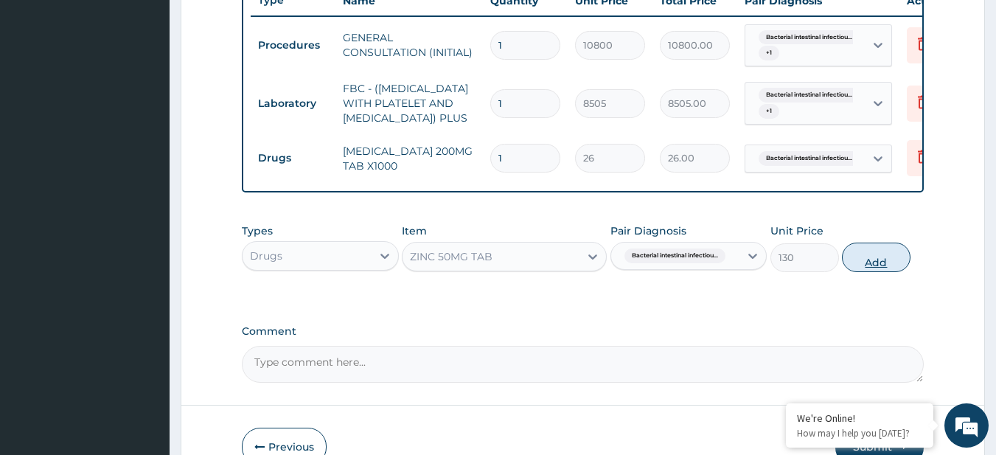
click at [875, 272] on button "Add" at bounding box center [876, 257] width 69 height 29
type input "0"
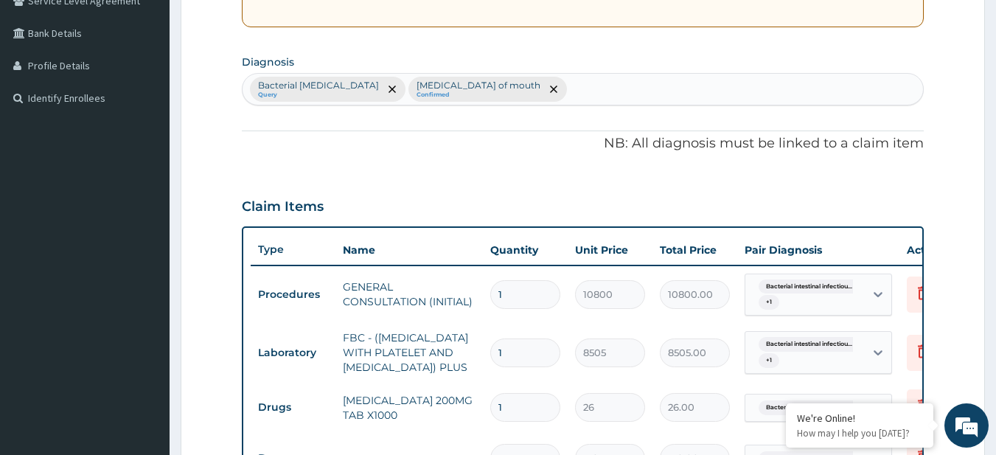
scroll to position [319, 0]
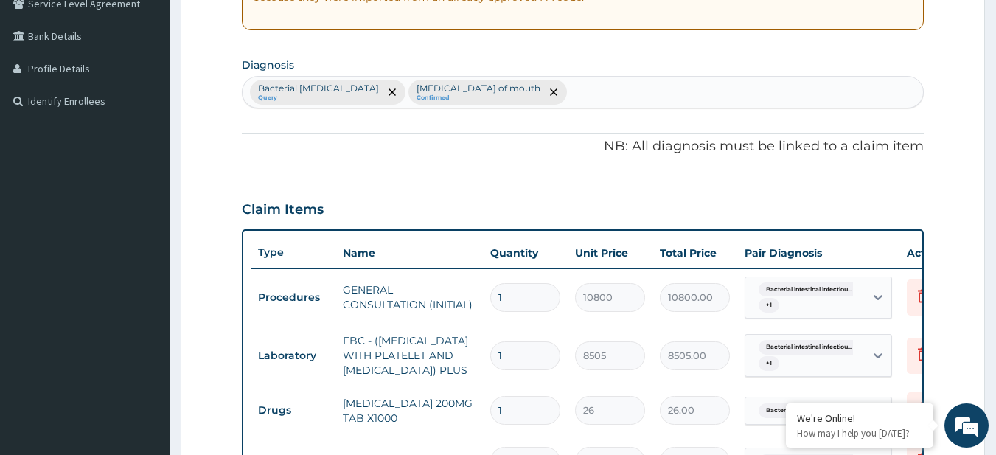
click at [546, 89] on div at bounding box center [553, 92] width 21 height 24
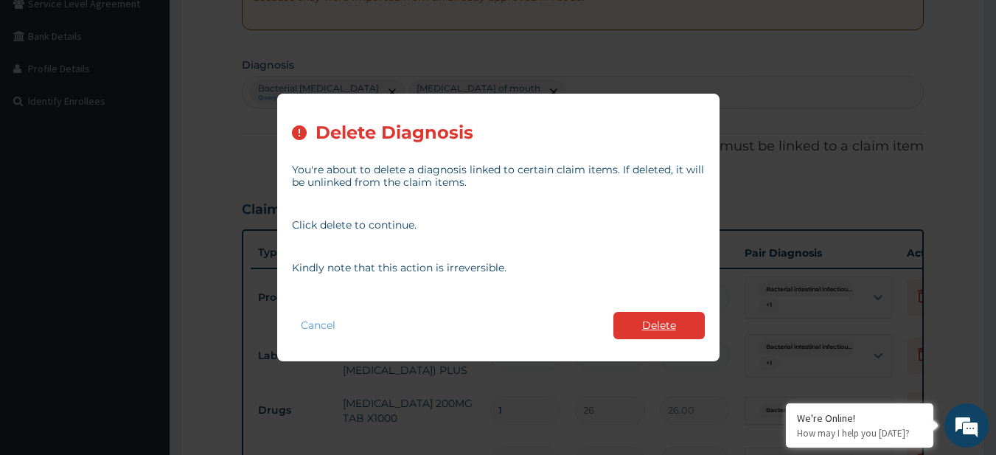
click at [628, 320] on button "Delete" at bounding box center [658, 325] width 91 height 27
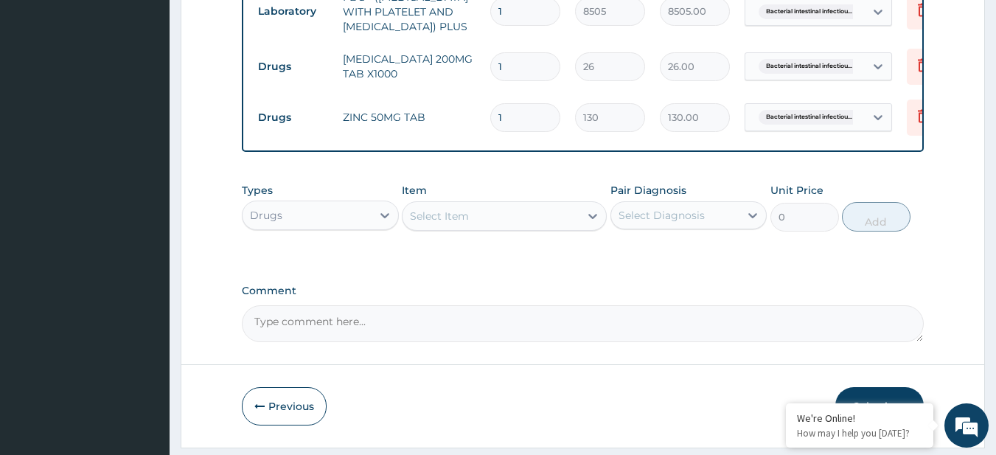
scroll to position [658, 0]
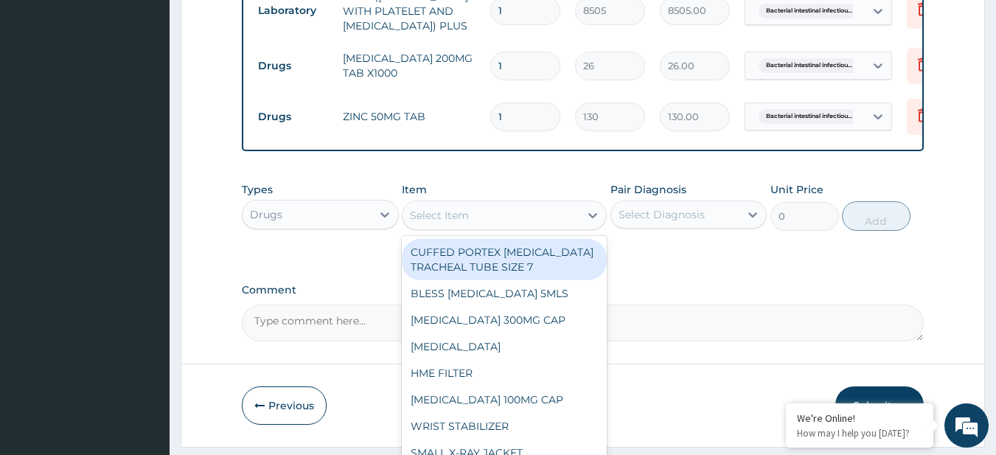
click at [495, 227] on div "Select Item" at bounding box center [490, 215] width 177 height 24
paste input "ORS PLAIN (ORAL REHYDRATION SALT) GREENLIFE"
type input "ORS PLAIN (ORAL REHYDRATION SALT) GREENLIFE"
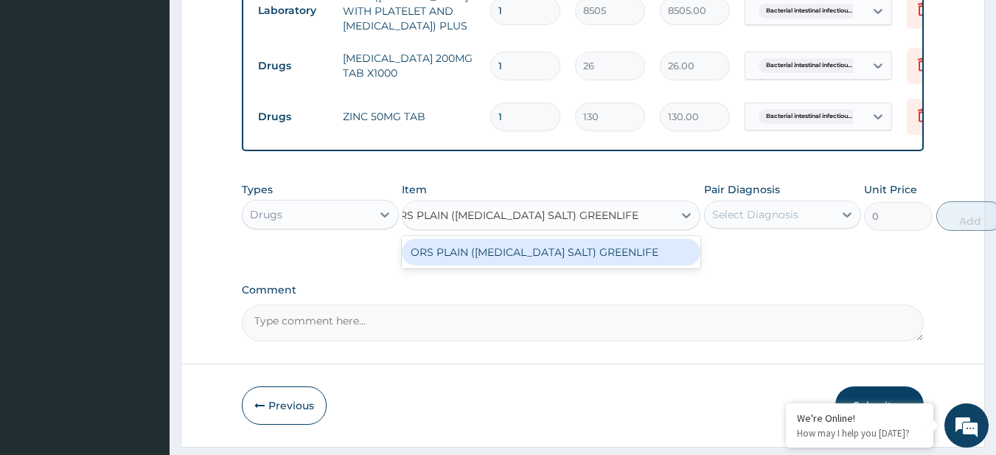
click at [517, 265] on div "ORS PLAIN (ORAL REHYDRATION SALT) GREENLIFE" at bounding box center [551, 252] width 299 height 27
type input "416"
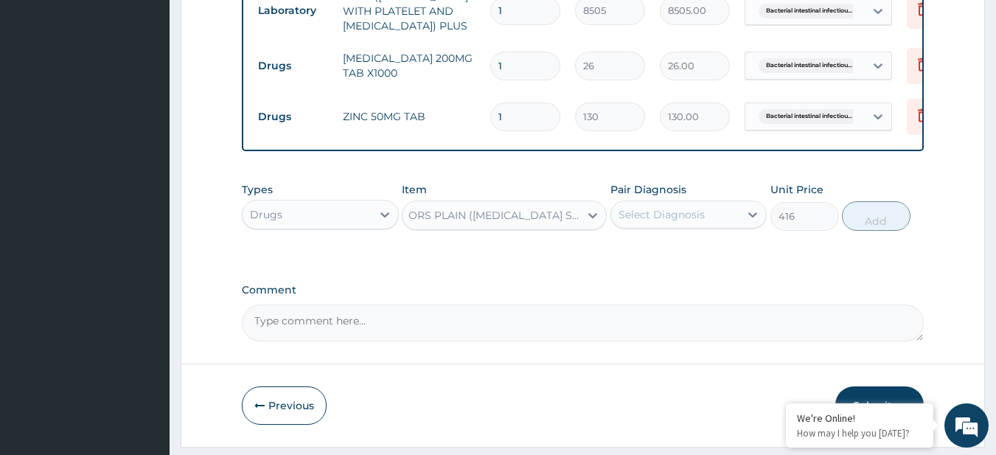
click at [668, 222] on div "Select Diagnosis" at bounding box center [661, 214] width 86 height 15
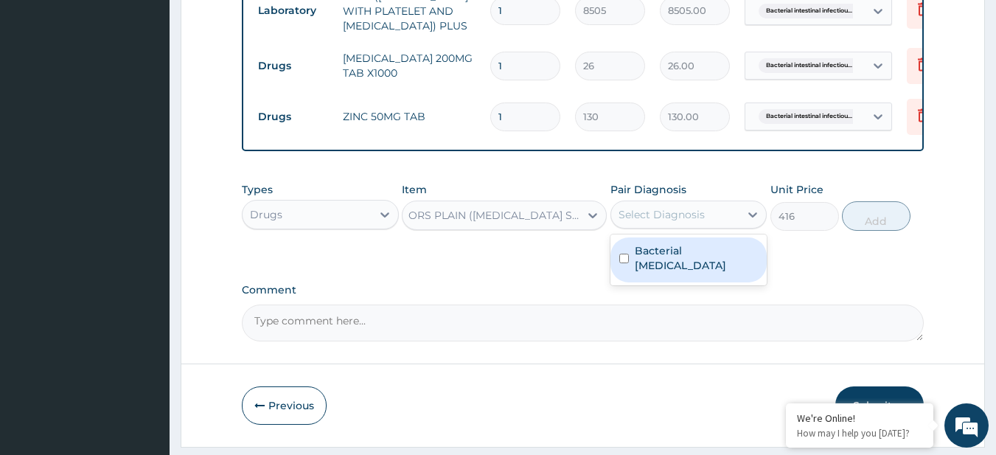
click at [686, 273] on label "Bacterial intestinal infectious disease" at bounding box center [697, 257] width 124 height 29
checkbox input "true"
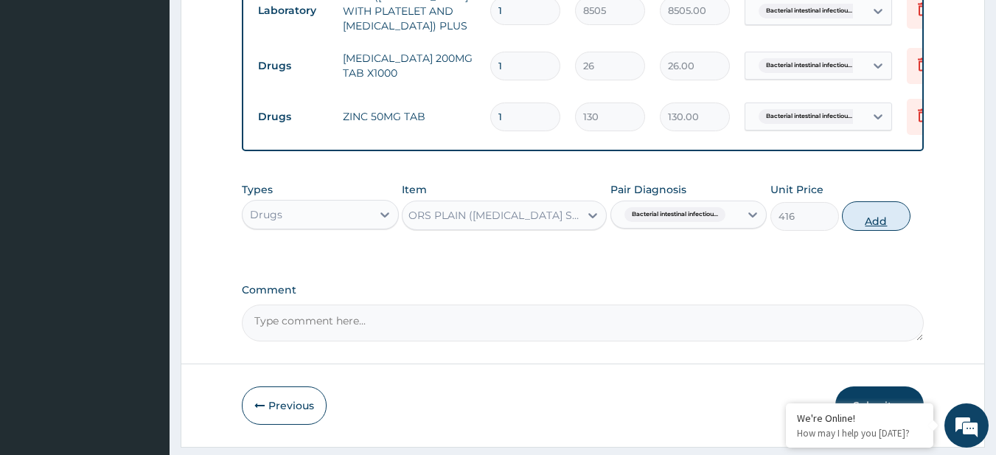
click at [890, 231] on button "Add" at bounding box center [876, 215] width 69 height 29
type input "0"
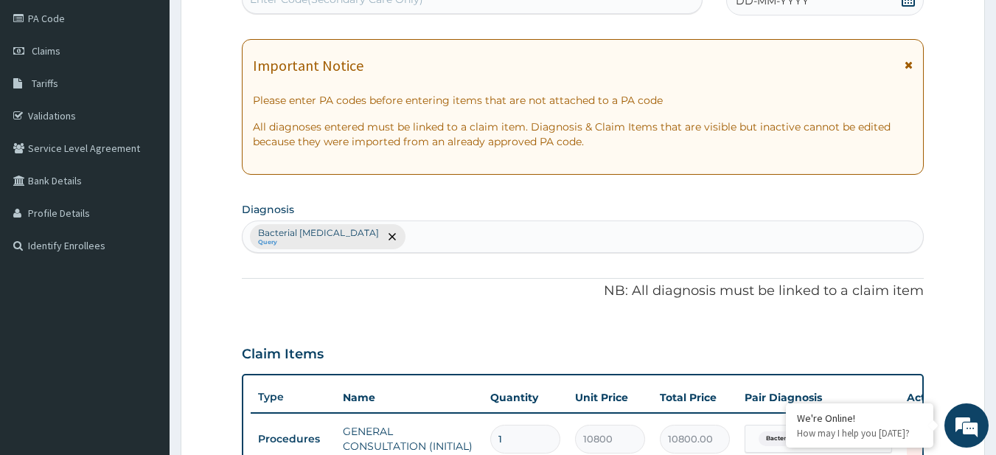
scroll to position [0, 0]
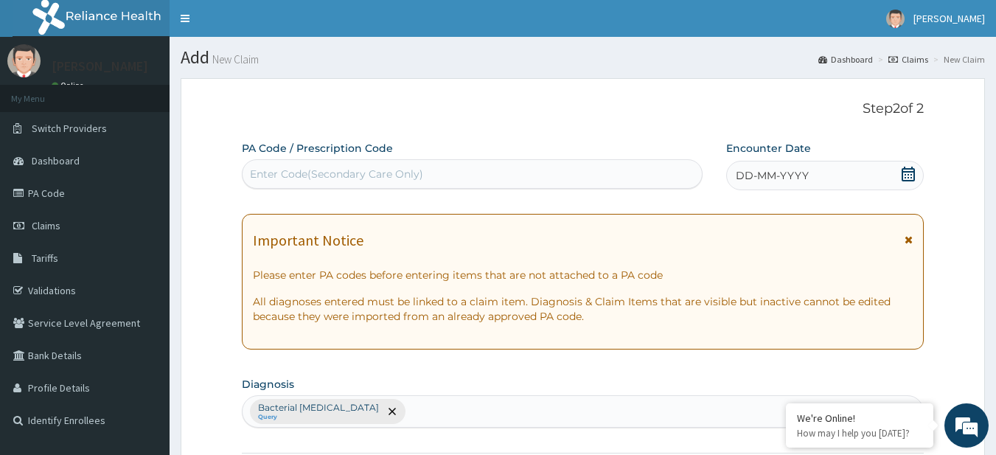
click at [901, 177] on icon at bounding box center [908, 174] width 15 height 15
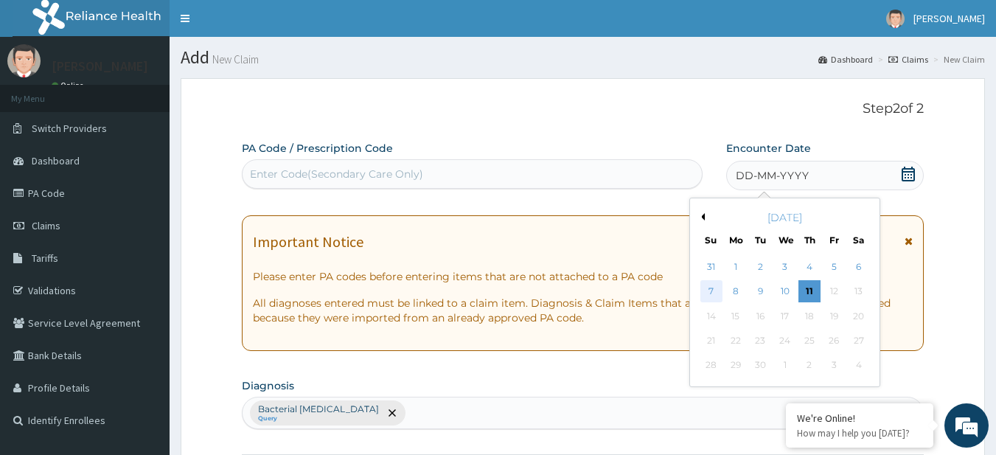
click at [702, 296] on div "7" at bounding box center [711, 292] width 22 height 22
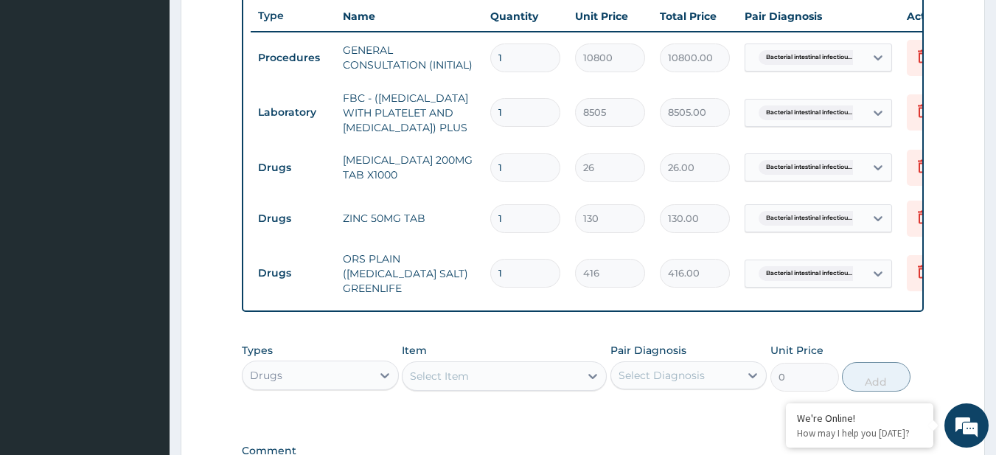
scroll to position [549, 0]
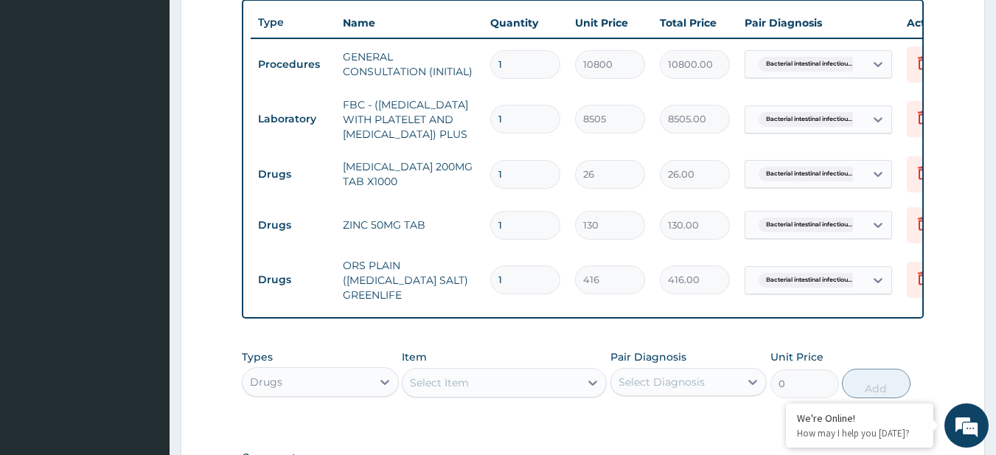
drag, startPoint x: 528, startPoint y: 211, endPoint x: 522, endPoint y: 182, distance: 29.3
click at [522, 182] on tr "Drugs METRONIDAZOLE 200MG TAB X1000 1 26 26.00 Bacterial intestinal infectiou..…" at bounding box center [612, 174] width 722 height 51
click at [522, 182] on input "1" at bounding box center [525, 174] width 70 height 29
type input "2"
type input "52.00"
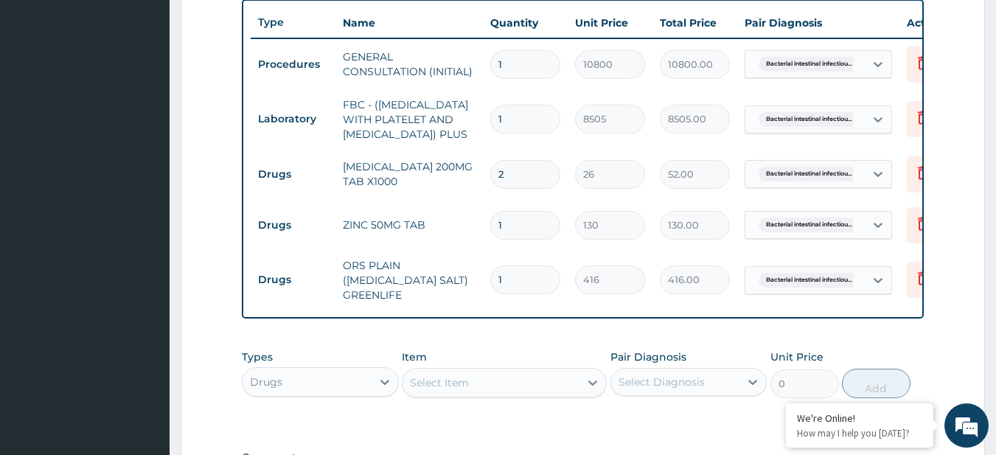
type input "3"
type input "78.00"
click at [425, 390] on div "Select Item" at bounding box center [439, 382] width 59 height 15
click at [520, 188] on input "3" at bounding box center [525, 174] width 70 height 29
type input "30"
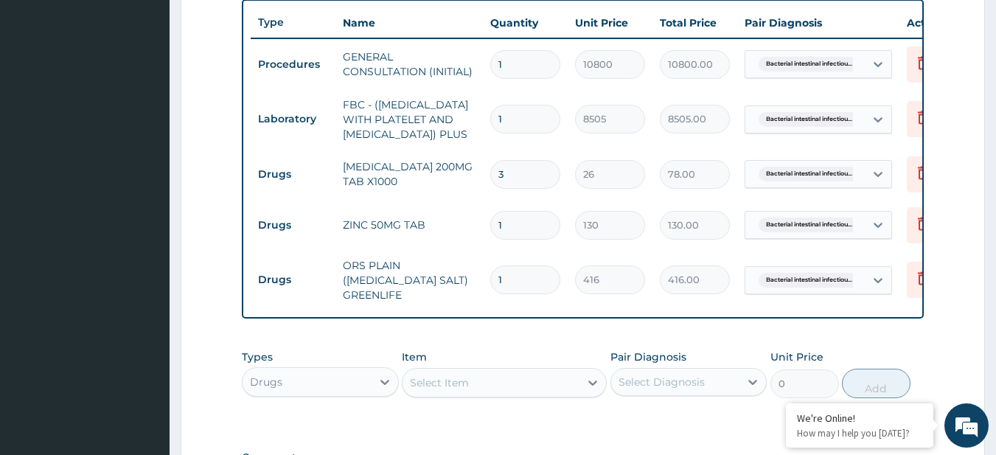
type input "780.00"
type input "30"
click at [506, 233] on input "1" at bounding box center [525, 225] width 70 height 29
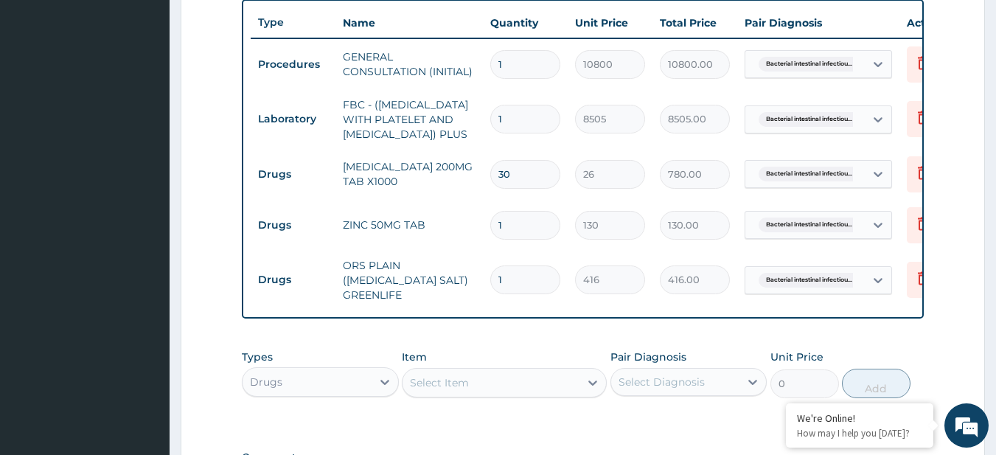
click at [506, 233] on input "1" at bounding box center [525, 225] width 70 height 29
type input "5"
type input "650.00"
type input "5"
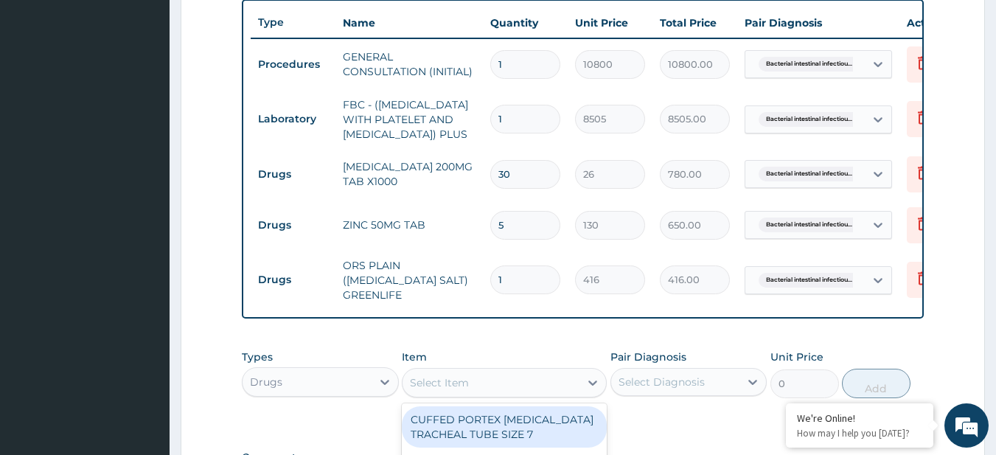
click at [509, 394] on div "Select Item" at bounding box center [490, 383] width 177 height 24
click at [510, 377] on div "Item option ORS PLAIN (ORAL REHYDRATION SALT) GREENLIFE, selected. option CUFFE…" at bounding box center [504, 373] width 205 height 49
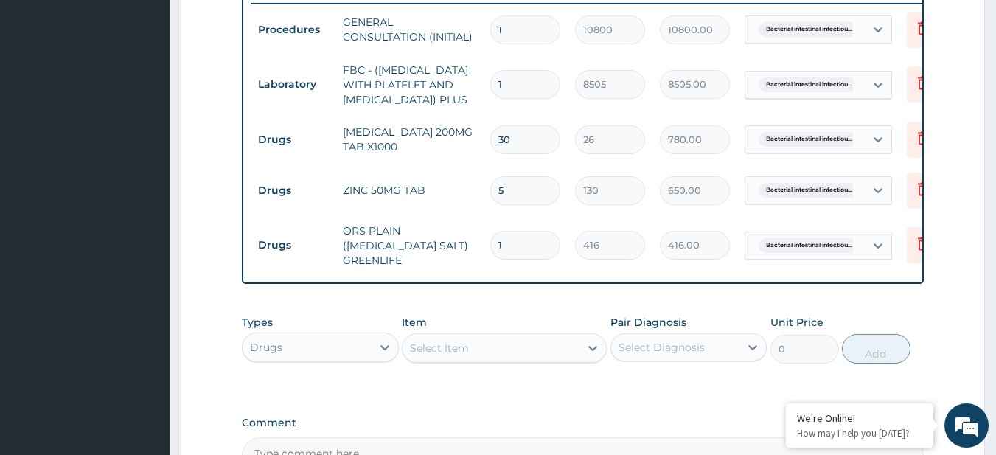
scroll to position [585, 0]
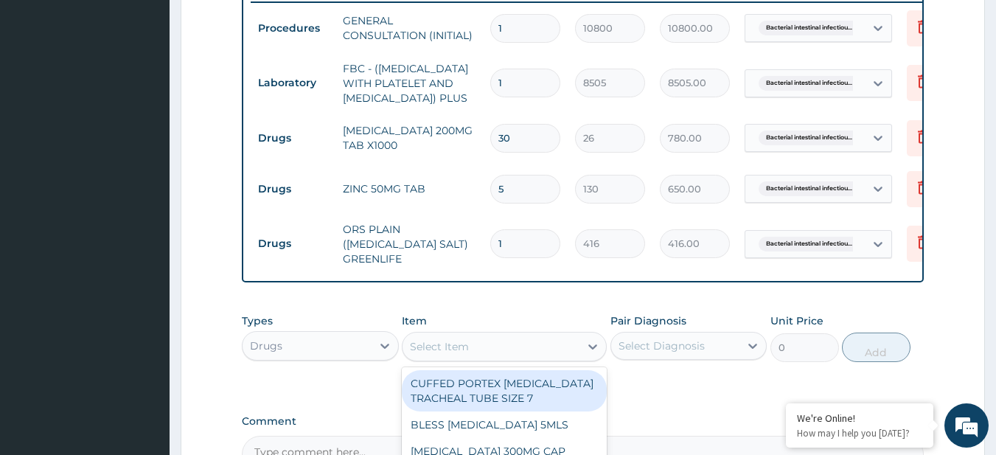
click at [466, 354] on div "Select Item" at bounding box center [439, 346] width 59 height 15
paste input "CIPROFLOXACIN 500MG TAB (FIDSON)"
type input "CIPROFLOXACIN 500MG TAB (FIDSON)"
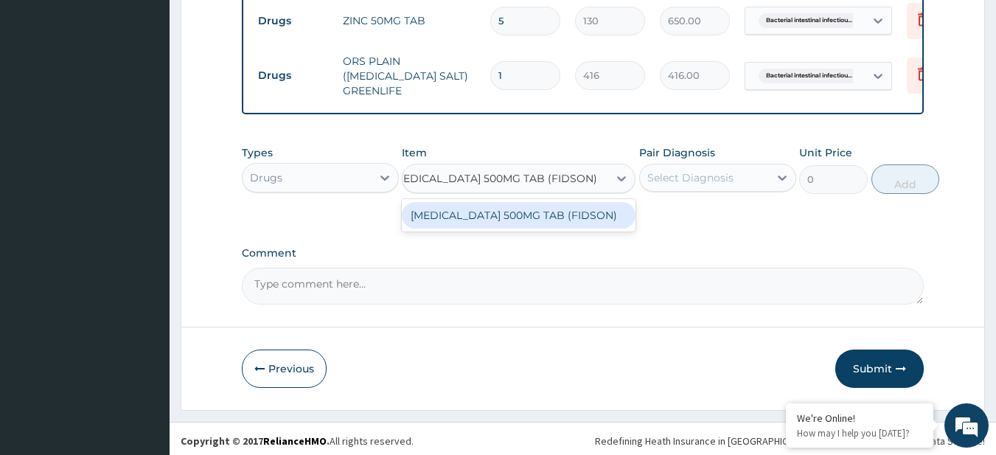
scroll to position [764, 0]
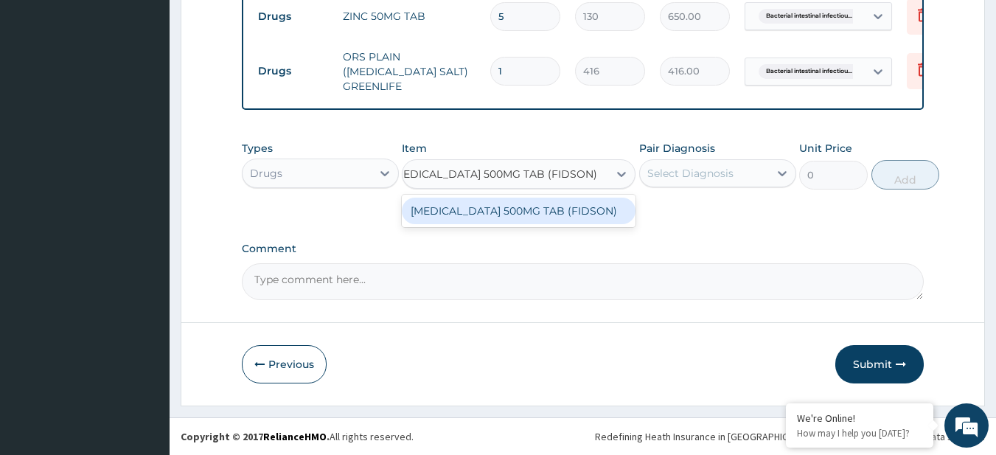
click at [546, 224] on div "CIPROFLOXACIN 500MG TAB (FIDSON)" at bounding box center [519, 211] width 234 height 27
type input "156"
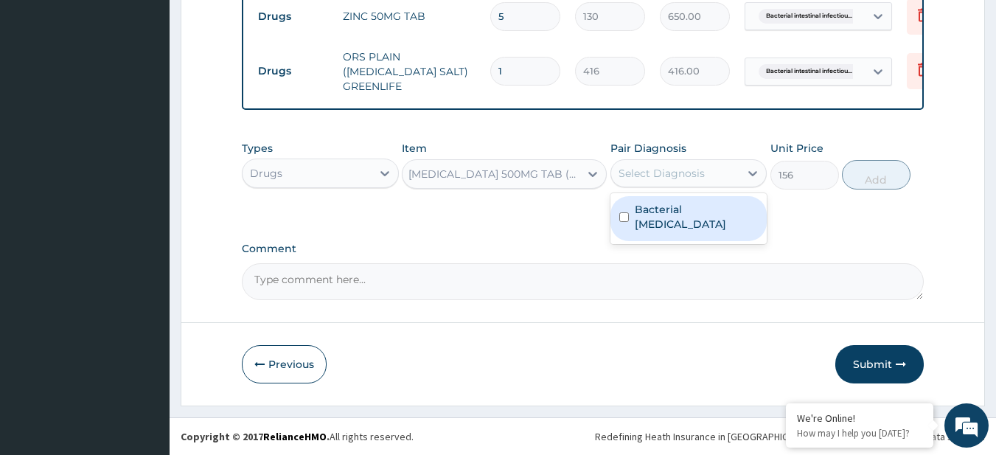
drag, startPoint x: 699, startPoint y: 187, endPoint x: 678, endPoint y: 245, distance: 61.8
click at [678, 187] on div "option Bacterial intestinal infectious disease, selected. option Bacterial inte…" at bounding box center [688, 173] width 157 height 28
click at [678, 231] on label "Bacterial intestinal infectious disease" at bounding box center [697, 216] width 124 height 29
checkbox input "true"
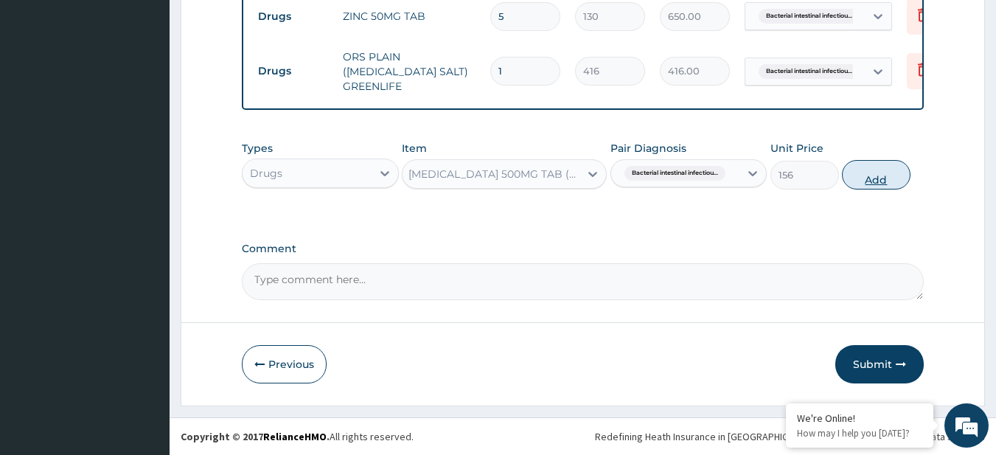
drag, startPoint x: 849, startPoint y: 218, endPoint x: 861, endPoint y: 202, distance: 20.1
click at [861, 202] on div "Types Drugs Item CIPROFLOXACIN 500MG TAB (FIDSON) Pair Diagnosis Bacterial inte…" at bounding box center [583, 176] width 683 height 86
click at [861, 189] on button "Add" at bounding box center [876, 174] width 69 height 29
type input "0"
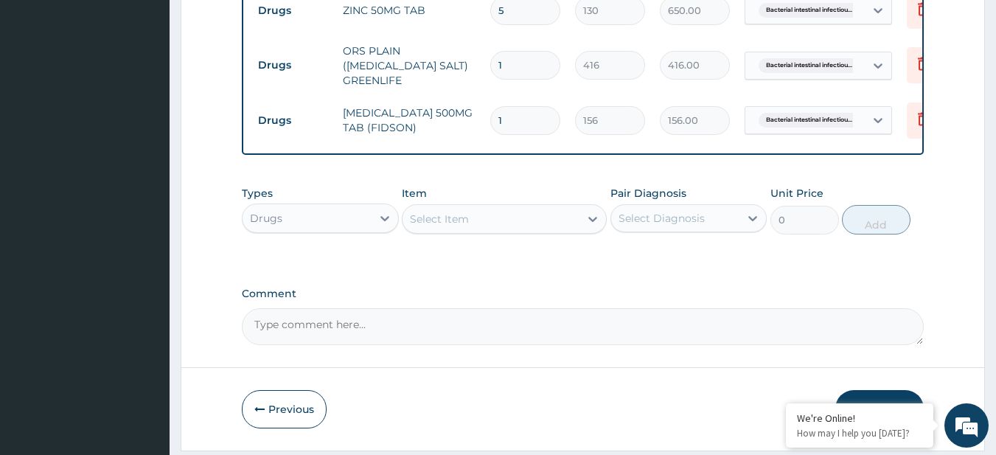
scroll to position [0, 0]
type input "10"
type input "1560.00"
type input "10"
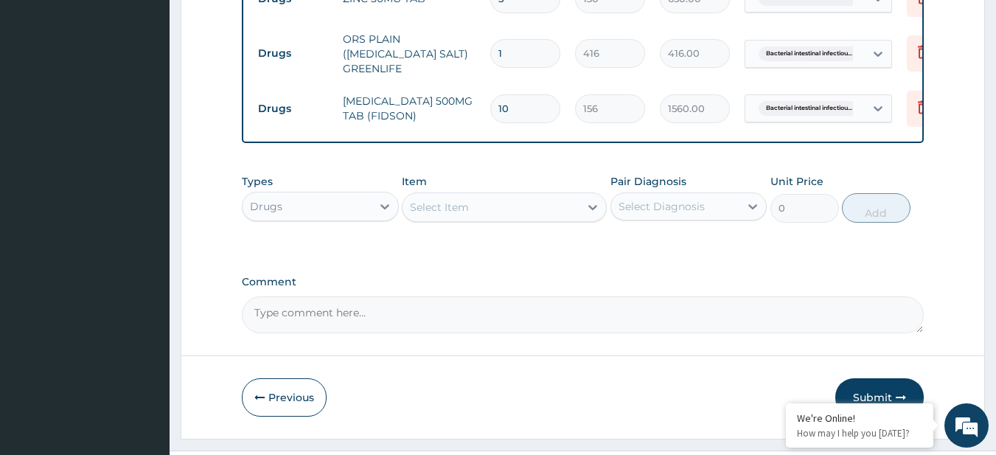
scroll to position [834, 0]
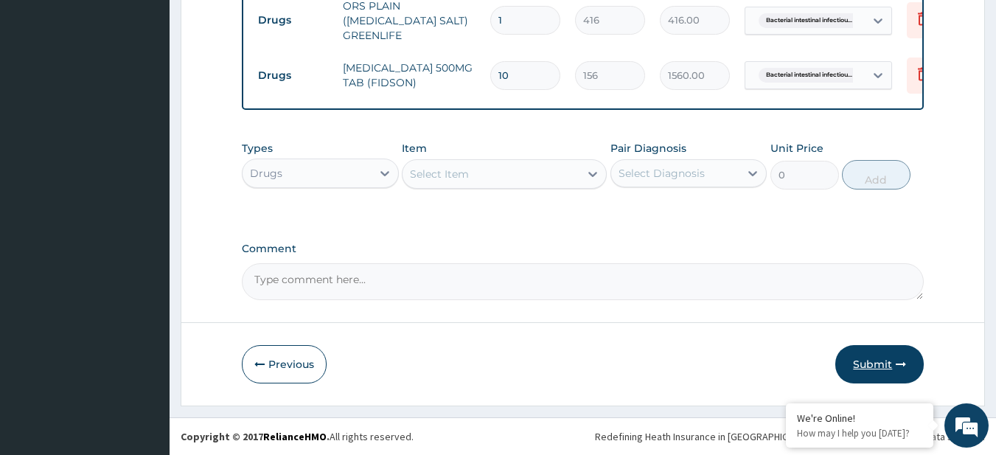
click at [871, 356] on button "Submit" at bounding box center [879, 364] width 88 height 38
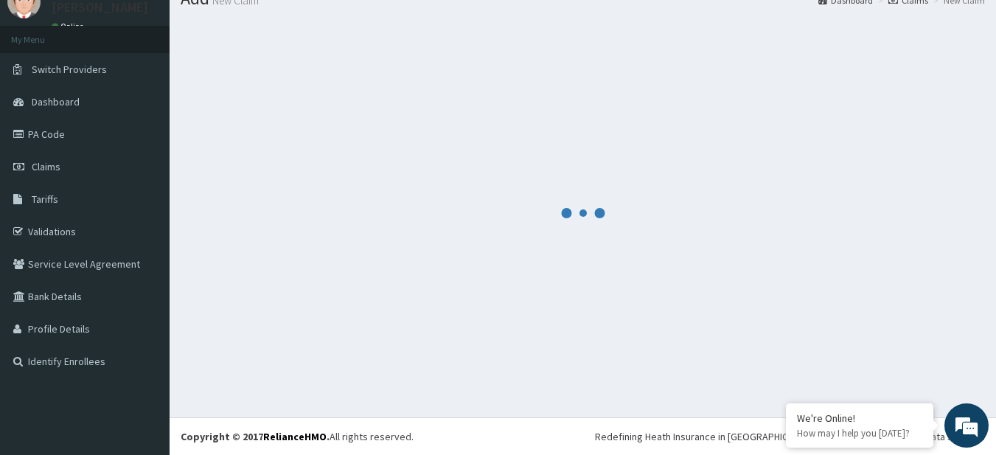
scroll to position [59, 0]
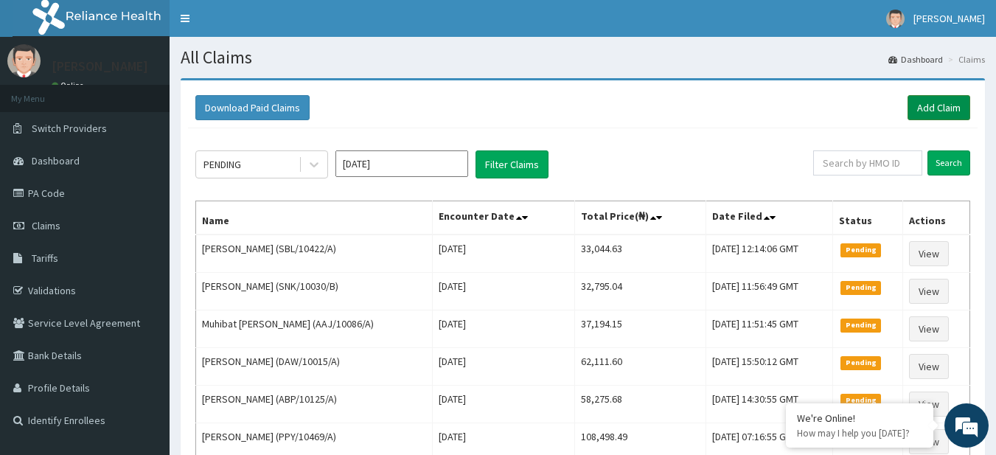
click at [924, 102] on link "Add Claim" at bounding box center [938, 107] width 63 height 25
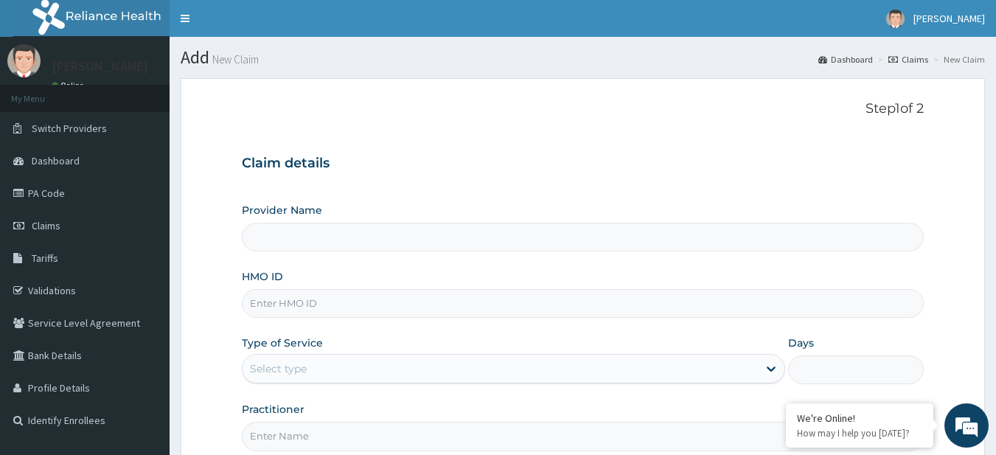
type input "R-Jolad Plus"
click at [371, 299] on input "HMO ID" at bounding box center [583, 303] width 683 height 29
paste input "PRN/10109/A"
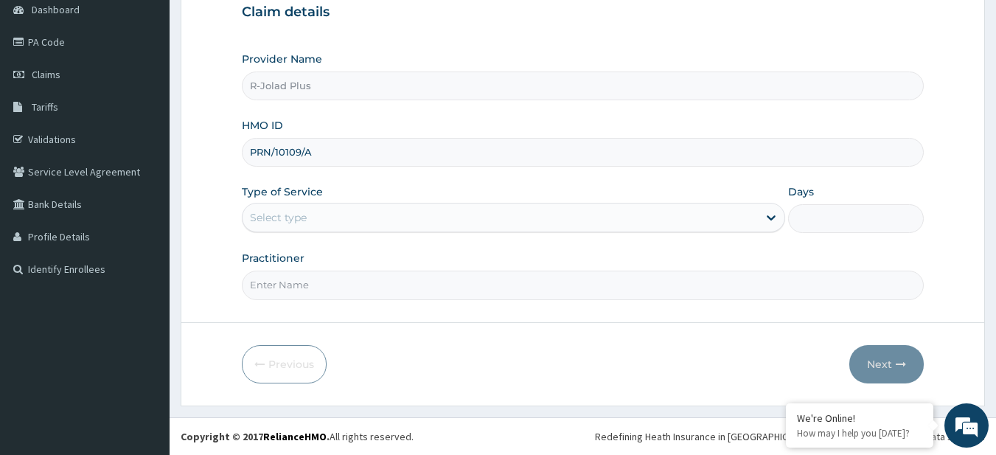
type input "PRN/10109/A"
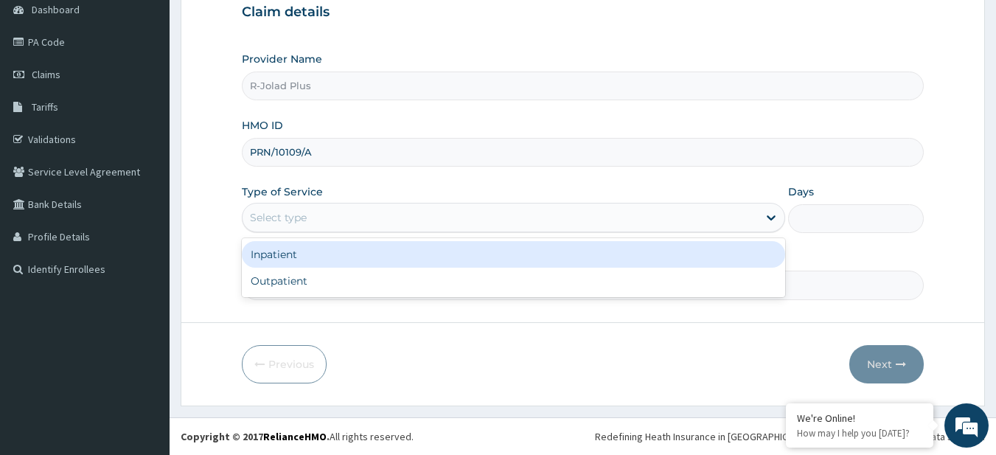
drag, startPoint x: 356, startPoint y: 227, endPoint x: 342, endPoint y: 295, distance: 69.2
click at [342, 232] on div "option Inpatient focused, 1 of 2. 2 results available. Use Up and Down to choos…" at bounding box center [513, 217] width 543 height 29
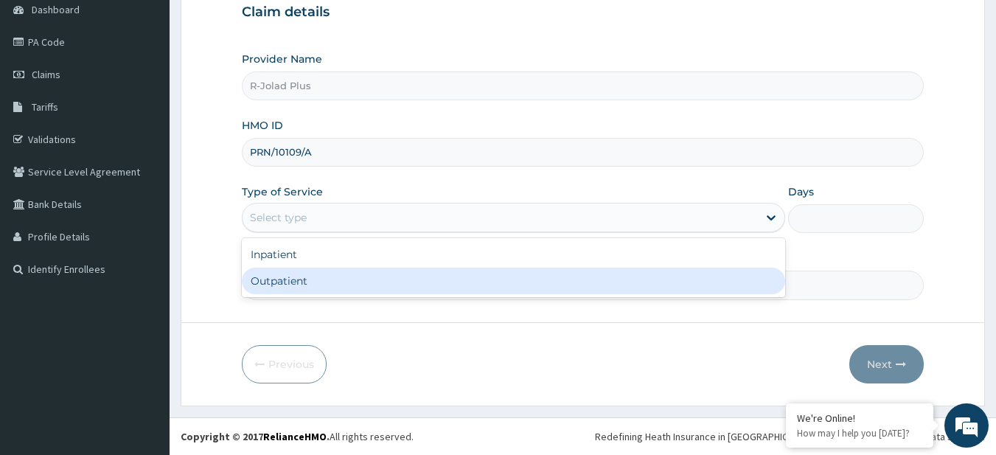
click at [342, 295] on div "Inpatient Outpatient" at bounding box center [513, 267] width 543 height 59
click at [342, 290] on div "Outpatient" at bounding box center [513, 281] width 543 height 27
type input "1"
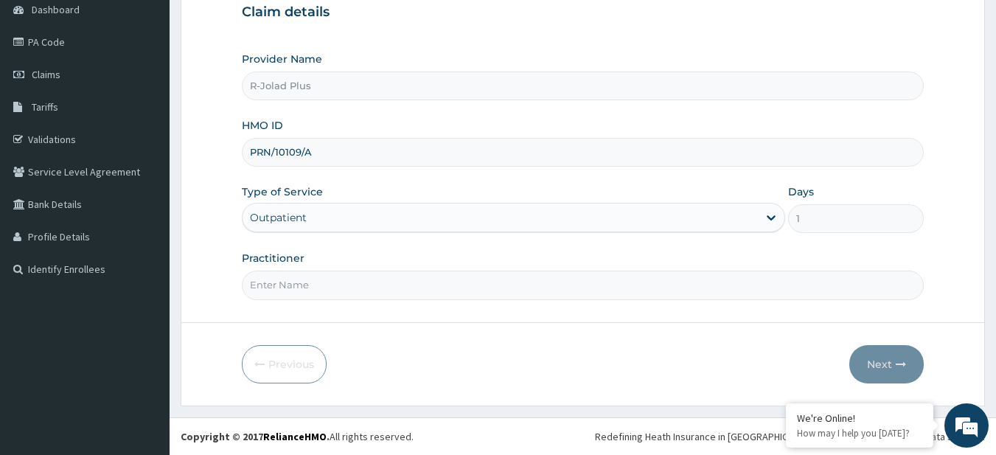
click at [342, 290] on input "Practitioner" at bounding box center [583, 285] width 683 height 29
type input "DR BUNMI"
click at [894, 355] on button "Next" at bounding box center [886, 364] width 74 height 38
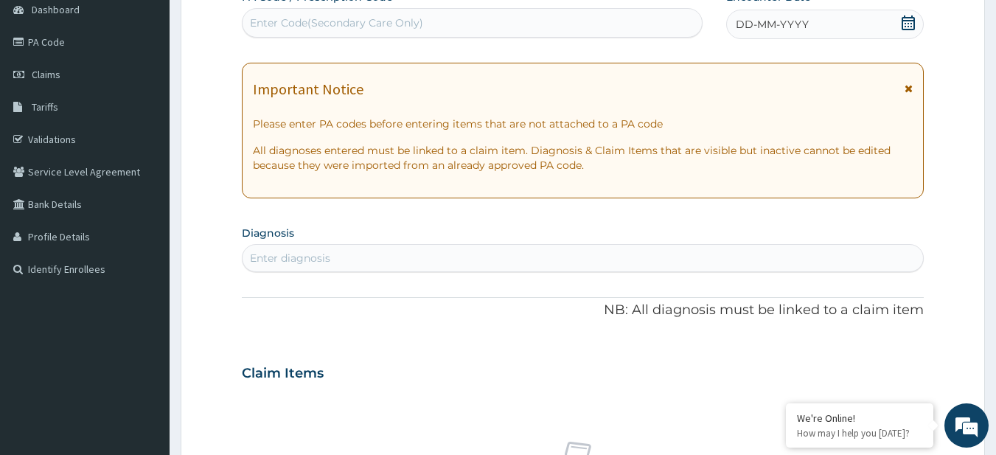
scroll to position [0, 0]
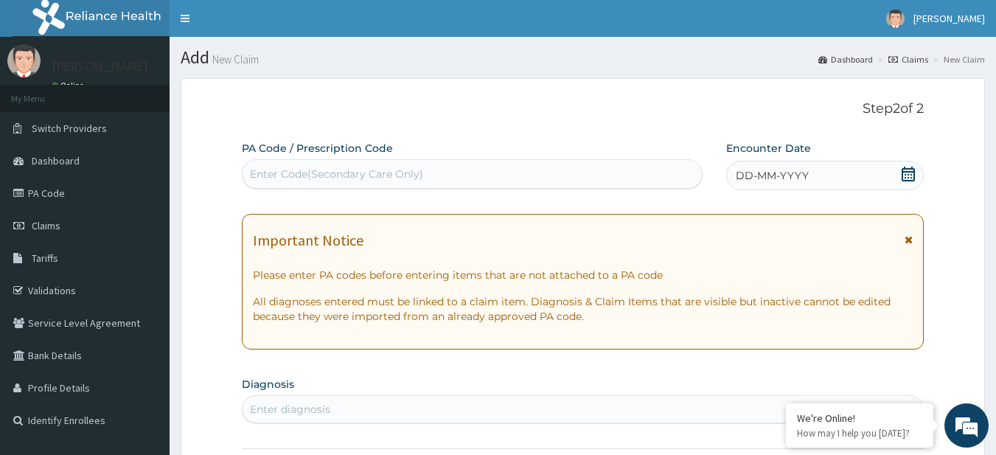
click at [425, 178] on div "Enter Code(Secondary Care Only)" at bounding box center [473, 174] width 460 height 24
paste input "PA/880CCA"
type input "PA/880CCA"
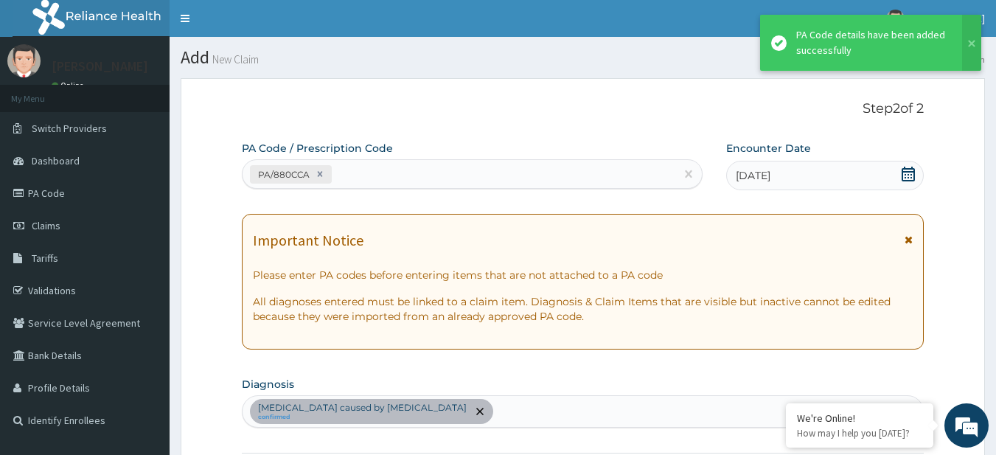
scroll to position [386, 0]
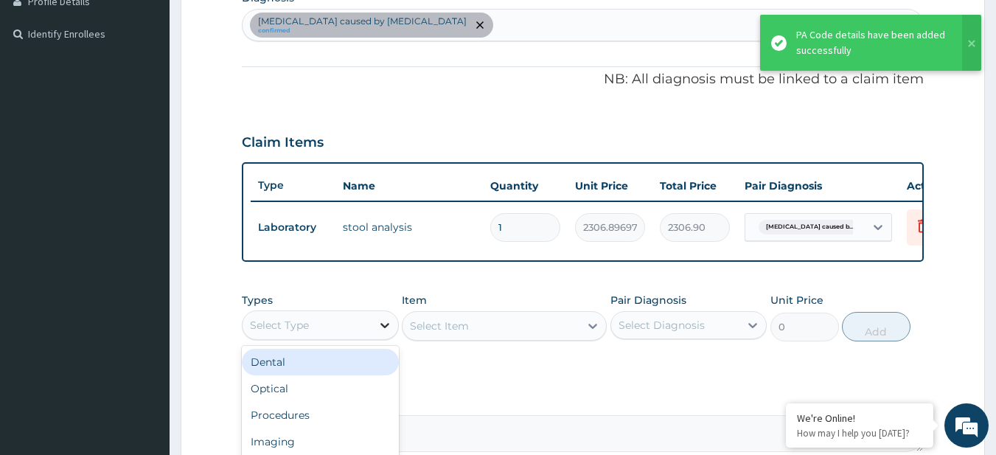
click at [386, 332] on icon at bounding box center [384, 325] width 15 height 15
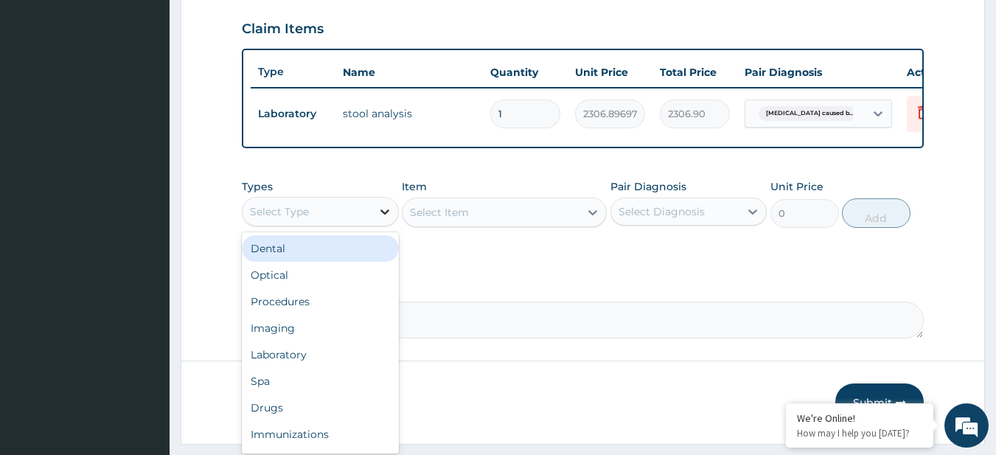
scroll to position [502, 0]
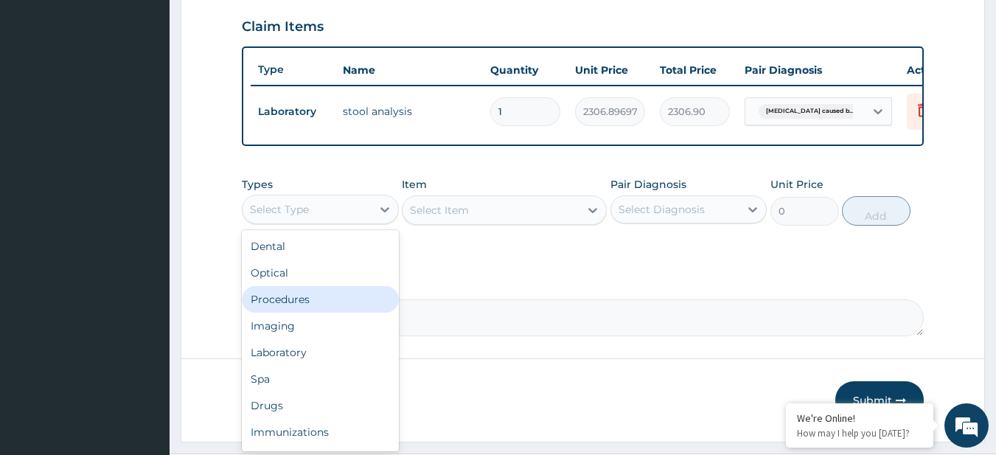
click at [343, 307] on div "Procedures" at bounding box center [320, 299] width 157 height 27
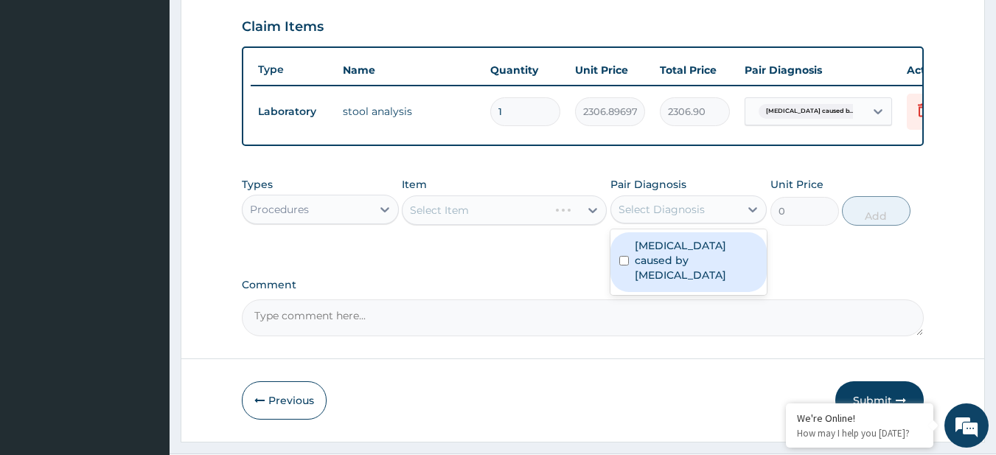
drag, startPoint x: 702, startPoint y: 229, endPoint x: 704, endPoint y: 254, distance: 24.4
click at [704, 223] on div "option Viral gastroenteritis caused by Rotavirus focused, 1 of 1. 1 result avai…" at bounding box center [688, 209] width 157 height 28
click at [704, 254] on label "Viral gastroenteritis caused by Rotavirus" at bounding box center [697, 260] width 124 height 44
checkbox input "true"
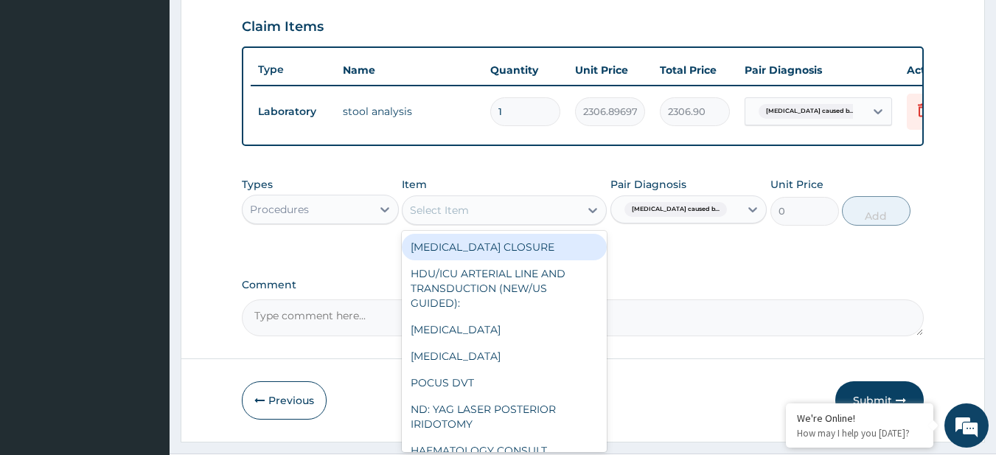
click at [505, 221] on div "Select Item" at bounding box center [490, 210] width 177 height 24
paste input "General Consultation (initial) FBC - (FULL BLOOD COUNT with platelet and red ce…"
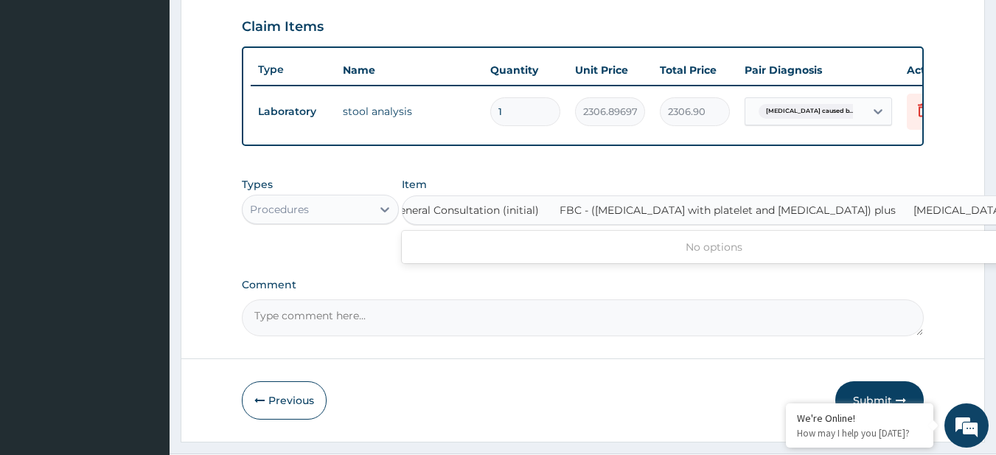
scroll to position [0, 2]
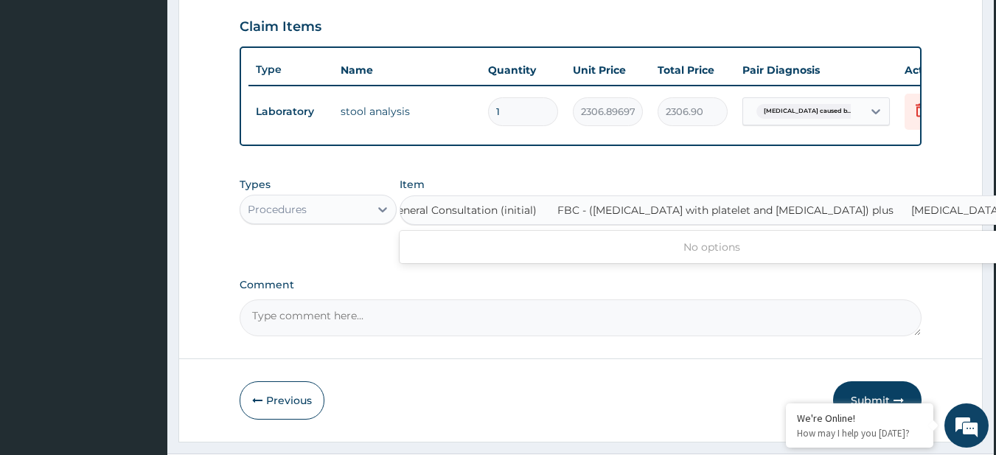
type input "General Consultation (initial)"
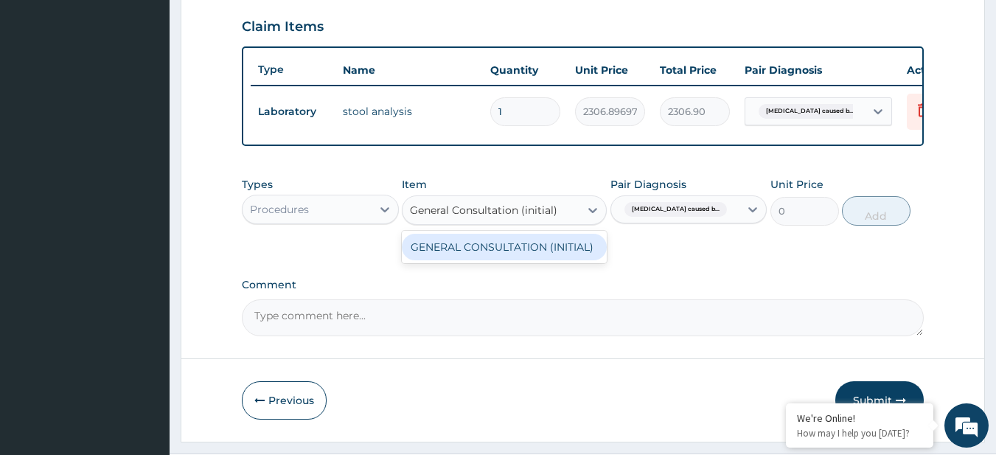
scroll to position [0, 0]
click at [517, 254] on div "GENERAL CONSULTATION (INITIAL)" at bounding box center [504, 247] width 205 height 27
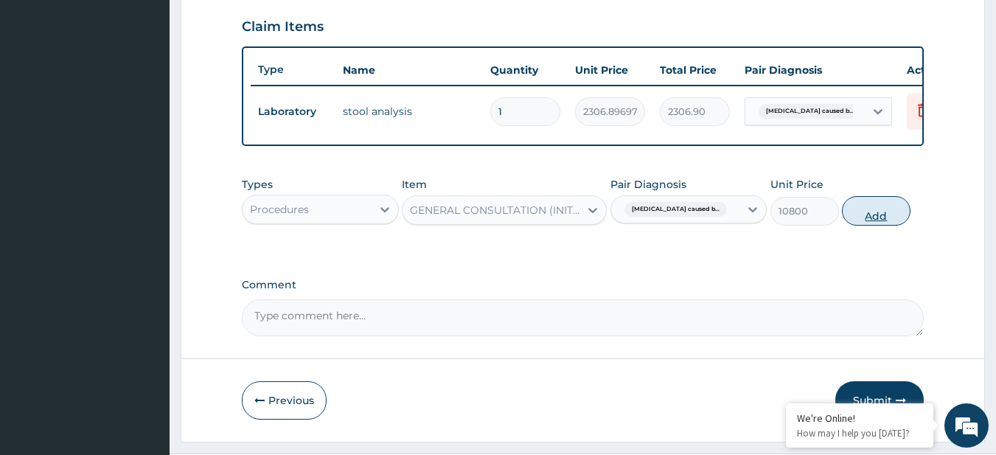
click at [862, 226] on button "Add" at bounding box center [876, 210] width 69 height 29
type input "0"
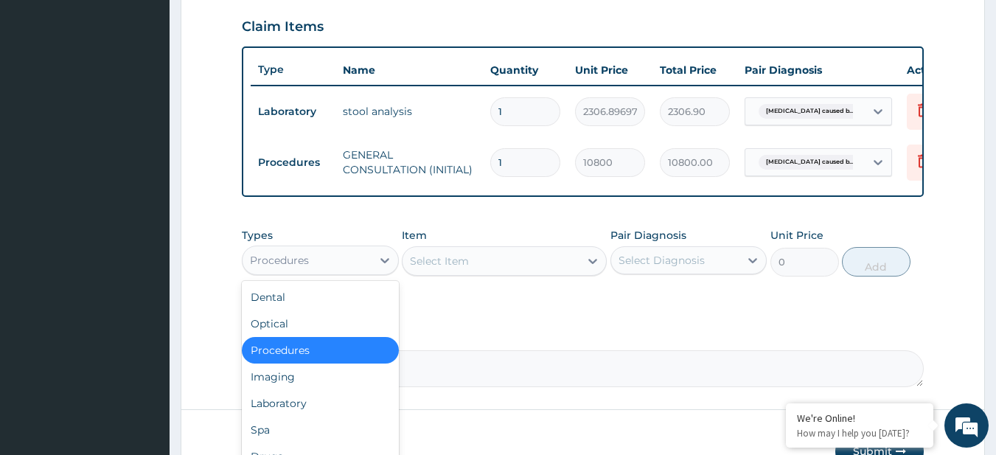
click at [315, 272] on div "Procedures" at bounding box center [307, 260] width 129 height 24
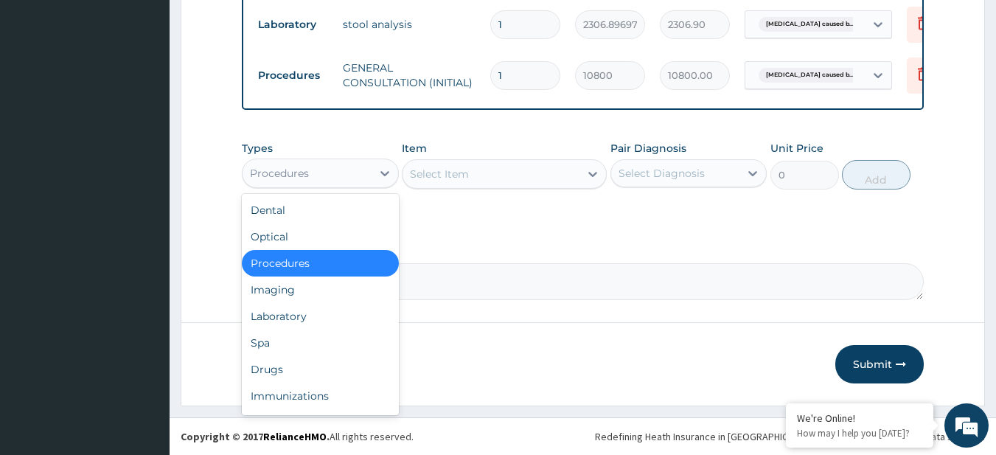
scroll to position [598, 0]
click at [325, 309] on div "Laboratory" at bounding box center [320, 316] width 157 height 27
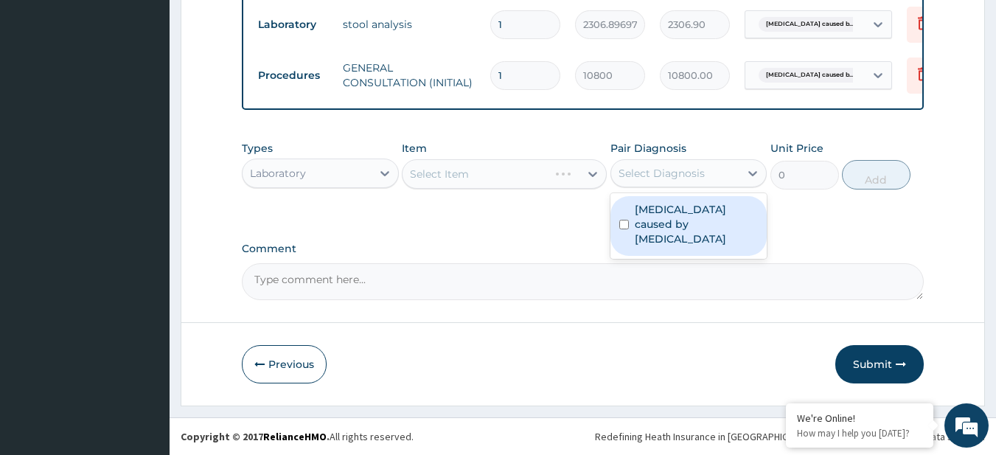
click at [736, 181] on div "Select Diagnosis" at bounding box center [675, 173] width 129 height 24
click at [722, 215] on label "Viral gastroenteritis caused by Rotavirus" at bounding box center [697, 224] width 124 height 44
checkbox input "true"
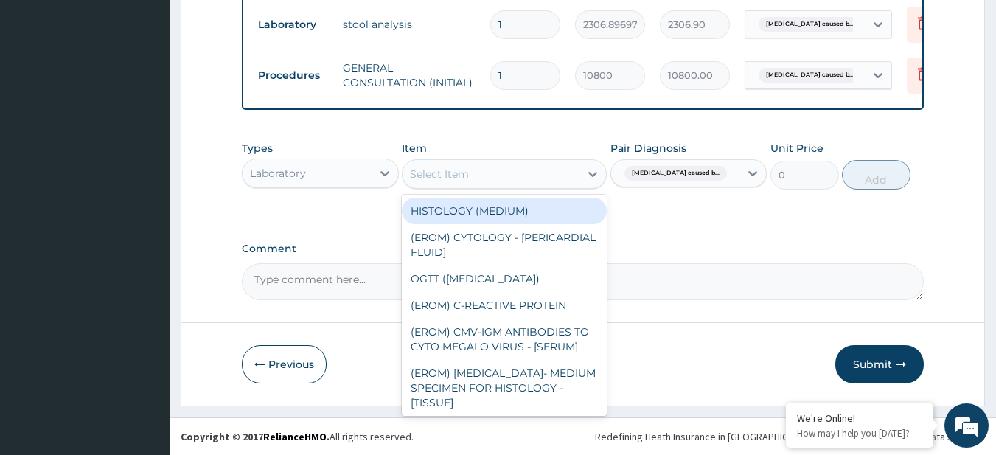
click at [526, 172] on div "Select Item" at bounding box center [490, 174] width 177 height 24
paste input "FBC - (FULL BLOOD COUNT with platelet and red cell indices) plus MALARIA PARASI…"
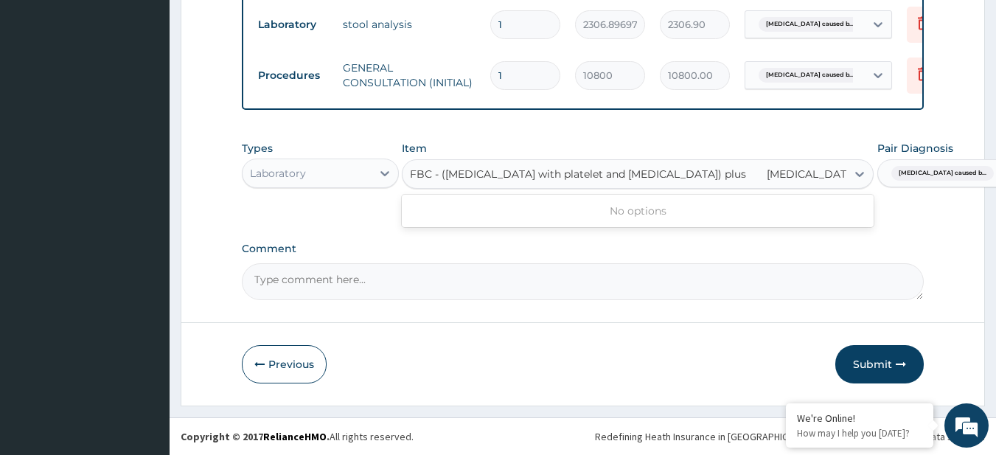
scroll to position [0, 19]
type input "FBC - ([MEDICAL_DATA] with platelet and [MEDICAL_DATA]) plus"
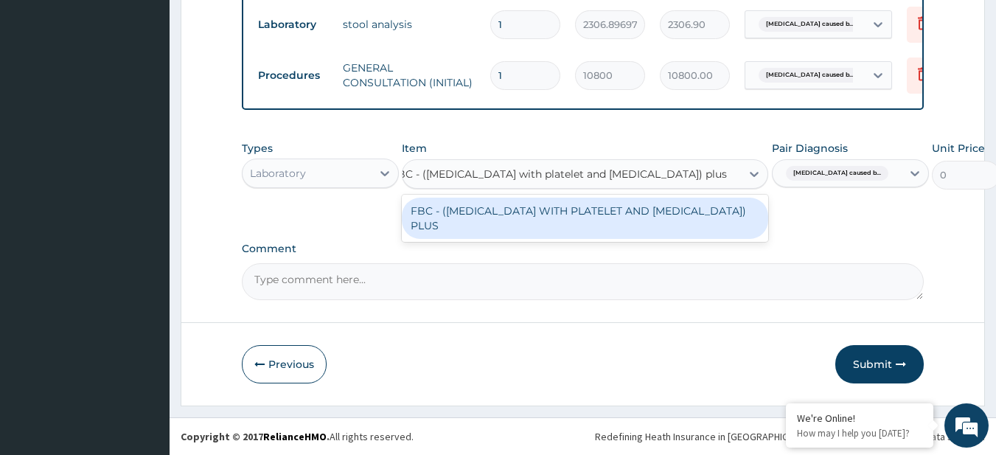
click at [553, 227] on div "FBC - ([MEDICAL_DATA] WITH PLATELET AND [MEDICAL_DATA]) PLUS" at bounding box center [585, 218] width 366 height 41
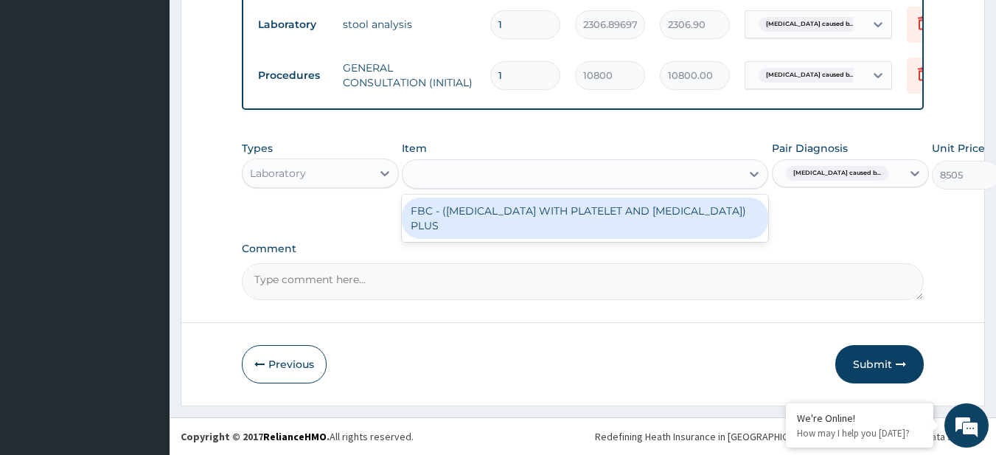
scroll to position [0, 1]
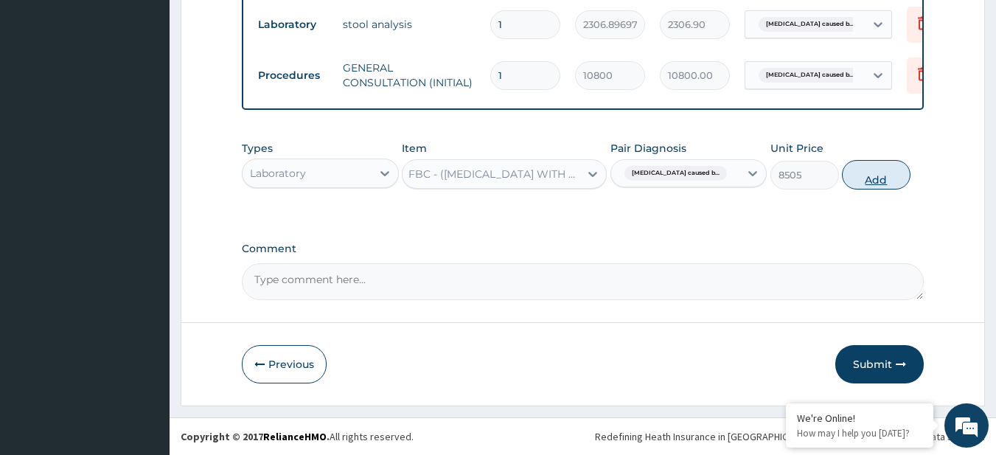
click at [874, 177] on button "Add" at bounding box center [876, 174] width 69 height 29
type input "0"
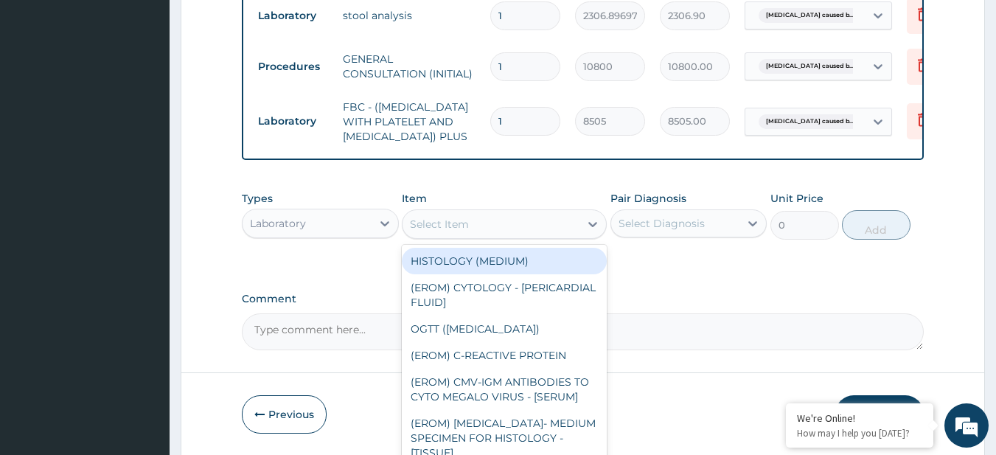
click at [472, 236] on div "Select Item" at bounding box center [490, 224] width 177 height 24
paste input "[MEDICAL_DATA] [MEDICAL_DATA]"
type input "[MEDICAL_DATA] [MEDICAL_DATA]"
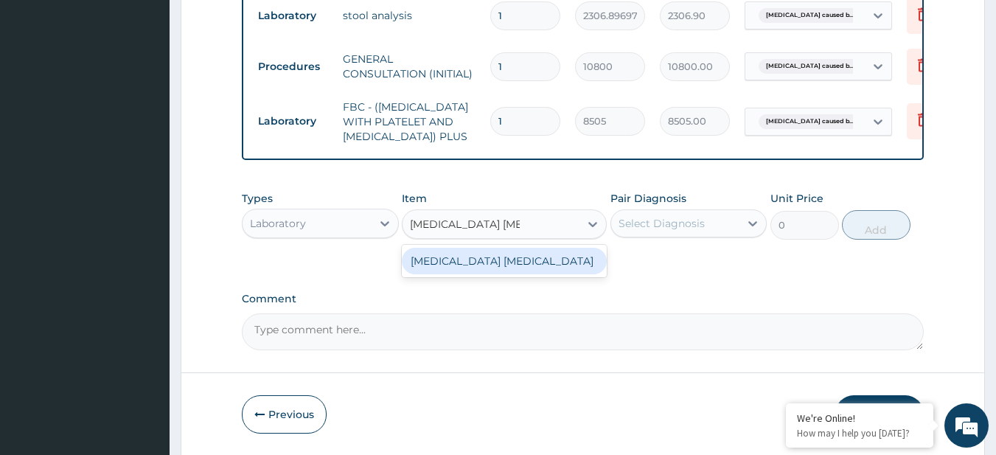
click at [489, 274] on div "[MEDICAL_DATA] [MEDICAL_DATA]" at bounding box center [504, 261] width 205 height 27
type input "4050"
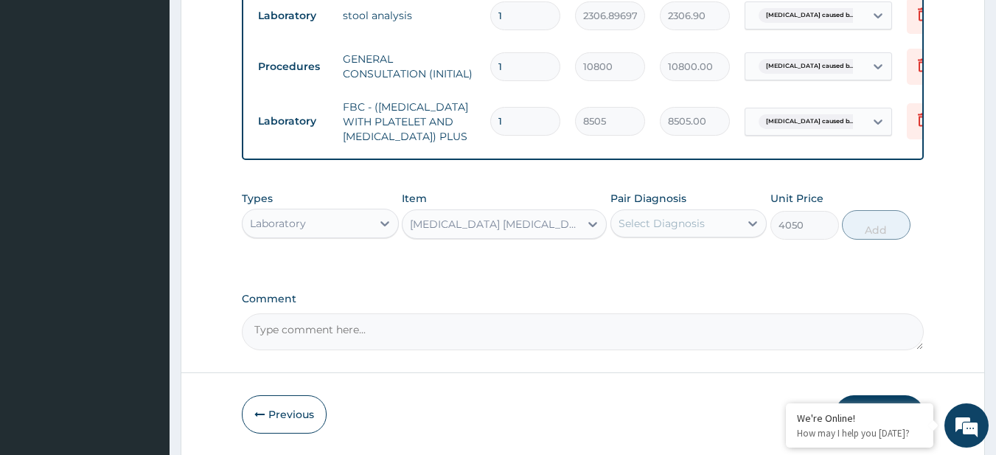
click at [739, 235] on div "Select Diagnosis" at bounding box center [675, 224] width 129 height 24
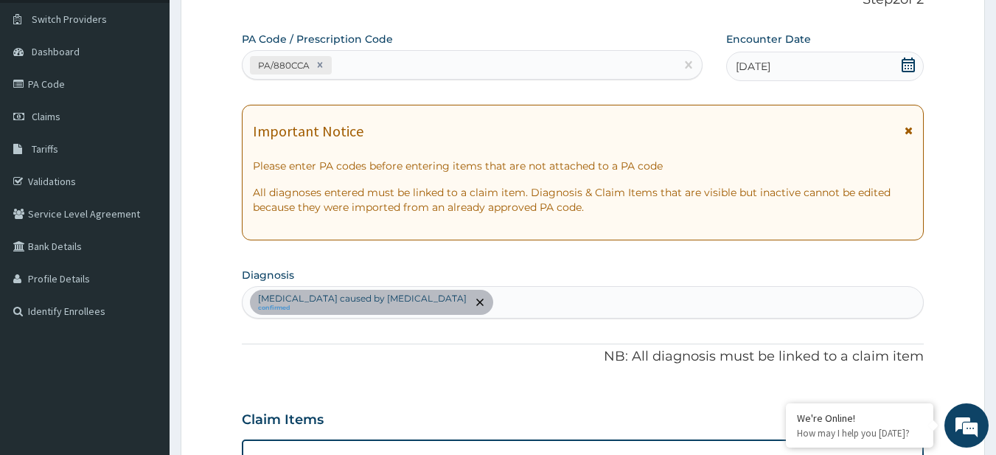
scroll to position [97, 0]
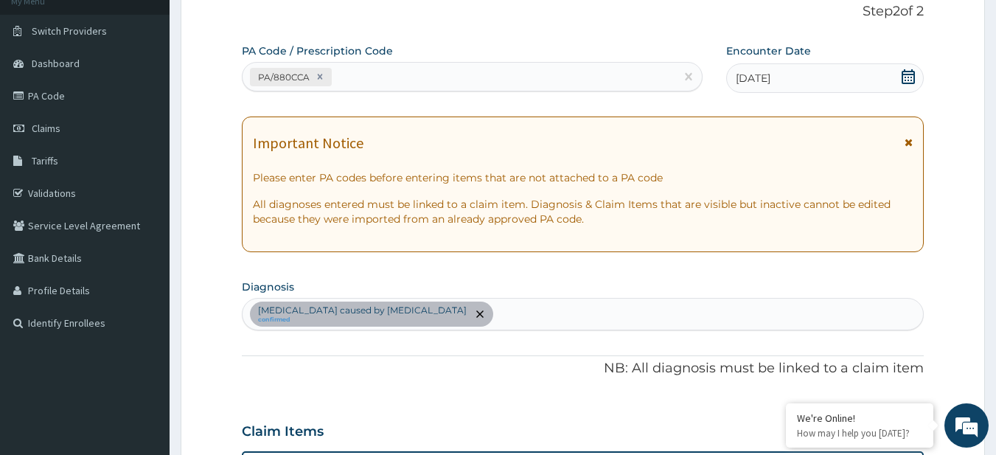
click at [484, 309] on div "Viral gastroenteritis caused by Rotavirus confirmed" at bounding box center [583, 314] width 681 height 31
type input "MALA"
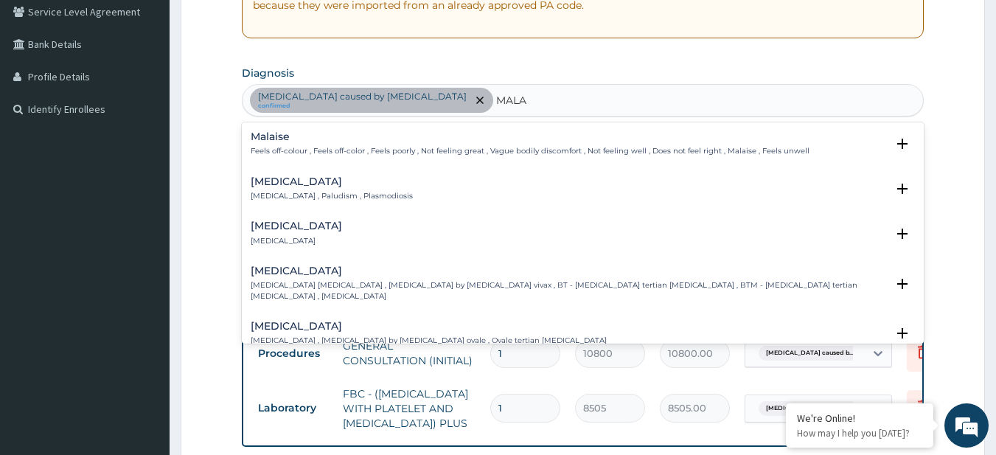
scroll to position [312, 0]
click at [352, 194] on p "[MEDICAL_DATA] , Paludism , Plasmodiosis" at bounding box center [332, 195] width 162 height 10
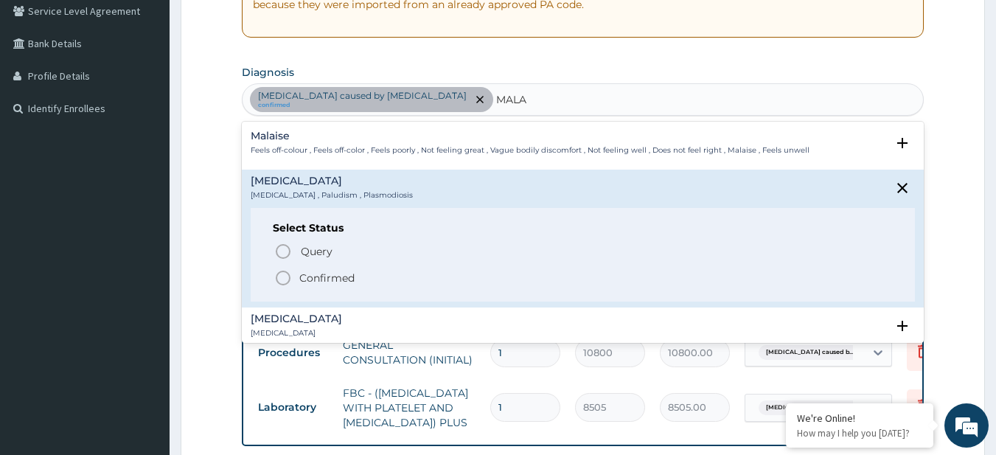
click at [374, 271] on span "Confirmed" at bounding box center [583, 278] width 619 height 18
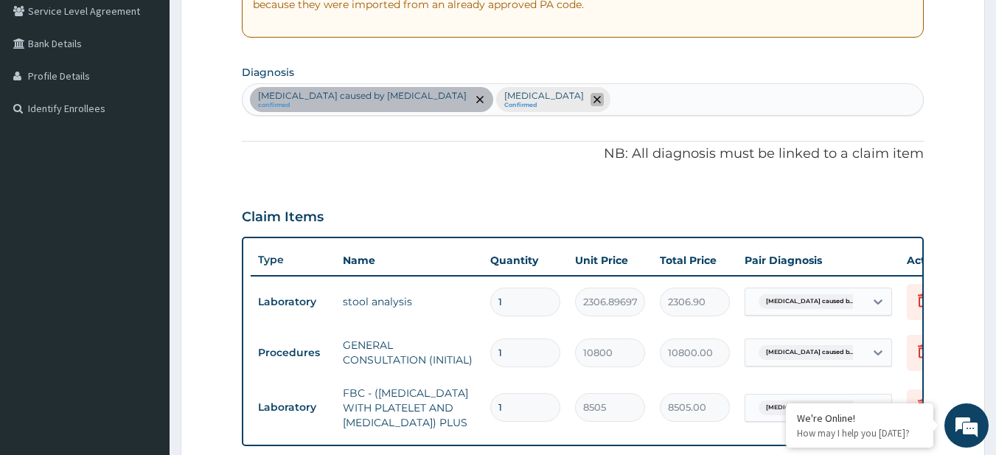
click at [593, 102] on icon "remove selection option" at bounding box center [596, 99] width 7 height 7
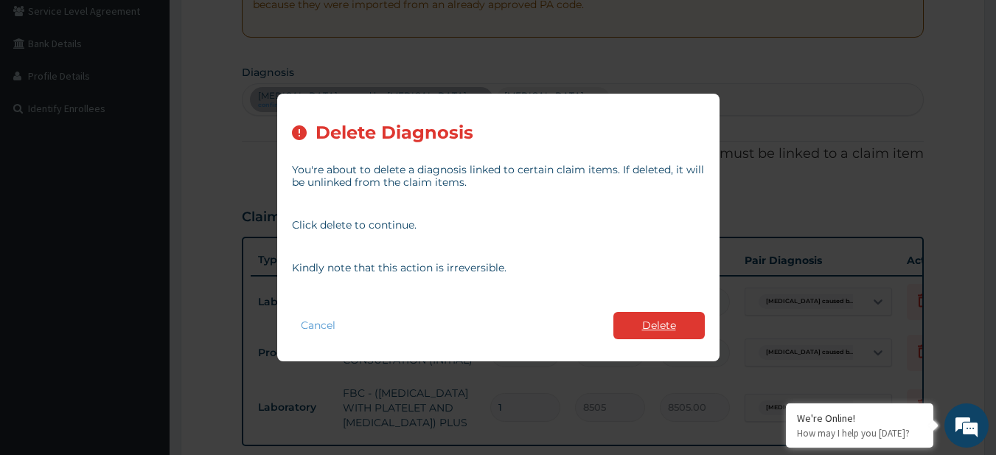
click at [674, 314] on button "Delete" at bounding box center [658, 325] width 91 height 27
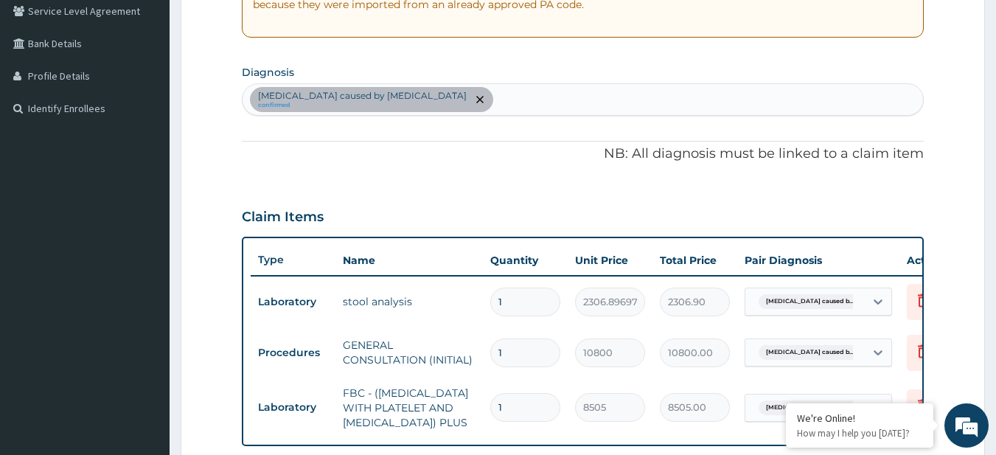
click at [489, 101] on div "Viral gastroenteritis caused by Rotavirus confirmed" at bounding box center [583, 99] width 681 height 31
type input "MALA"
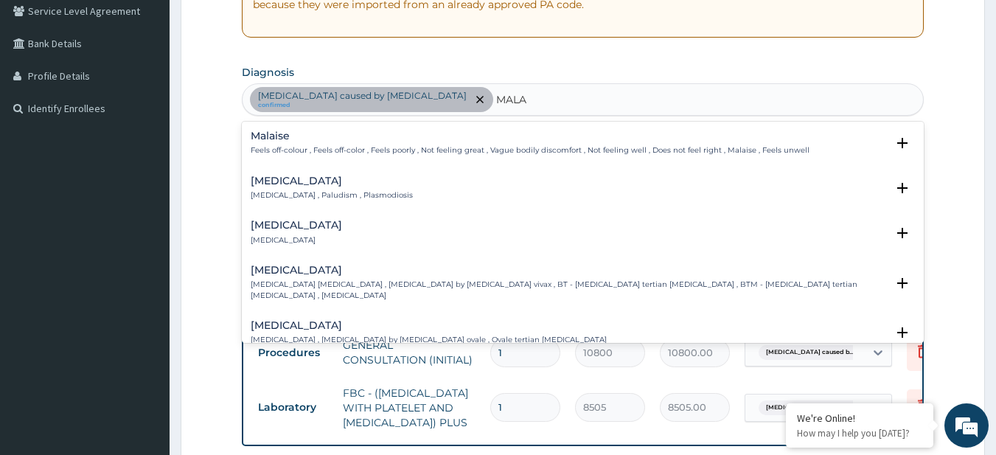
click at [313, 171] on div "Malaria Malaria , Paludism , Plasmodiosis Select Status Query Query covers susp…" at bounding box center [583, 192] width 683 height 45
click at [310, 183] on h4 "[MEDICAL_DATA]" at bounding box center [332, 180] width 162 height 11
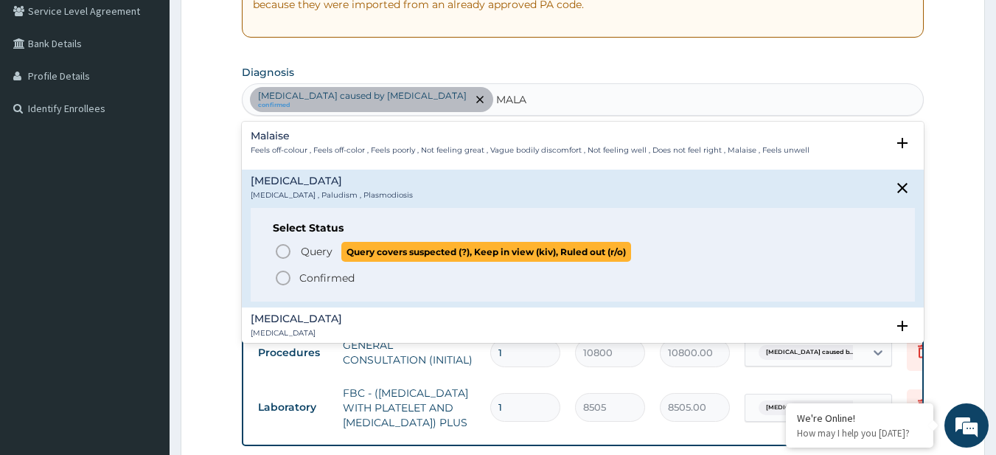
click at [362, 249] on span "Query covers suspected (?), Keep in view (kiv), Ruled out (r/o)" at bounding box center [486, 252] width 290 height 20
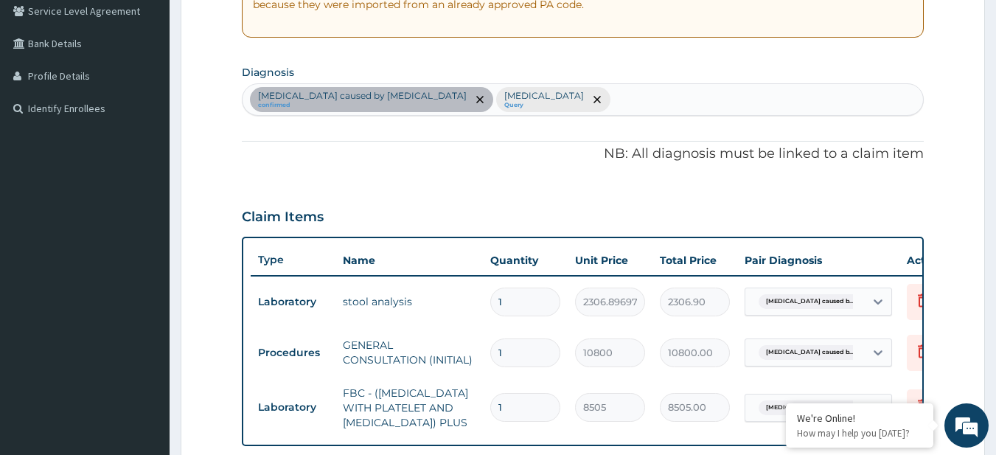
scroll to position [674, 0]
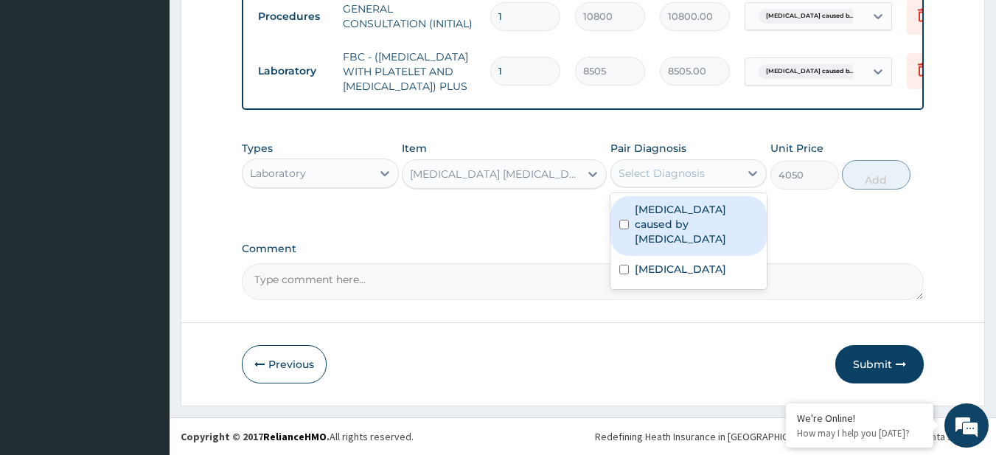
drag, startPoint x: 682, startPoint y: 180, endPoint x: 688, endPoint y: 239, distance: 59.3
click at [688, 187] on div "option Viral gastroenteritis caused by Rotavirus, selected. option Viral gastro…" at bounding box center [688, 173] width 157 height 28
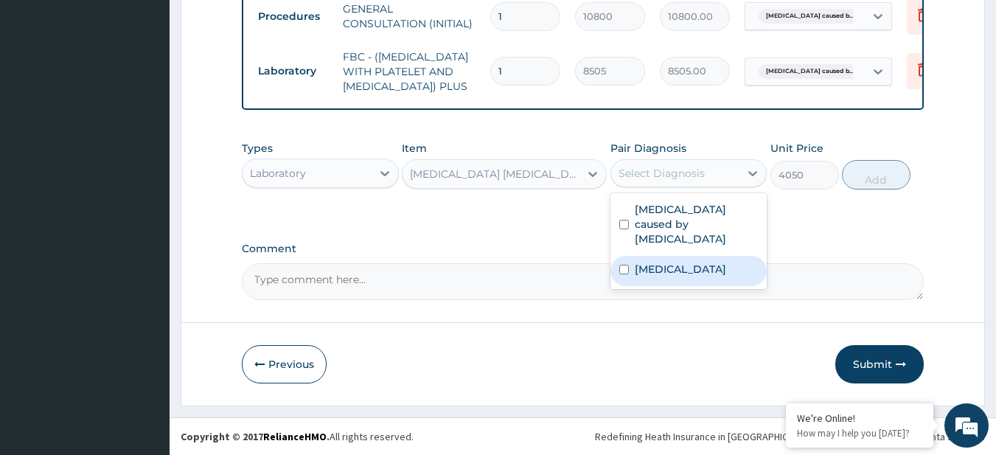
click at [688, 256] on div "[MEDICAL_DATA]" at bounding box center [688, 271] width 157 height 30
checkbox input "true"
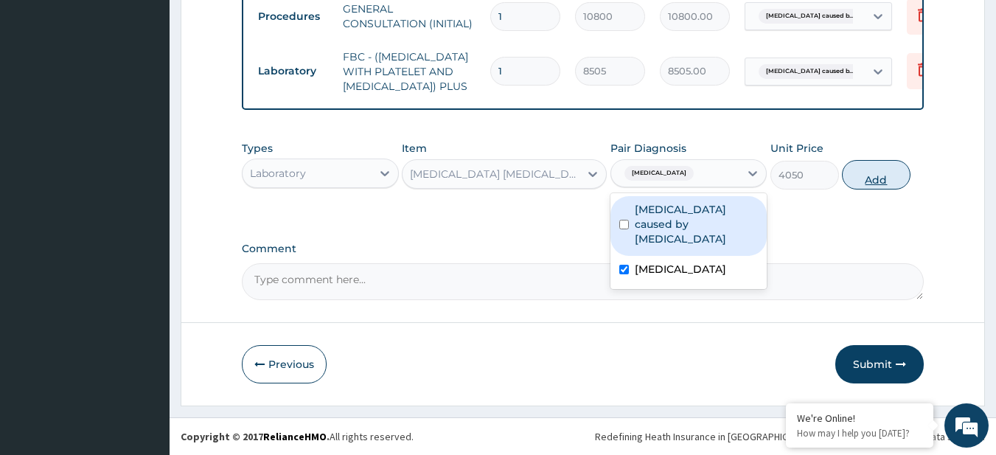
click at [878, 177] on button "Add" at bounding box center [876, 174] width 69 height 29
type input "0"
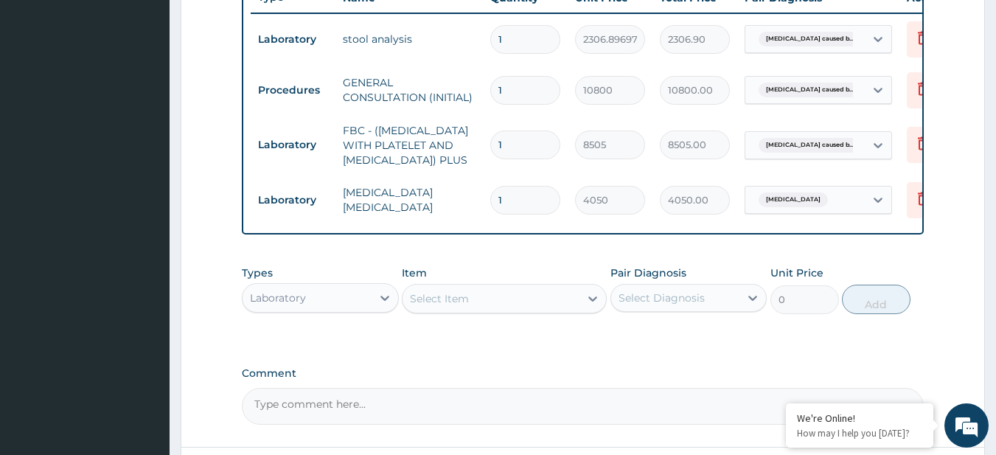
scroll to position [575, 0]
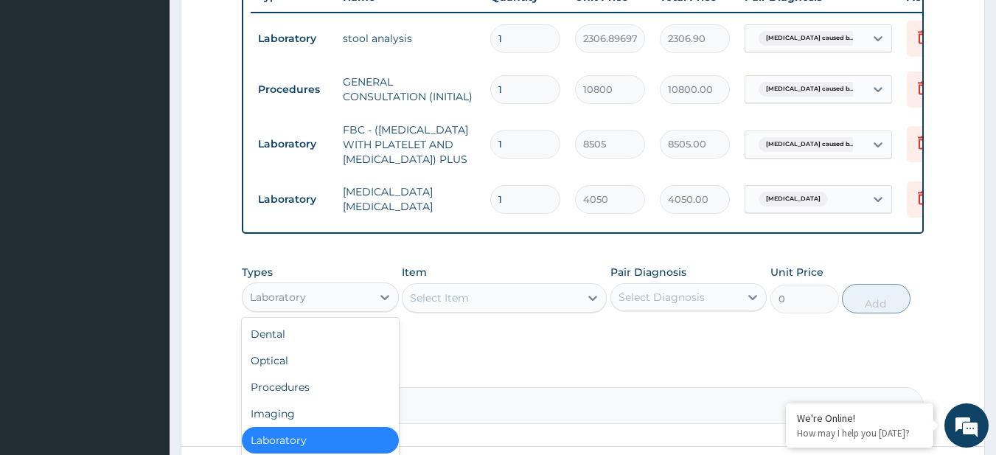
click at [360, 309] on div "Laboratory" at bounding box center [307, 297] width 129 height 24
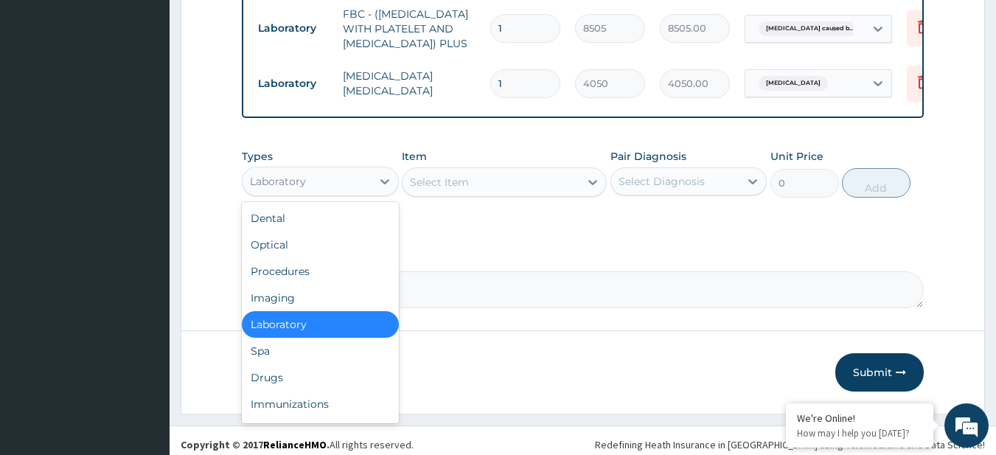
scroll to position [691, 0]
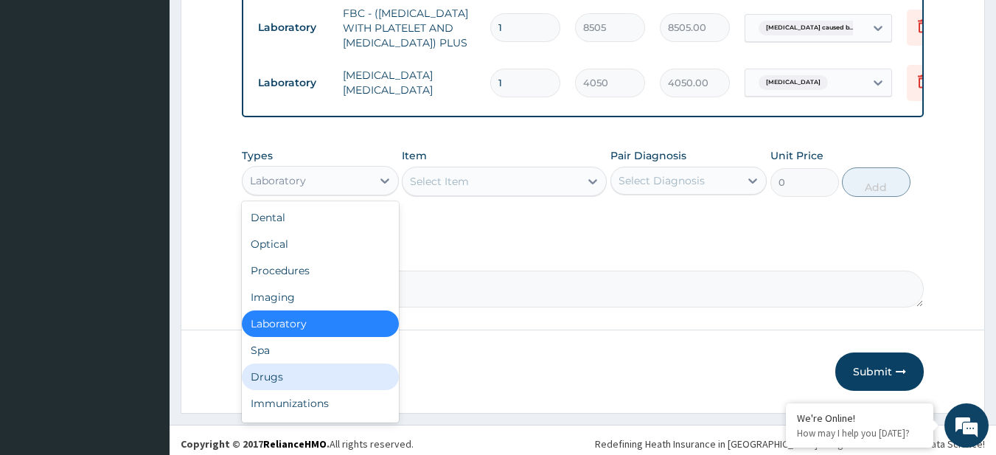
click at [319, 390] on div "Drugs" at bounding box center [320, 376] width 157 height 27
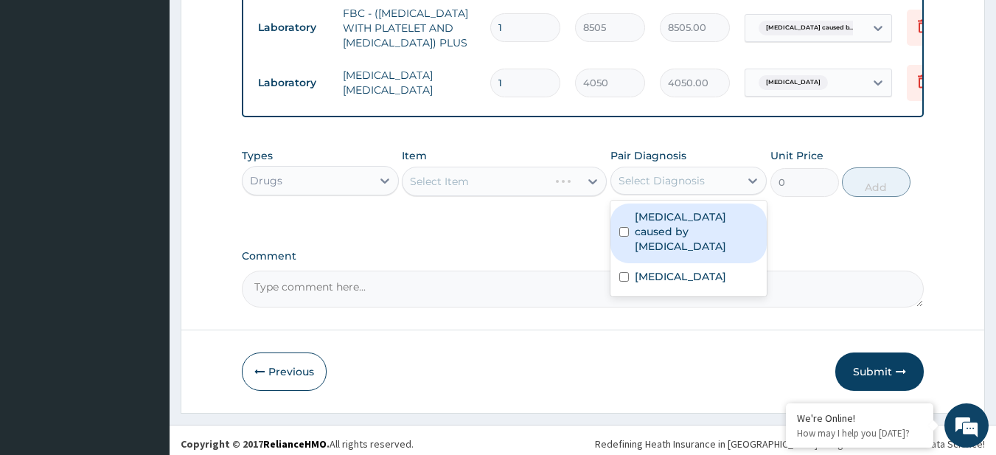
click at [728, 195] on div "Select Diagnosis" at bounding box center [688, 181] width 157 height 28
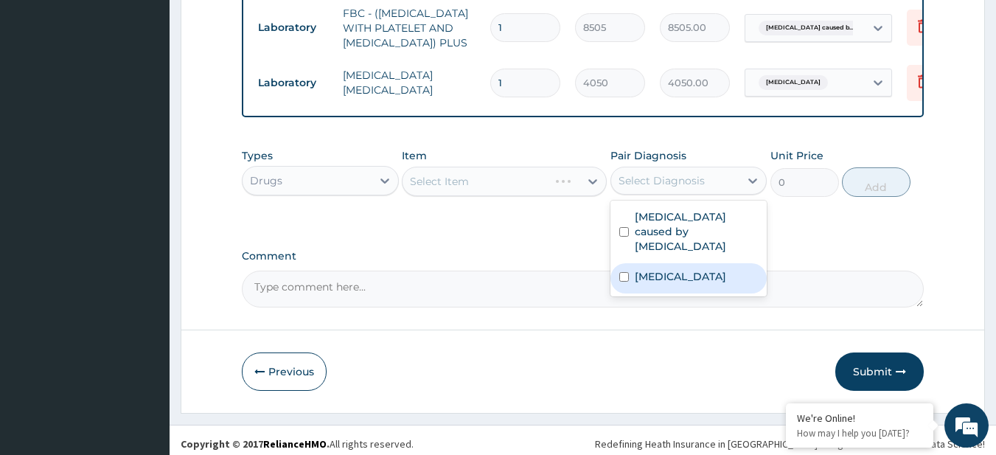
click at [683, 287] on div "[MEDICAL_DATA]" at bounding box center [688, 278] width 157 height 30
checkbox input "true"
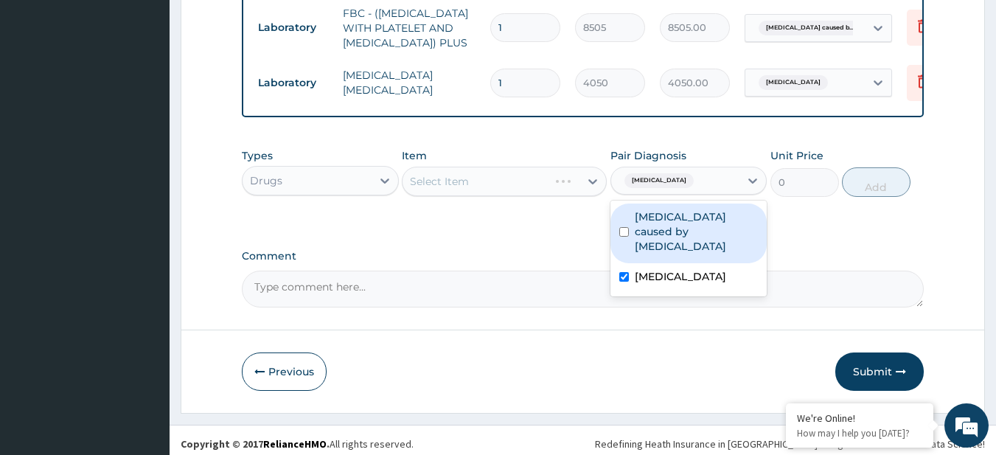
click at [659, 249] on label "Viral gastroenteritis caused by Rotavirus" at bounding box center [697, 231] width 124 height 44
checkbox input "true"
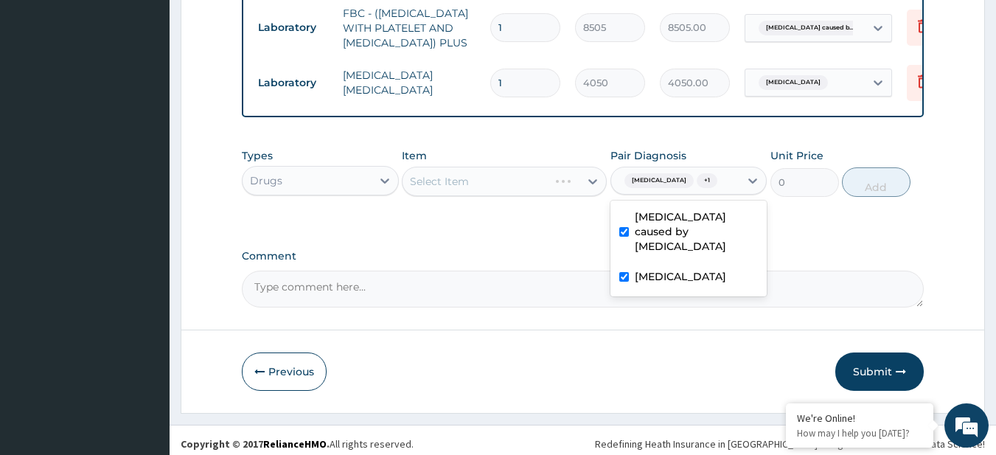
click at [659, 284] on label "[MEDICAL_DATA]" at bounding box center [680, 276] width 91 height 15
checkbox input "false"
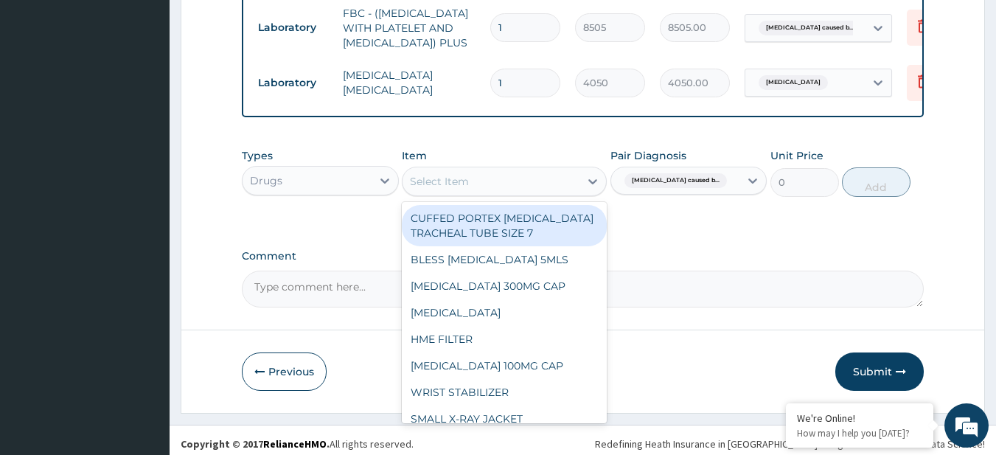
click at [504, 193] on div "Select Item" at bounding box center [490, 182] width 177 height 24
paste input "PARACETAMOL 500MG TAB x 1000 AMOXICILLIN 500MG CAP"
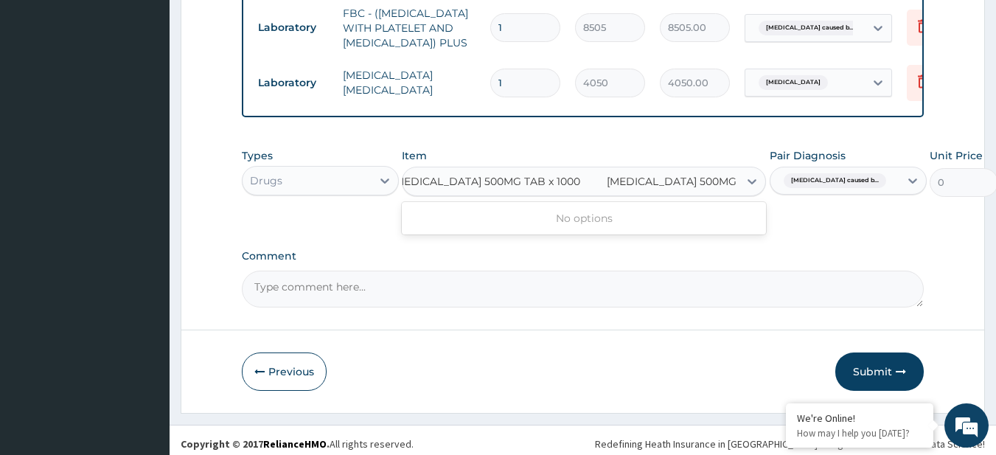
scroll to position [0, 7]
type input "[MEDICAL_DATA] 500MG CAP"
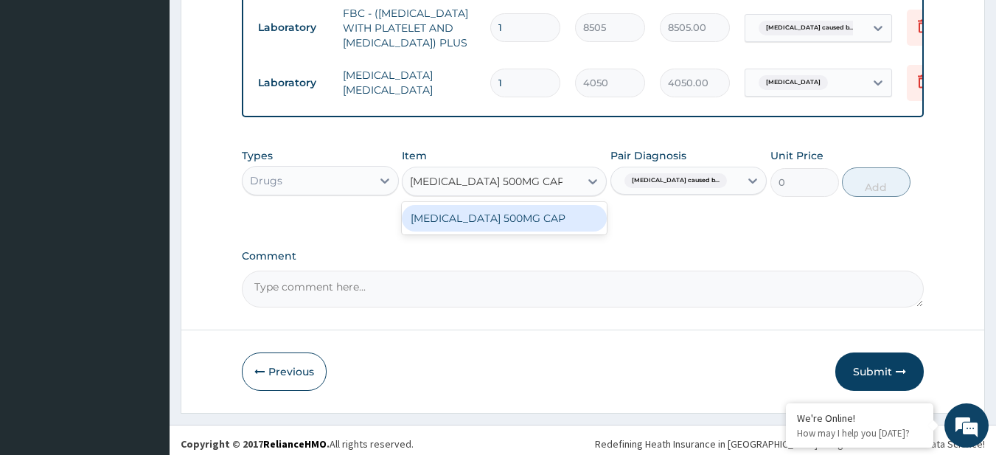
scroll to position [0, 0]
click at [526, 231] on div "[MEDICAL_DATA] 500MG CAP" at bounding box center [504, 218] width 205 height 27
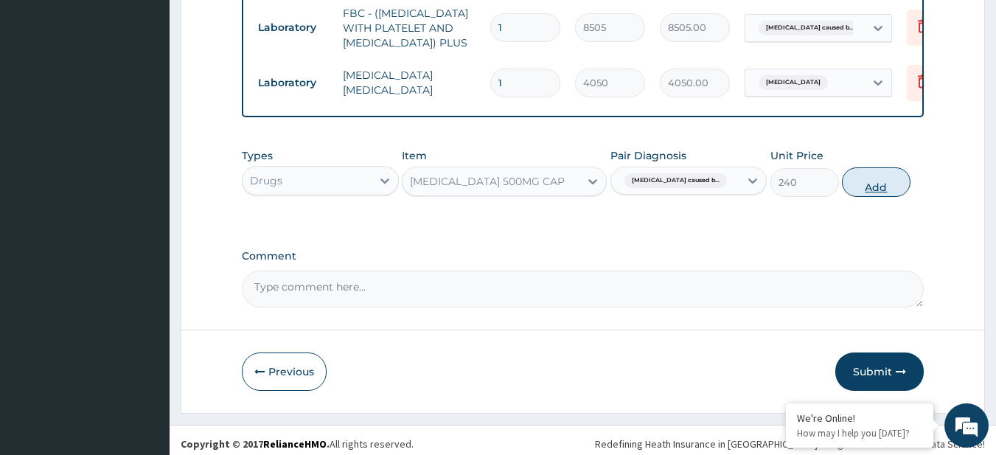
click at [867, 197] on button "Add" at bounding box center [876, 181] width 69 height 29
type input "0"
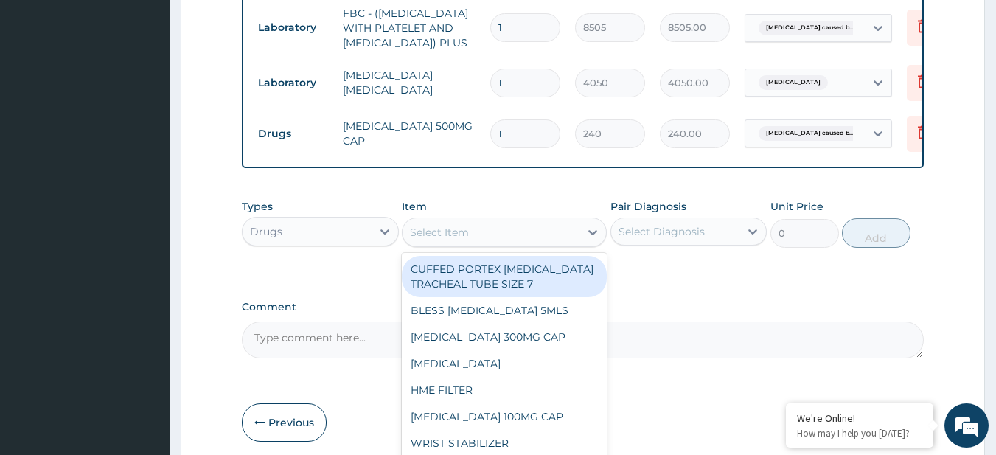
click at [508, 244] on div "Select Item" at bounding box center [490, 232] width 177 height 24
paste input "[MEDICAL_DATA] 500MG TAB x 1000"
type input "[MEDICAL_DATA] 500MG TAB x 1000"
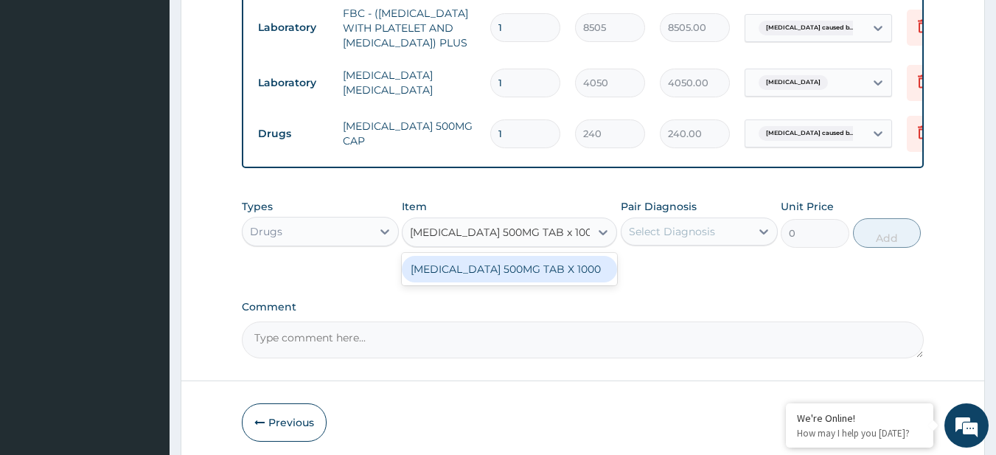
scroll to position [0, 18]
click at [528, 282] on div "[MEDICAL_DATA] 500MG TAB X 1000" at bounding box center [509, 269] width 215 height 27
type input "28"
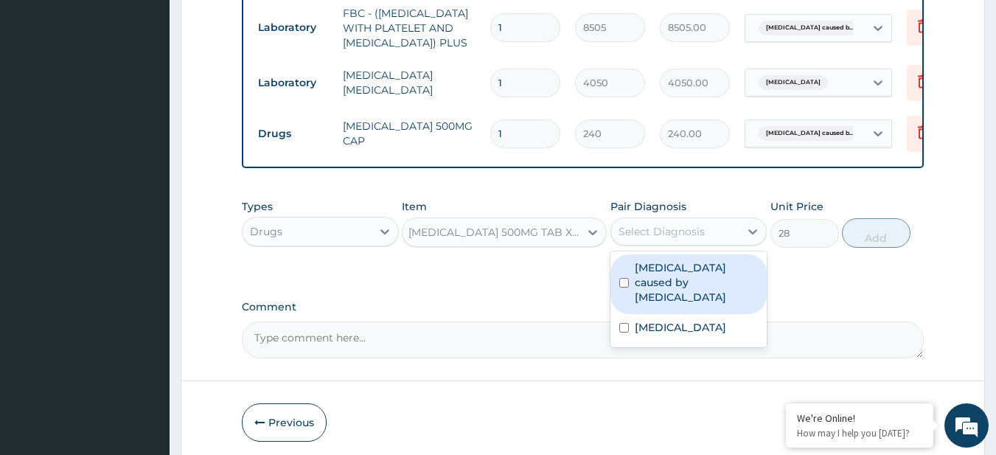
drag, startPoint x: 667, startPoint y: 257, endPoint x: 669, endPoint y: 301, distance: 44.3
click at [669, 245] on div "option Malaria, deselected. option Viral gastroenteritis caused by Rotavirus fo…" at bounding box center [688, 231] width 157 height 28
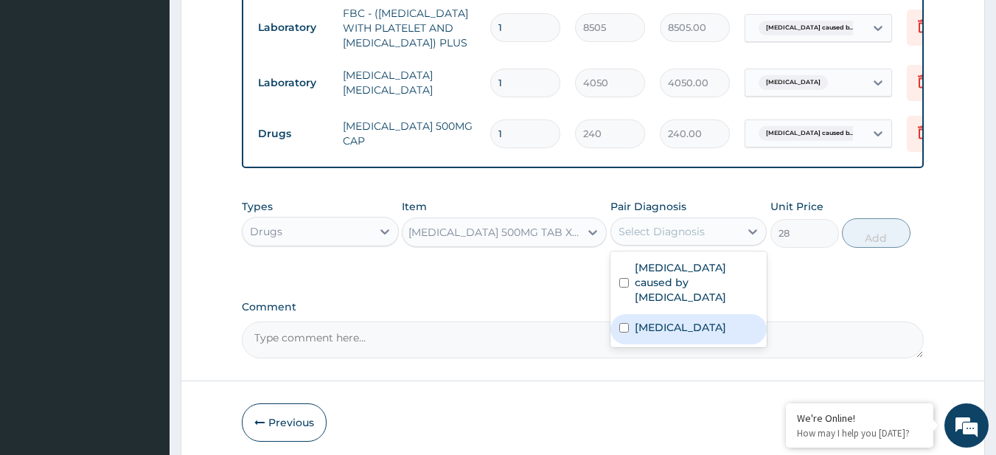
click at [671, 335] on label "[MEDICAL_DATA]" at bounding box center [680, 327] width 91 height 15
checkbox input "true"
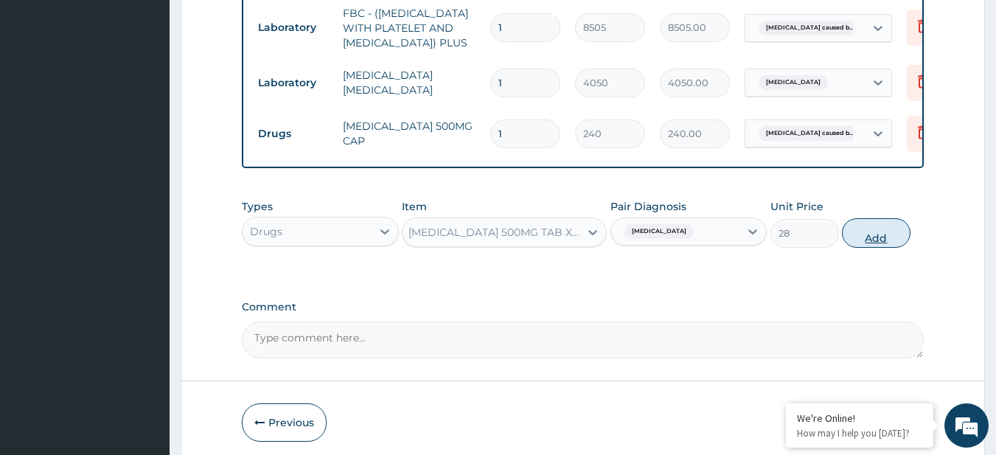
click at [857, 248] on button "Add" at bounding box center [876, 232] width 69 height 29
type input "0"
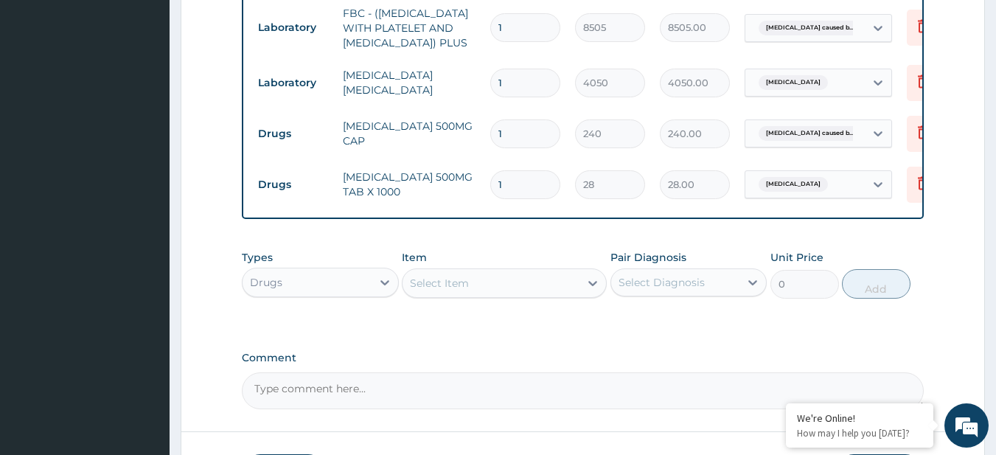
scroll to position [0, 0]
click at [501, 148] on input "1" at bounding box center [525, 133] width 70 height 29
type input "6"
type input "1440.00"
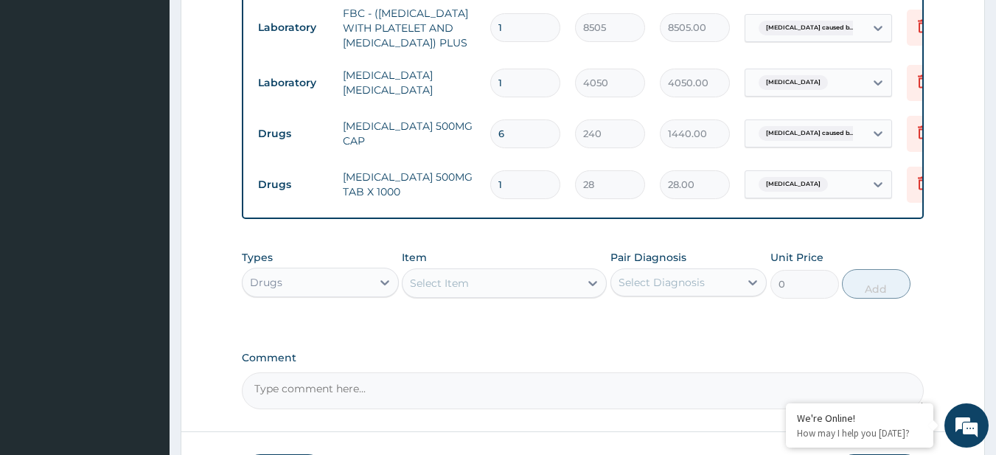
click at [501, 148] on input "6" at bounding box center [525, 133] width 70 height 29
type input "6"
click at [512, 199] on input "1" at bounding box center [525, 184] width 70 height 29
type input "18"
type input "504.00"
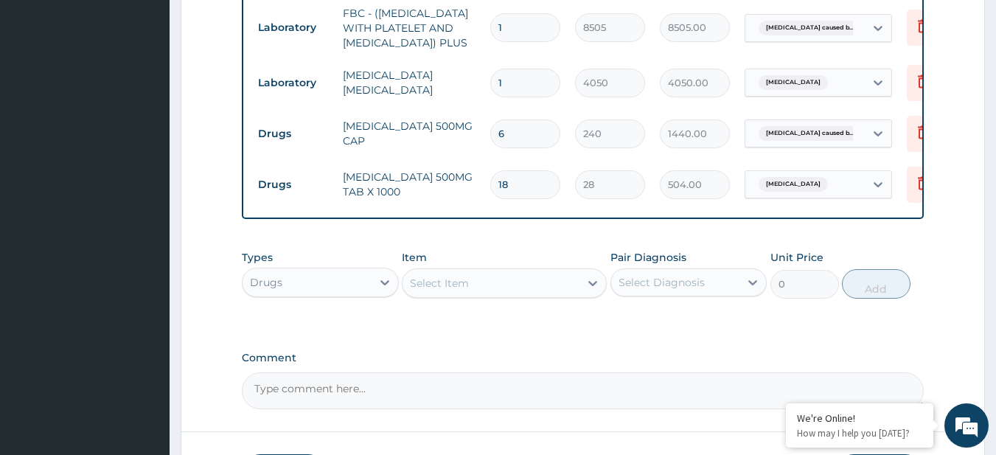
type input "18"
click at [506, 142] on input "6" at bounding box center [525, 133] width 70 height 29
type input "2"
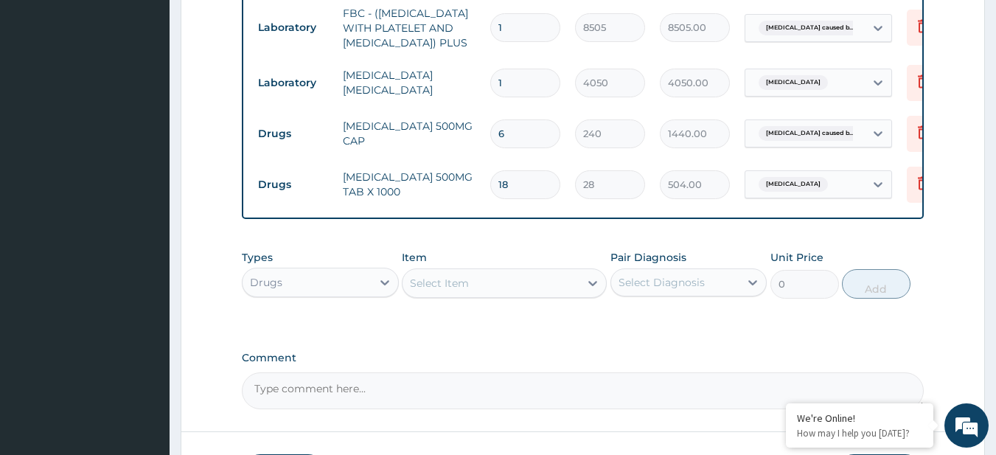
type input "480.00"
type input "20"
type input "4800.00"
type input "20"
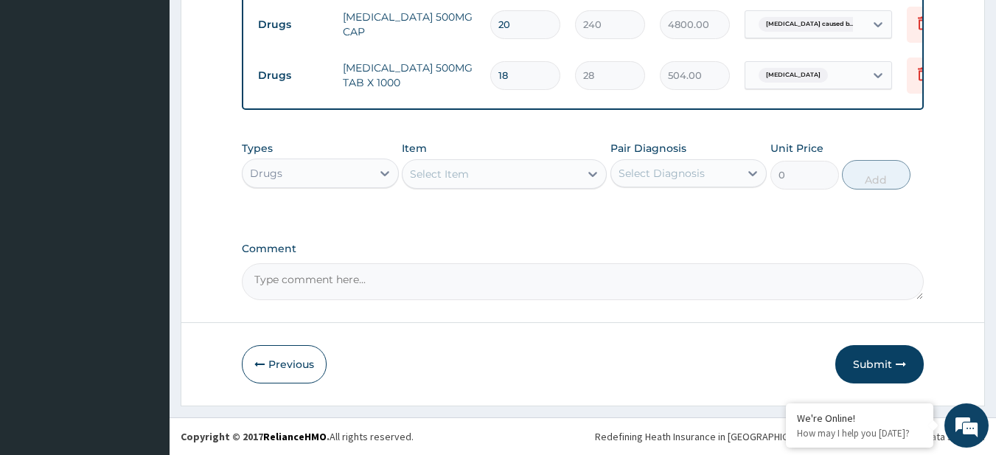
scroll to position [826, 0]
click at [854, 383] on button "Submit" at bounding box center [879, 364] width 88 height 38
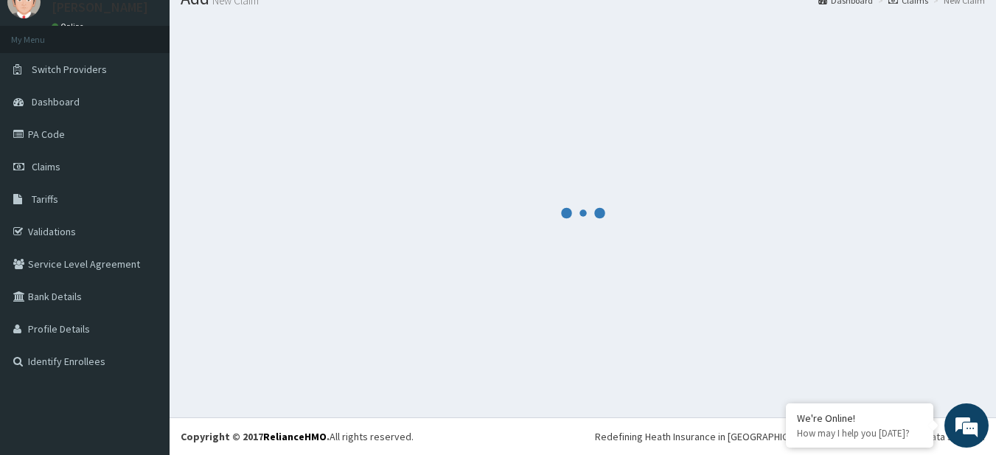
scroll to position [59, 0]
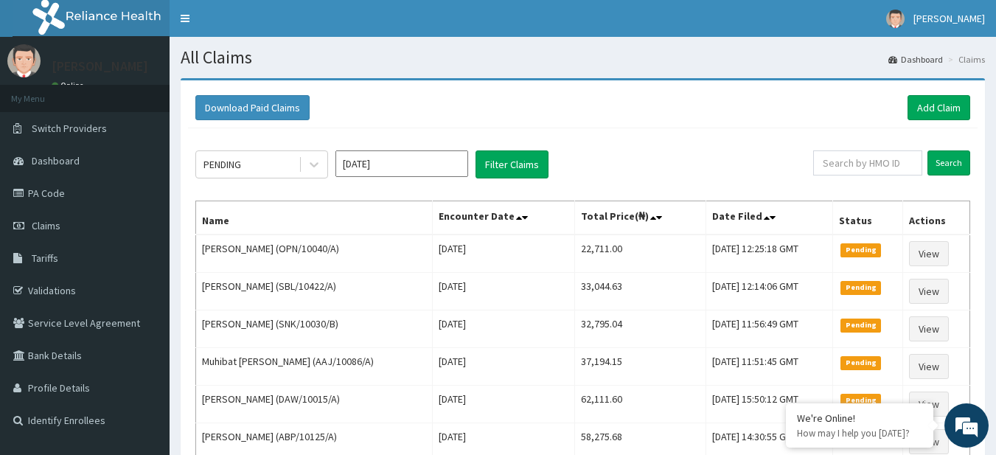
click at [933, 122] on div "Download Paid Claims Add Claim" at bounding box center [582, 108] width 789 height 41
click at [924, 114] on link "Add Claim" at bounding box center [938, 107] width 63 height 25
click at [913, 108] on link "Add Claim" at bounding box center [938, 107] width 63 height 25
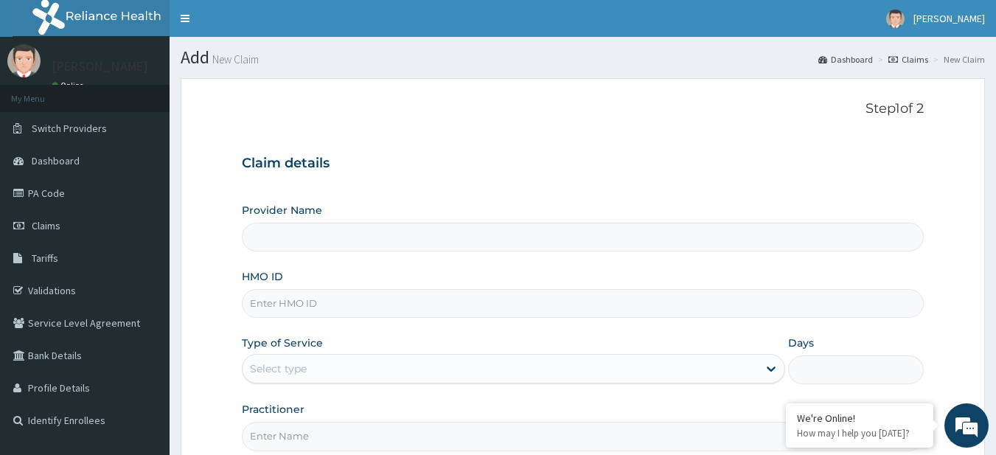
type input "R-Jolad Plus"
click at [363, 304] on input "HMO ID" at bounding box center [583, 303] width 683 height 29
paste input "MGG/10009/B"
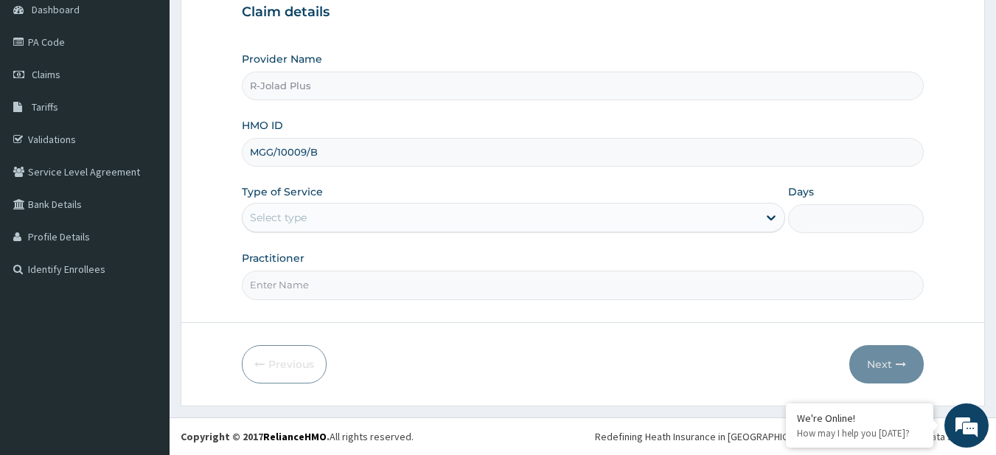
type input "MGG/10009/B"
click at [300, 226] on div "Select type" at bounding box center [500, 218] width 515 height 24
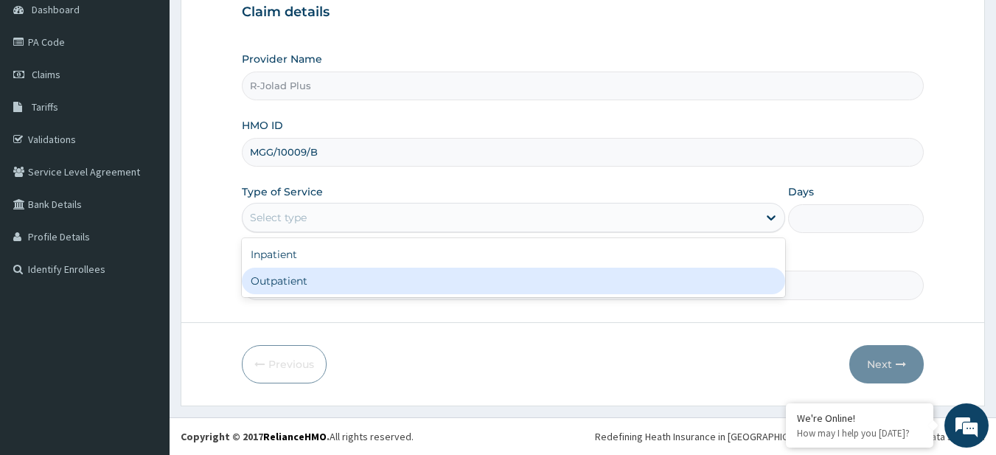
click at [296, 282] on div "Outpatient" at bounding box center [513, 281] width 543 height 27
type input "1"
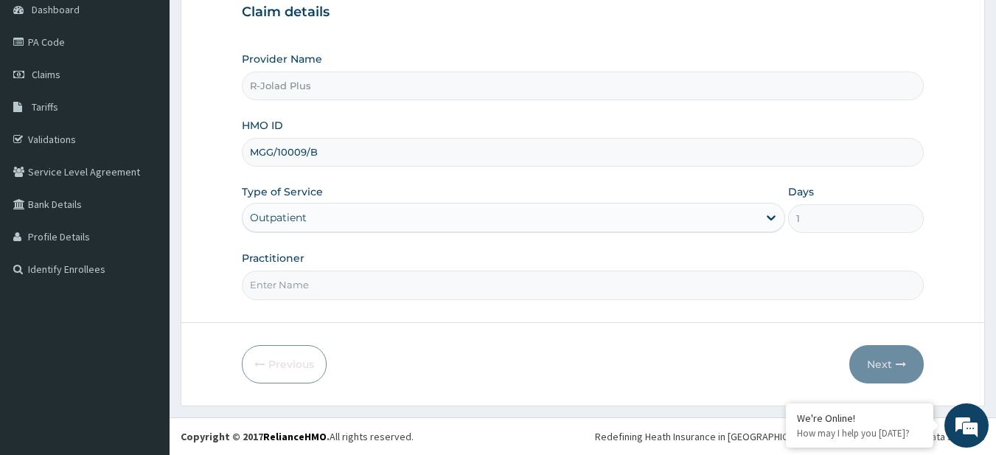
click at [296, 282] on input "Practitioner" at bounding box center [583, 285] width 683 height 29
type input "DR [PERSON_NAME]"
click at [892, 352] on button "Next" at bounding box center [886, 364] width 74 height 38
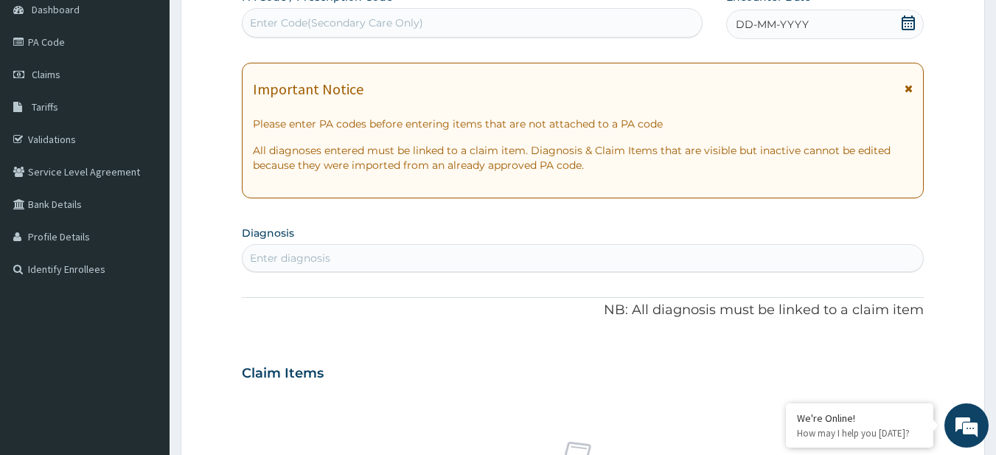
scroll to position [0, 0]
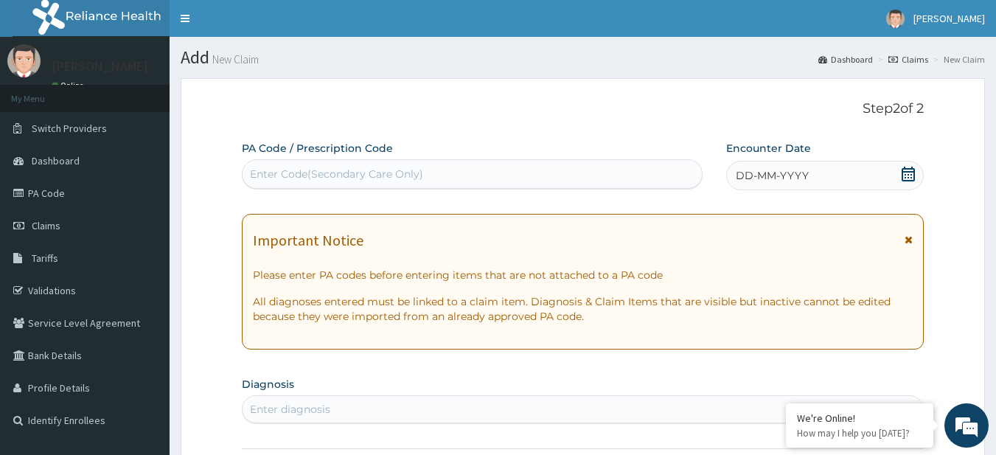
click at [327, 178] on div "Enter Code(Secondary Care Only)" at bounding box center [336, 174] width 173 height 15
paste input "PA/F936F0"
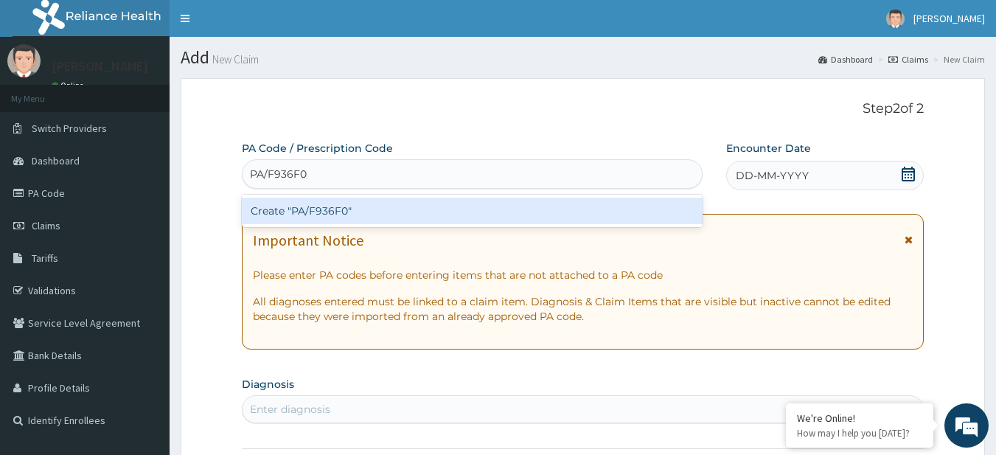
type input "PA/F936F0"
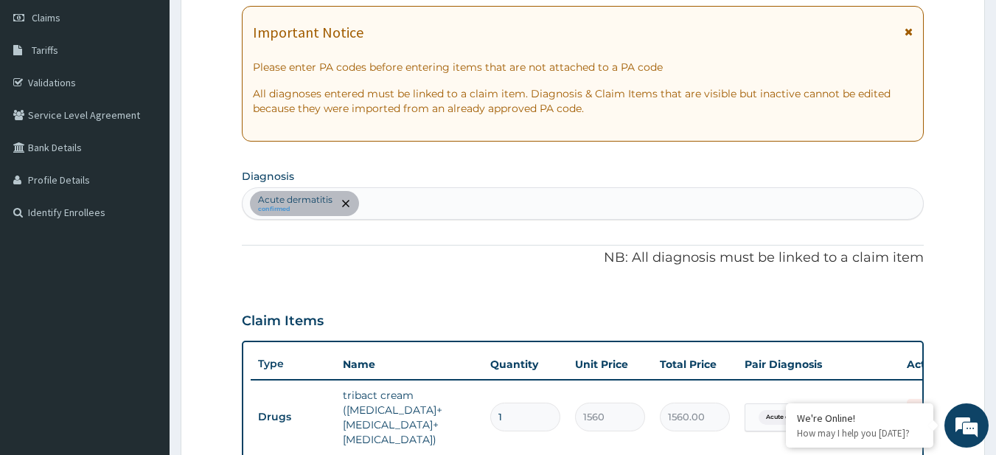
scroll to position [139, 0]
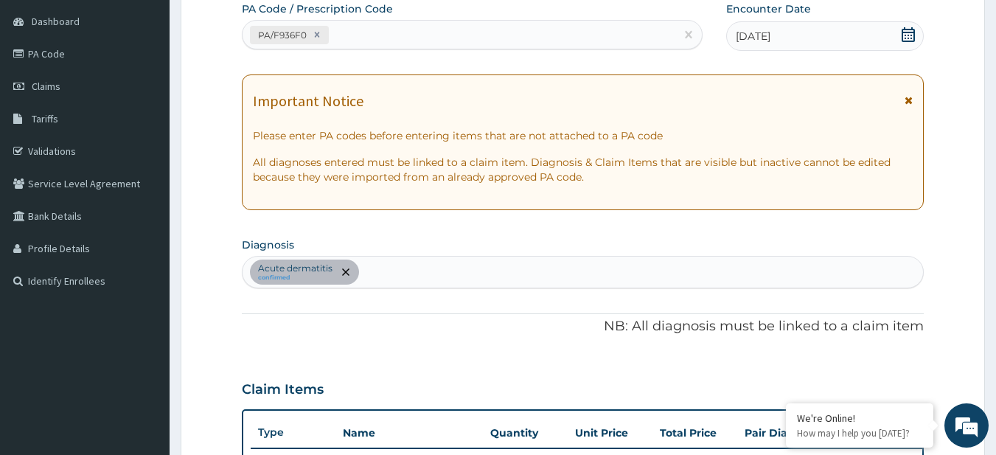
click at [397, 279] on div "Acute dermatitis confirmed" at bounding box center [583, 272] width 681 height 31
type input "MALA"
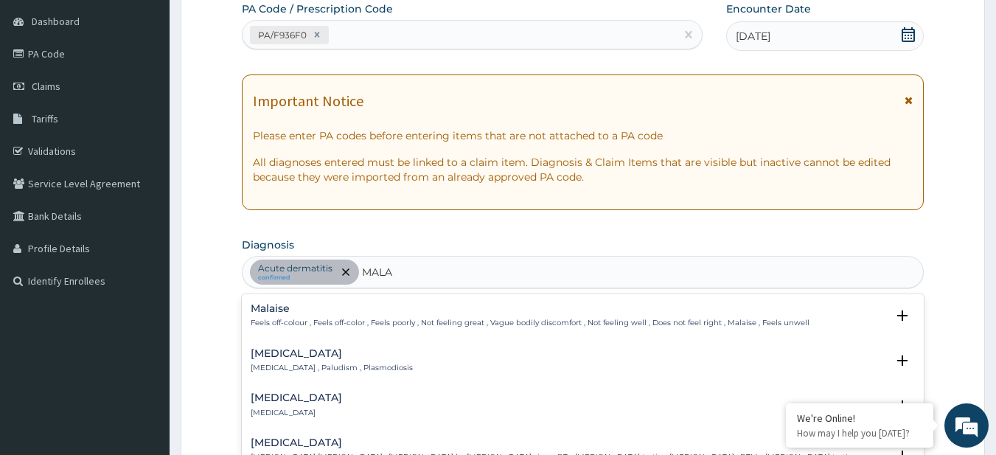
scroll to position [316, 0]
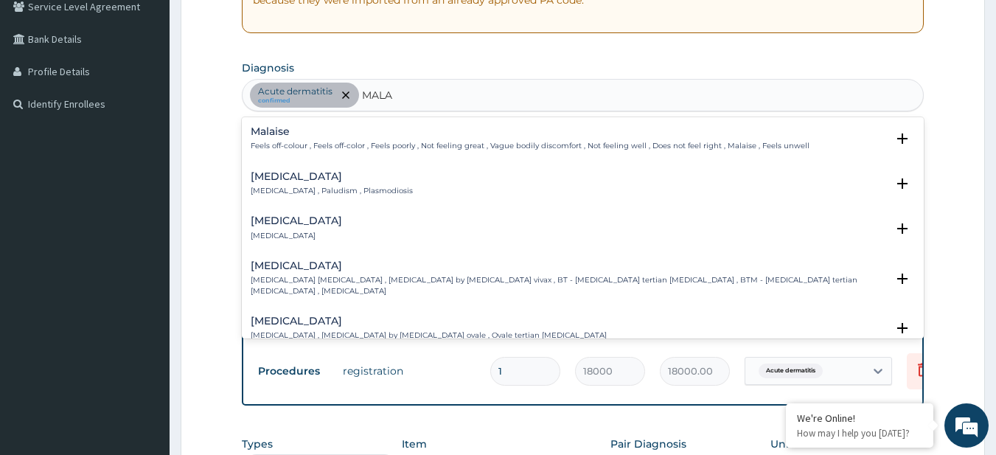
click at [299, 184] on div "[MEDICAL_DATA] [MEDICAL_DATA] , Paludism , Plasmodiosis" at bounding box center [332, 184] width 162 height 26
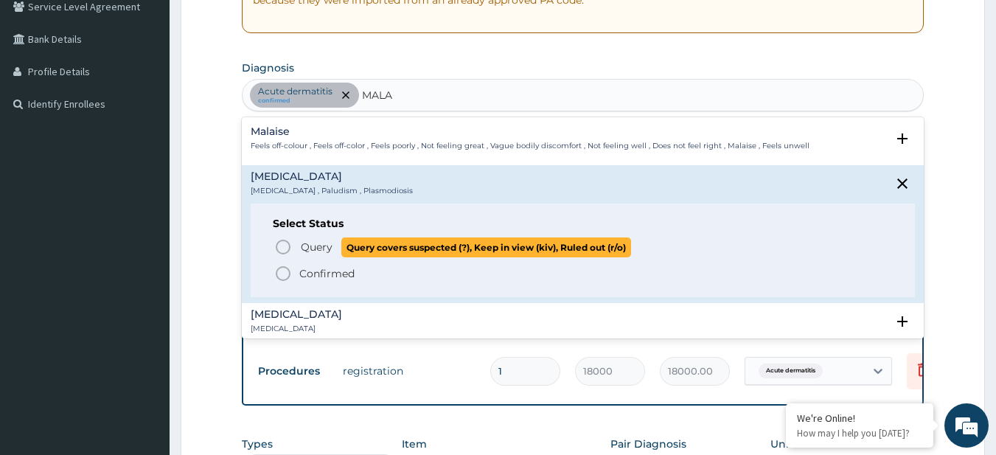
click at [315, 255] on p "Query Query covers suspected (?), Keep in view (kiv), Ruled out (r/o)" at bounding box center [465, 247] width 332 height 20
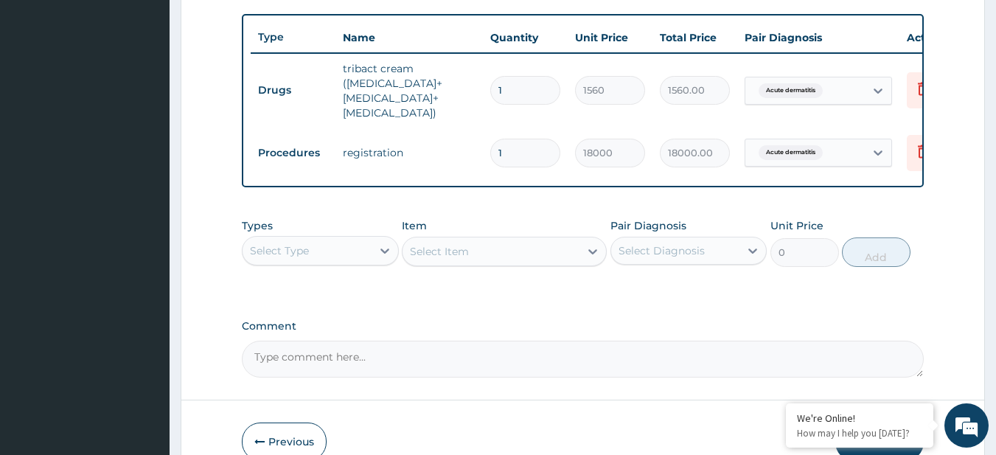
scroll to position [572, 0]
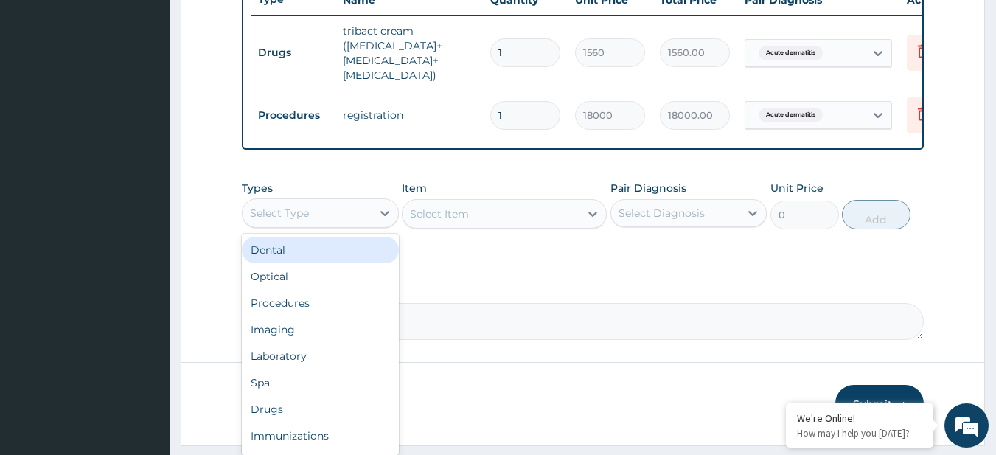
click at [356, 203] on div "Select Type" at bounding box center [307, 213] width 129 height 24
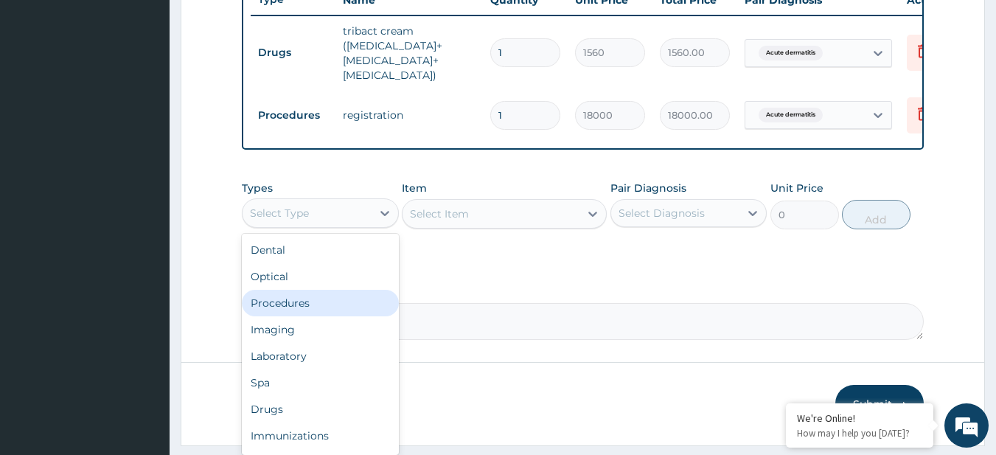
click at [350, 290] on div "Procedures" at bounding box center [320, 303] width 157 height 27
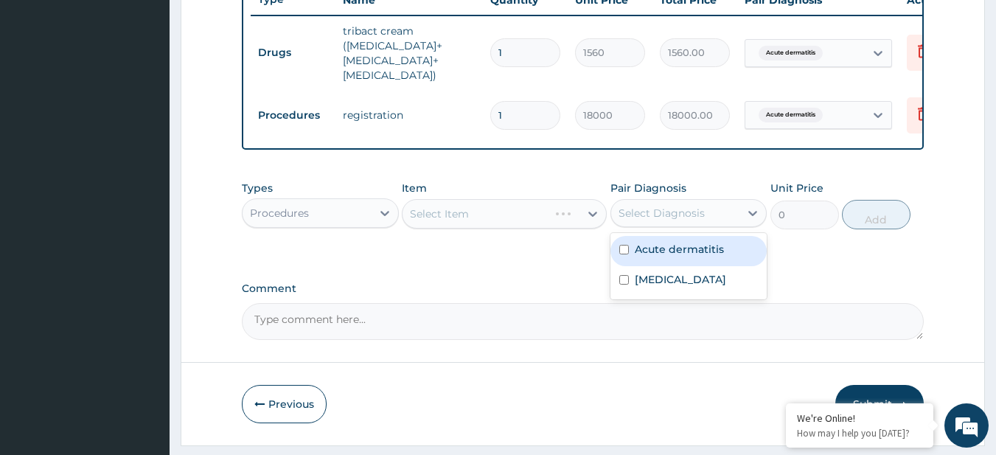
drag, startPoint x: 673, startPoint y: 221, endPoint x: 672, endPoint y: 287, distance: 65.6
click at [672, 227] on div "option Acute dermatitis focused, 1 of 2. 2 results available. Use Up and Down t…" at bounding box center [688, 213] width 157 height 28
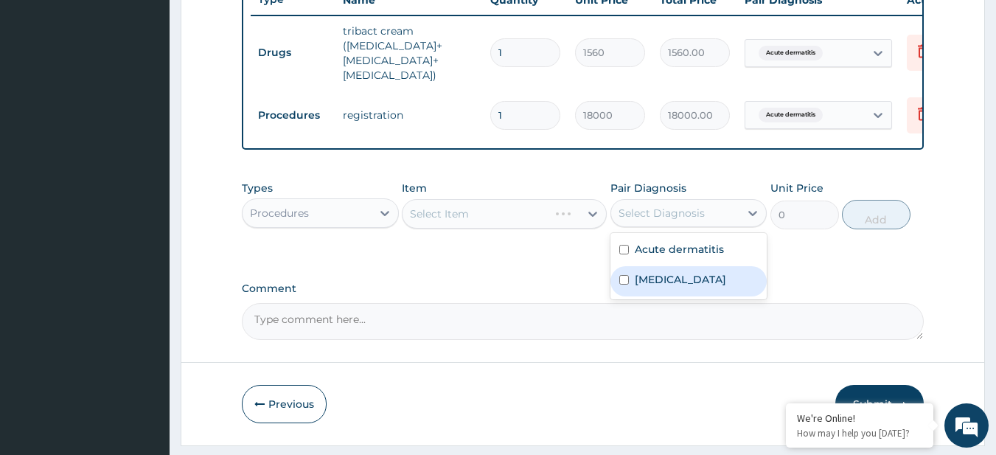
click at [672, 287] on div "[MEDICAL_DATA]" at bounding box center [688, 281] width 157 height 30
checkbox input "true"
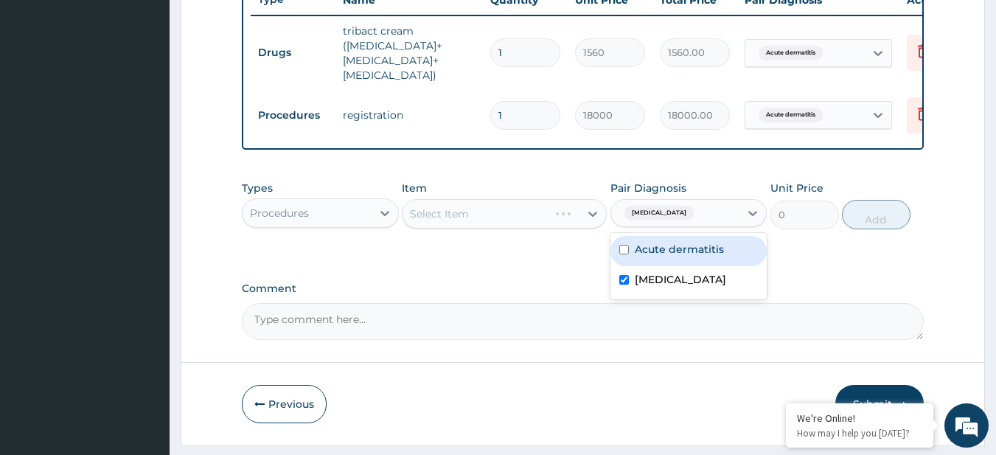
click at [673, 258] on div "Acute dermatitis" at bounding box center [688, 251] width 157 height 30
checkbox input "true"
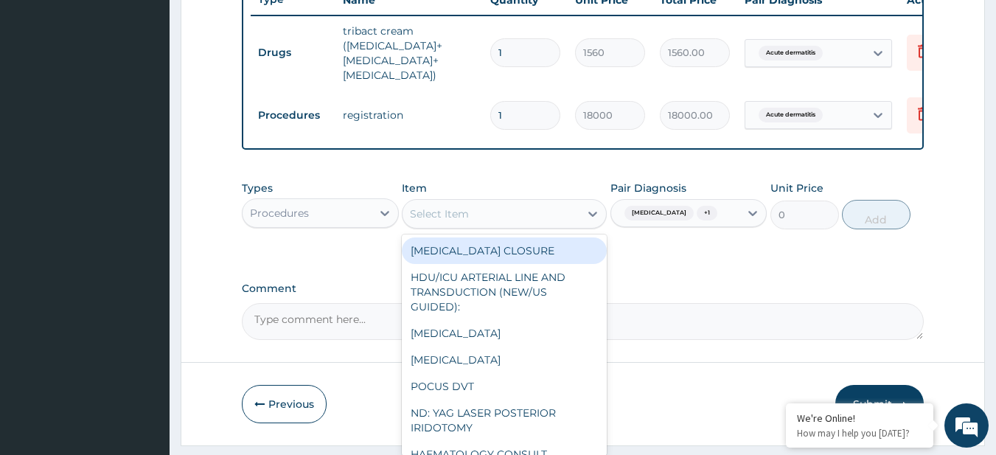
click at [454, 224] on div "Select Item" at bounding box center [504, 213] width 205 height 29
paste input "General Consultation (initial) FBC - ([MEDICAL_DATA] with platelet and [MEDICAL…"
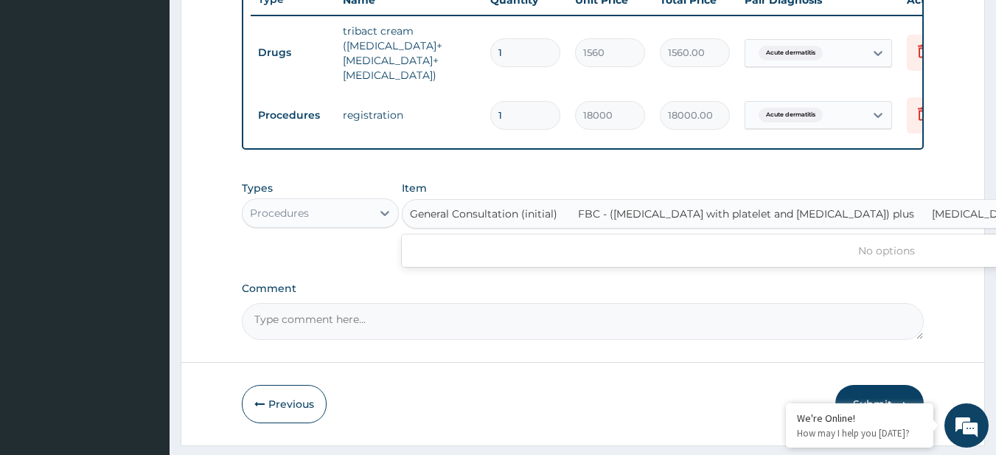
scroll to position [0, 348]
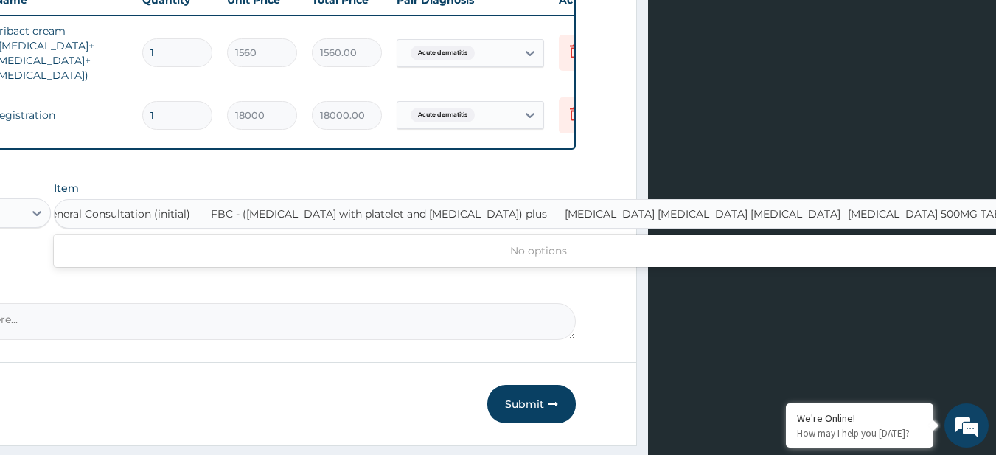
type input "General Consultation (initial)"
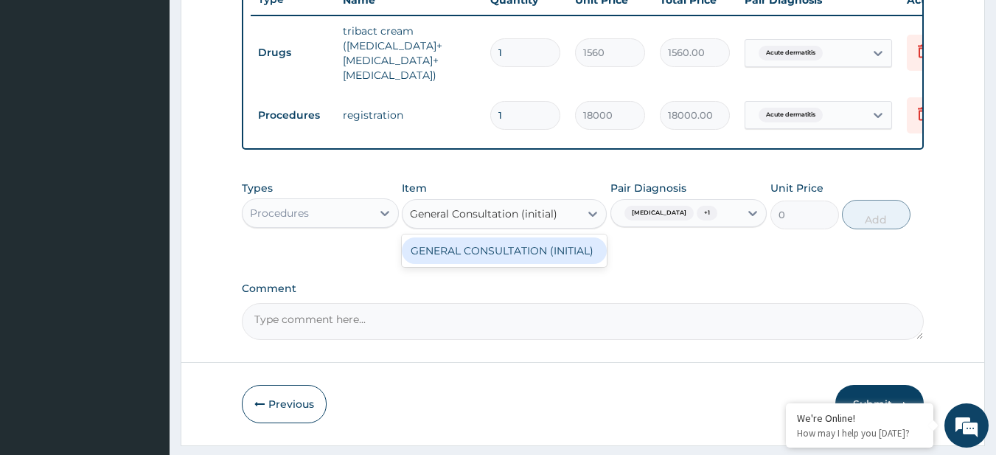
scroll to position [0, 0]
click at [469, 240] on div "GENERAL CONSULTATION (INITIAL)" at bounding box center [504, 250] width 205 height 27
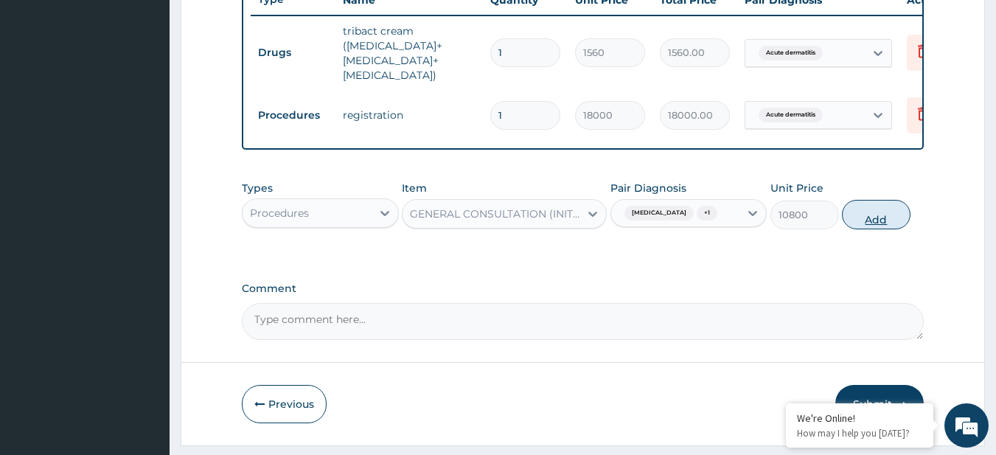
click at [873, 212] on div "Types Procedures Item GENERAL CONSULTATION (INITIAL) Pair Diagnosis [MEDICAL_DA…" at bounding box center [583, 204] width 683 height 63
click at [873, 212] on button "Add" at bounding box center [876, 214] width 69 height 29
type input "0"
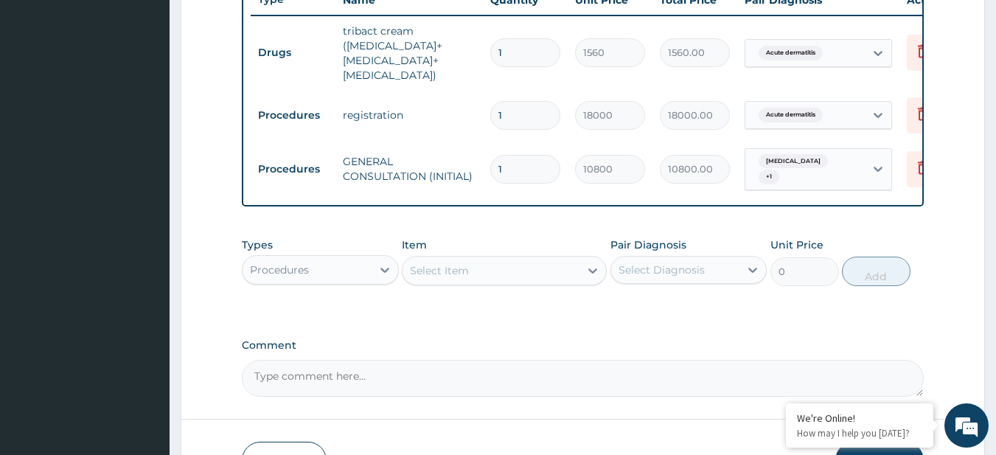
click at [262, 271] on div "Procedures" at bounding box center [307, 270] width 129 height 24
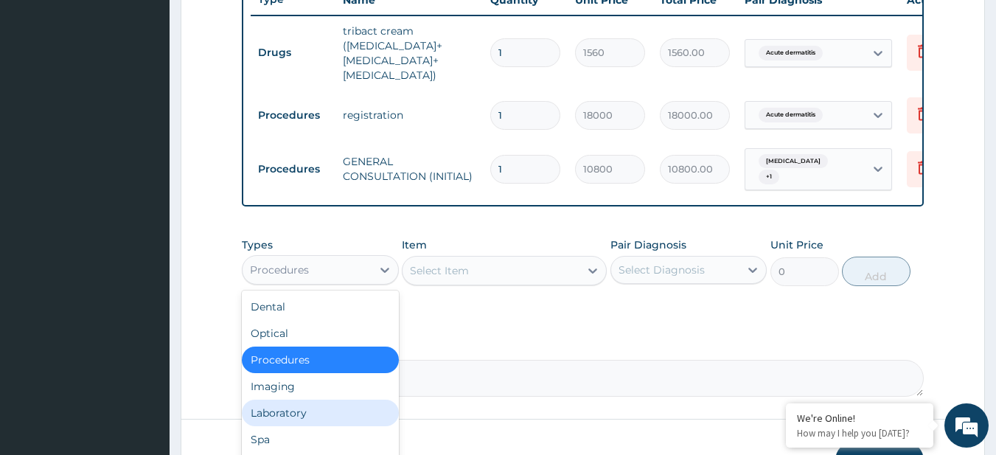
click at [313, 400] on div "Laboratory" at bounding box center [320, 413] width 157 height 27
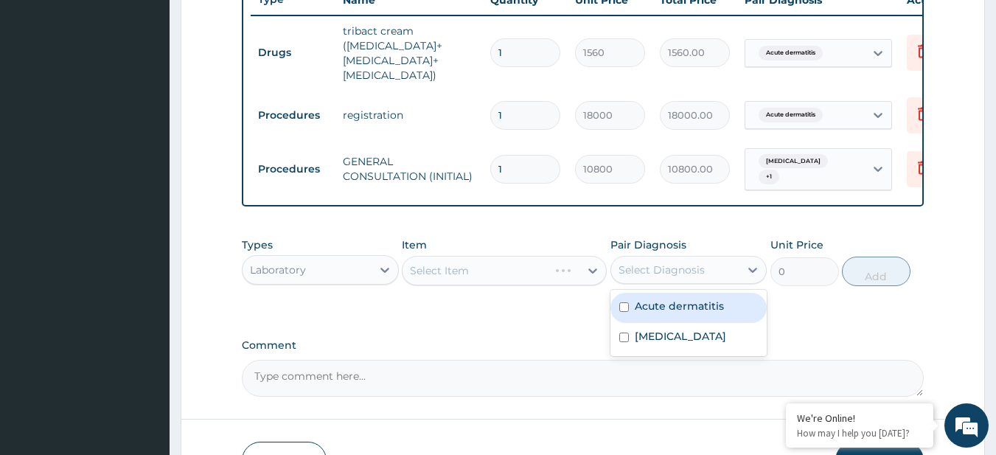
drag, startPoint x: 705, startPoint y: 257, endPoint x: 694, endPoint y: 311, distance: 55.1
click at [694, 284] on div "option Acute dermatitis, selected. option Acute dermatitis focused, 1 of 2. 2 r…" at bounding box center [688, 270] width 157 height 28
click at [694, 311] on div "Acute dermatitis" at bounding box center [688, 308] width 157 height 30
checkbox input "true"
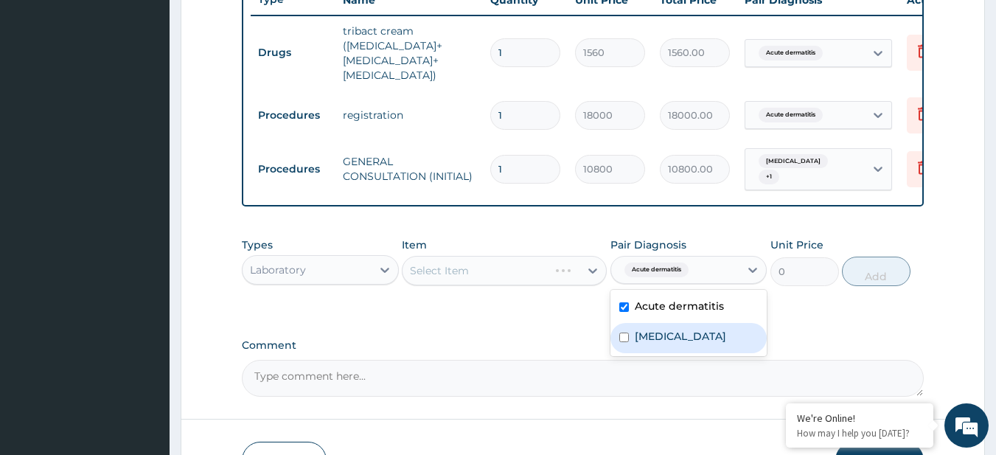
click at [691, 334] on div "[MEDICAL_DATA]" at bounding box center [688, 338] width 157 height 30
checkbox input "true"
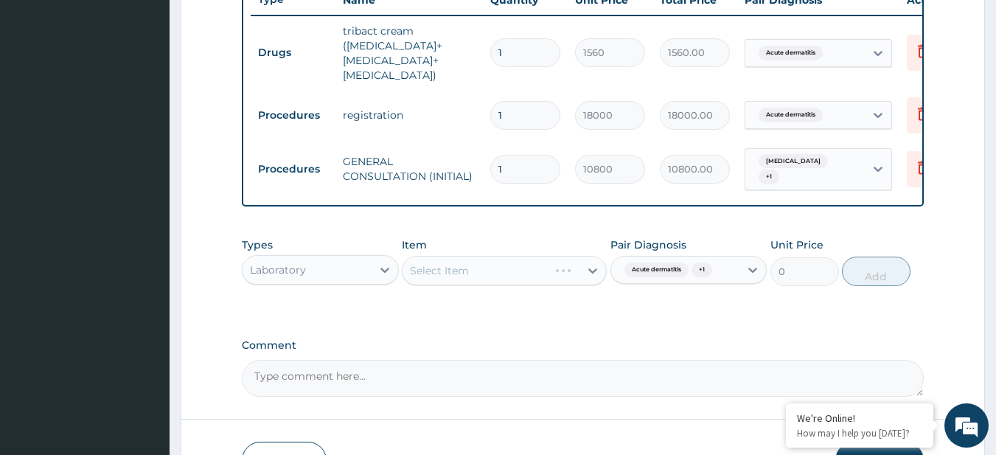
click at [452, 262] on div "Select Item" at bounding box center [504, 270] width 205 height 29
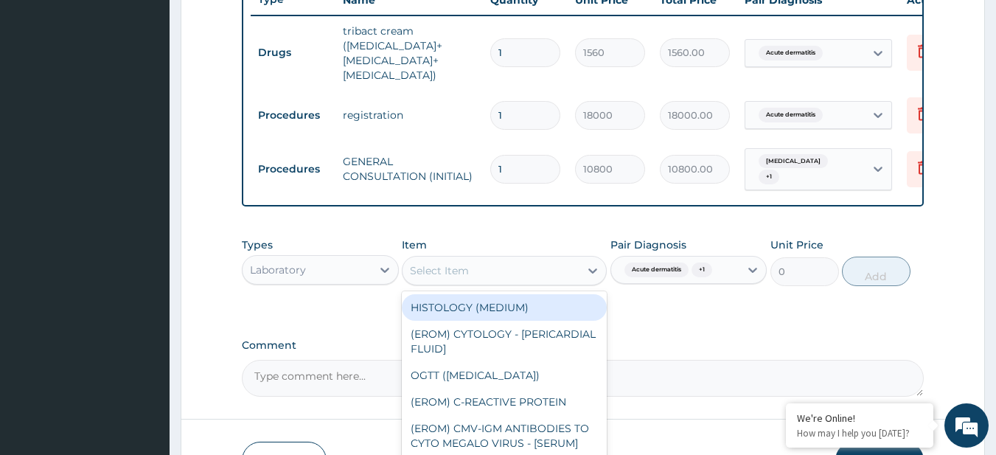
click at [452, 263] on div "Select Item" at bounding box center [439, 270] width 59 height 15
paste input "FBC - ([MEDICAL_DATA] with platelet and [MEDICAL_DATA]) plus [MEDICAL_DATA] [ME…"
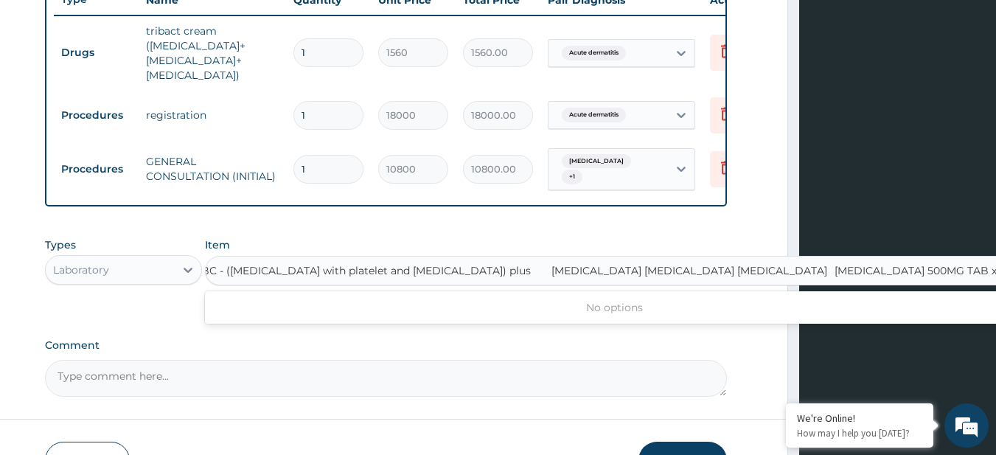
type input "FBC - ([MEDICAL_DATA] with platelet and [MEDICAL_DATA]) plus"
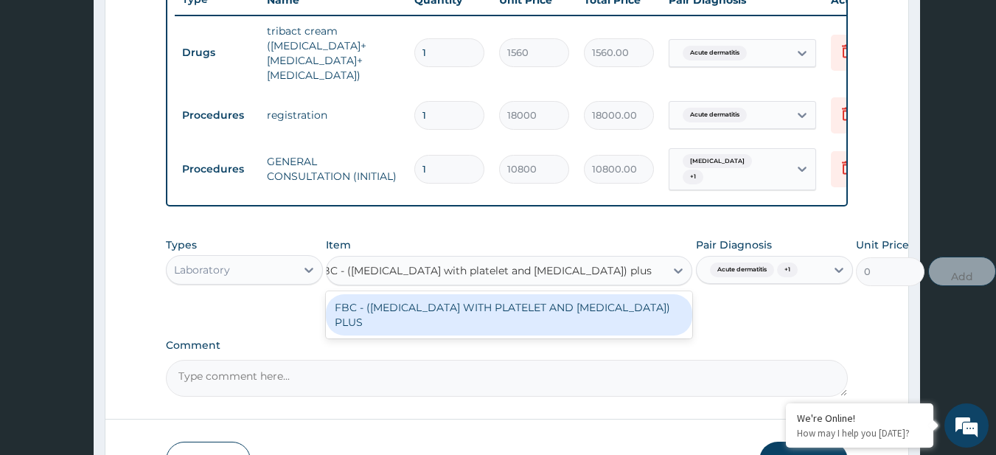
scroll to position [0, 76]
click at [462, 294] on div "FBC - ([MEDICAL_DATA] WITH PLATELET AND [MEDICAL_DATA]) PLUS" at bounding box center [509, 314] width 366 height 41
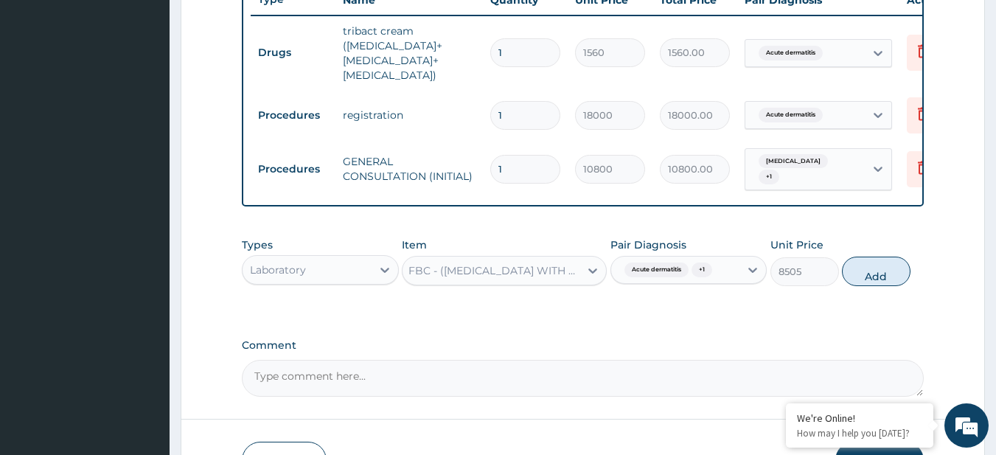
scroll to position [0, 0]
drag, startPoint x: 694, startPoint y: 265, endPoint x: 703, endPoint y: 304, distance: 40.2
click at [703, 284] on div "option [MEDICAL_DATA], selected. option Acute dermatitis selected, 1 of 2. 2 re…" at bounding box center [688, 270] width 157 height 28
drag, startPoint x: 859, startPoint y: 283, endPoint x: 864, endPoint y: 272, distance: 11.9
click at [864, 272] on div "Types Laboratory Item FBC - ([MEDICAL_DATA] WITH PLATELET AND [MEDICAL_DATA]) P…" at bounding box center [583, 261] width 683 height 63
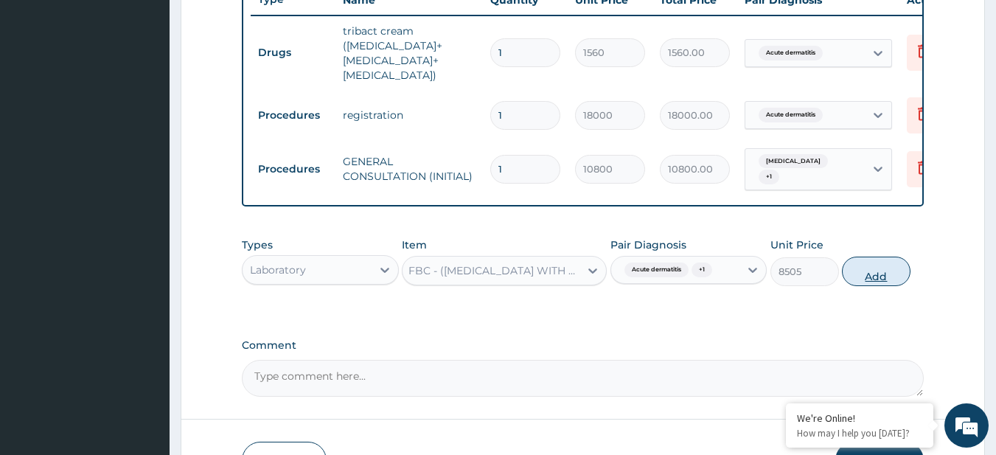
click at [864, 272] on button "Add" at bounding box center [876, 271] width 69 height 29
type input "0"
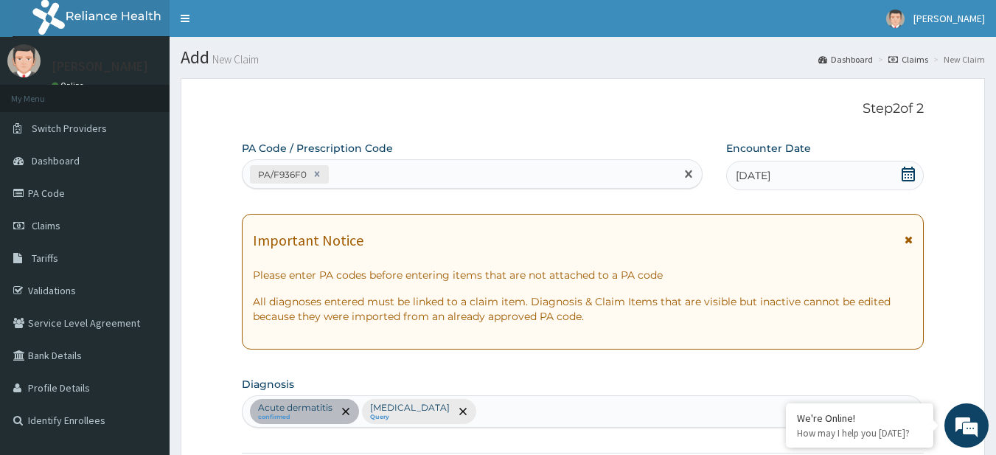
click at [383, 176] on div "PA/F936F0" at bounding box center [459, 174] width 433 height 24
paste input "PA/57D86E"
type input "PA/57D86E"
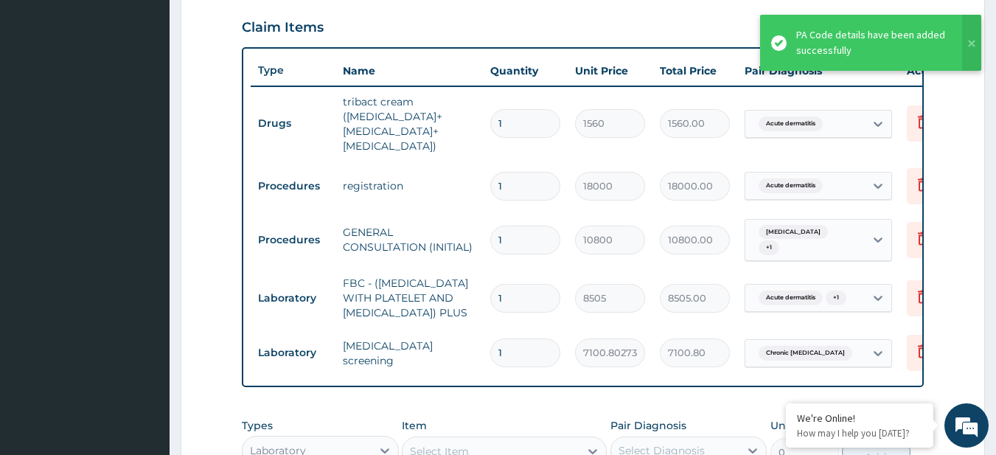
scroll to position [502, 0]
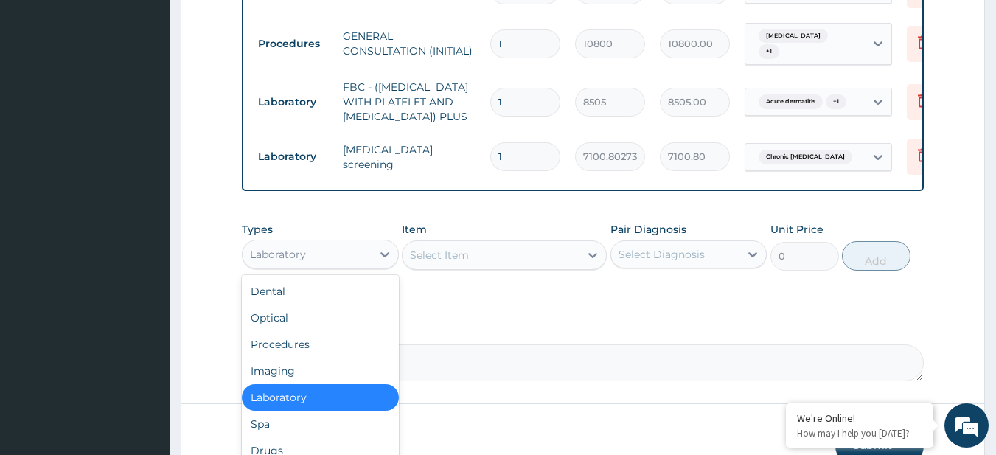
click at [344, 263] on div "Laboratory" at bounding box center [307, 255] width 129 height 24
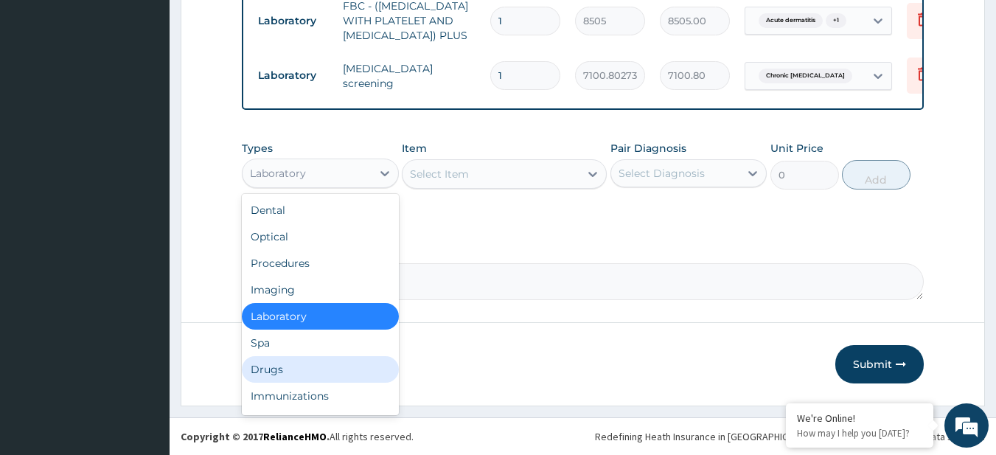
click at [320, 366] on div "Drugs" at bounding box center [320, 369] width 157 height 27
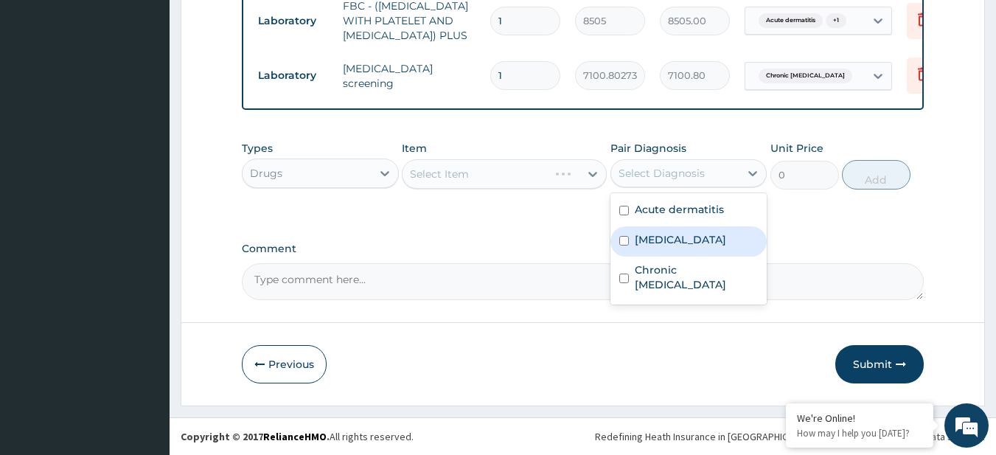
drag, startPoint x: 717, startPoint y: 180, endPoint x: 641, endPoint y: 257, distance: 108.4
click at [641, 187] on div "option [MEDICAL_DATA], selected. option [MEDICAL_DATA] focused, 2 of 3. 3 resul…" at bounding box center [688, 173] width 157 height 28
drag, startPoint x: 641, startPoint y: 257, endPoint x: 641, endPoint y: 248, distance: 8.9
click at [641, 248] on div "Acute dermatitis [MEDICAL_DATA] Chronic [MEDICAL_DATA]" at bounding box center [688, 248] width 157 height 111
click at [641, 248] on div "[MEDICAL_DATA]" at bounding box center [688, 241] width 157 height 30
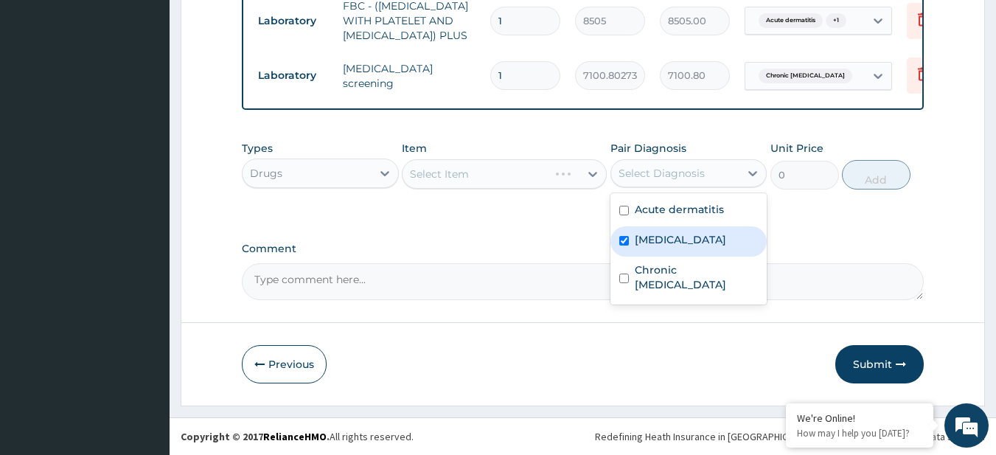
checkbox input "true"
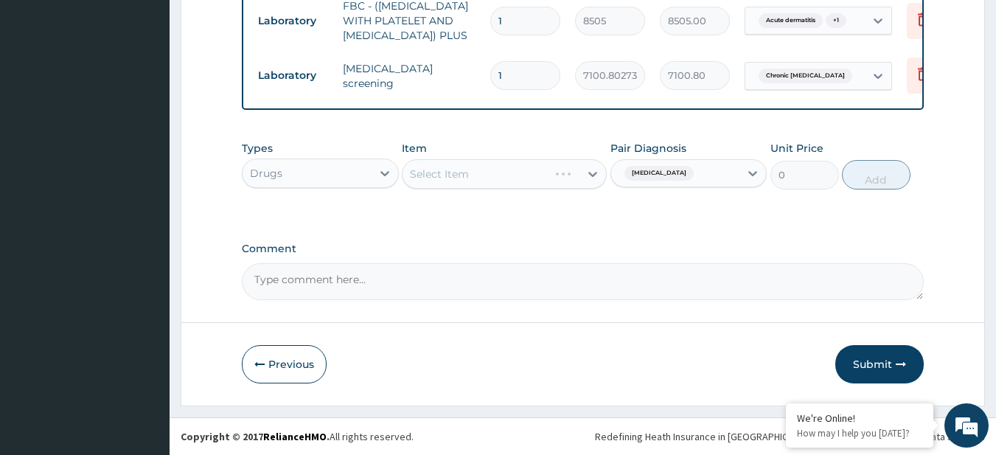
click at [491, 172] on div "Select Item" at bounding box center [504, 173] width 205 height 29
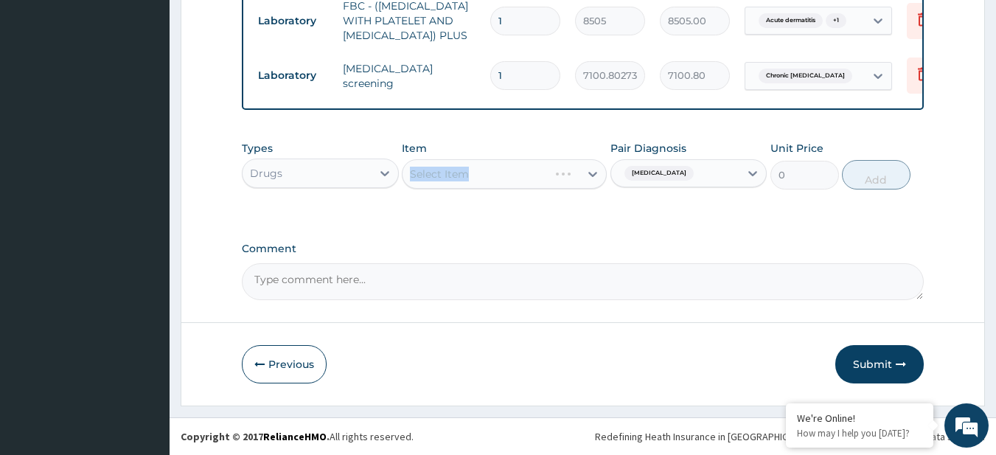
click at [491, 172] on div "Select Item" at bounding box center [504, 173] width 205 height 29
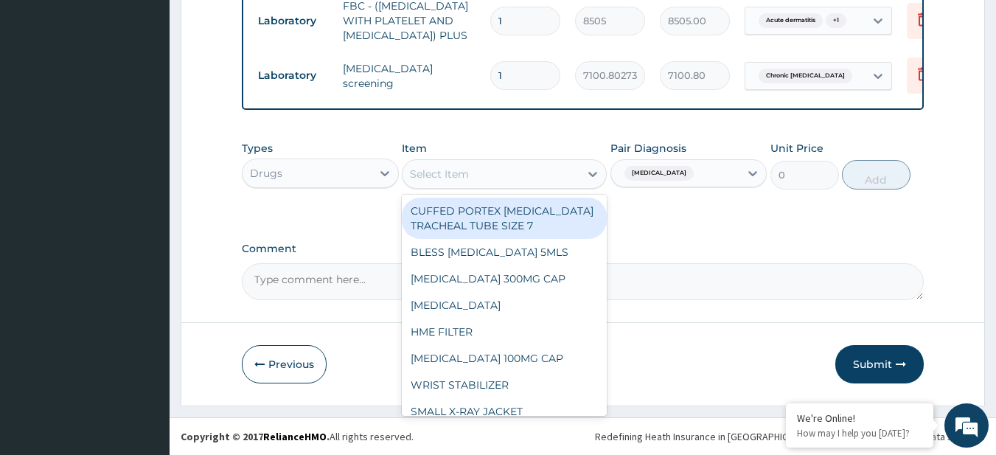
drag, startPoint x: 491, startPoint y: 172, endPoint x: 458, endPoint y: 172, distance: 32.4
click at [458, 172] on div "Select Item" at bounding box center [439, 174] width 59 height 15
paste input "[MEDICAL_DATA] [MEDICAL_DATA] [MEDICAL_DATA] 500MG TAB x 1000"
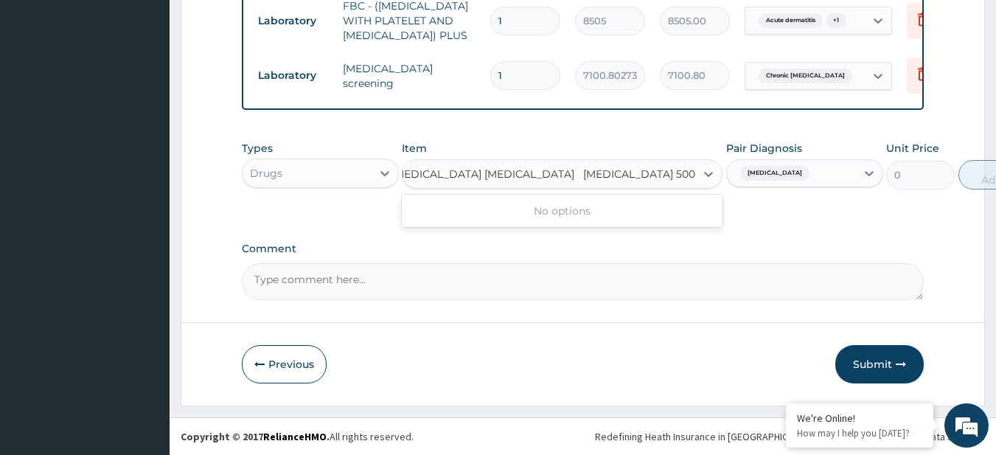
scroll to position [0, 7]
type input "[MEDICAL_DATA] 500MG TAB x 1000"
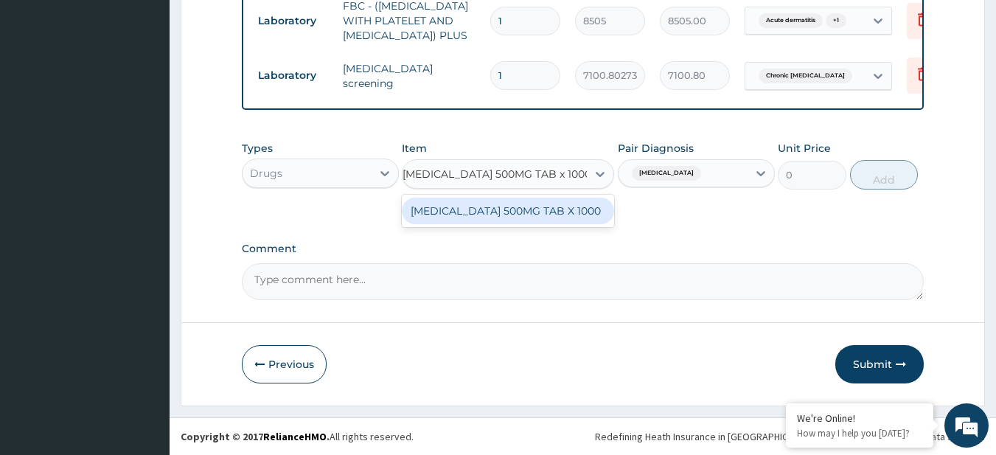
click at [481, 209] on div "[MEDICAL_DATA] 500MG TAB X 1000" at bounding box center [508, 211] width 212 height 27
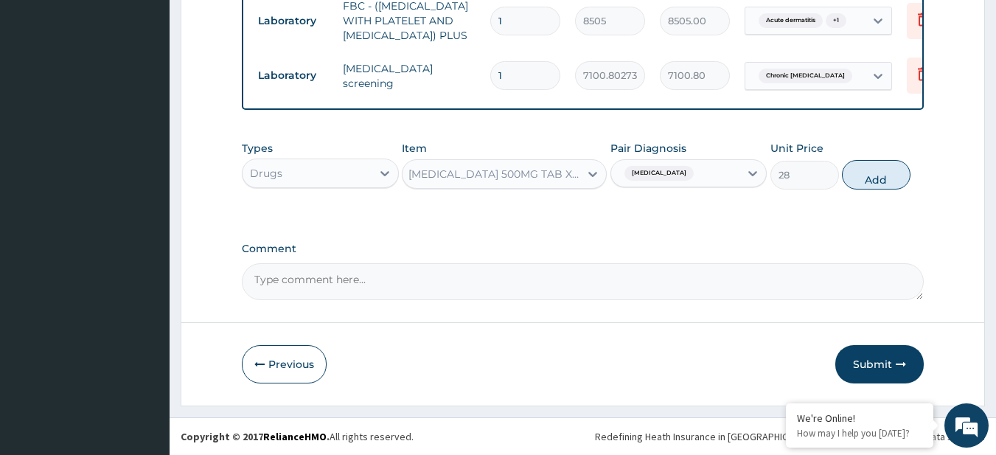
scroll to position [0, 1]
click at [901, 172] on button "Add" at bounding box center [876, 174] width 69 height 29
type input "0"
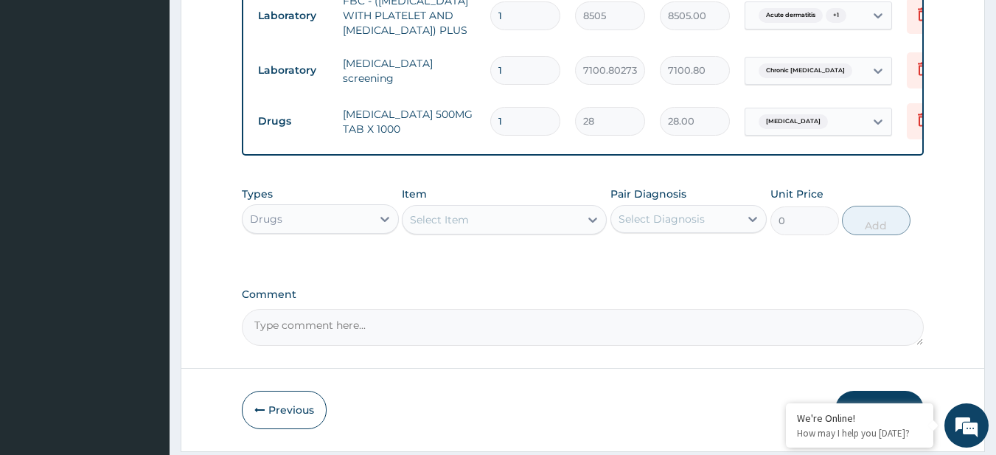
scroll to position [0, 0]
type input "18"
type input "504.00"
type input "18"
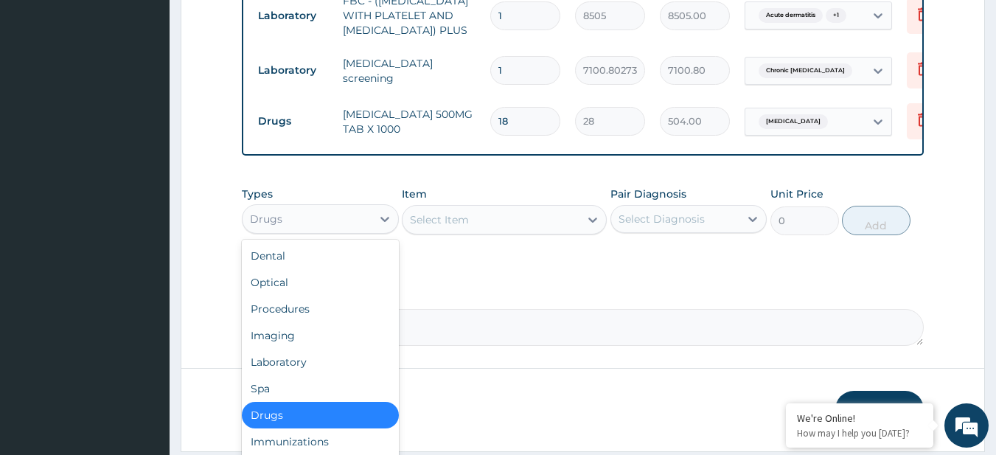
click at [283, 231] on div "Drugs" at bounding box center [307, 219] width 129 height 24
click at [296, 369] on div "Laboratory" at bounding box center [320, 362] width 157 height 27
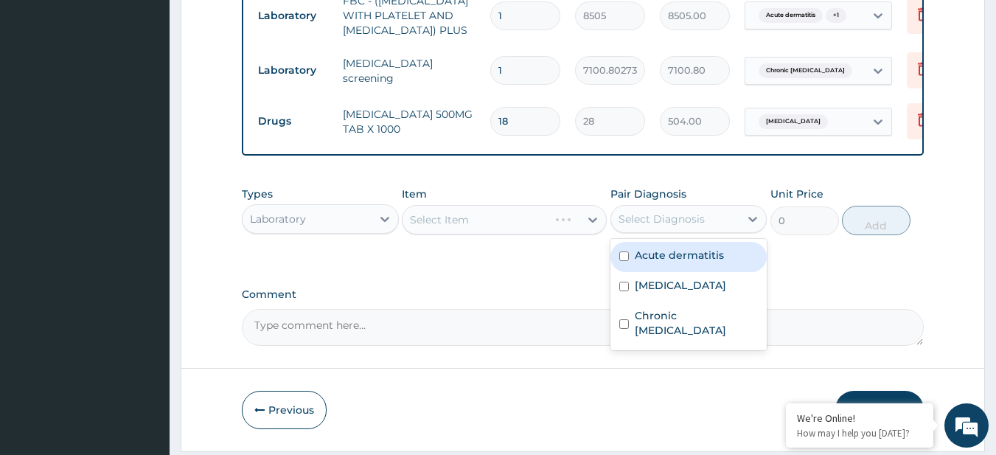
drag, startPoint x: 711, startPoint y: 217, endPoint x: 699, endPoint y: 276, distance: 60.1
click at [699, 233] on div "option Malaria, selected. option Acute dermatitis focused, 1 of 3. 3 results av…" at bounding box center [688, 219] width 157 height 28
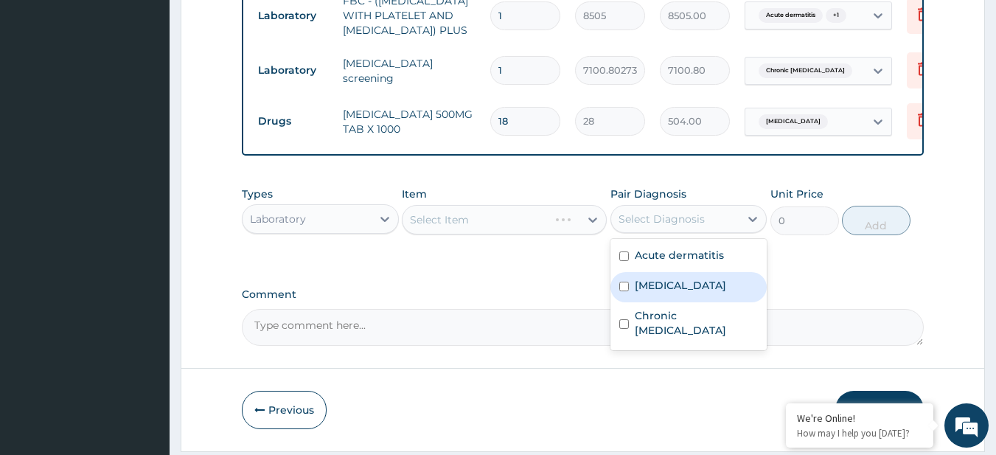
click at [698, 279] on div "Malaria" at bounding box center [688, 287] width 157 height 30
checkbox input "true"
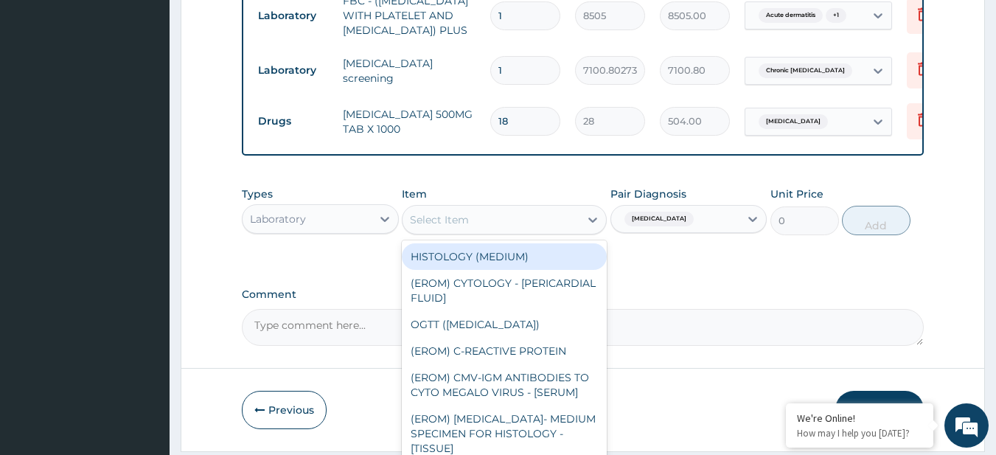
click at [467, 231] on div "Select Item" at bounding box center [490, 220] width 177 height 24
paste input "MALARIA PARASITE"
type input "MALARIA PARASITE"
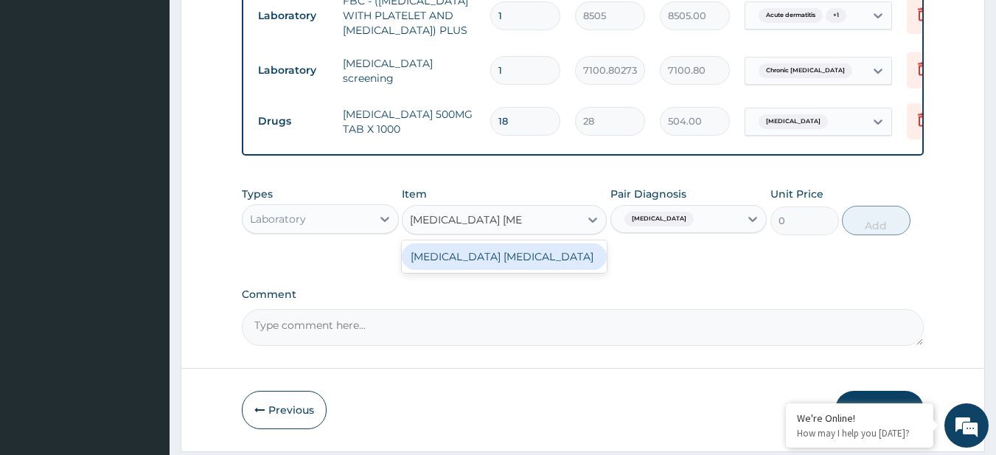
click at [492, 258] on div "MALARIA PARASITE" at bounding box center [504, 256] width 205 height 27
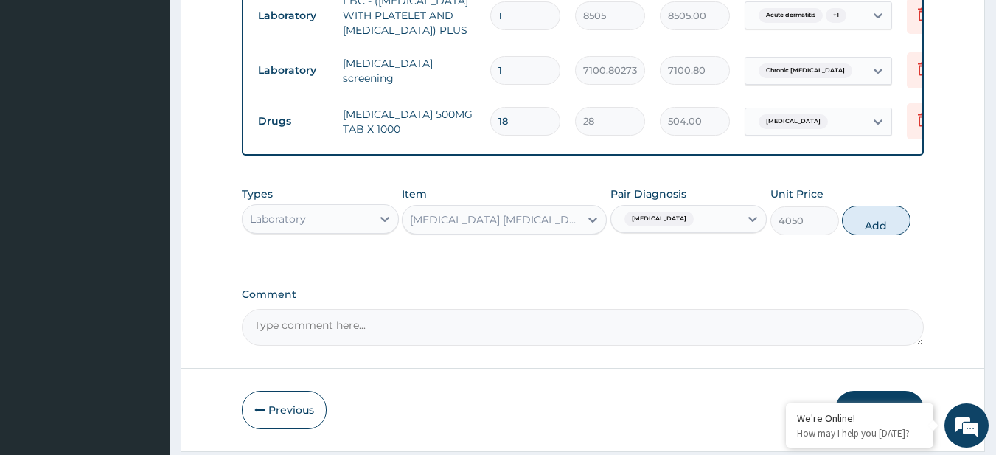
click at [871, 240] on div "Types Laboratory Item MALARIA PARASITE Pair Diagnosis Malaria Unit Price 4050 A…" at bounding box center [583, 210] width 683 height 63
drag, startPoint x: 858, startPoint y: 206, endPoint x: 862, endPoint y: 215, distance: 8.9
click at [862, 215] on div "Types Laboratory Item MALARIA PARASITE Pair Diagnosis Malaria Unit Price 4050 A…" at bounding box center [583, 210] width 683 height 63
click at [862, 215] on button "Add" at bounding box center [876, 220] width 69 height 29
type input "0"
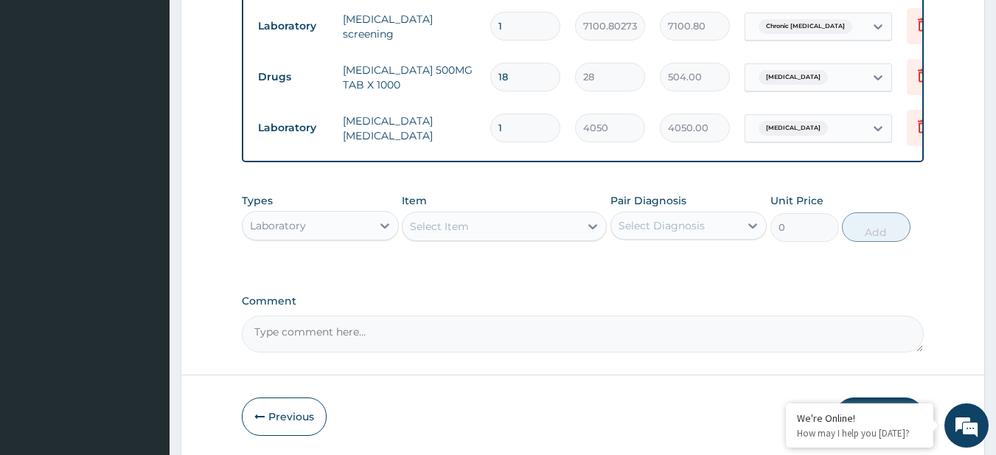
scroll to position [885, 0]
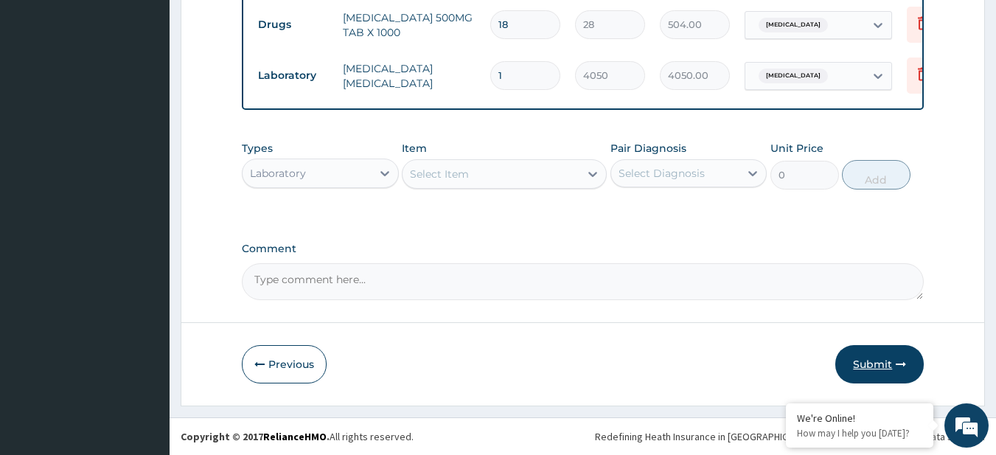
click at [865, 360] on button "Submit" at bounding box center [879, 364] width 88 height 38
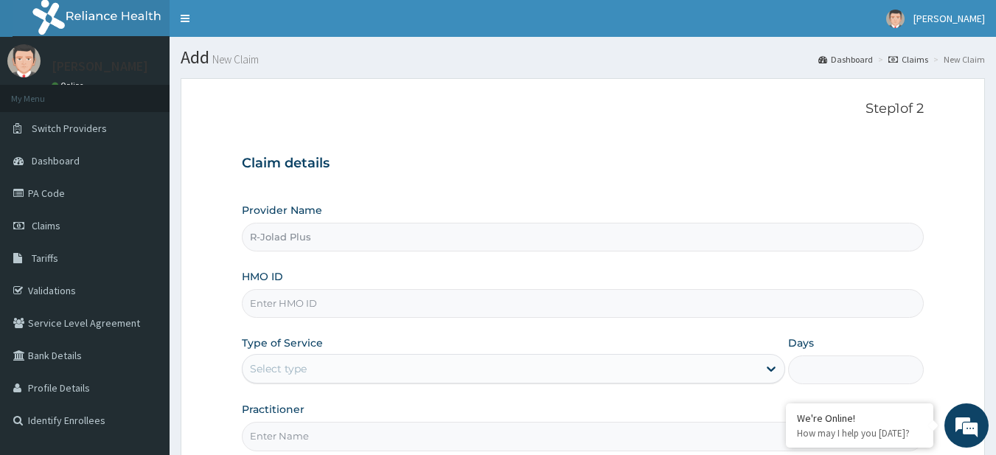
click at [461, 292] on input "HMO ID" at bounding box center [583, 303] width 683 height 29
paste input "CWM/10005/B"
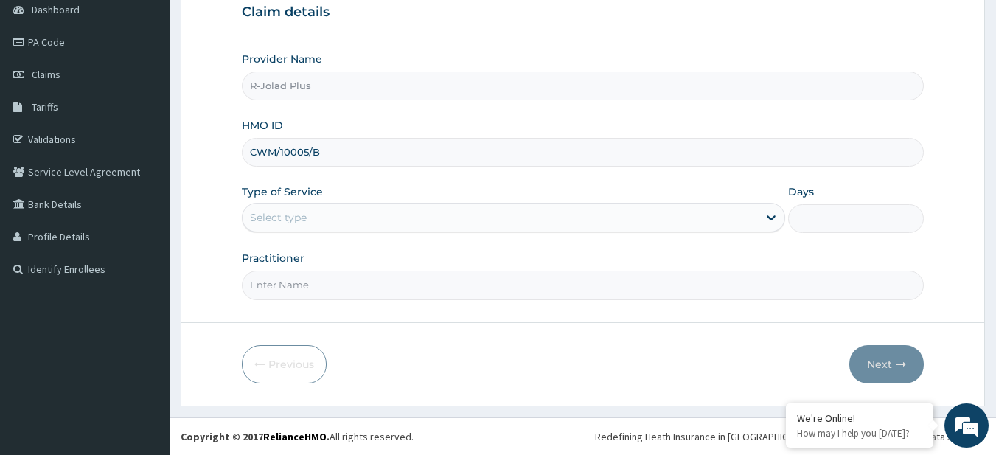
type input "CWM/10005/B"
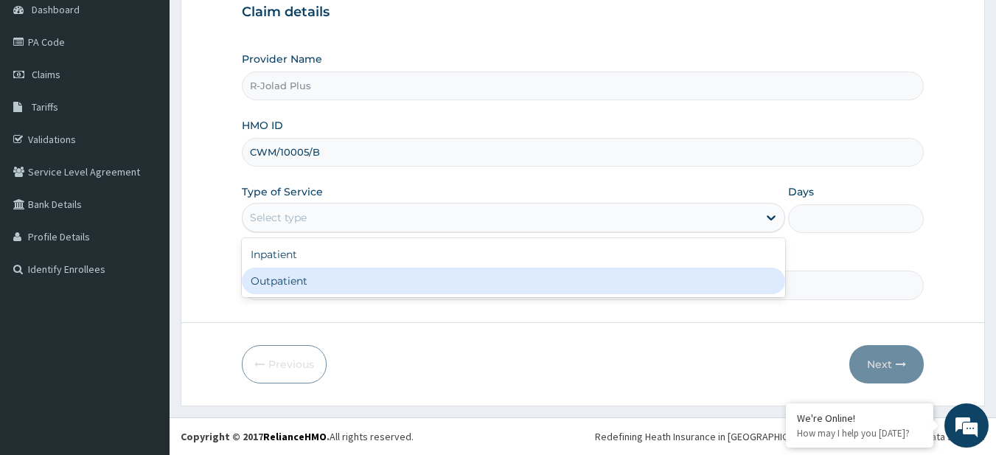
drag, startPoint x: 319, startPoint y: 212, endPoint x: 296, endPoint y: 300, distance: 91.4
click at [296, 300] on form "Step 1 of 2 Claim details Provider Name R-Jolad Plus HMO ID CWM/10005/B Type of…" at bounding box center [583, 166] width 804 height 478
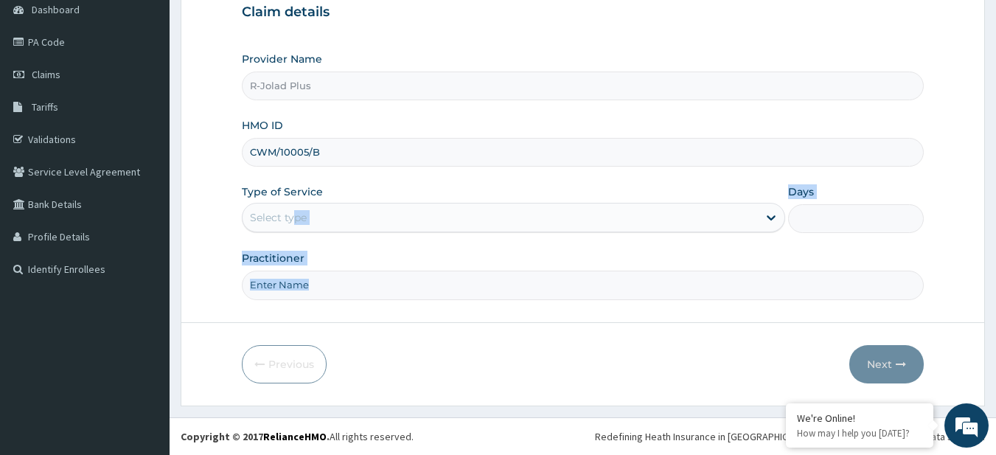
drag, startPoint x: 296, startPoint y: 300, endPoint x: 293, endPoint y: 217, distance: 82.6
click at [293, 217] on form "Step 1 of 2 Claim details Provider Name R-Jolad Plus HMO ID CWM/10005/B Type of…" at bounding box center [583, 166] width 804 height 478
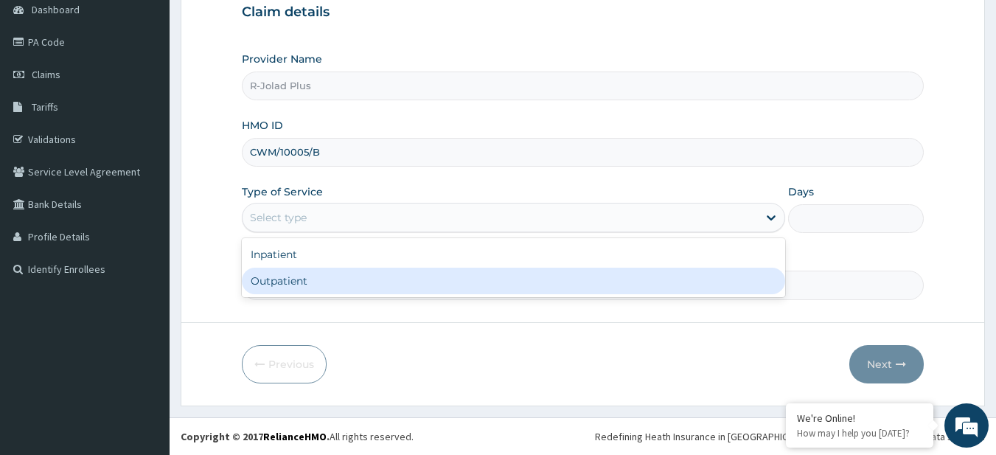
drag, startPoint x: 293, startPoint y: 217, endPoint x: 302, endPoint y: 285, distance: 68.4
click at [302, 232] on div "option Outpatient focused, 2 of 2. 2 results available. Use Up and Down to choo…" at bounding box center [513, 217] width 543 height 29
click at [302, 285] on div "Outpatient" at bounding box center [513, 281] width 543 height 27
type input "1"
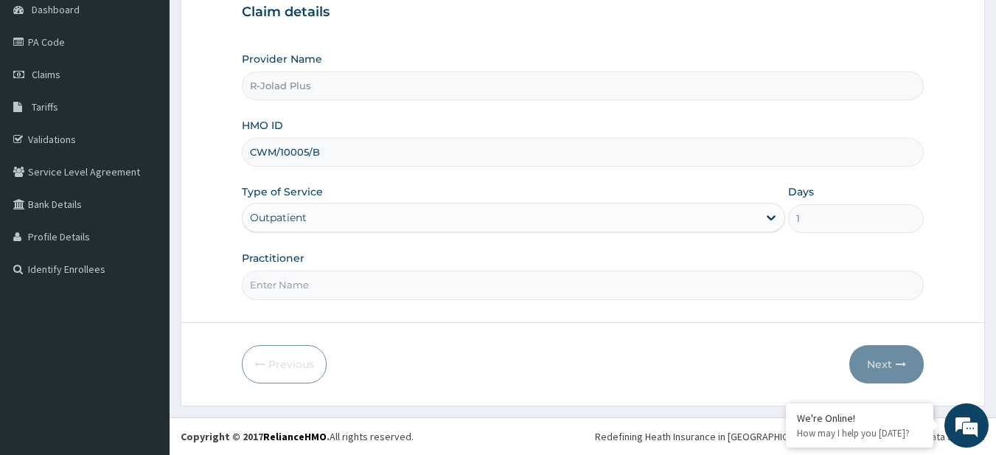
click at [302, 285] on input "Practitioner" at bounding box center [583, 285] width 683 height 29
type input "DR [PERSON_NAME]"
click at [915, 359] on button "Next" at bounding box center [886, 364] width 74 height 38
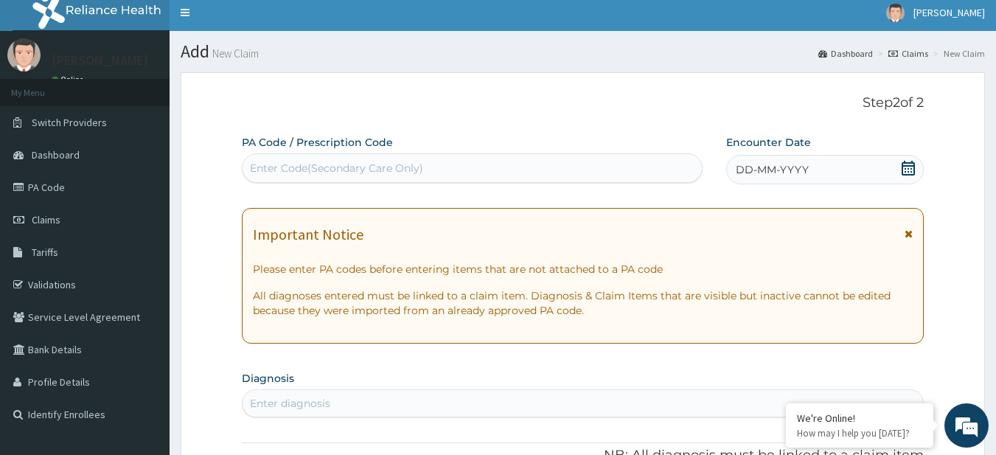
scroll to position [0, 0]
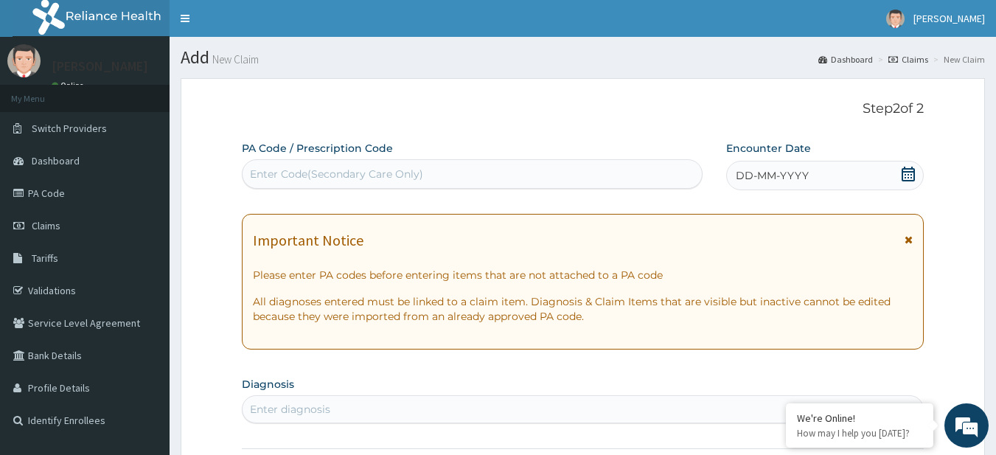
click at [329, 176] on div "Enter Code(Secondary Care Only)" at bounding box center [336, 174] width 173 height 15
paste input "PA/3EBCB0"
type input "PA/3EBCB0"
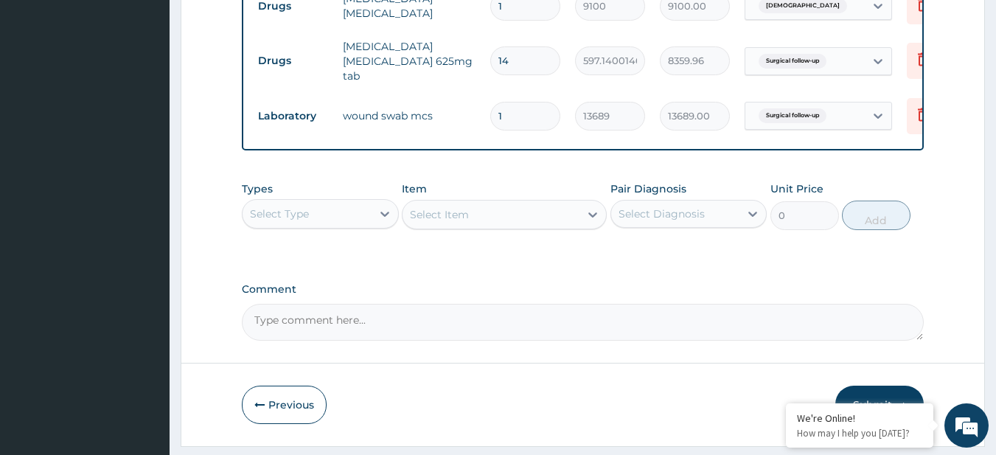
scroll to position [659, 0]
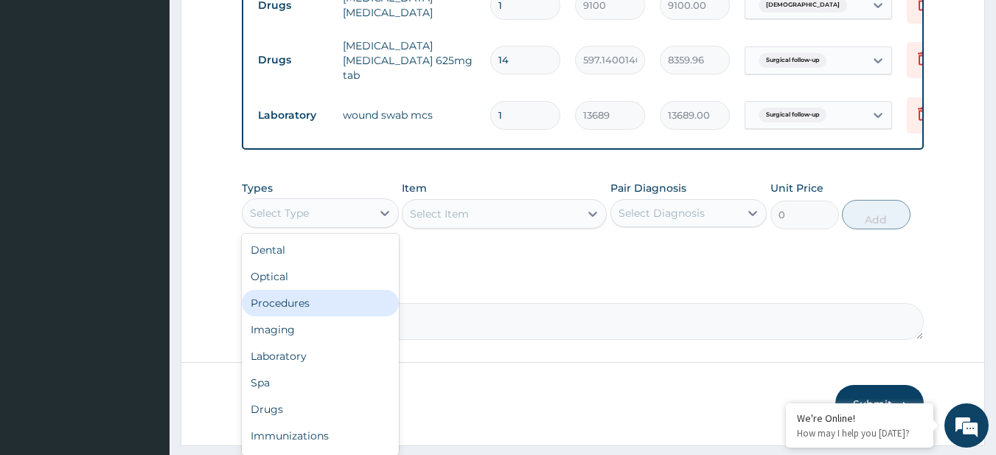
drag, startPoint x: 353, startPoint y: 209, endPoint x: 339, endPoint y: 309, distance: 100.5
click at [339, 228] on div "option Procedures focused, 3 of 10. 10 results available. Use Up and Down to ch…" at bounding box center [320, 212] width 157 height 29
click at [339, 309] on div "Procedures" at bounding box center [320, 303] width 157 height 27
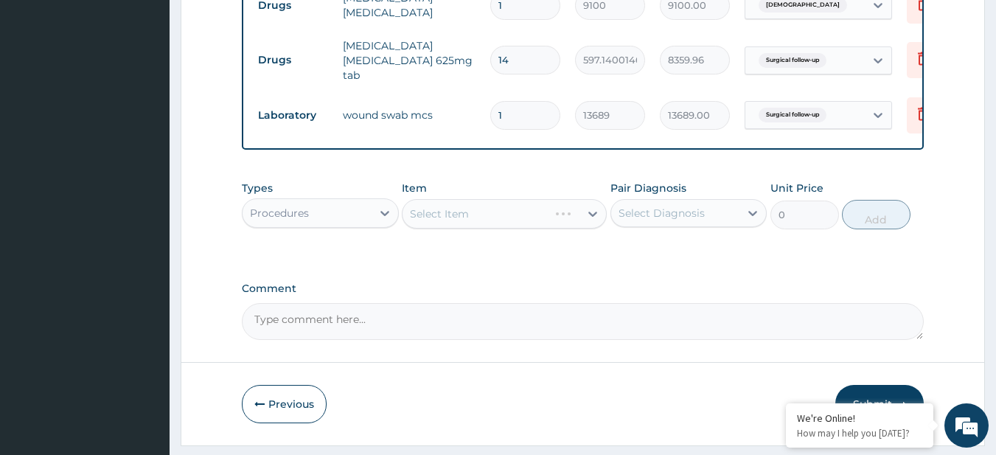
click at [692, 213] on div "Select Diagnosis" at bounding box center [675, 213] width 129 height 24
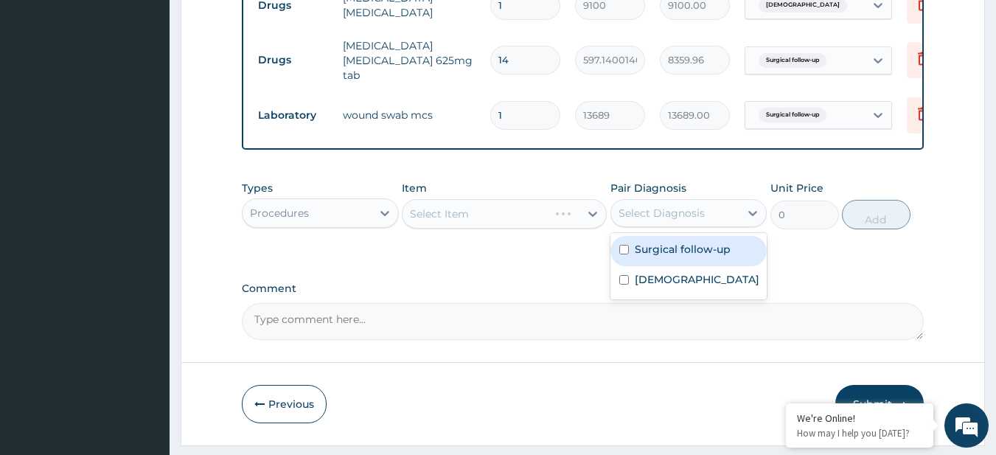
click at [688, 257] on label "Surgical follow-up" at bounding box center [683, 249] width 96 height 15
checkbox input "true"
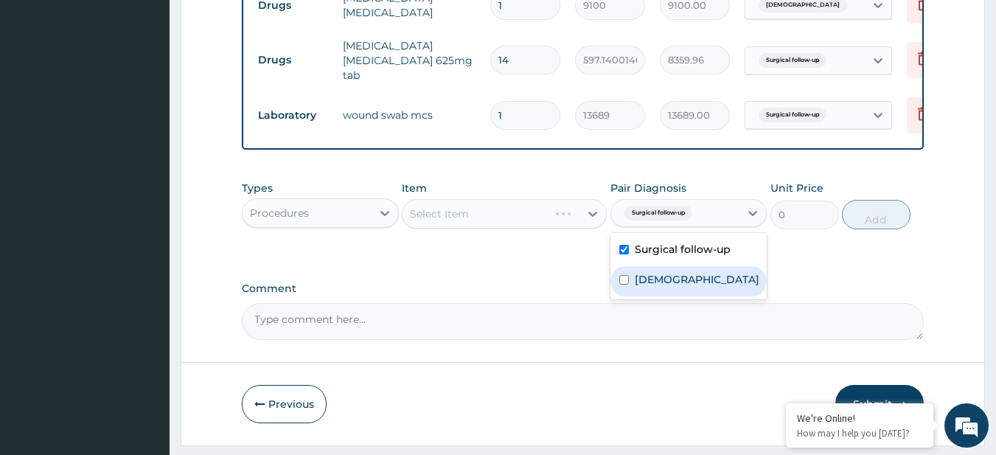
click at [683, 289] on div "Asthma" at bounding box center [688, 281] width 157 height 30
checkbox input "true"
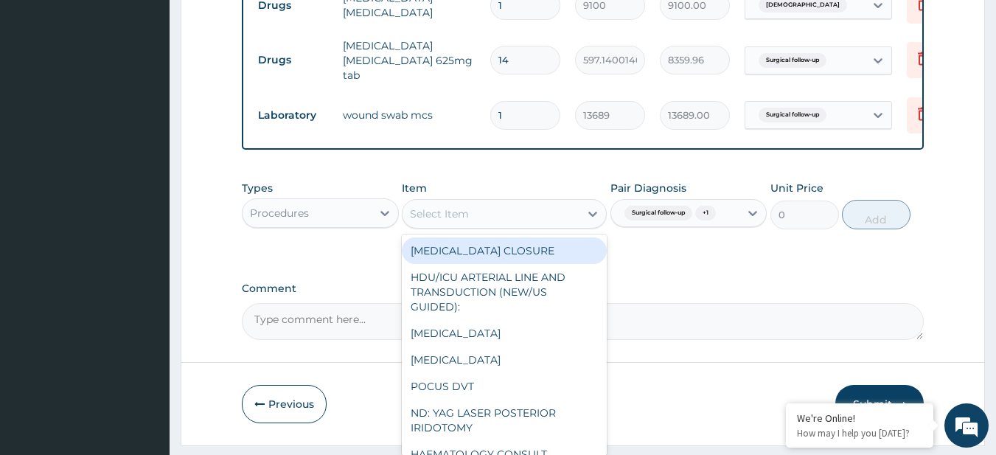
click at [526, 226] on div "Select Item" at bounding box center [490, 214] width 177 height 24
paste input "General Consultation (initial)"
type input "General Consultation (initial)"
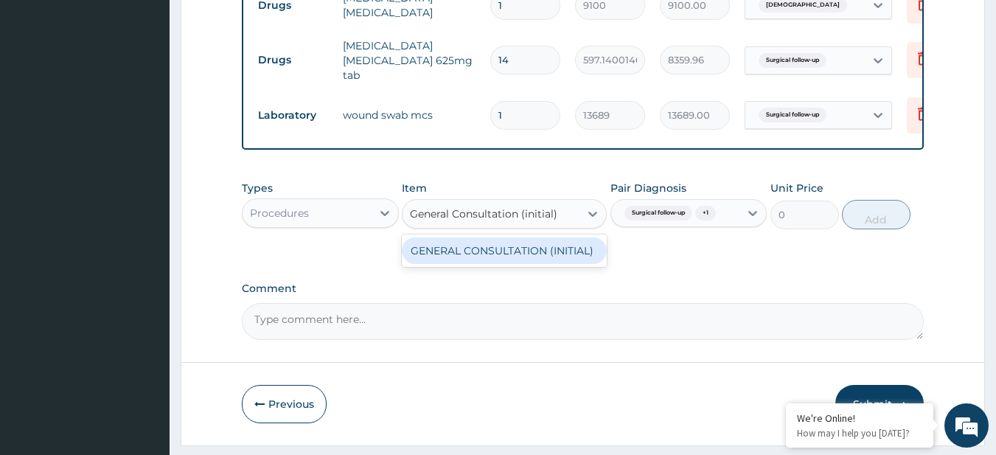
click at [542, 261] on div "GENERAL CONSULTATION (INITIAL)" at bounding box center [504, 250] width 205 height 27
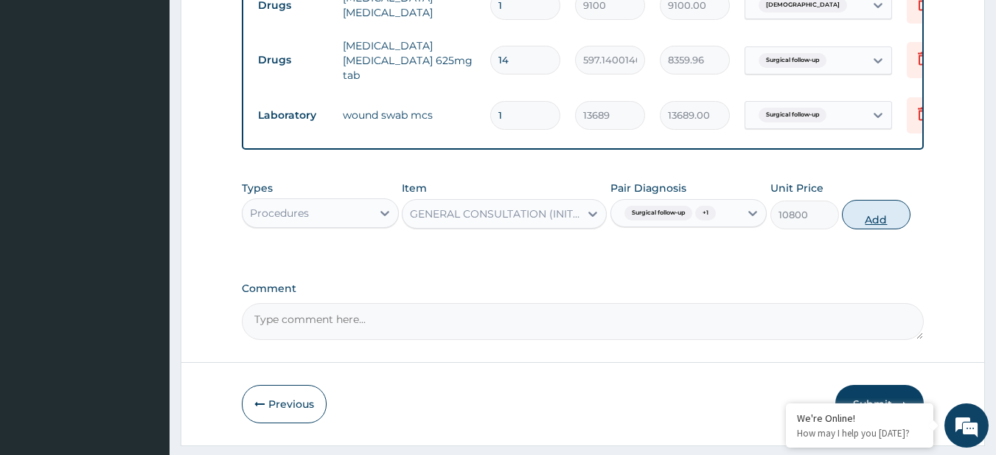
click at [899, 225] on button "Add" at bounding box center [876, 214] width 69 height 29
type input "0"
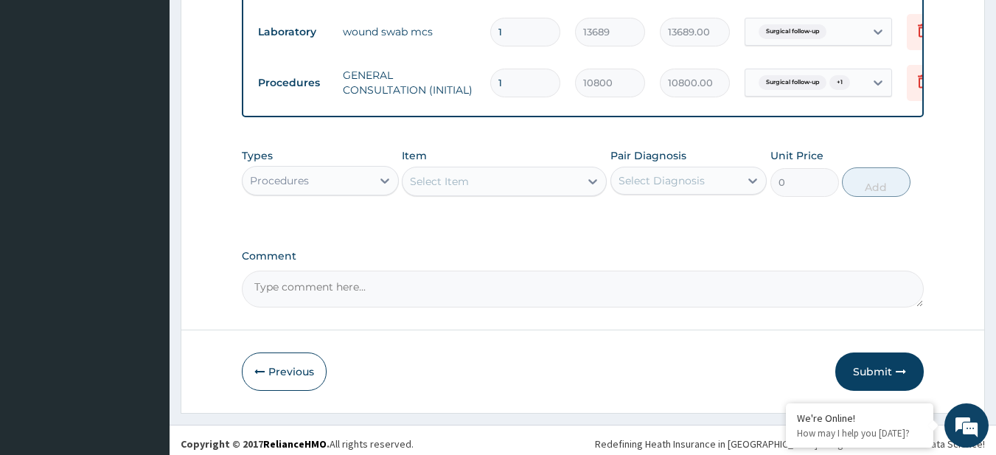
scroll to position [743, 0]
click at [873, 383] on button "Submit" at bounding box center [879, 371] width 88 height 38
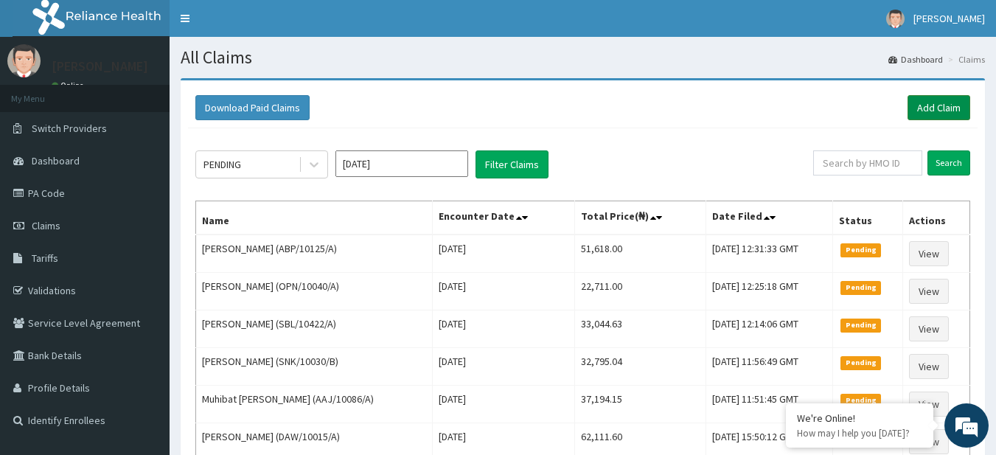
click at [950, 107] on link "Add Claim" at bounding box center [938, 107] width 63 height 25
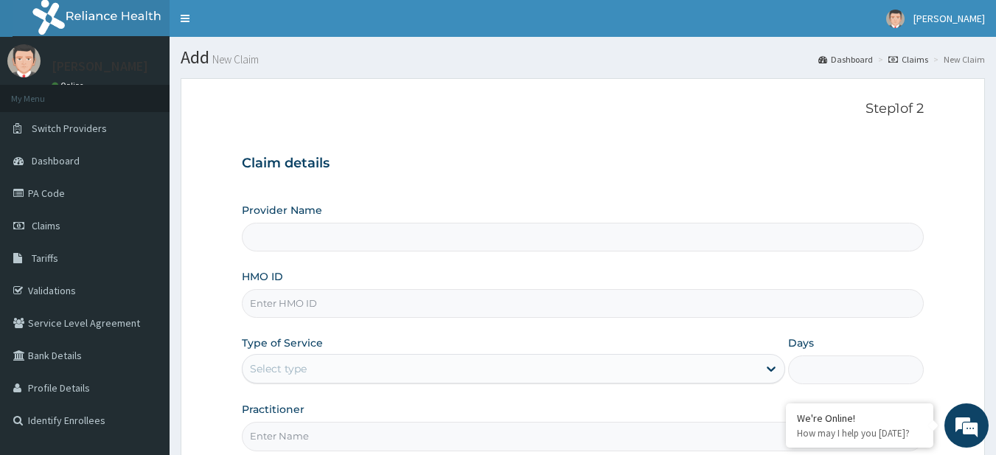
type input "R-Jolad Plus"
click at [377, 315] on input "HMO ID" at bounding box center [583, 303] width 683 height 29
paste input "EIT/10004/A"
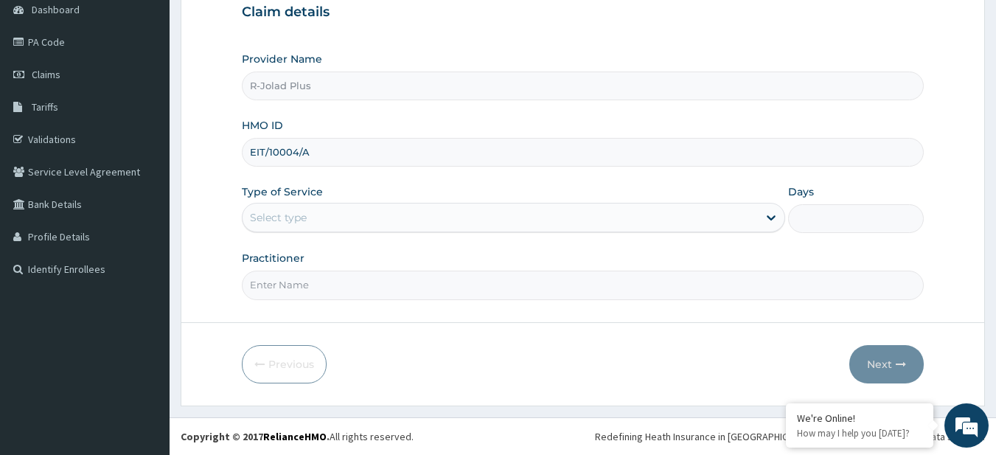
type input "EIT/10004/A"
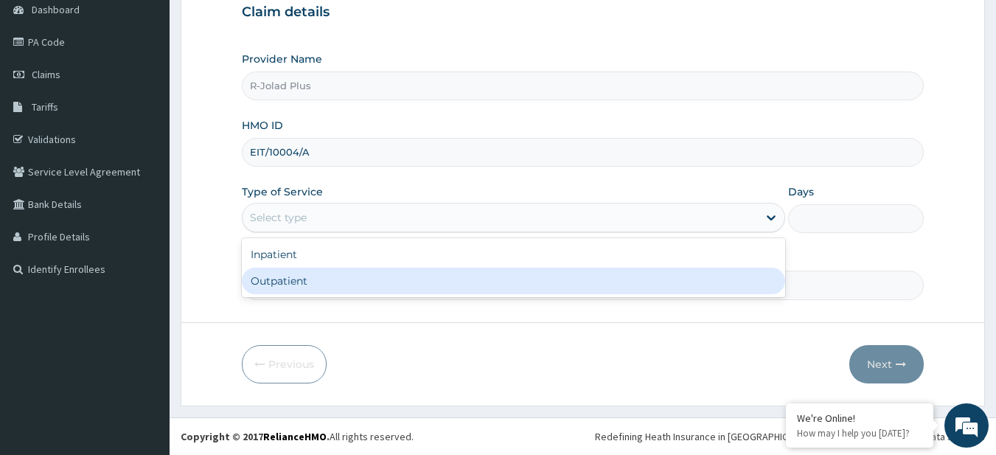
drag, startPoint x: 341, startPoint y: 211, endPoint x: 327, endPoint y: 275, distance: 65.5
click at [327, 232] on div "option Outpatient focused, 2 of 2. 2 results available. Use Up and Down to choo…" at bounding box center [513, 217] width 543 height 29
click at [327, 275] on div "Outpatient" at bounding box center [513, 281] width 543 height 27
type input "1"
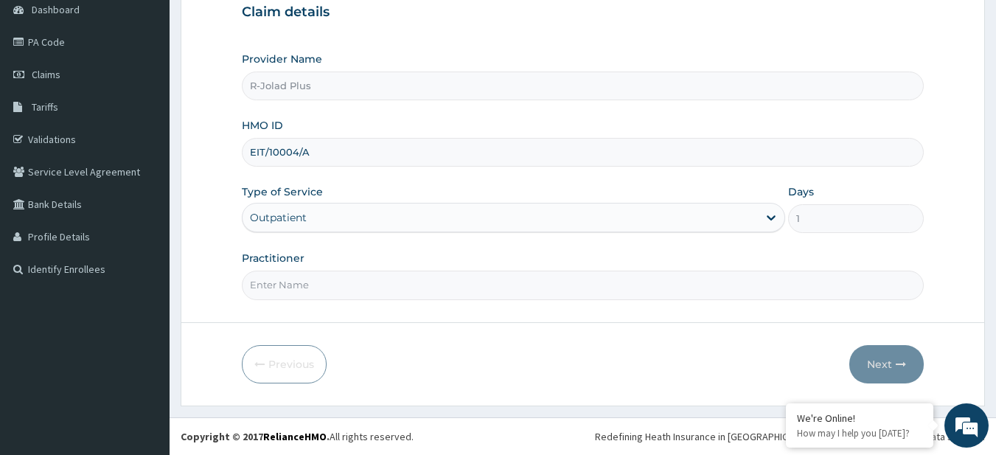
click at [327, 275] on input "Practitioner" at bounding box center [583, 285] width 683 height 29
type input "DR BUNMI"
click at [884, 366] on button "Next" at bounding box center [886, 364] width 74 height 38
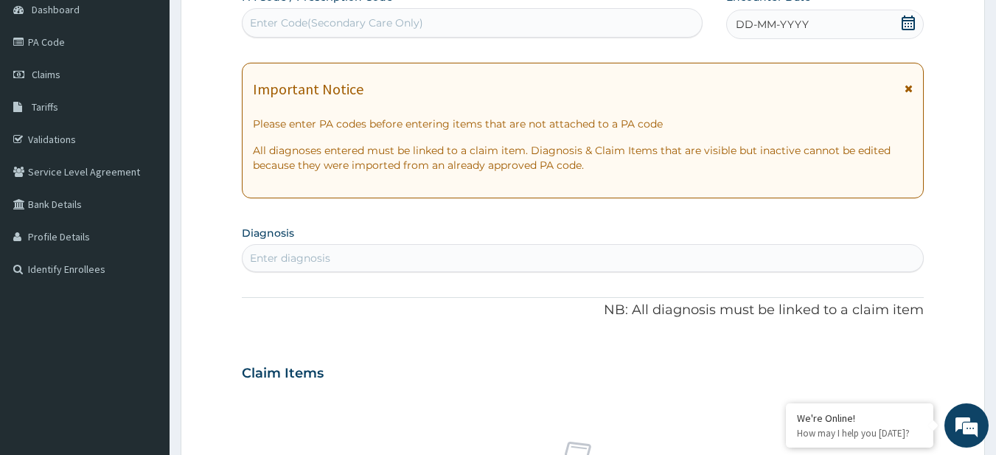
scroll to position [0, 0]
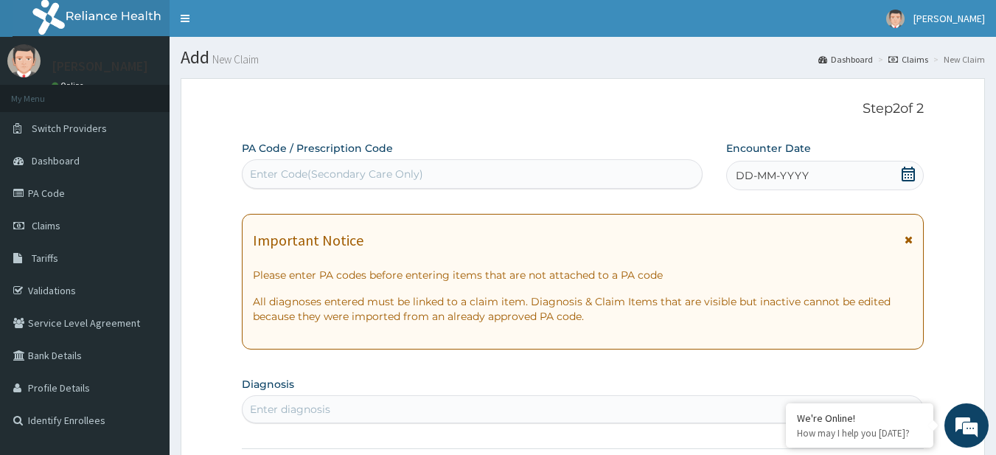
click at [363, 167] on div "Enter Code(Secondary Care Only)" at bounding box center [336, 174] width 173 height 15
paste input "PA/3D125A PA/60BB3C"
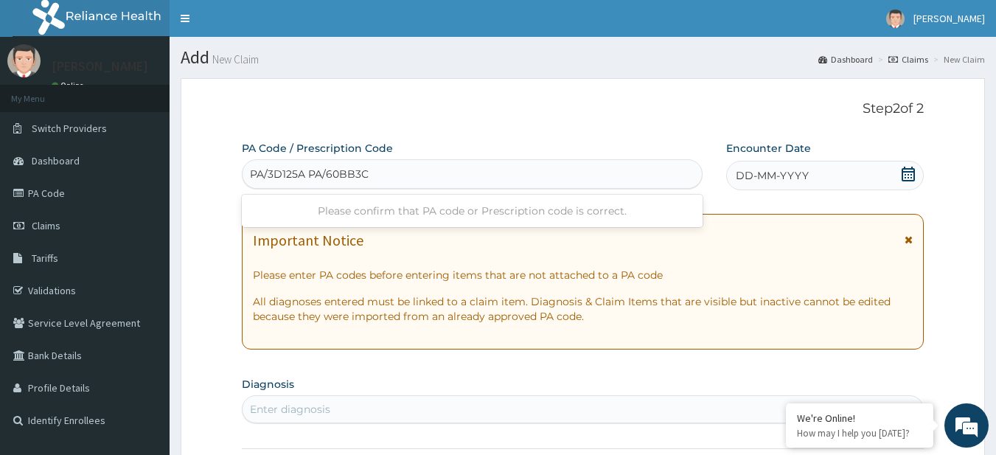
type input "PA/3D125A"
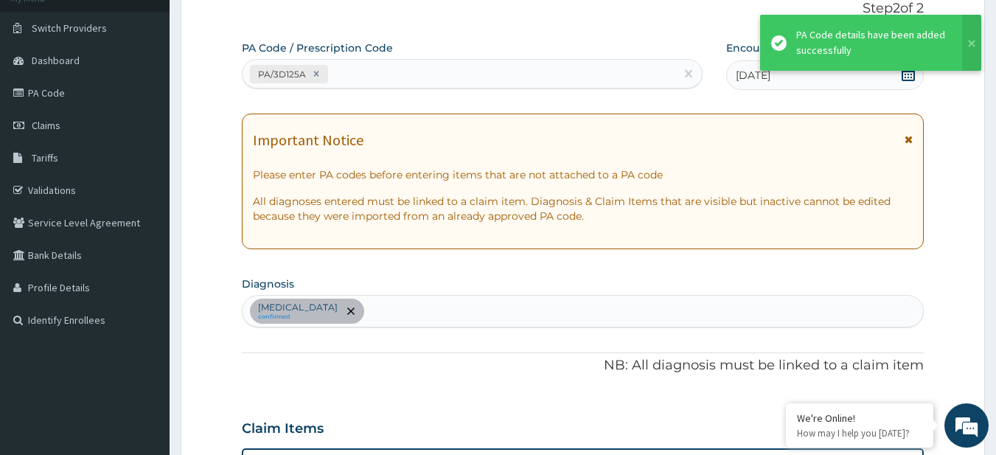
scroll to position [40, 0]
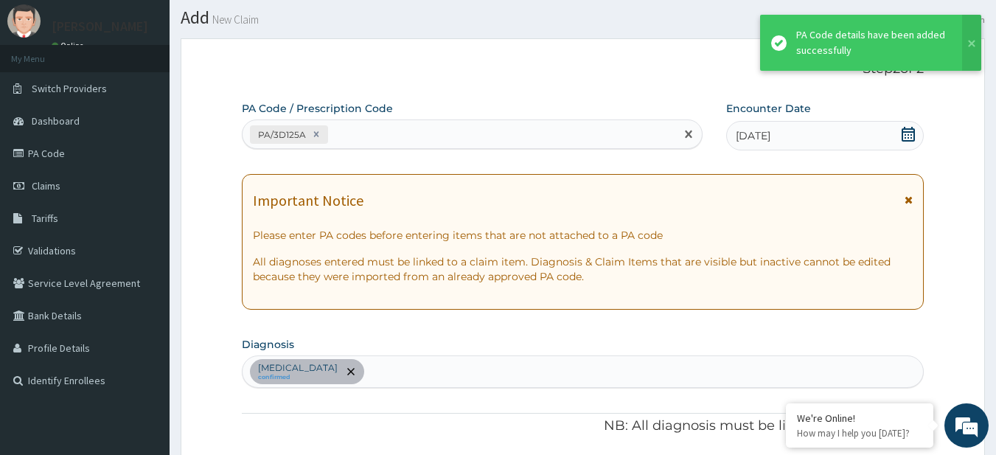
click at [374, 138] on div "PA/3D125A" at bounding box center [459, 134] width 433 height 24
paste input "PA/60BB3C"
type input "PA/60BB3C"
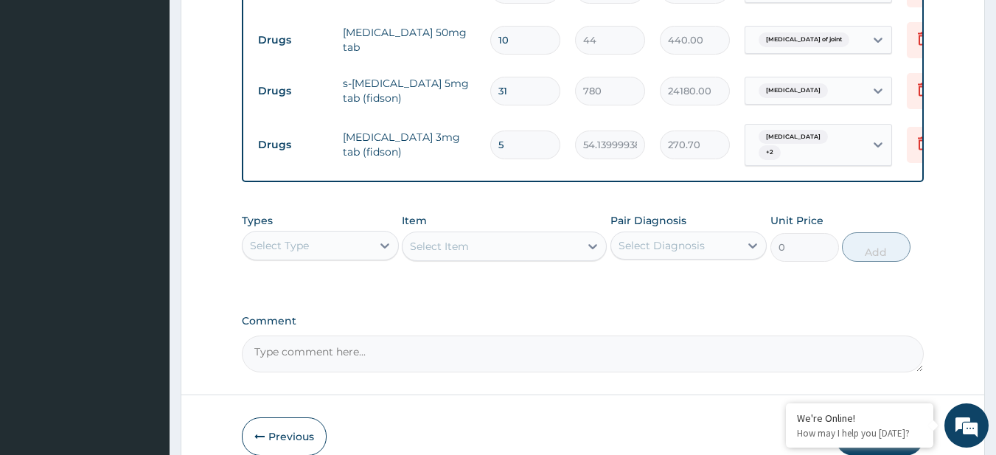
scroll to position [776, 0]
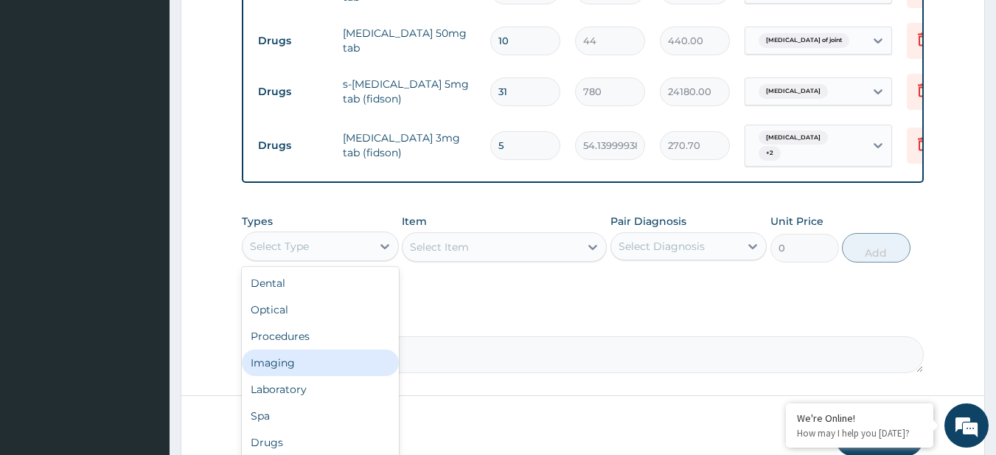
drag, startPoint x: 343, startPoint y: 268, endPoint x: 333, endPoint y: 377, distance: 108.8
click at [333, 261] on div "option Imaging focused, 4 of 10. 10 results available. Use Up and Down to choos…" at bounding box center [320, 245] width 157 height 29
drag, startPoint x: 329, startPoint y: 363, endPoint x: 327, endPoint y: 342, distance: 21.5
click at [327, 342] on div "Dental Optical Procedures Imaging Laboratory Spa Drugs Immunizations Others Gym" at bounding box center [320, 377] width 157 height 221
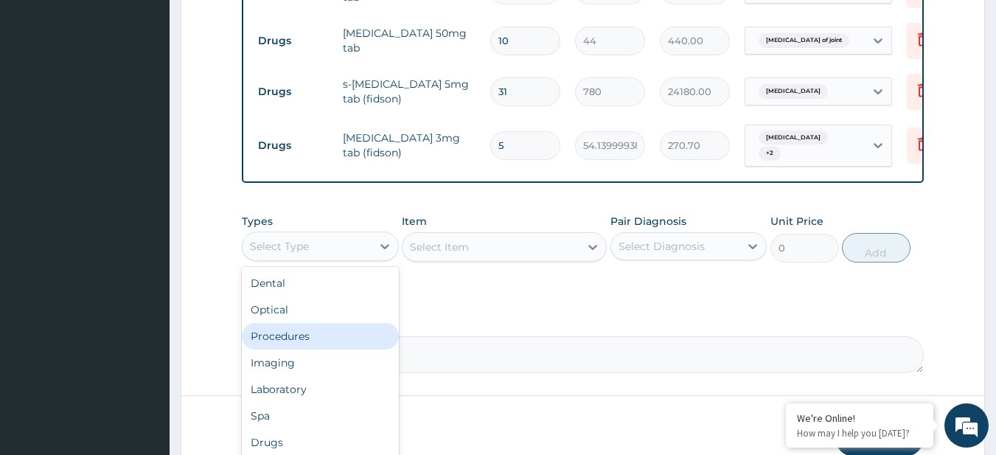
click at [327, 342] on div "Procedures" at bounding box center [320, 336] width 157 height 27
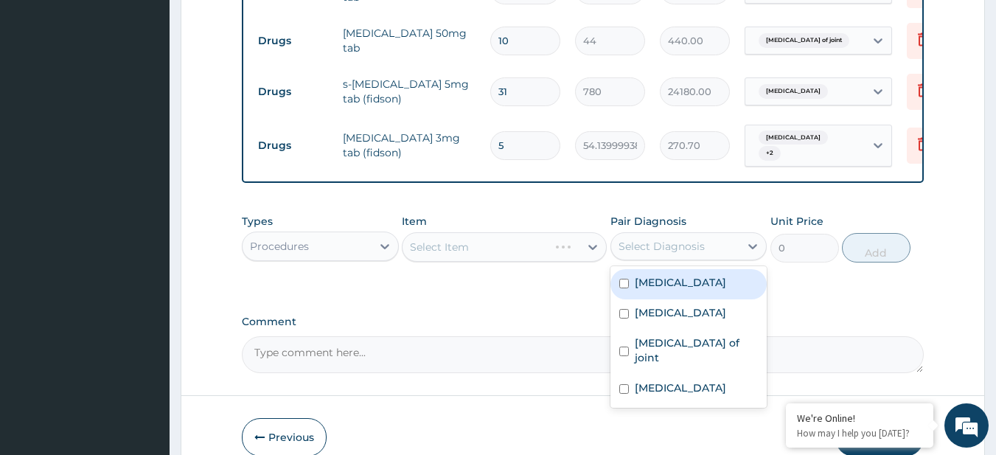
drag, startPoint x: 702, startPoint y: 246, endPoint x: 680, endPoint y: 318, distance: 75.1
click at [680, 260] on div "option Benign neoplasm of prostate focused, 1 of 4. 4 results available. Use Up…" at bounding box center [688, 246] width 157 height 28
click at [680, 299] on div "Benign neoplasm of prostate" at bounding box center [688, 284] width 157 height 30
checkbox input "true"
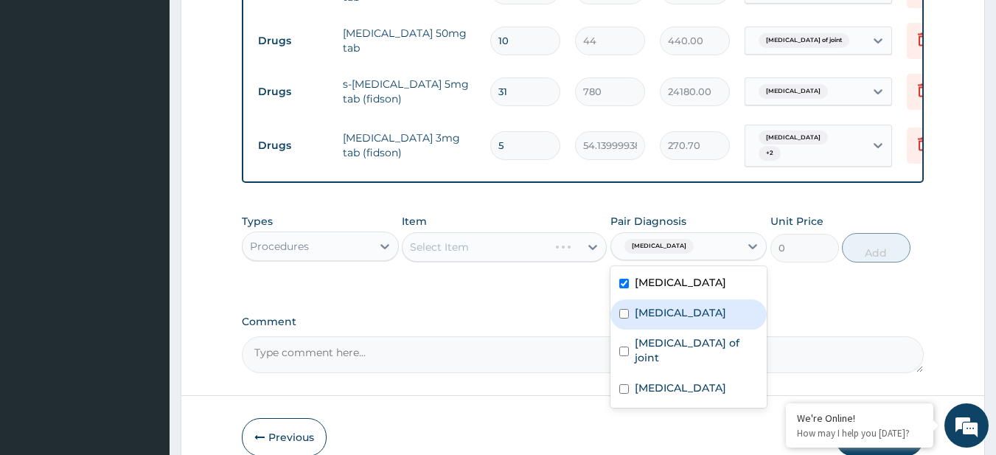
click at [682, 329] on div "Essential hypertension" at bounding box center [688, 314] width 157 height 30
checkbox input "true"
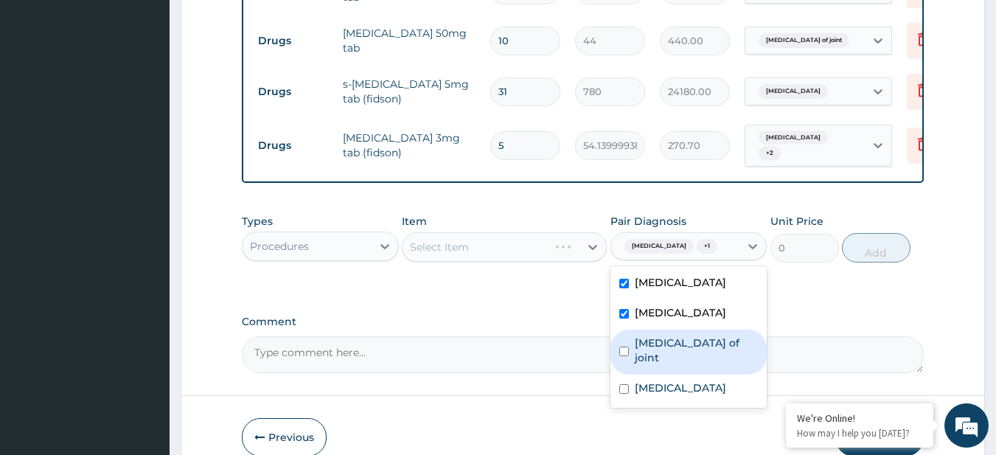
click at [684, 365] on label "Dislocation of joint" at bounding box center [697, 349] width 124 height 29
checkbox input "true"
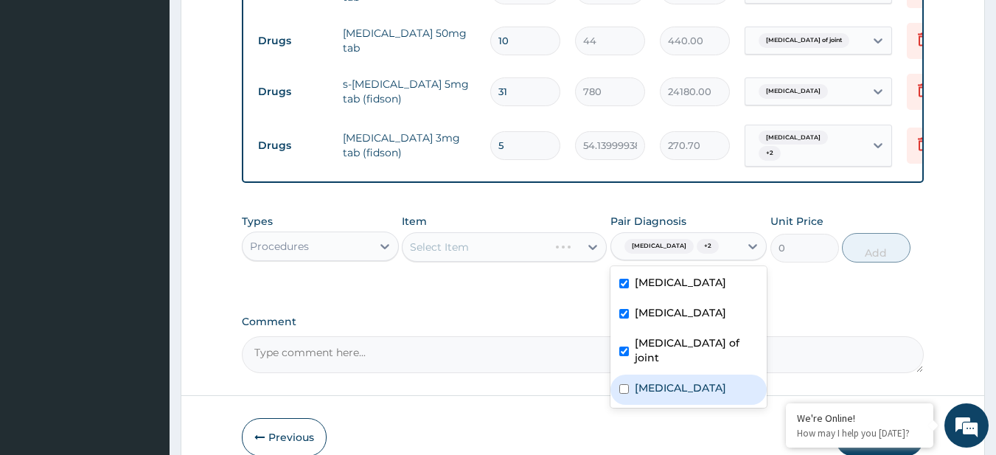
click at [682, 395] on label "Insomnia" at bounding box center [680, 387] width 91 height 15
checkbox input "true"
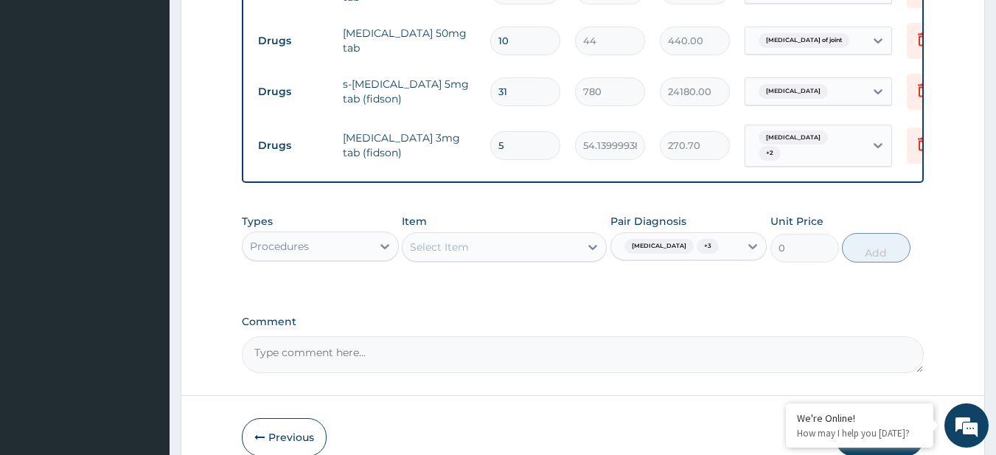
click at [363, 328] on label "Comment" at bounding box center [583, 321] width 683 height 13
click at [363, 343] on textarea "Comment" at bounding box center [583, 354] width 683 height 37
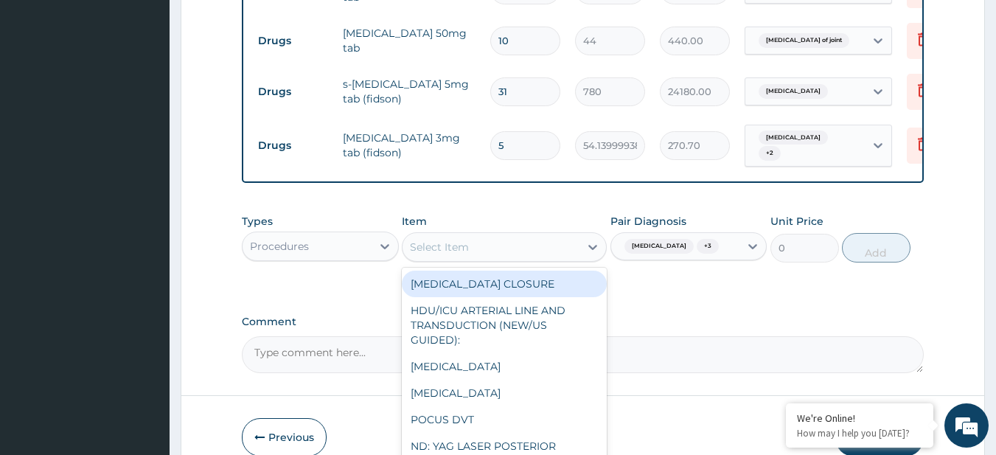
click at [482, 255] on div "Select Item" at bounding box center [490, 247] width 177 height 24
paste input "General Consultation (initial)"
type input "General Consultation (initial)"
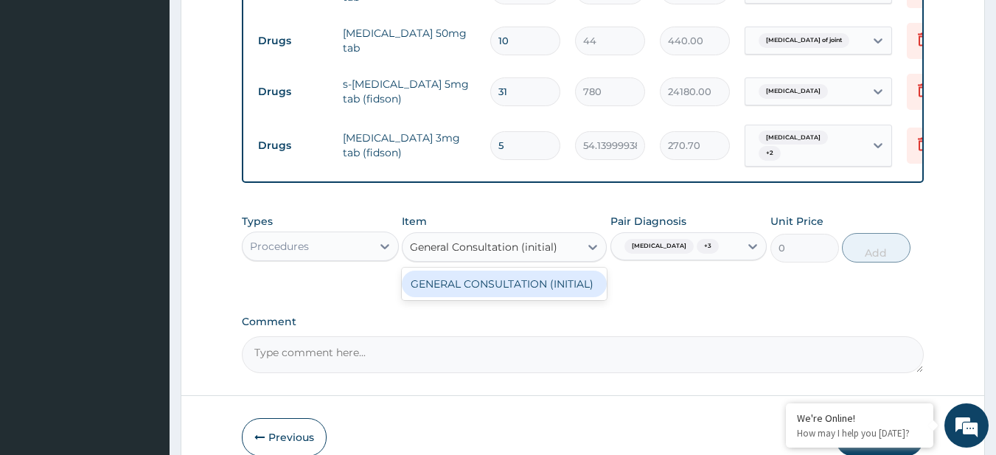
click at [494, 297] on div "GENERAL CONSULTATION (INITIAL)" at bounding box center [504, 284] width 205 height 27
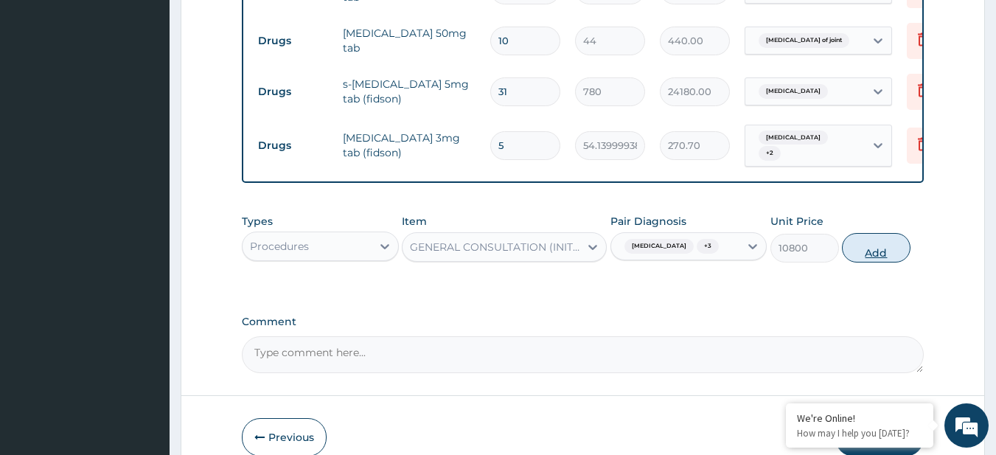
click at [858, 262] on button "Add" at bounding box center [876, 247] width 69 height 29
type input "0"
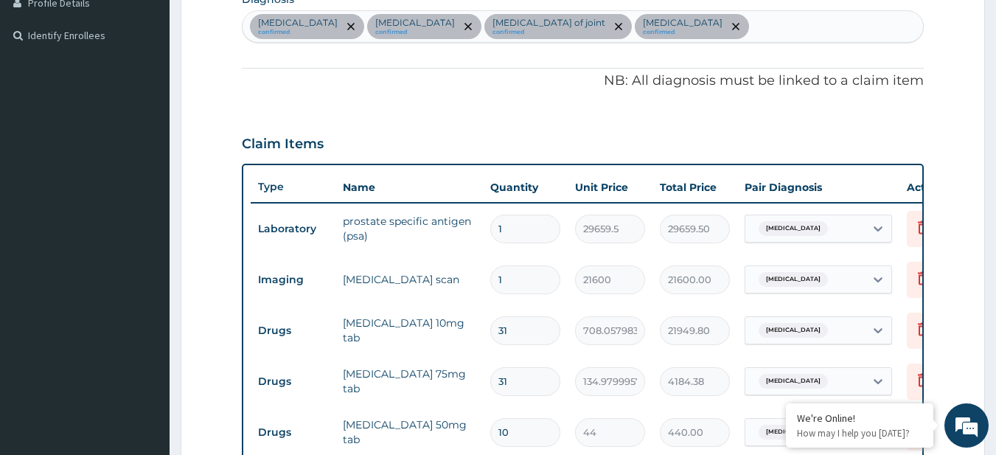
scroll to position [0, 57]
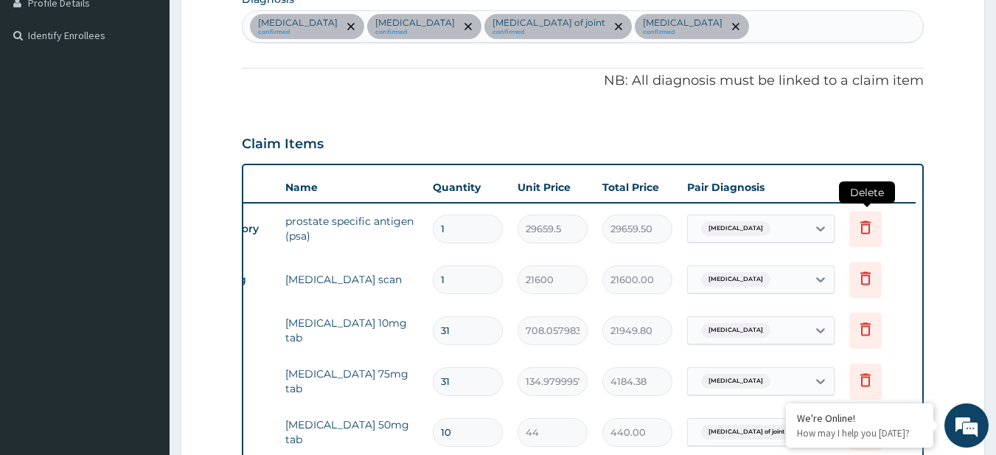
click at [873, 232] on icon at bounding box center [866, 227] width 18 height 18
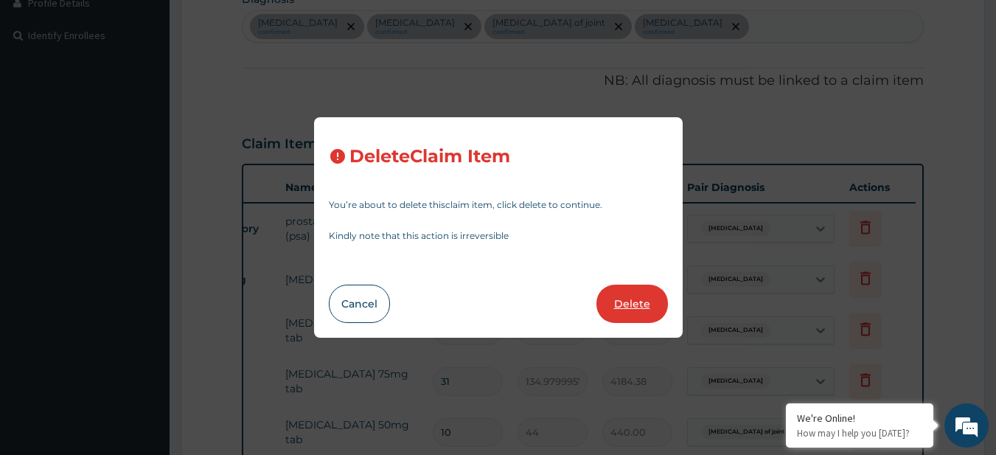
click at [635, 304] on button "Delete" at bounding box center [632, 304] width 72 height 38
type input "21600"
type input "21600.00"
type input "31"
type input "708.0579833984375"
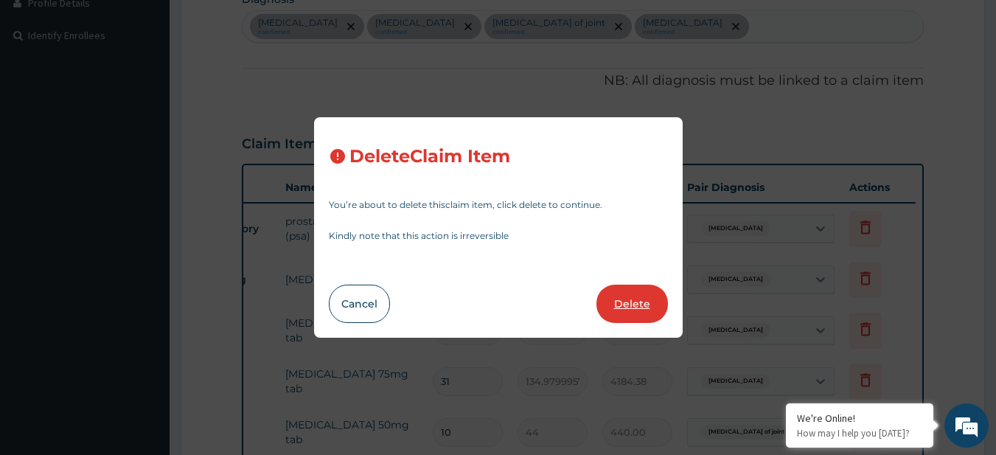
type input "21949.80"
type input "134.9799957275391"
type input "4184.38"
type input "10"
type input "44"
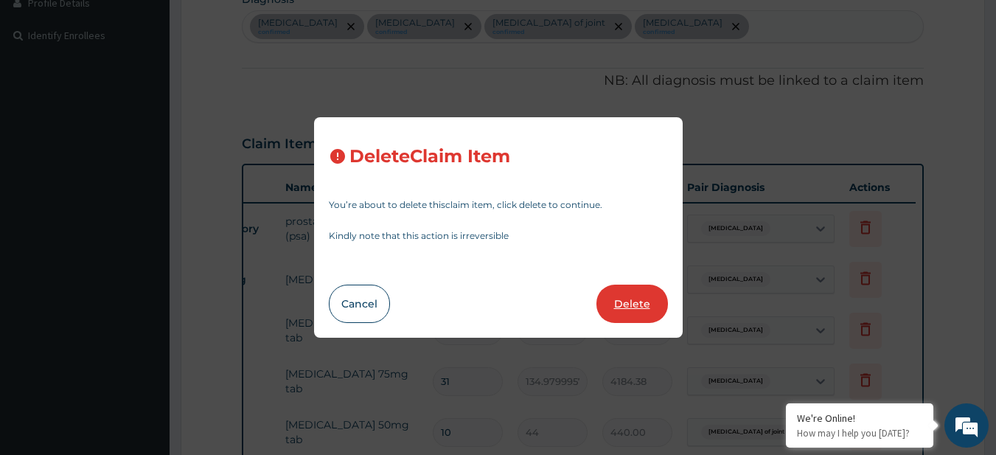
type input "440.00"
type input "31"
type input "780"
type input "24180.00"
type input "5"
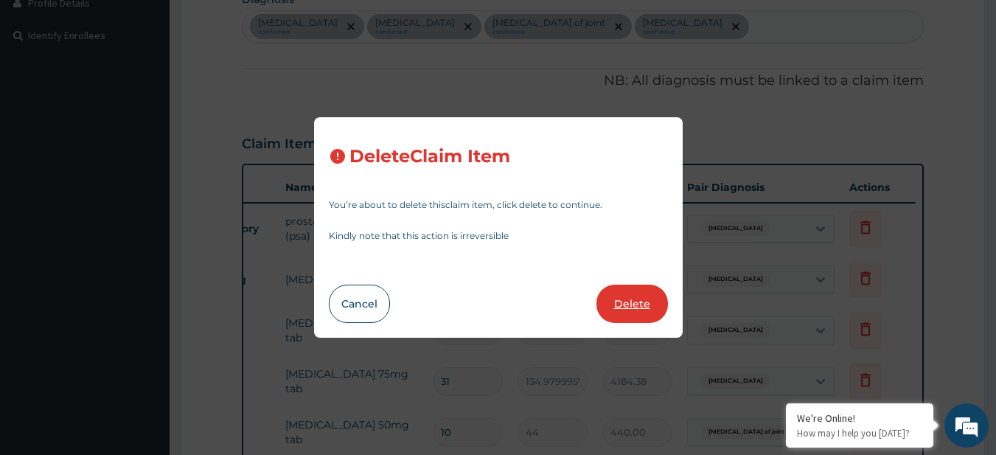
type input "54.13999938964844"
type input "270.70"
type input "1"
type input "10800"
type input "10800.00"
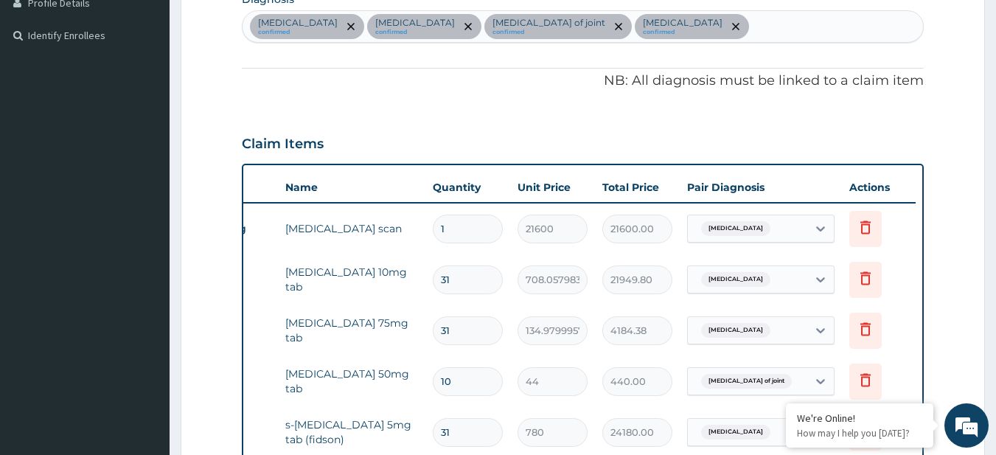
scroll to position [0, 0]
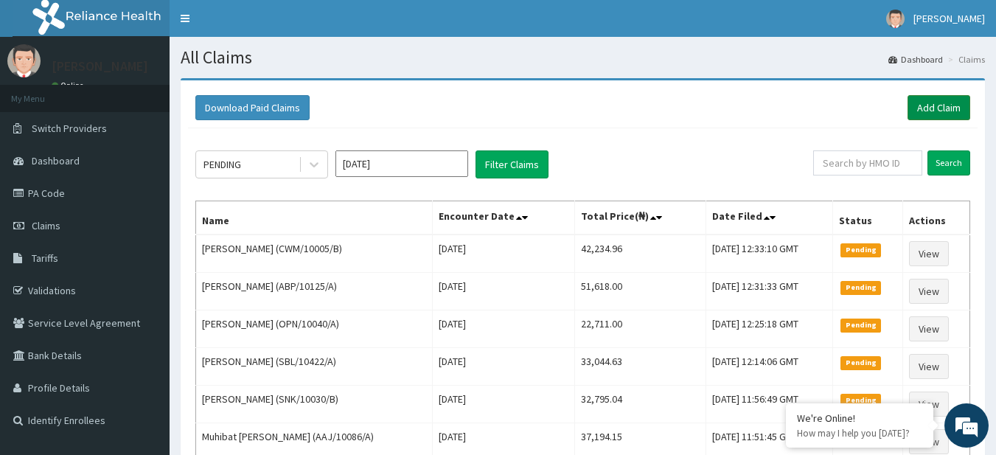
click at [938, 100] on link "Add Claim" at bounding box center [938, 107] width 63 height 25
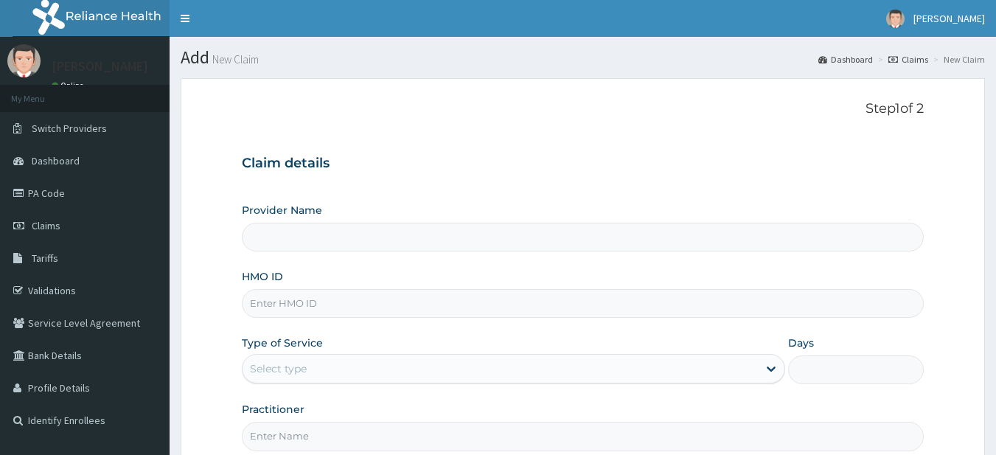
type input "R-Jolad Plus"
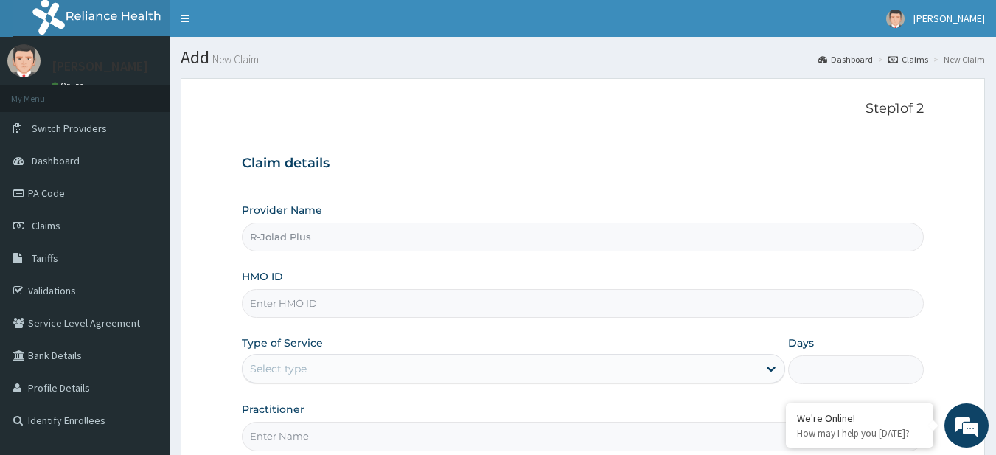
click at [346, 305] on input "HMO ID" at bounding box center [583, 303] width 683 height 29
paste input "RCI/10003/A"
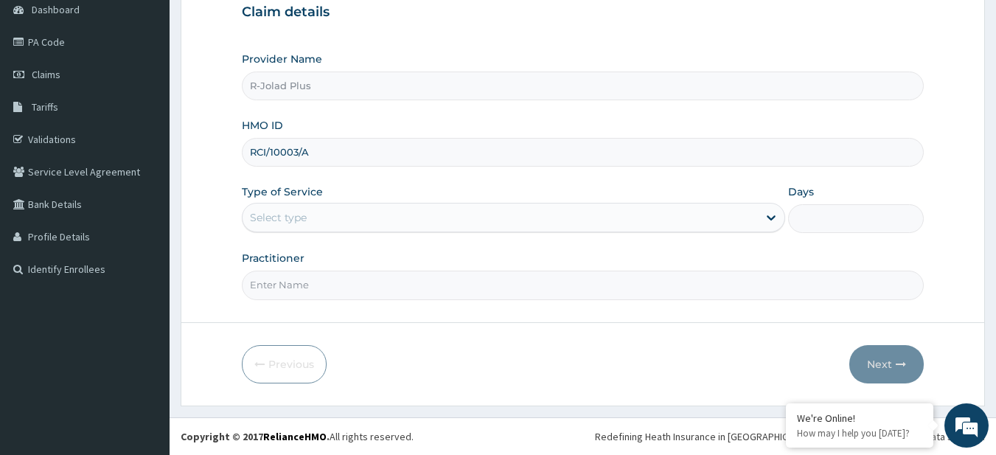
type input "RCI/10003/A"
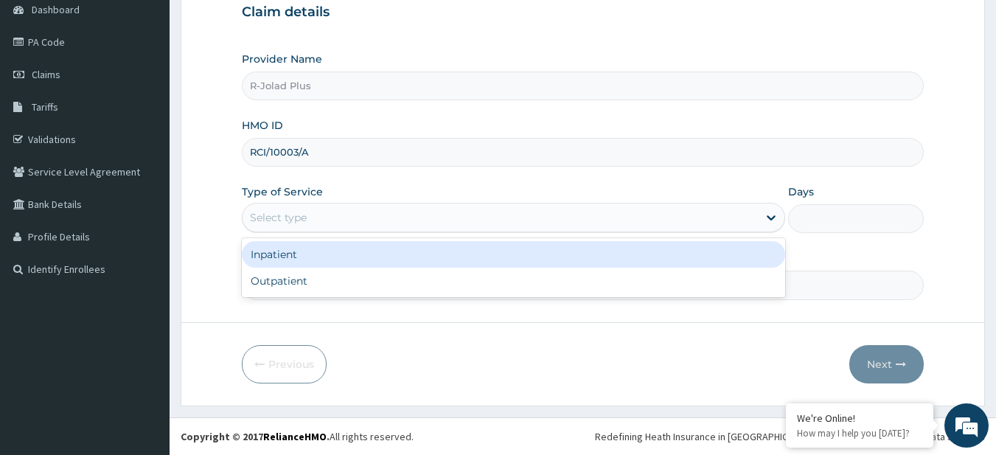
click at [313, 222] on div "Select type" at bounding box center [500, 218] width 515 height 24
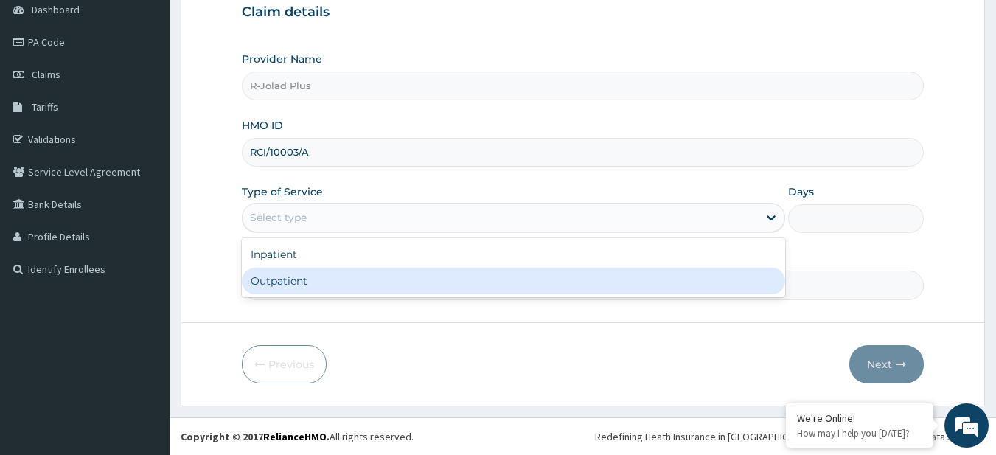
click at [304, 285] on div "Outpatient" at bounding box center [513, 281] width 543 height 27
type input "1"
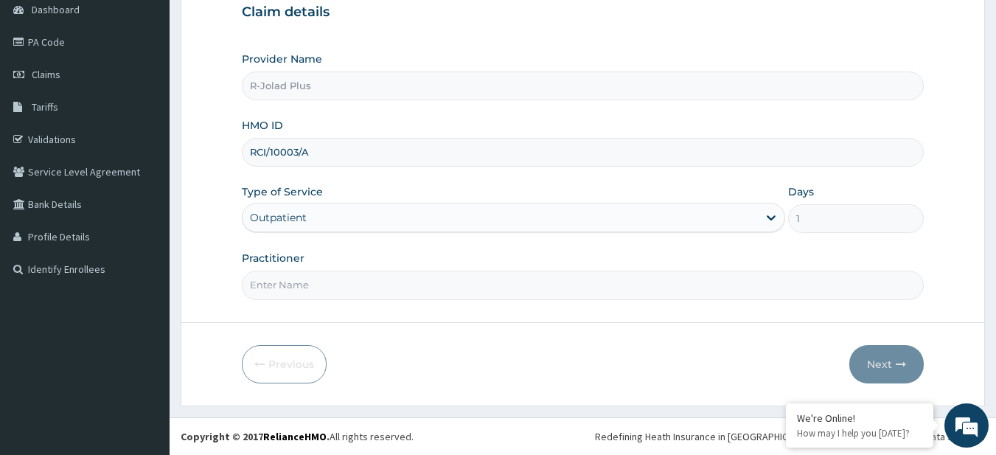
click at [304, 285] on input "Practitioner" at bounding box center [583, 285] width 683 height 29
type input "DR BUNMI"
click at [880, 346] on button "Next" at bounding box center [886, 364] width 74 height 38
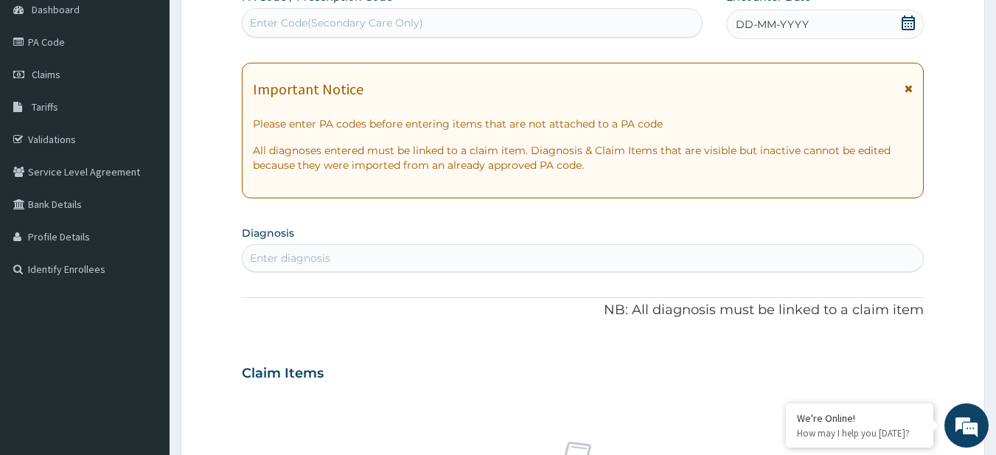
scroll to position [0, 0]
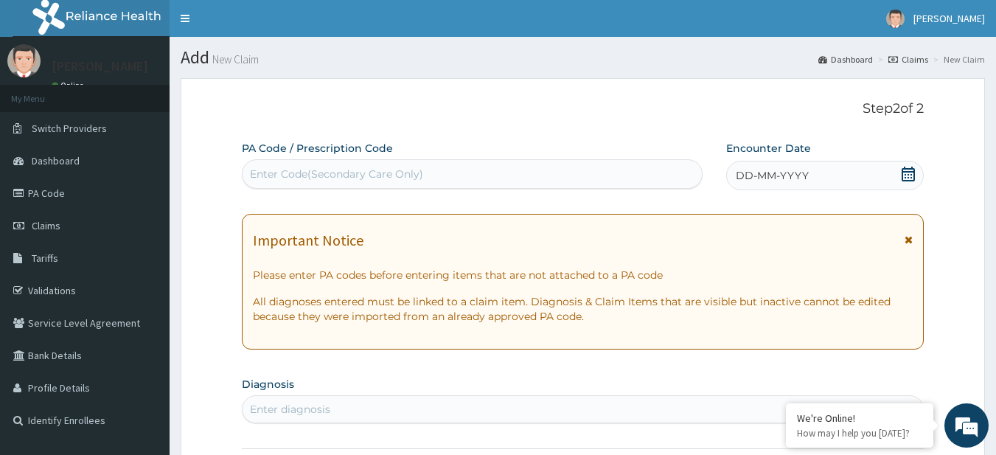
click at [311, 164] on div "Enter Code(Secondary Care Only)" at bounding box center [473, 174] width 460 height 24
paste input "PA/F924B5"
type input "PA/F924B5"
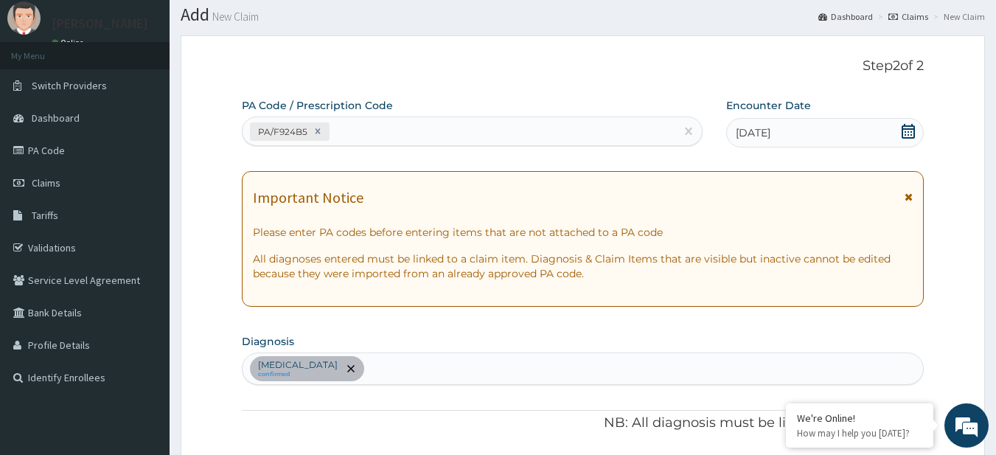
scroll to position [549, 0]
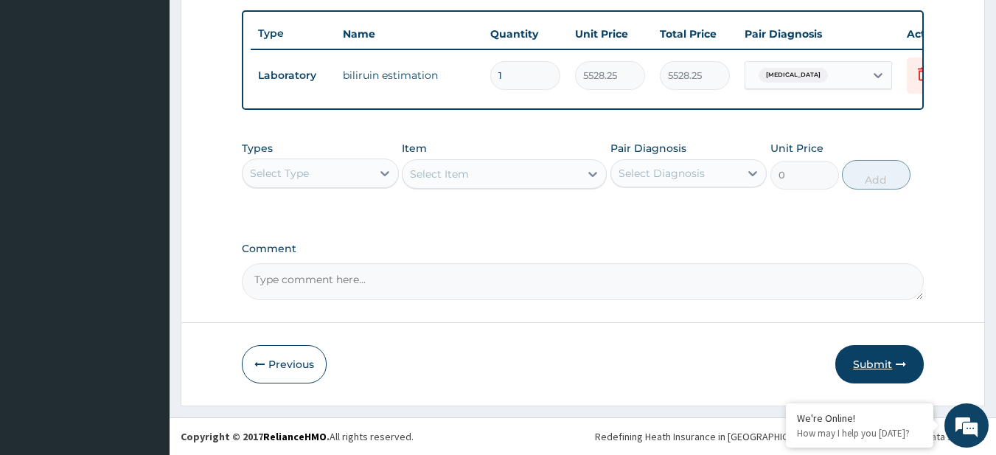
click at [878, 349] on button "Submit" at bounding box center [879, 364] width 88 height 38
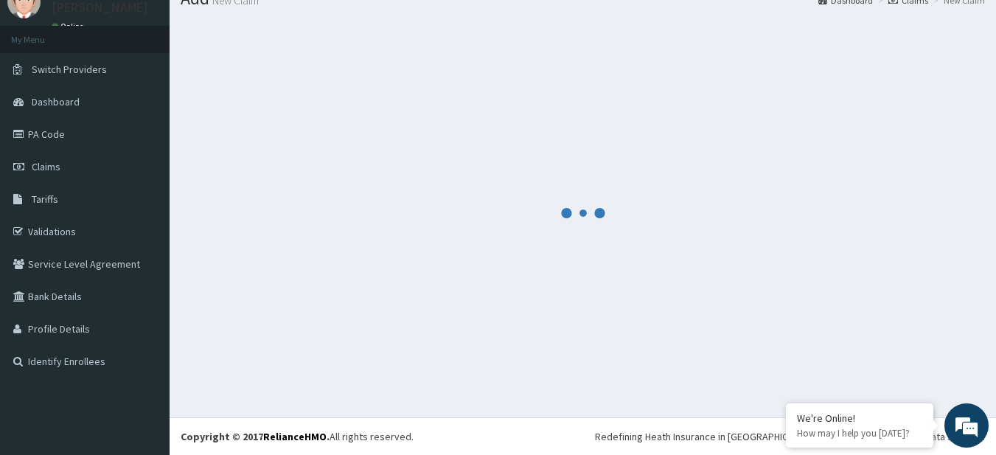
scroll to position [59, 0]
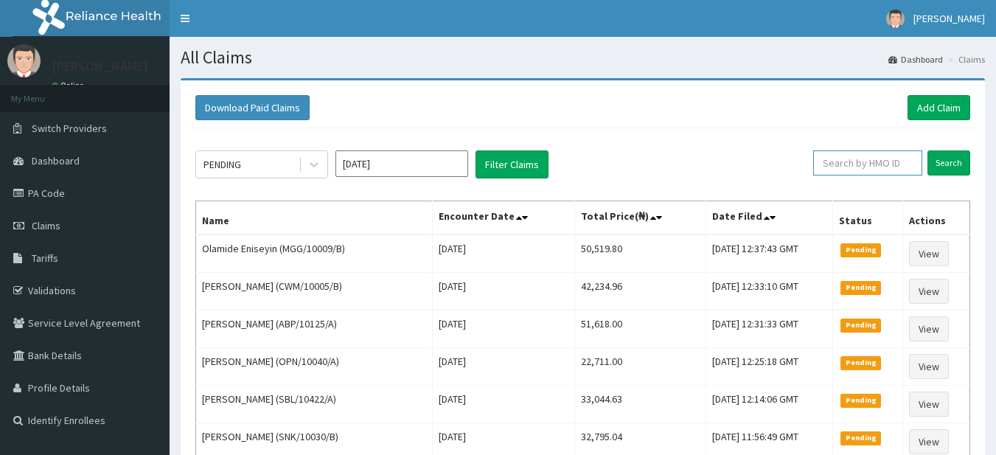
click at [851, 165] on input "text" at bounding box center [867, 162] width 109 height 25
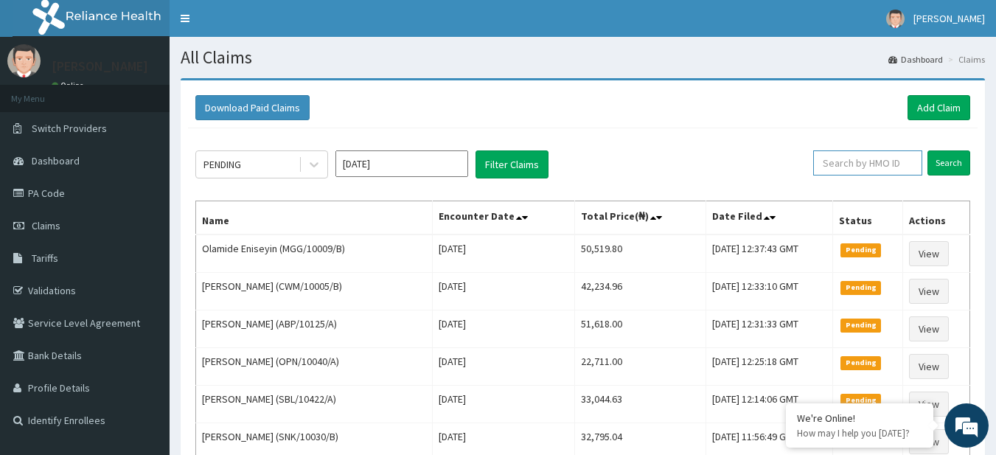
paste input "MGG/10009/B"
type input "MGG/10009/B"
click at [943, 168] on input "Search" at bounding box center [948, 162] width 43 height 25
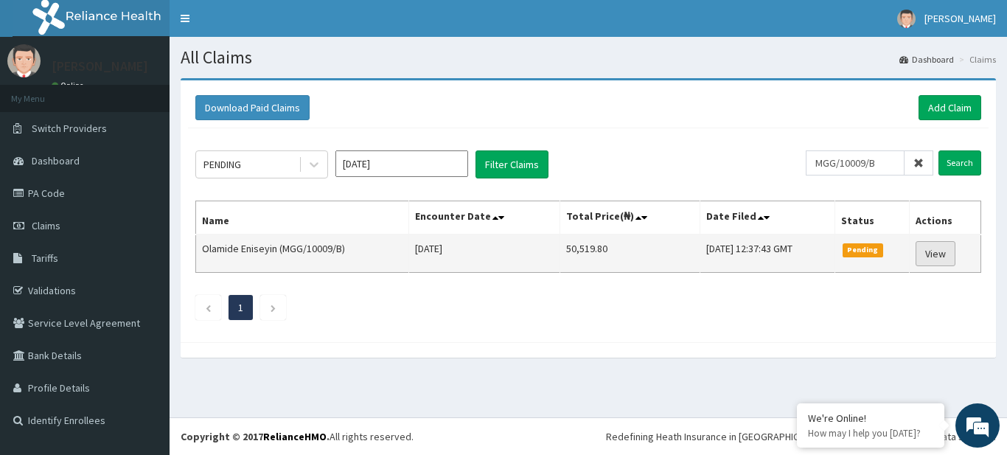
click at [922, 257] on link "View" at bounding box center [935, 253] width 40 height 25
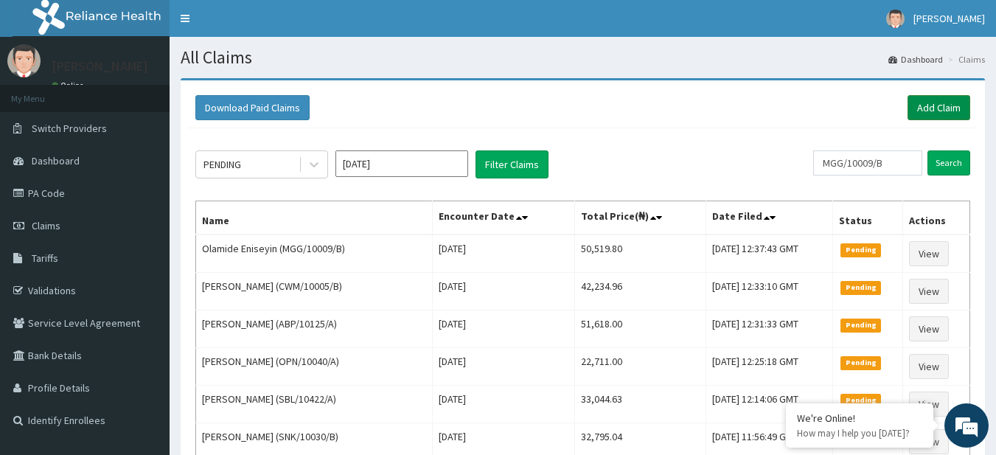
click at [935, 119] on link "Add Claim" at bounding box center [938, 107] width 63 height 25
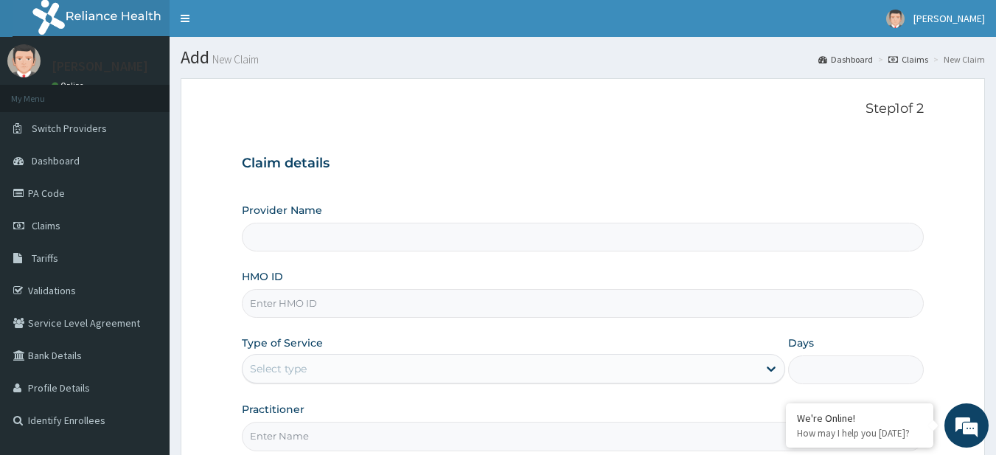
type input "R-Jolad Plus"
click at [361, 305] on input "HMO ID" at bounding box center [583, 303] width 683 height 29
paste input "DSF/10002/B"
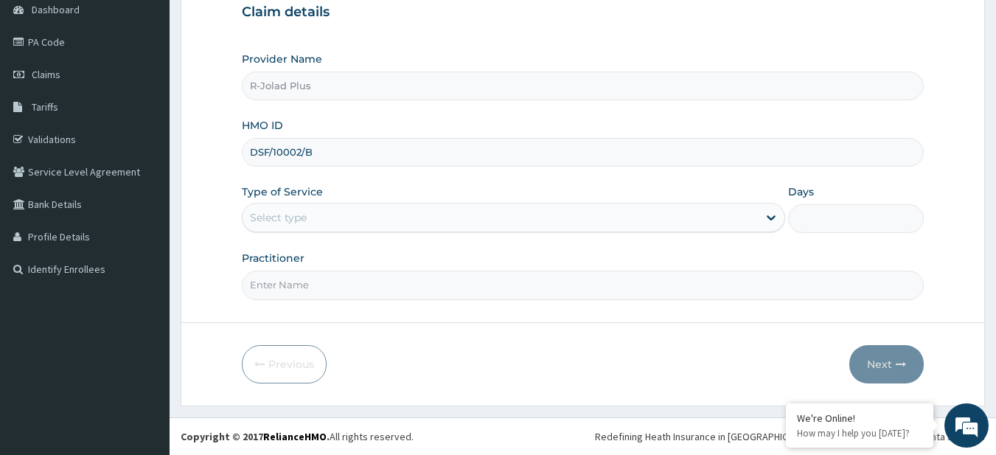
type input "DSF/10002/B"
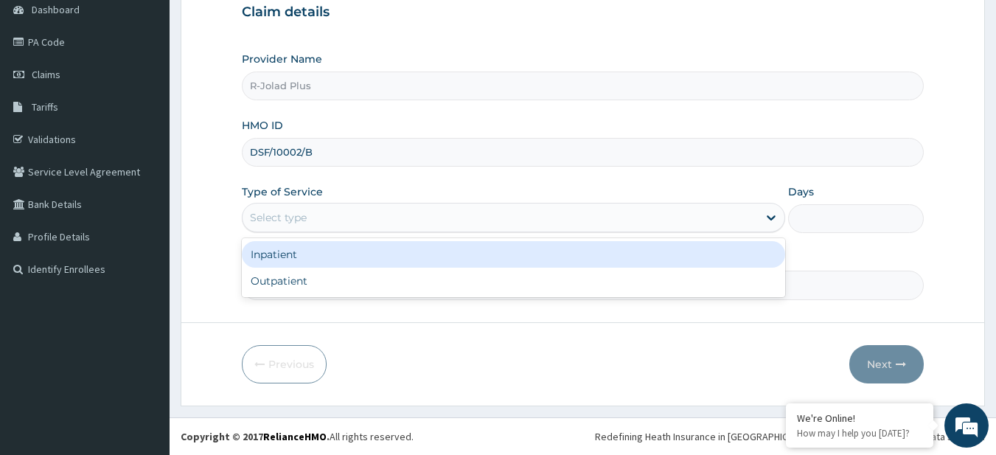
click at [318, 218] on div "Select type" at bounding box center [500, 218] width 515 height 24
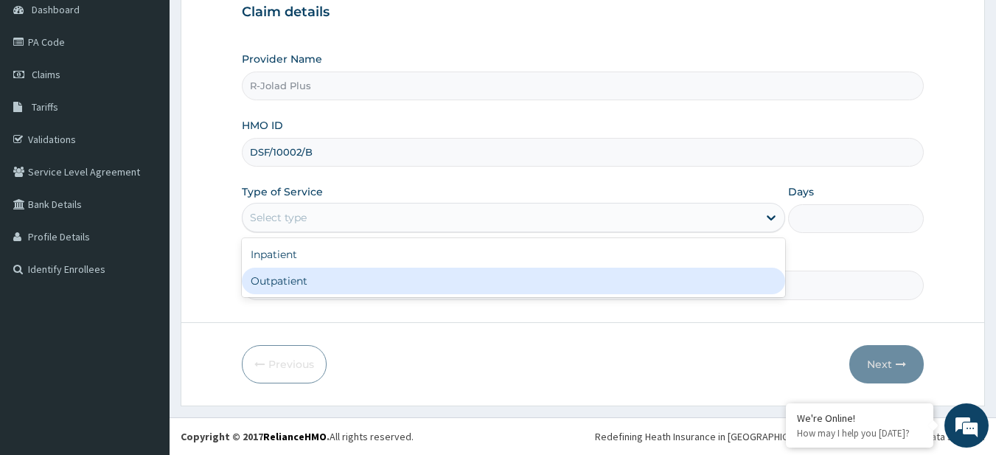
click at [310, 291] on div "Outpatient" at bounding box center [513, 281] width 543 height 27
type input "1"
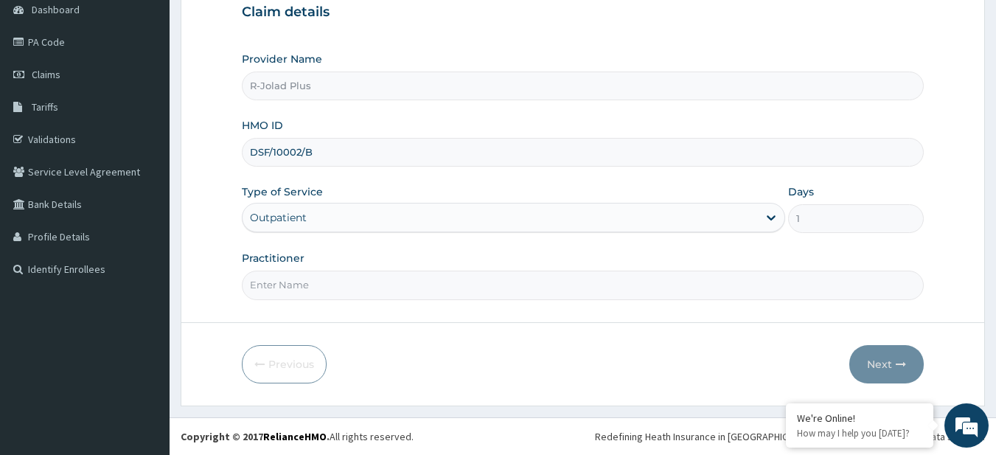
click at [310, 291] on input "Practitioner" at bounding box center [583, 285] width 683 height 29
type input "DR [PERSON_NAME]"
click at [882, 356] on button "Next" at bounding box center [886, 364] width 74 height 38
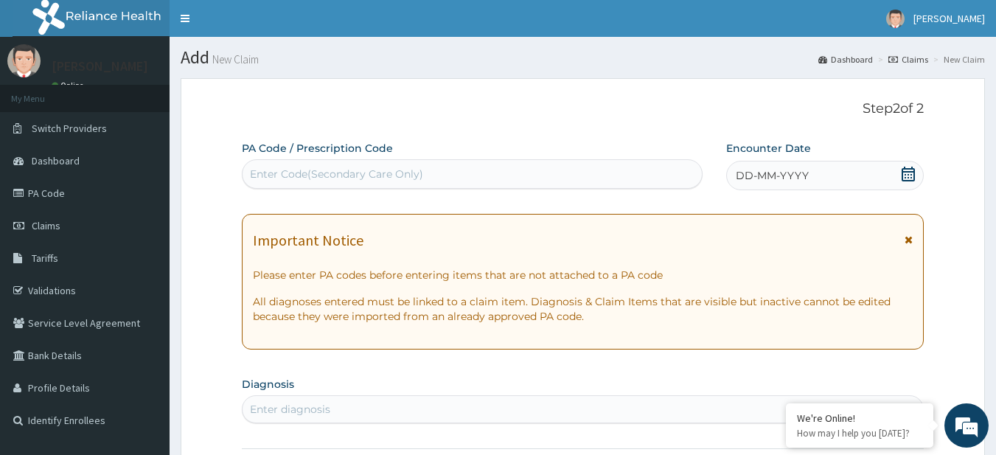
click at [442, 178] on div "Enter Code(Secondary Care Only)" at bounding box center [473, 174] width 460 height 24
paste input "PA/B255F8"
type input "PA/B255F8"
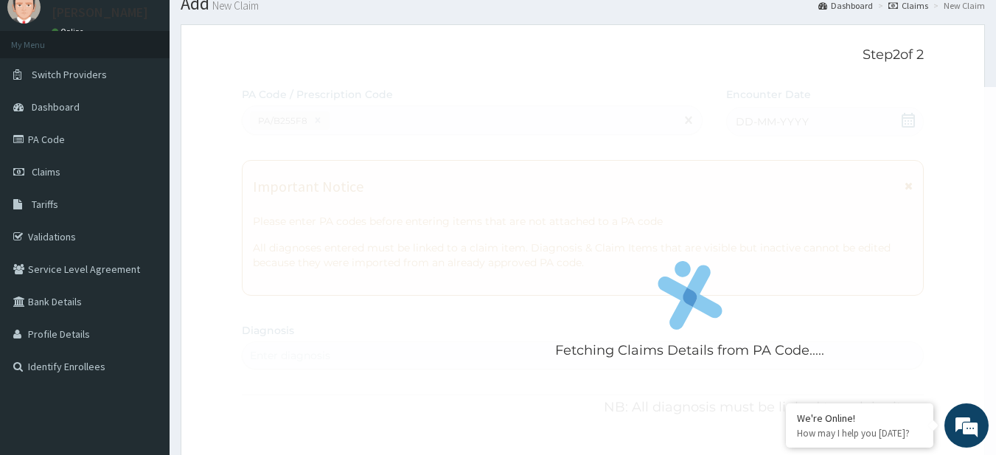
scroll to position [494, 0]
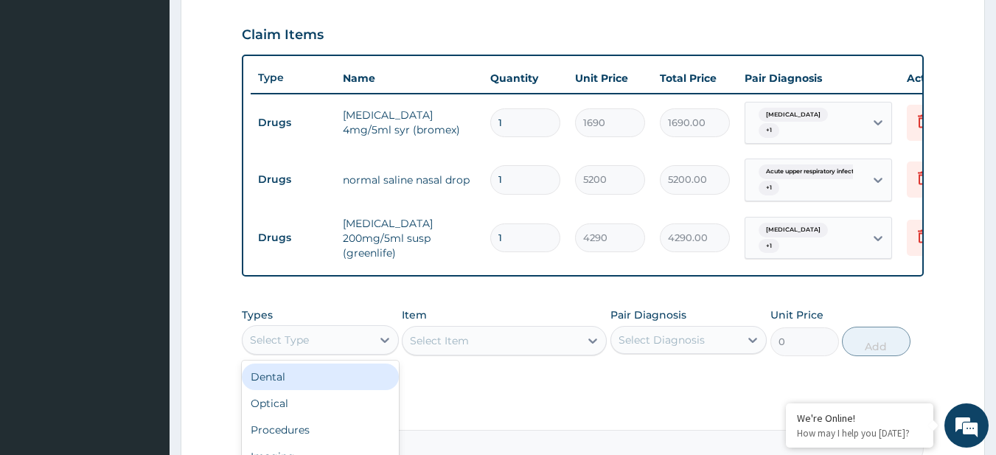
click at [342, 337] on div "Select Type" at bounding box center [307, 340] width 129 height 24
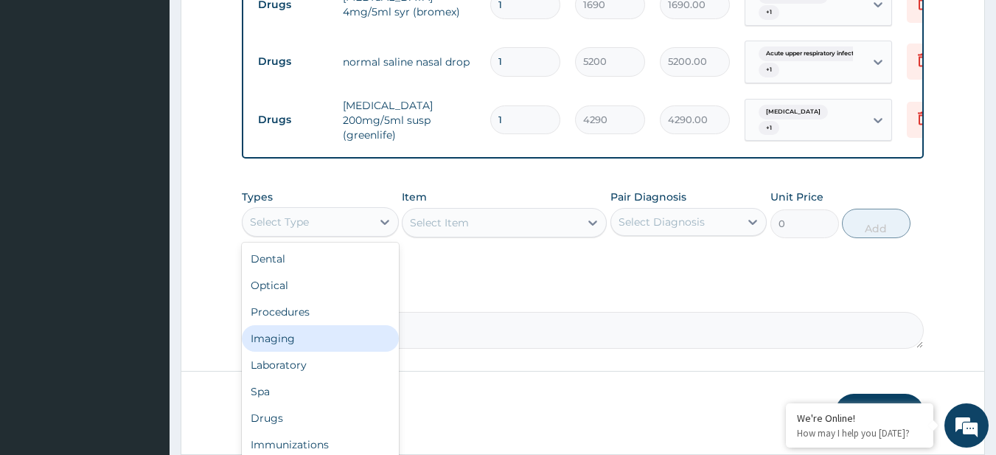
scroll to position [613, 0]
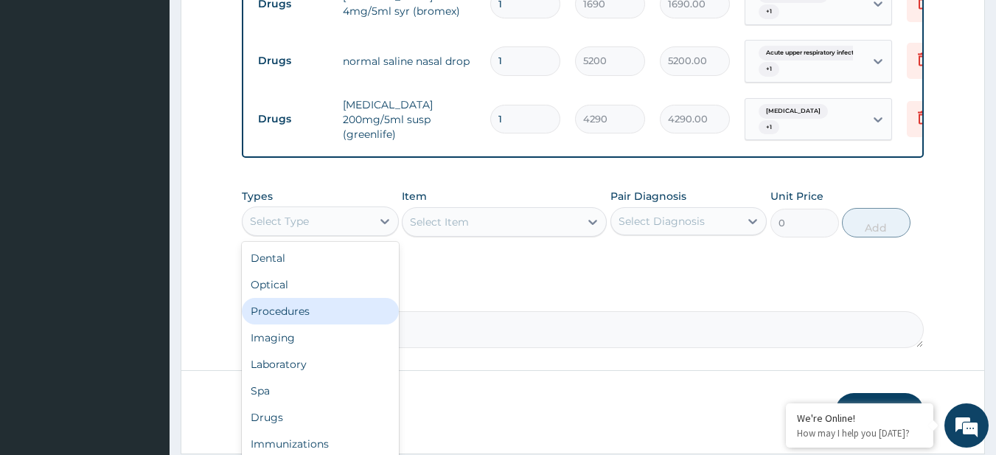
click at [315, 314] on div "Procedures" at bounding box center [320, 311] width 157 height 27
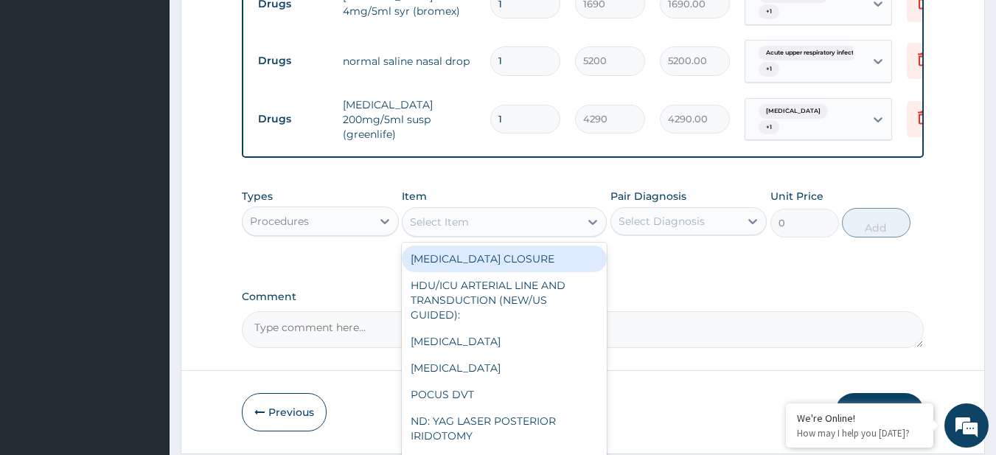
click at [441, 220] on div "Select Item" at bounding box center [439, 222] width 59 height 15
paste input "General Consultation (initial) FBC - (FULL BLOOD COUNT with platelet and red ce…"
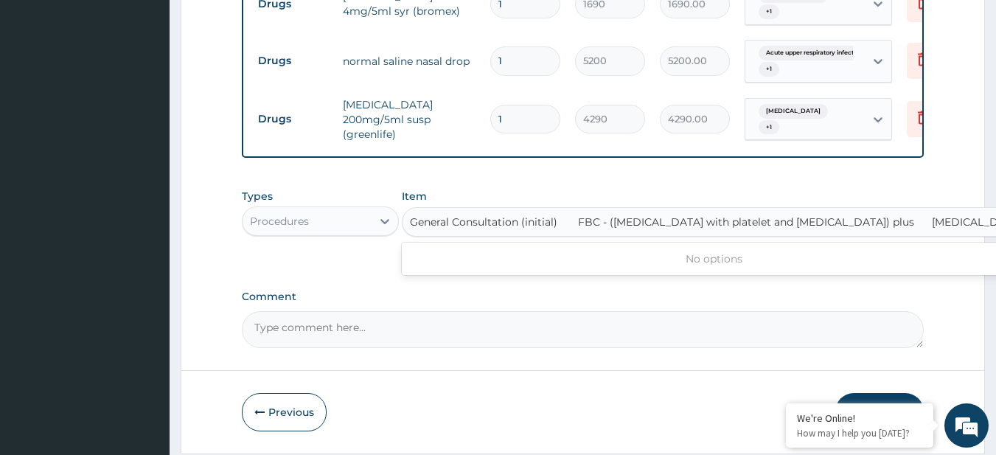
scroll to position [0, 2]
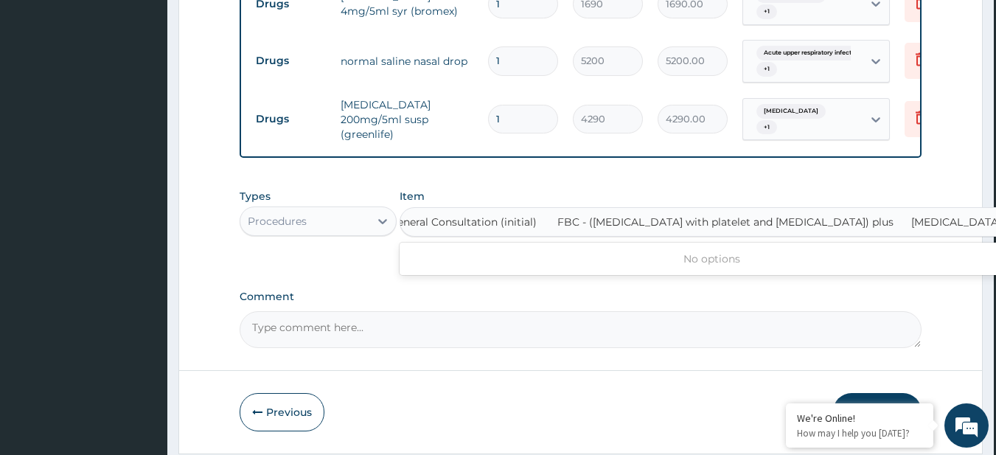
type input "General Consultation (initial)"
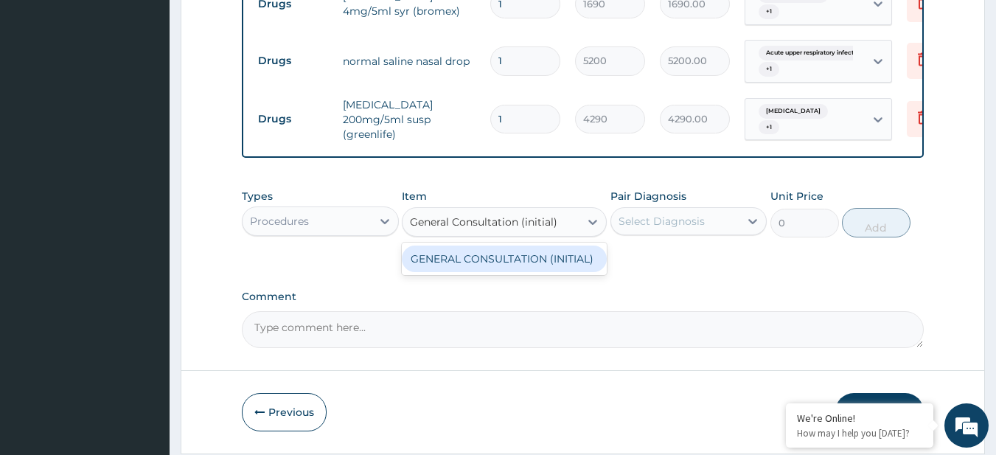
scroll to position [0, 0]
click at [470, 268] on div "GENERAL CONSULTATION (INITIAL)" at bounding box center [504, 258] width 205 height 27
type input "10800"
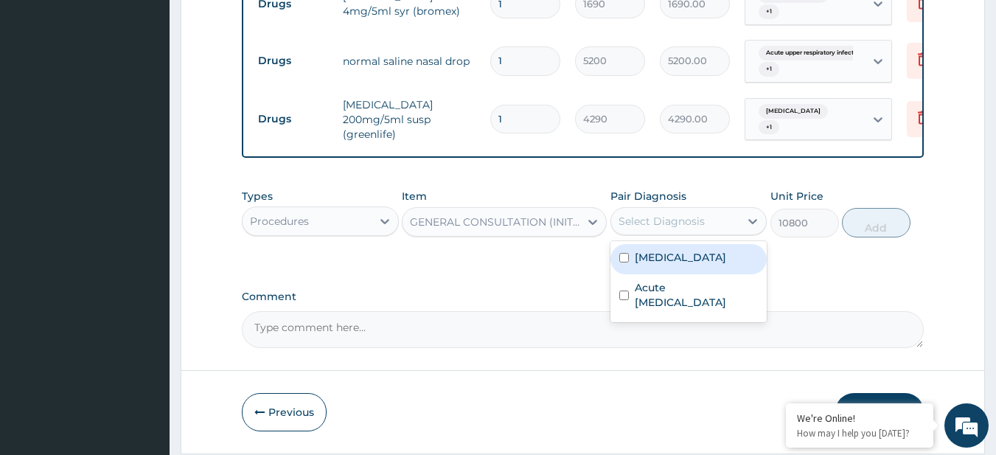
drag, startPoint x: 638, startPoint y: 204, endPoint x: 683, endPoint y: 242, distance: 58.6
click at [683, 235] on div "option Malaria focused, 1 of 2. 2 results available. Use Up and Down to choose …" at bounding box center [688, 221] width 157 height 28
click at [683, 244] on div "[MEDICAL_DATA]" at bounding box center [688, 259] width 157 height 30
checkbox input "true"
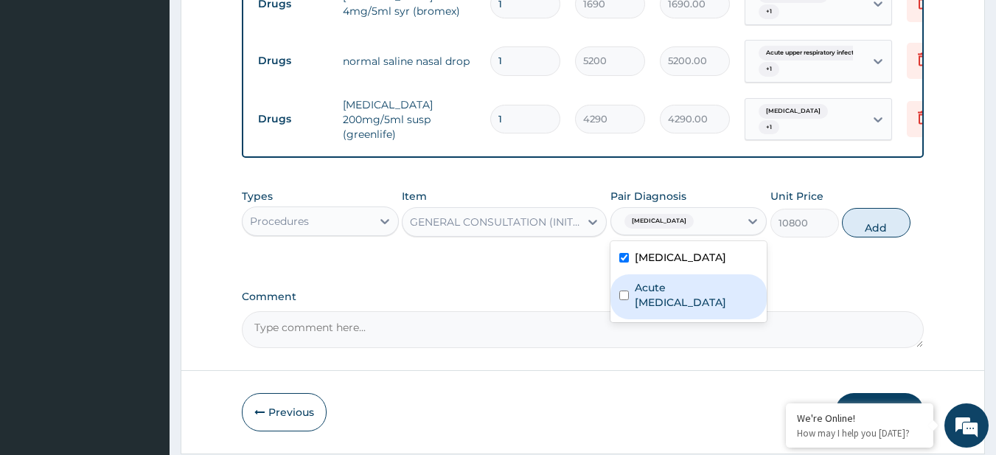
click at [697, 280] on label "Acute [MEDICAL_DATA]" at bounding box center [697, 294] width 124 height 29
checkbox input "true"
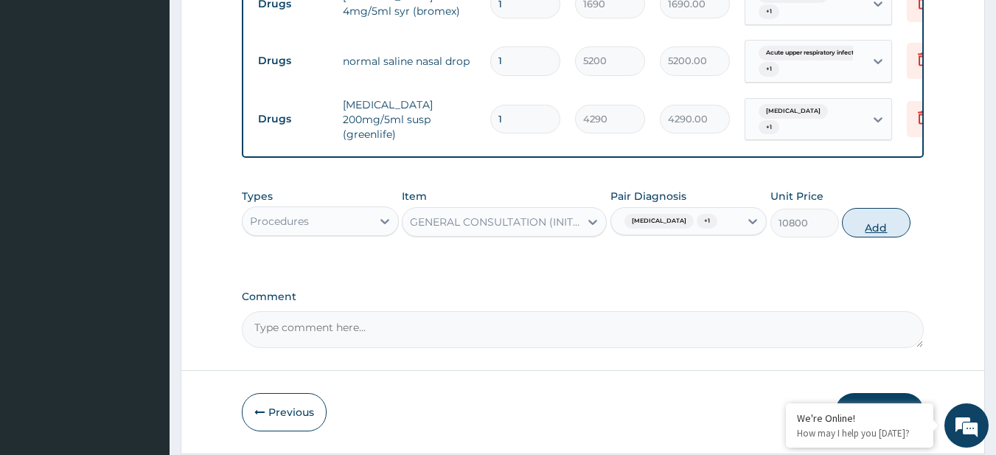
click at [885, 213] on button "Add" at bounding box center [876, 222] width 69 height 29
type input "0"
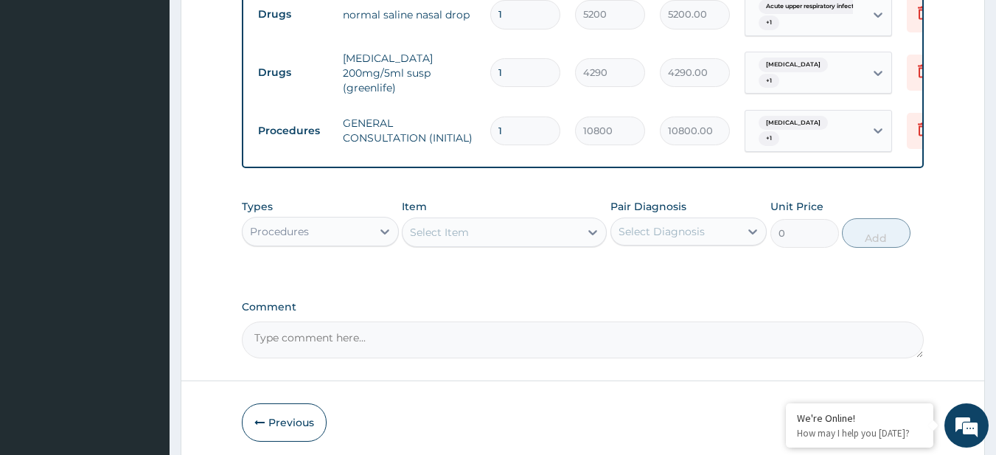
scroll to position [683, 0]
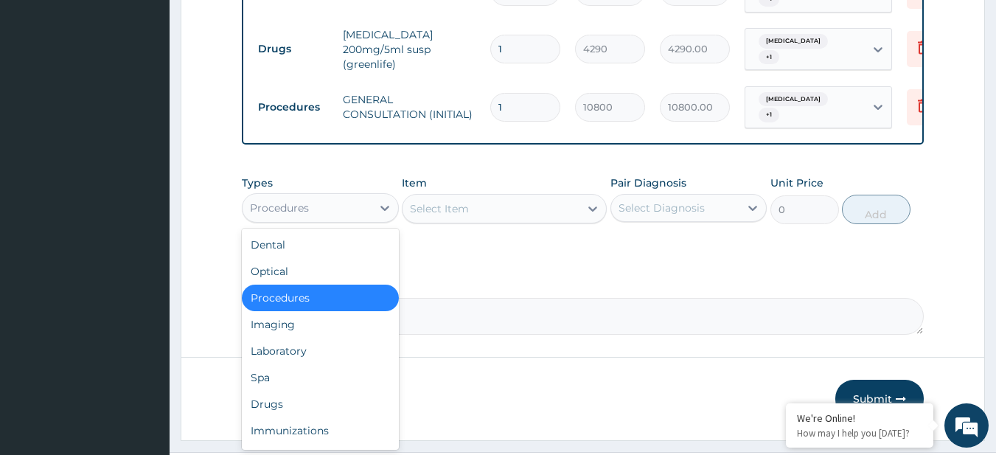
click at [310, 197] on div "Procedures" at bounding box center [307, 208] width 129 height 24
click at [316, 338] on div "Laboratory" at bounding box center [320, 351] width 157 height 27
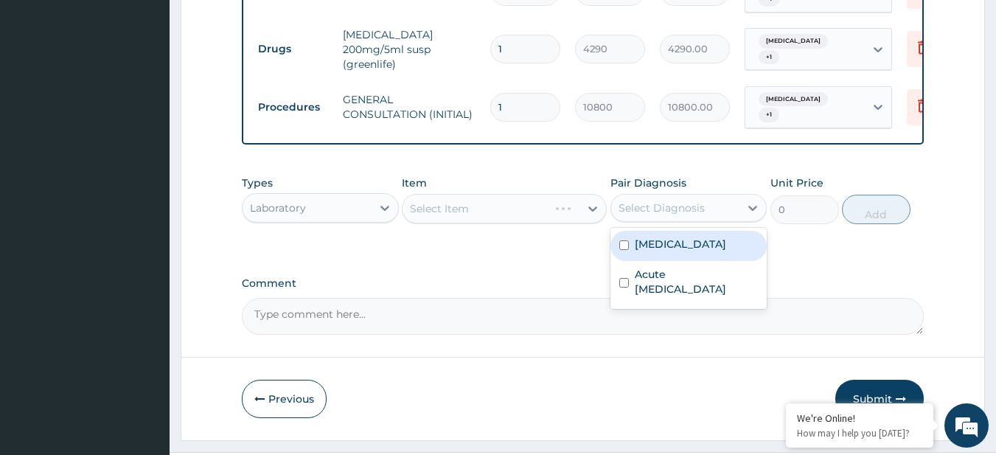
click at [697, 200] on div "Select Diagnosis" at bounding box center [661, 207] width 86 height 15
click at [686, 231] on div "Malaria" at bounding box center [688, 246] width 157 height 30
checkbox input "true"
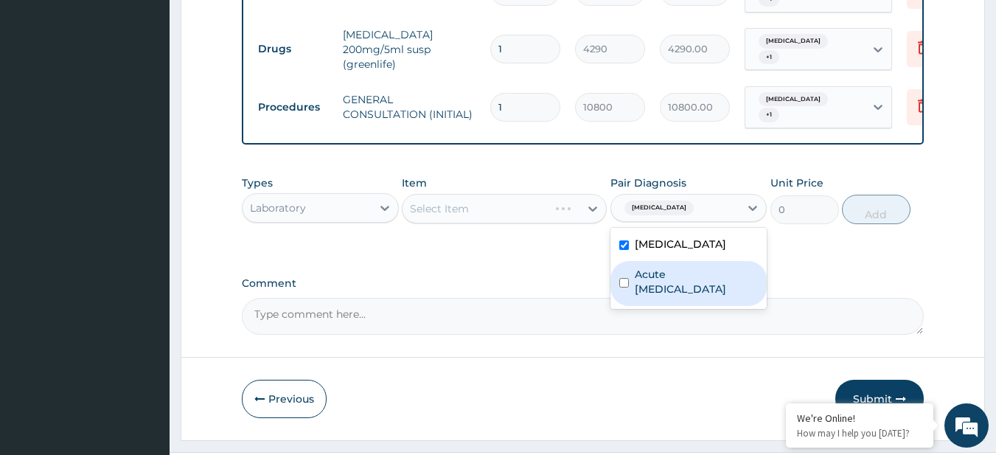
click at [683, 267] on label "Acute upper respiratory infection" at bounding box center [697, 281] width 124 height 29
checkbox input "true"
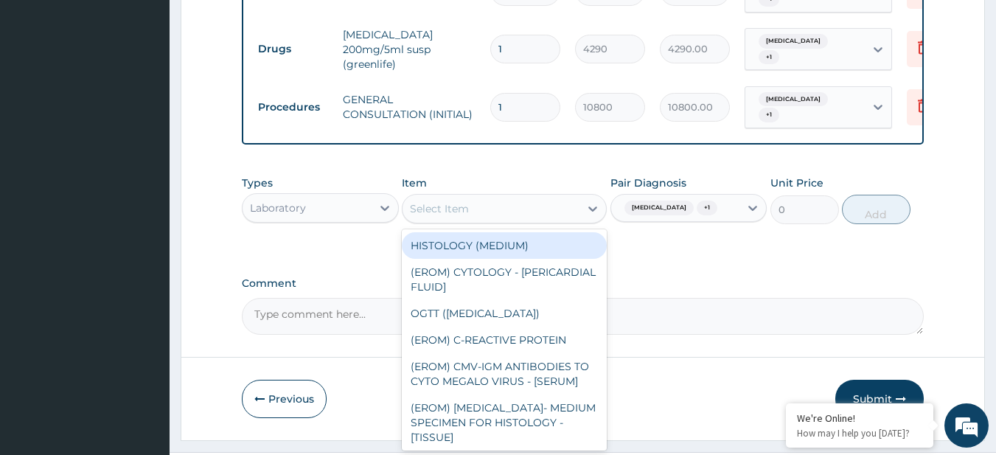
click at [508, 207] on div "Select Item" at bounding box center [490, 209] width 177 height 24
paste input "FBC - (FULL BLOOD COUNT with platelet and red cell indices) plus MALARIA PARASI…"
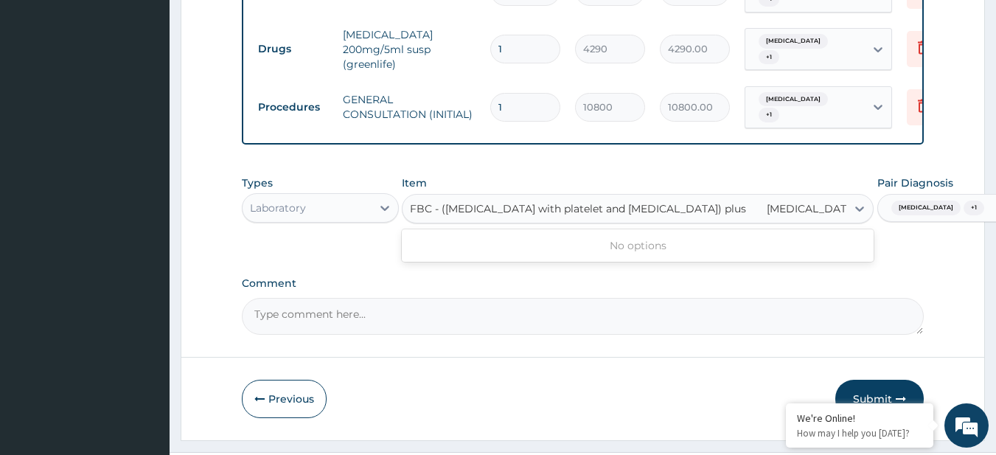
scroll to position [0, 19]
type input "FBC - (FULL BLOOD COUNT with platelet and red cell indices) plus"
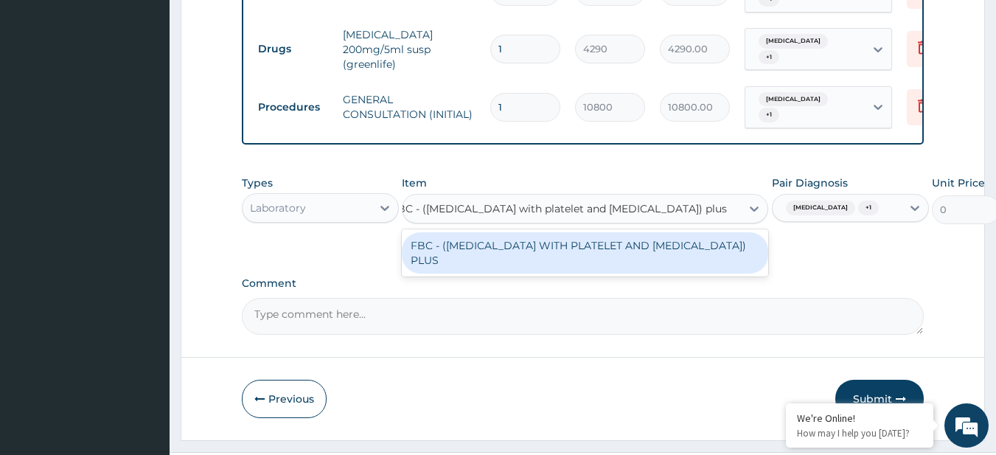
click at [512, 240] on div "FBC - (FULL BLOOD COUNT WITH PLATELET AND RED CELL INDICES) PLUS" at bounding box center [585, 252] width 366 height 41
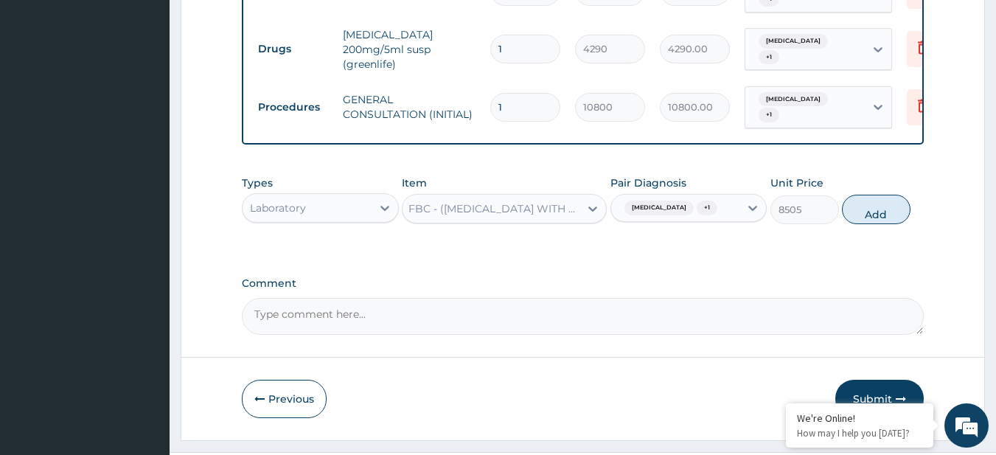
scroll to position [0, 1]
click at [864, 205] on button "Add" at bounding box center [876, 209] width 69 height 29
type input "0"
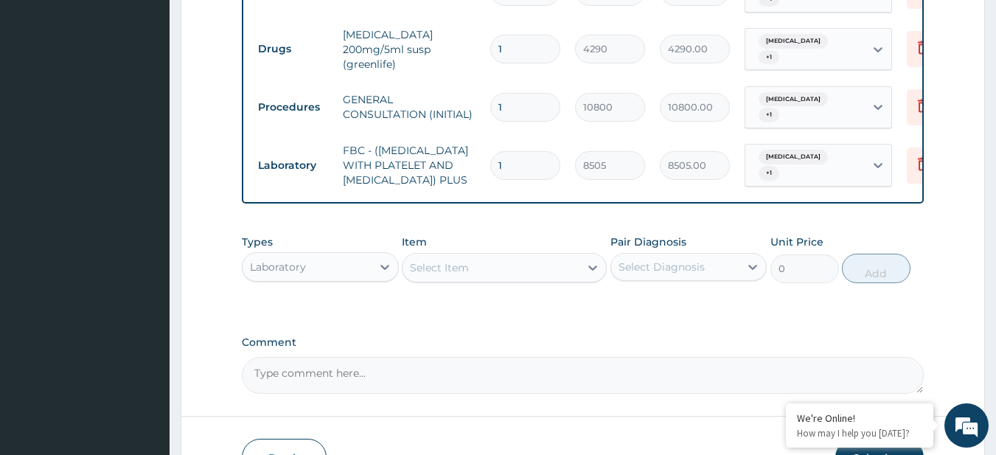
scroll to position [0, 0]
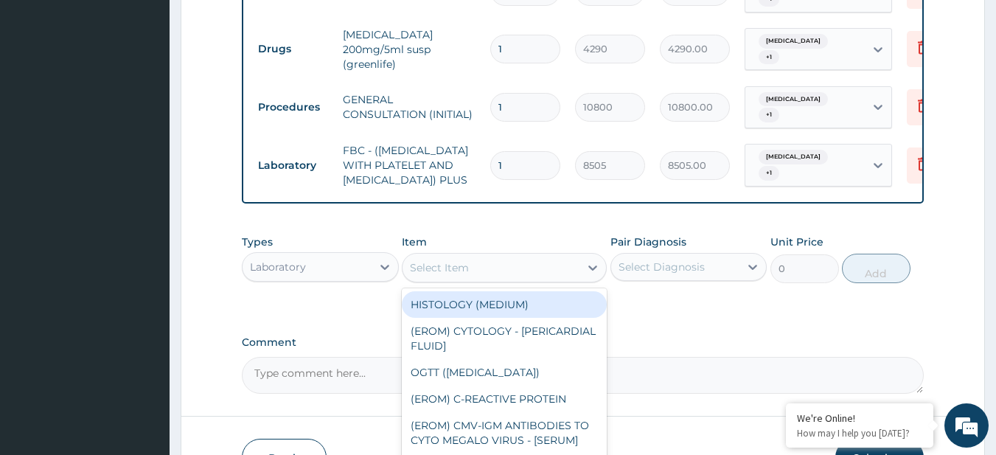
click at [491, 265] on div "Select Item" at bounding box center [490, 268] width 177 height 24
paste input "MALARIA PARASITE"
type input "MALARIA PARASITE"
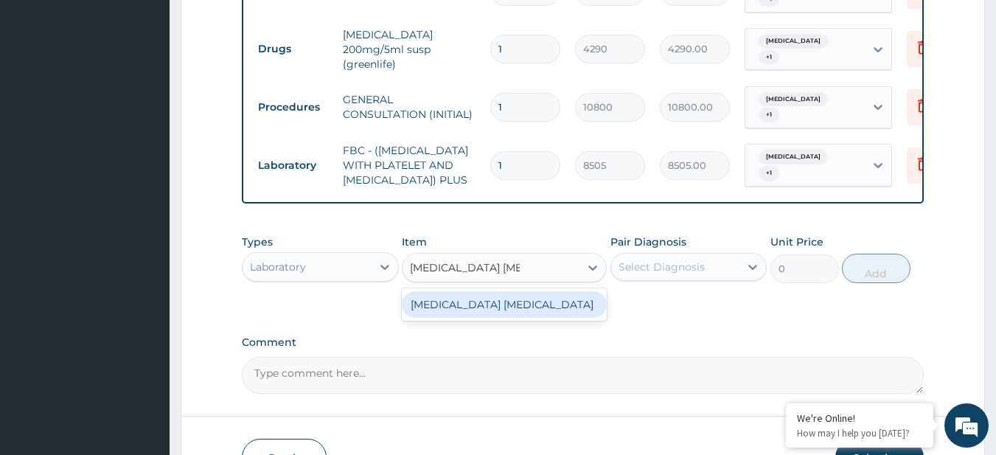
click at [511, 307] on div "MALARIA PARASITE" at bounding box center [504, 304] width 205 height 27
type input "4050"
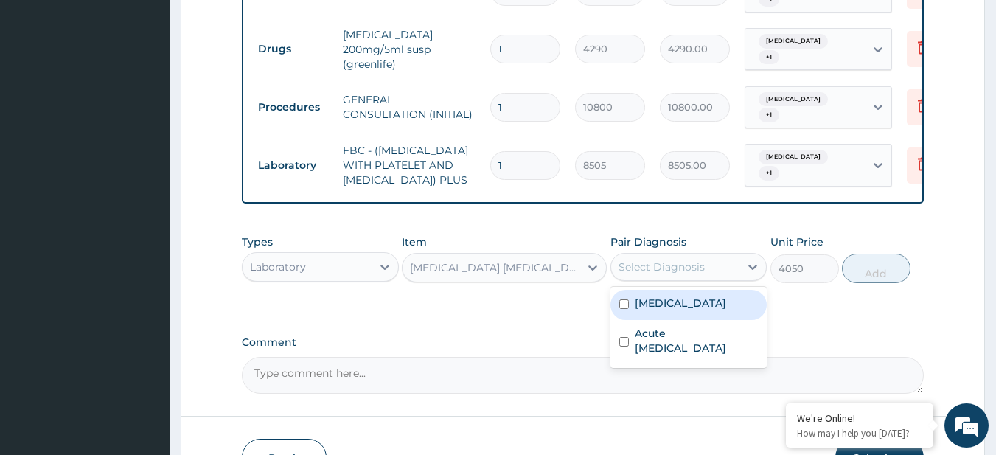
drag, startPoint x: 748, startPoint y: 268, endPoint x: 702, endPoint y: 298, distance: 54.8
click at [702, 281] on div "option Acute upper respiratory infection, selected. option Malaria focused, 1 o…" at bounding box center [688, 267] width 157 height 28
click at [702, 298] on div "Malaria" at bounding box center [688, 305] width 157 height 30
checkbox input "true"
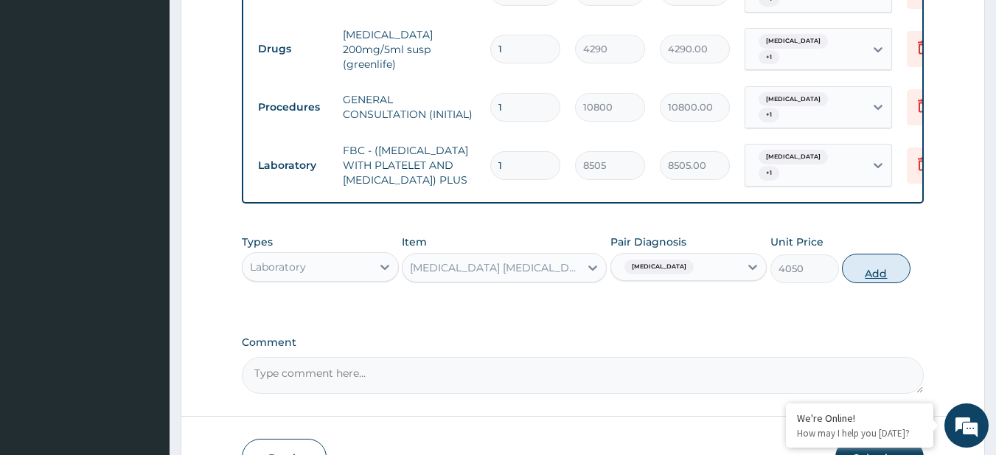
click at [845, 275] on button "Add" at bounding box center [876, 268] width 69 height 29
type input "0"
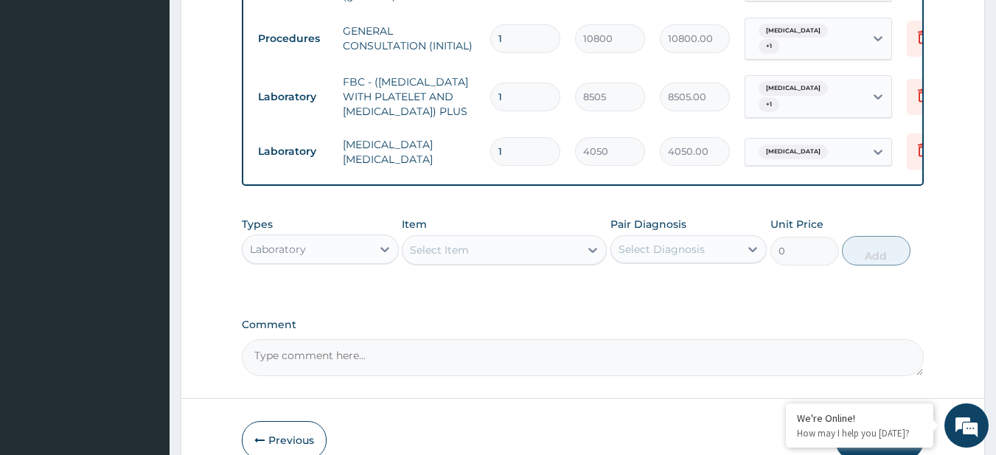
scroll to position [832, 0]
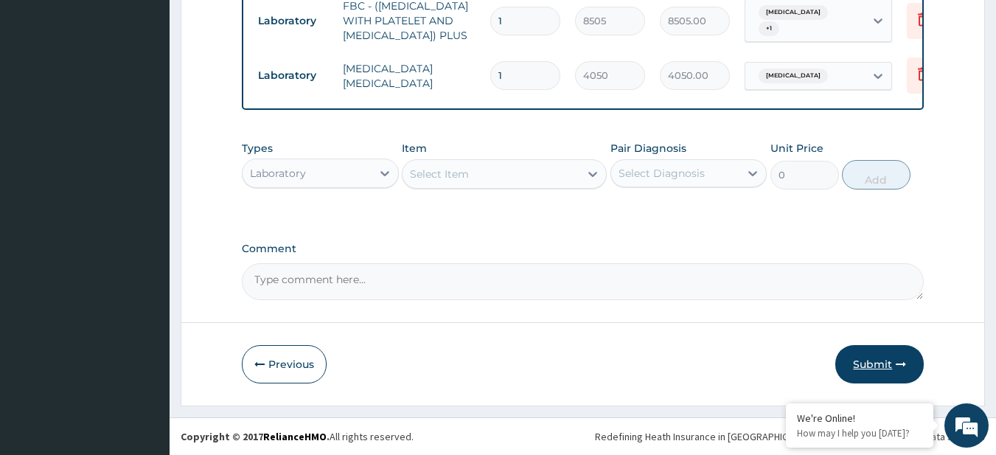
click at [882, 366] on button "Submit" at bounding box center [879, 364] width 88 height 38
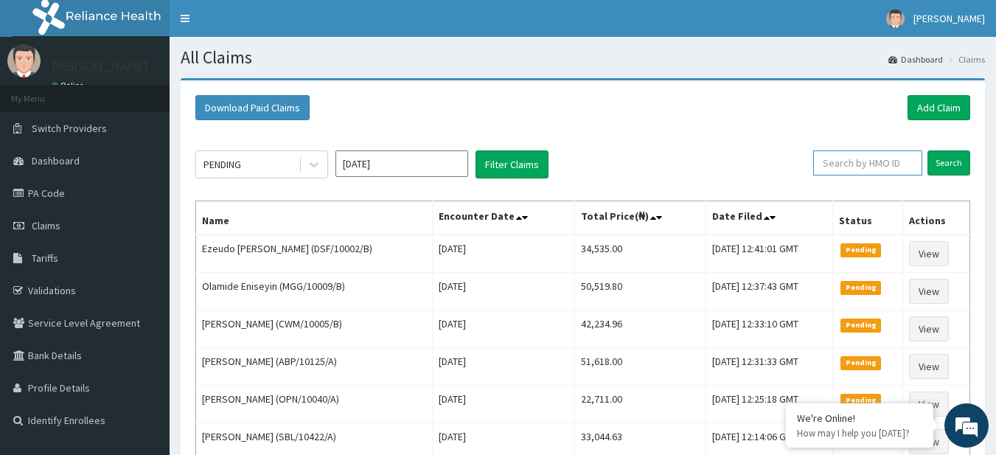
click at [851, 161] on input "text" at bounding box center [867, 162] width 109 height 25
paste input "DSF/10002/B"
type input "DSF/10002/B"
click at [949, 173] on input "Search" at bounding box center [948, 162] width 43 height 25
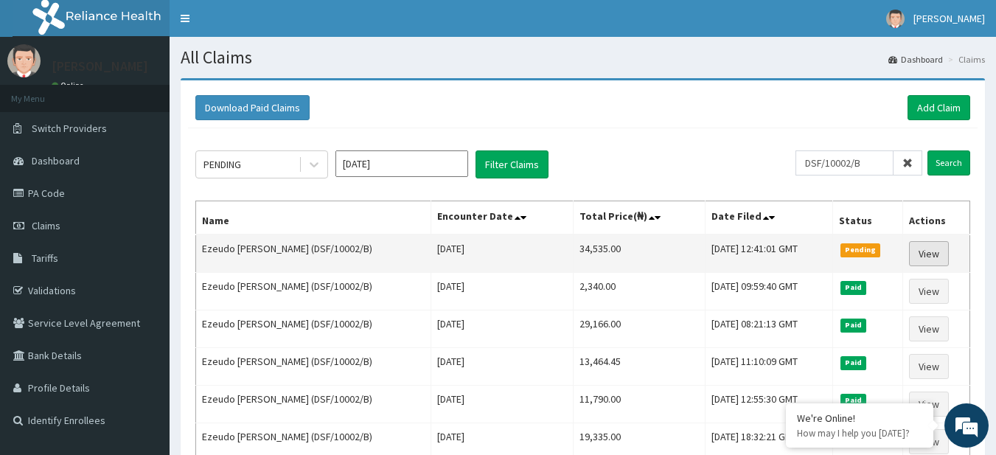
click at [924, 262] on link "View" at bounding box center [929, 253] width 40 height 25
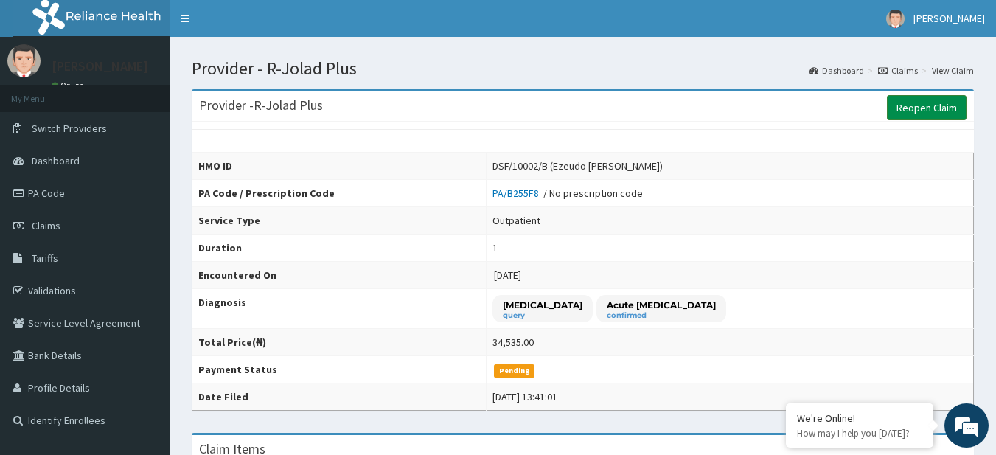
click at [903, 115] on link "Reopen Claim" at bounding box center [927, 107] width 80 height 25
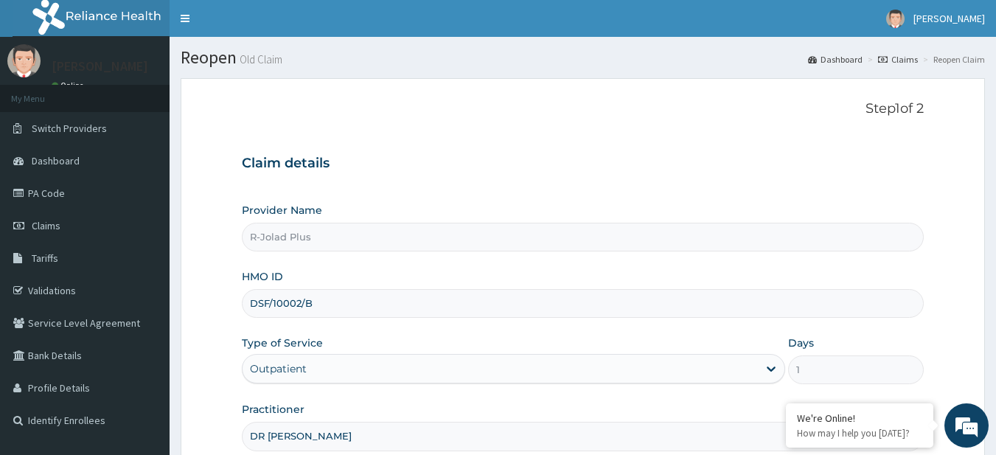
scroll to position [151, 0]
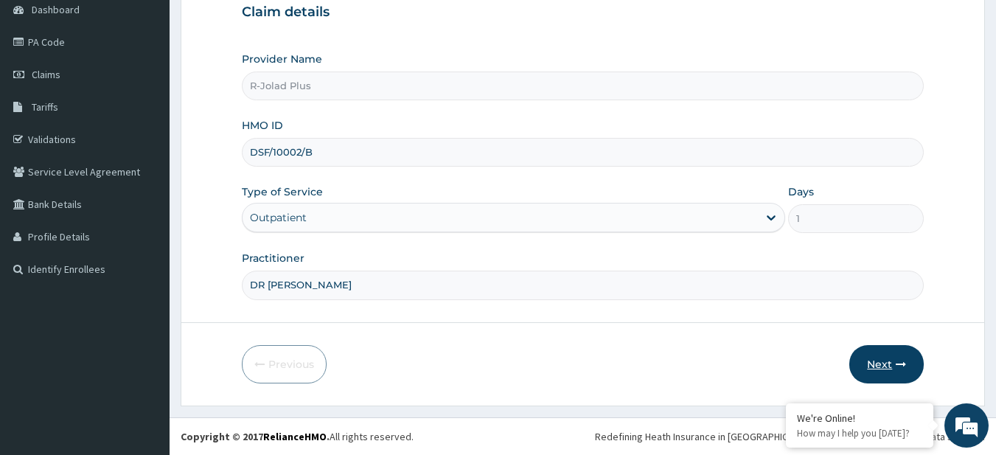
click at [874, 367] on button "Next" at bounding box center [886, 364] width 74 height 38
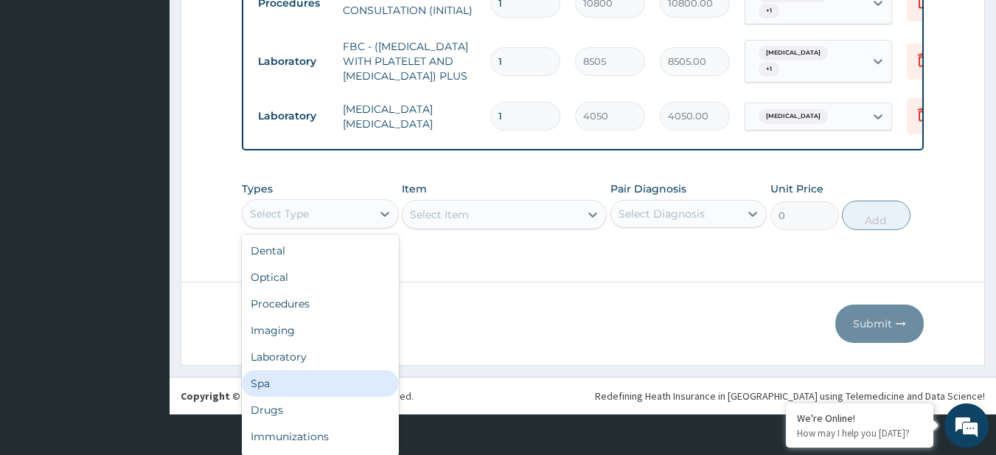
scroll to position [0, 0]
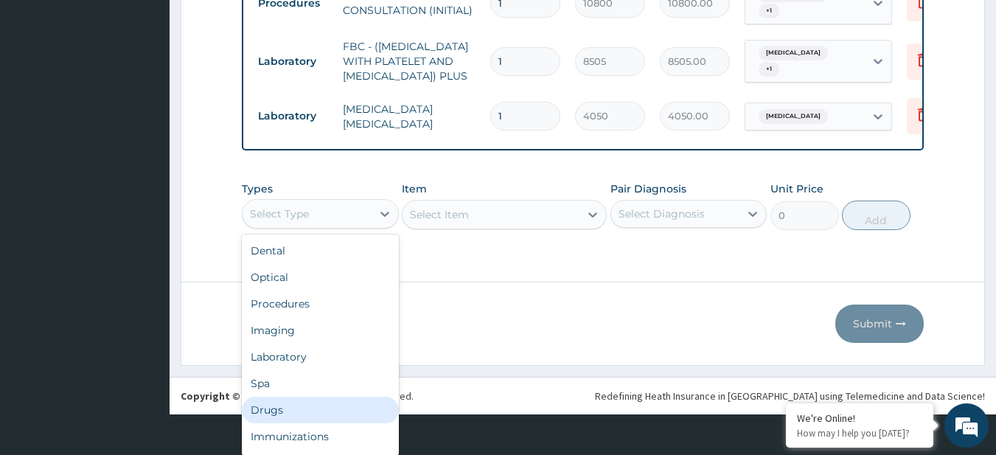
drag, startPoint x: 285, startPoint y: 249, endPoint x: 298, endPoint y: 397, distance: 148.8
click at [298, 229] on div "option Drugs focused, 7 of 10. 10 results available. Use Up and Down to choose …" at bounding box center [320, 213] width 157 height 29
click at [298, 397] on div "Drugs" at bounding box center [320, 410] width 157 height 27
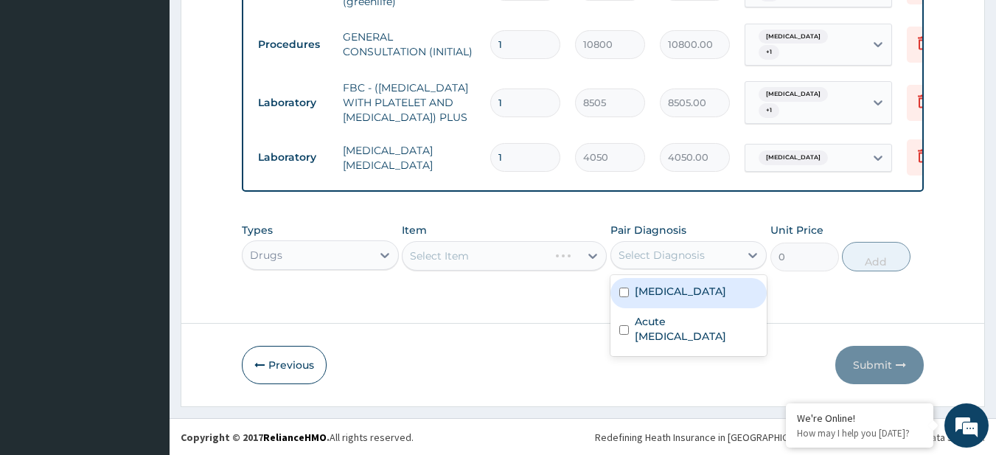
click at [663, 261] on div "Select Diagnosis" at bounding box center [661, 255] width 86 height 15
click at [670, 294] on label "[MEDICAL_DATA]" at bounding box center [680, 291] width 91 height 15
checkbox input "true"
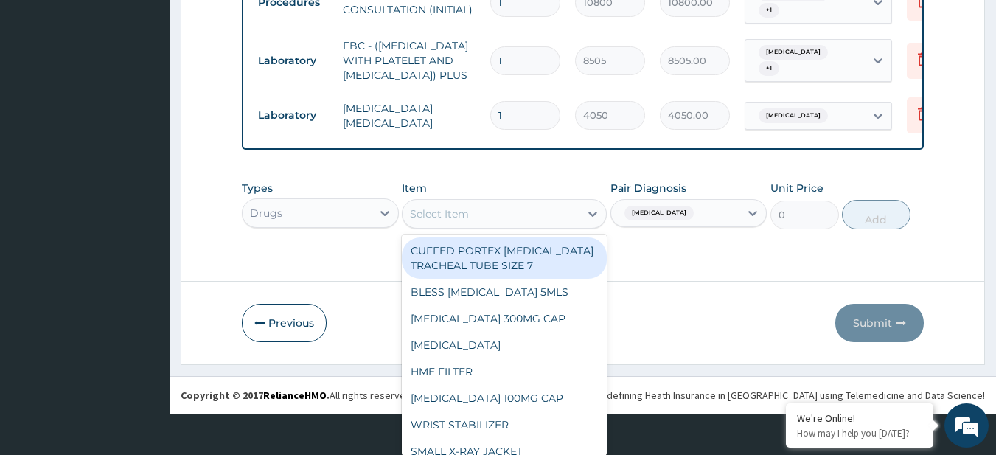
click at [460, 229] on div "option CUFFED PORTEX [MEDICAL_DATA] TRACHEAL TUBE SIZE 7 focused, 1 of 991. 991…" at bounding box center [504, 213] width 205 height 29
paste input "[MEDICAL_DATA] 125MG/5ML SYRUP (M&B)"
type input "[MEDICAL_DATA] 125MG/5ML SYRUP (M&B)"
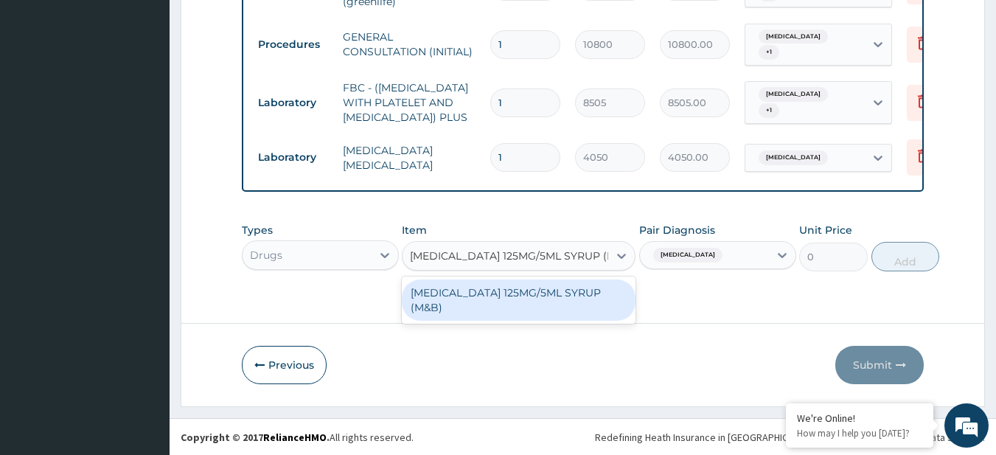
scroll to position [0, 0]
click at [475, 284] on div "[MEDICAL_DATA] 125MG/5ML SYRUP (M&B)" at bounding box center [519, 299] width 234 height 41
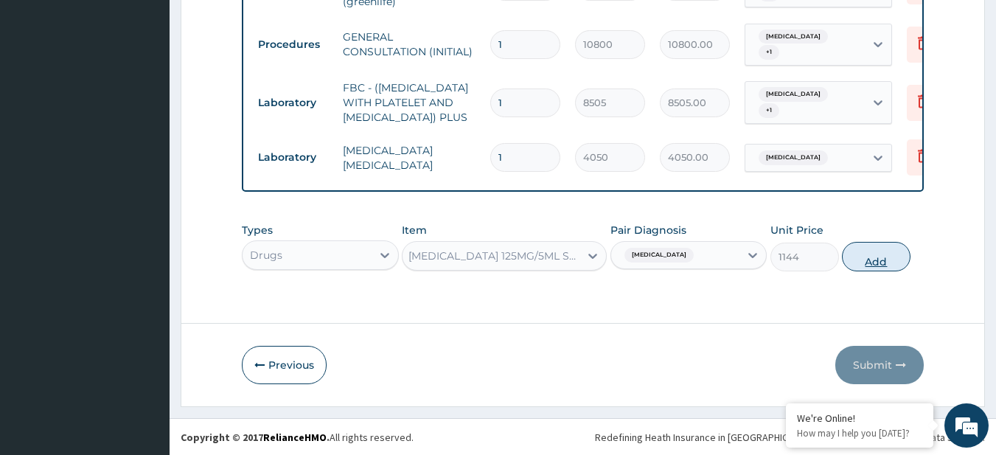
click at [853, 248] on button "Add" at bounding box center [876, 256] width 69 height 29
type input "0"
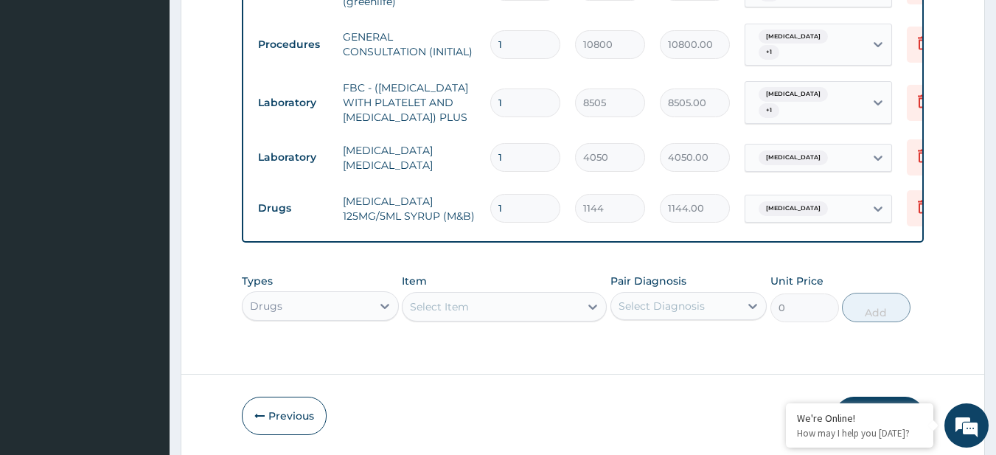
scroll to position [796, 0]
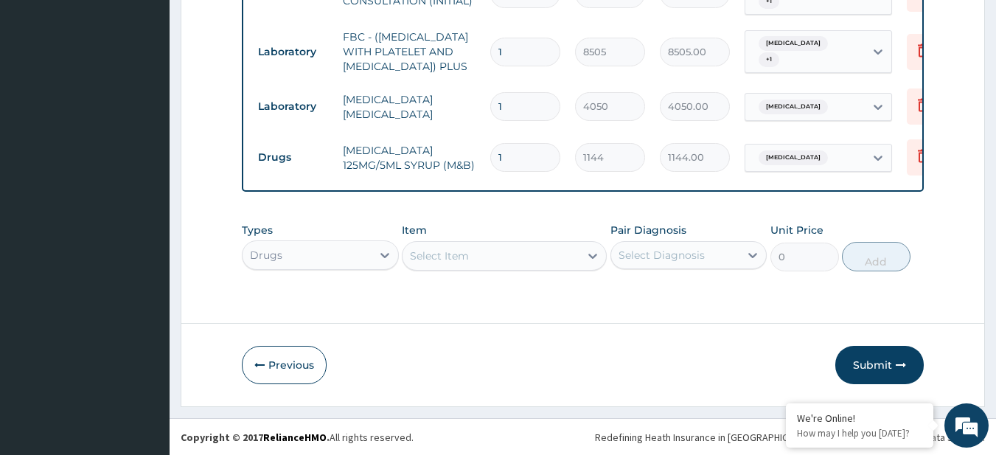
click at [920, 350] on div "Submit" at bounding box center [879, 365] width 88 height 38
click at [902, 353] on button "Submit" at bounding box center [879, 365] width 88 height 38
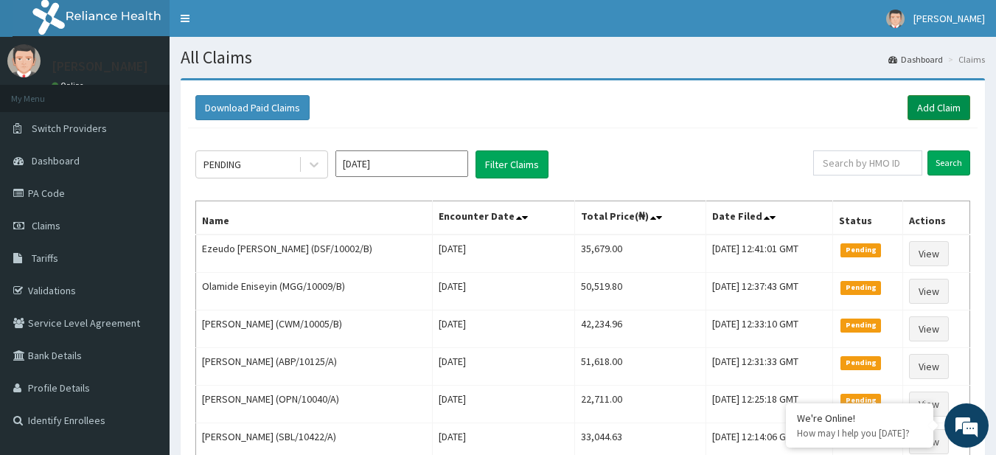
click at [947, 107] on link "Add Claim" at bounding box center [938, 107] width 63 height 25
click at [910, 114] on link "Add Claim" at bounding box center [938, 107] width 63 height 25
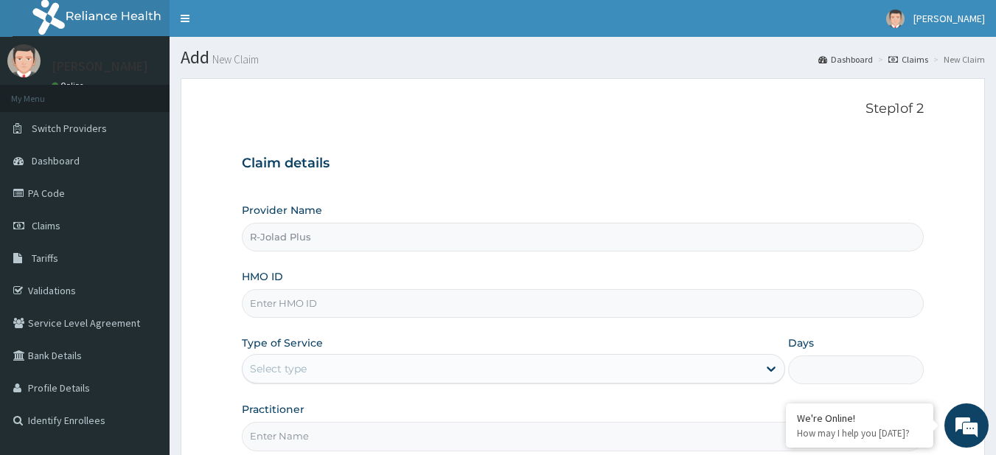
click at [335, 299] on input "HMO ID" at bounding box center [583, 303] width 683 height 29
paste input "EIT/10004/A"
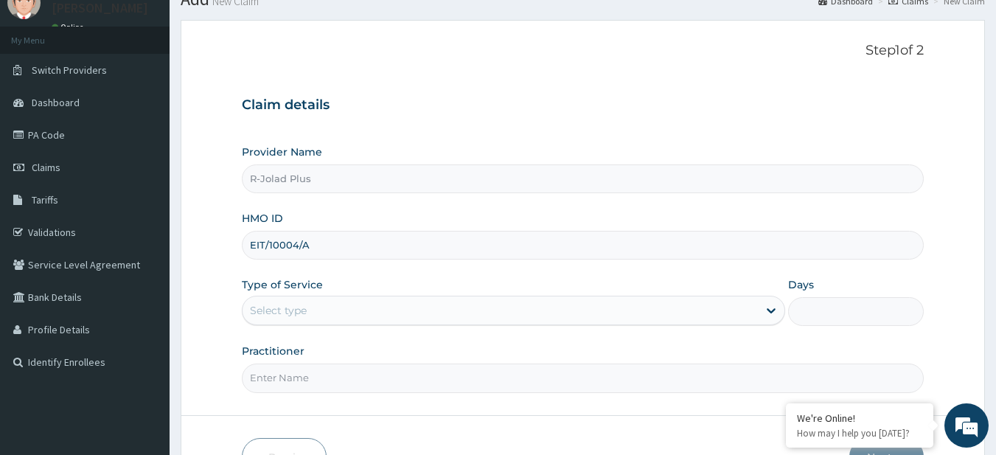
scroll to position [151, 0]
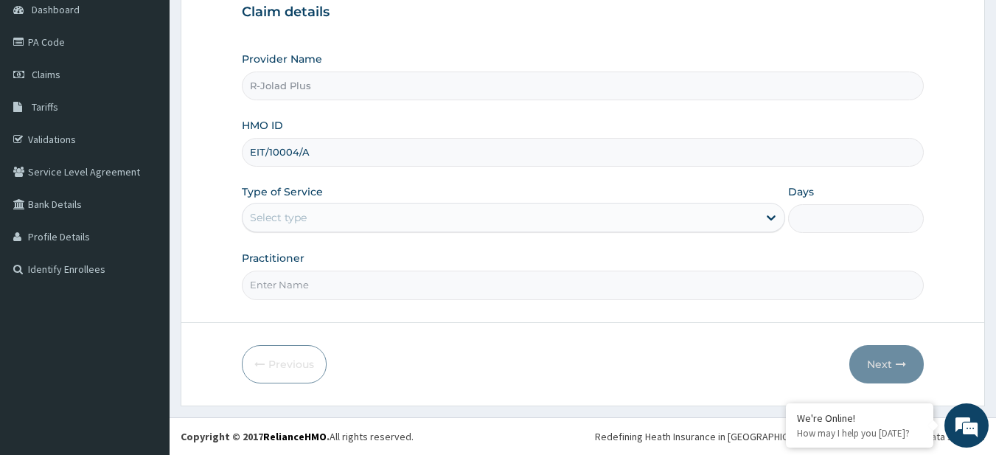
type input "EIT/10004/A"
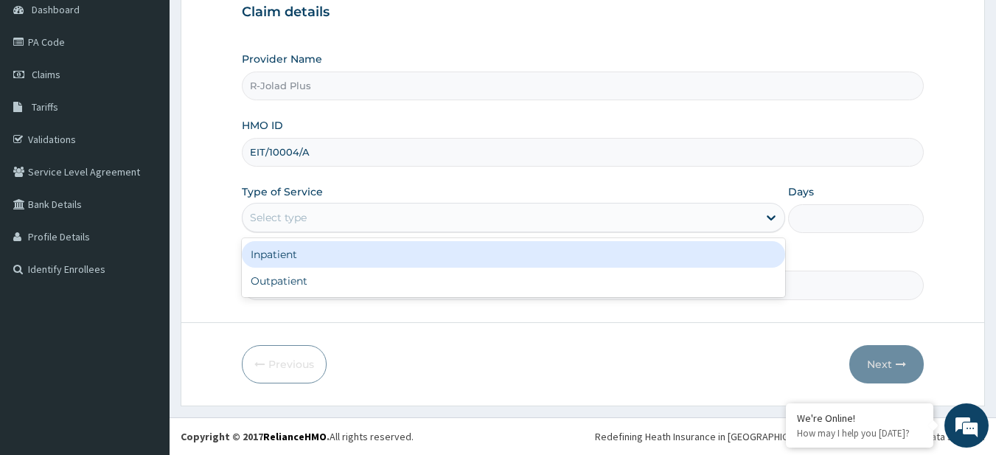
click at [380, 227] on div "Select type" at bounding box center [500, 218] width 515 height 24
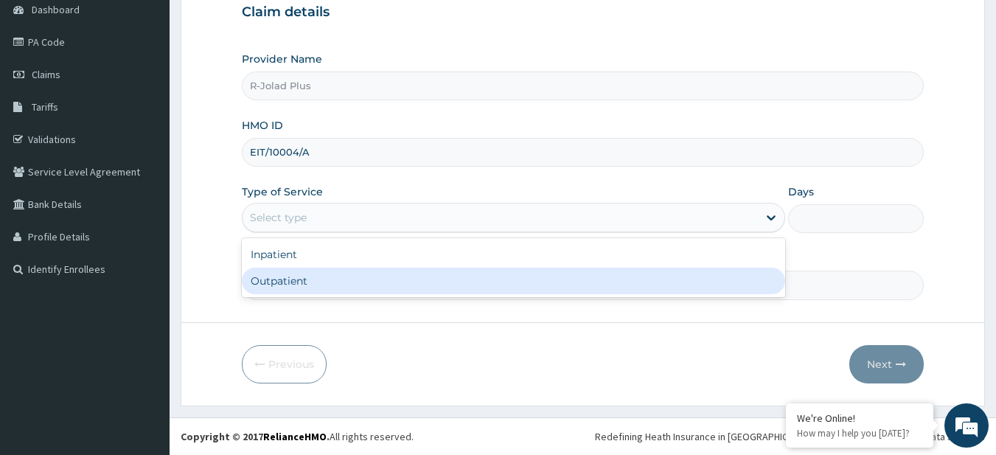
click at [345, 285] on div "Outpatient" at bounding box center [513, 281] width 543 height 27
type input "1"
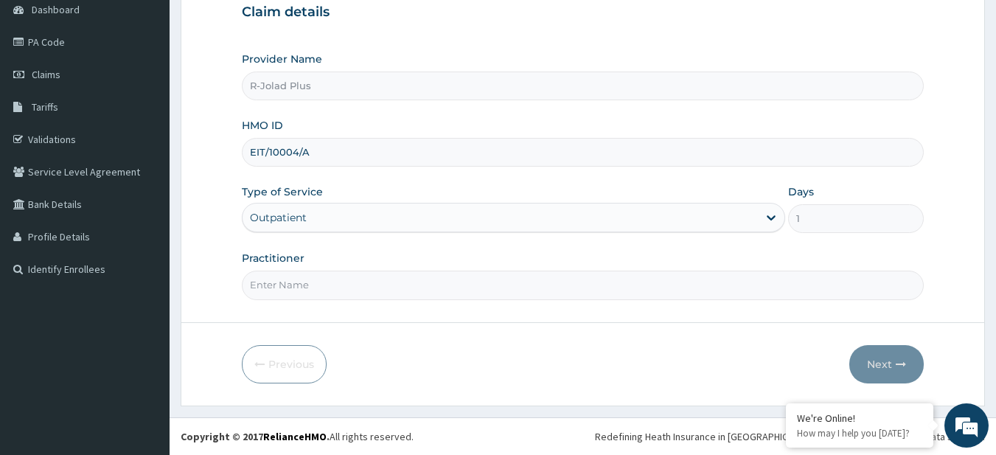
click at [345, 285] on input "Practitioner" at bounding box center [583, 285] width 683 height 29
type input "DR [PERSON_NAME]"
click at [882, 354] on button "Next" at bounding box center [886, 364] width 74 height 38
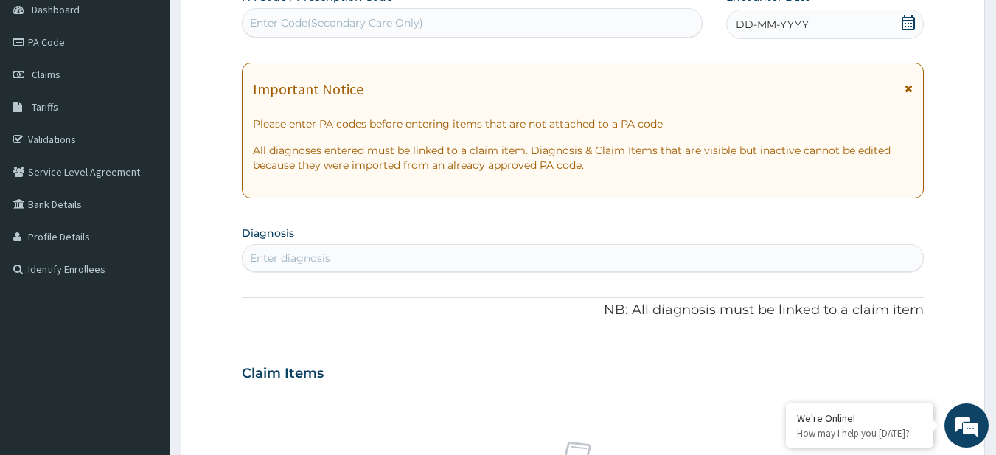
scroll to position [0, 0]
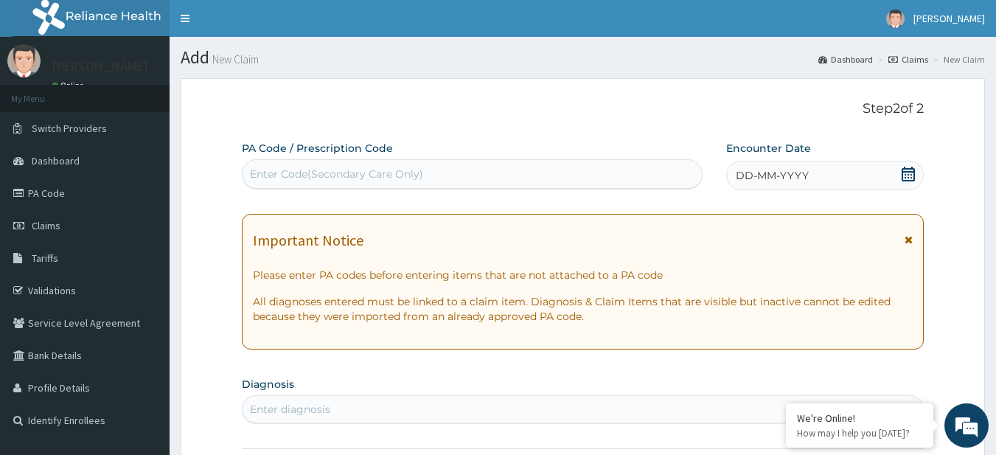
click at [340, 181] on div "Enter Code(Secondary Care Only)" at bounding box center [336, 174] width 173 height 15
paste input "PA/3D125A"
type input "PA/3D125A"
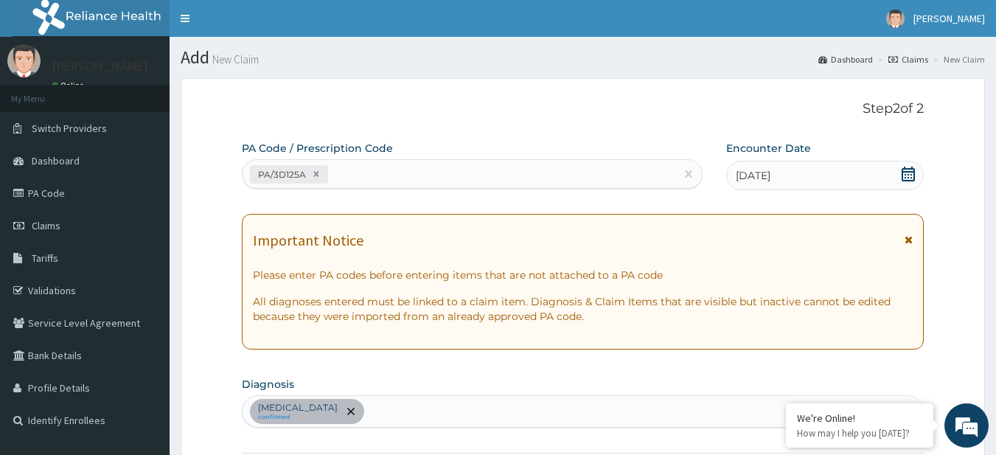
click at [387, 179] on div "PA/3D125A" at bounding box center [459, 174] width 433 height 24
paste input "PA/60BB3C"
type input "PA/60BB3C"
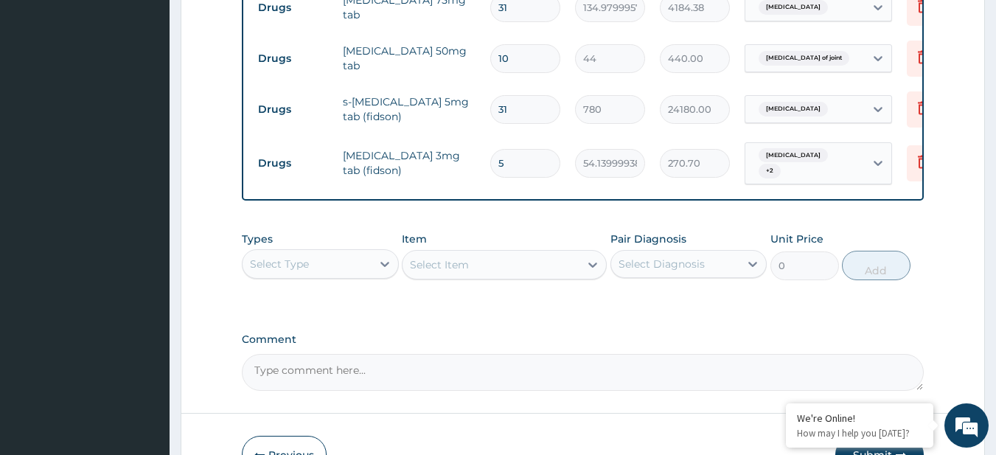
scroll to position [761, 0]
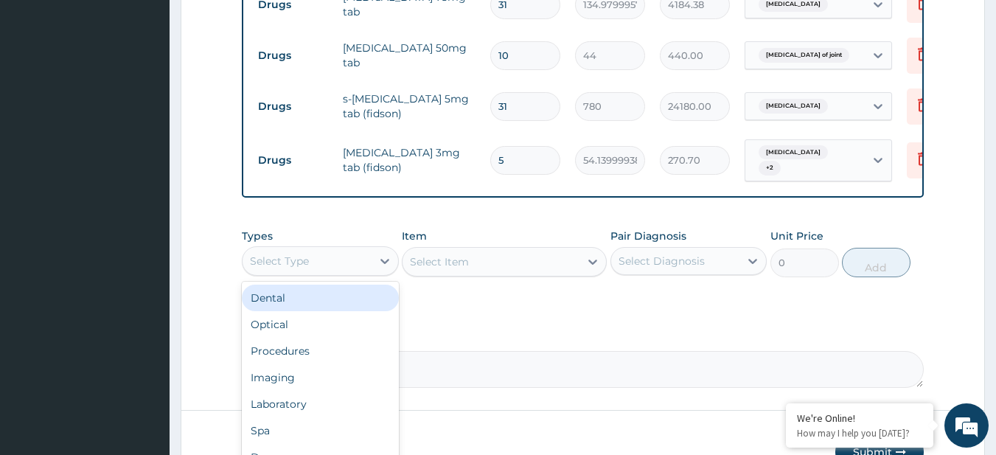
click at [329, 259] on div "Select Type" at bounding box center [320, 260] width 157 height 29
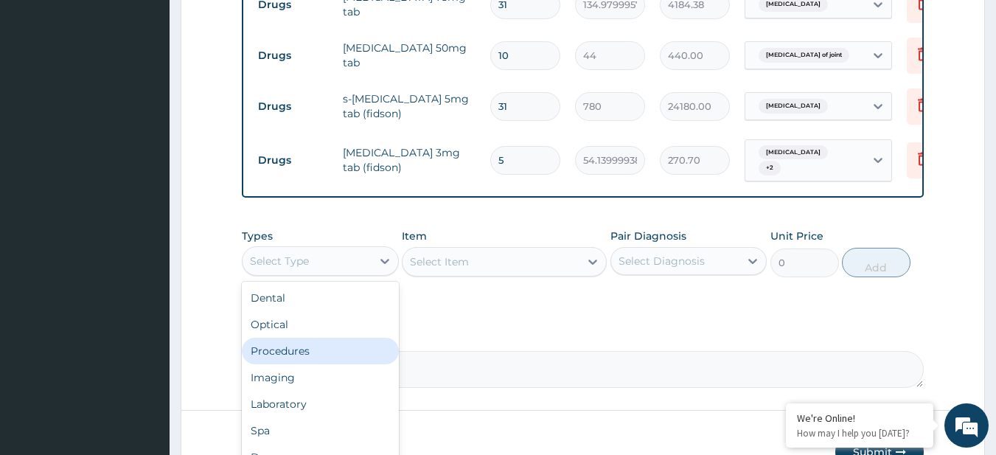
click at [343, 358] on div "Procedures" at bounding box center [320, 351] width 157 height 27
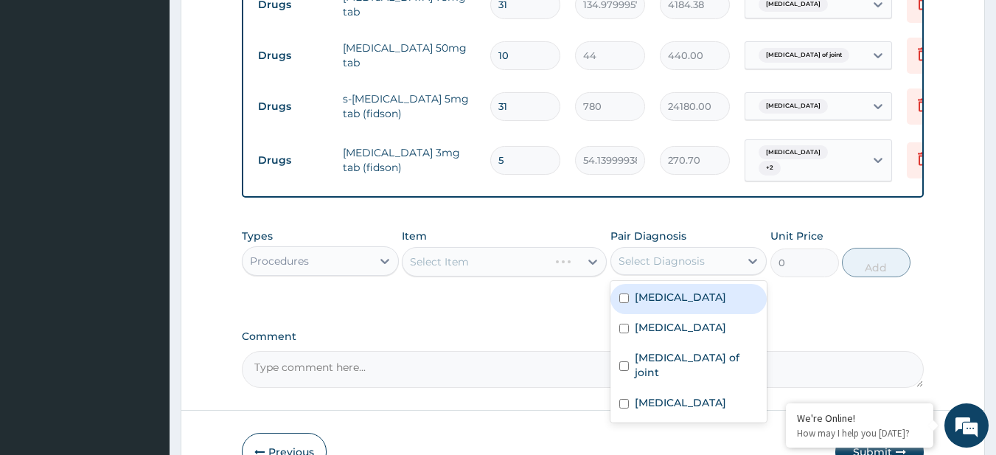
click at [669, 268] on div "Select Diagnosis" at bounding box center [661, 261] width 86 height 15
click at [669, 304] on label "[MEDICAL_DATA]" at bounding box center [680, 297] width 91 height 15
checkbox input "true"
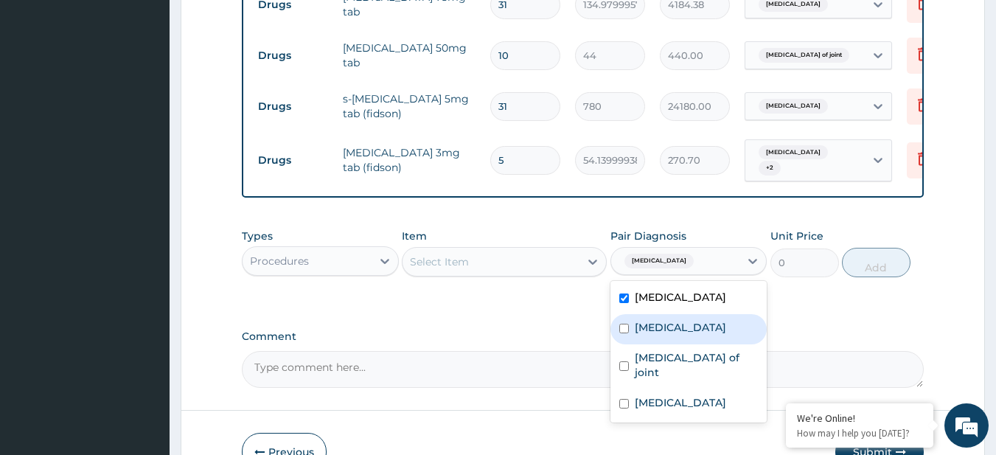
click at [668, 335] on label "[MEDICAL_DATA]" at bounding box center [680, 327] width 91 height 15
checkbox input "true"
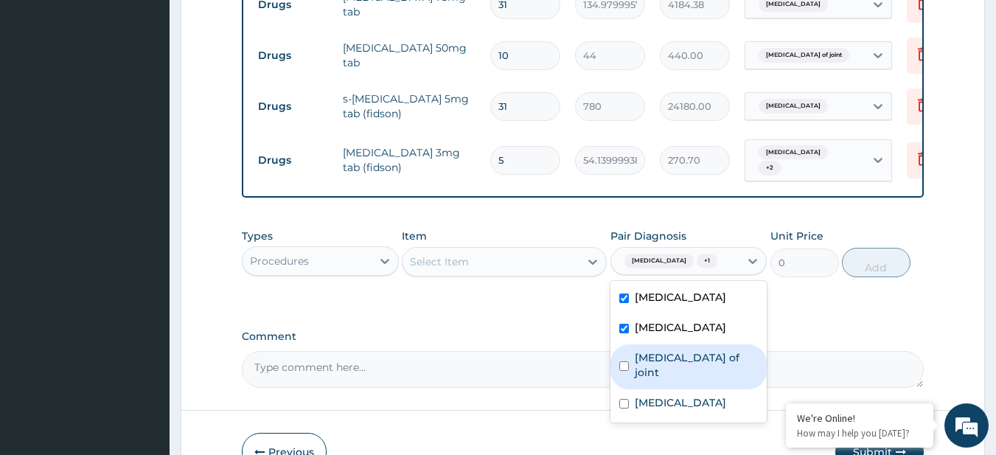
click at [674, 380] on label "[MEDICAL_DATA] of joint" at bounding box center [697, 364] width 124 height 29
checkbox input "true"
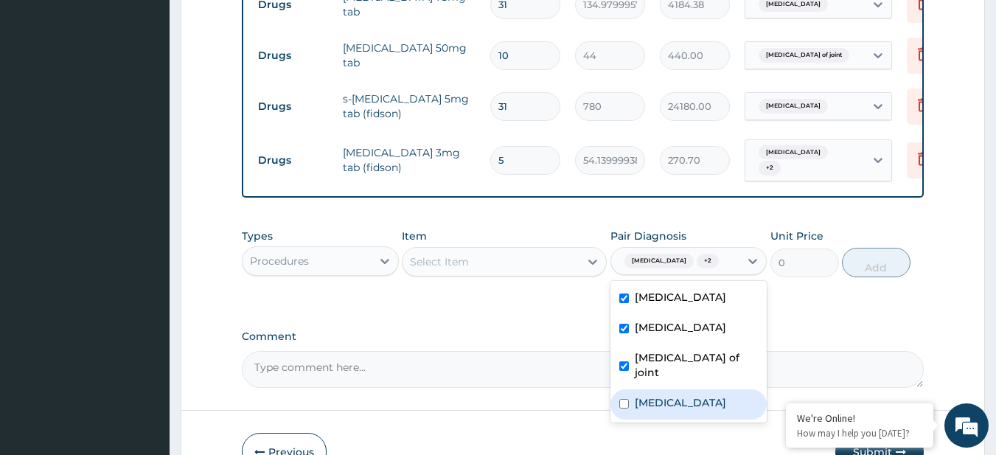
click at [653, 419] on div "[MEDICAL_DATA]" at bounding box center [688, 404] width 157 height 30
checkbox input "true"
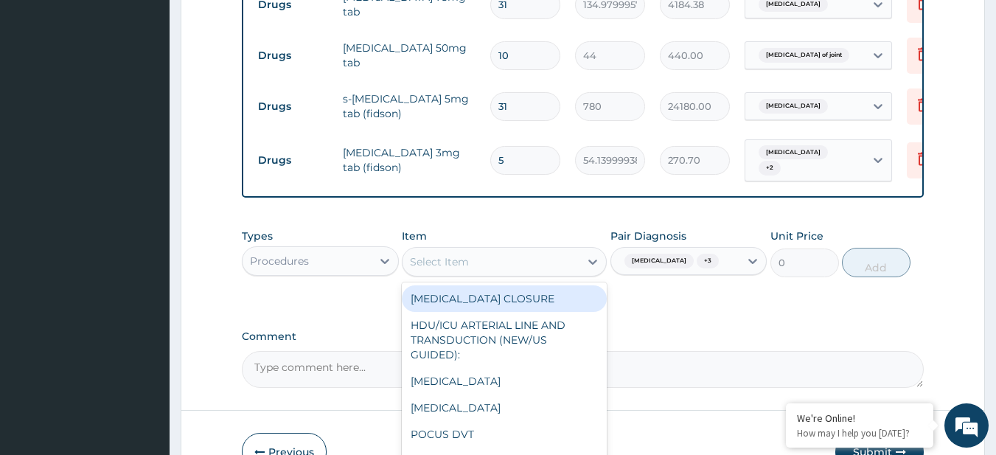
click at [495, 261] on div "Select Item" at bounding box center [490, 262] width 177 height 24
paste input "General Consultation (initial)"
type input "General Consultation (initial)"
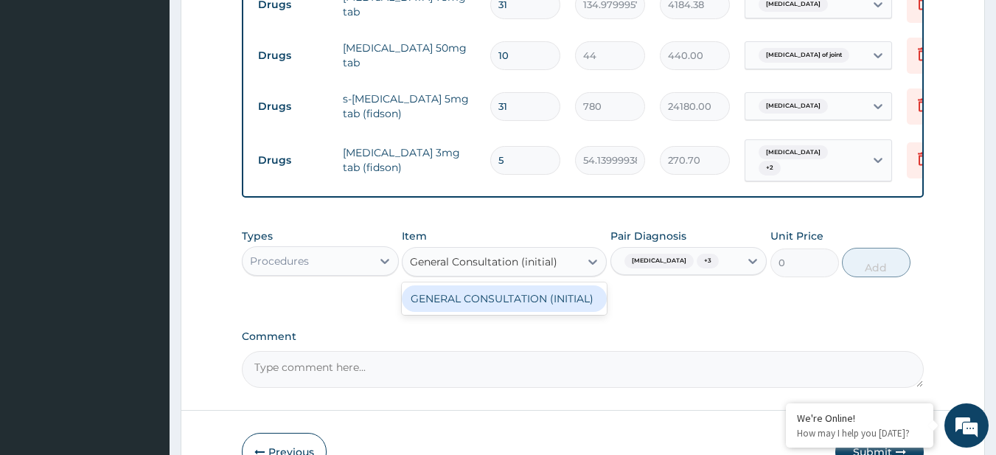
click at [517, 312] on div "GENERAL CONSULTATION (INITIAL)" at bounding box center [504, 298] width 205 height 27
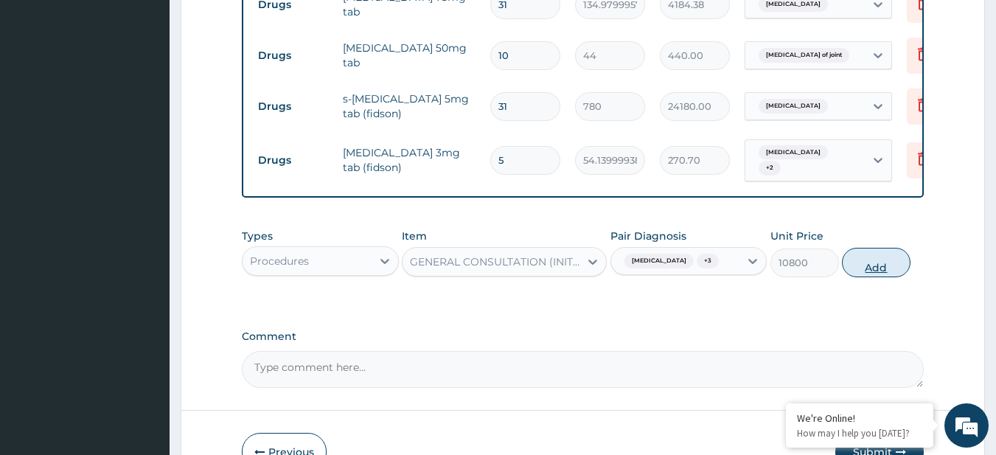
click at [869, 277] on button "Add" at bounding box center [876, 262] width 69 height 29
type input "0"
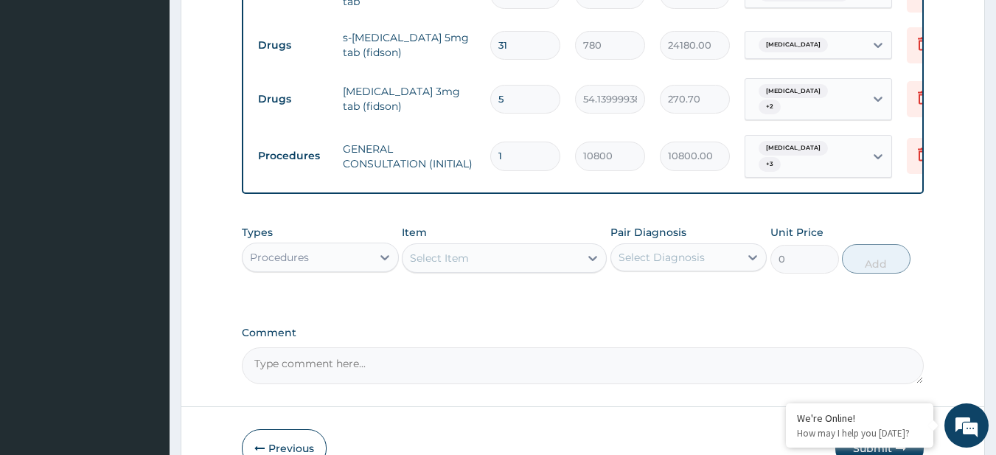
scroll to position [918, 0]
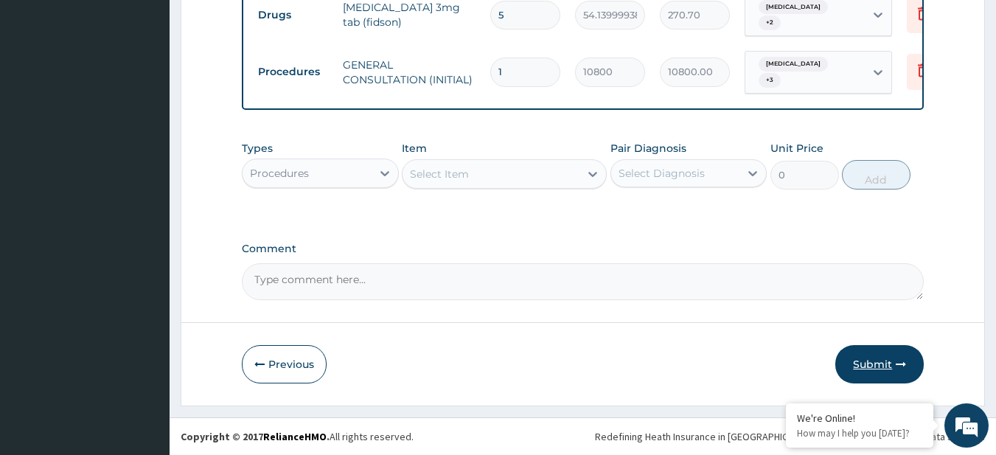
click at [889, 363] on button "Submit" at bounding box center [879, 364] width 88 height 38
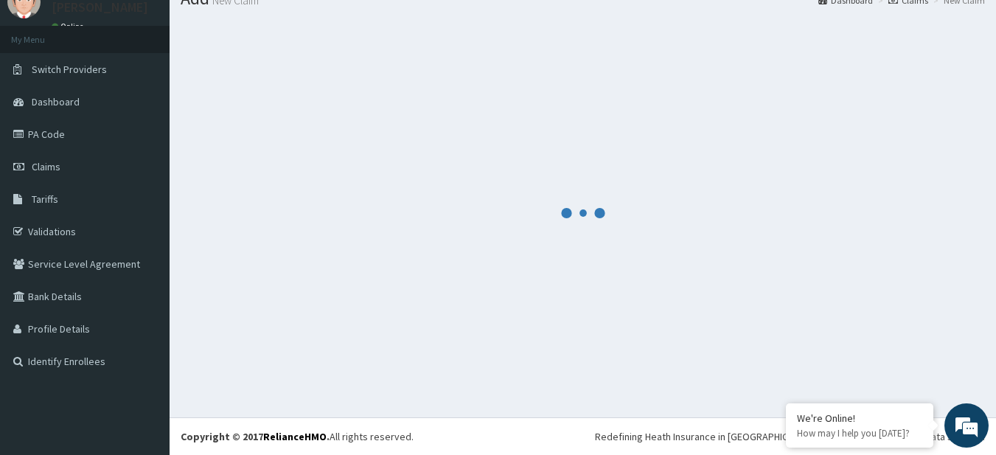
scroll to position [59, 0]
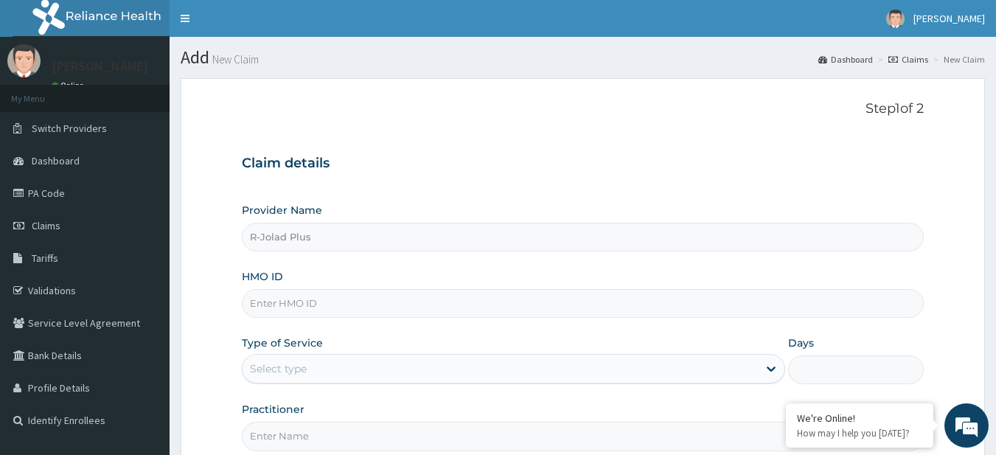
click at [348, 299] on input "HMO ID" at bounding box center [583, 303] width 683 height 29
paste input "MGG/10004/C"
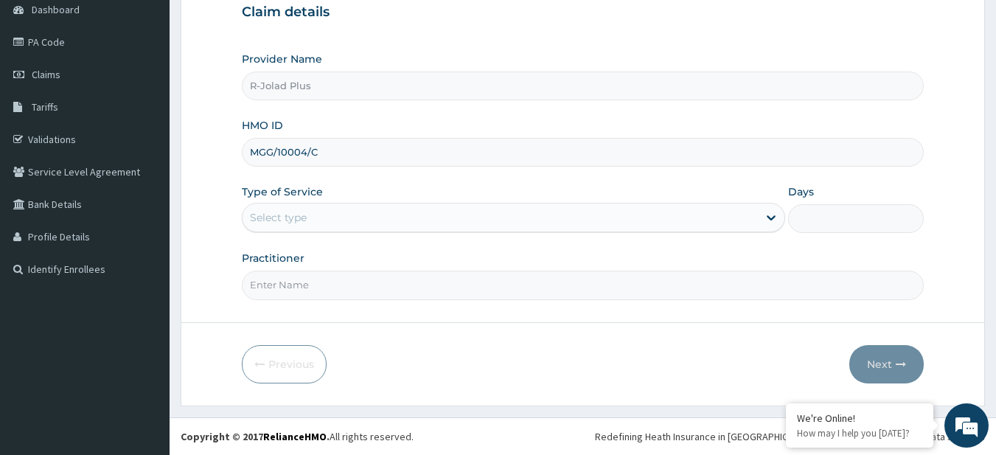
type input "MGG/10004/C"
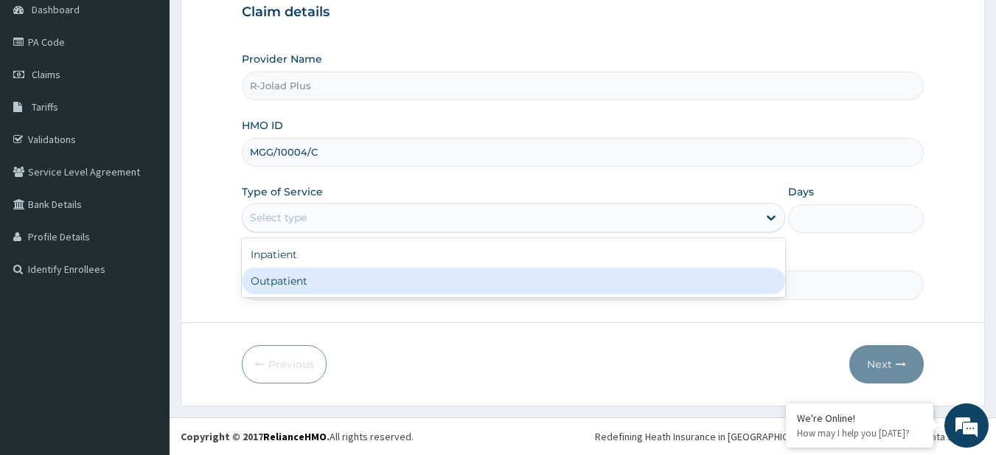
drag, startPoint x: 296, startPoint y: 211, endPoint x: 307, endPoint y: 279, distance: 69.4
click at [307, 232] on div "option Outpatient focused, 2 of 2. 2 results available. Use Up and Down to choo…" at bounding box center [513, 217] width 543 height 29
click at [307, 279] on div "Outpatient" at bounding box center [513, 281] width 543 height 27
type input "1"
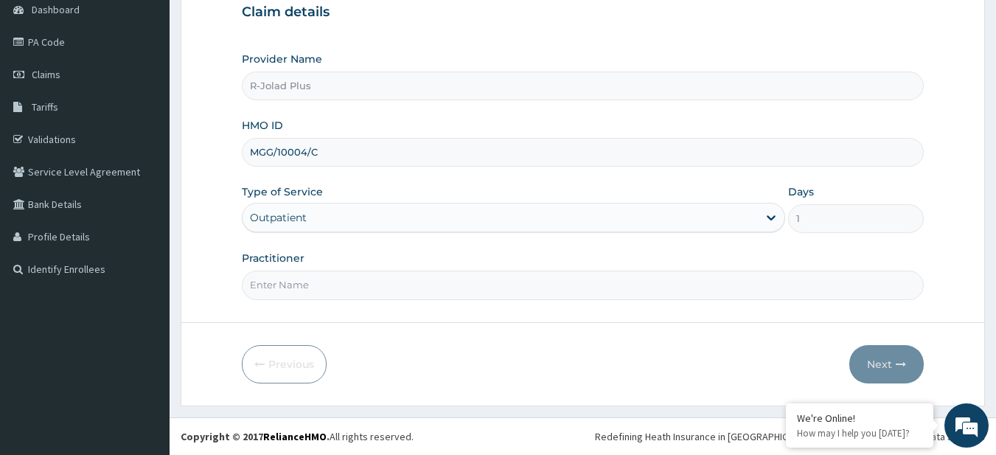
click at [307, 279] on input "Practitioner" at bounding box center [583, 285] width 683 height 29
type input "DR [PERSON_NAME]"
click at [969, 286] on form "Step 1 of 2 Claim details Provider Name R-Jolad Plus HMO ID MGG/10004/C Type of…" at bounding box center [583, 166] width 804 height 478
click at [915, 369] on button "Next" at bounding box center [886, 364] width 74 height 38
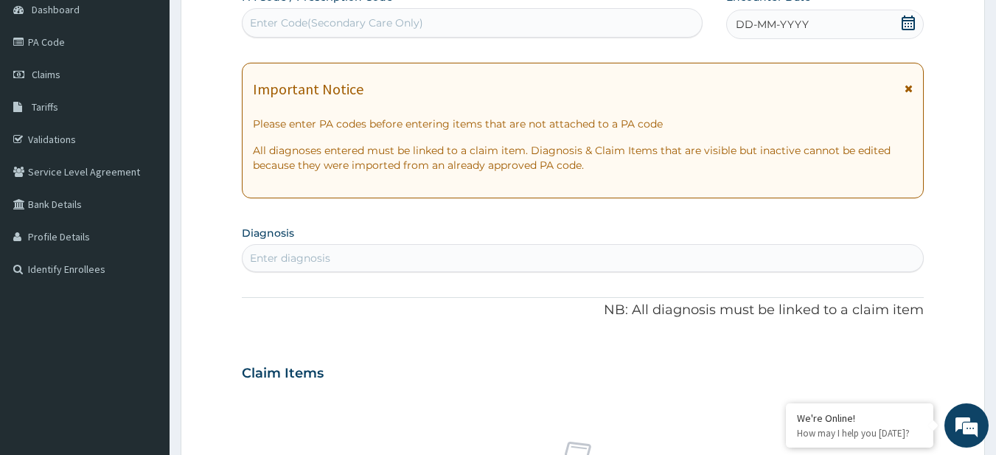
click at [355, 253] on div "Enter diagnosis" at bounding box center [583, 258] width 681 height 24
type input "MALA"
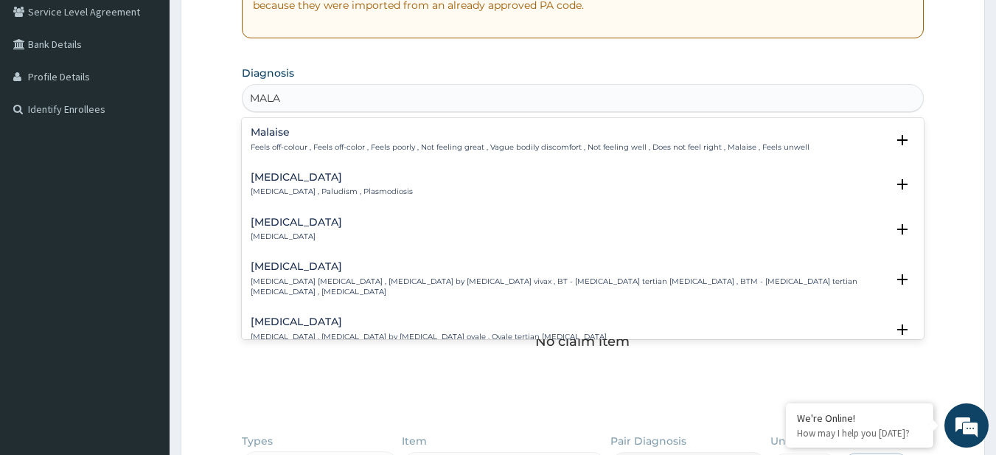
click at [298, 182] on h4 "Malaria" at bounding box center [332, 177] width 162 height 11
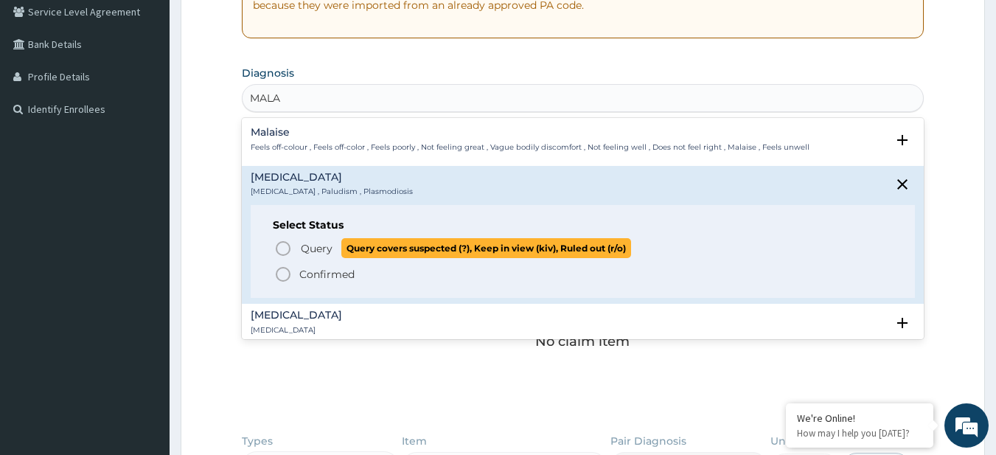
click at [344, 241] on span "Query covers suspected (?), Keep in view (kiv), Ruled out (r/o)" at bounding box center [486, 248] width 290 height 20
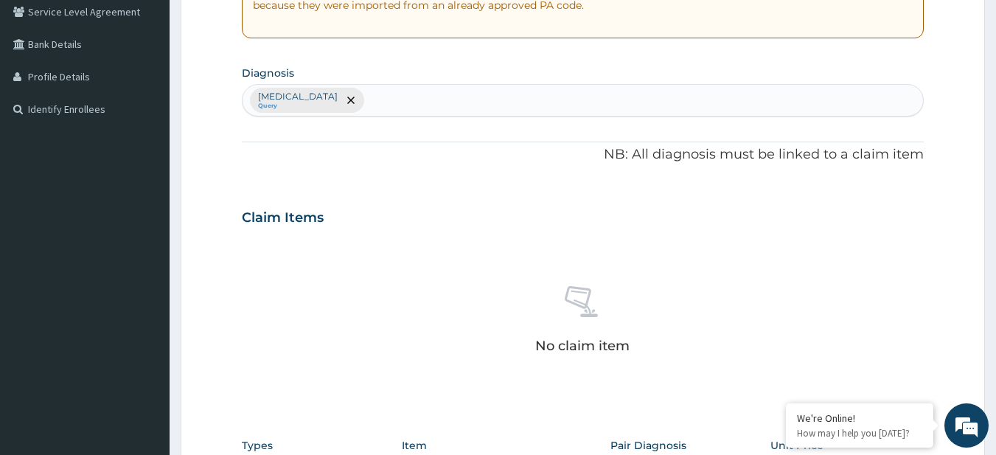
click at [359, 109] on div "Malaria Query" at bounding box center [583, 100] width 681 height 31
type input "BACT INF DISEASE"
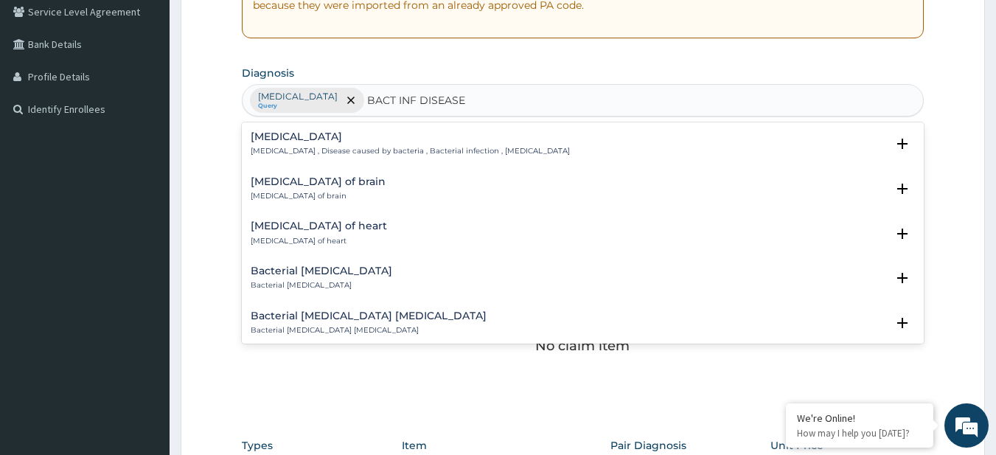
click at [294, 153] on p "Bacterial infectious disease , Disease caused by bacteria , Bacterial infection…" at bounding box center [410, 151] width 319 height 10
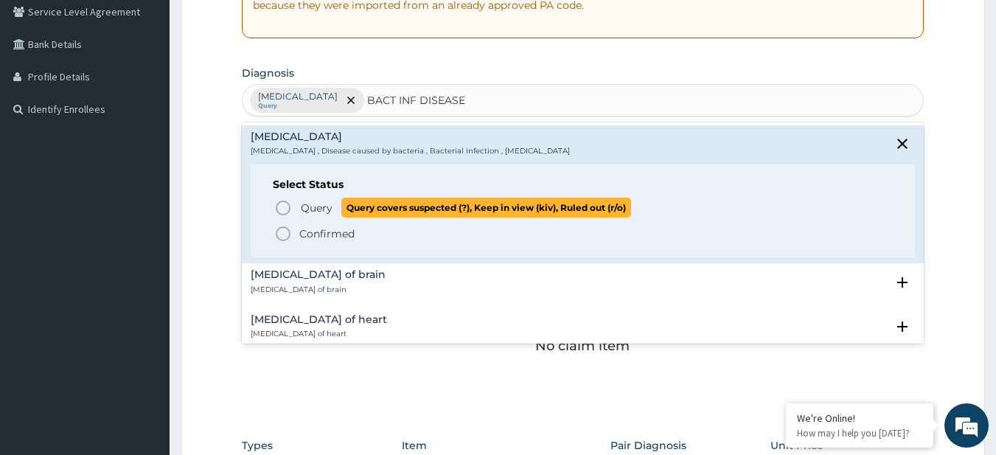
click at [313, 203] on span "Query" at bounding box center [317, 207] width 32 height 15
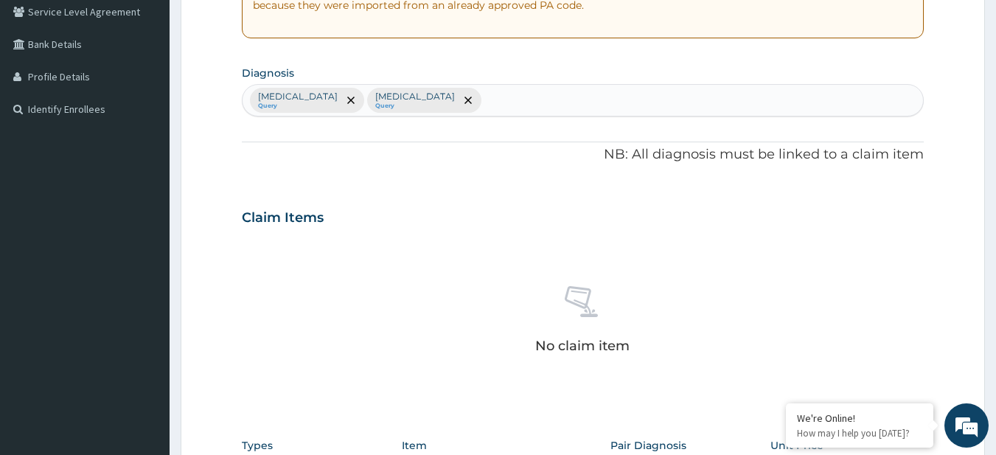
click at [915, 132] on div "PA Code / Prescription Code Enter Code(Secondary Care Only) Encounter Date DD-M…" at bounding box center [583, 213] width 683 height 767
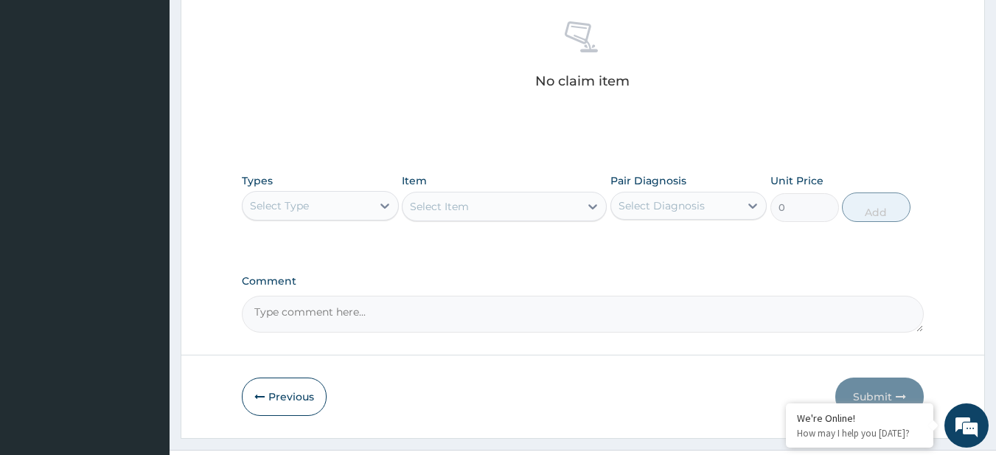
scroll to position [608, 0]
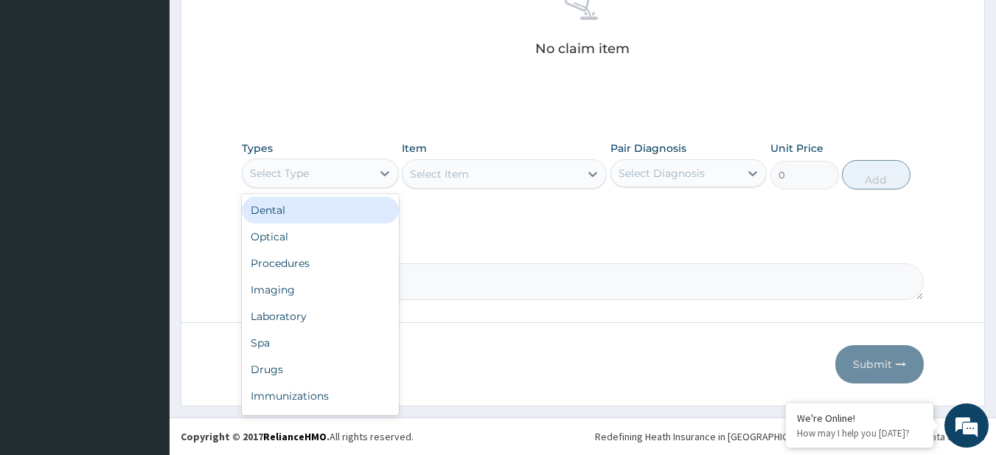
click at [315, 176] on div "Select Type" at bounding box center [307, 173] width 129 height 24
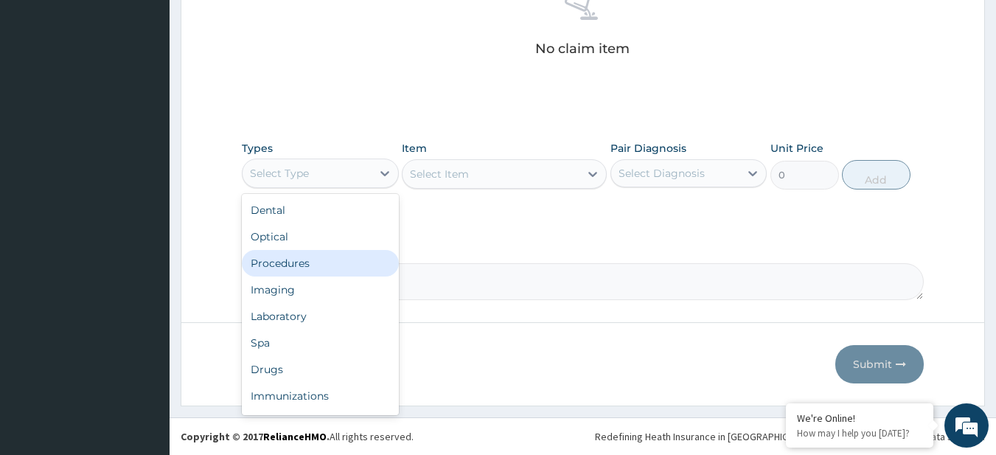
click at [336, 272] on div "Procedures" at bounding box center [320, 263] width 157 height 27
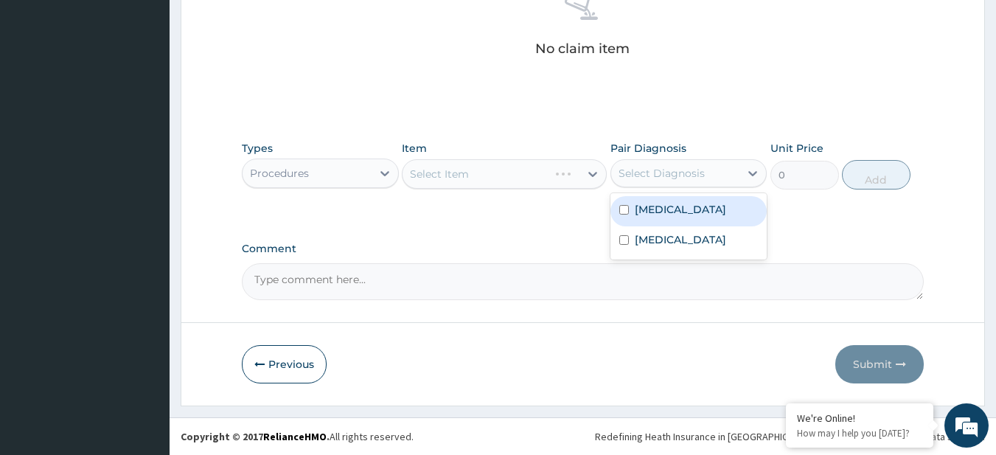
click at [660, 186] on div "Select Diagnosis" at bounding box center [688, 173] width 157 height 28
click at [666, 221] on div "Malaria" at bounding box center [688, 211] width 157 height 30
checkbox input "true"
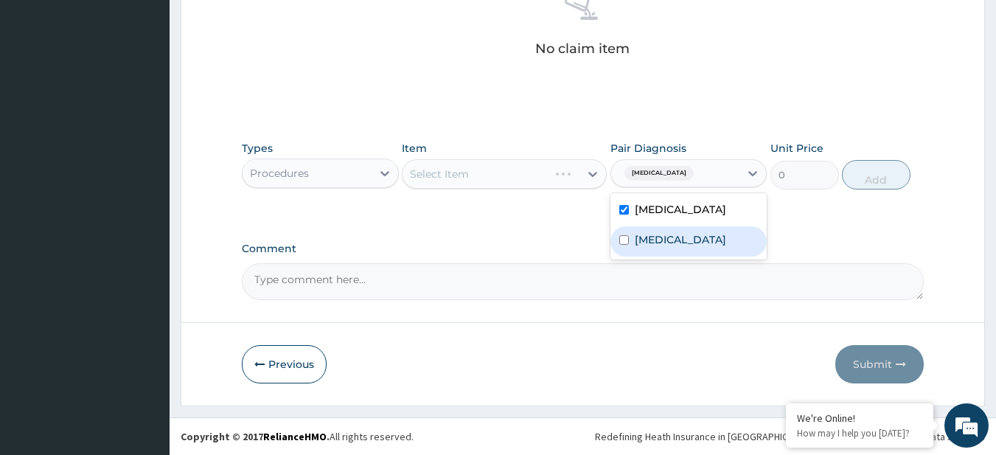
click at [664, 241] on label "Bacterial infectious disease" at bounding box center [680, 239] width 91 height 15
checkbox input "true"
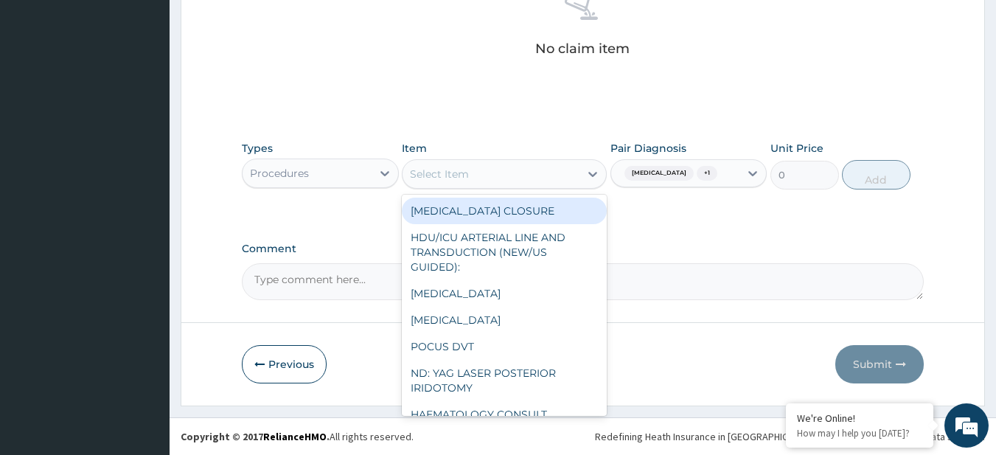
click at [545, 172] on div "Select Item" at bounding box center [490, 174] width 177 height 24
paste input "General Consultation (initial) MALARIA PARASITE FBC - (FULL BLOOD COUNT with pl…"
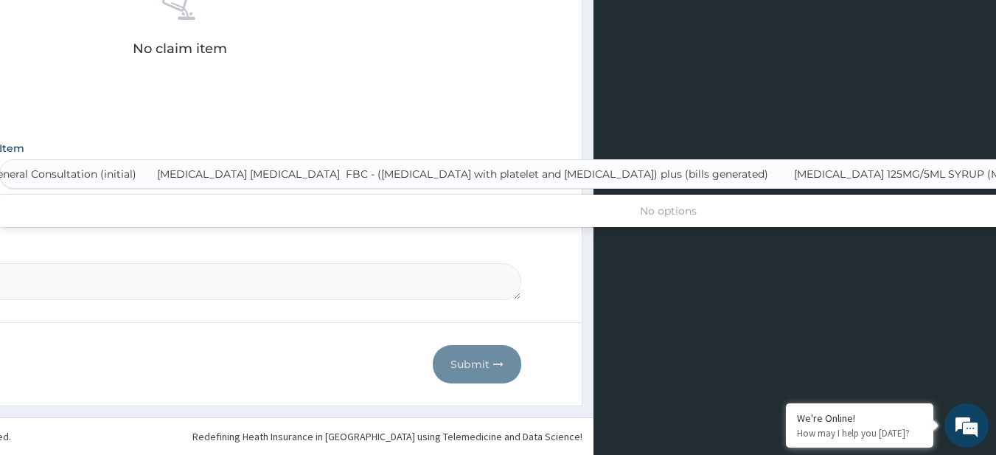
scroll to position [0, 7]
type input "General Consultation (initial)"
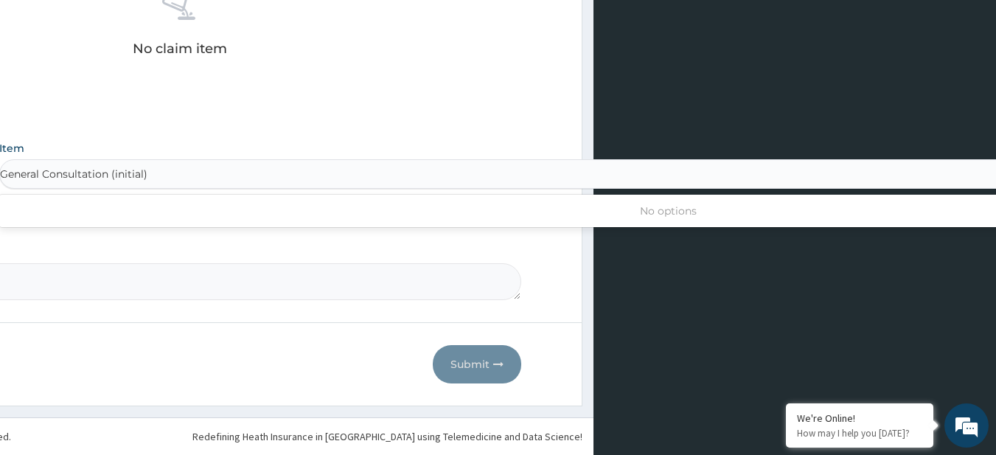
scroll to position [0, 0]
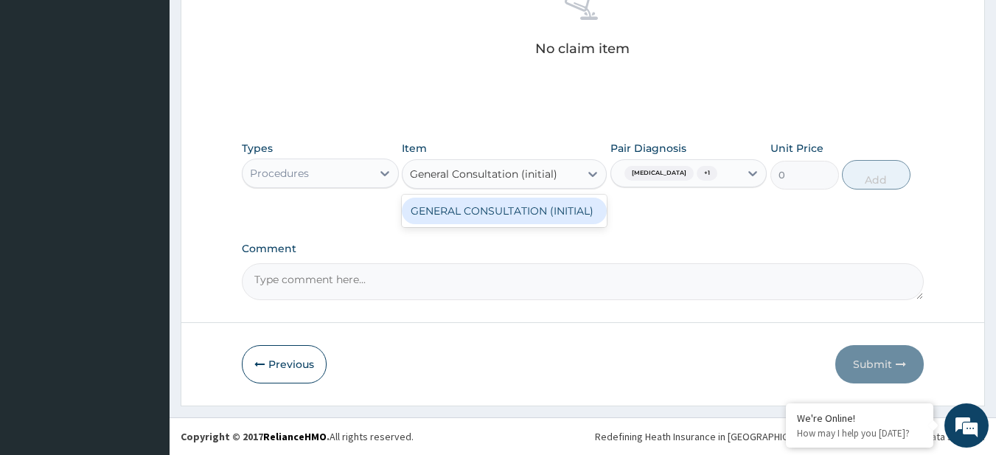
click at [587, 212] on div "GENERAL CONSULTATION (INITIAL)" at bounding box center [504, 211] width 205 height 27
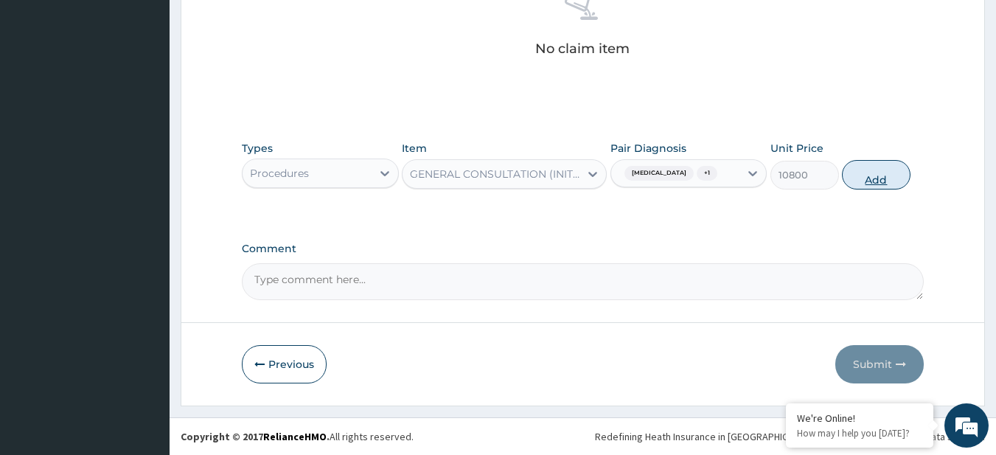
click at [860, 186] on button "Add" at bounding box center [876, 174] width 69 height 29
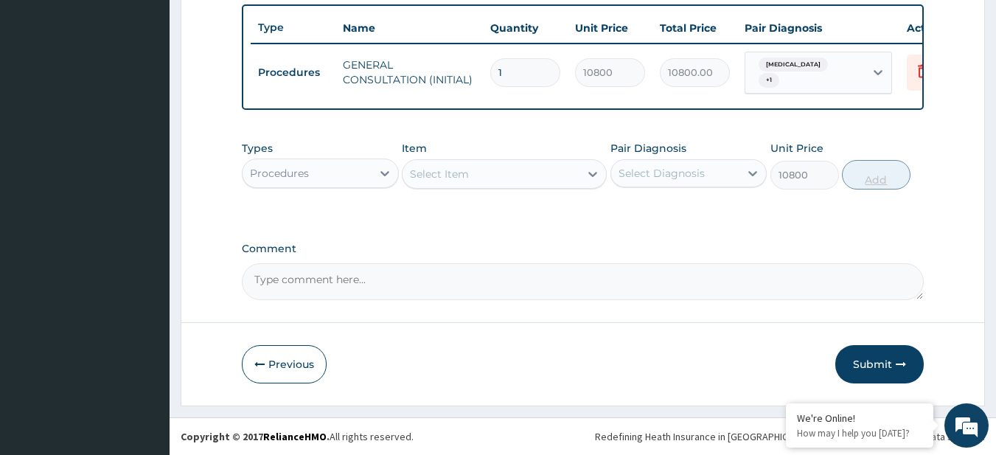
type input "0"
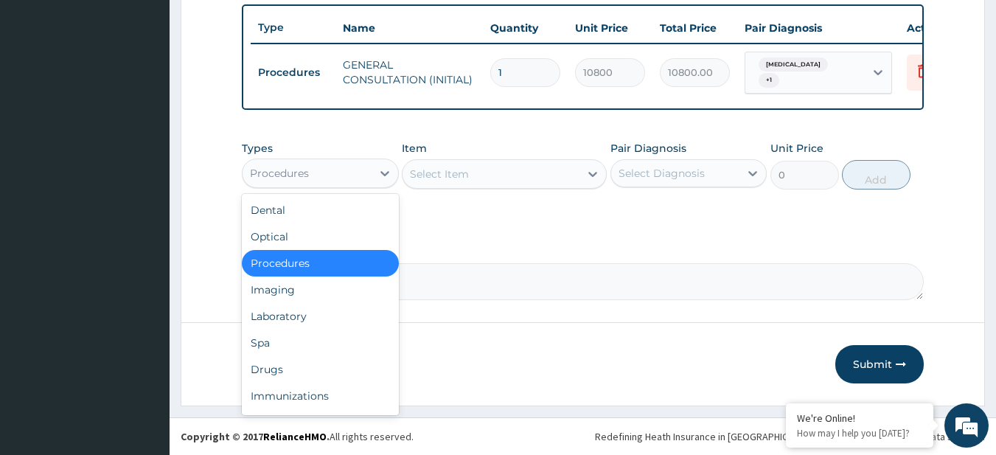
click at [259, 184] on div "Procedures" at bounding box center [307, 173] width 129 height 24
click at [280, 319] on div "Laboratory" at bounding box center [320, 316] width 157 height 27
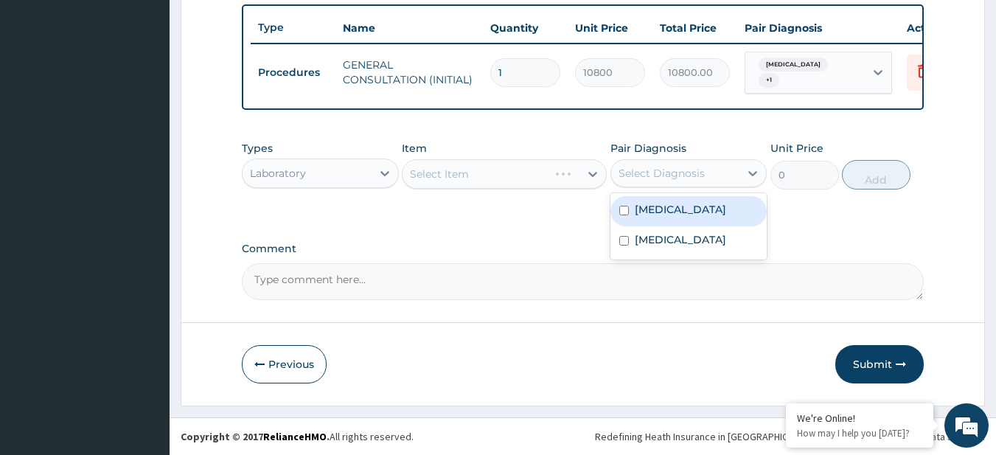
drag, startPoint x: 687, startPoint y: 173, endPoint x: 678, endPoint y: 209, distance: 36.5
click at [678, 187] on div "option Bacterial infectious disease, selected. option Malaria focused, 1 of 2. …" at bounding box center [688, 173] width 157 height 28
click at [678, 209] on div "Malaria" at bounding box center [688, 211] width 157 height 30
checkbox input "true"
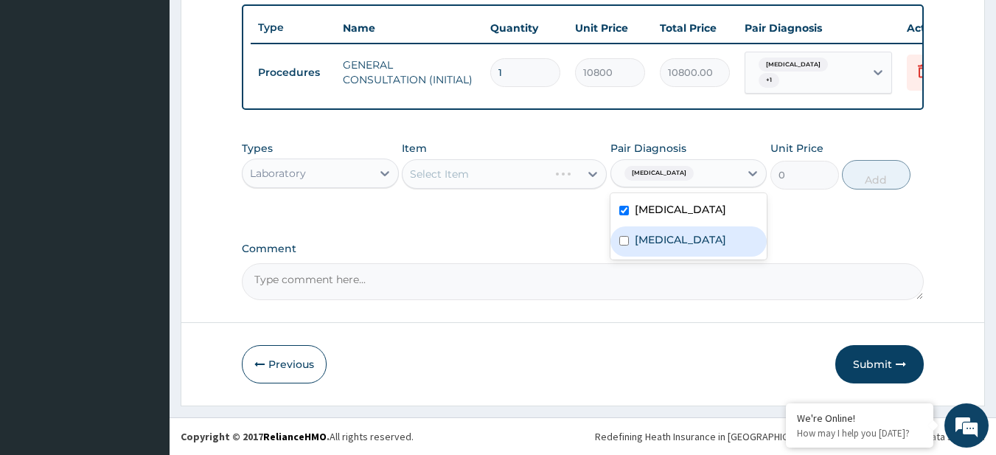
click at [685, 257] on div "Bacterial infectious disease" at bounding box center [688, 241] width 157 height 30
checkbox input "true"
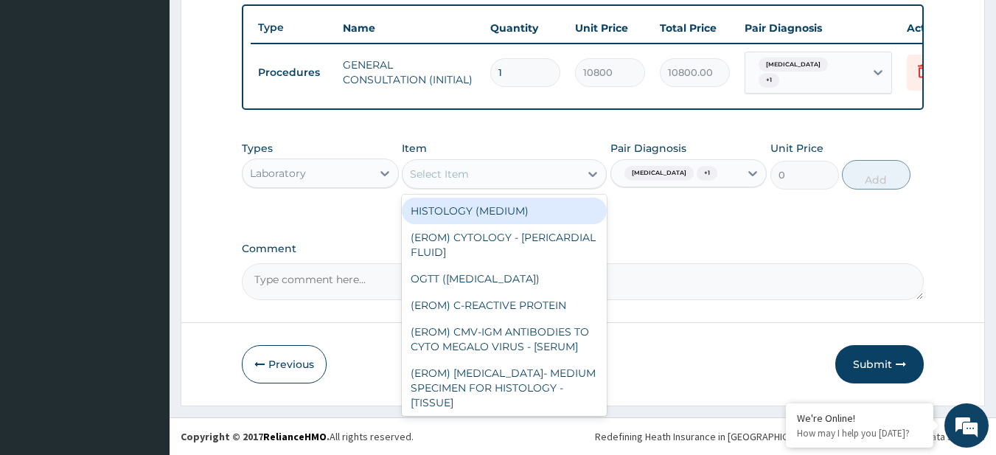
click at [499, 170] on div "Select Item" at bounding box center [490, 174] width 177 height 24
paste input "MALARIA PARASITE FBC - (FULL BLOOD COUNT with platelet and red cell indices) pl…"
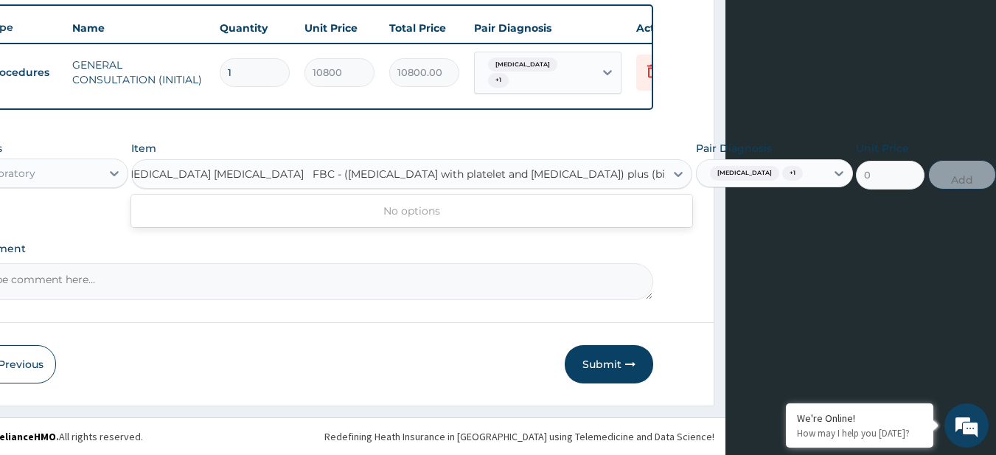
scroll to position [0, 271]
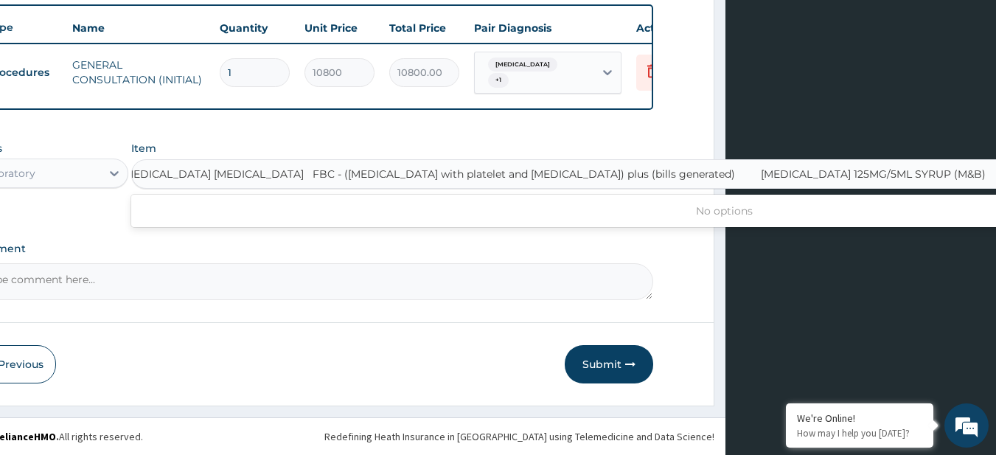
type input "MALARIA PARASITE"
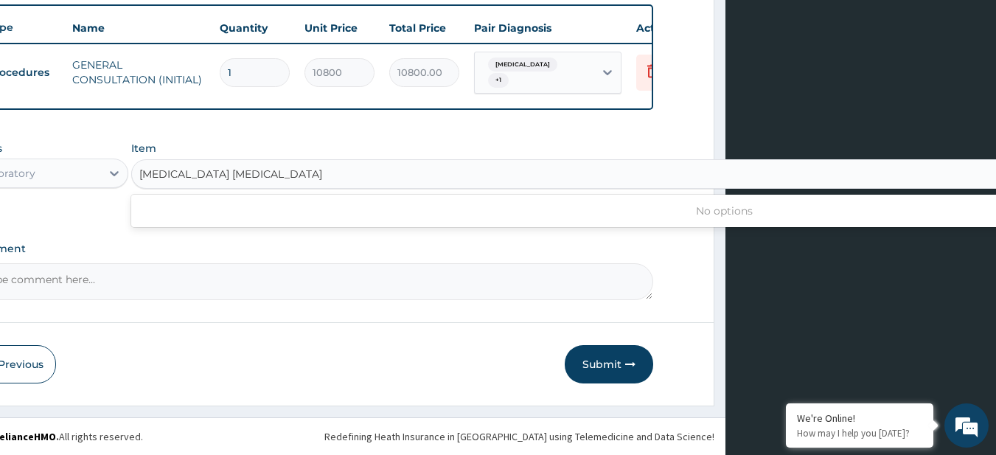
scroll to position [0, 0]
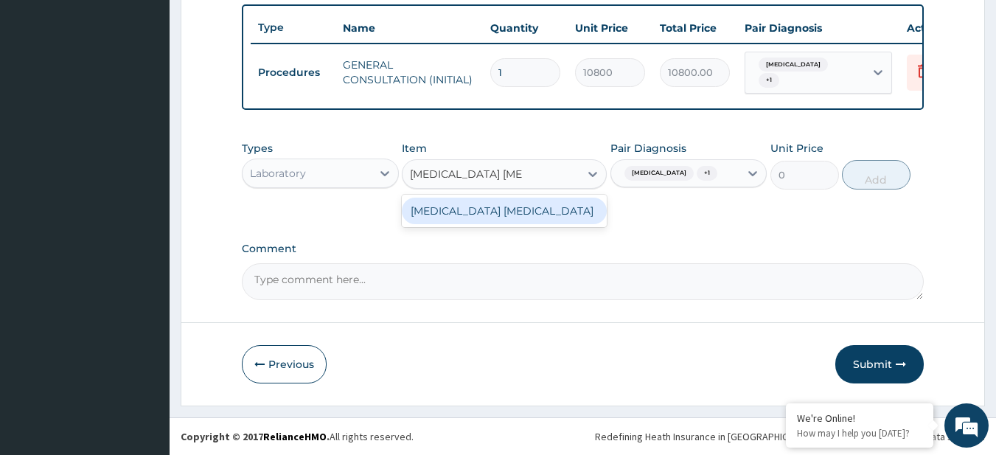
click at [514, 200] on div "MALARIA PARASITE" at bounding box center [504, 211] width 205 height 27
type input "4050"
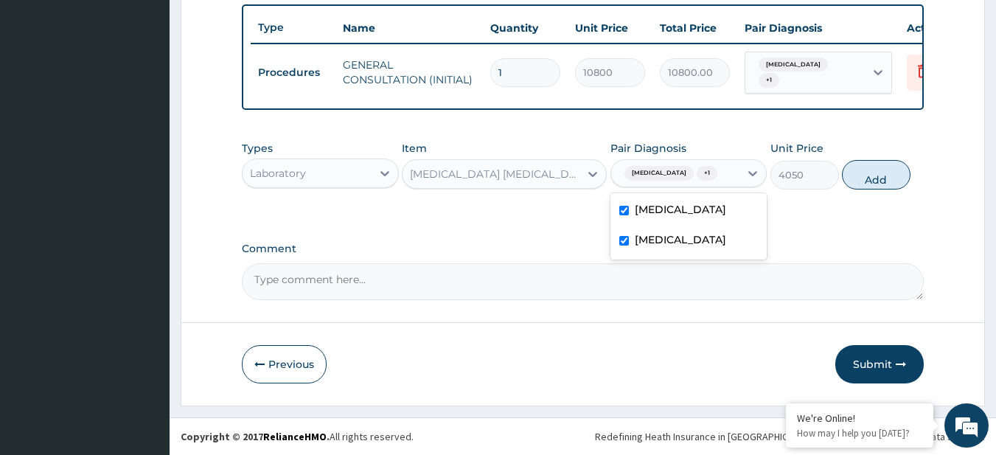
drag, startPoint x: 655, startPoint y: 167, endPoint x: 666, endPoint y: 226, distance: 60.6
click at [666, 187] on div "option Bacterial infectious disease, selected. option Malaria selected, 1 of 2.…" at bounding box center [688, 173] width 157 height 28
click at [668, 247] on label "Bacterial infectious disease" at bounding box center [680, 239] width 91 height 15
checkbox input "false"
click at [868, 183] on button "Add" at bounding box center [876, 174] width 69 height 29
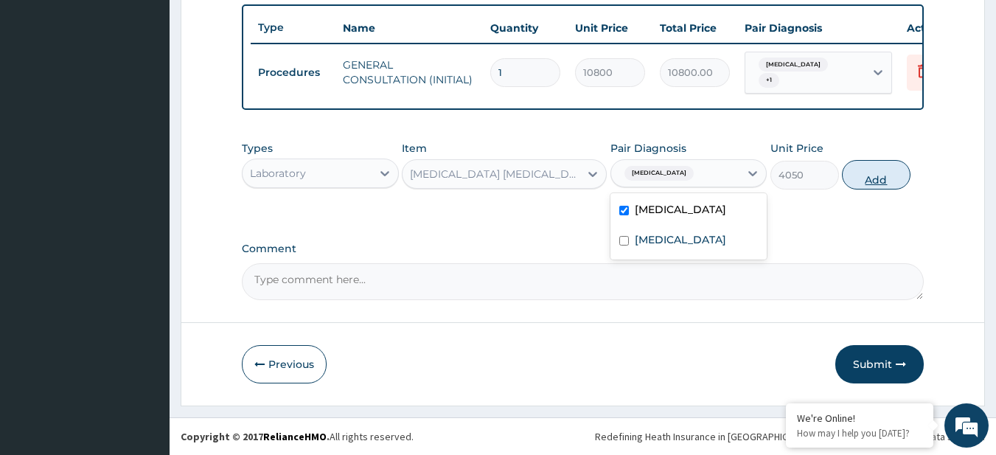
type input "0"
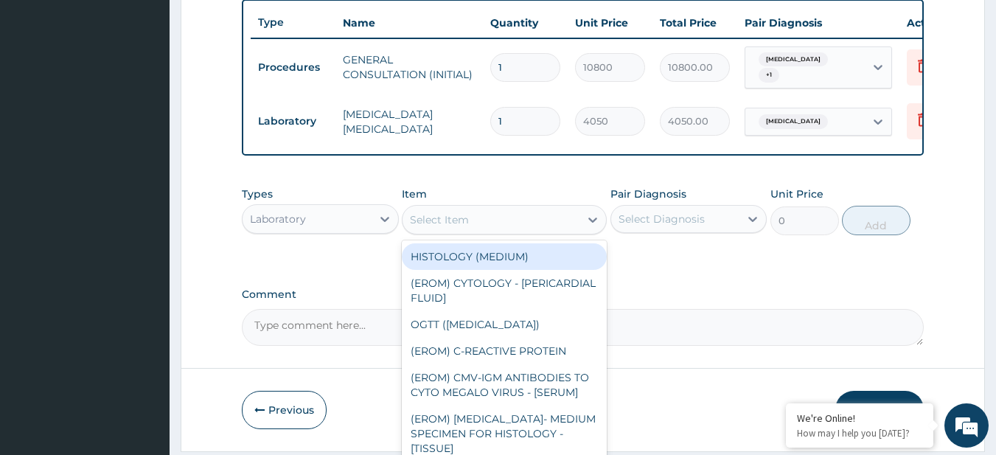
click at [463, 227] on div "Select Item" at bounding box center [439, 219] width 59 height 15
paste input "FBC - (FULL BLOOD COUNT with platelet and red cell indices) plus (bills generat…"
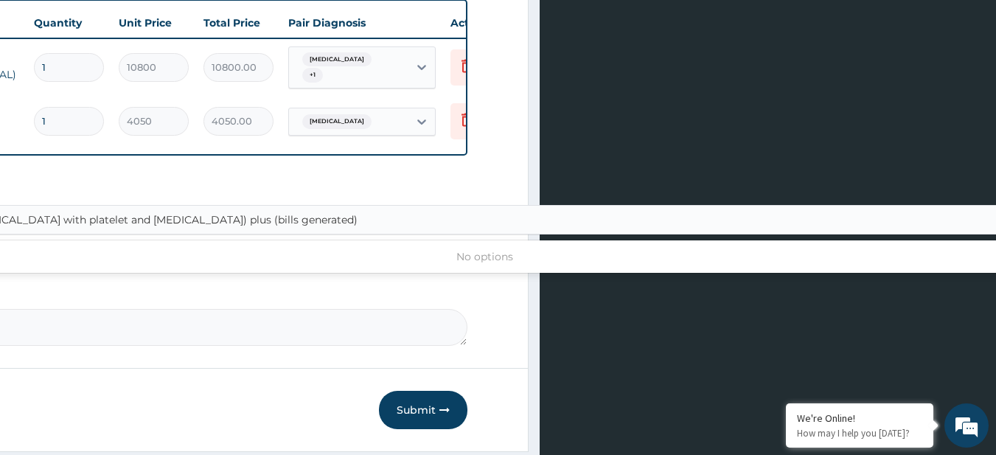
scroll to position [0, 163]
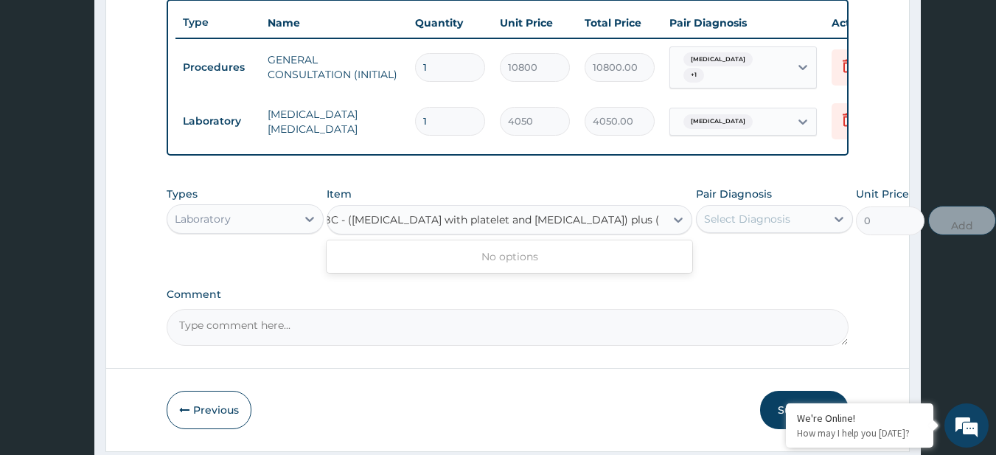
type input "FBC - (FULL BLOOD COUNT with platelet and red cell indices) plus"
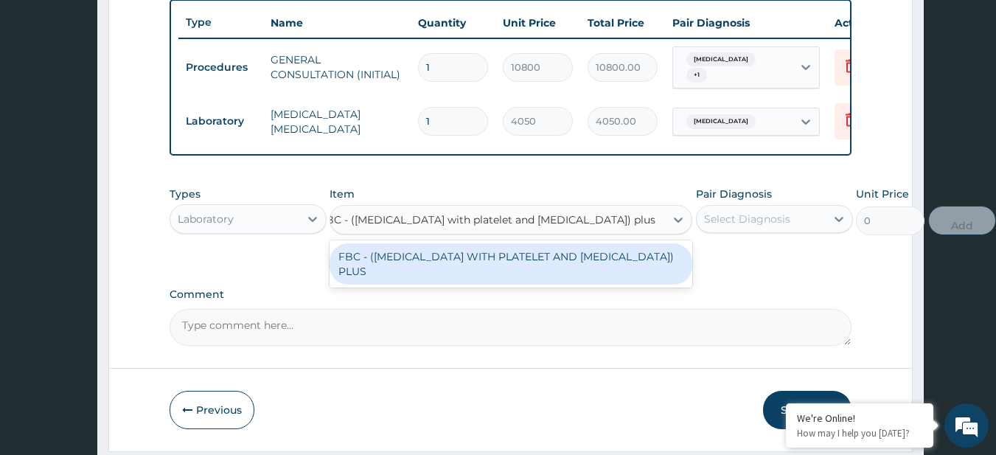
scroll to position [0, 72]
click at [478, 273] on div "FBC - (FULL BLOOD COUNT WITH PLATELET AND RED CELL INDICES) PLUS" at bounding box center [510, 263] width 363 height 41
type input "8505"
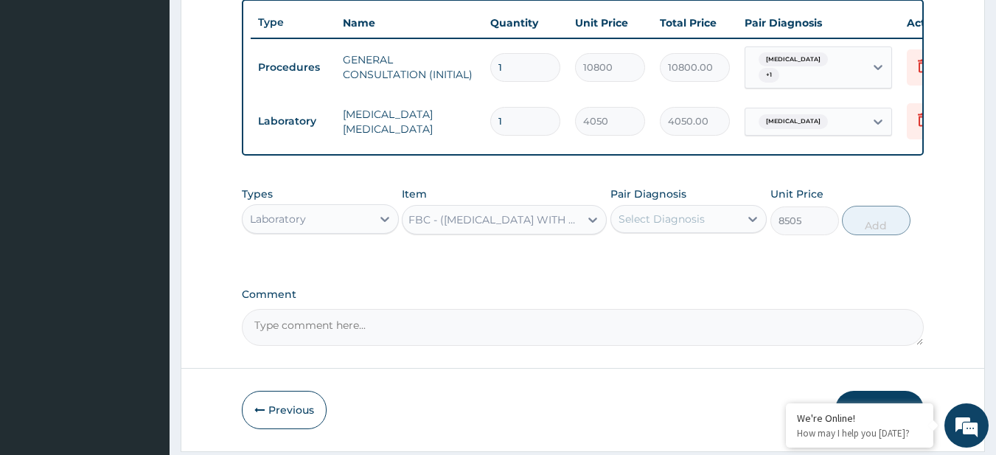
scroll to position [0, 0]
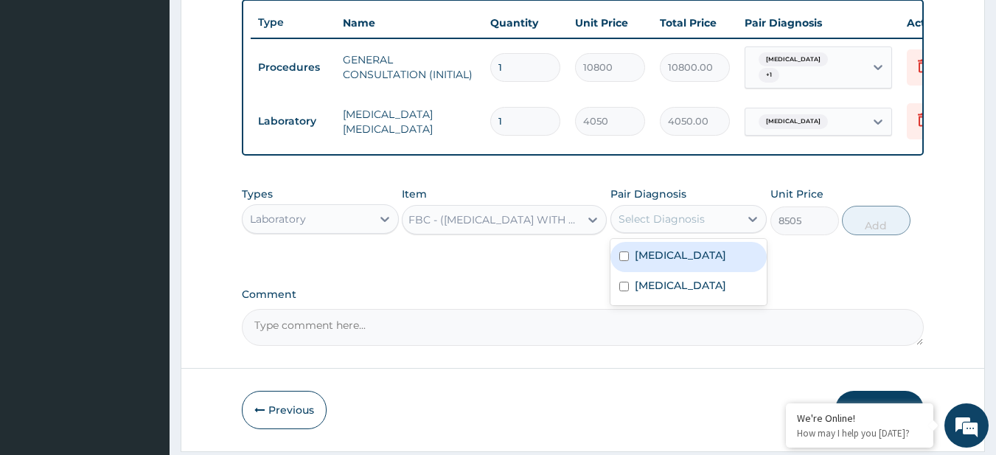
drag, startPoint x: 686, startPoint y: 228, endPoint x: 695, endPoint y: 269, distance: 42.4
click at [695, 233] on div "option Bacterial infectious disease, deselected. option Malaria focused, 1 of 2…" at bounding box center [688, 219] width 157 height 28
click at [695, 269] on div "Malaria" at bounding box center [688, 257] width 157 height 30
checkbox input "true"
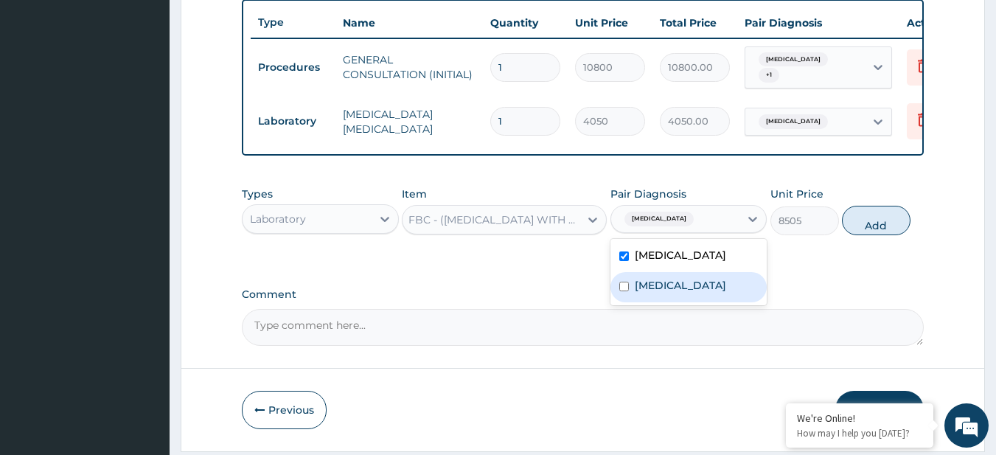
click at [701, 293] on label "Bacterial infectious disease" at bounding box center [680, 285] width 91 height 15
checkbox input "true"
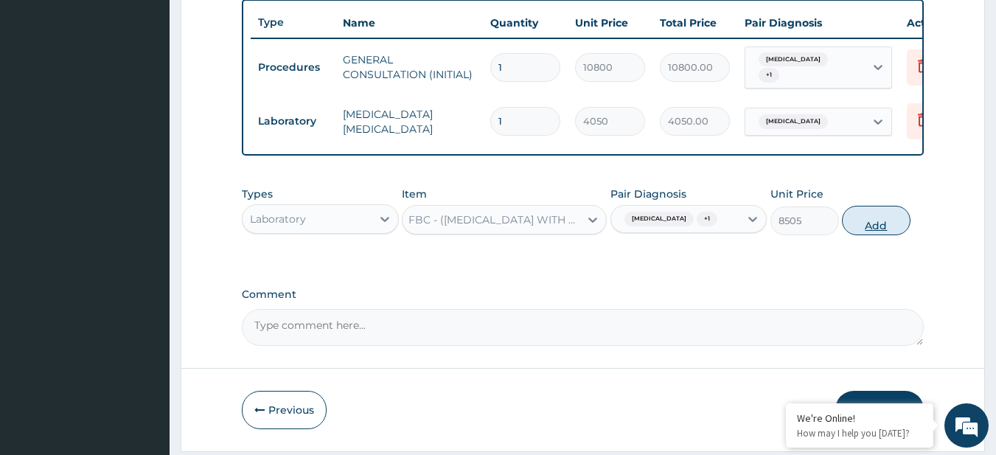
click at [872, 222] on button "Add" at bounding box center [876, 220] width 69 height 29
type input "0"
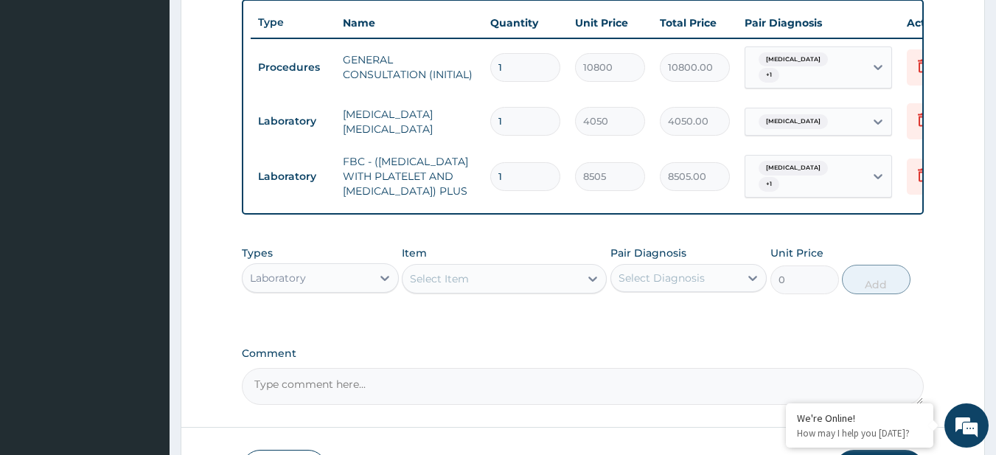
scroll to position [674, 0]
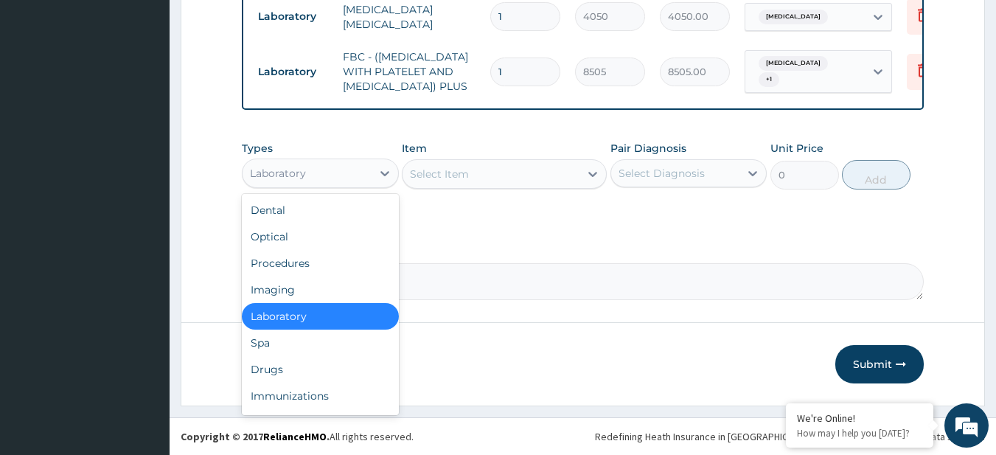
click at [299, 161] on div "Laboratory" at bounding box center [307, 173] width 129 height 24
click at [304, 372] on div "Drugs" at bounding box center [320, 369] width 157 height 27
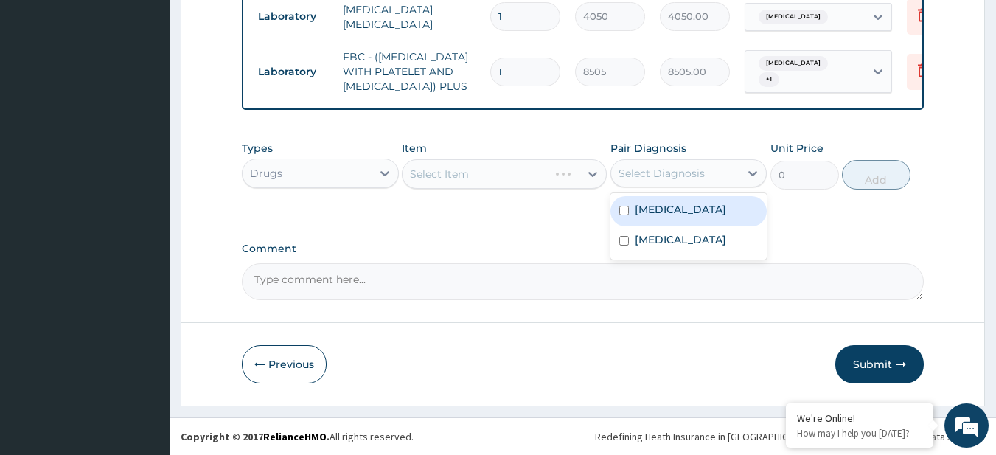
drag, startPoint x: 717, startPoint y: 176, endPoint x: 656, endPoint y: 220, distance: 75.5
click at [656, 187] on div "option Bacterial infectious disease, selected. option Malaria focused, 1 of 2. …" at bounding box center [688, 173] width 157 height 28
click at [656, 220] on div "Malaria" at bounding box center [688, 211] width 157 height 30
checkbox input "true"
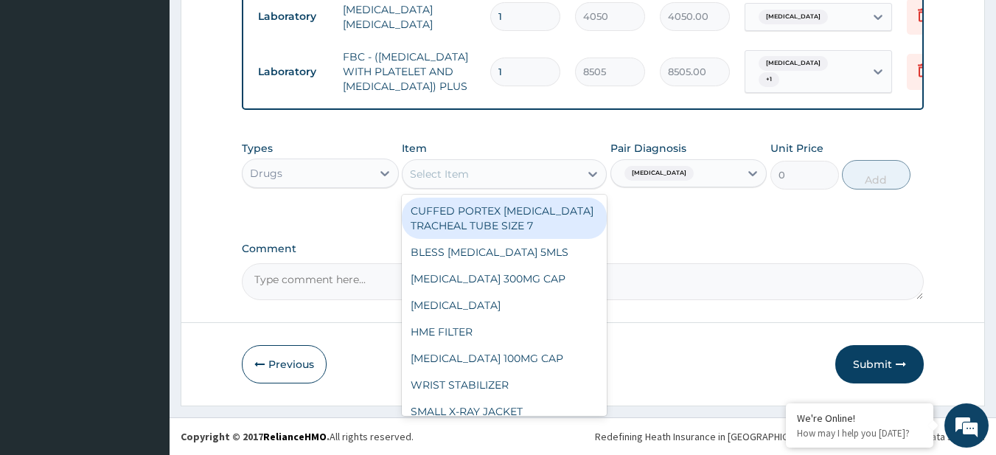
click at [481, 176] on div "Select Item" at bounding box center [490, 174] width 177 height 24
paste input "PARACETAMOL 125MG/5ML SYRUP (M&B) CHLORPHENIRAMINE SYRUP (M&B) COUGH SYRUP CHIL…"
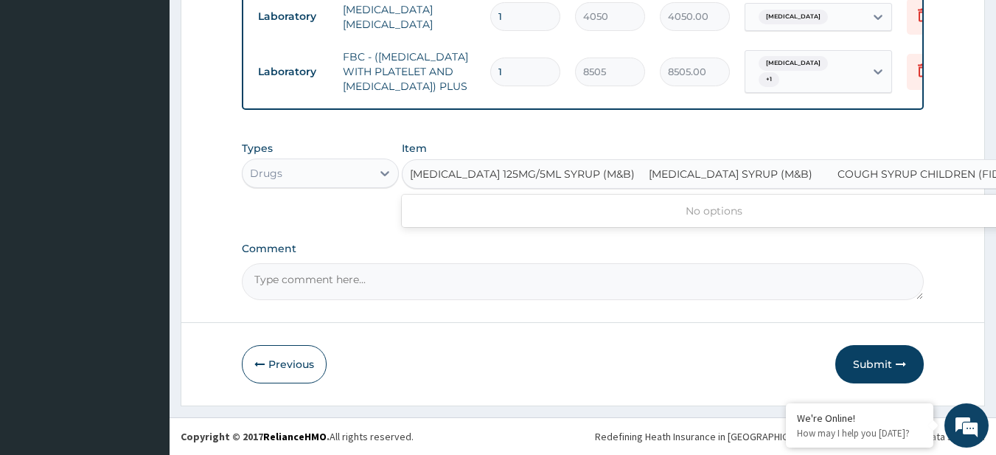
scroll to position [0, 2]
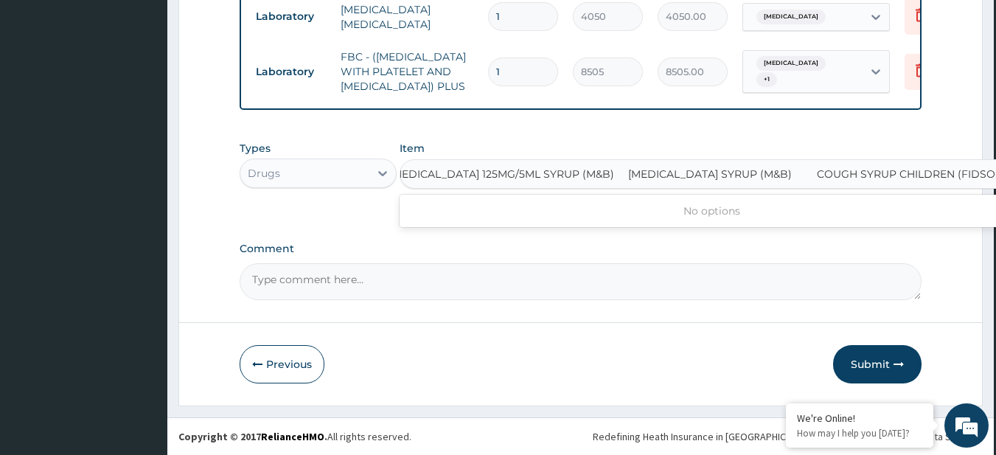
type input "PARACETAMOL 125MG/5ML SYRUP (M&B)"
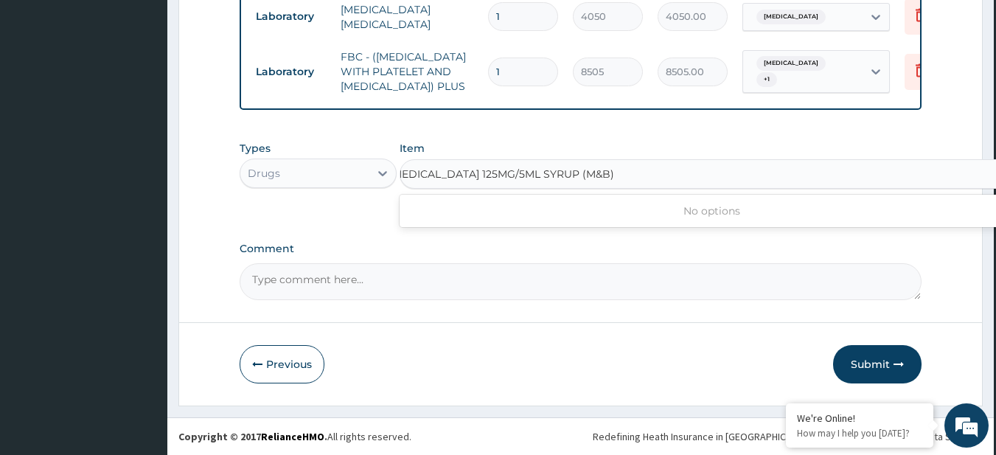
scroll to position [0, 0]
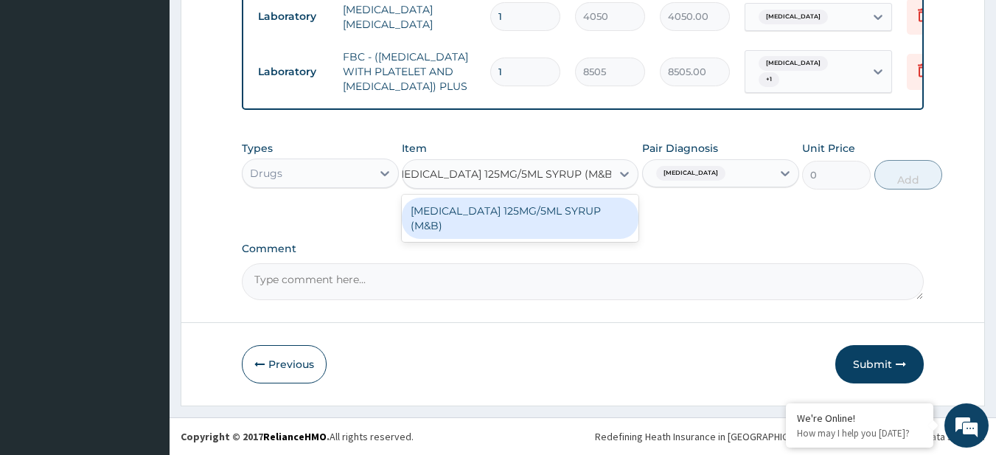
click at [486, 203] on div "PARACETAMOL 125MG/5ML SYRUP (M&B)" at bounding box center [520, 218] width 237 height 41
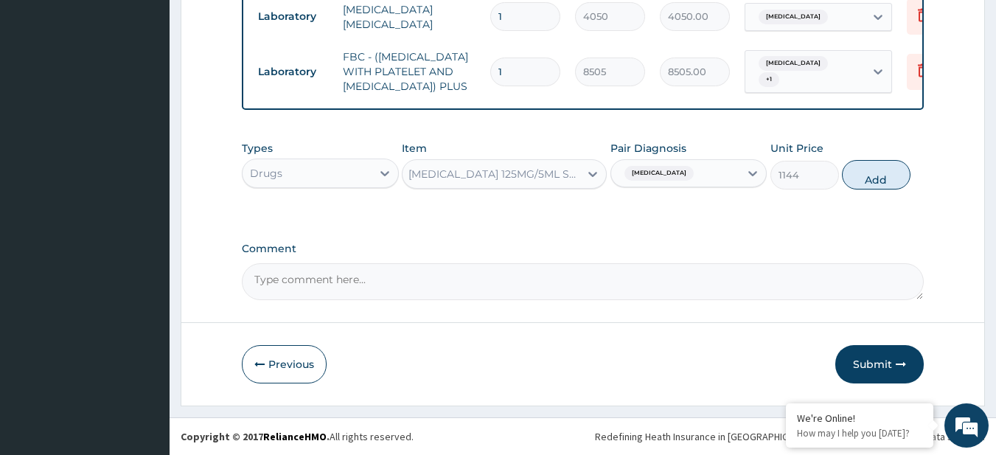
scroll to position [0, 1]
click at [844, 184] on button "Add" at bounding box center [876, 174] width 69 height 29
type input "0"
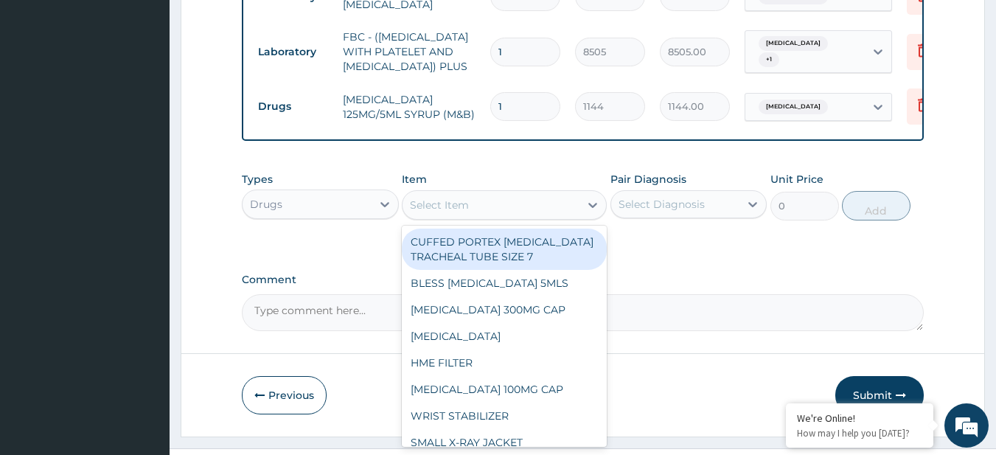
click at [447, 212] on div "Select Item" at bounding box center [439, 205] width 59 height 15
paste input "CHLORPHENIRAMINE SYRUP (M&B) COUGH SYRUP CHILDREN (FIDSON)"
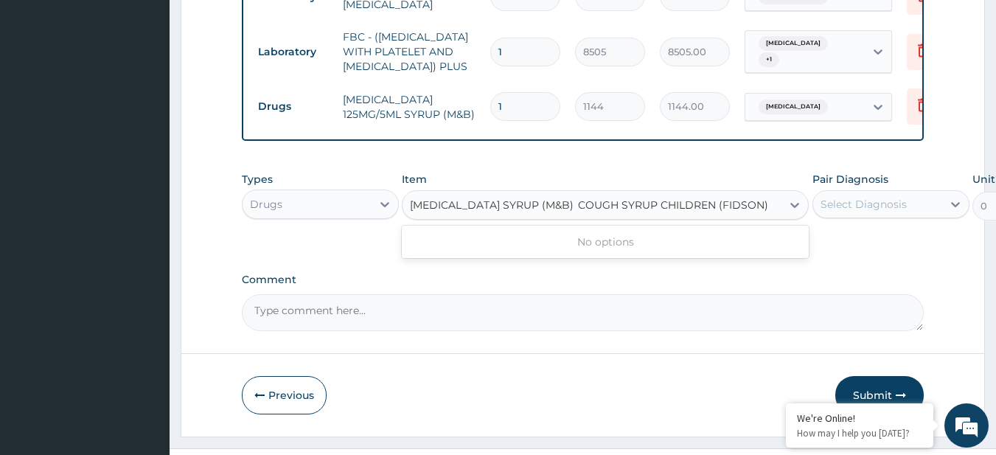
scroll to position [0, 19]
type input "CHLORPHENIRAMINE SYRUP (M&B)"
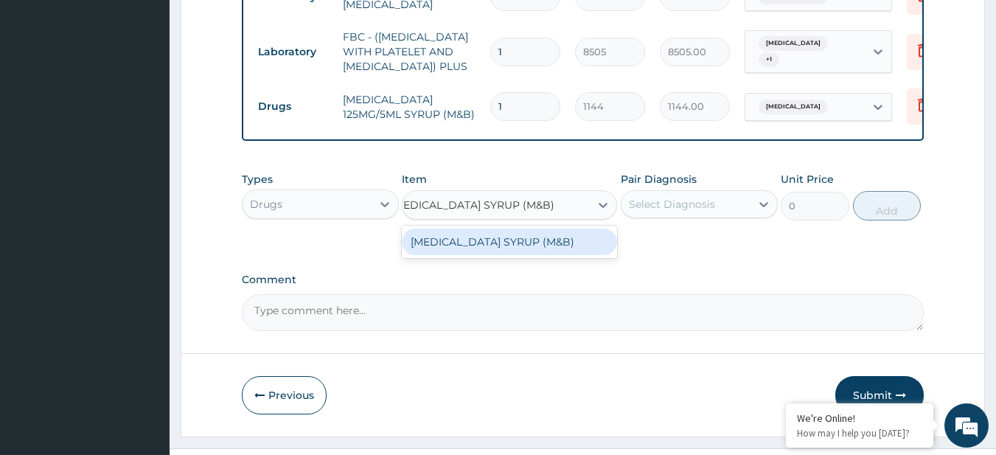
click at [456, 254] on div "CHLORPHENIRAMINE SYRUP (M&B)" at bounding box center [509, 242] width 215 height 27
type input "1100"
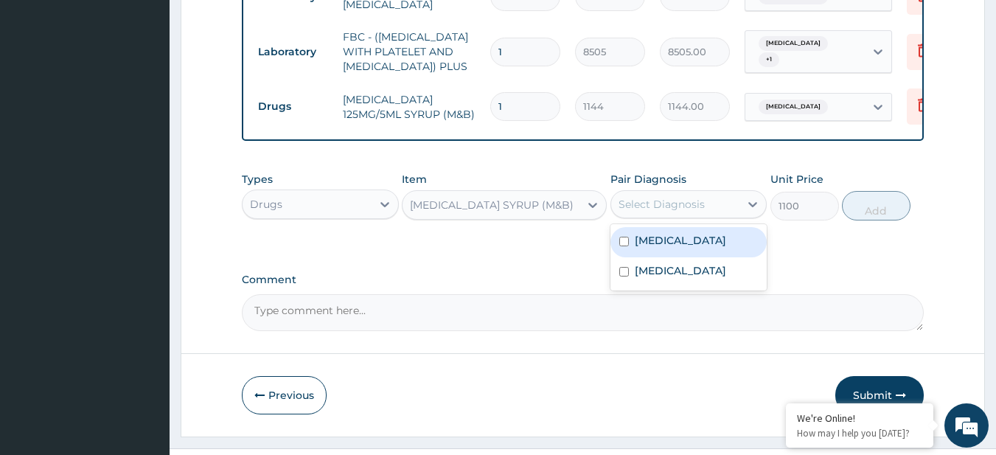
drag, startPoint x: 636, startPoint y: 223, endPoint x: 653, endPoint y: 272, distance: 51.5
click at [653, 218] on div "option Malaria, selected. option Malaria focused, 1 of 2. 2 results available. …" at bounding box center [688, 204] width 157 height 28
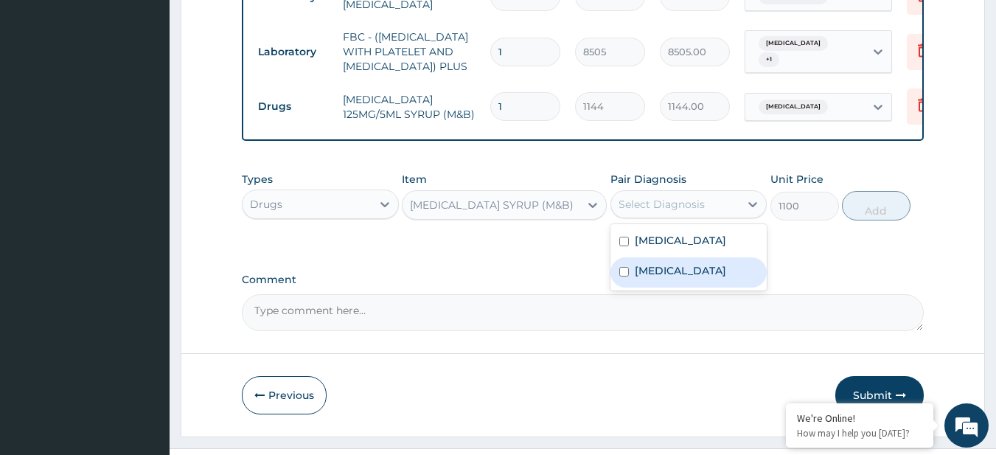
click at [674, 278] on label "Bacterial infectious disease" at bounding box center [680, 270] width 91 height 15
checkbox input "true"
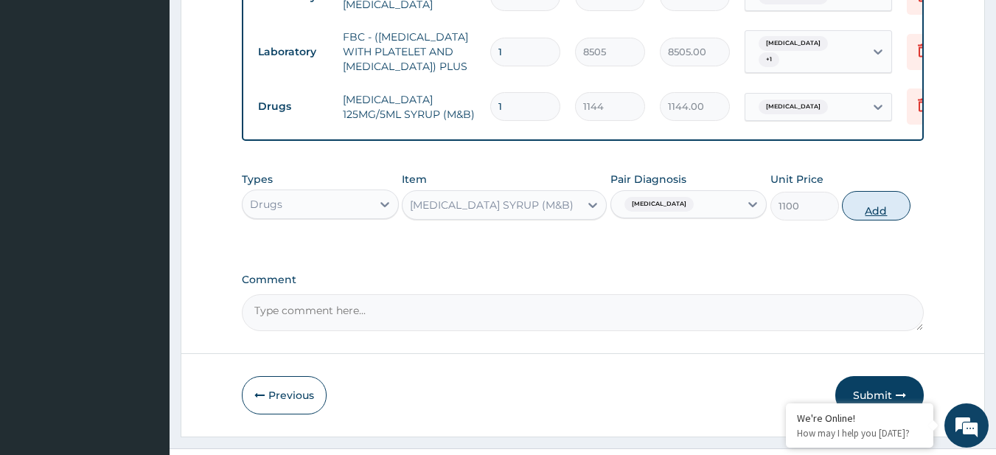
click at [868, 220] on button "Add" at bounding box center [876, 205] width 69 height 29
type input "0"
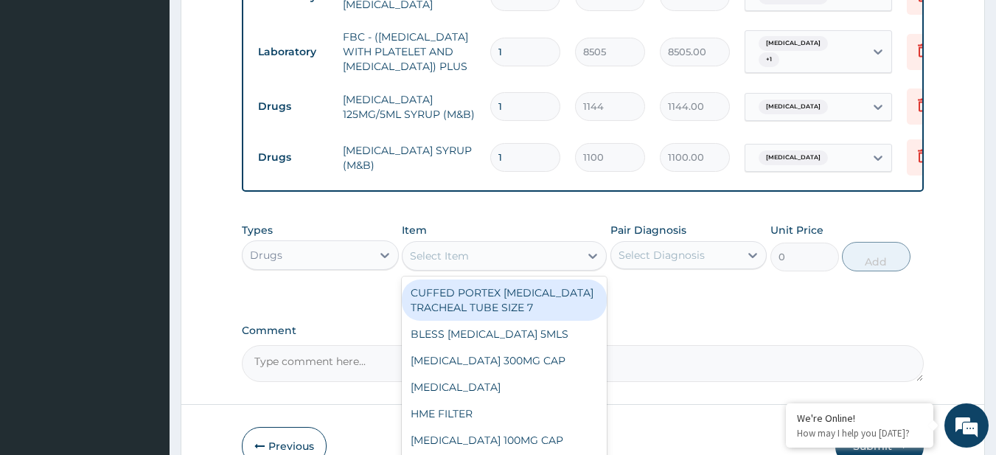
click at [491, 268] on div "Select Item" at bounding box center [490, 256] width 177 height 24
paste input "COUGH SYRUP CHILDREN (FIDSON)"
type input "COUGH SYRUP CHILDREN (FIDSON)"
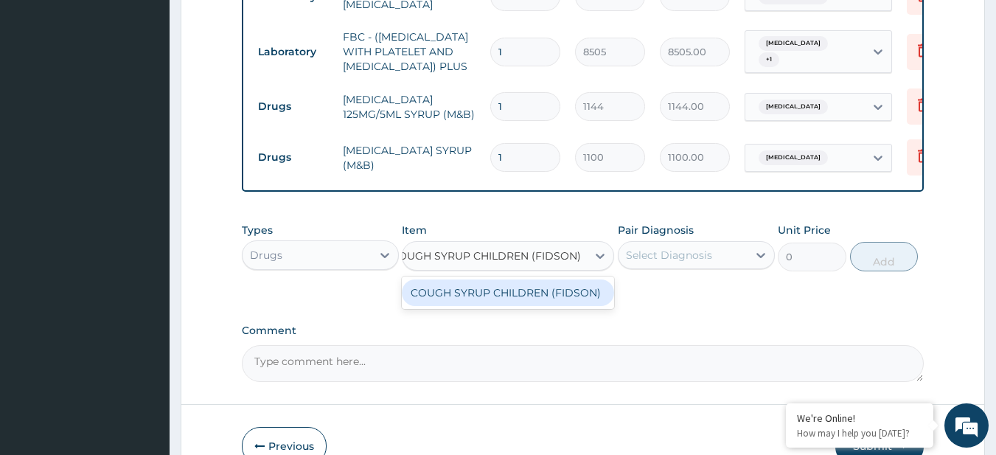
click at [509, 306] on div "COUGH SYRUP CHILDREN (FIDSON)" at bounding box center [508, 292] width 212 height 27
type input "1500"
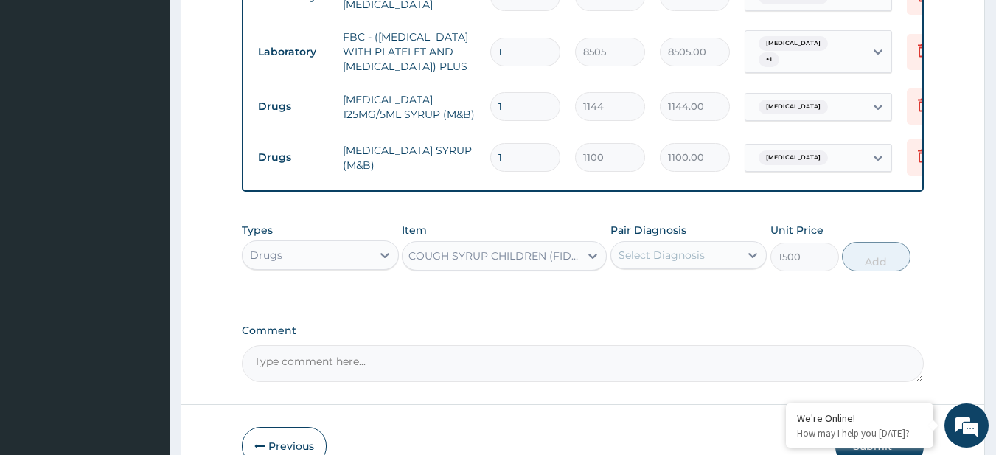
scroll to position [0, 1]
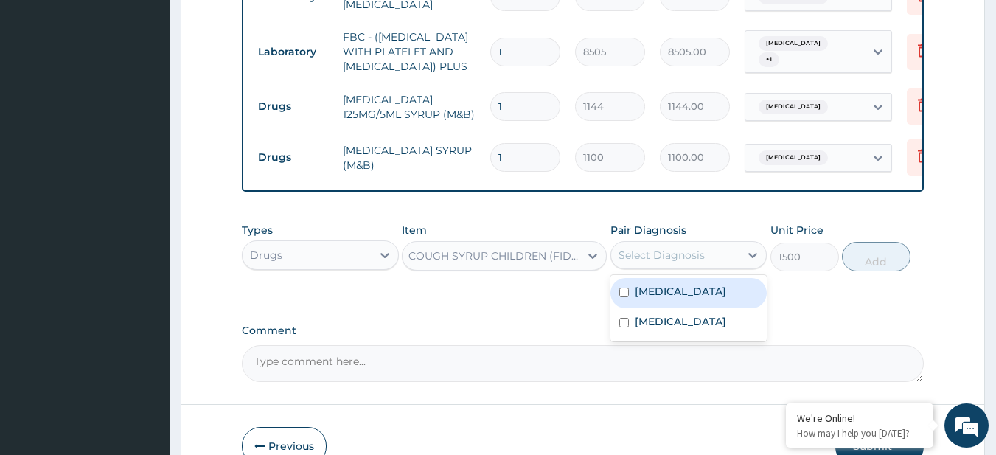
drag, startPoint x: 669, startPoint y: 265, endPoint x: 680, endPoint y: 240, distance: 27.8
click at [680, 240] on div "Types Drugs Item COUGH SYRUP CHILDREN (FIDSON) Pair Diagnosis option Bacterial …" at bounding box center [583, 246] width 683 height 63
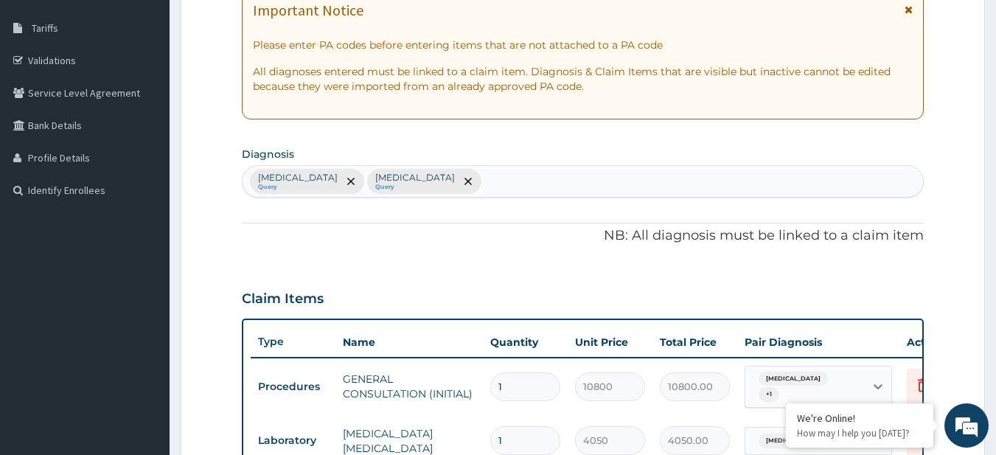
scroll to position [227, 0]
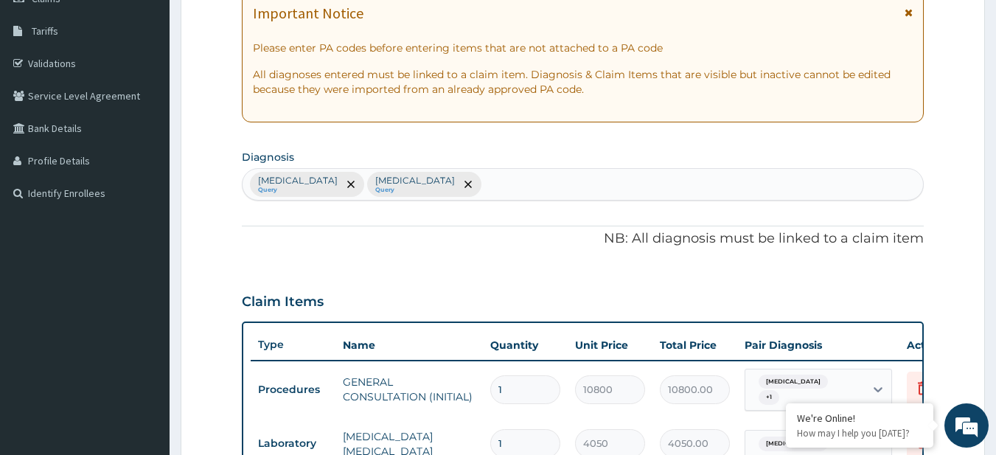
click at [502, 192] on div "Malaria Query Bacterial infectious disease Query" at bounding box center [583, 184] width 681 height 31
type input "AC UPP RES"
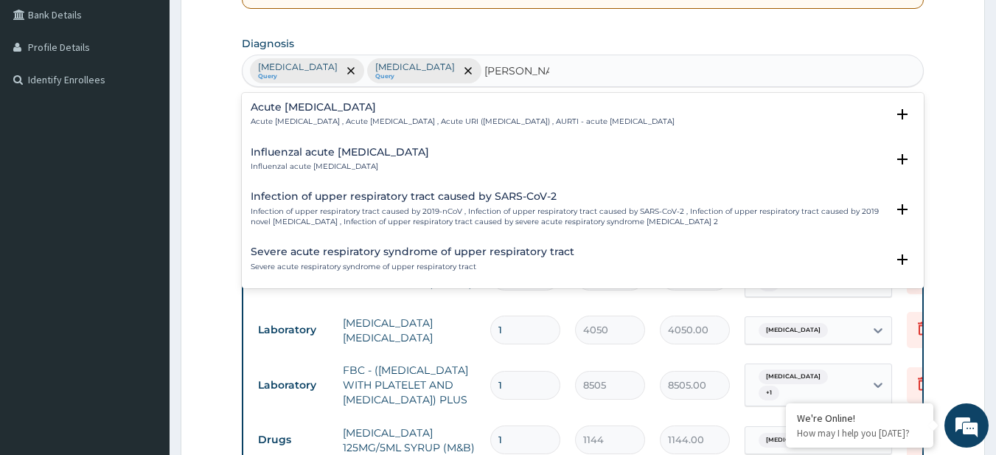
scroll to position [341, 0]
click at [362, 118] on p "Acute upper respiratory infection , Acute upper respiratory tract infection , A…" at bounding box center [463, 121] width 424 height 10
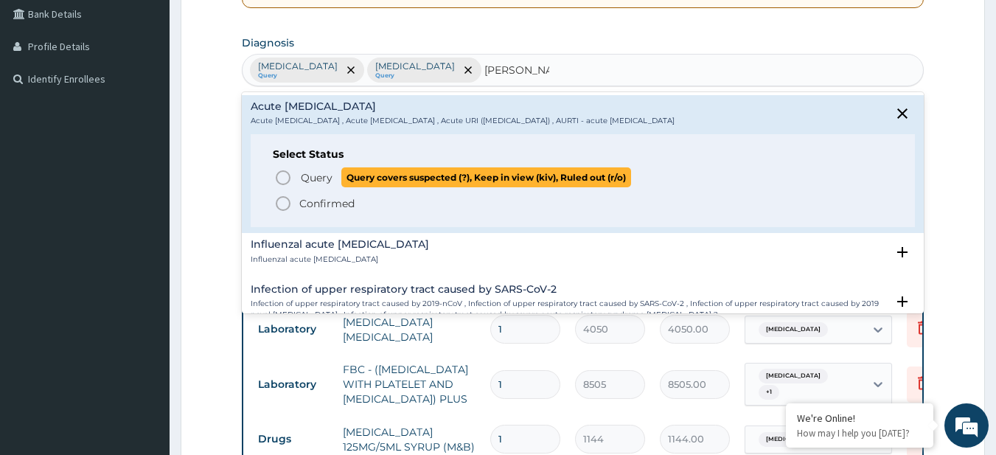
click at [333, 181] on p "Query Query covers suspected (?), Keep in view (kiv), Ruled out (r/o)" at bounding box center [465, 177] width 332 height 20
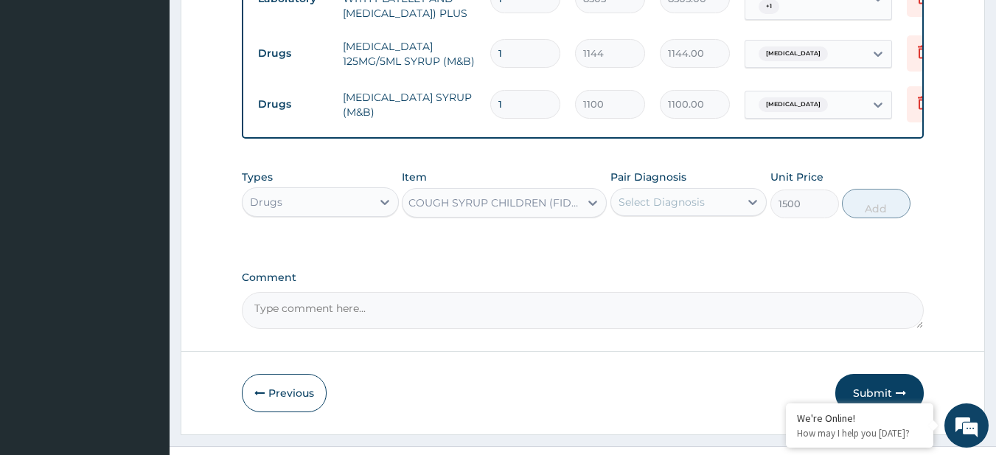
scroll to position [775, 0]
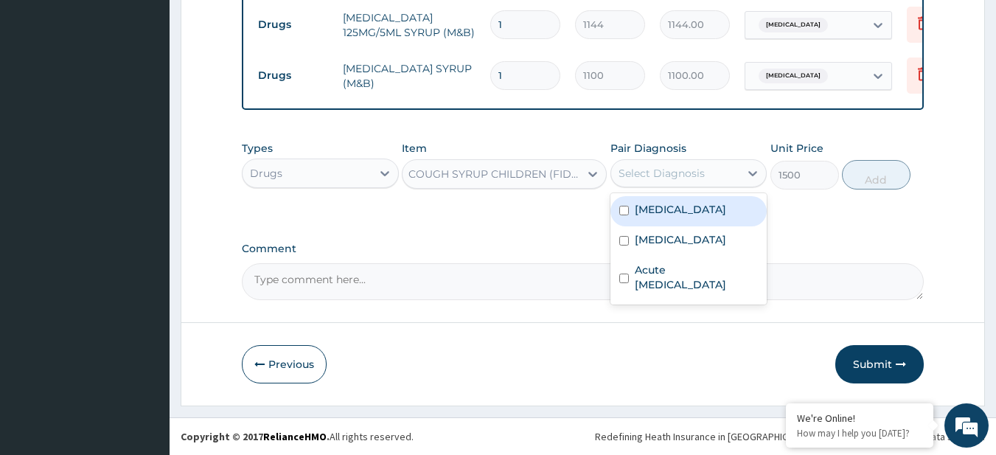
click at [640, 174] on div "Select Diagnosis" at bounding box center [661, 173] width 86 height 15
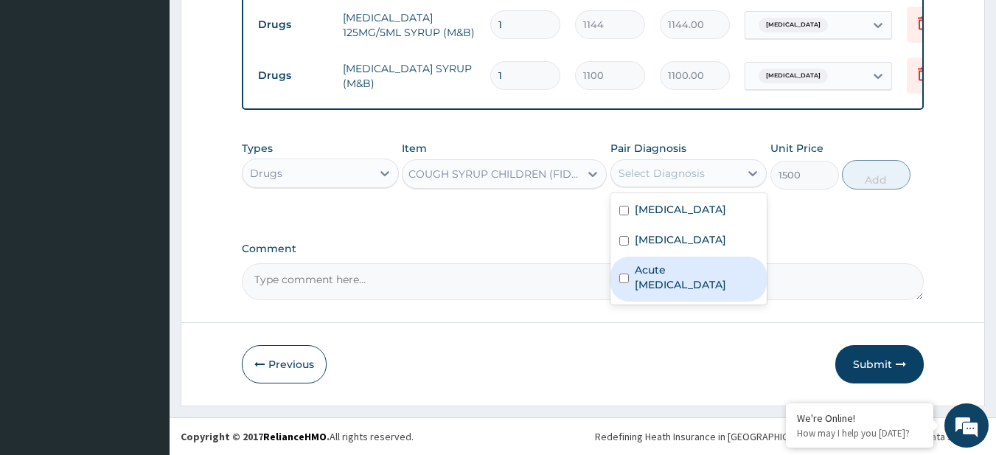
click at [661, 285] on label "Acute upper respiratory infection" at bounding box center [697, 276] width 124 height 29
checkbox input "true"
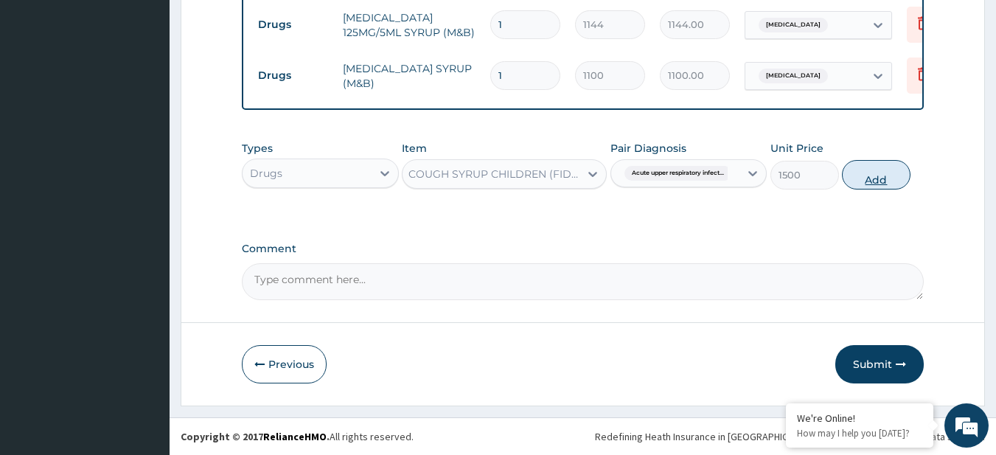
click at [883, 180] on button "Add" at bounding box center [876, 174] width 69 height 29
type input "0"
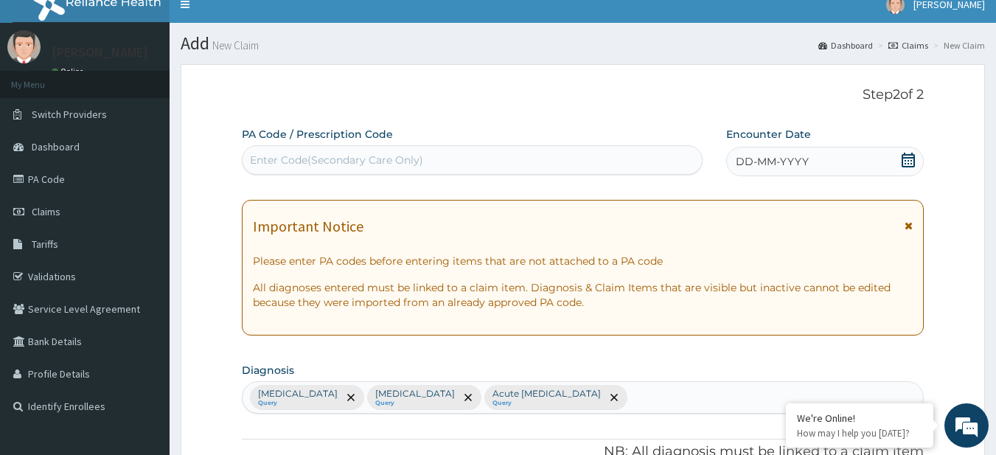
scroll to position [13, 0]
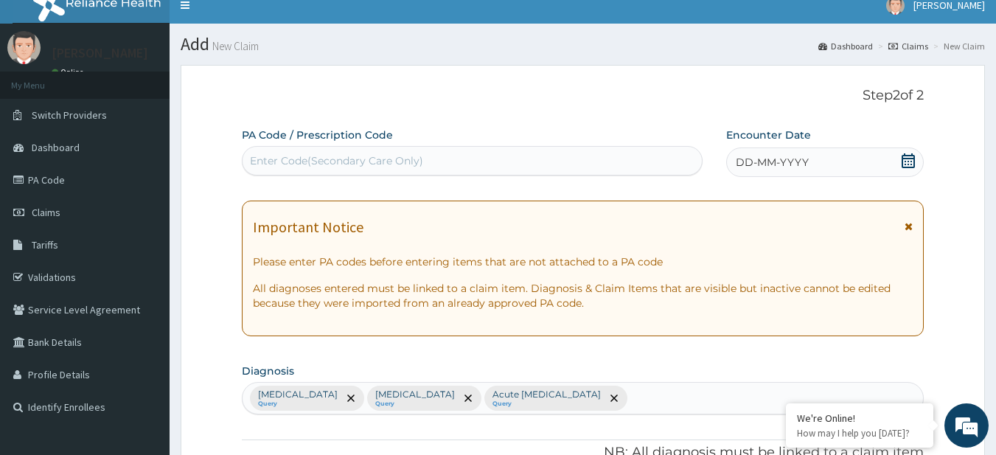
click at [904, 170] on span at bounding box center [908, 162] width 15 height 18
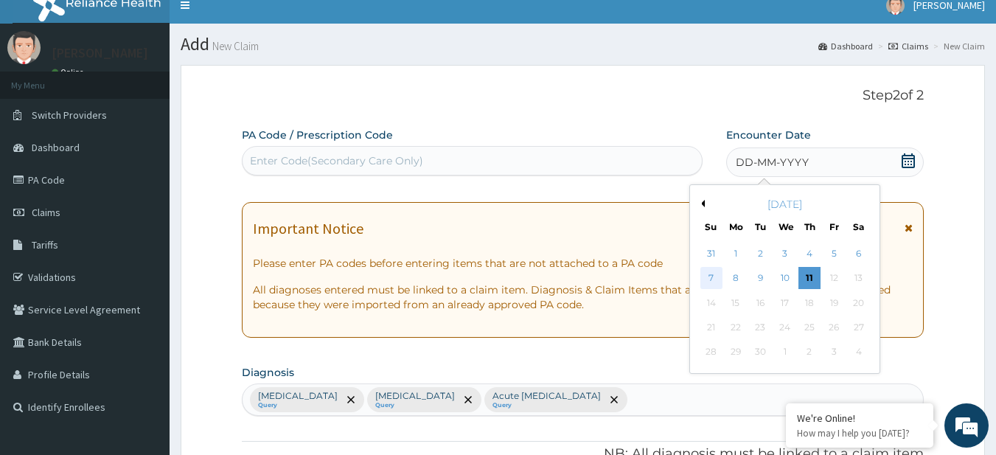
click at [714, 274] on div "7" at bounding box center [711, 279] width 22 height 22
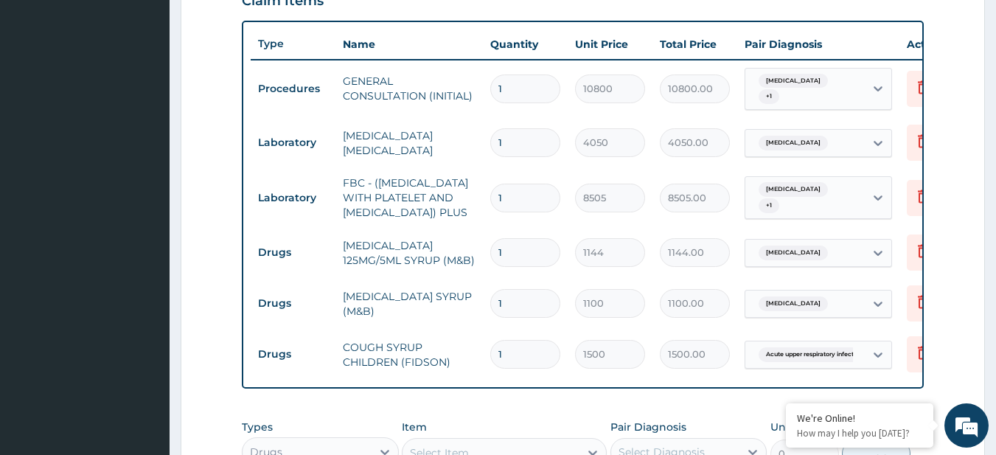
scroll to position [826, 0]
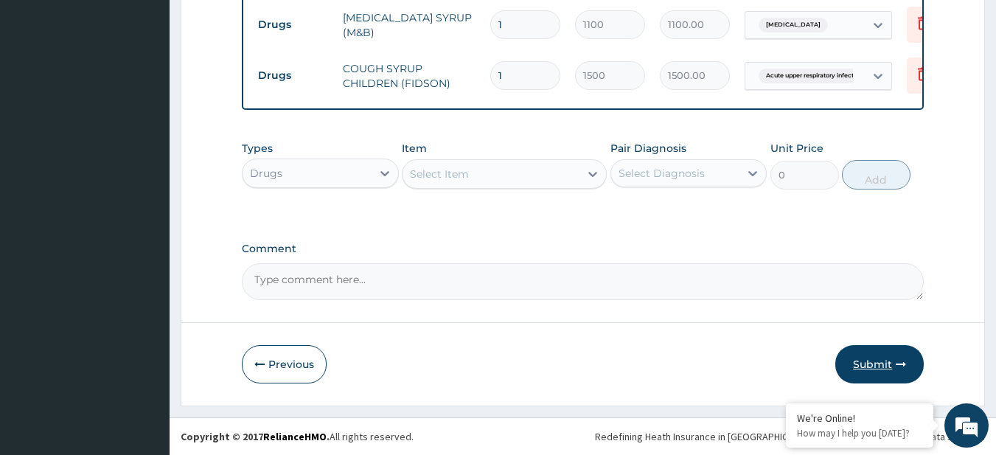
click at [868, 358] on button "Submit" at bounding box center [879, 364] width 88 height 38
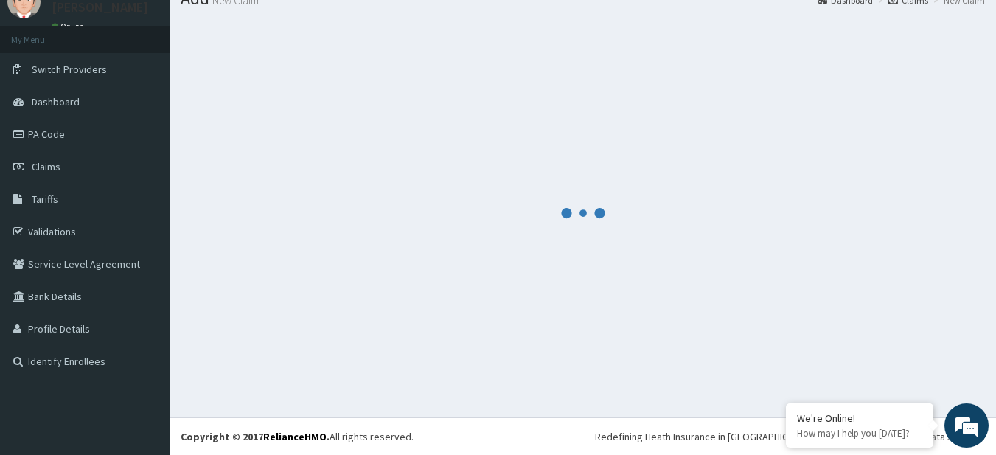
scroll to position [59, 0]
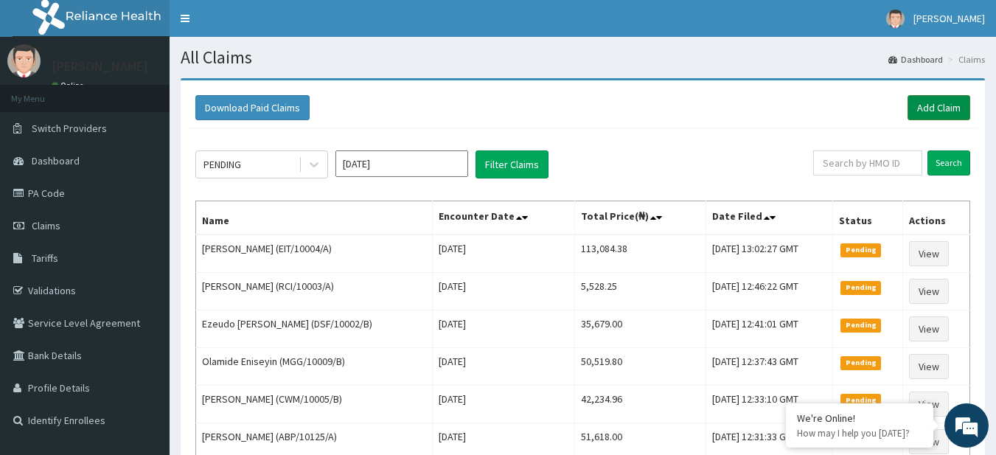
click at [942, 112] on link "Add Claim" at bounding box center [938, 107] width 63 height 25
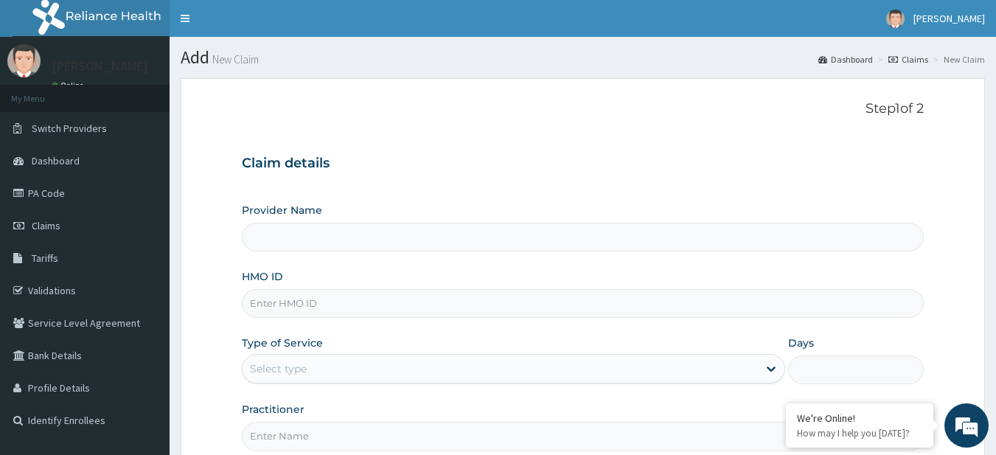
type input "R-Jolad Plus"
click at [380, 311] on input "HMO ID" at bounding box center [583, 303] width 683 height 29
paste input "REL/10475/B"
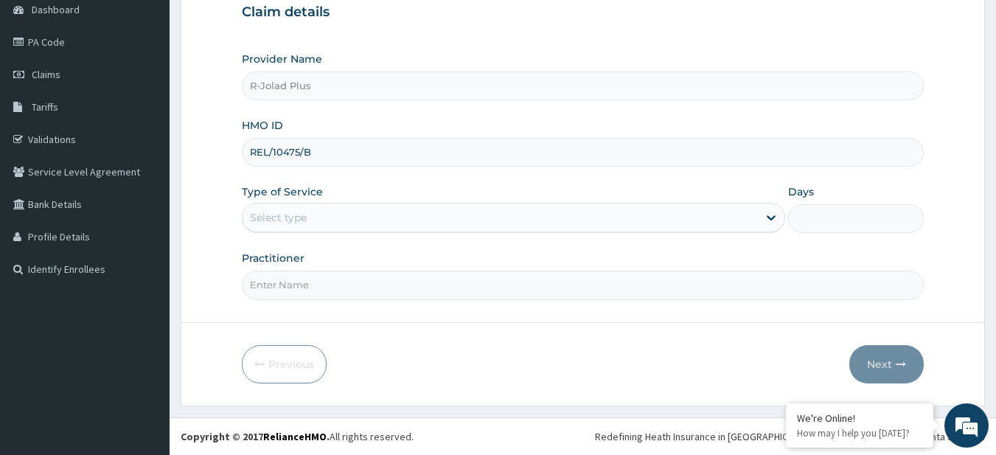
type input "REL/10475/B"
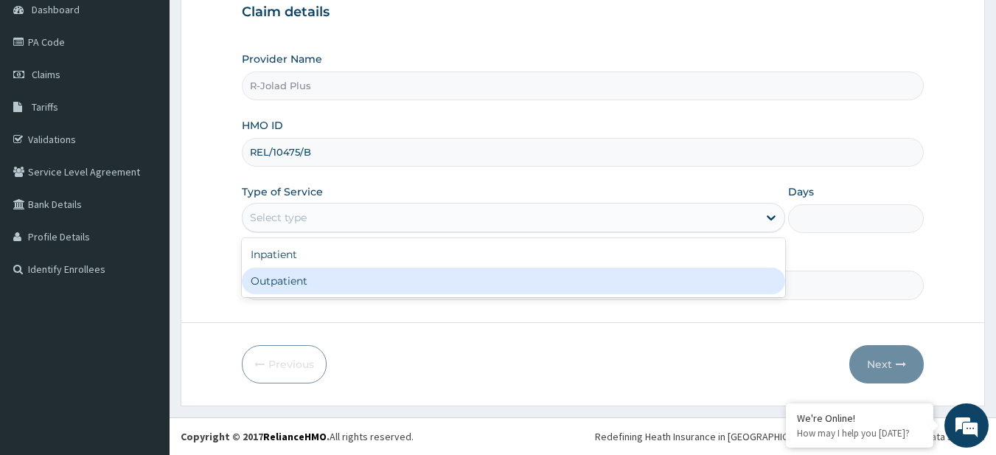
drag, startPoint x: 330, startPoint y: 221, endPoint x: 321, endPoint y: 282, distance: 61.9
click at [321, 232] on div "option Outpatient focused, 2 of 2. 2 results available. Use Up and Down to choo…" at bounding box center [513, 217] width 543 height 29
click at [321, 282] on div "Outpatient" at bounding box center [513, 281] width 543 height 27
type input "1"
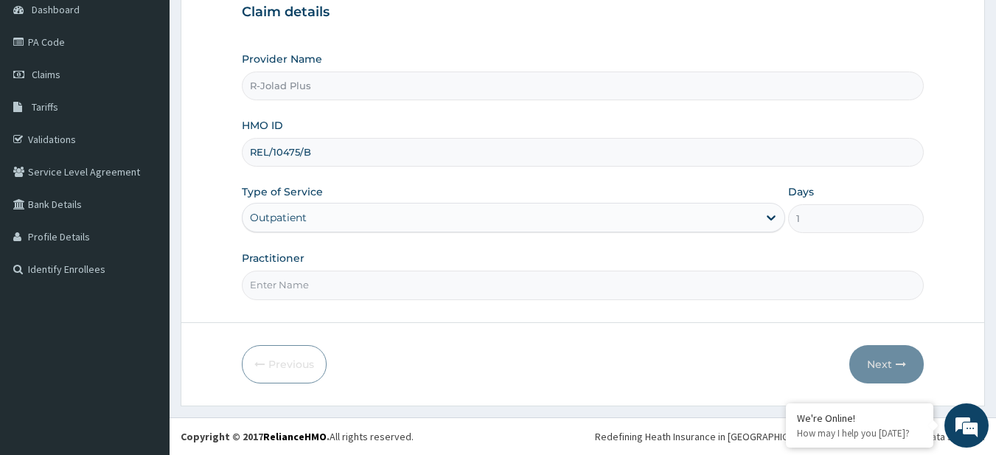
click at [321, 282] on input "Practitioner" at bounding box center [583, 285] width 683 height 29
click at [372, 292] on input "Practitioner" at bounding box center [583, 285] width 683 height 29
type input "[PERSON_NAME]"
click at [939, 264] on form "Step 1 of 2 Claim details Provider Name R-Jolad Plus HMO ID REL/10475/B Type of…" at bounding box center [583, 166] width 804 height 478
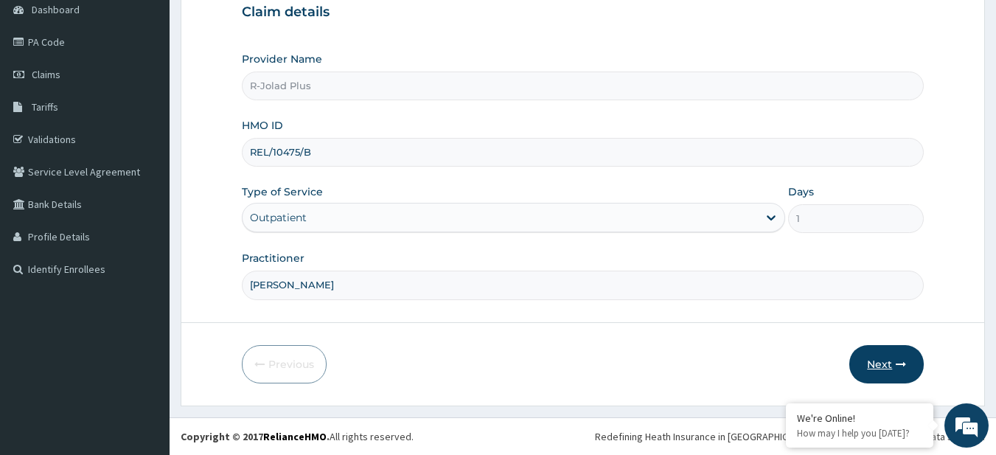
click at [880, 356] on button "Next" at bounding box center [886, 364] width 74 height 38
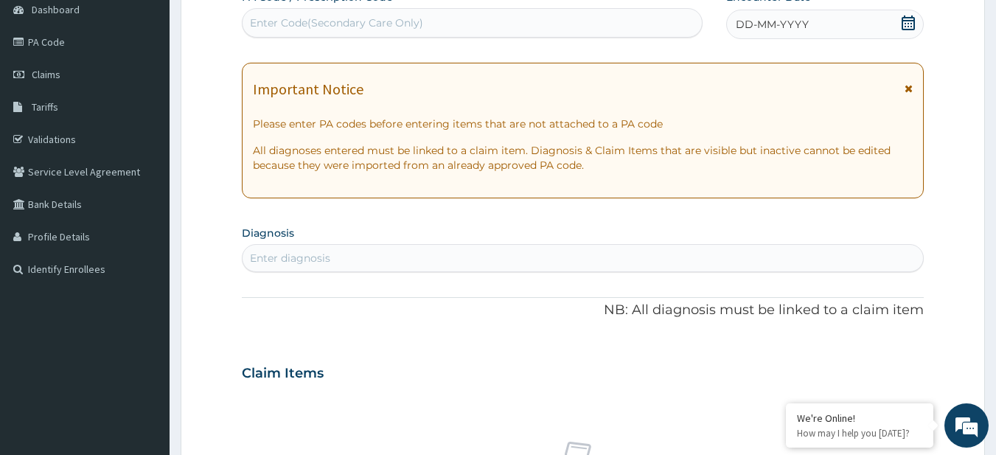
scroll to position [0, 0]
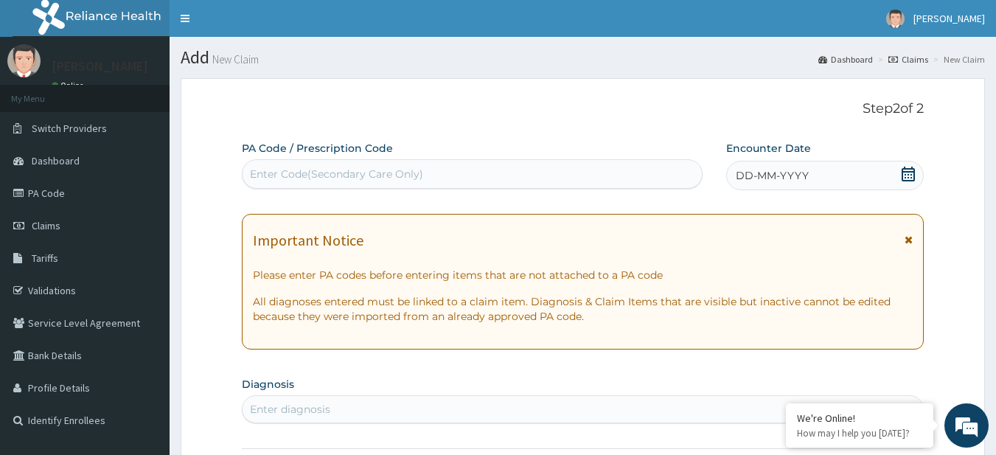
click at [304, 164] on div "Enter Code(Secondary Care Only)" at bounding box center [473, 174] width 460 height 24
paste input "PA/23A29F PA/52D03B"
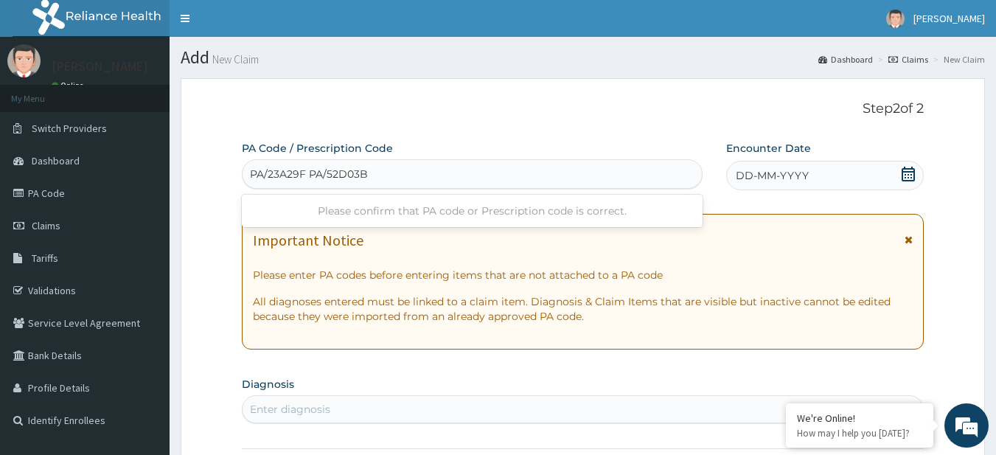
type input "PA/23A29F"
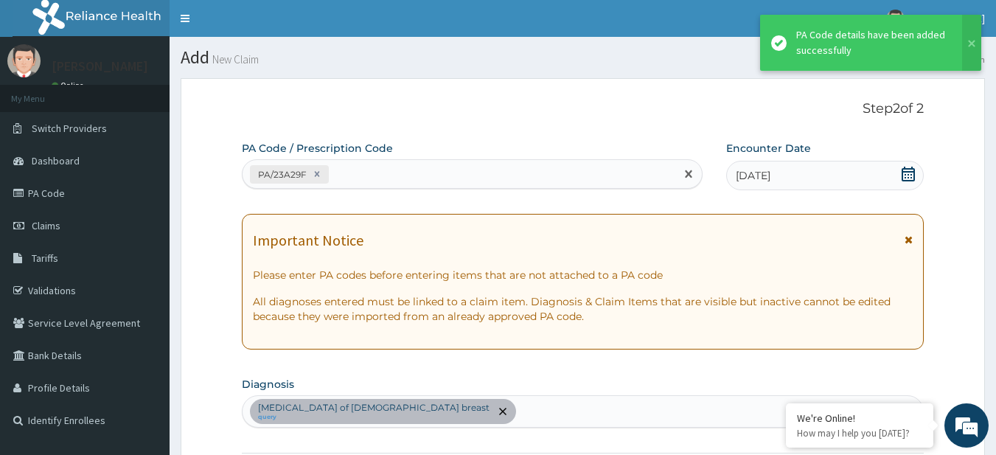
click at [402, 162] on div "PA/23A29F" at bounding box center [459, 174] width 433 height 24
paste input "PA/52D03B"
type input "PA/52D03B"
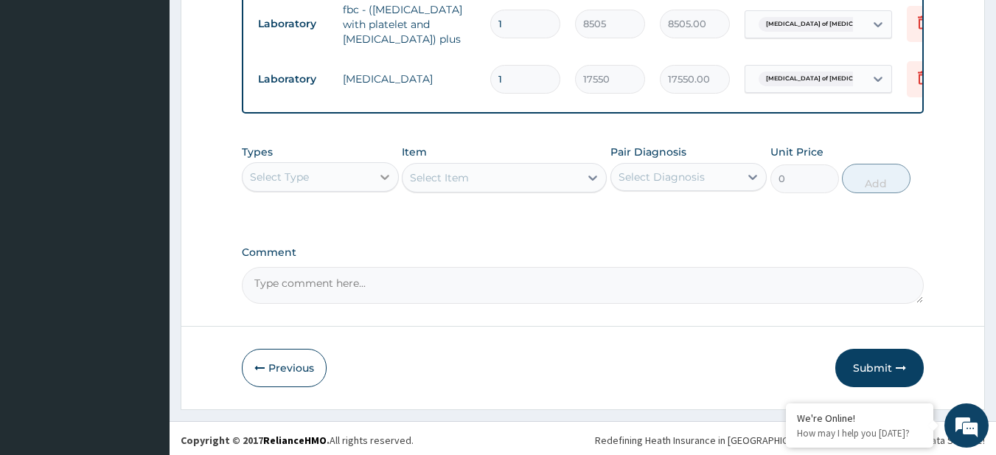
scroll to position [646, 0]
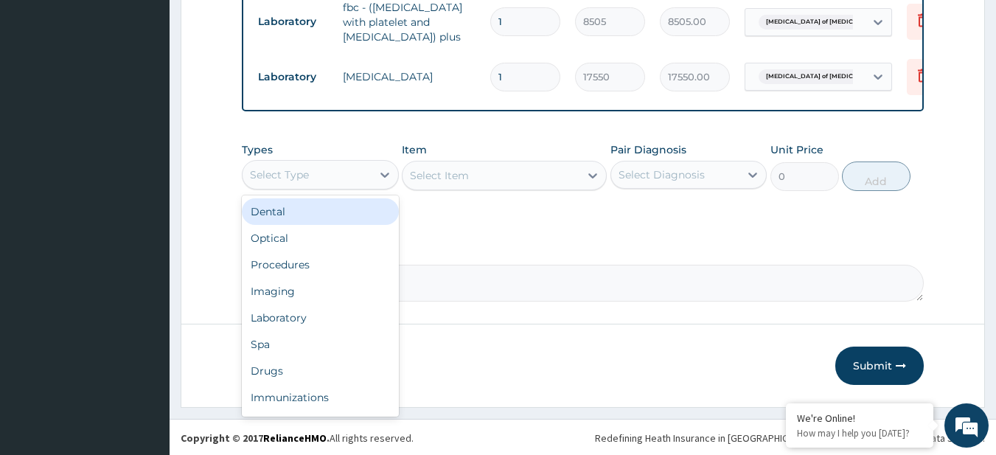
click at [317, 186] on div "Select Type" at bounding box center [307, 175] width 129 height 24
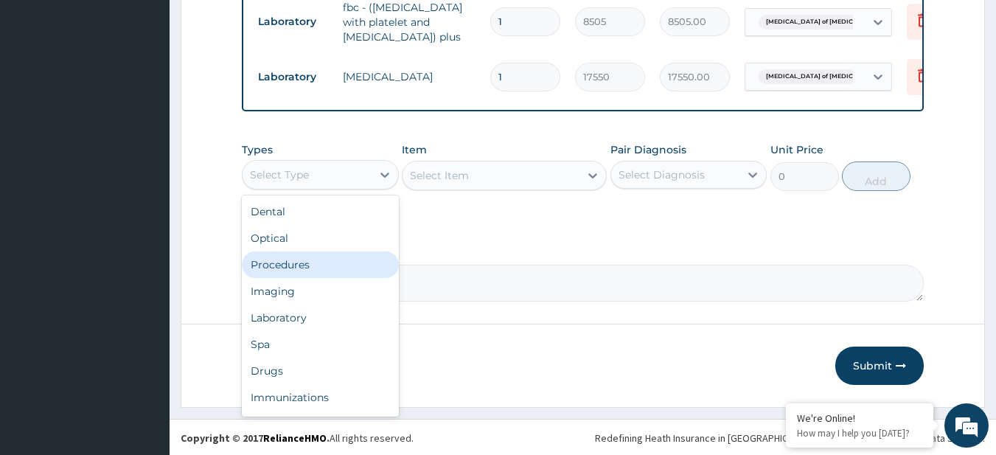
click at [325, 273] on div "Procedures" at bounding box center [320, 264] width 157 height 27
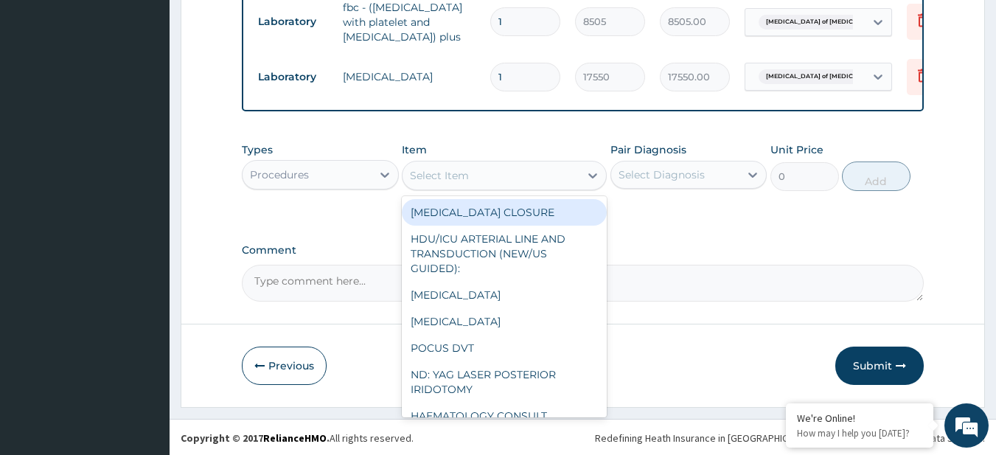
click at [472, 187] on div "Select Item" at bounding box center [490, 176] width 177 height 24
paste input "General Consultation (initial)"
type input "General Consultation (initial)"
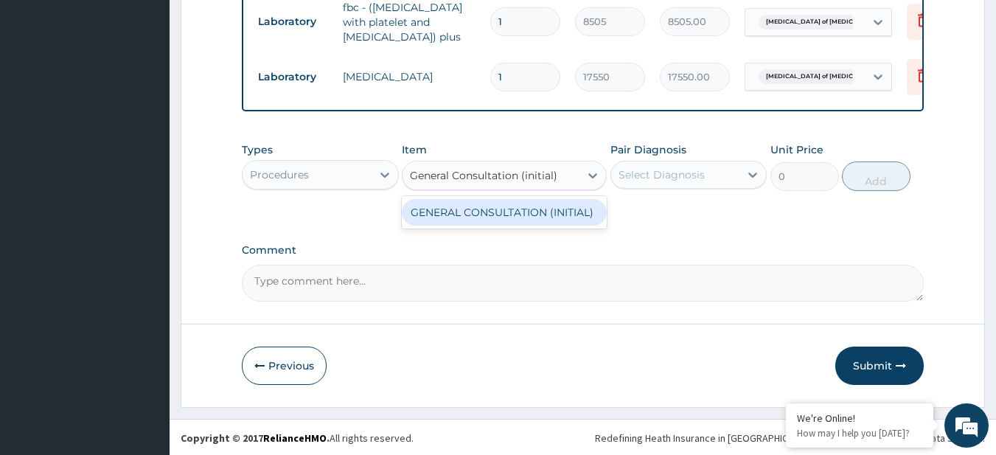
click at [514, 221] on div "GENERAL CONSULTATION (INITIAL)" at bounding box center [504, 212] width 205 height 27
type input "10800"
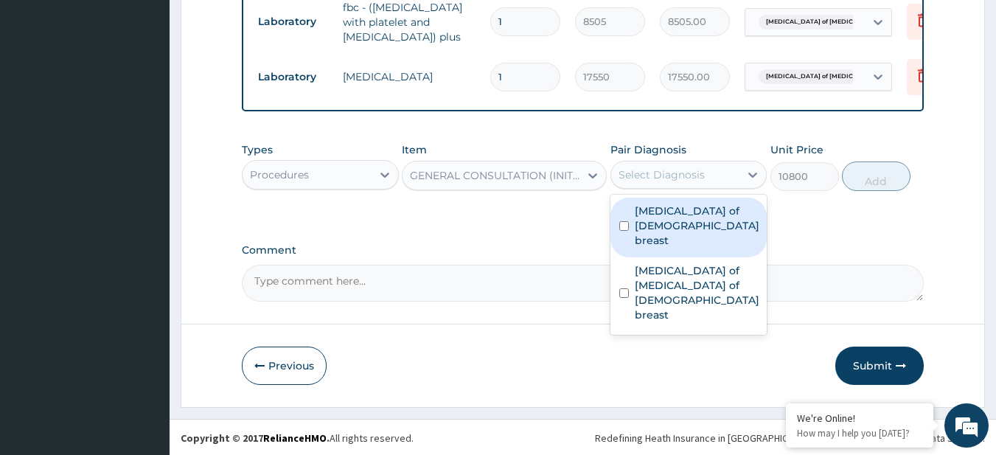
drag, startPoint x: 689, startPoint y: 195, endPoint x: 695, endPoint y: 228, distance: 33.0
click at [695, 189] on div "option Benign neoplasm of male breast focused, 1 of 2. 2 results available. Use…" at bounding box center [688, 175] width 157 height 28
click at [695, 228] on label "Benign neoplasm of male breast" at bounding box center [697, 225] width 125 height 44
checkbox input "true"
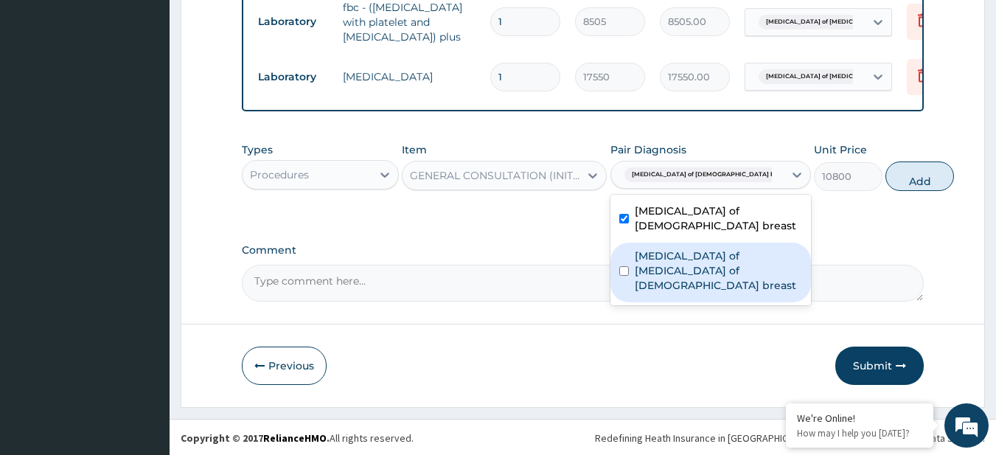
click at [727, 272] on label "Benign neoplasm of areola of male breast" at bounding box center [718, 270] width 167 height 44
checkbox input "true"
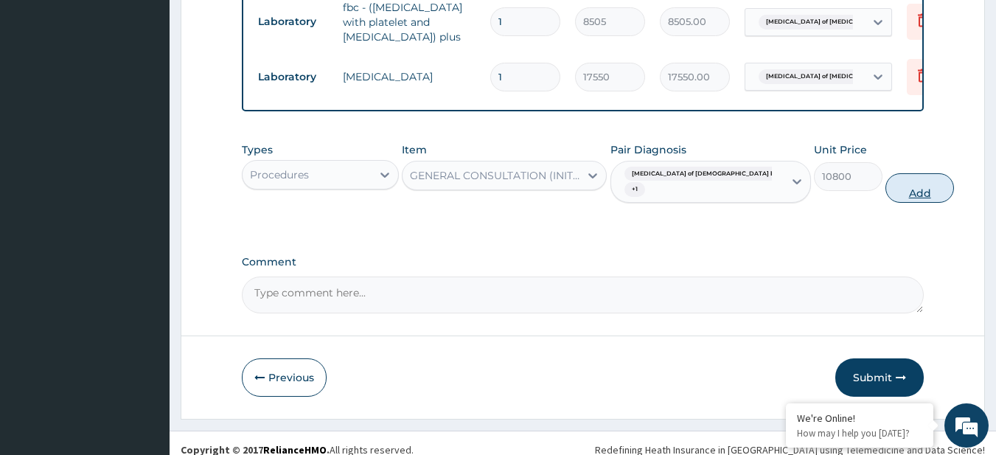
click at [885, 203] on button "Add" at bounding box center [919, 187] width 69 height 29
type input "0"
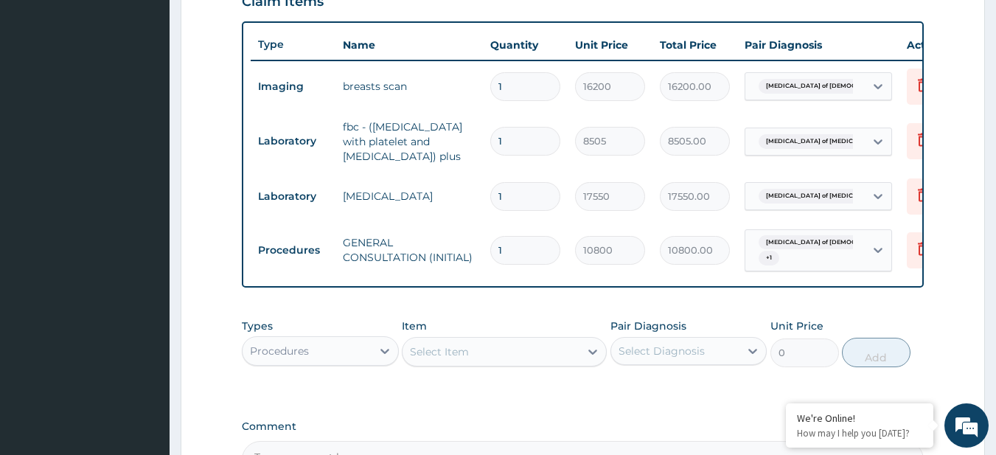
scroll to position [716, 0]
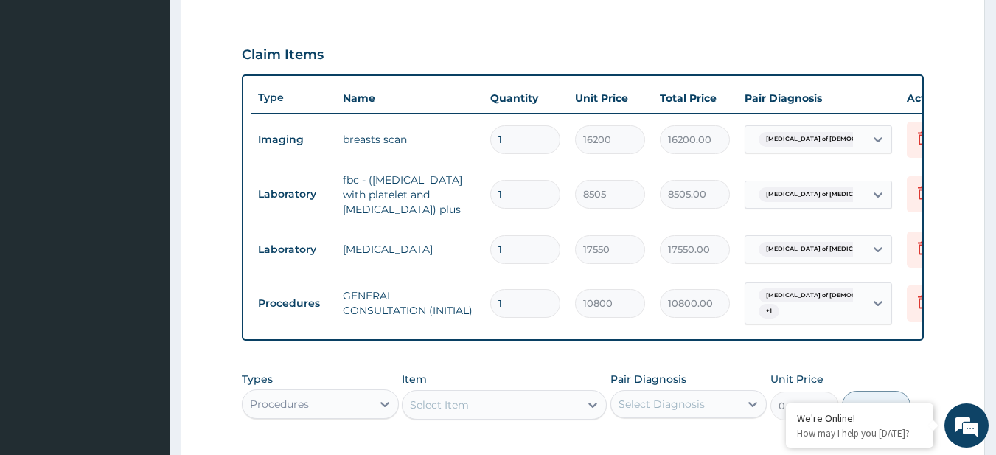
type input "0"
type input "0.00"
type input "1"
type input "10800.00"
type input "0"
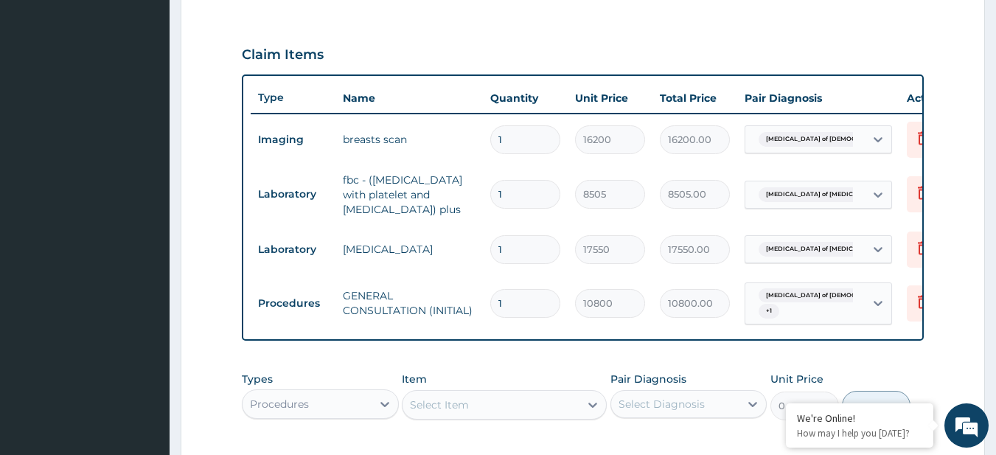
type input "0.00"
type input "1"
type input "10800.00"
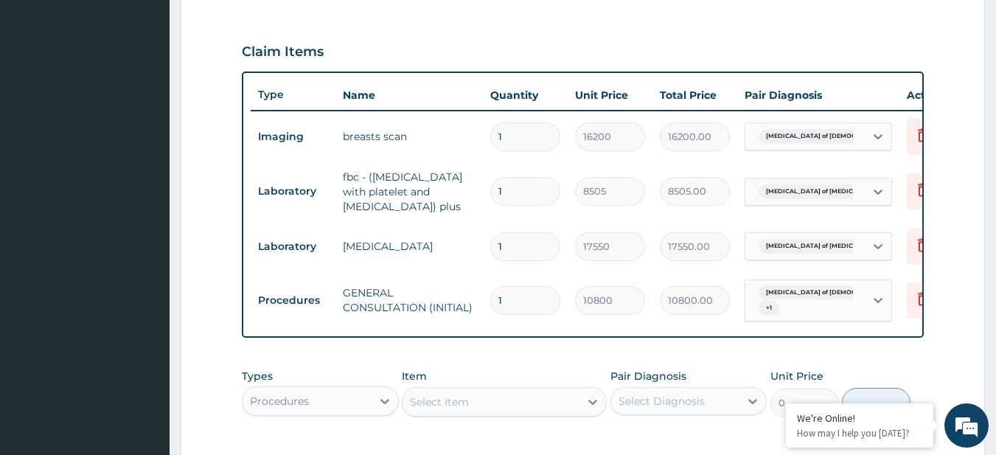
type input "0"
type input "0.00"
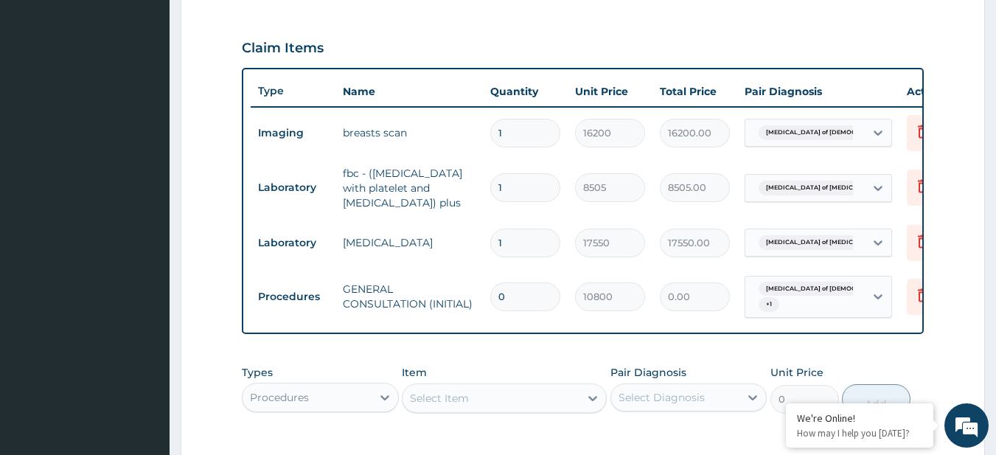
type input "1"
type input "10800.00"
type input "0"
type input "0.00"
type input "1"
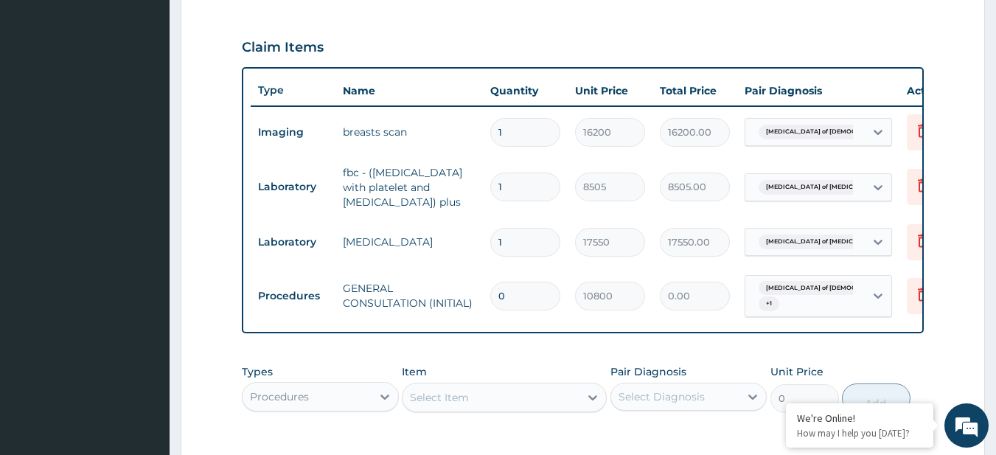
type input "10800.00"
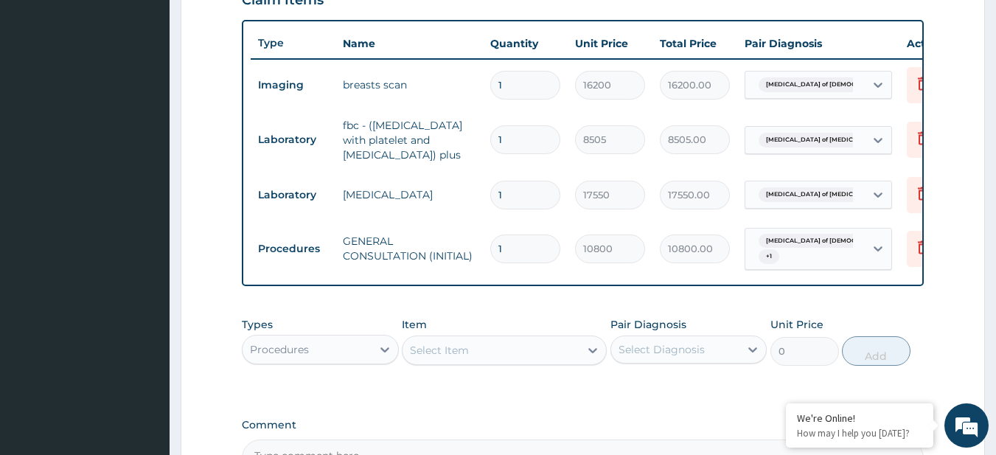
scroll to position [530, 0]
click at [984, 262] on form "Step 2 of 2 PA Code / Prescription Code PA/23A29F PA/52D03B Encounter Date 08-0…" at bounding box center [583, 64] width 804 height 1033
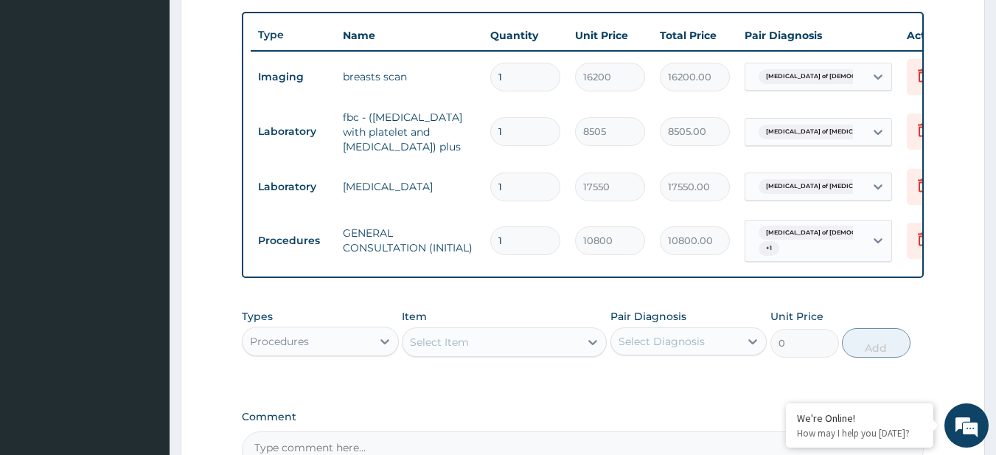
scroll to position [538, 0]
click at [969, 287] on form "Step 2 of 2 PA Code / Prescription Code PA/23A29F PA/52D03B Encounter Date 08-0…" at bounding box center [583, 56] width 804 height 1033
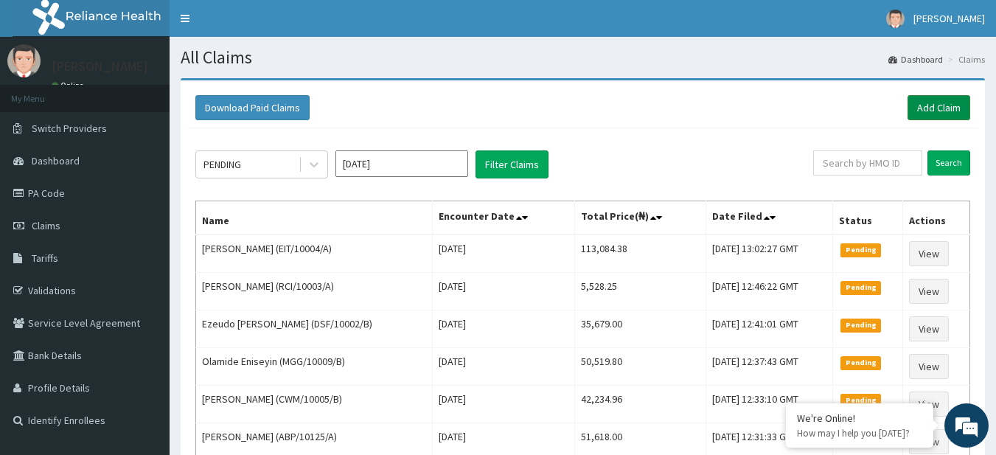
click at [935, 108] on link "Add Claim" at bounding box center [938, 107] width 63 height 25
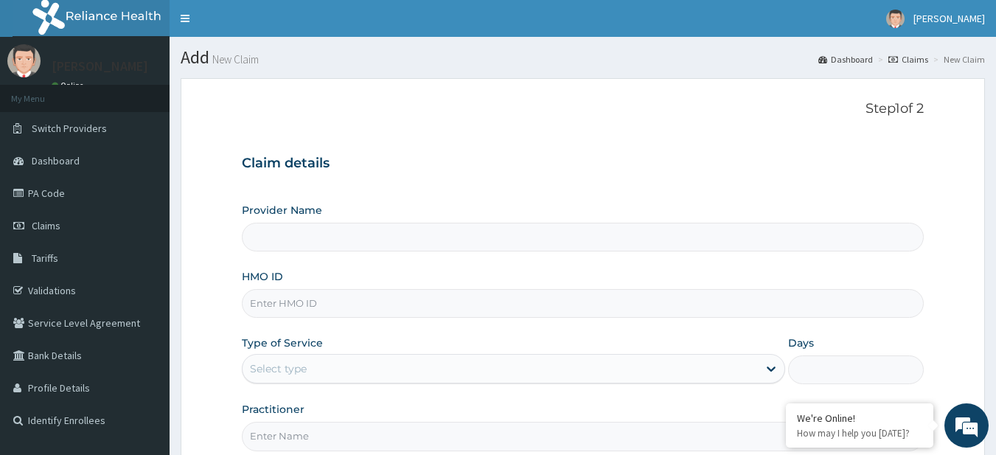
type input "R-Jolad Plus"
click at [969, 273] on form "Step 1 of 2 Claim details Provider Name R-Jolad Plus HMO ID Type of Service Sel…" at bounding box center [583, 317] width 804 height 478
click at [351, 314] on input "HMO ID" at bounding box center [583, 303] width 683 height 29
paste input "UAC/10001/A"
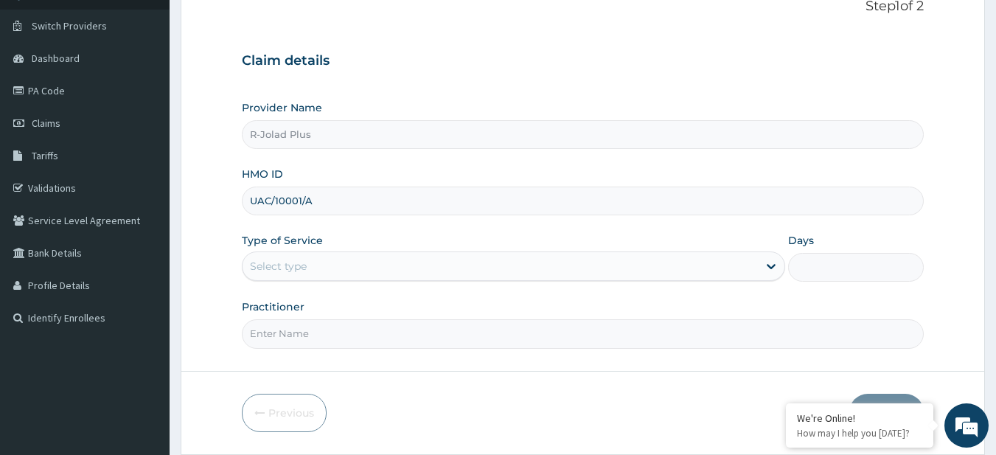
scroll to position [109, 0]
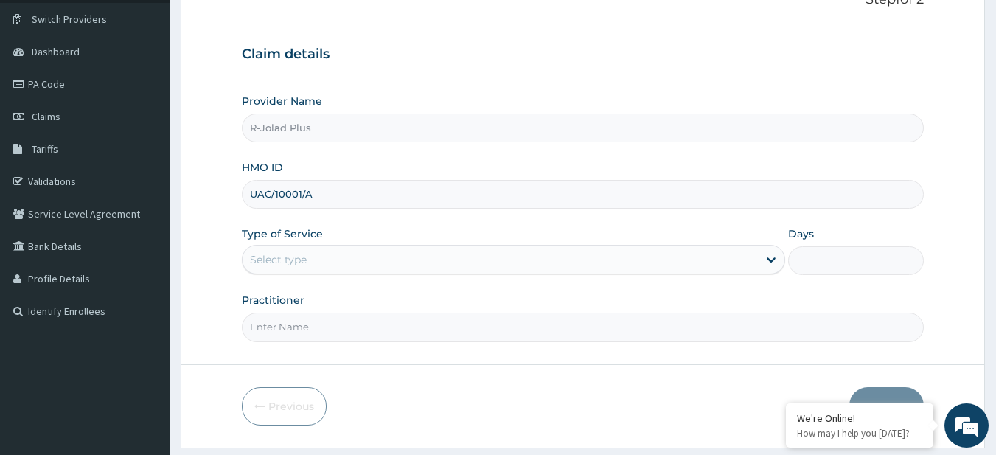
type input "UAC/10001/A"
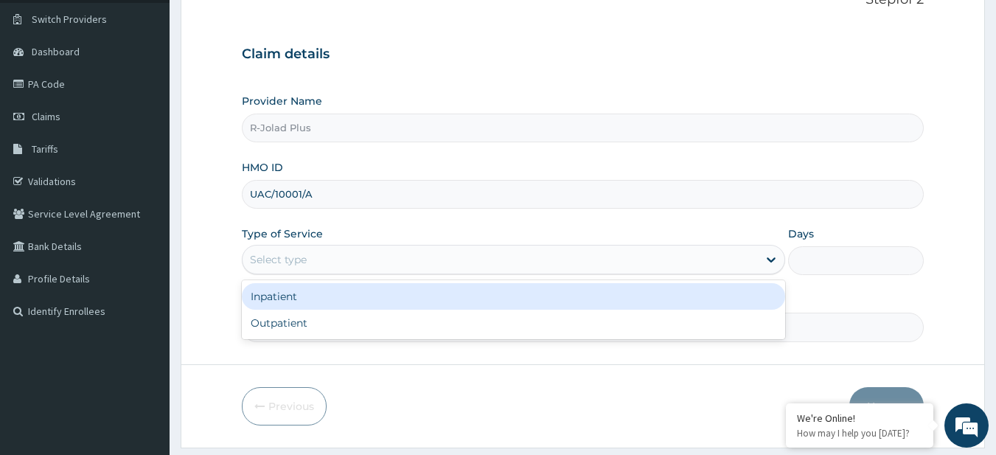
drag, startPoint x: 358, startPoint y: 264, endPoint x: 342, endPoint y: 330, distance: 68.3
click at [342, 274] on div "option Inpatient focused, 1 of 2. 2 results available. Use Up and Down to choos…" at bounding box center [513, 259] width 543 height 29
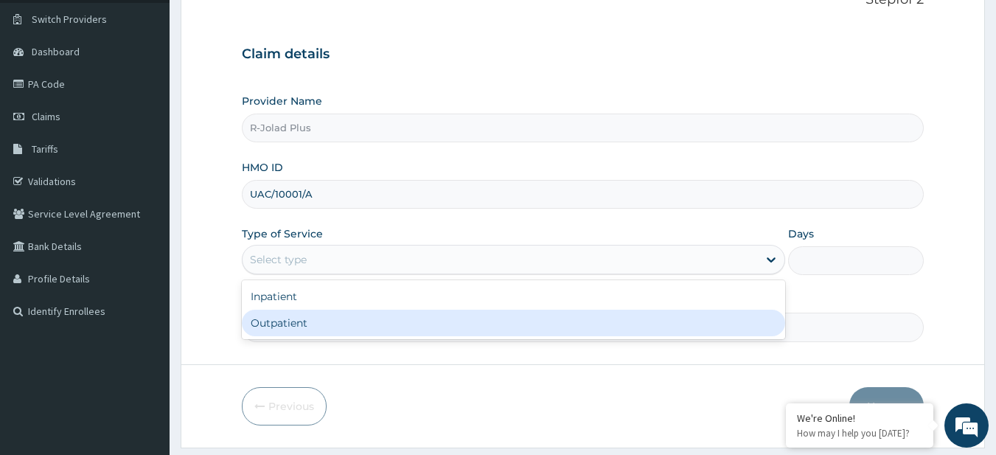
click at [342, 330] on div "Outpatient" at bounding box center [513, 323] width 543 height 27
type input "1"
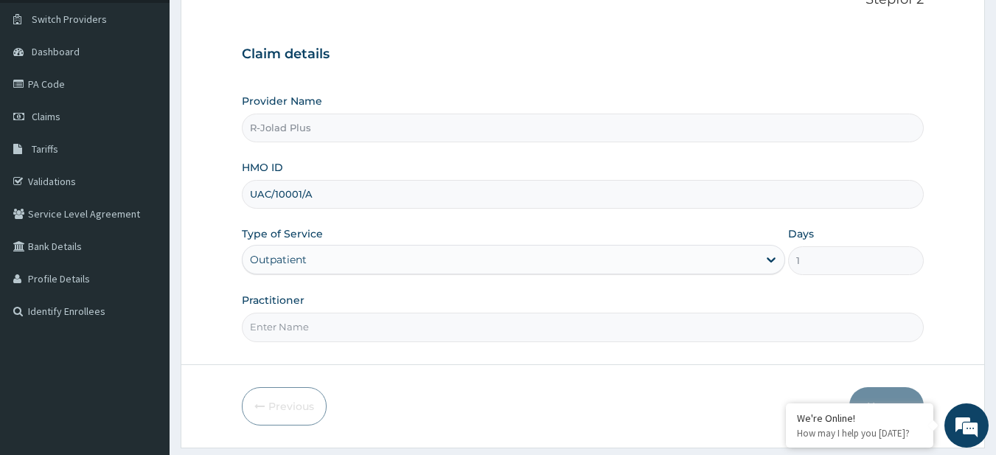
click at [342, 330] on input "Practitioner" at bounding box center [583, 327] width 683 height 29
type input "DR [PERSON_NAME]"
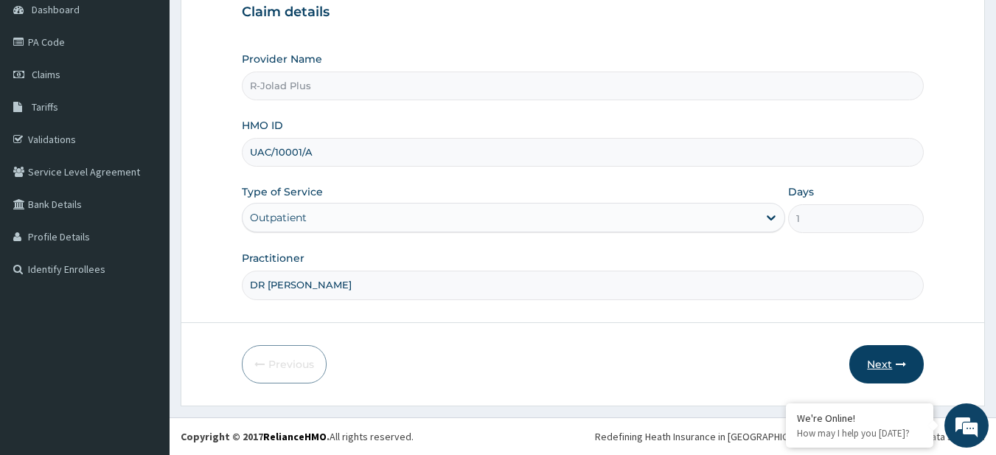
click at [868, 382] on button "Next" at bounding box center [886, 364] width 74 height 38
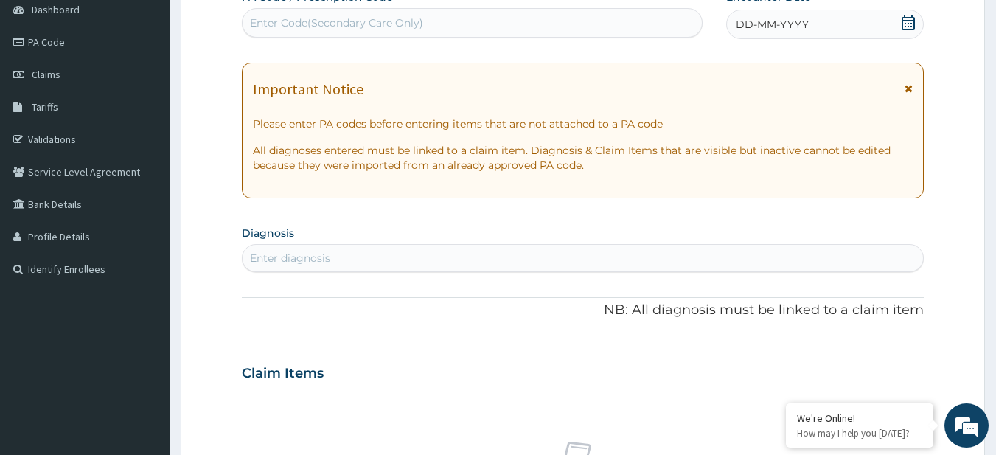
click at [965, 272] on form "Step 2 of 2 PA Code / Prescription Code Enter Code(Secondary Care Only) Encount…" at bounding box center [583, 393] width 804 height 932
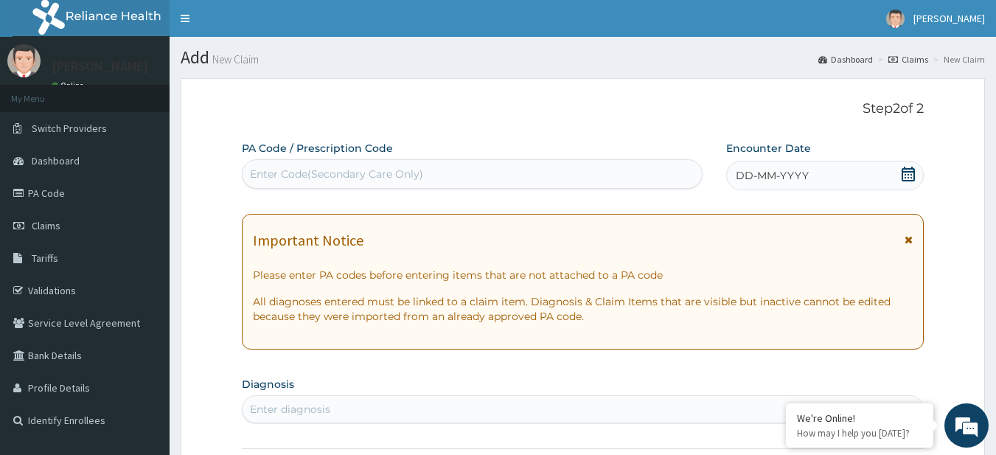
click at [350, 170] on div "Enter Code(Secondary Care Only)" at bounding box center [336, 174] width 173 height 15
paste input "PA/03415F"
type input "PA/03415F"
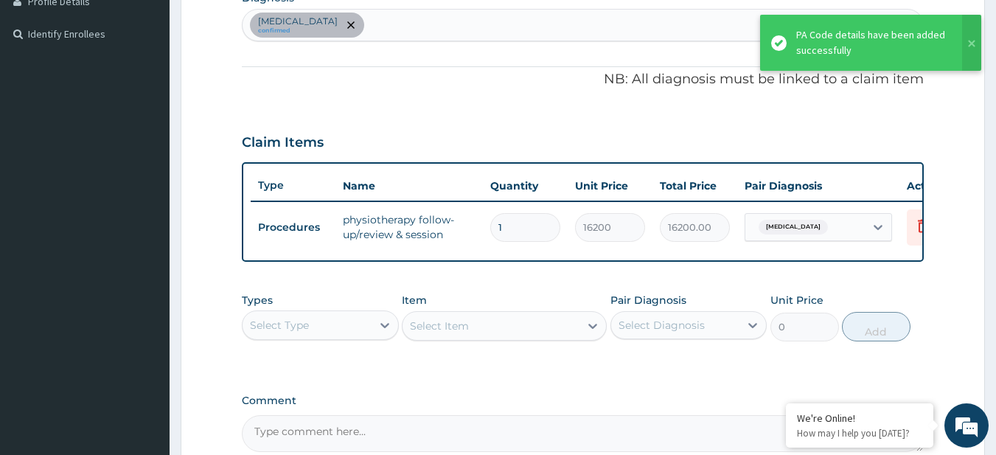
scroll to position [549, 0]
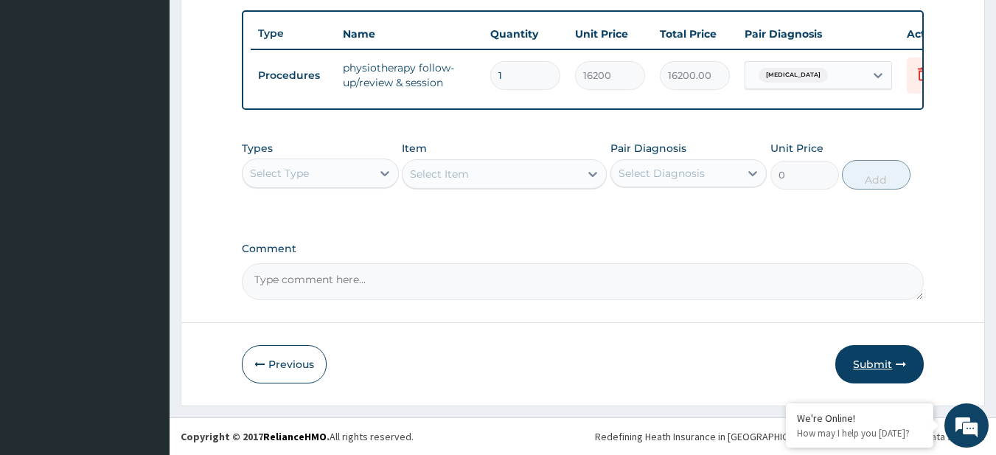
click at [865, 356] on button "Submit" at bounding box center [879, 364] width 88 height 38
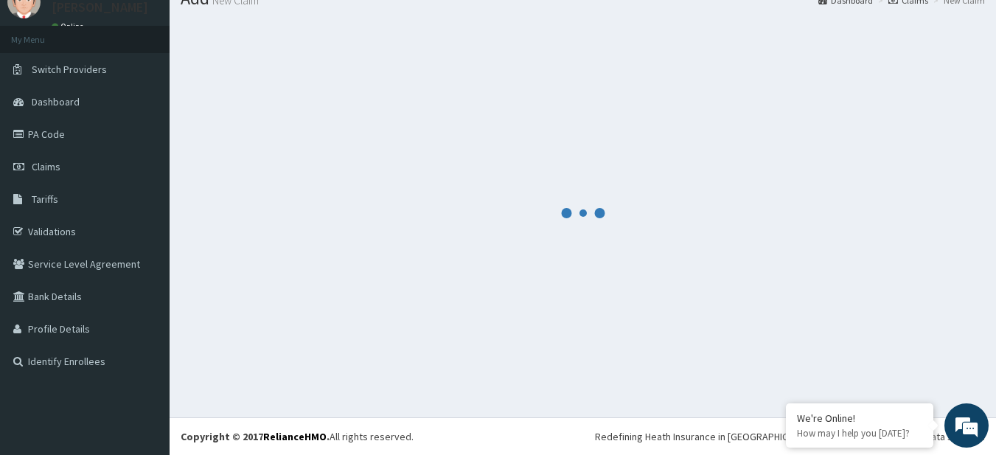
scroll to position [59, 0]
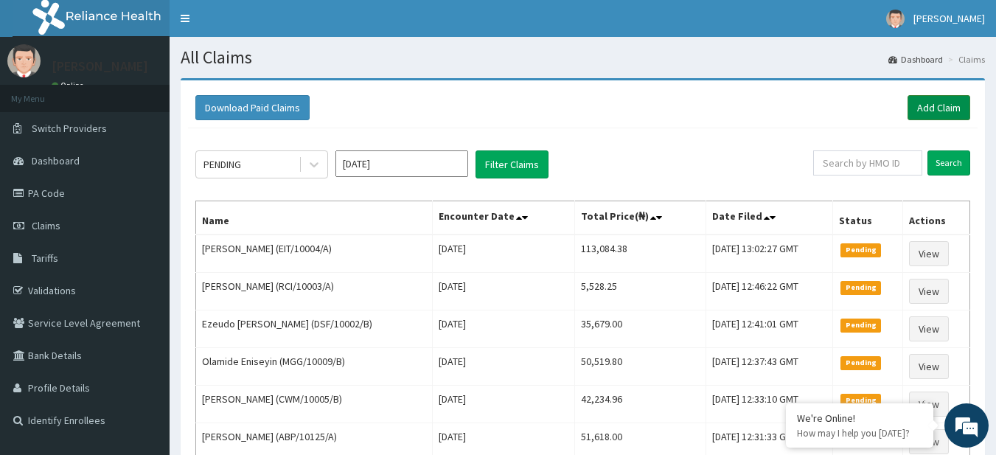
click at [908, 117] on link "Add Claim" at bounding box center [938, 107] width 63 height 25
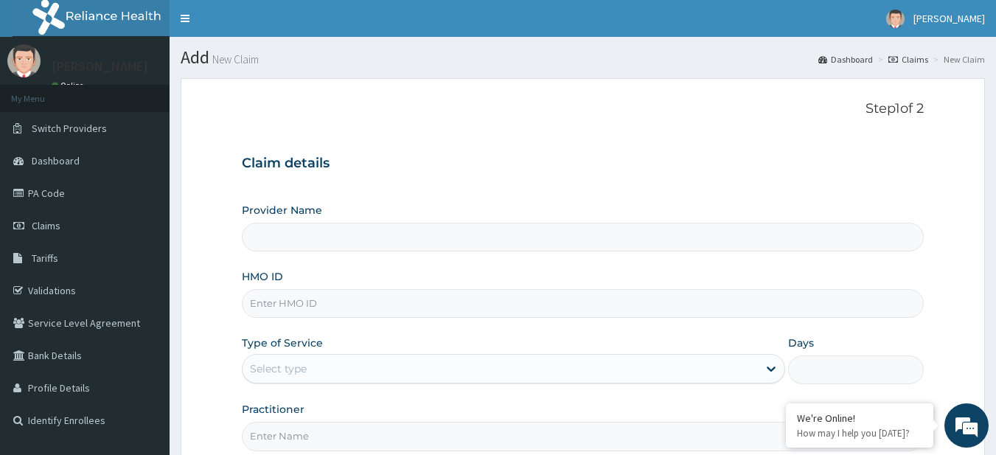
type input "R-Jolad Plus"
